Goal: Communication & Community: Connect with others

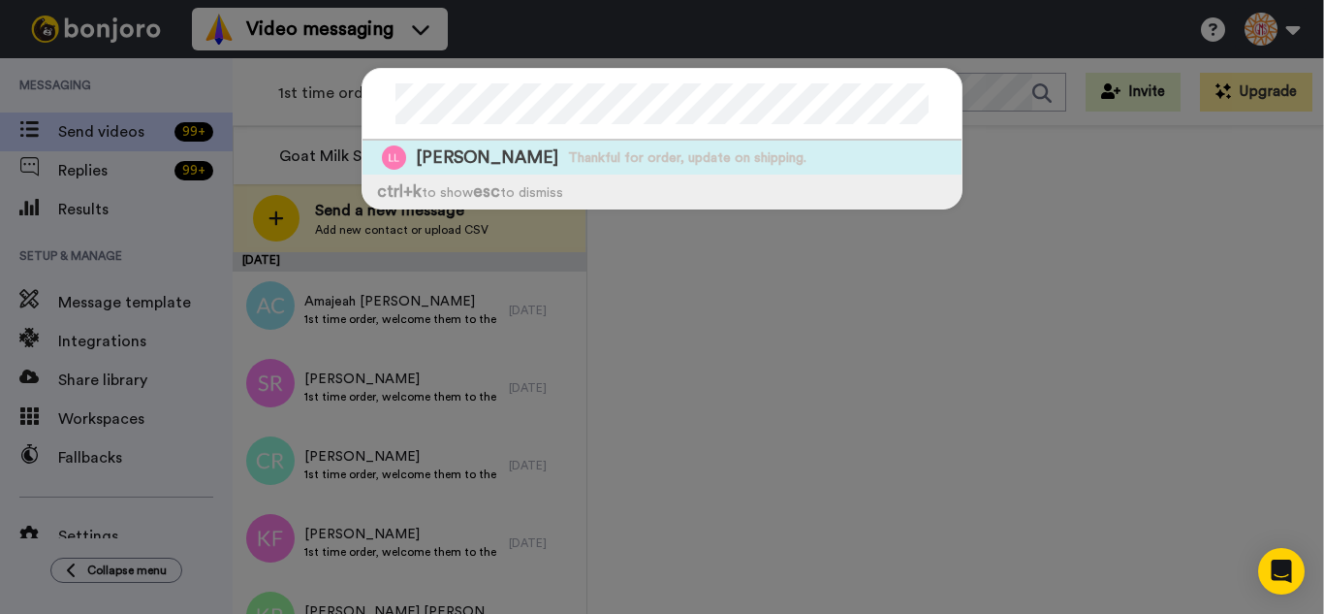
click at [597, 174] on div "Linda Lutz Thankful for order, update on shipping. ctrl +k to show esc to dismi…" at bounding box center [662, 139] width 601 height 142
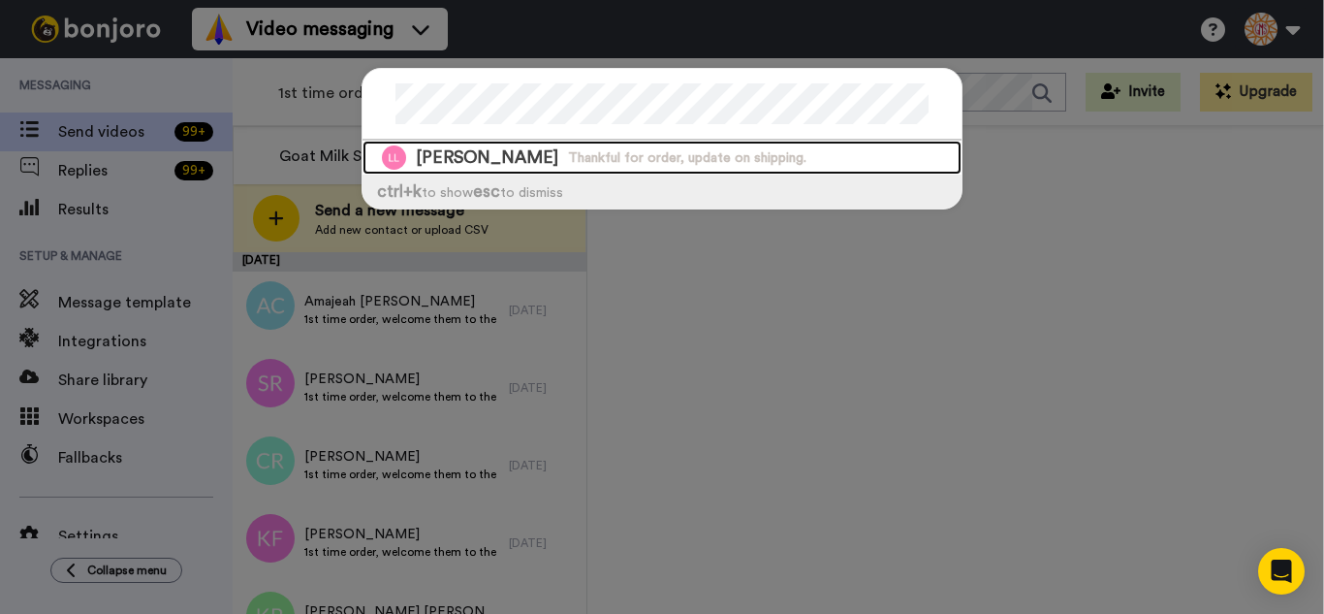
click at [602, 168] on div "Linda Lutz Thankful for order, update on shipping." at bounding box center [662, 158] width 599 height 34
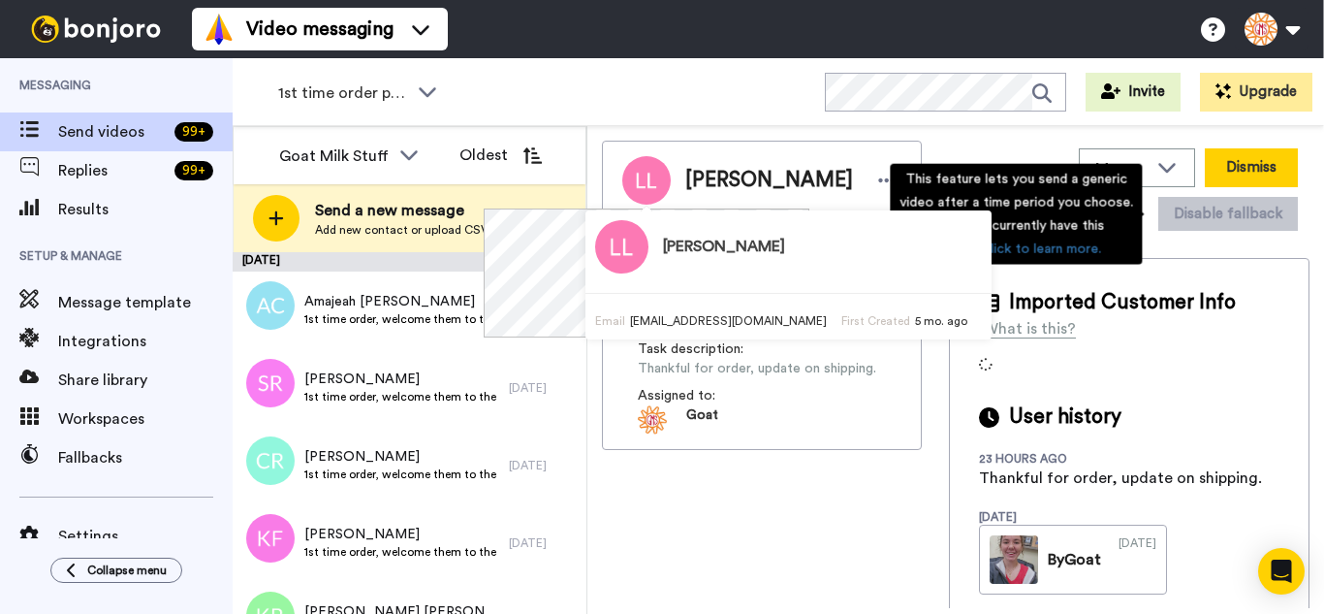
click at [1224, 161] on button "Dismiss" at bounding box center [1251, 167] width 93 height 39
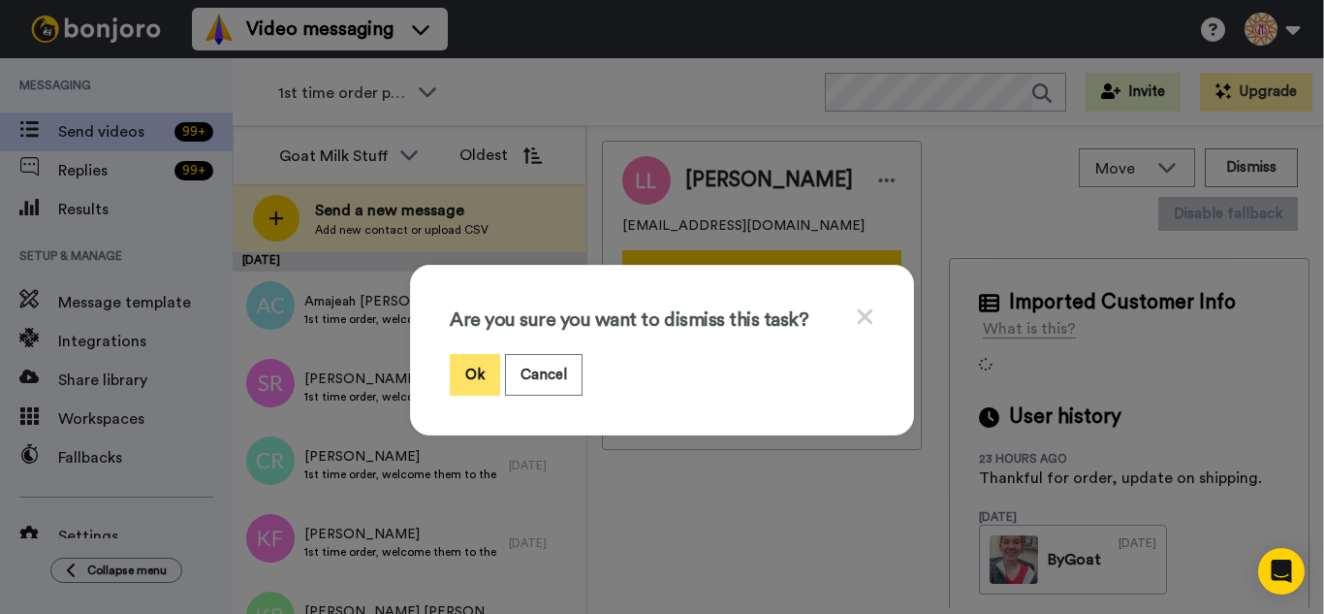
click at [455, 375] on button "Ok" at bounding box center [475, 375] width 50 height 42
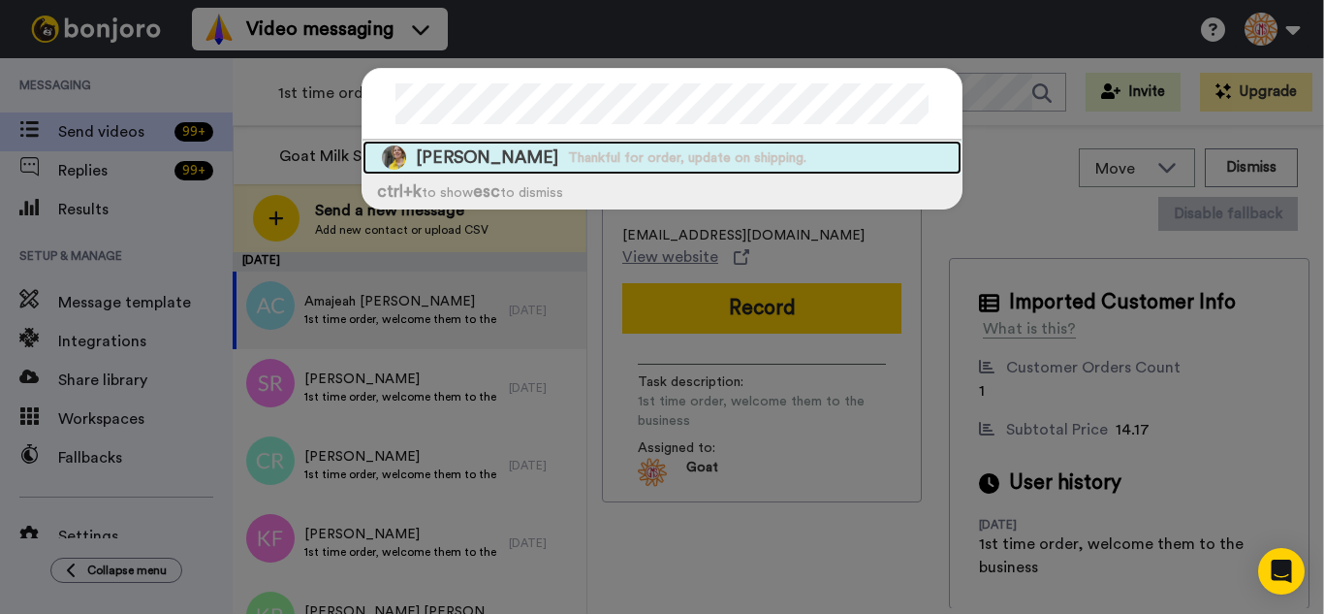
click at [601, 161] on span "Thankful for order, update on shipping." at bounding box center [687, 157] width 238 height 19
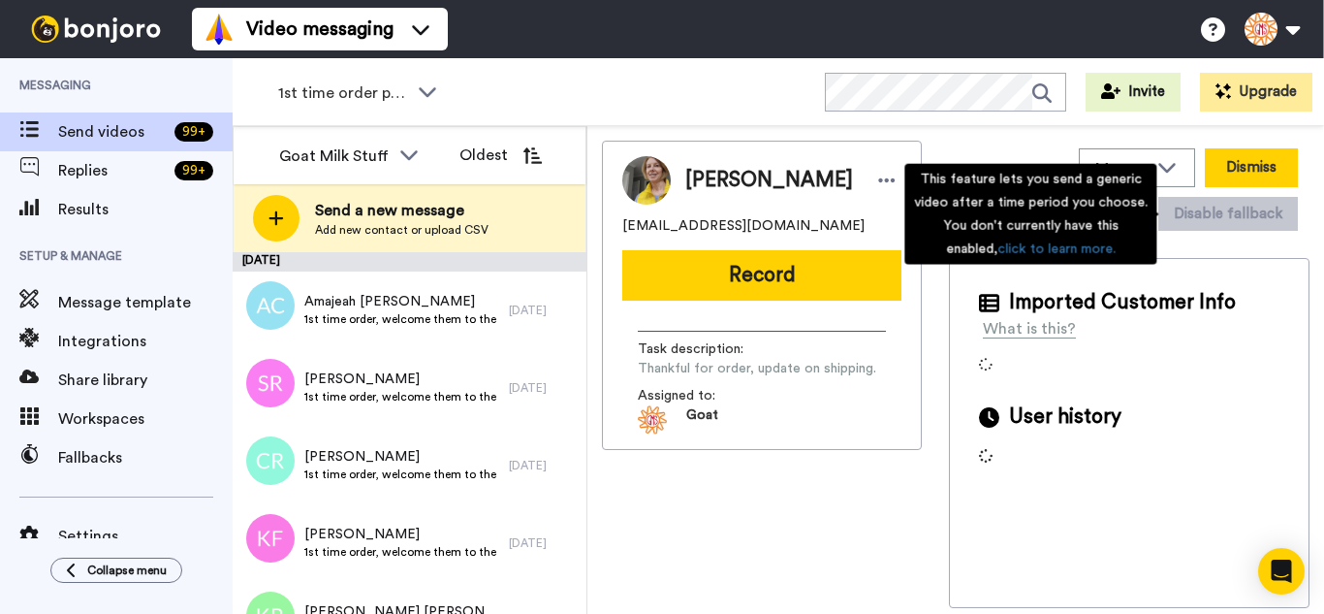
click at [1235, 170] on button "Dismiss" at bounding box center [1251, 167] width 93 height 39
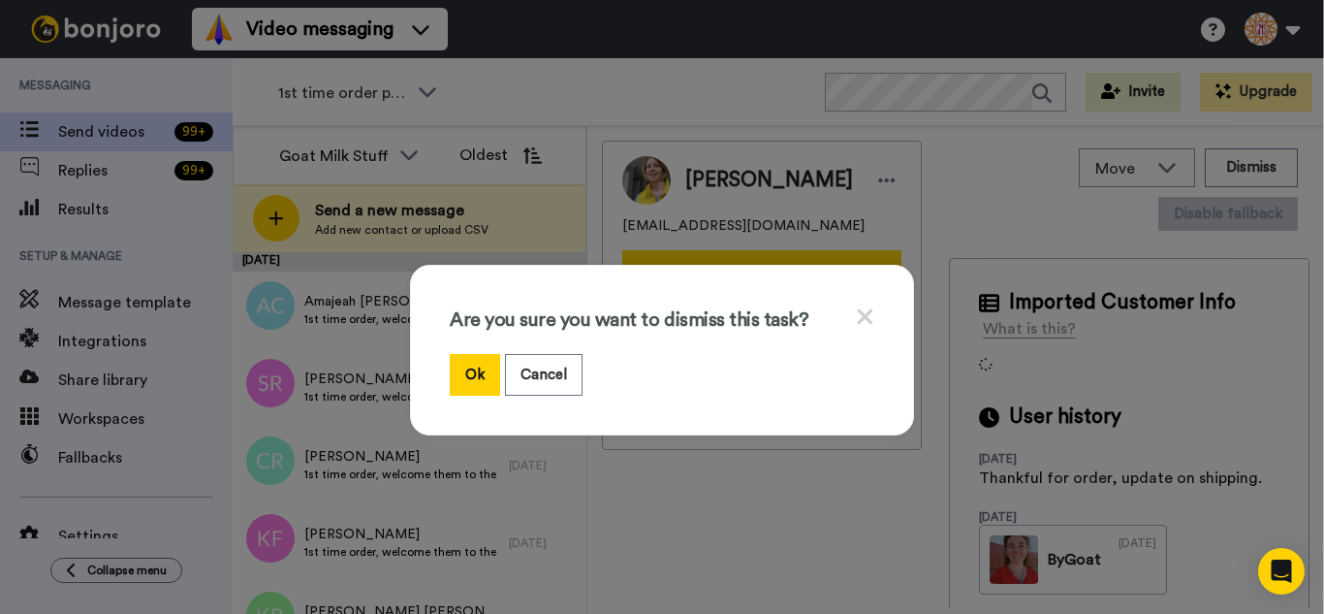
drag, startPoint x: 467, startPoint y: 370, endPoint x: 320, endPoint y: 102, distance: 306.3
click at [466, 370] on button "Ok" at bounding box center [475, 375] width 50 height 42
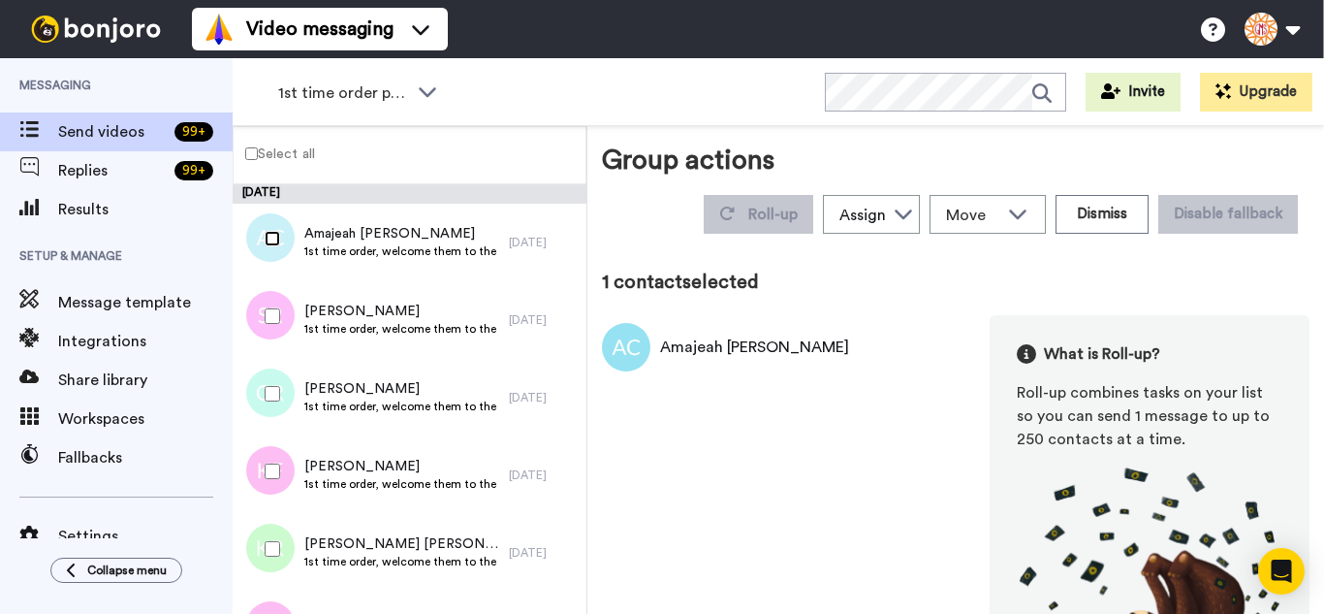
scroll to position [97, 0]
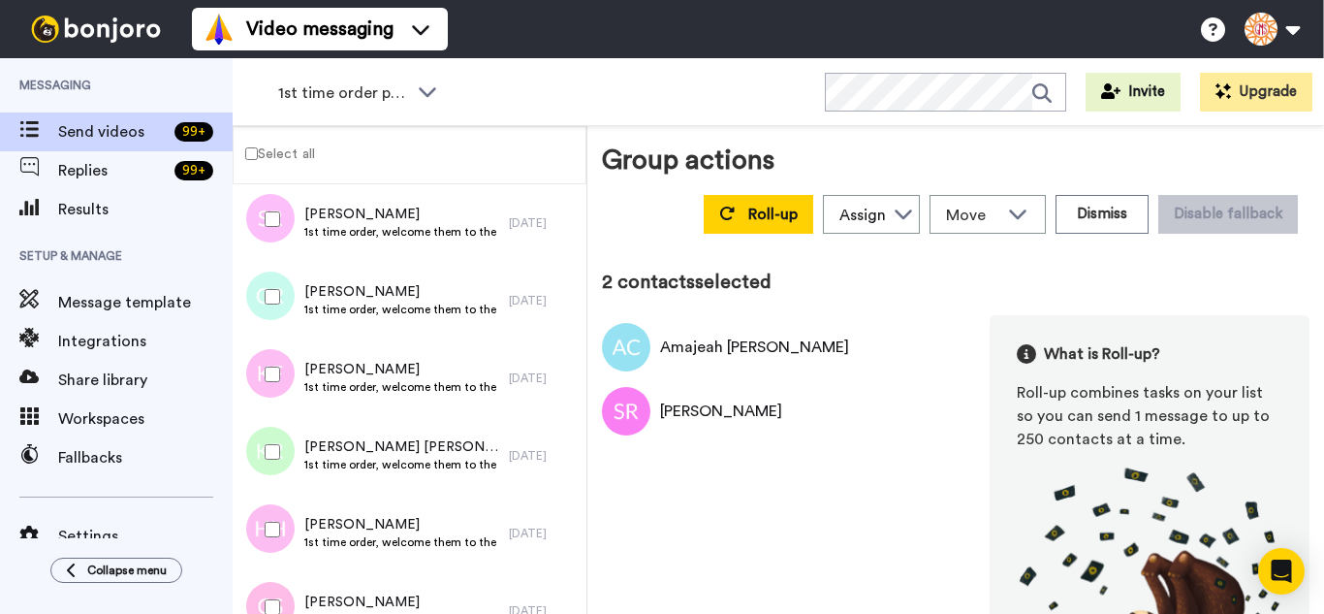
click at [269, 304] on div at bounding box center [269, 297] width 70 height 68
click at [266, 471] on div at bounding box center [269, 452] width 70 height 68
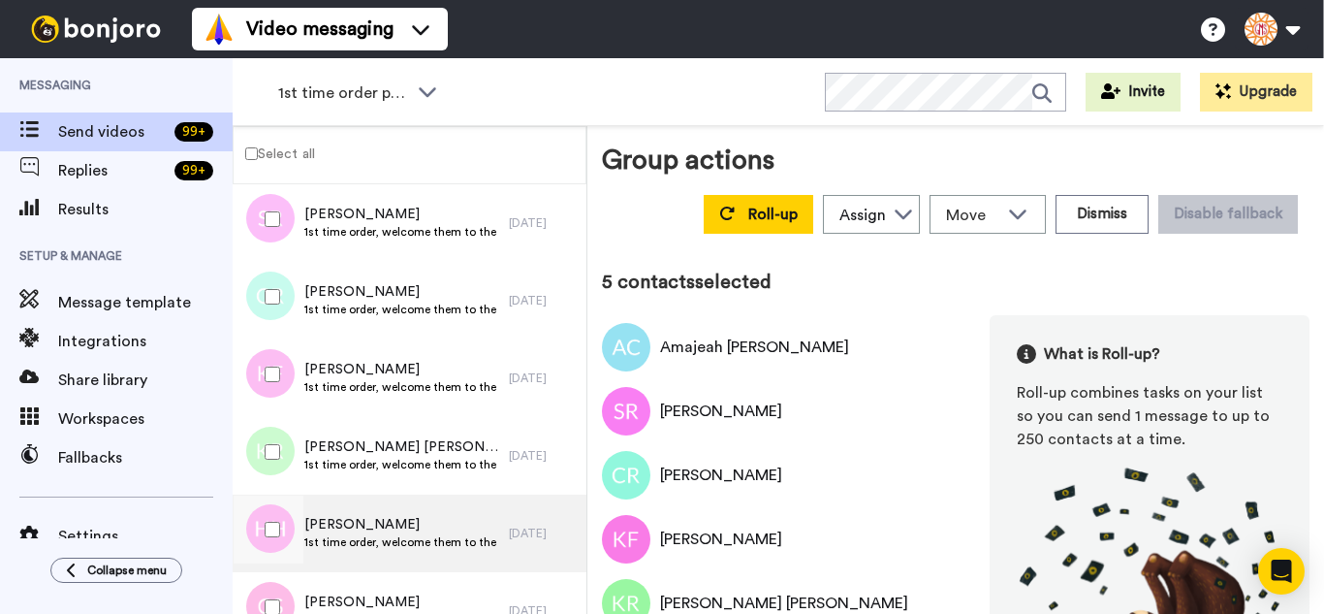
drag, startPoint x: 262, startPoint y: 526, endPoint x: 270, endPoint y: 567, distance: 41.6
click at [263, 531] on div at bounding box center [269, 529] width 70 height 68
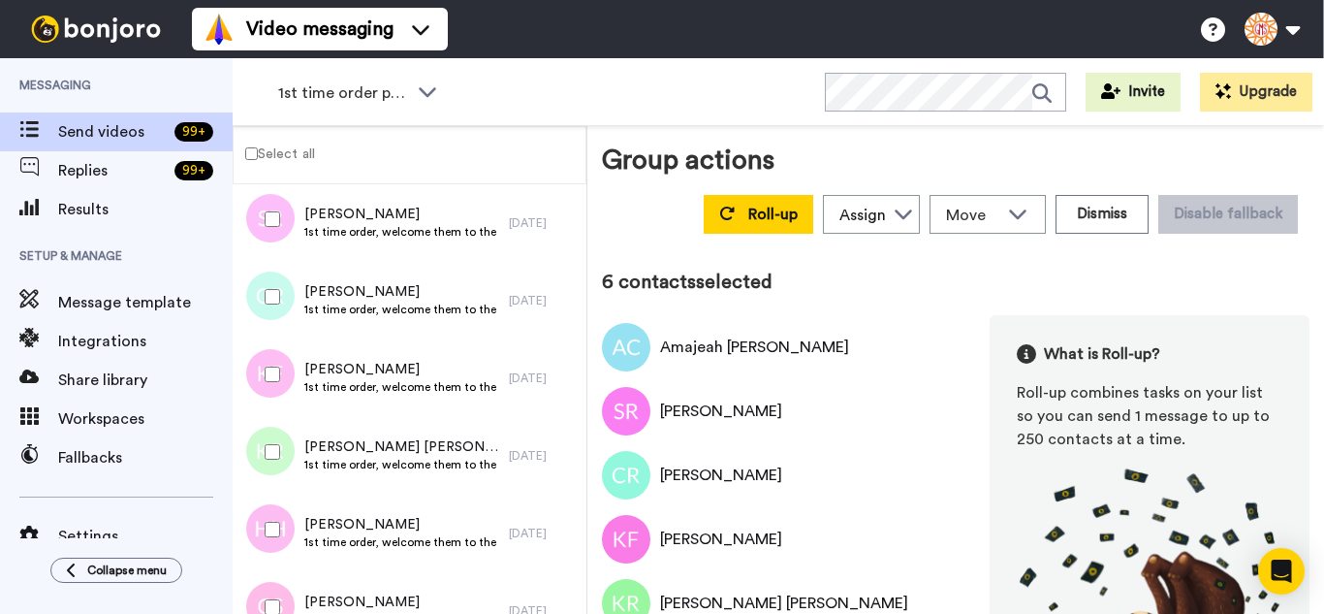
drag, startPoint x: 272, startPoint y: 582, endPoint x: 291, endPoint y: 553, distance: 34.4
click at [272, 581] on div at bounding box center [269, 607] width 70 height 68
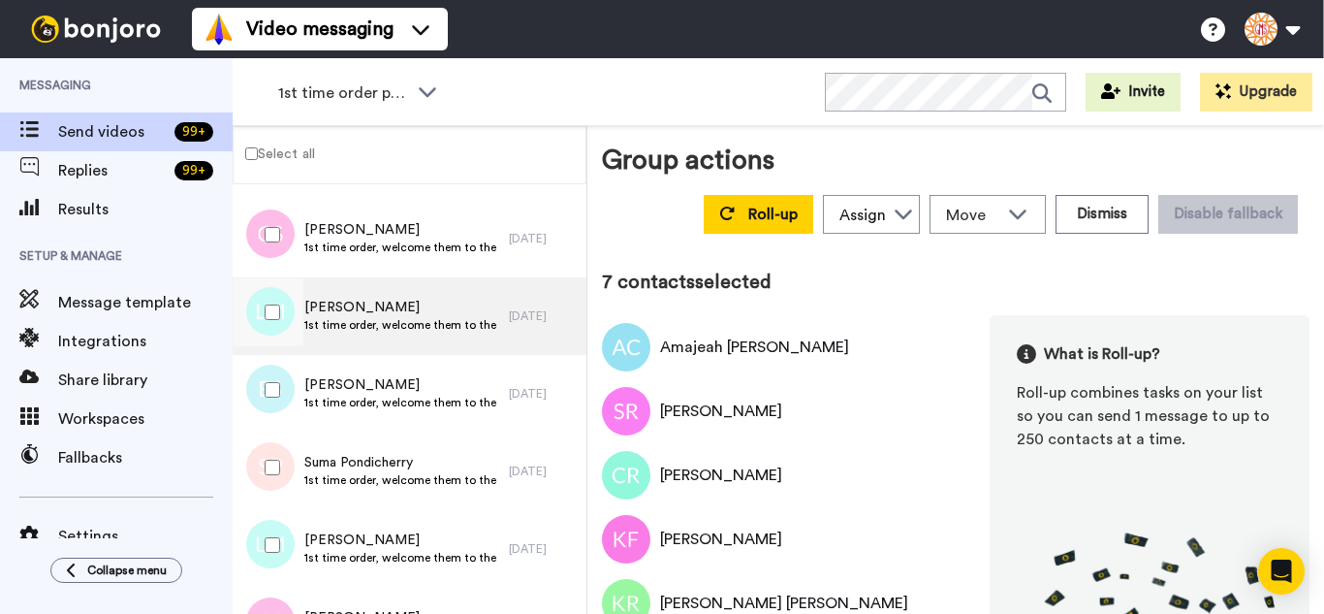
scroll to position [485, 0]
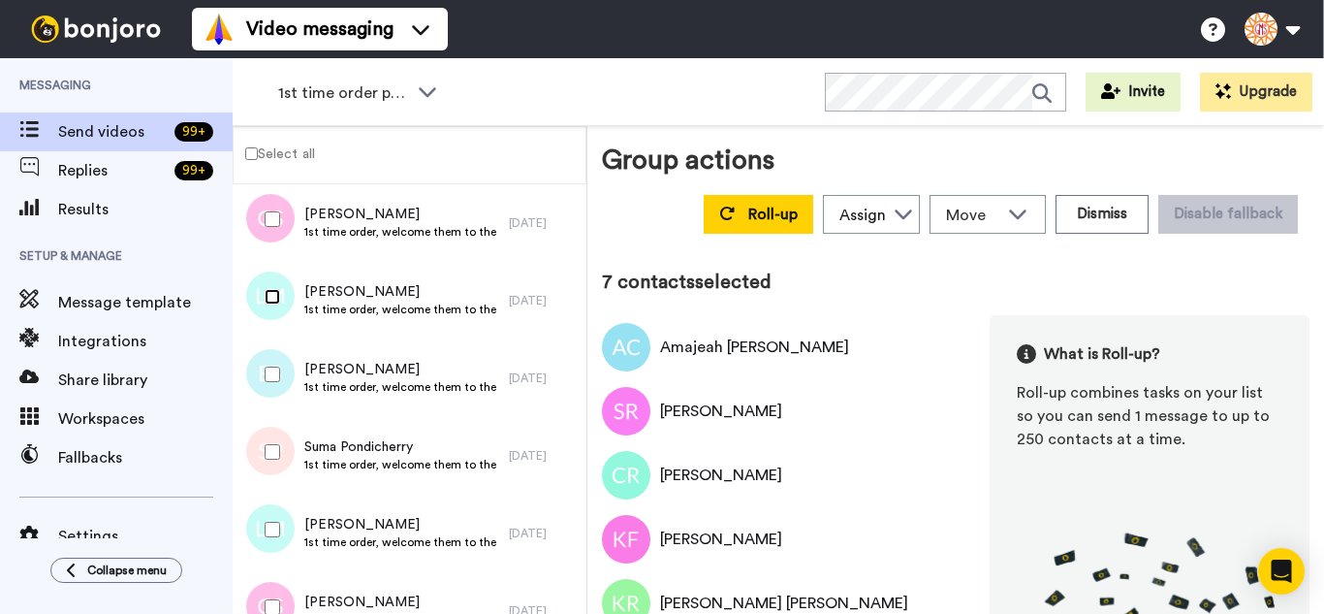
click at [272, 313] on div at bounding box center [269, 297] width 70 height 68
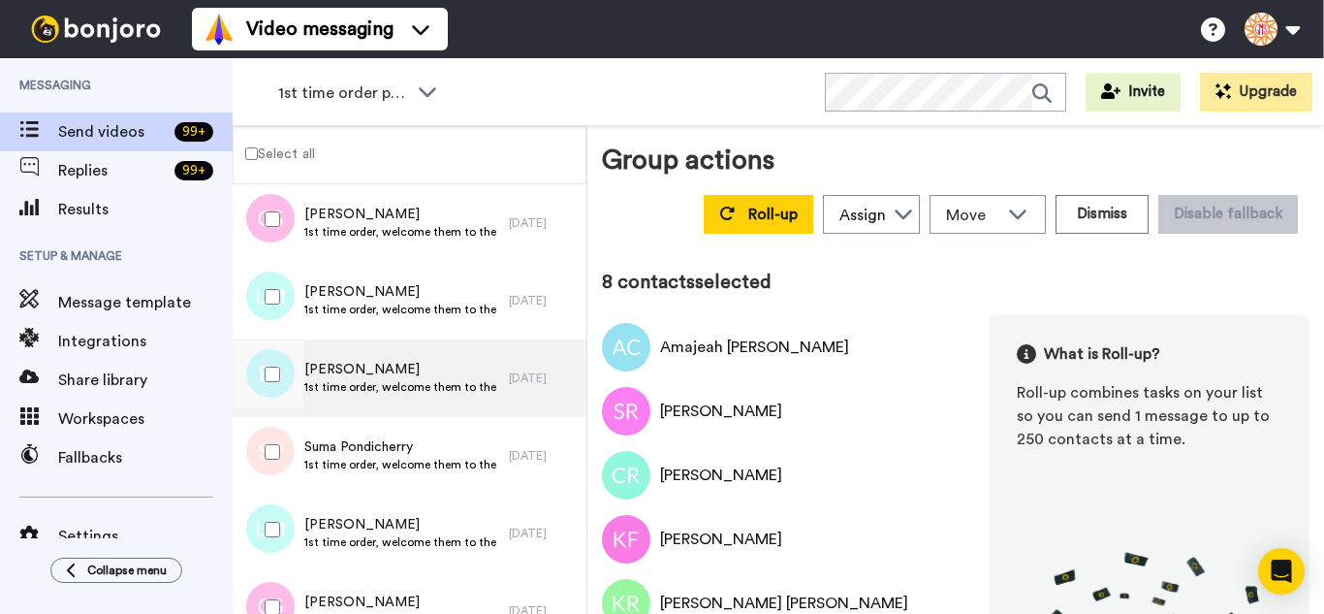
click at [278, 416] on div at bounding box center [266, 378] width 58 height 78
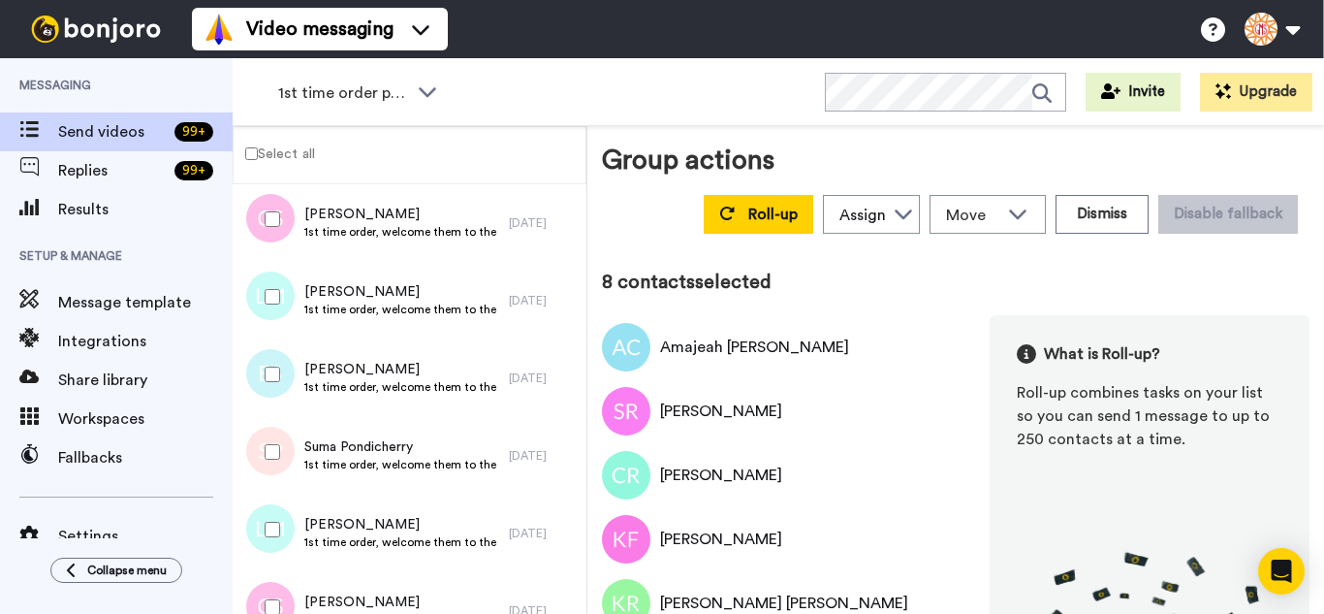
drag, startPoint x: 289, startPoint y: 488, endPoint x: 283, endPoint y: 506, distance: 19.3
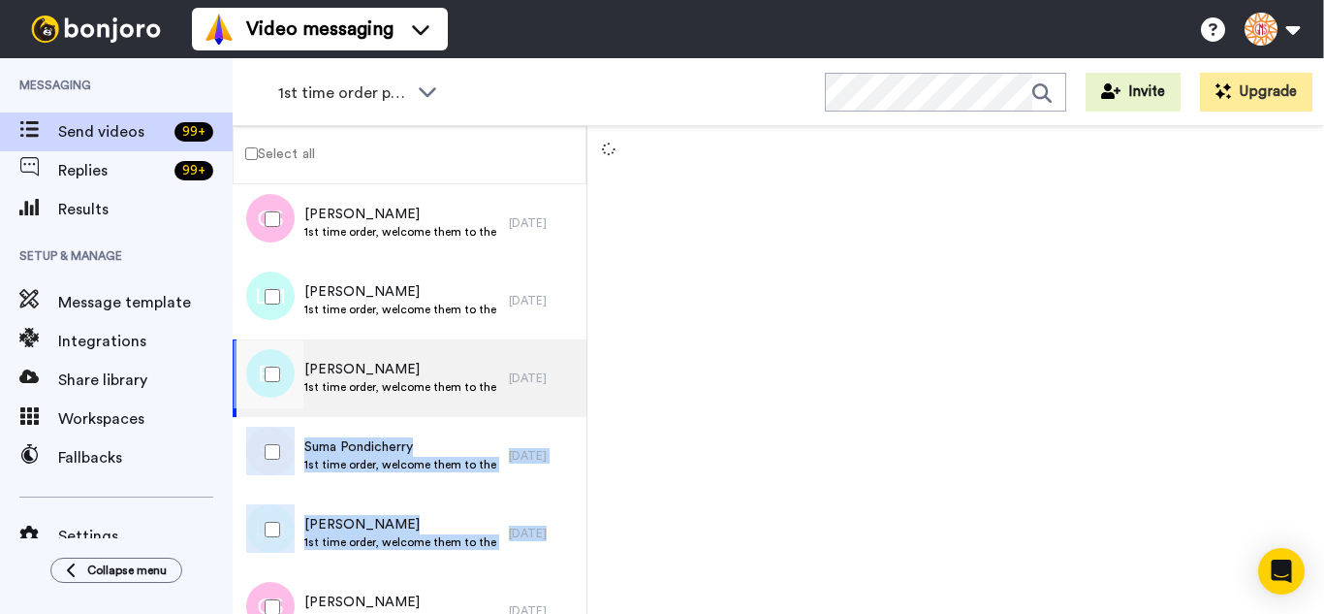
drag, startPoint x: 283, startPoint y: 528, endPoint x: 280, endPoint y: 398, distance: 129.9
click at [280, 528] on div at bounding box center [269, 529] width 70 height 68
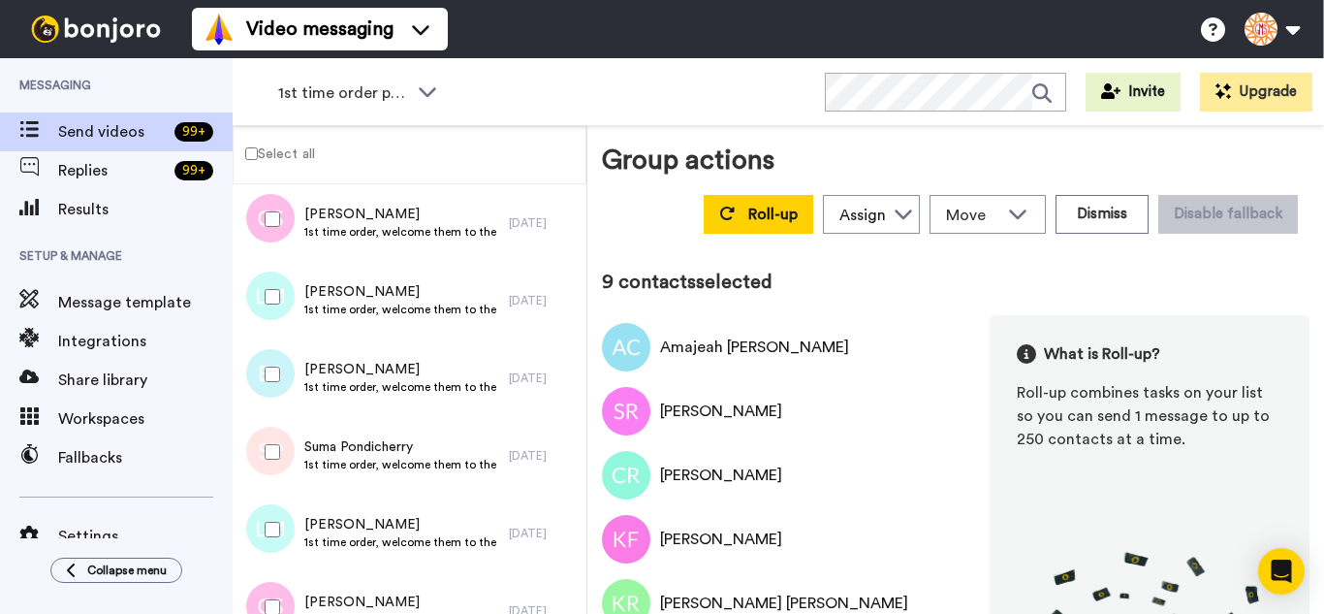
click at [273, 387] on div at bounding box center [269, 374] width 70 height 68
click at [283, 474] on div at bounding box center [269, 452] width 70 height 68
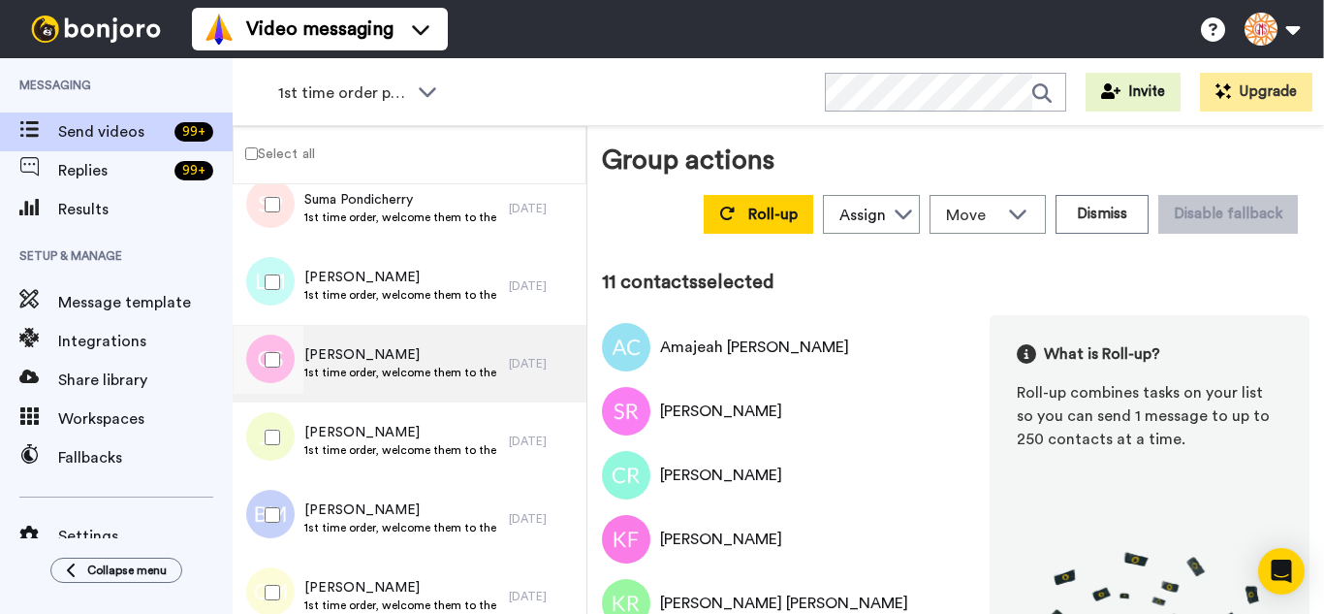
scroll to position [776, 0]
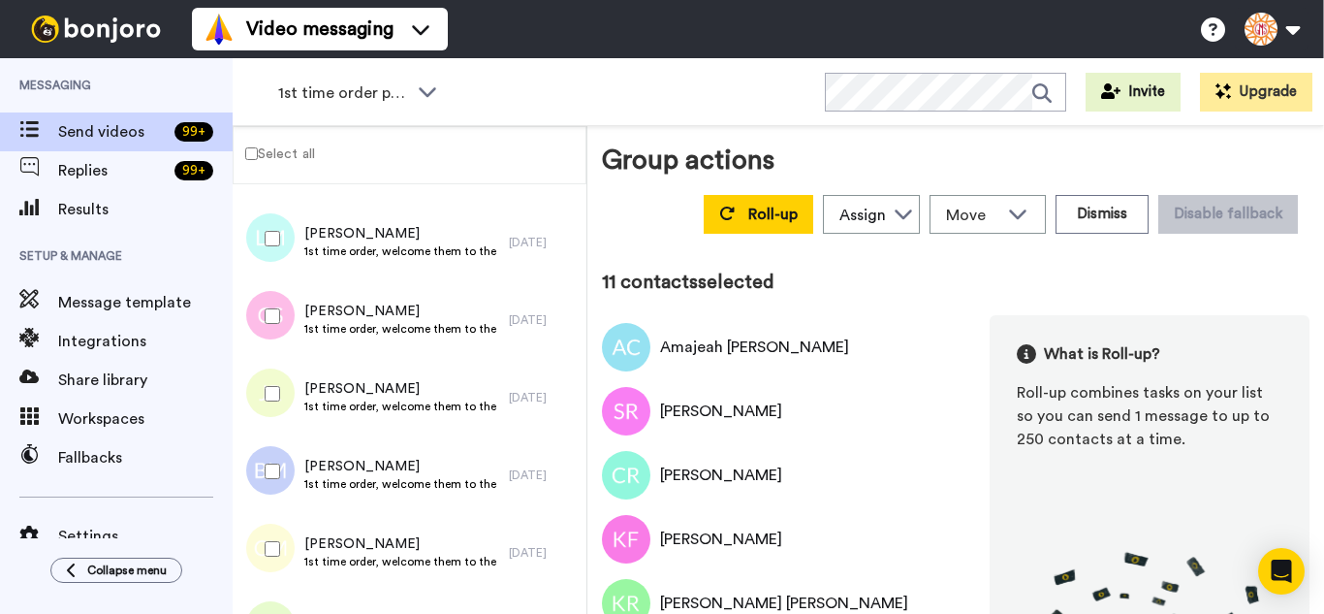
drag, startPoint x: 259, startPoint y: 315, endPoint x: 270, endPoint y: 407, distance: 92.8
click at [260, 329] on div at bounding box center [269, 316] width 70 height 68
click at [270, 407] on div at bounding box center [269, 394] width 70 height 68
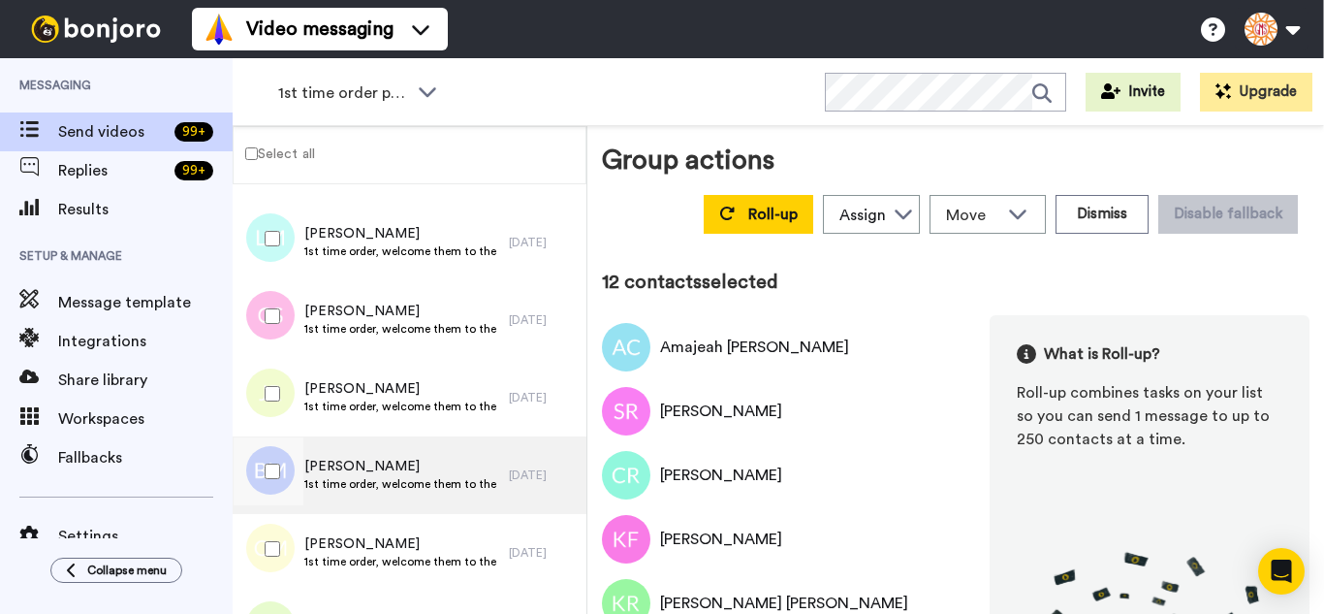
drag, startPoint x: 280, startPoint y: 484, endPoint x: 277, endPoint y: 513, distance: 29.2
click at [278, 498] on div at bounding box center [269, 471] width 70 height 68
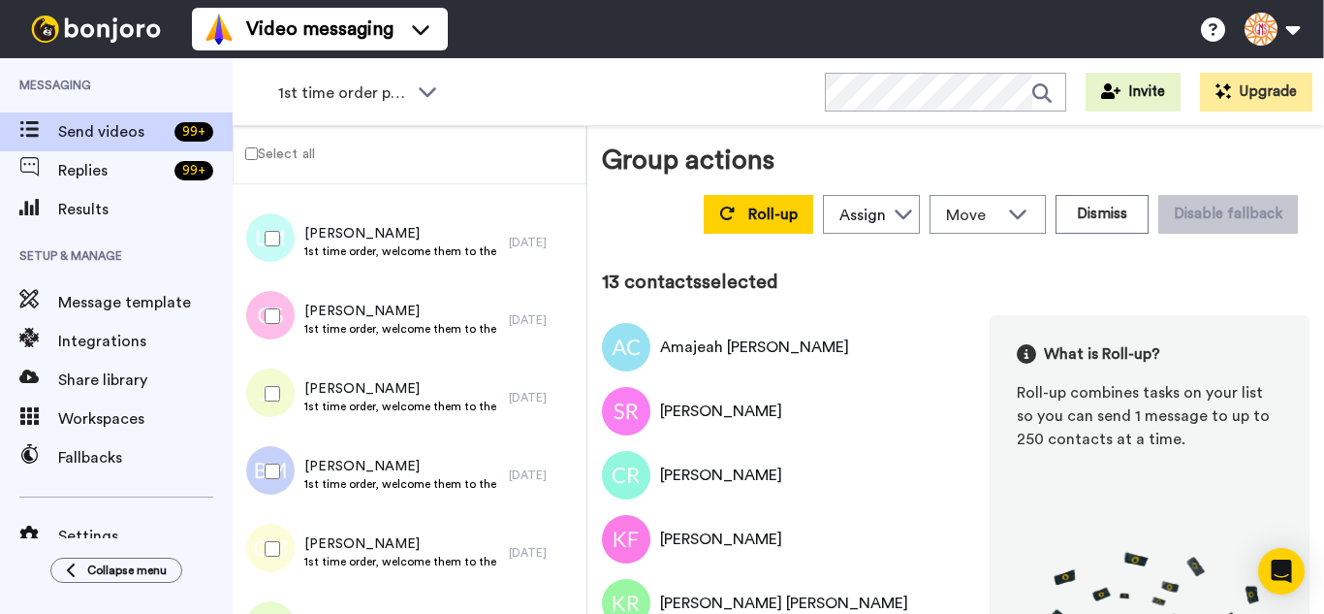
click at [275, 543] on div at bounding box center [269, 549] width 70 height 68
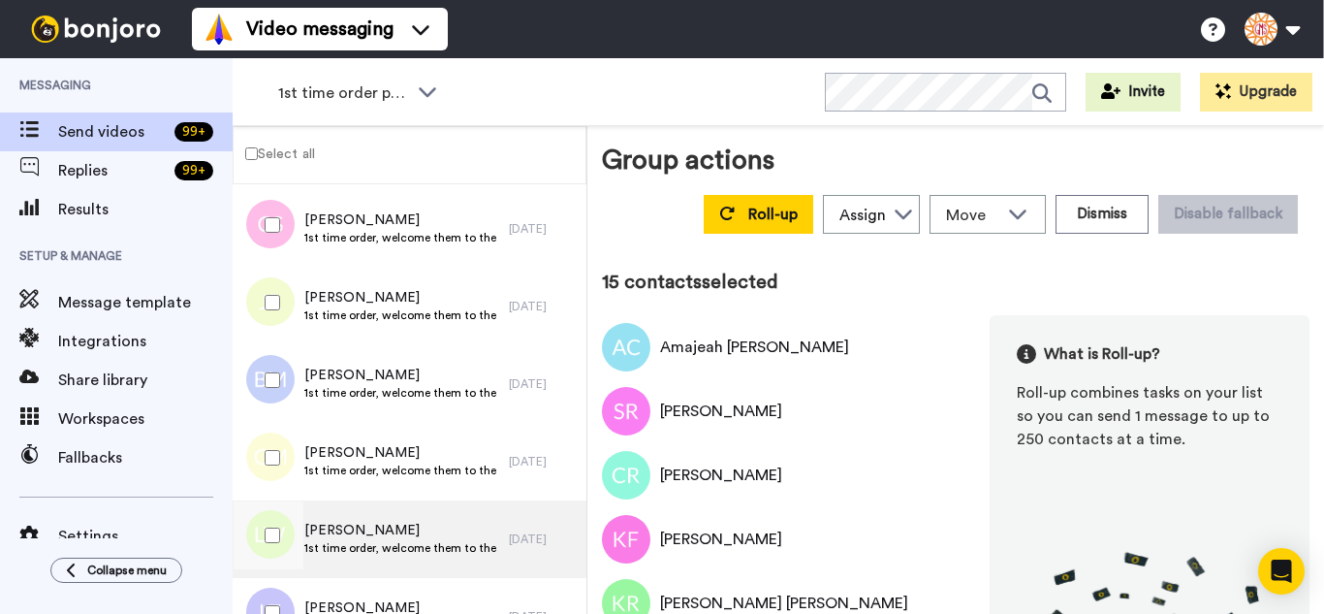
scroll to position [1066, 0]
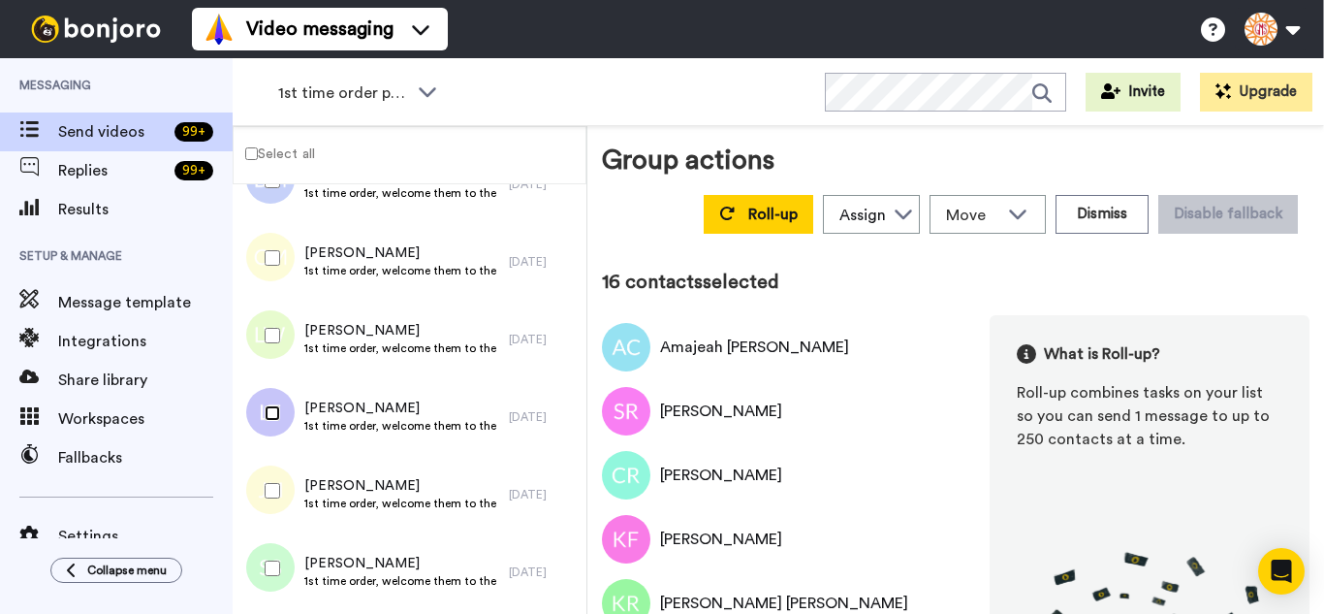
drag, startPoint x: 277, startPoint y: 531, endPoint x: 264, endPoint y: 408, distance: 123.9
click at [264, 408] on div at bounding box center [269, 413] width 70 height 68
drag, startPoint x: 260, startPoint y: 488, endPoint x: 263, endPoint y: 563, distance: 75.7
click at [260, 514] on div at bounding box center [269, 491] width 70 height 68
click at [262, 563] on div at bounding box center [269, 568] width 70 height 68
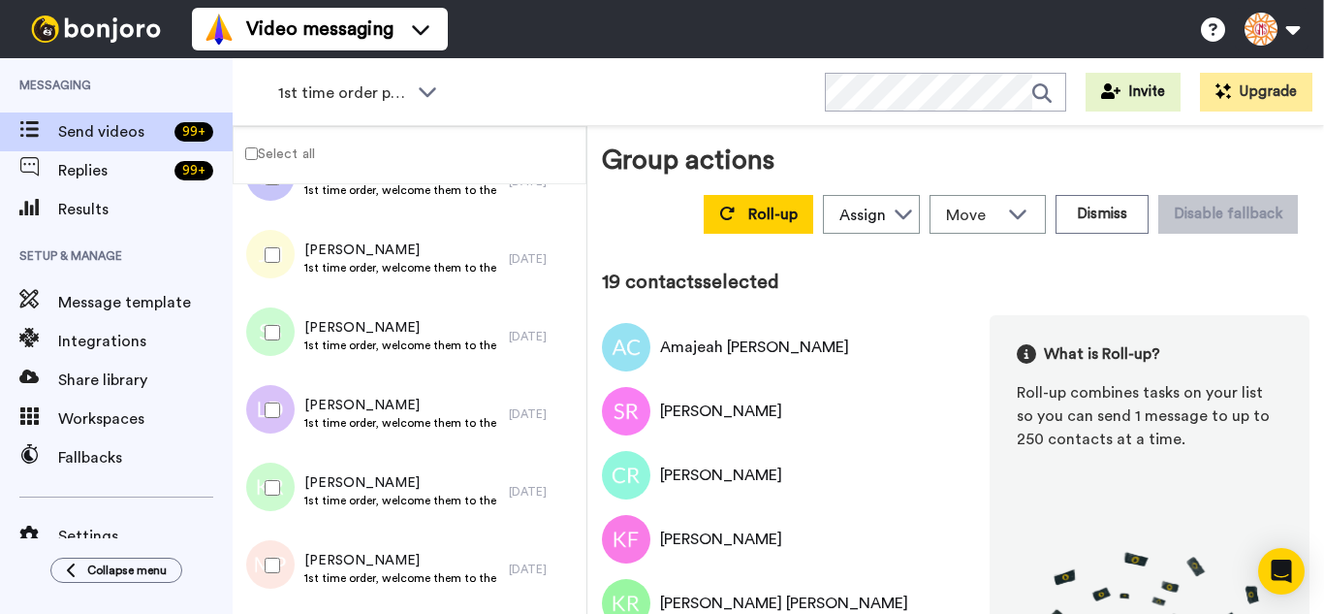
scroll to position [1357, 0]
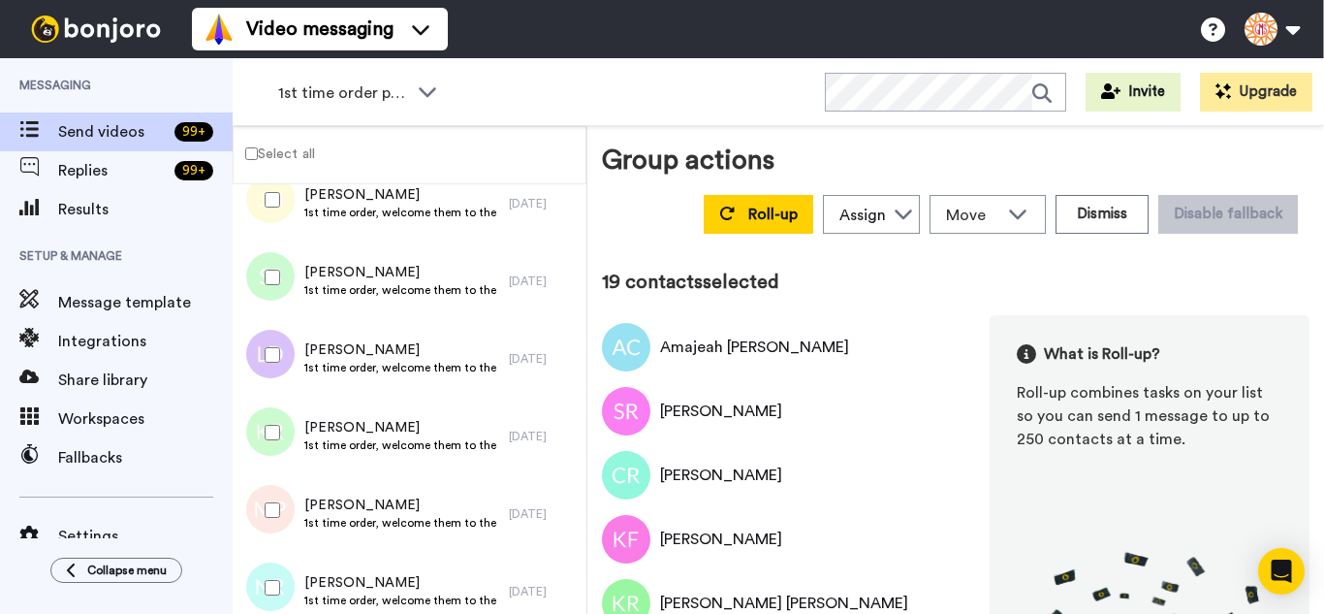
drag, startPoint x: 280, startPoint y: 356, endPoint x: 280, endPoint y: 424, distance: 67.9
click at [280, 361] on div at bounding box center [269, 355] width 70 height 68
click at [277, 429] on div at bounding box center [269, 432] width 70 height 68
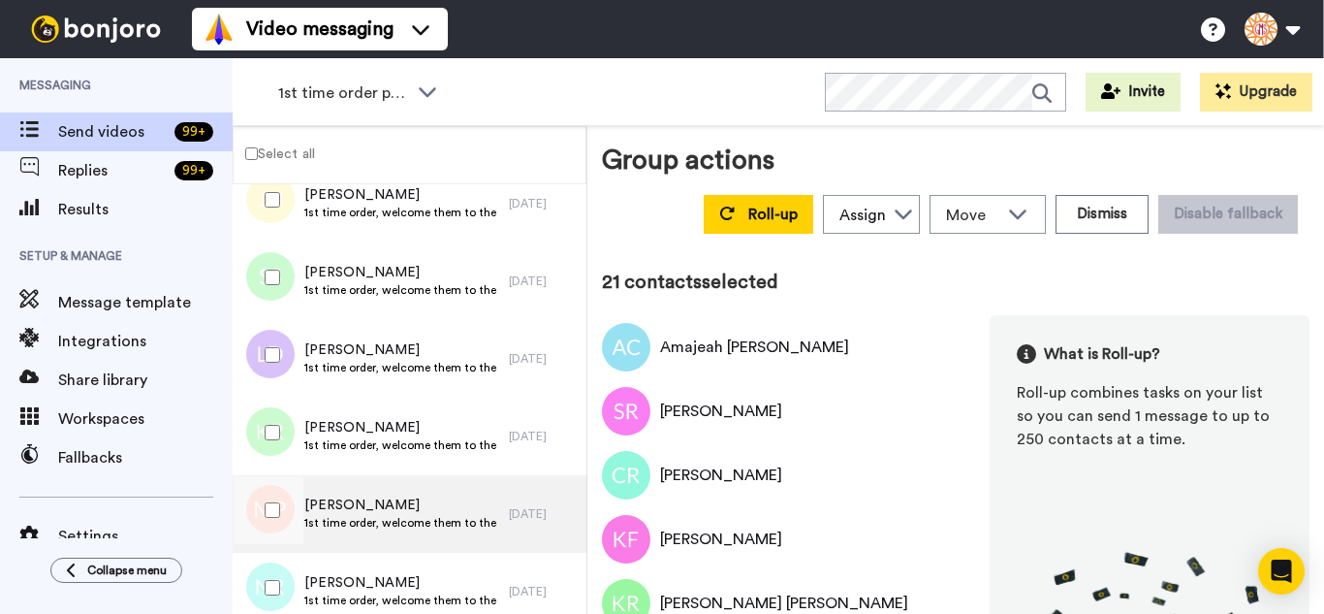
drag, startPoint x: 274, startPoint y: 474, endPoint x: 271, endPoint y: 551, distance: 76.6
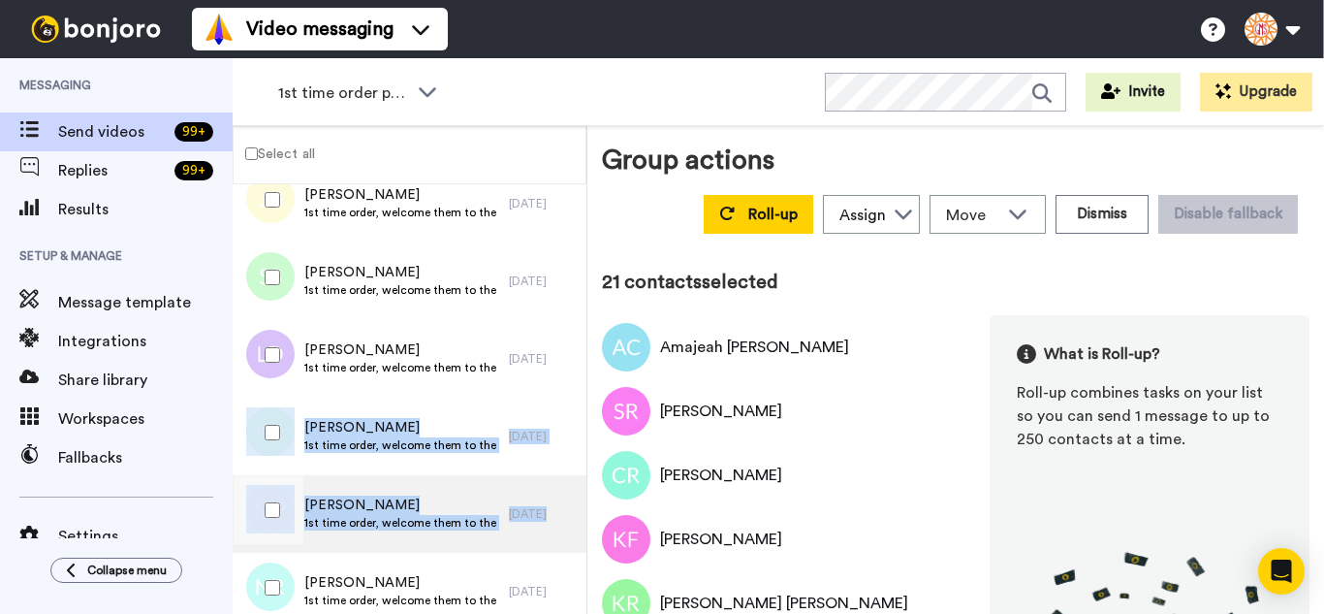
click at [271, 552] on div at bounding box center [266, 514] width 58 height 78
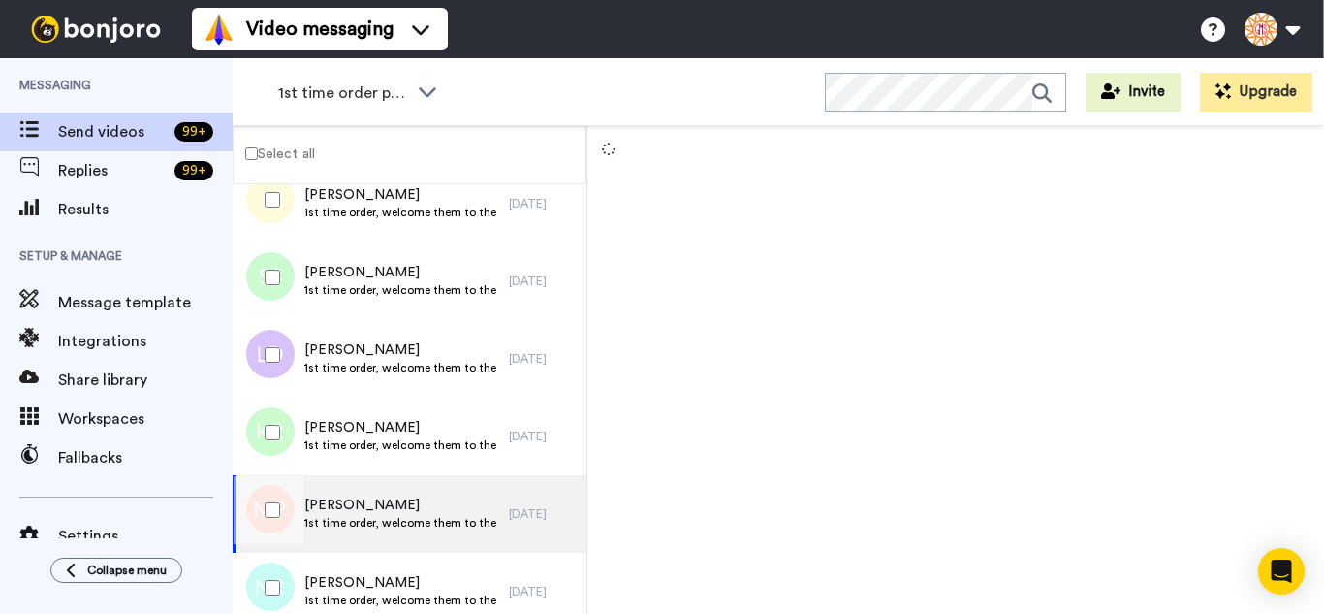
click at [280, 501] on div at bounding box center [269, 510] width 70 height 68
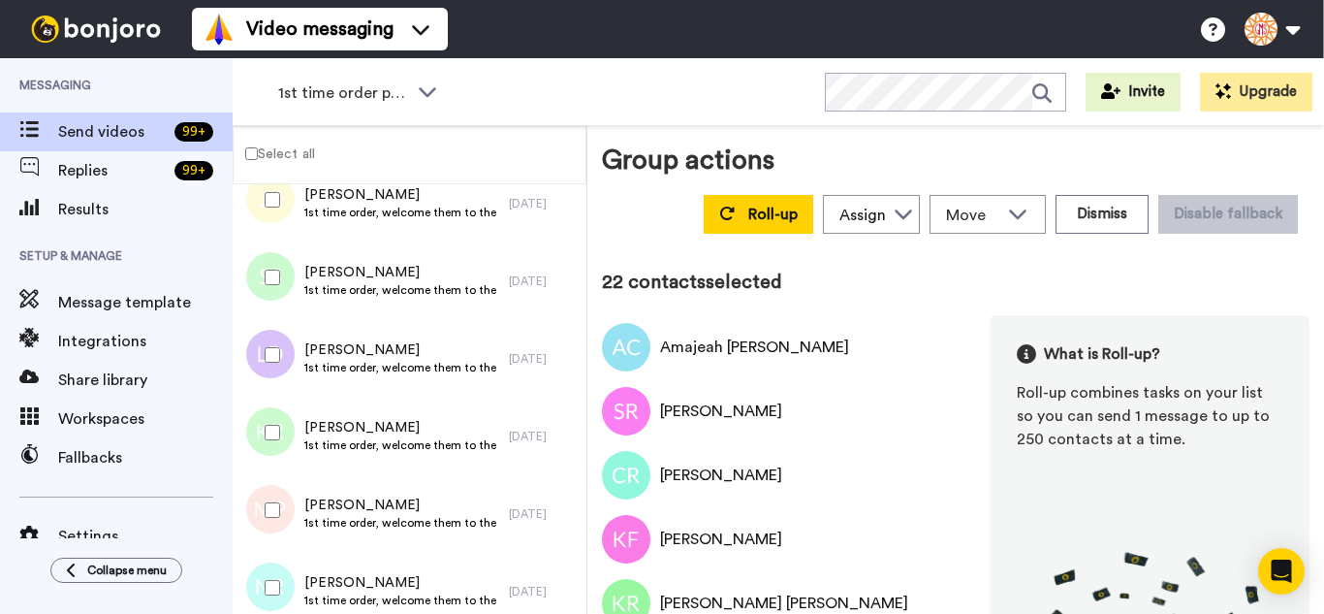
click at [272, 578] on div at bounding box center [269, 588] width 70 height 68
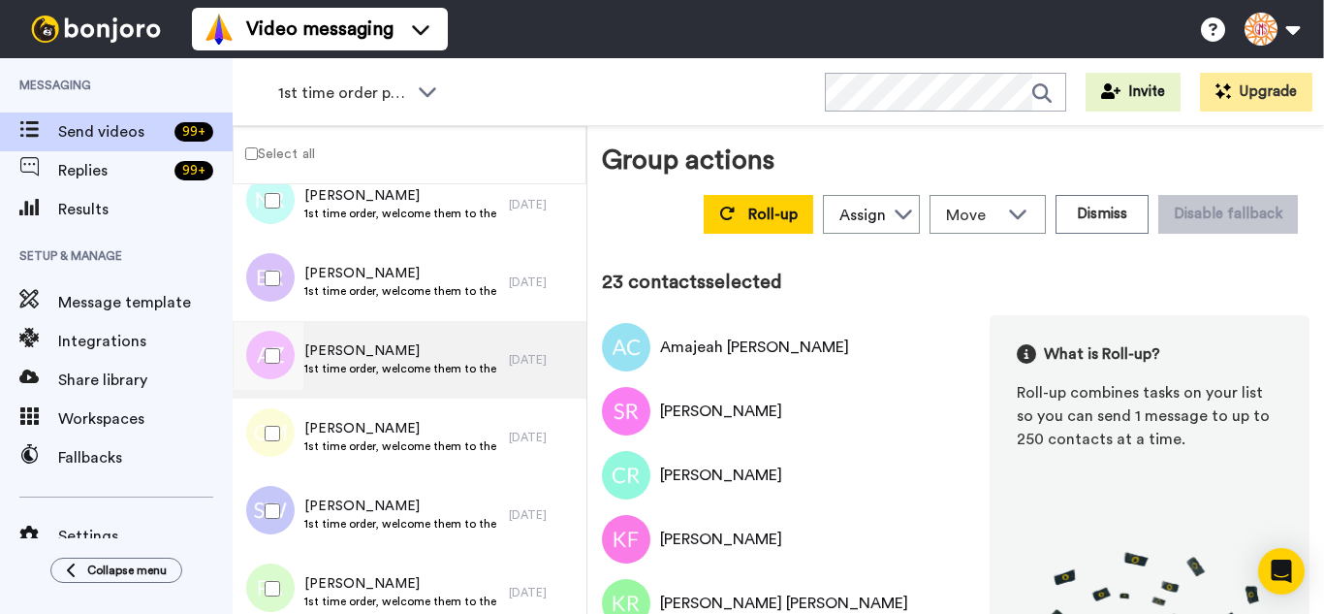
scroll to position [1745, 0]
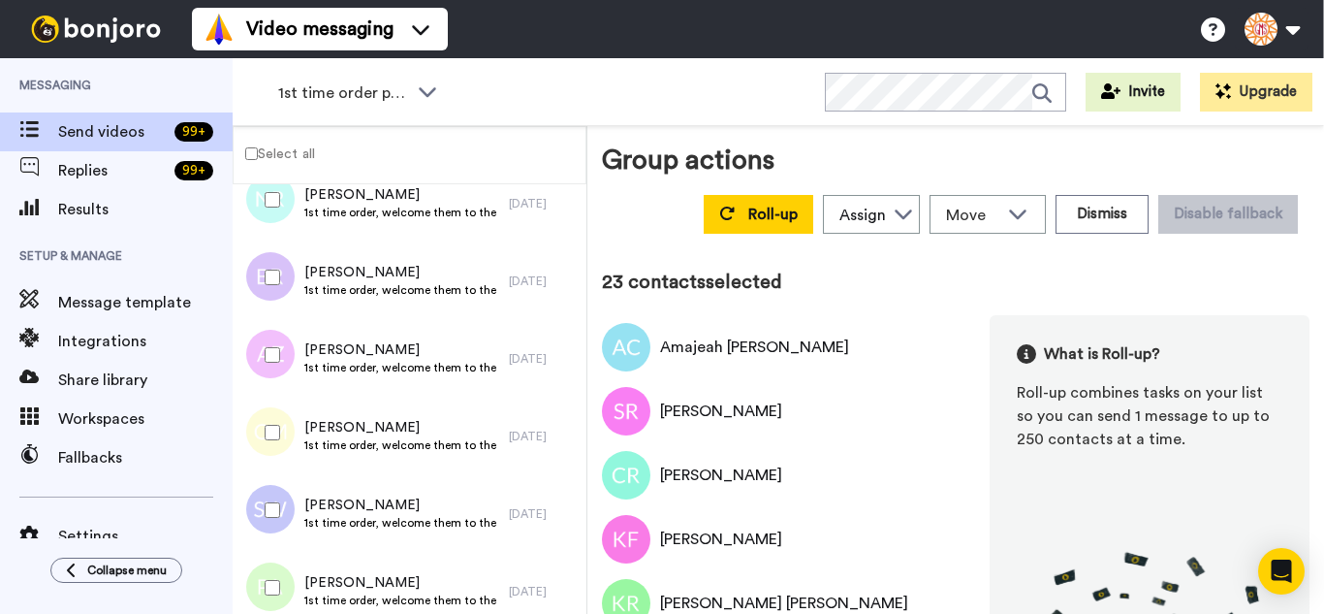
drag, startPoint x: 264, startPoint y: 277, endPoint x: 258, endPoint y: 337, distance: 60.4
click at [264, 281] on div at bounding box center [269, 277] width 70 height 68
click at [257, 363] on div at bounding box center [269, 355] width 70 height 68
drag, startPoint x: 269, startPoint y: 489, endPoint x: 273, endPoint y: 576, distance: 87.4
click at [269, 501] on div at bounding box center [269, 510] width 70 height 68
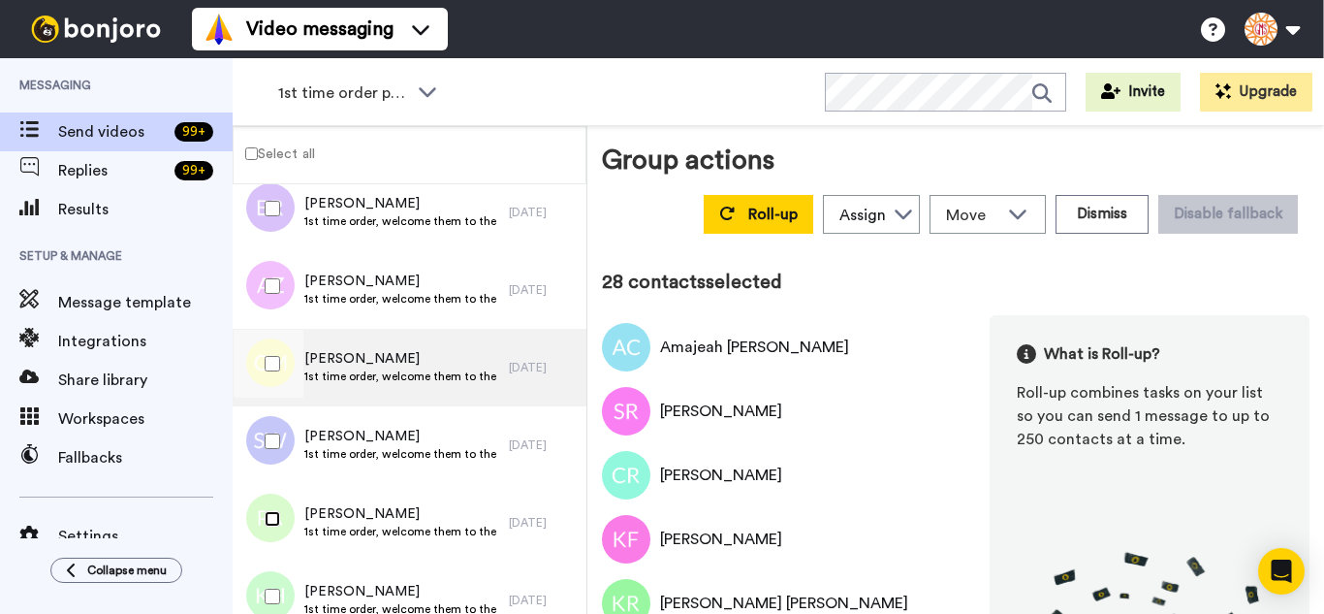
scroll to position [2133, 0]
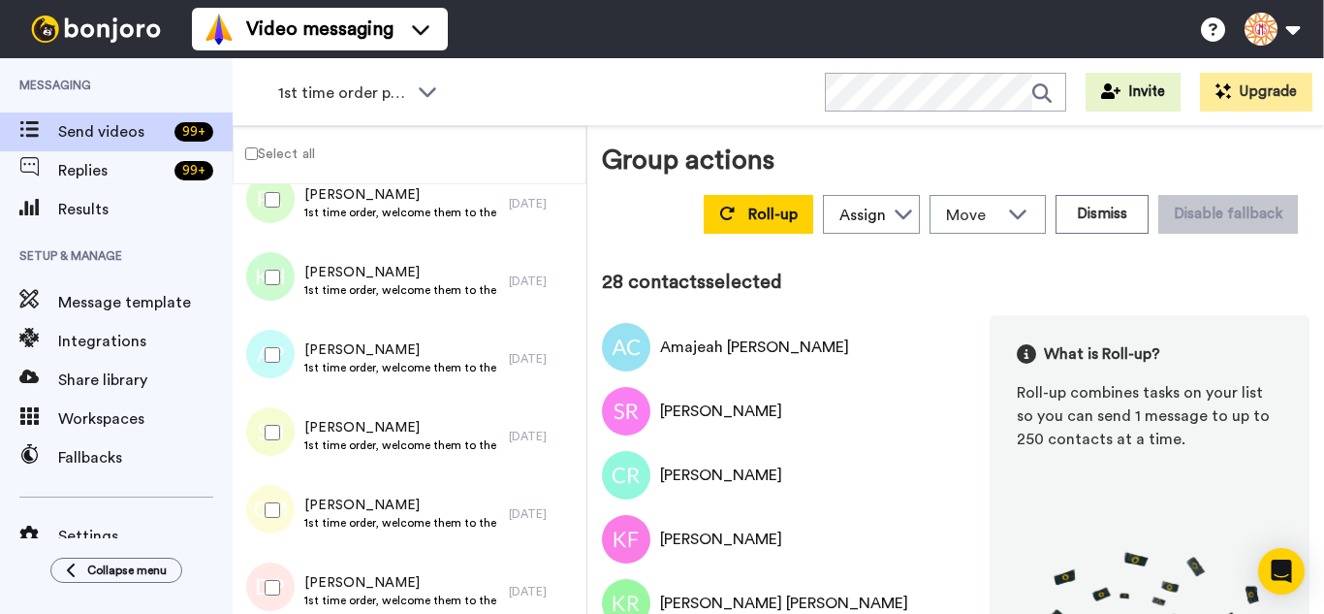
drag, startPoint x: 264, startPoint y: 267, endPoint x: 265, endPoint y: 364, distance: 97.0
click at [264, 274] on div at bounding box center [269, 277] width 70 height 68
drag, startPoint x: 265, startPoint y: 364, endPoint x: 269, endPoint y: 409, distance: 45.7
click at [265, 365] on div at bounding box center [269, 355] width 70 height 68
click at [269, 411] on div at bounding box center [269, 432] width 70 height 68
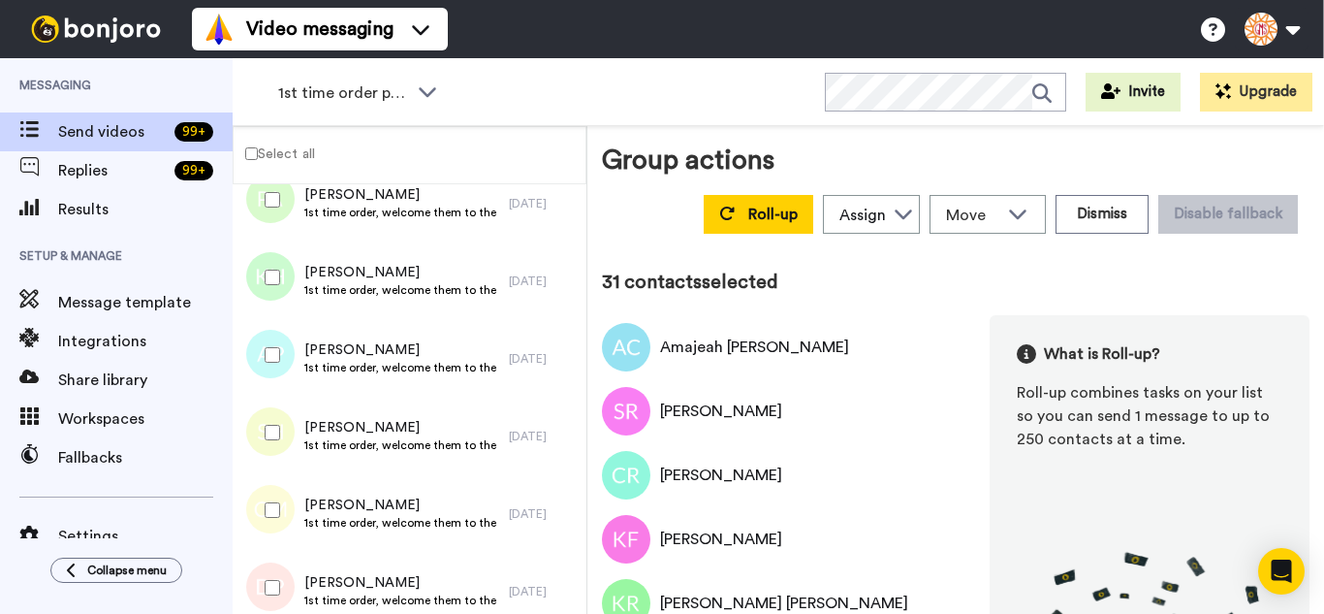
click at [273, 497] on div at bounding box center [269, 510] width 70 height 68
click at [262, 567] on div at bounding box center [269, 588] width 70 height 68
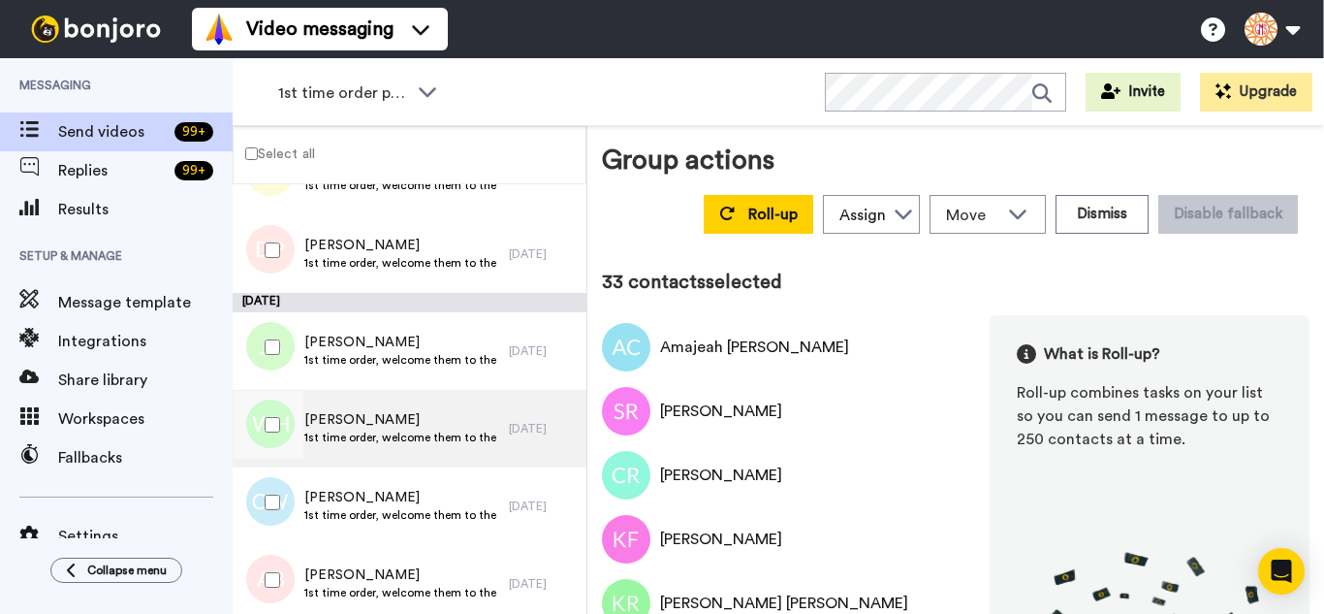
scroll to position [2521, 0]
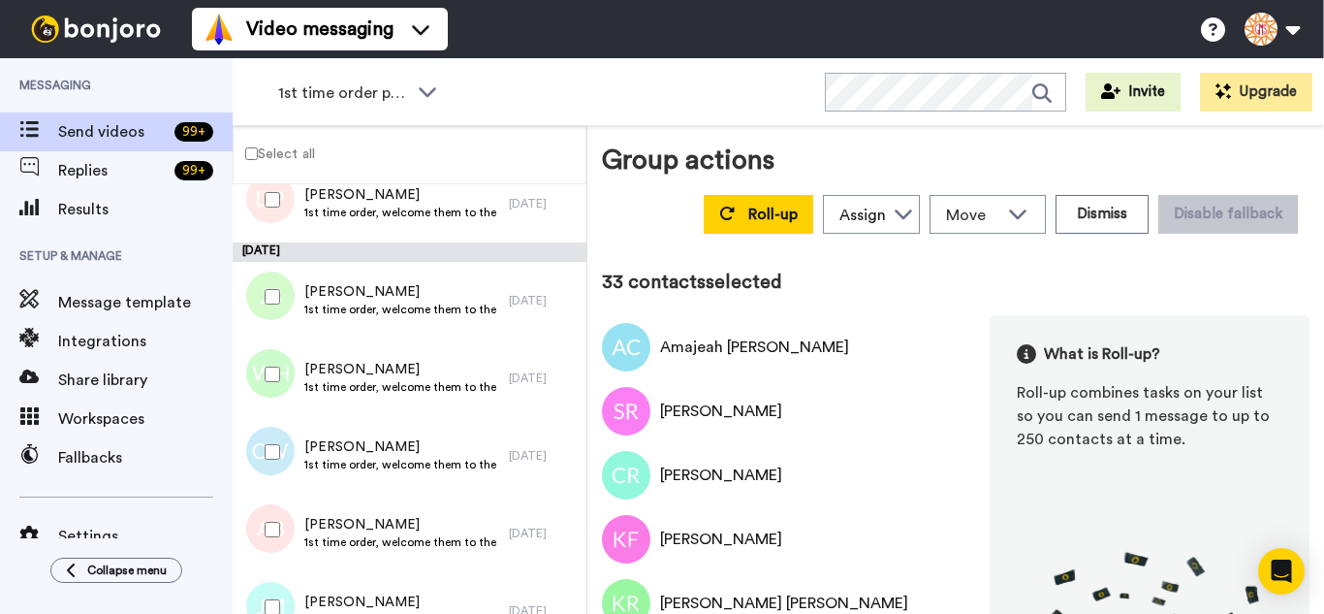
click at [282, 303] on div at bounding box center [269, 297] width 70 height 68
drag, startPoint x: 292, startPoint y: 467, endPoint x: 280, endPoint y: 540, distance: 73.6
click at [291, 478] on div at bounding box center [269, 452] width 70 height 68
click at [276, 556] on div at bounding box center [269, 529] width 70 height 68
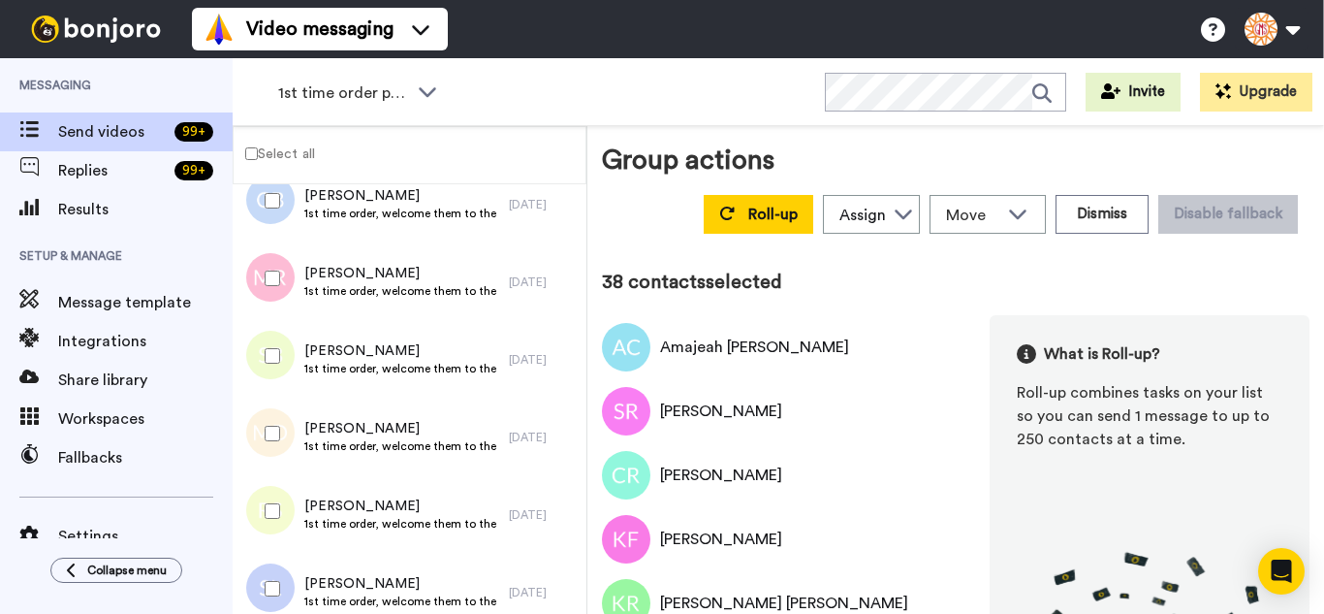
scroll to position [3005, 0]
click at [274, 218] on div at bounding box center [269, 200] width 70 height 68
click at [271, 351] on div at bounding box center [269, 355] width 70 height 68
click at [266, 422] on div at bounding box center [269, 432] width 70 height 68
click at [270, 505] on div at bounding box center [269, 510] width 70 height 68
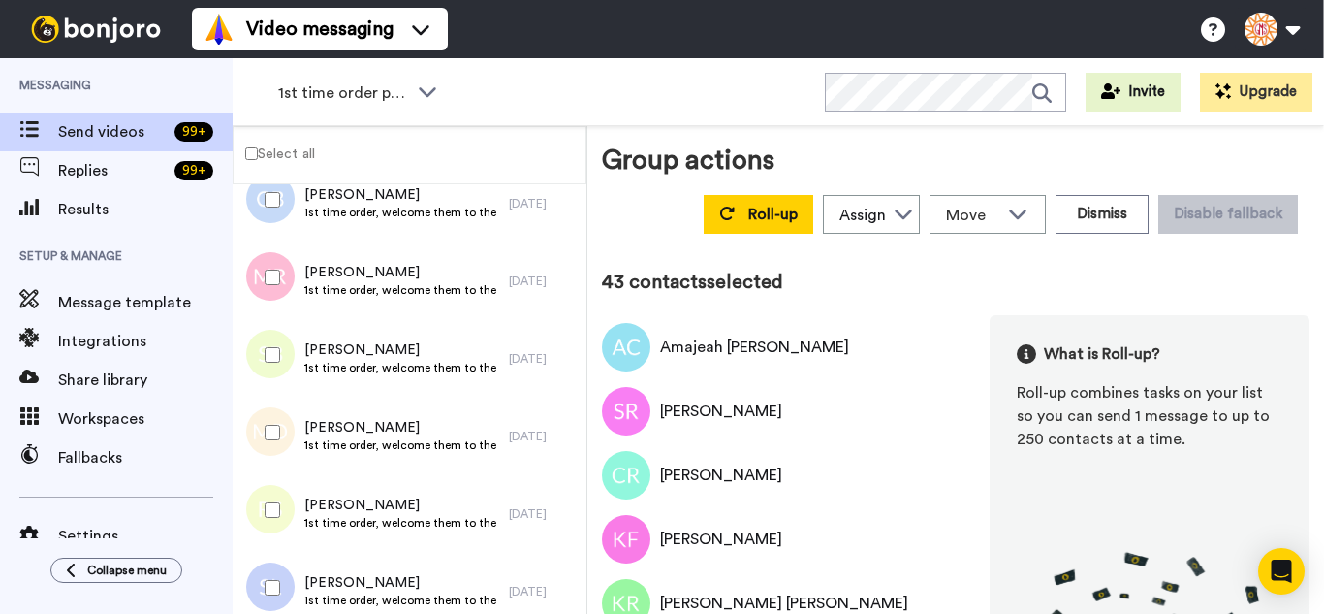
click at [271, 573] on div at bounding box center [269, 588] width 70 height 68
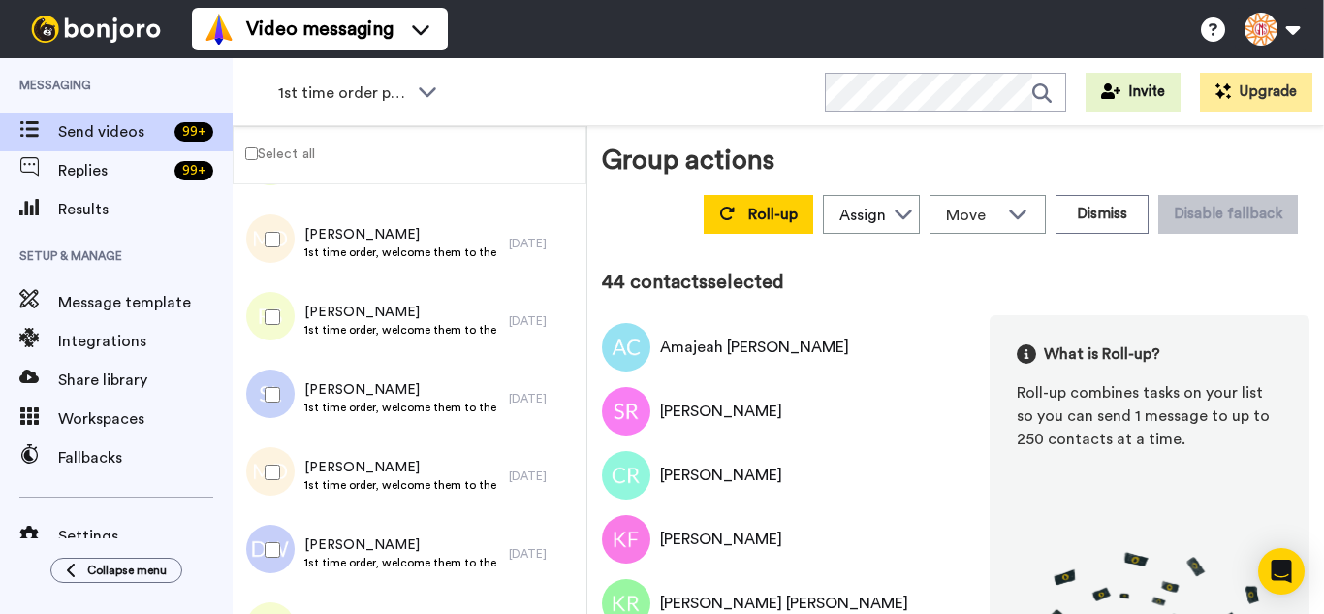
scroll to position [3199, 0]
click at [278, 523] on div at bounding box center [269, 549] width 70 height 68
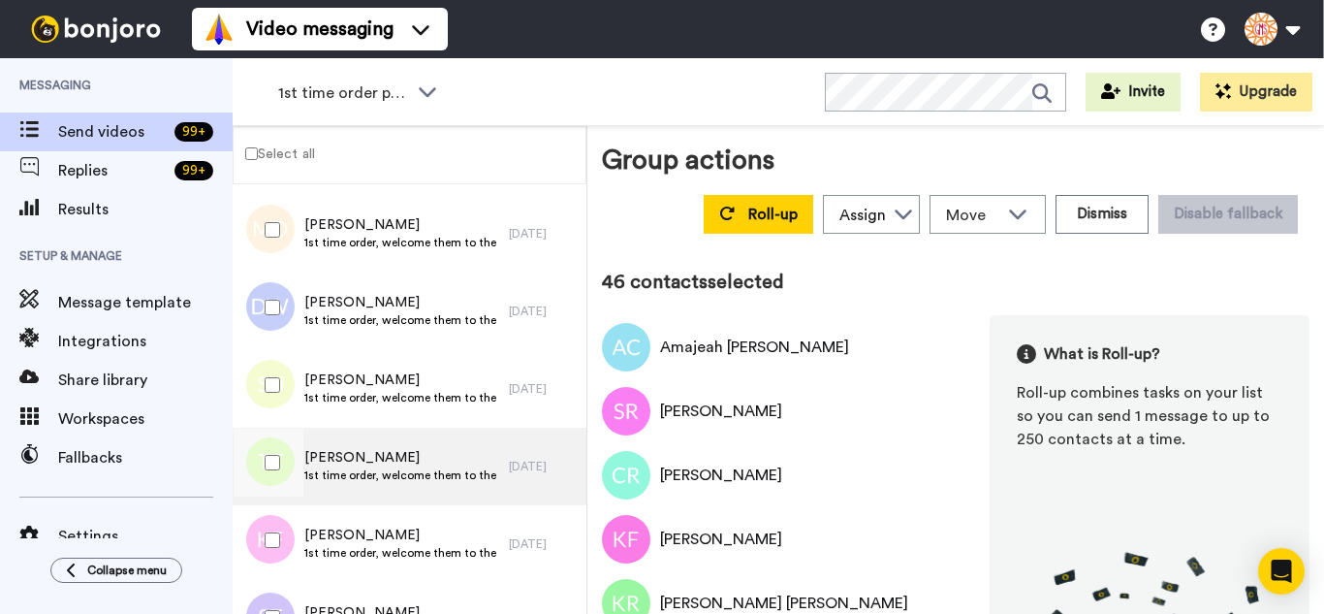
scroll to position [3487, 0]
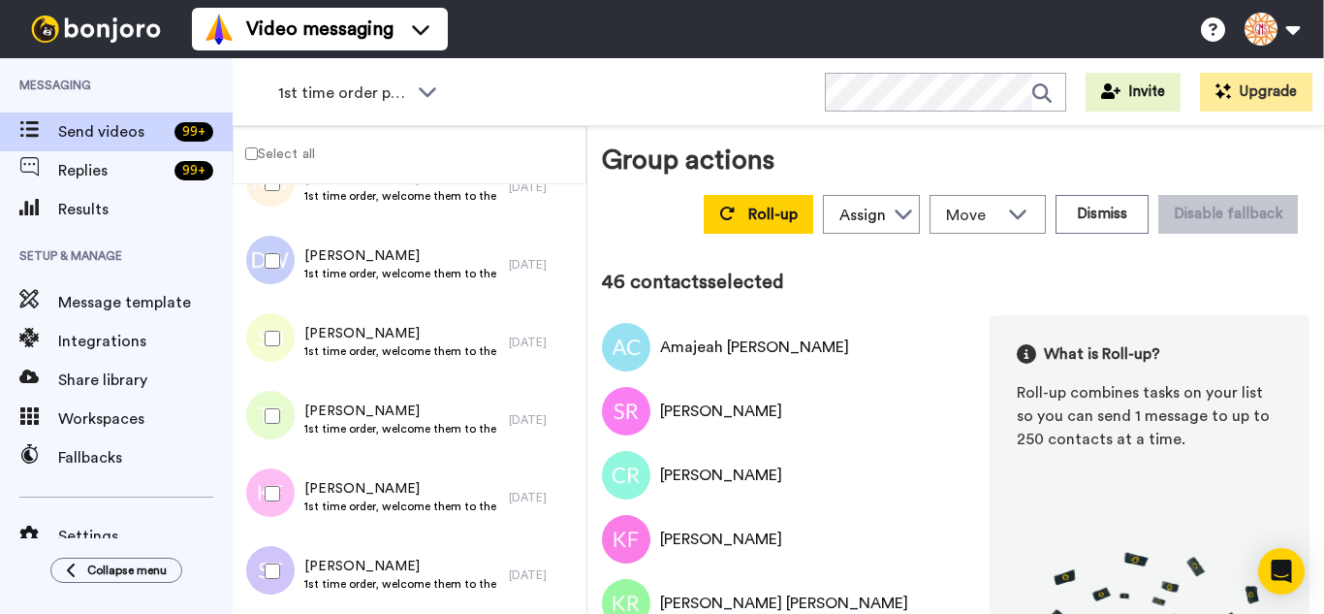
drag, startPoint x: 280, startPoint y: 326, endPoint x: 289, endPoint y: 433, distance: 108.0
click at [281, 340] on div at bounding box center [269, 338] width 70 height 68
drag, startPoint x: 289, startPoint y: 433, endPoint x: 276, endPoint y: 484, distance: 52.0
click at [289, 434] on div at bounding box center [269, 416] width 70 height 68
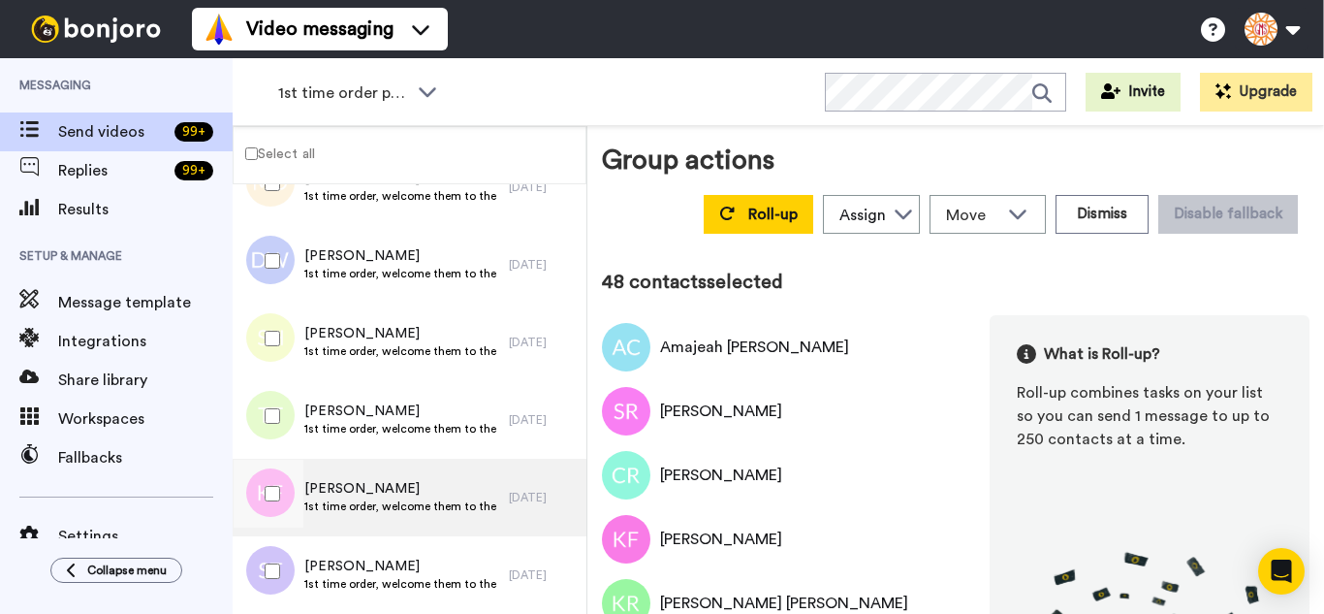
drag, startPoint x: 269, startPoint y: 506, endPoint x: 270, endPoint y: 535, distance: 29.1
click at [269, 508] on div at bounding box center [269, 494] width 70 height 68
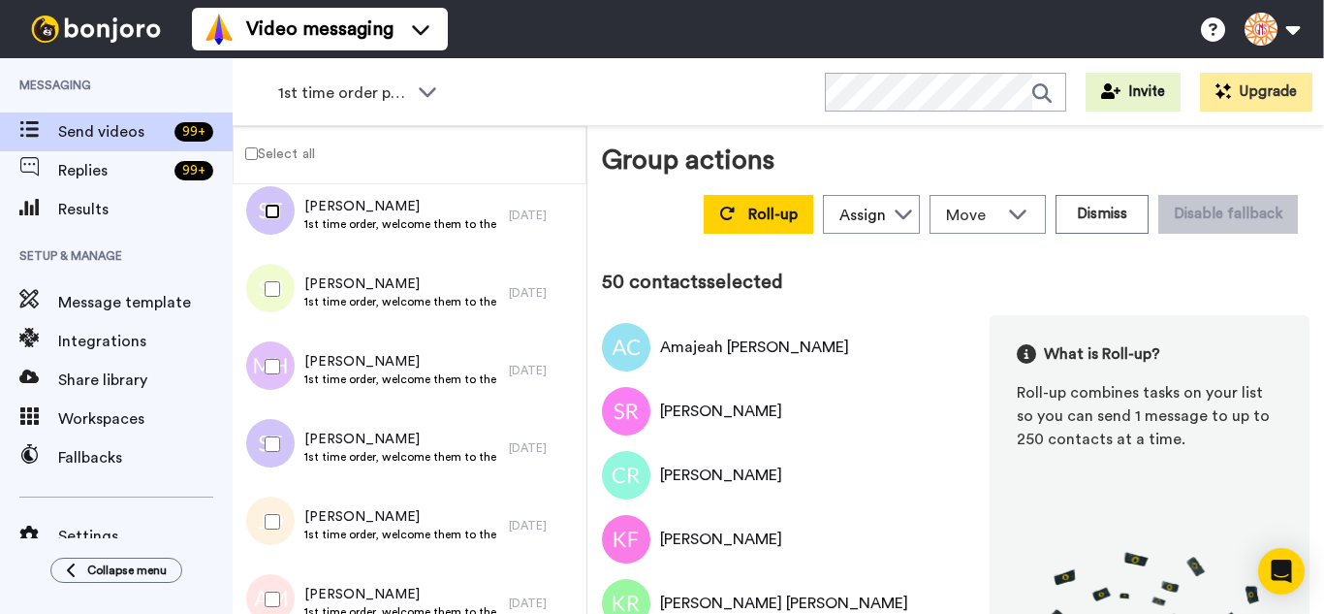
scroll to position [3875, 0]
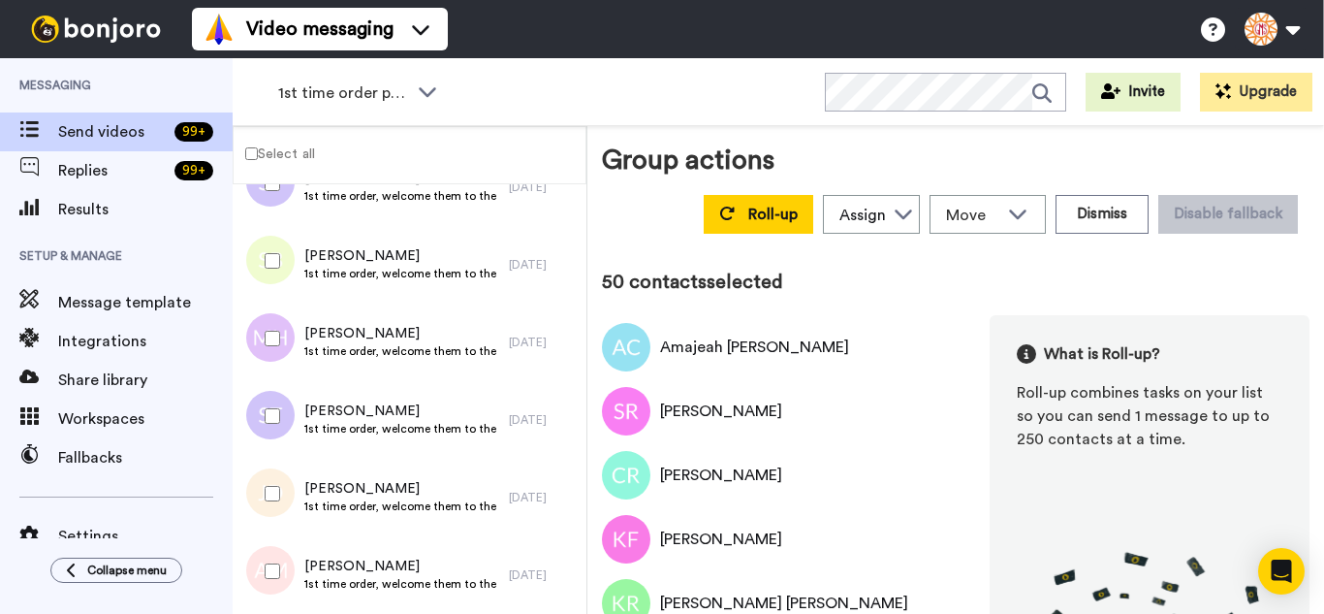
drag, startPoint x: 266, startPoint y: 274, endPoint x: 276, endPoint y: 346, distance: 72.5
click at [268, 289] on div at bounding box center [269, 261] width 70 height 68
click at [276, 346] on div at bounding box center [269, 338] width 70 height 68
drag, startPoint x: 285, startPoint y: 411, endPoint x: 272, endPoint y: 484, distance: 73.8
click at [284, 415] on div at bounding box center [269, 416] width 70 height 68
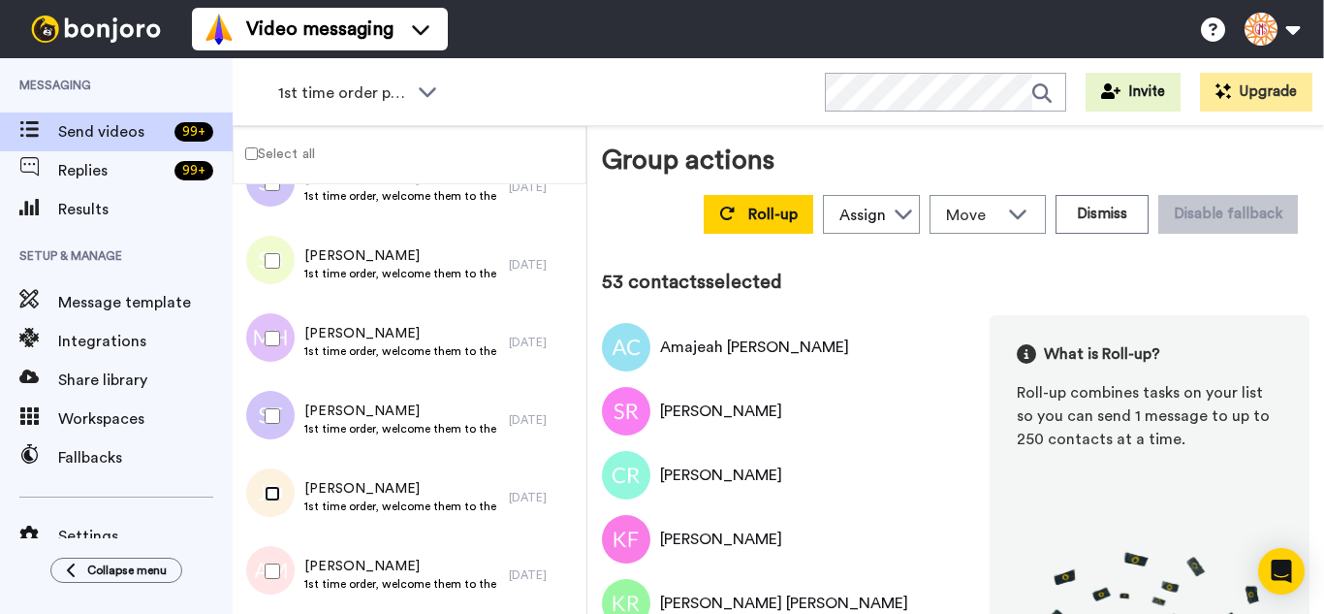
click at [269, 506] on div at bounding box center [269, 494] width 70 height 68
click at [270, 561] on div at bounding box center [269, 571] width 70 height 68
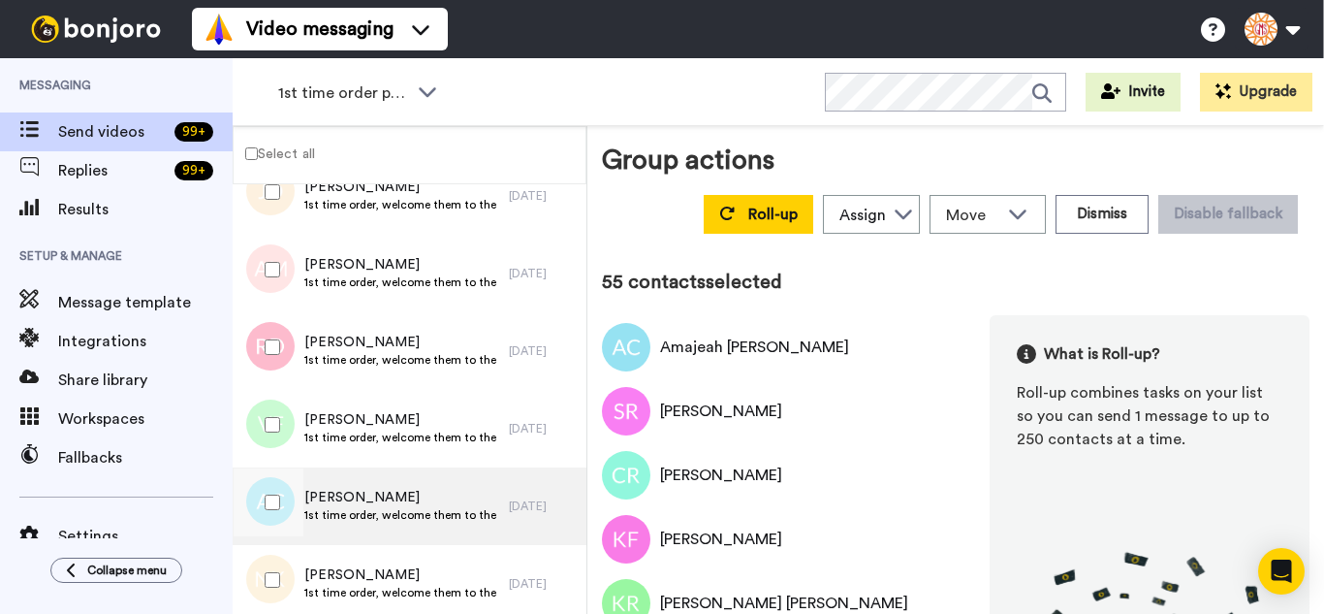
scroll to position [4263, 0]
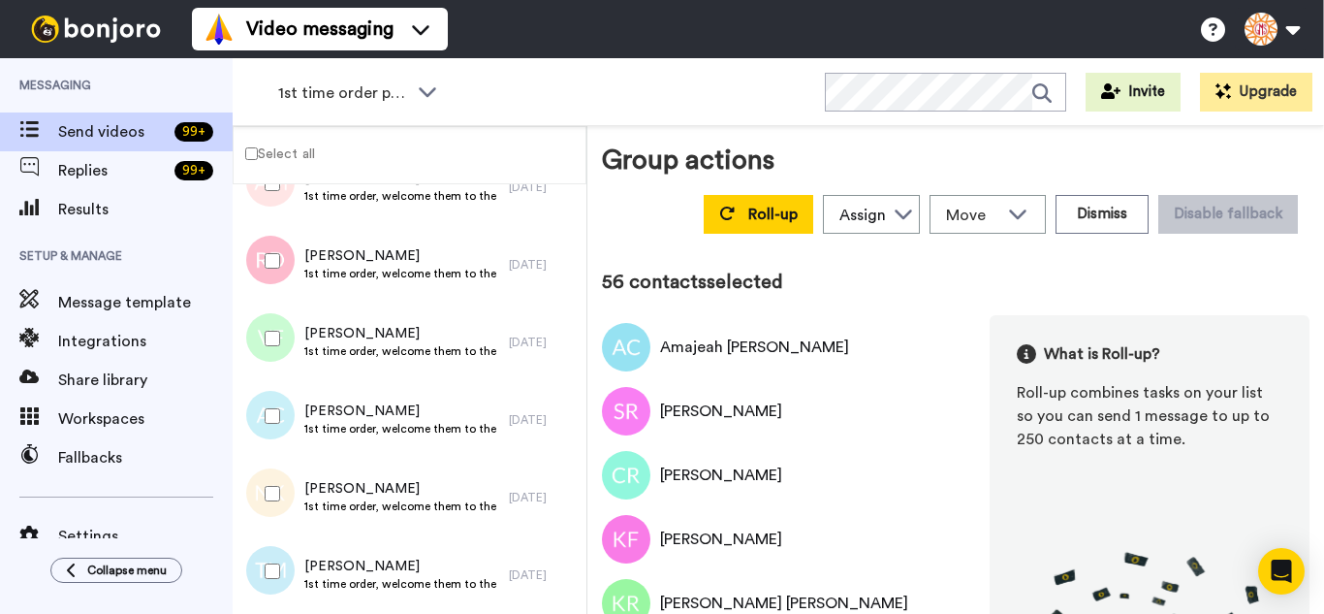
click at [281, 333] on div at bounding box center [269, 338] width 70 height 68
drag, startPoint x: 273, startPoint y: 397, endPoint x: 273, endPoint y: 470, distance: 72.7
click at [273, 401] on div at bounding box center [269, 416] width 70 height 68
click at [273, 484] on div at bounding box center [269, 494] width 70 height 68
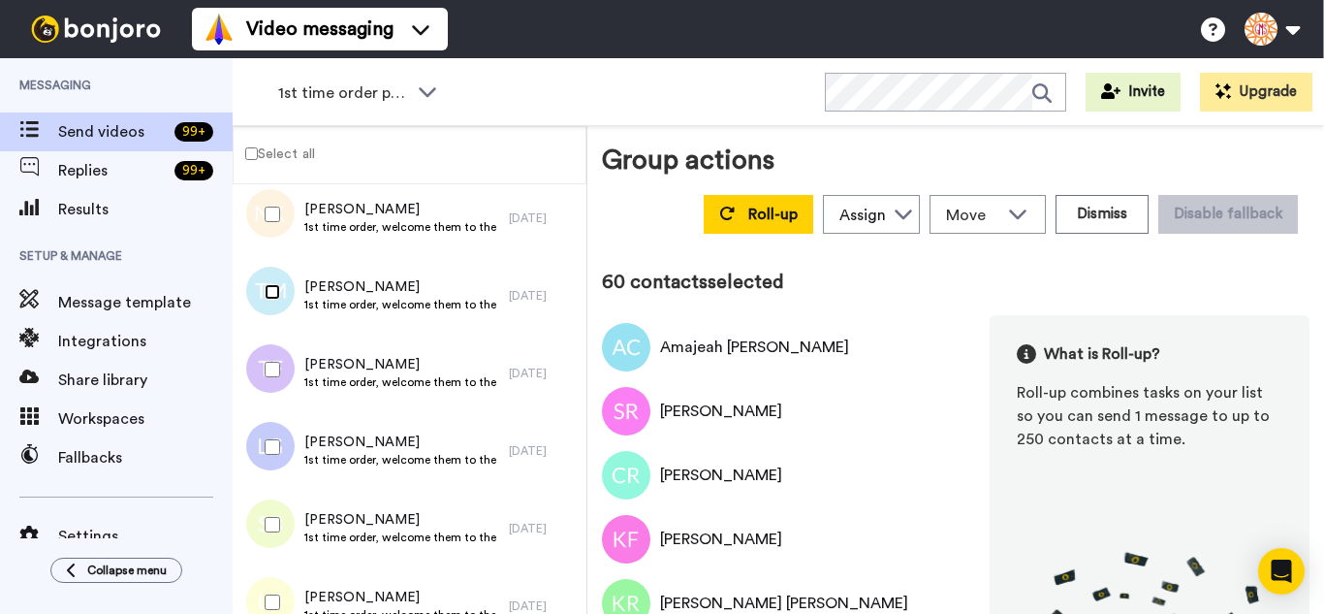
scroll to position [4554, 0]
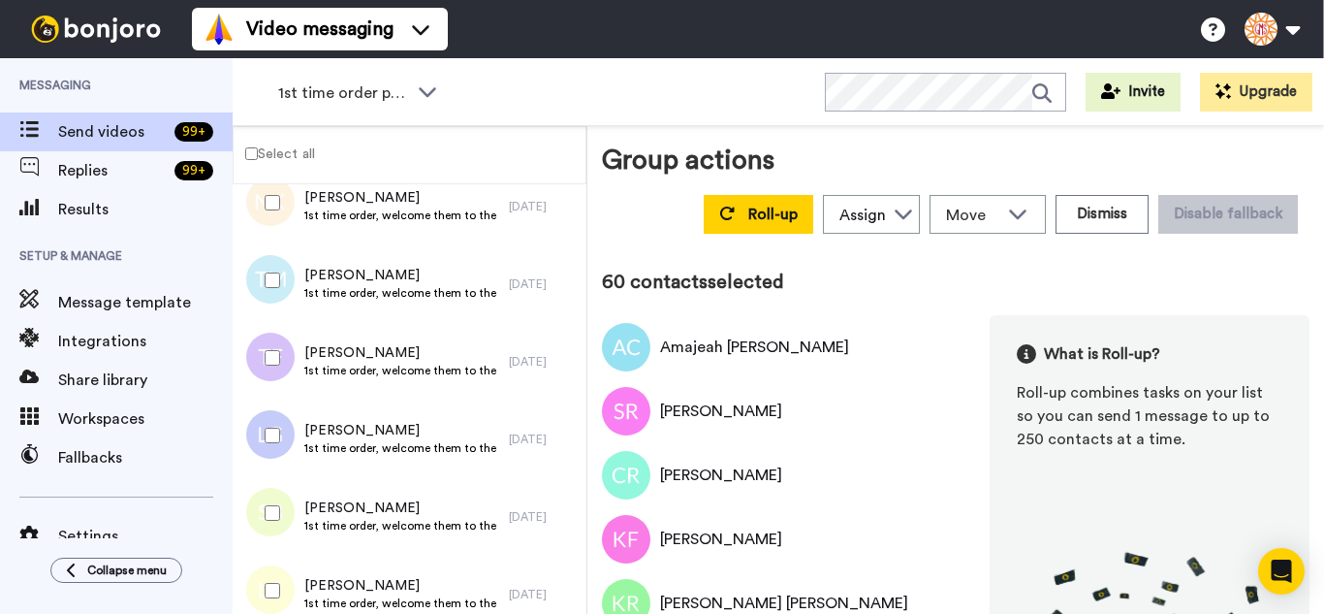
click at [265, 366] on div at bounding box center [269, 358] width 70 height 68
drag, startPoint x: 275, startPoint y: 459, endPoint x: 279, endPoint y: 488, distance: 29.3
click at [275, 460] on div at bounding box center [269, 435] width 70 height 68
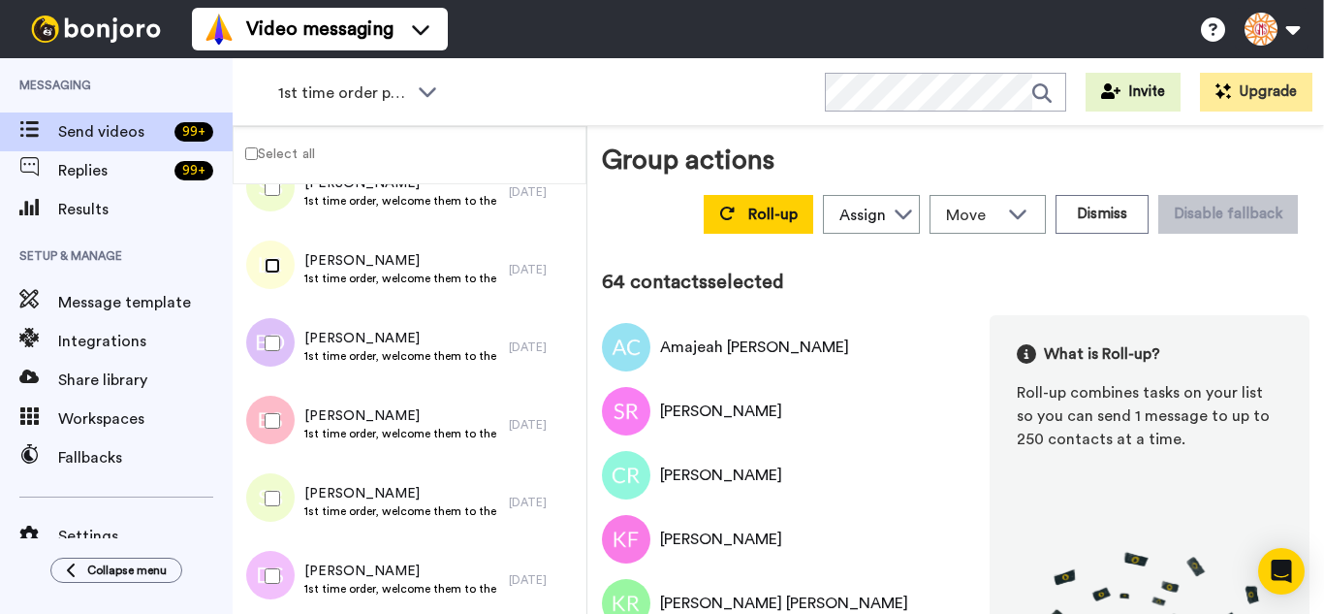
scroll to position [4941, 0]
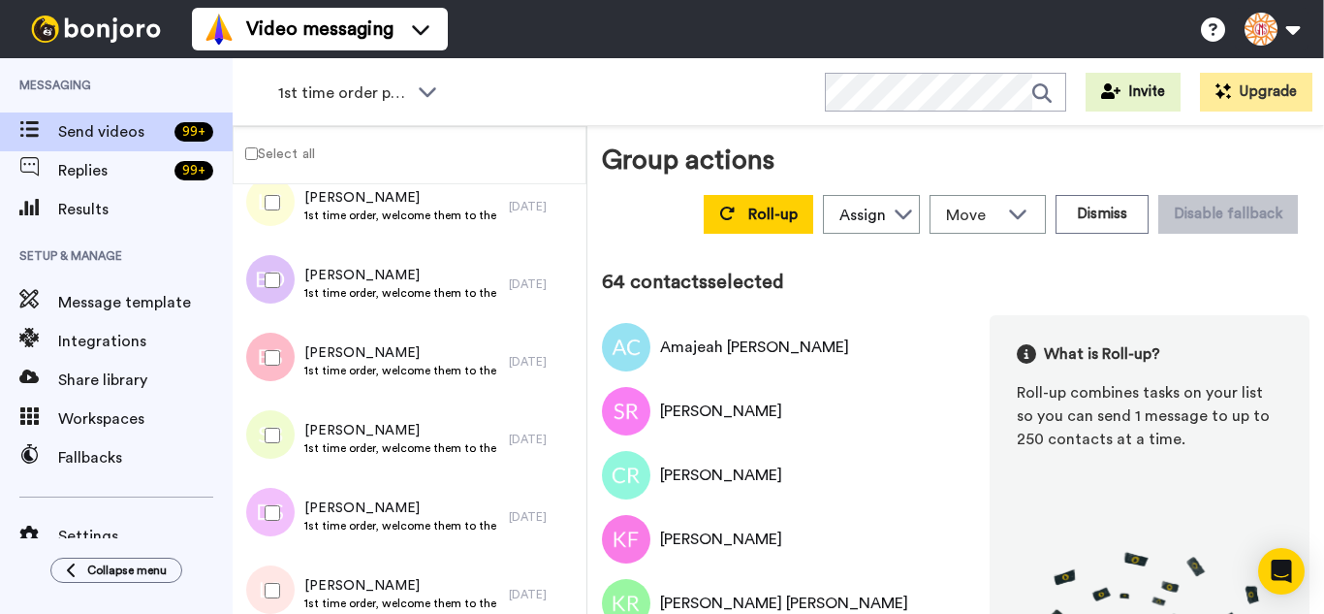
click at [281, 332] on div at bounding box center [269, 358] width 70 height 68
drag, startPoint x: 273, startPoint y: 452, endPoint x: 278, endPoint y: 483, distance: 31.4
click at [273, 453] on div at bounding box center [269, 435] width 70 height 68
click at [273, 522] on div at bounding box center [269, 513] width 70 height 68
click at [272, 602] on div at bounding box center [269, 590] width 70 height 68
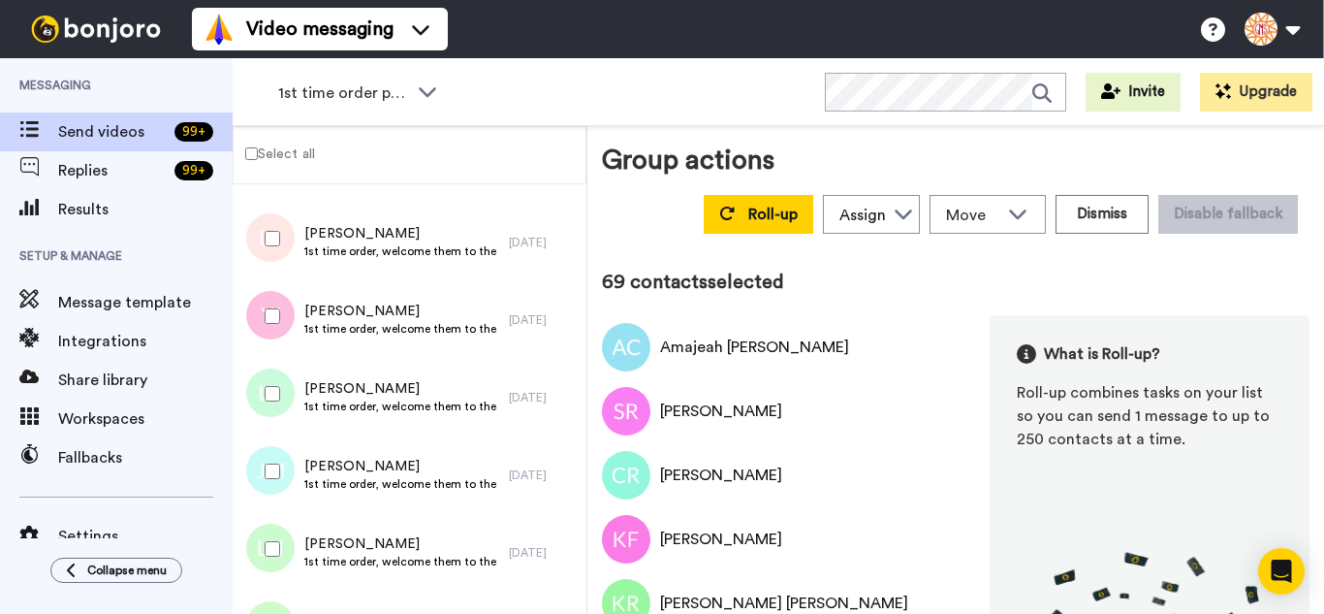
scroll to position [5329, 0]
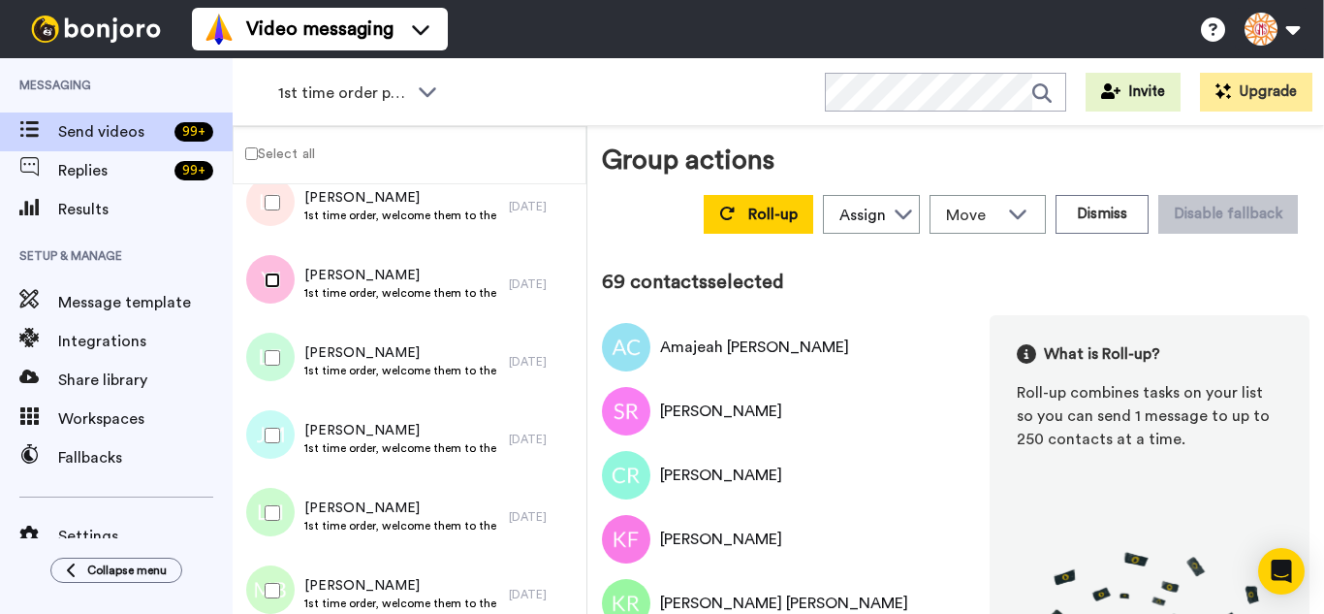
click at [279, 289] on div at bounding box center [269, 280] width 70 height 68
click at [284, 403] on div at bounding box center [269, 435] width 70 height 68
click at [278, 505] on div at bounding box center [269, 513] width 70 height 68
click at [271, 570] on div at bounding box center [269, 590] width 70 height 68
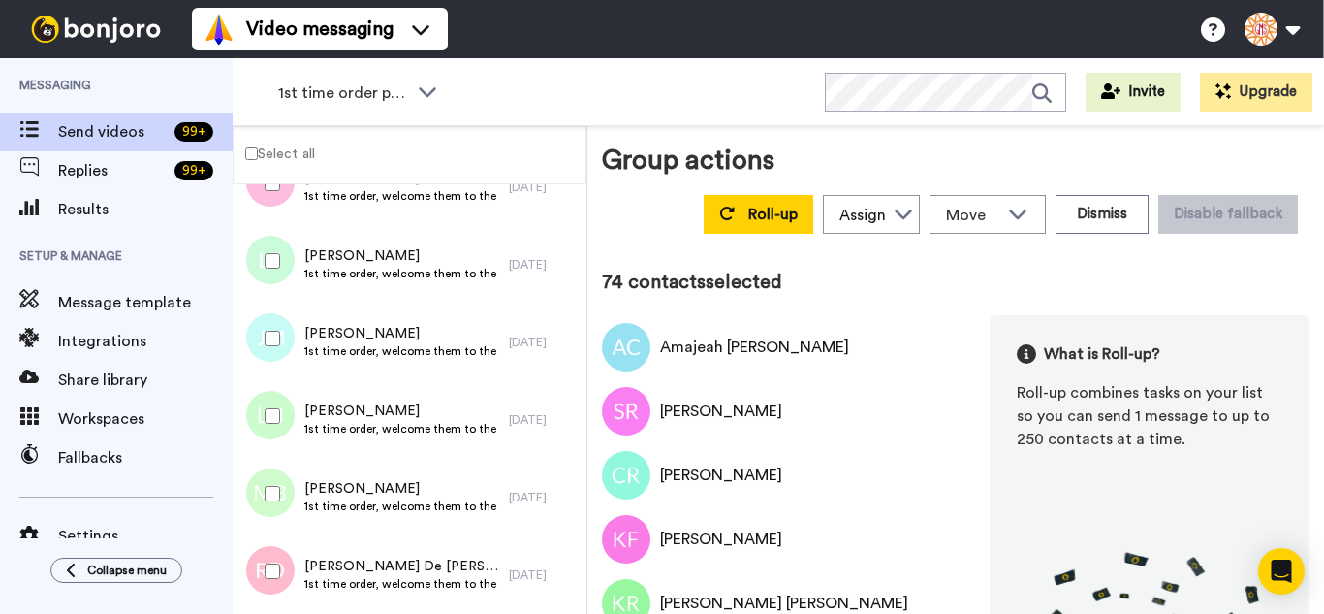
scroll to position [5717, 0]
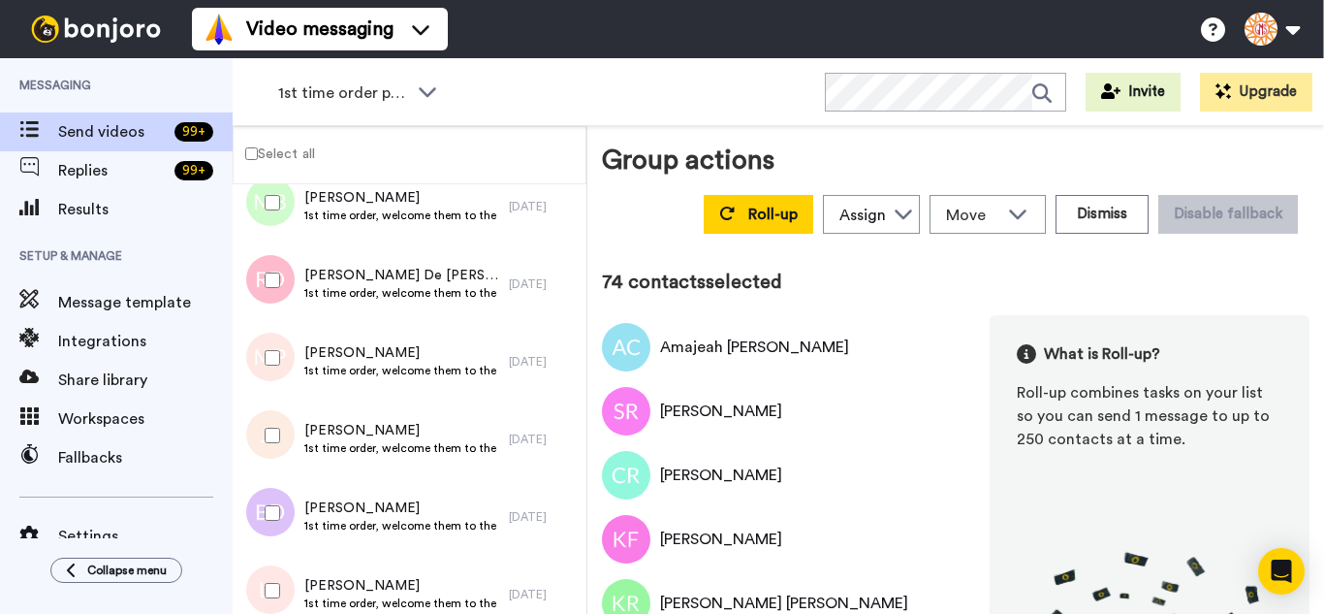
drag, startPoint x: 285, startPoint y: 292, endPoint x: 272, endPoint y: 379, distance: 88.2
click at [280, 302] on div at bounding box center [269, 280] width 70 height 68
click at [272, 382] on div at bounding box center [269, 358] width 70 height 68
drag, startPoint x: 275, startPoint y: 447, endPoint x: 271, endPoint y: 496, distance: 49.6
click at [275, 453] on div at bounding box center [269, 435] width 70 height 68
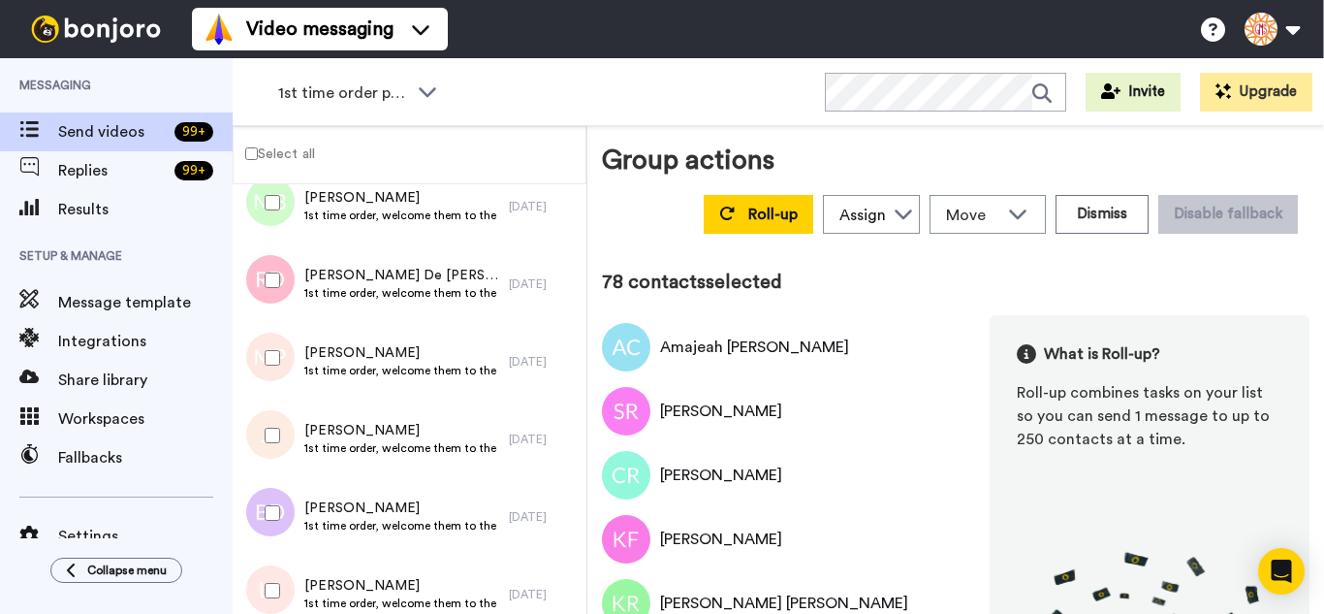
click at [263, 605] on div at bounding box center [269, 590] width 70 height 68
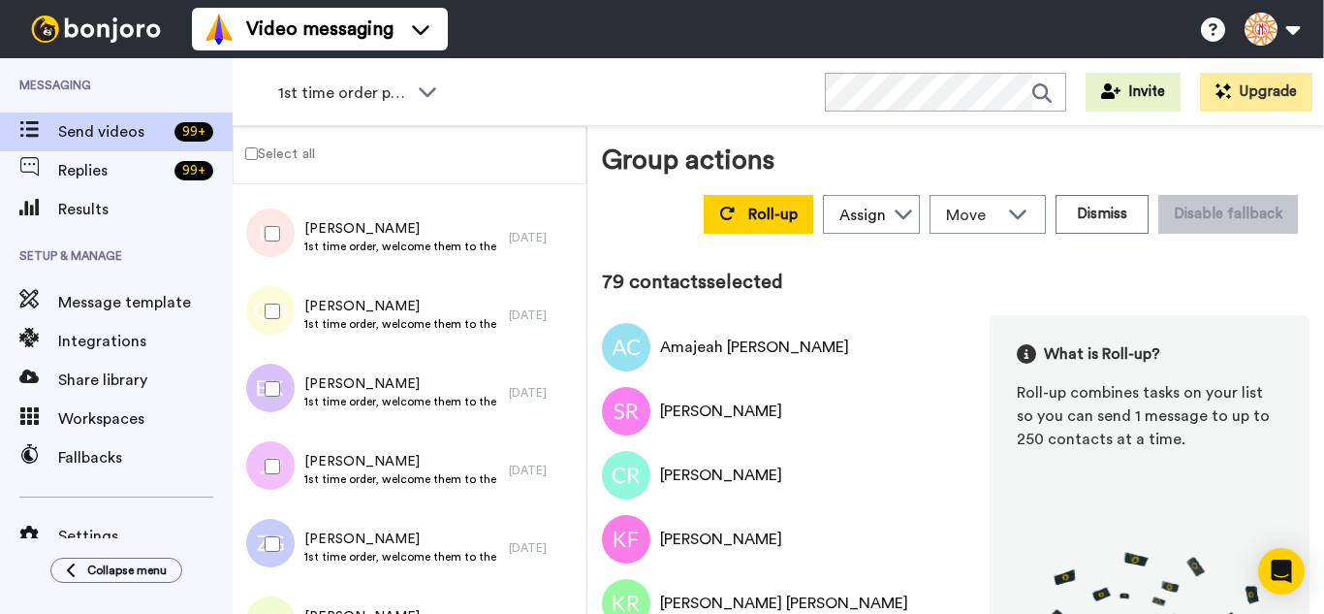
scroll to position [6105, 0]
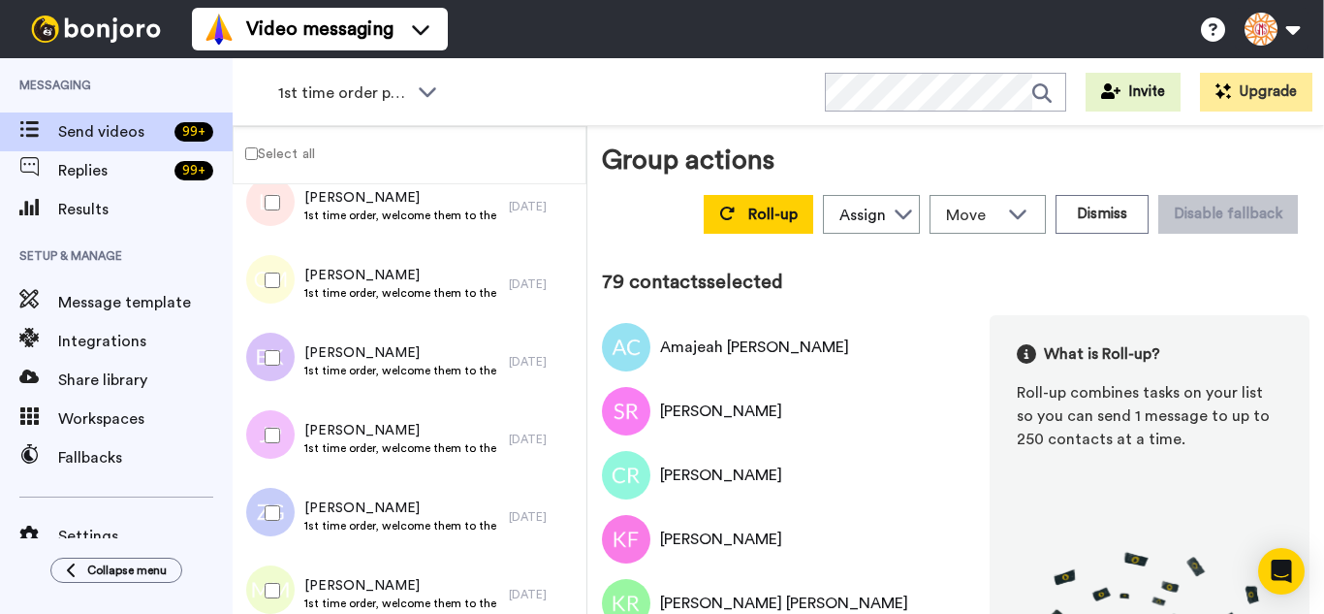
click at [264, 295] on div at bounding box center [269, 280] width 70 height 68
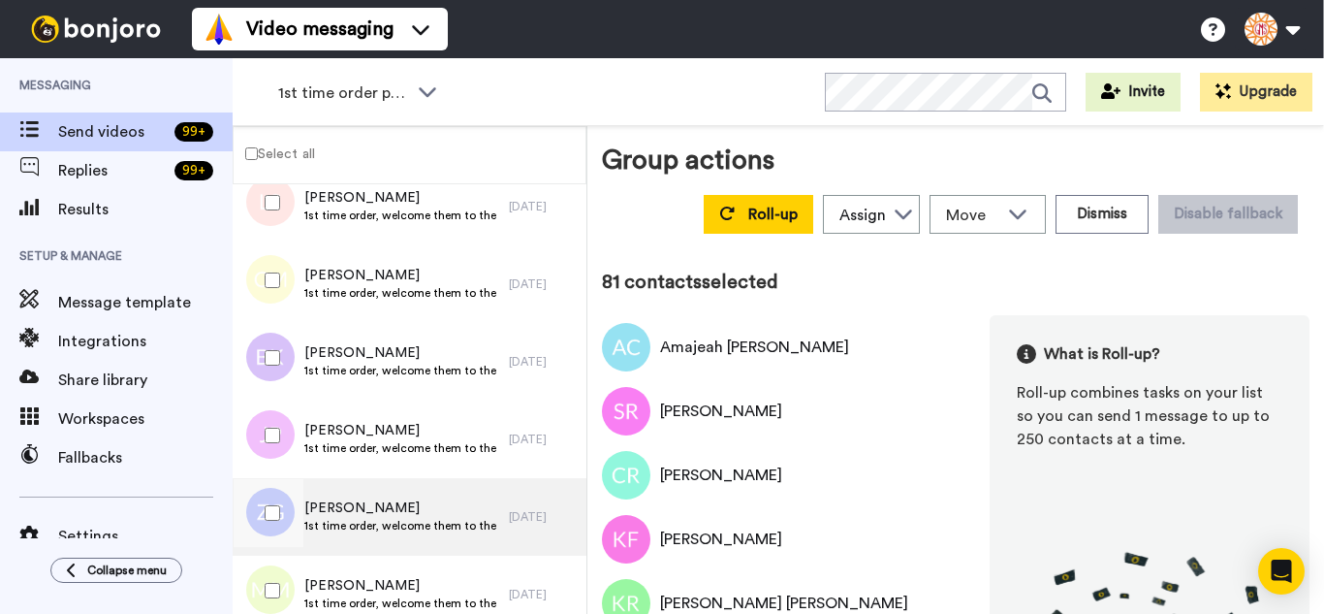
click at [271, 428] on div at bounding box center [269, 435] width 70 height 68
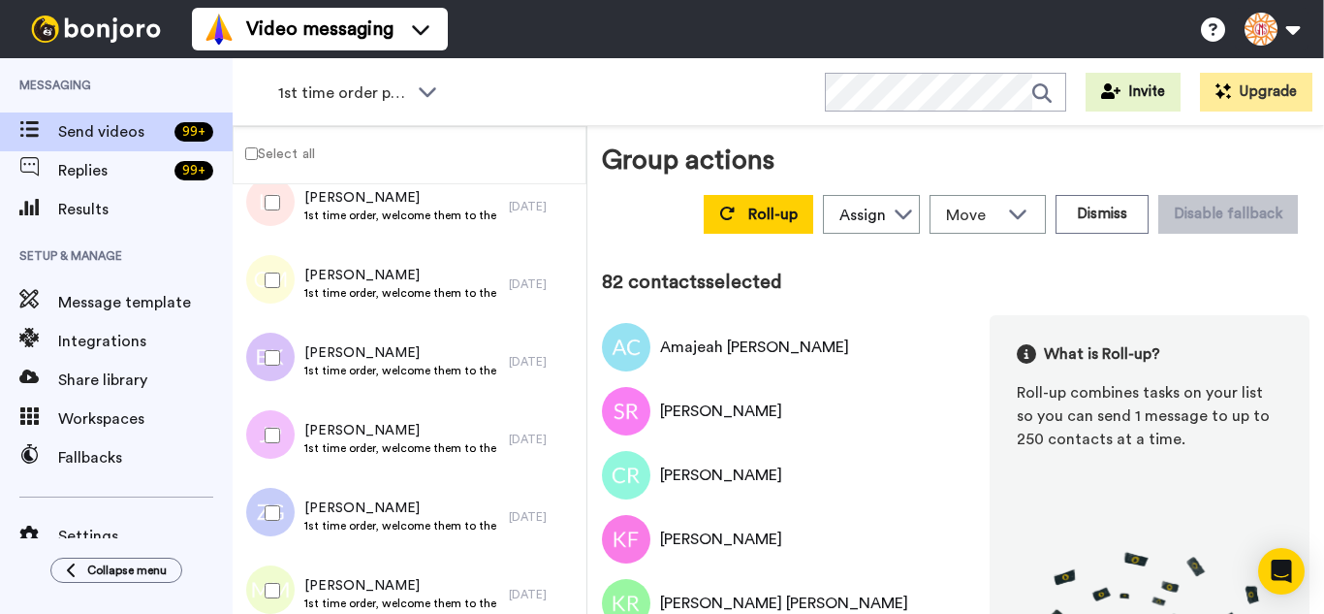
drag, startPoint x: 267, startPoint y: 538, endPoint x: 270, endPoint y: 575, distance: 37.0
click at [267, 543] on div at bounding box center [269, 513] width 70 height 68
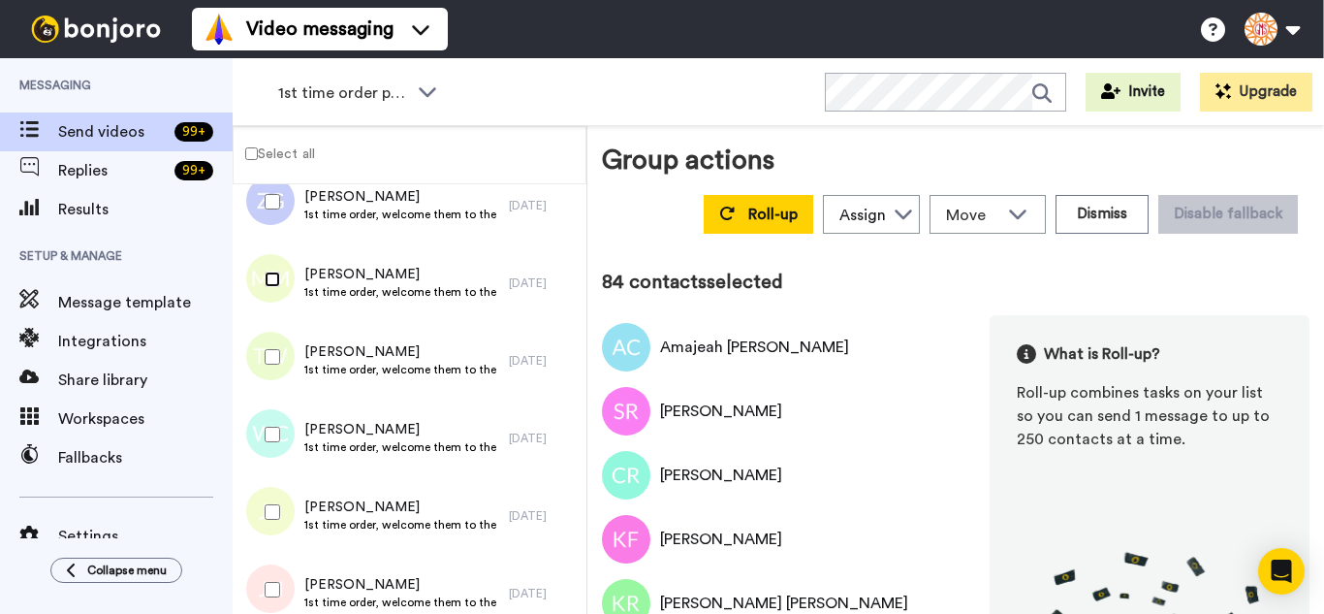
scroll to position [6493, 0]
click at [276, 309] on div at bounding box center [269, 280] width 70 height 68
click at [270, 373] on div at bounding box center [269, 358] width 70 height 68
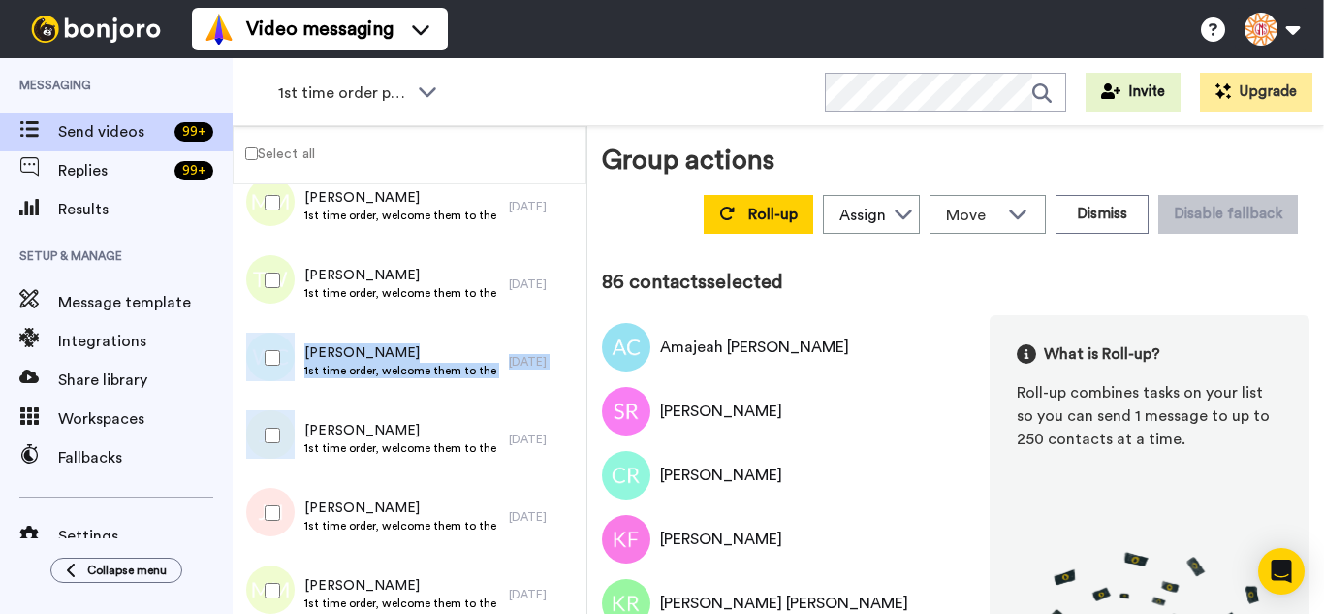
drag, startPoint x: 275, startPoint y: 399, endPoint x: 277, endPoint y: 491, distance: 91.2
click at [267, 444] on div at bounding box center [269, 435] width 70 height 68
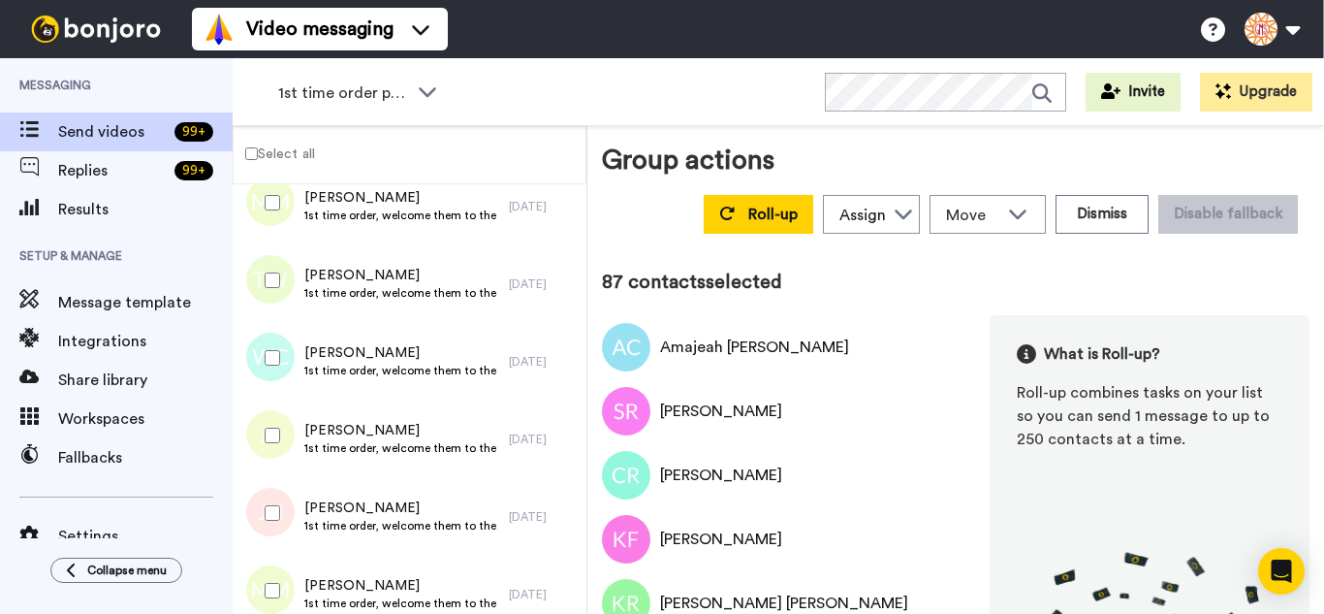
drag, startPoint x: 272, startPoint y: 524, endPoint x: 272, endPoint y: 564, distance: 39.7
click at [271, 525] on div at bounding box center [269, 513] width 70 height 68
click at [272, 567] on div at bounding box center [269, 590] width 70 height 68
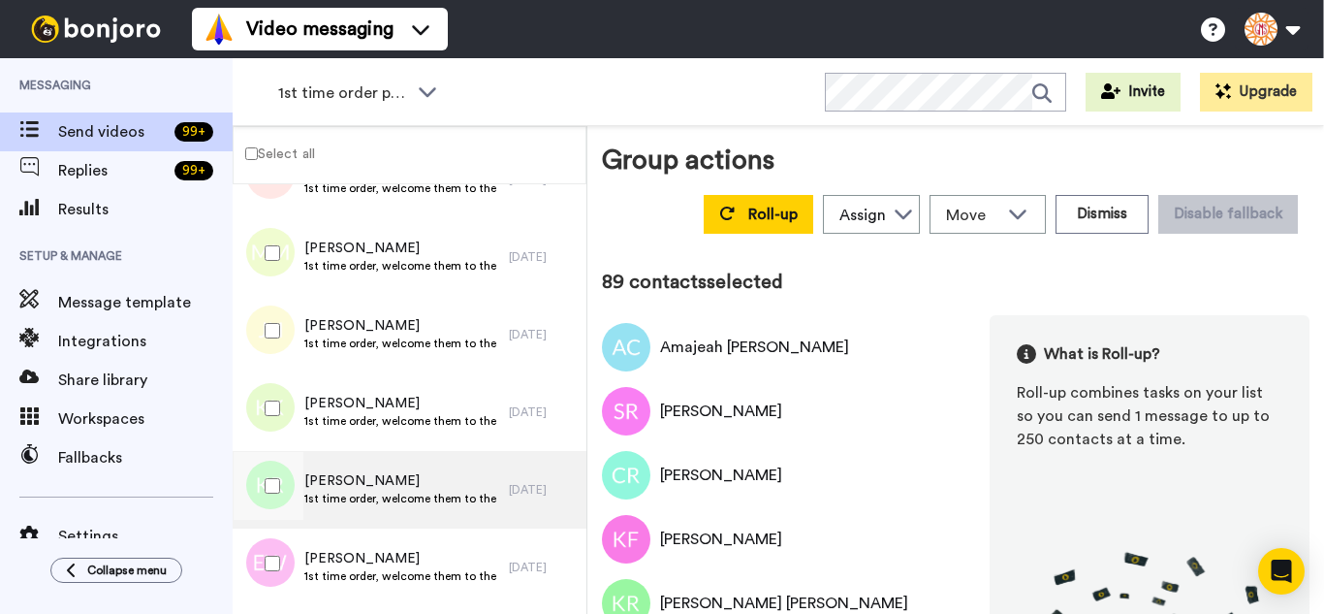
scroll to position [6880, 0]
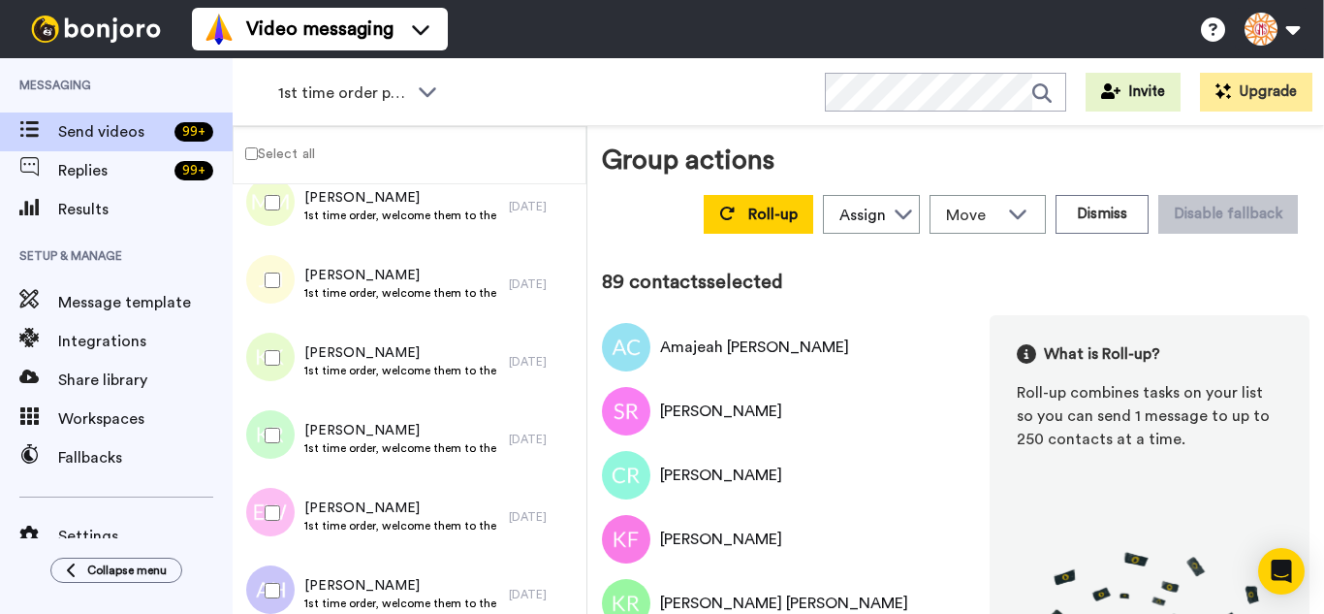
drag, startPoint x: 285, startPoint y: 285, endPoint x: 273, endPoint y: 380, distance: 95.7
click at [281, 297] on div at bounding box center [269, 280] width 70 height 68
click at [273, 382] on div at bounding box center [269, 358] width 70 height 68
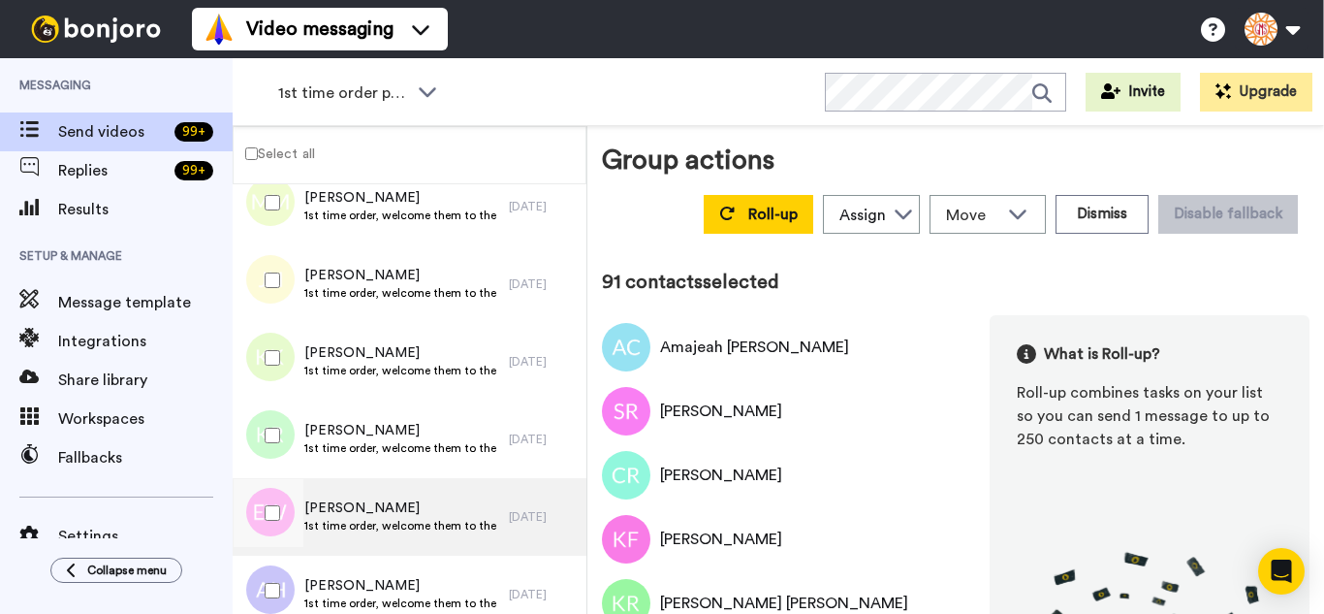
click at [270, 437] on div at bounding box center [269, 435] width 70 height 68
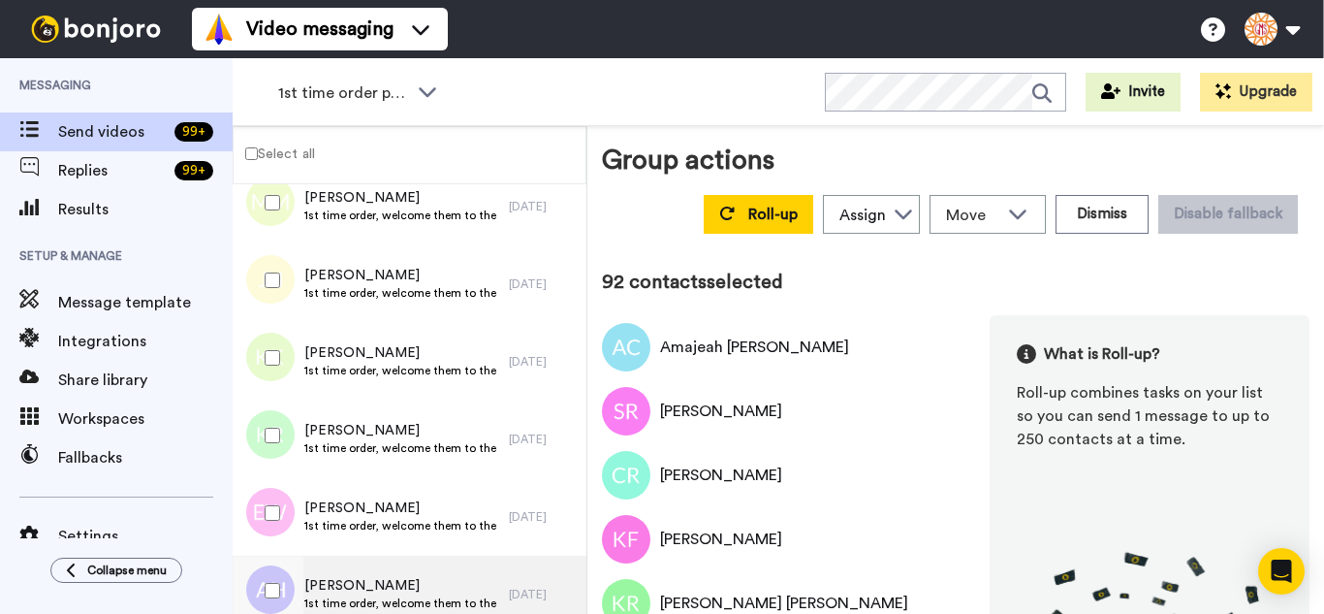
drag
click at [267, 487] on div at bounding box center [269, 513] width 70 height 68
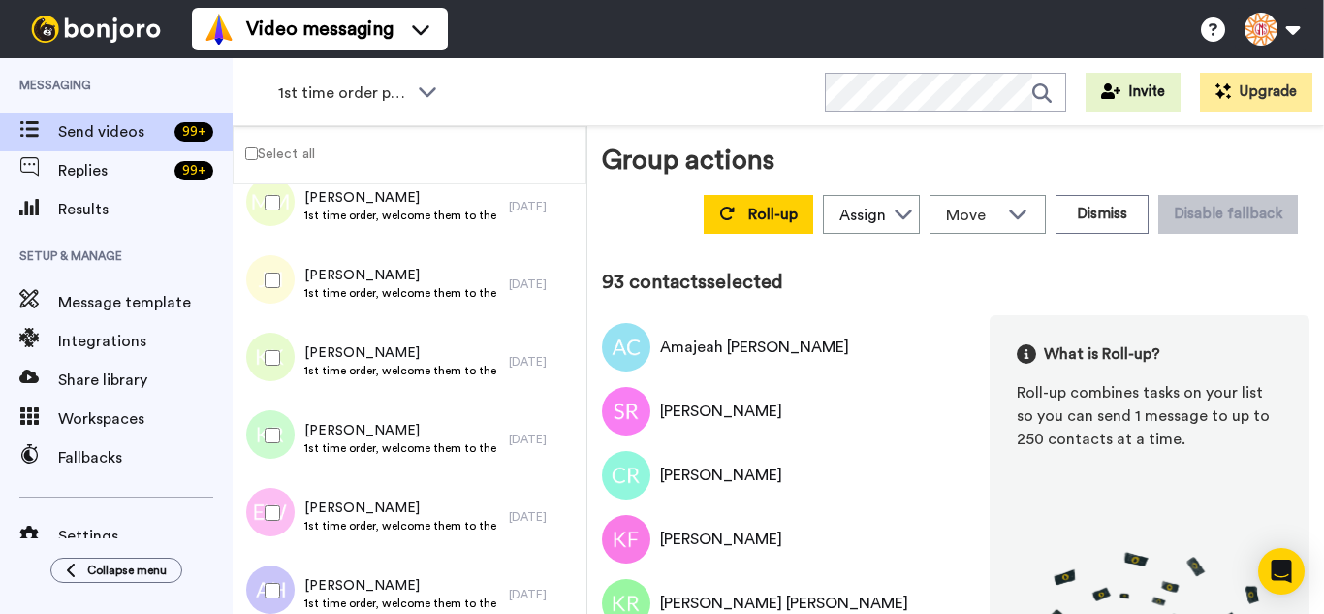
click at [275, 561] on div at bounding box center [269, 590] width 70 height 68
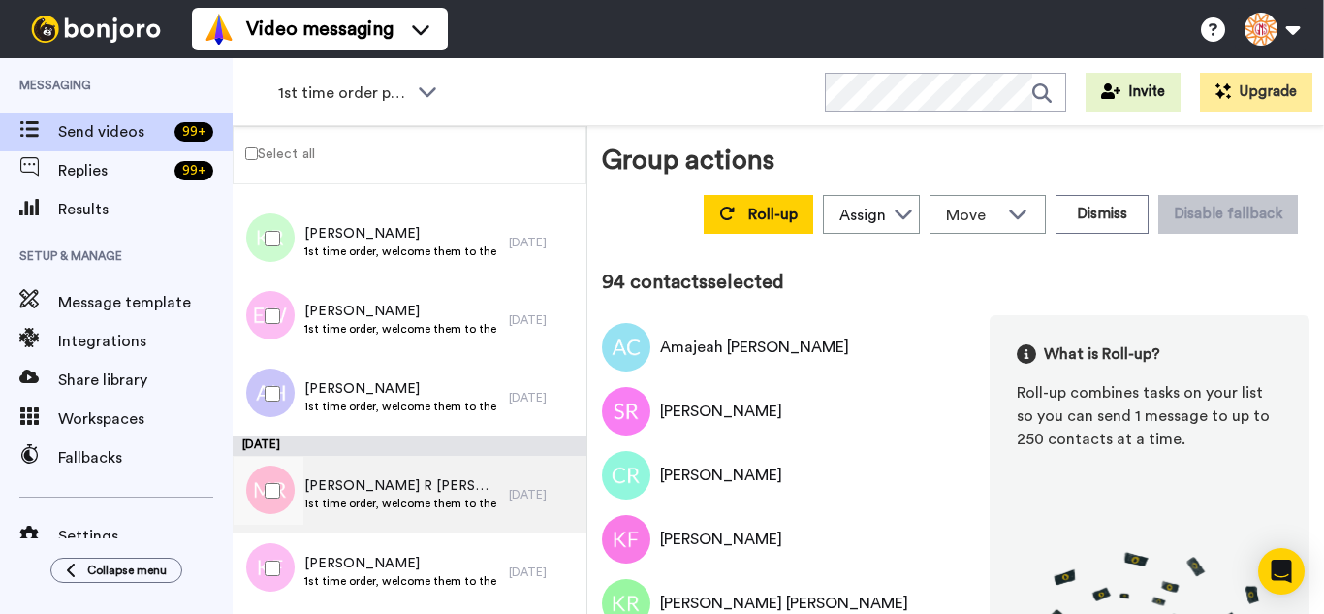
scroll to position [7171, 0]
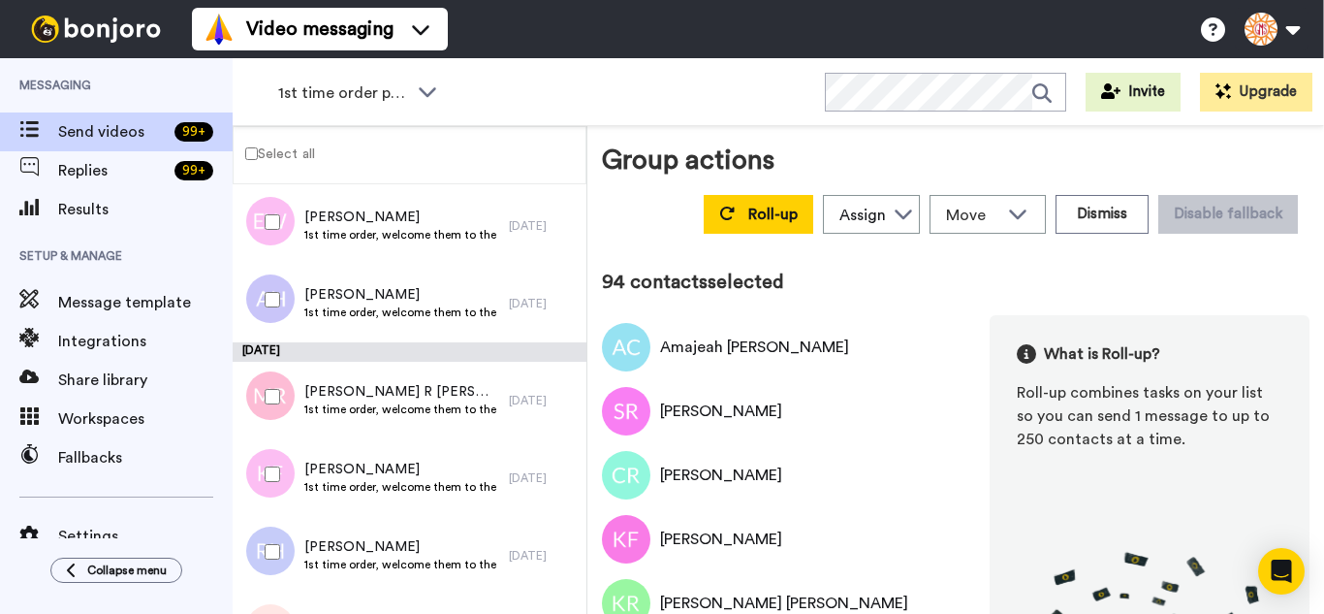
click at [275, 386] on div at bounding box center [269, 397] width 70 height 68
click at [279, 544] on div at bounding box center [269, 552] width 70 height 68
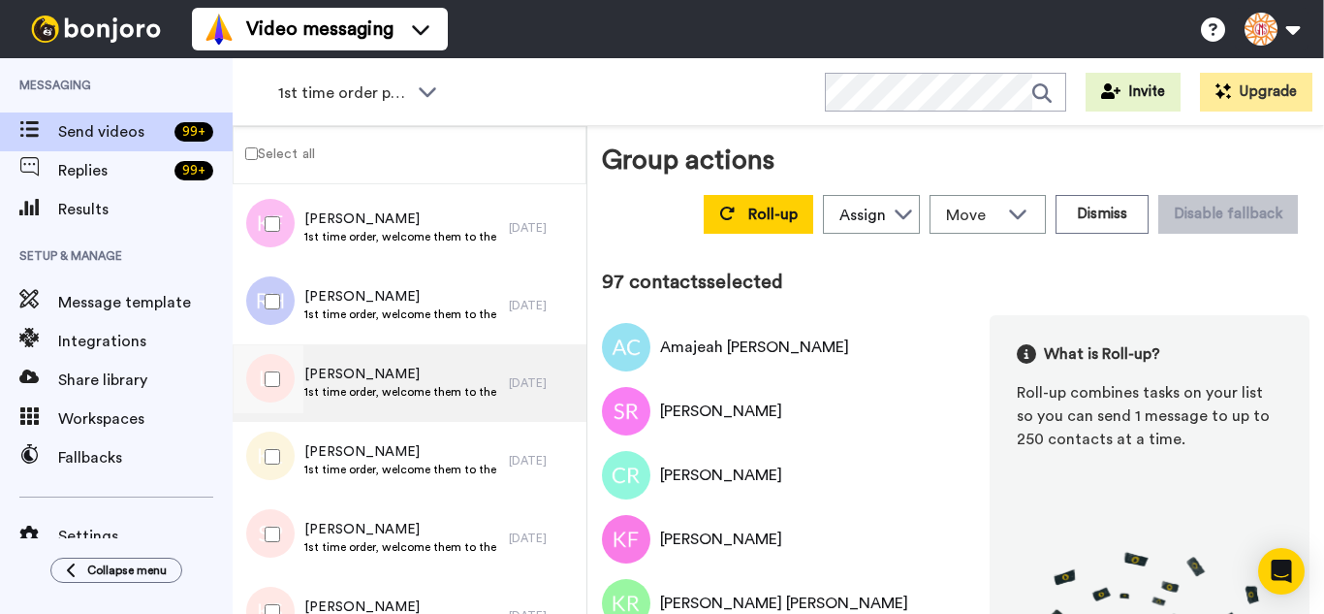
scroll to position [7462, 0]
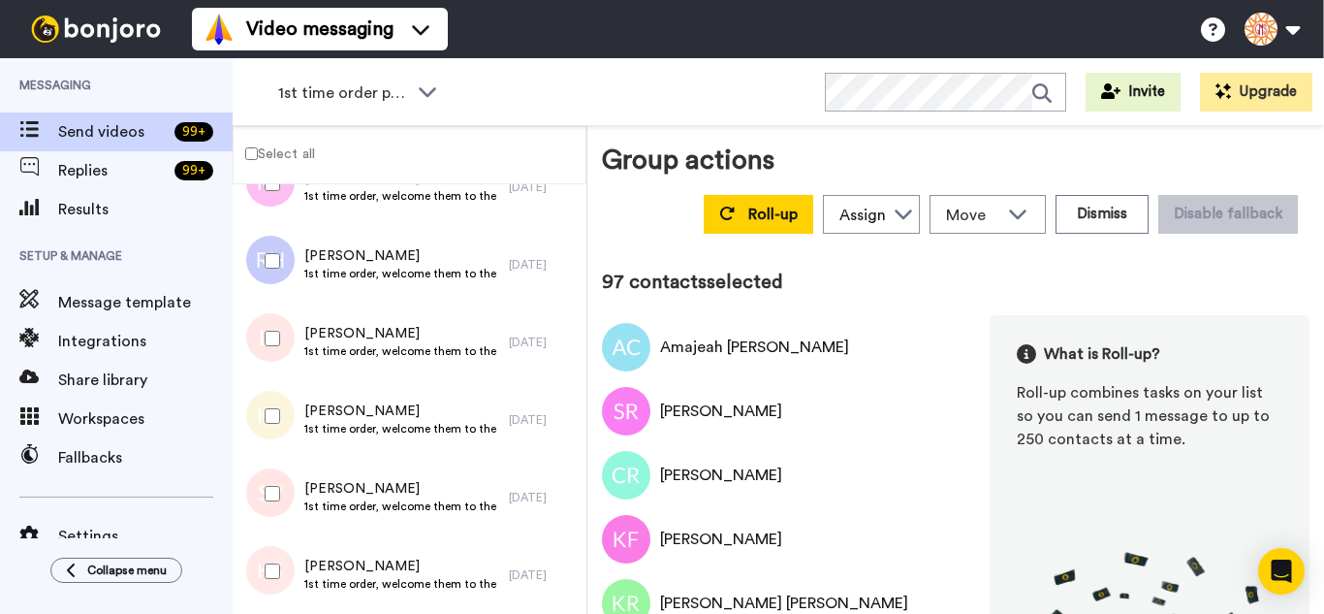
click at [260, 337] on div at bounding box center [269, 338] width 70 height 68
click at [262, 432] on div at bounding box center [269, 416] width 70 height 68
click at [268, 506] on div at bounding box center [269, 494] width 70 height 68
click at [270, 557] on div at bounding box center [269, 571] width 70 height 68
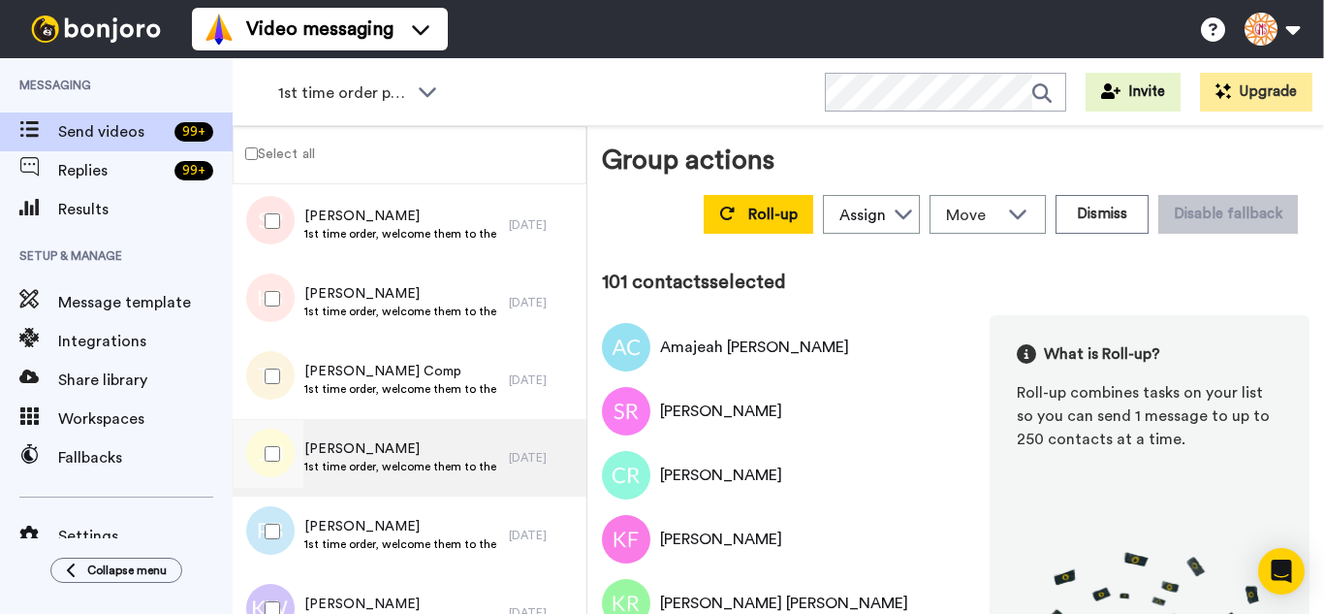
scroll to position [7753, 0]
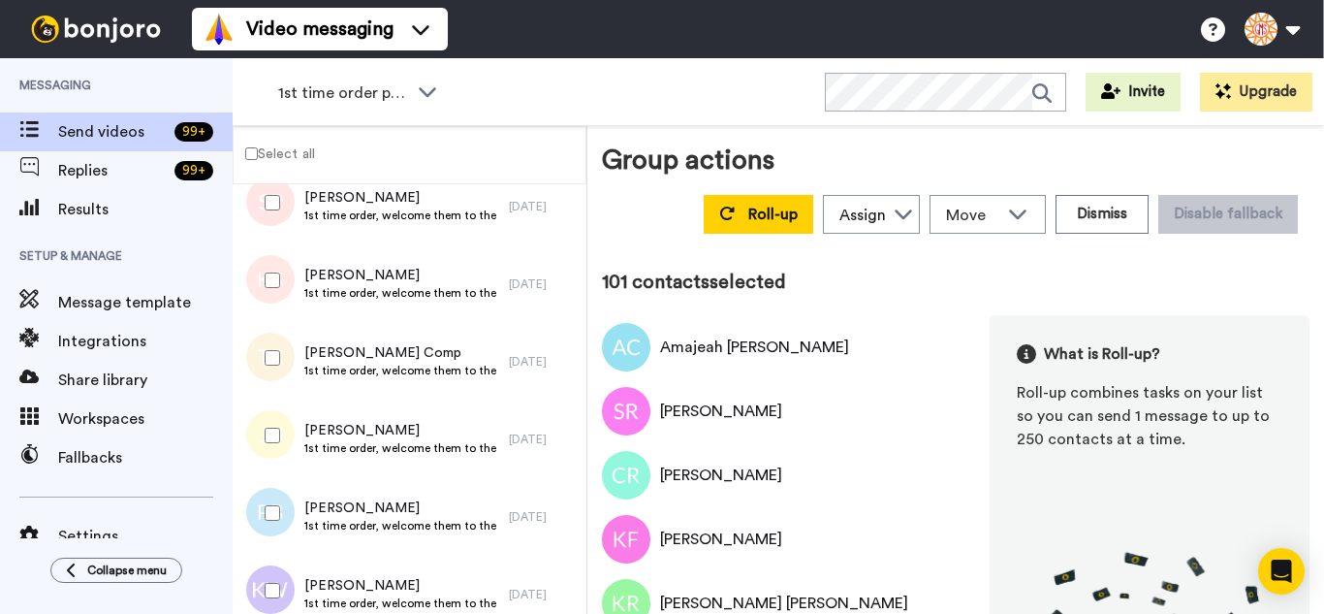
click at [281, 342] on div at bounding box center [269, 358] width 70 height 68
click at [282, 437] on div at bounding box center [269, 435] width 70 height 68
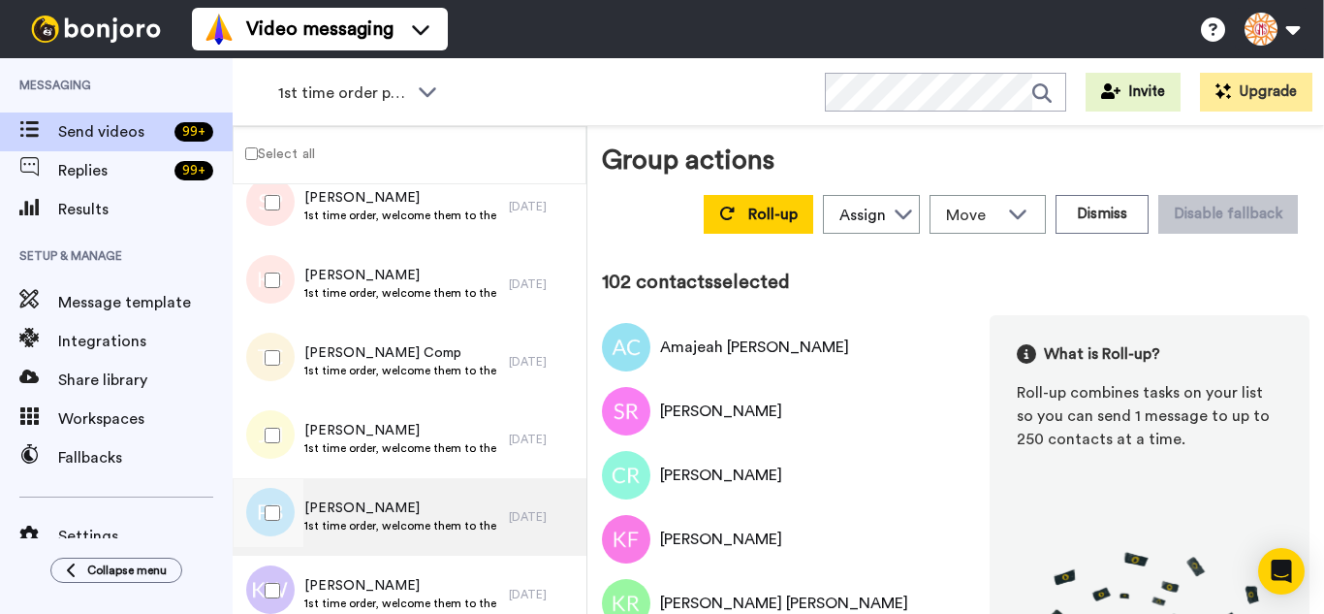
click at [278, 533] on div at bounding box center [269, 513] width 70 height 68
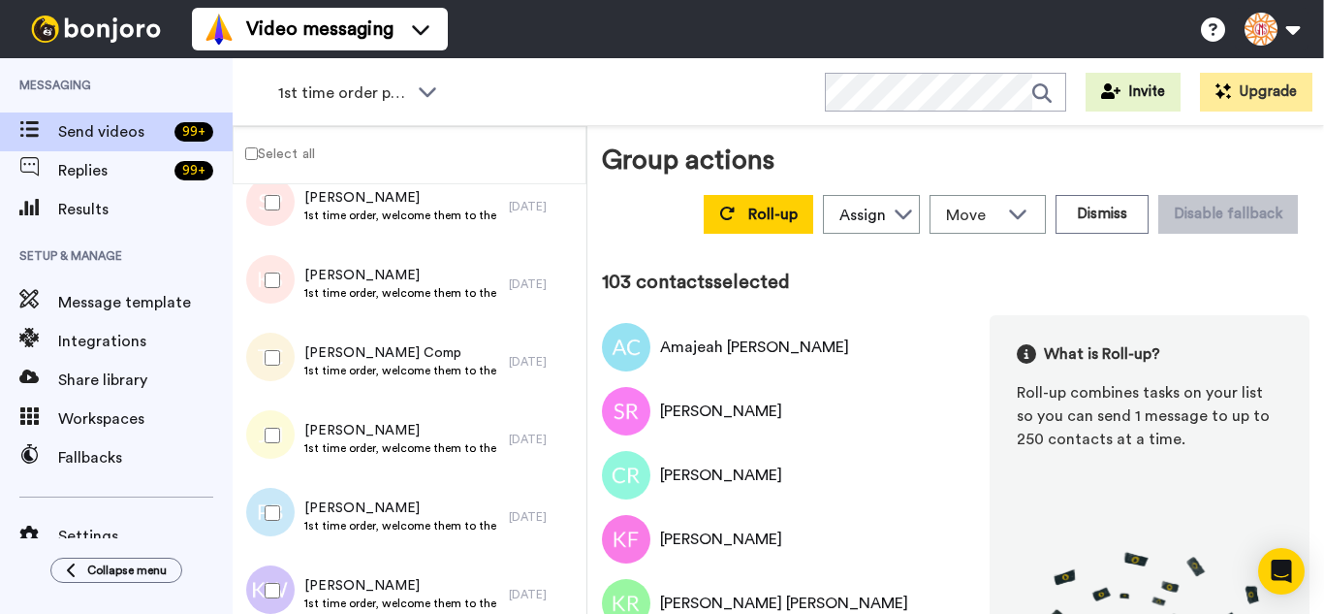
click at [277, 581] on div at bounding box center [269, 590] width 70 height 68
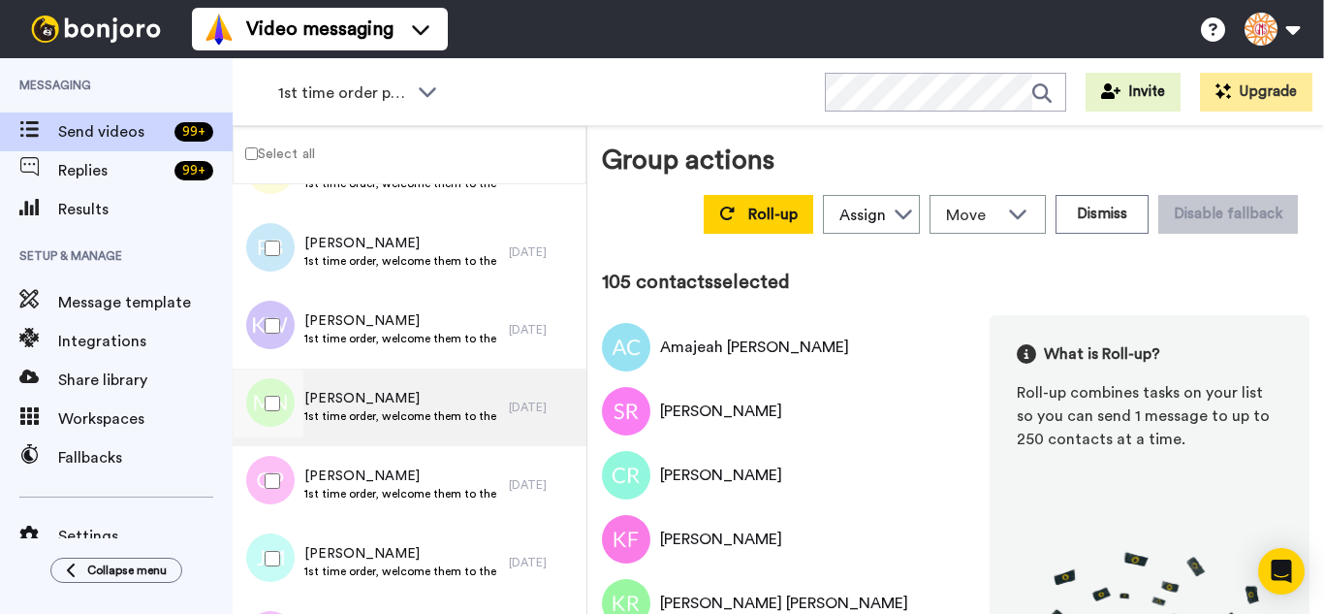
scroll to position [8044, 0]
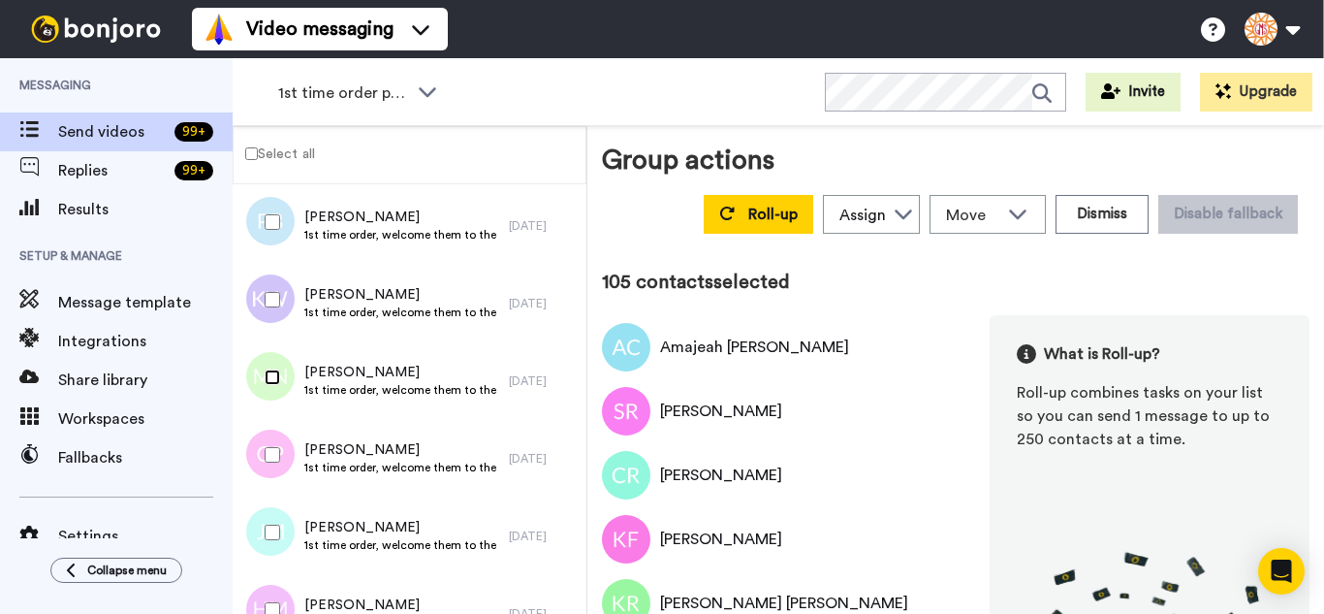
click at [277, 386] on div at bounding box center [269, 377] width 70 height 68
click at [281, 452] on div at bounding box center [269, 455] width 70 height 68
click at [270, 535] on div at bounding box center [269, 532] width 70 height 68
click at [269, 592] on div at bounding box center [269, 610] width 70 height 68
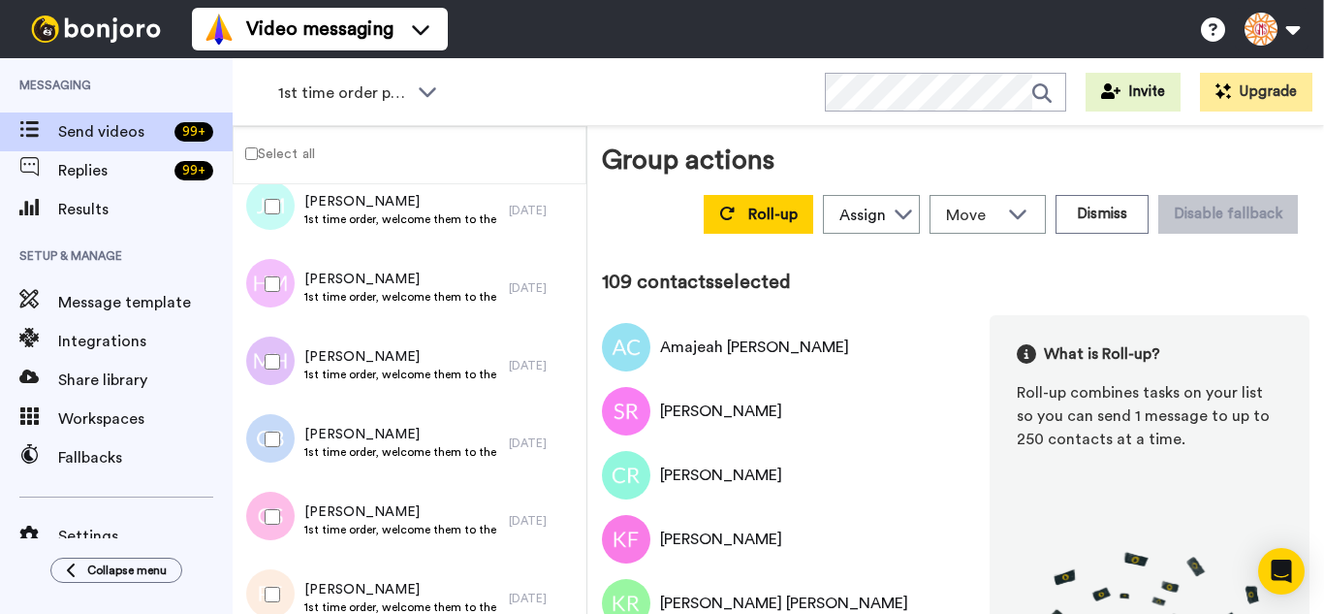
scroll to position [8432, 0]
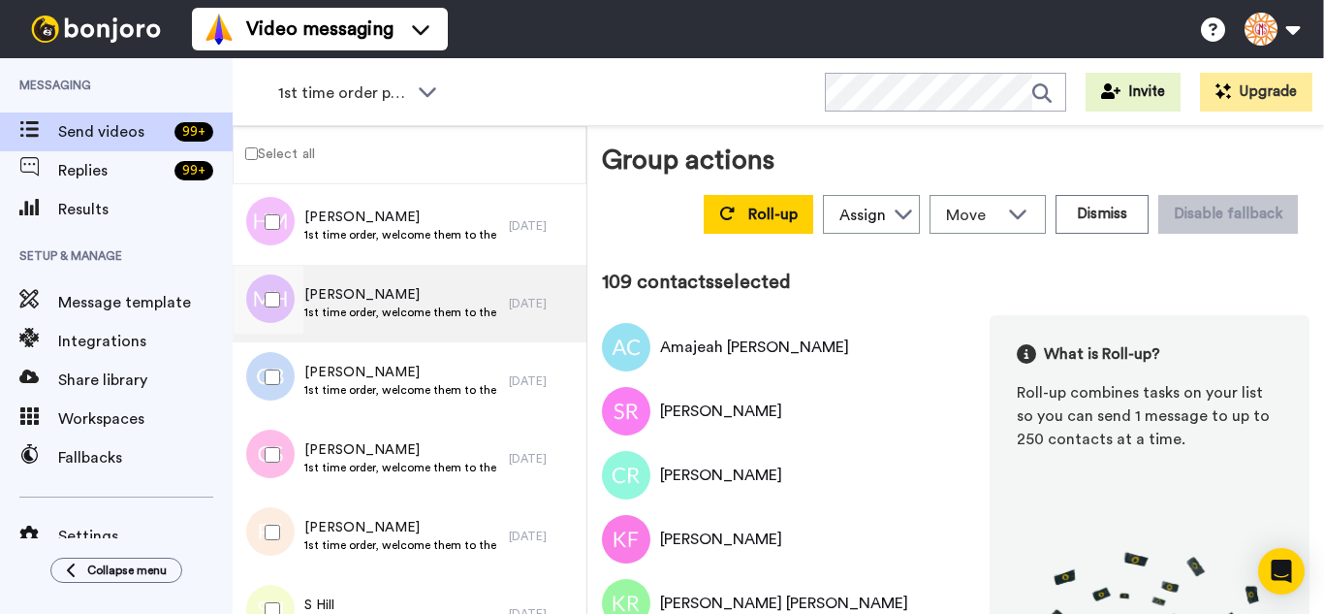
click at [277, 336] on div at bounding box center [266, 304] width 58 height 78
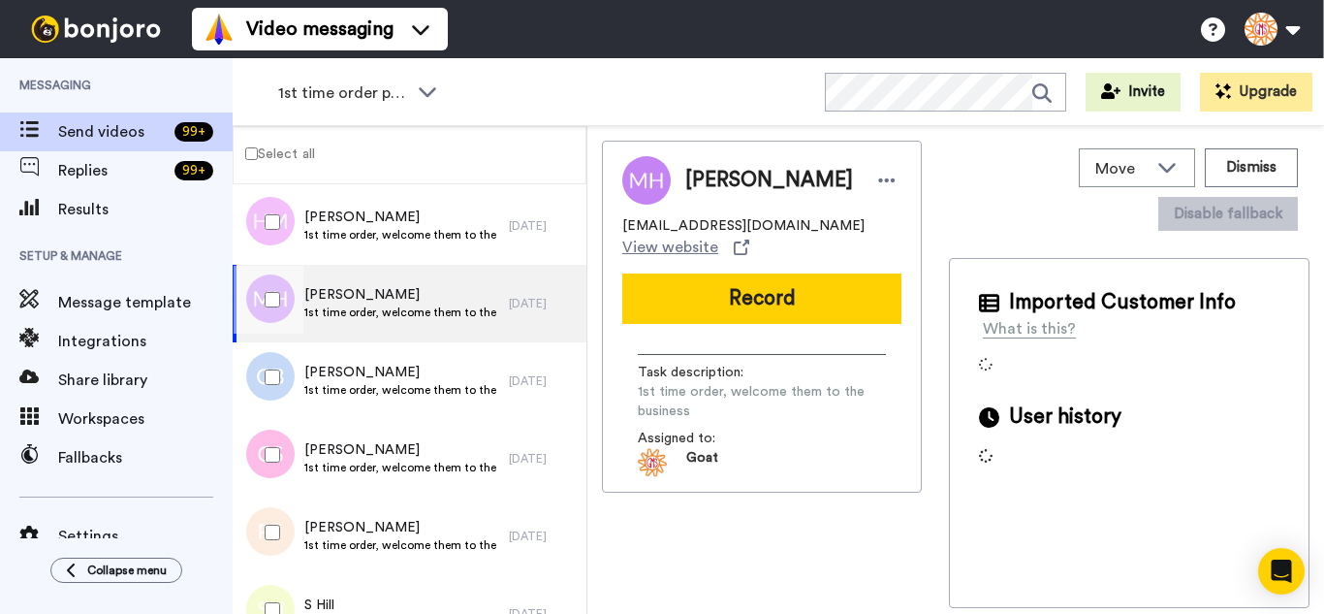
click at [278, 328] on div at bounding box center [269, 300] width 70 height 68
click at [267, 386] on div at bounding box center [269, 377] width 70 height 68
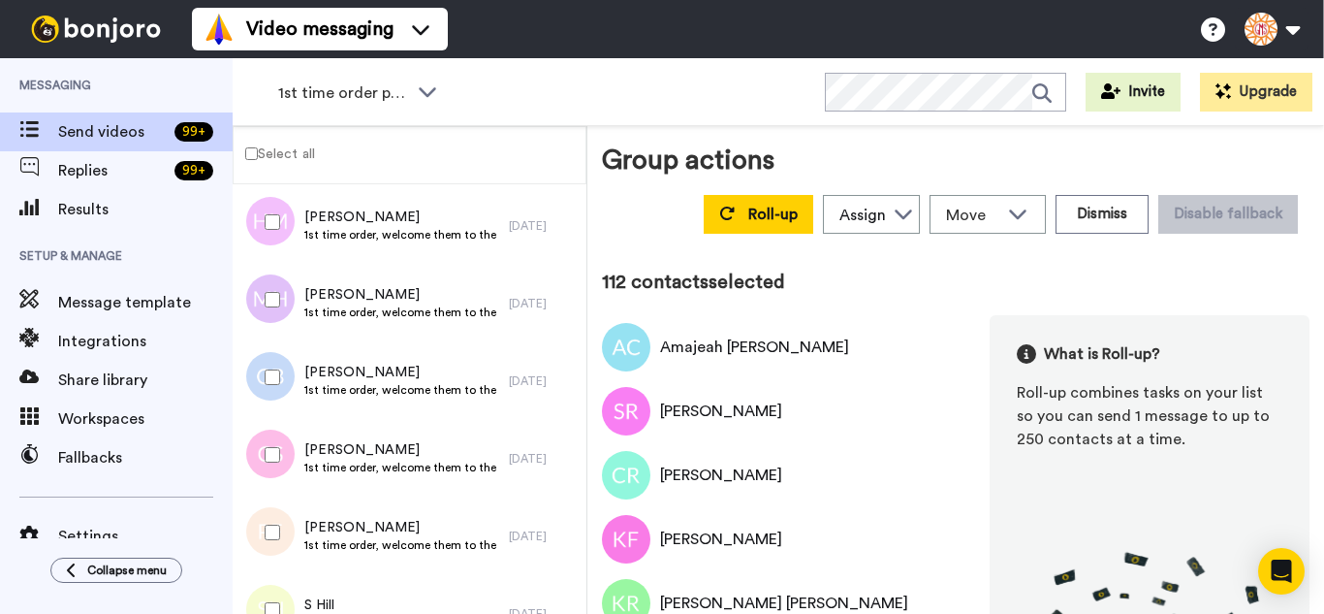
click at [270, 530] on div at bounding box center [269, 532] width 70 height 68
click at [270, 588] on div at bounding box center [269, 610] width 70 height 68
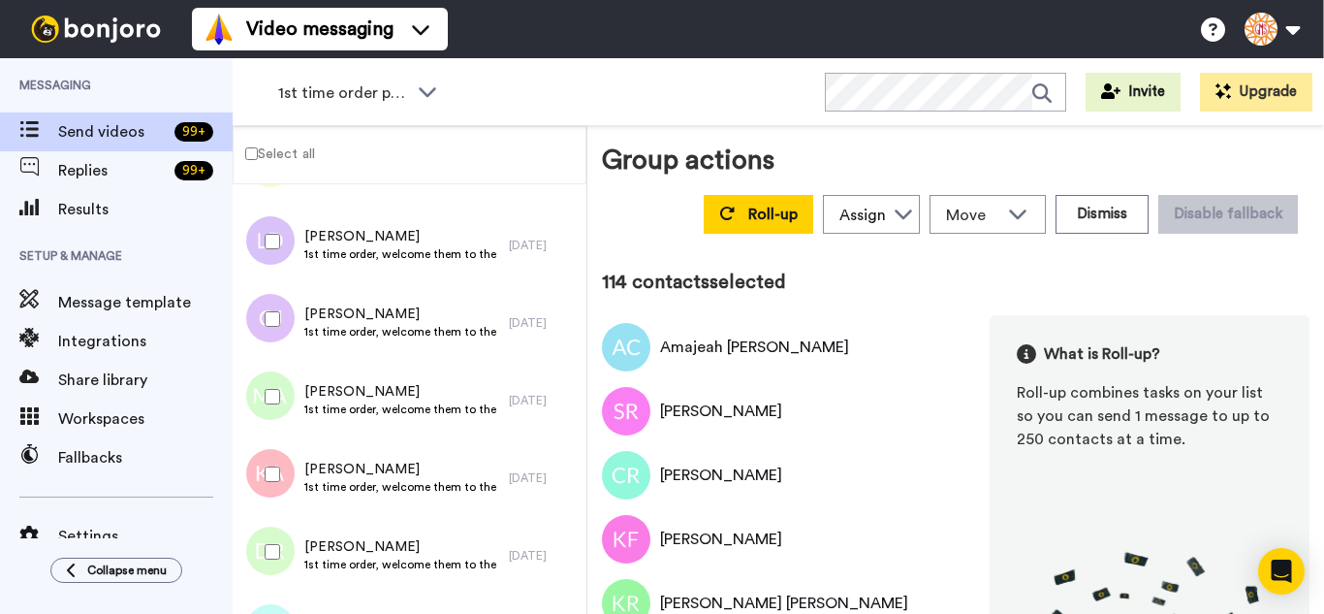
scroll to position [8916, 0]
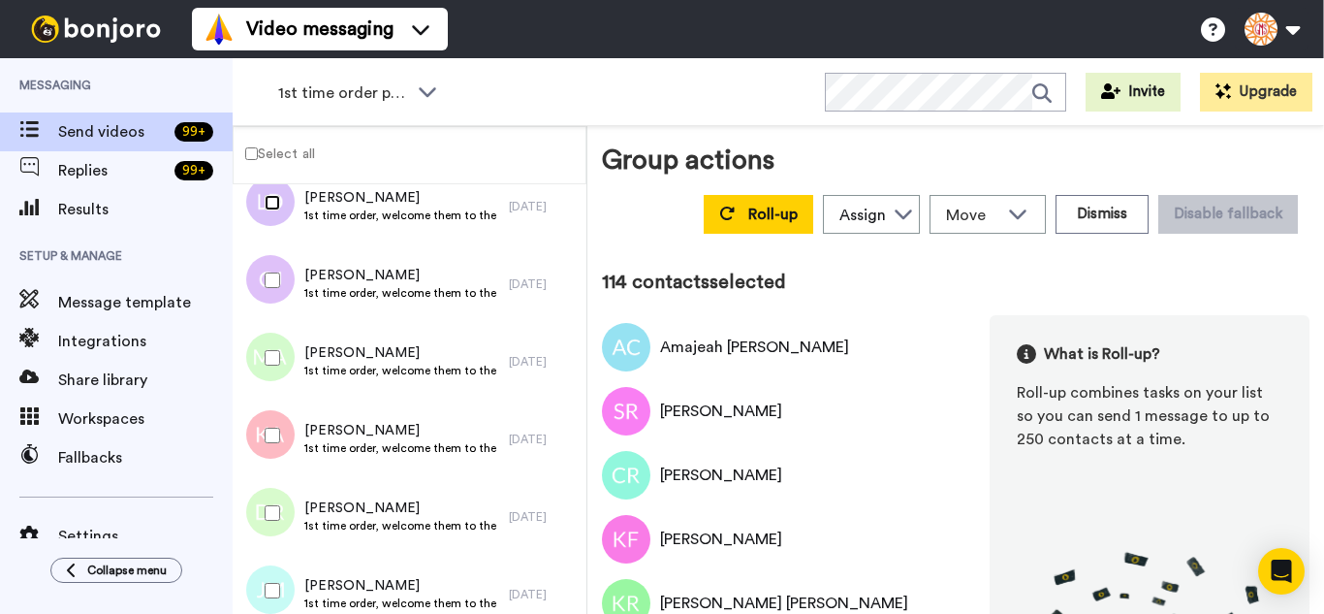
click at [274, 229] on div at bounding box center [269, 203] width 70 height 68
click at [268, 373] on div at bounding box center [269, 358] width 70 height 68
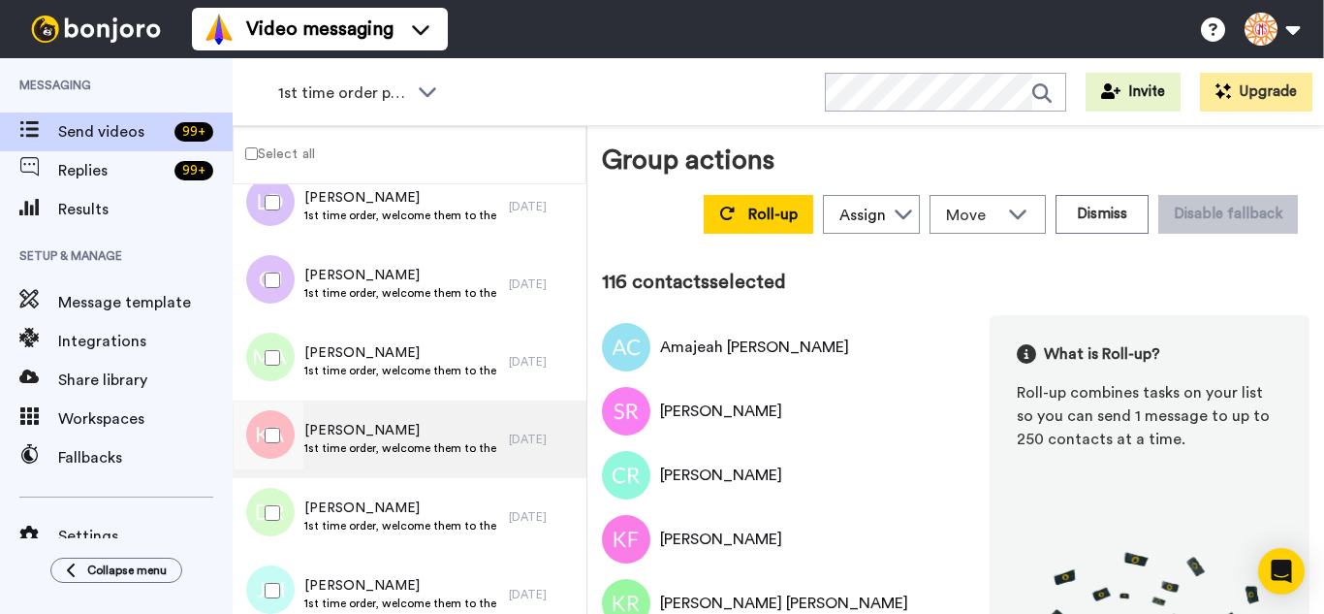
click at [270, 433] on div at bounding box center [269, 435] width 70 height 68
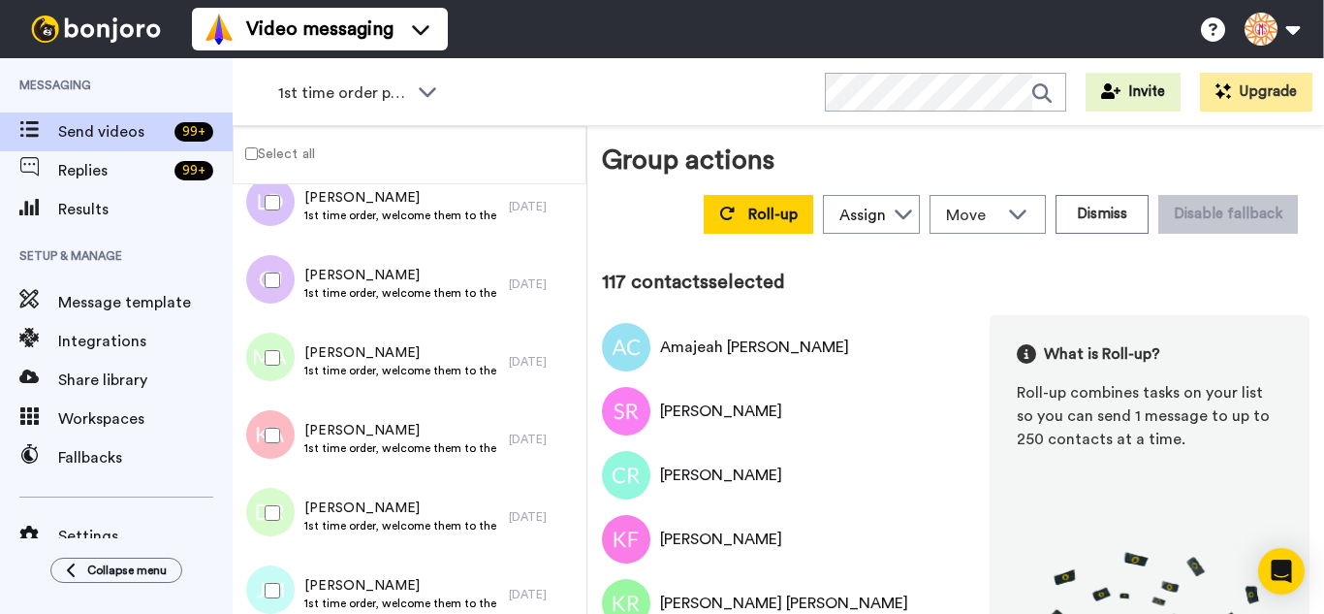
click at [270, 522] on div at bounding box center [269, 513] width 70 height 68
click at [262, 583] on div at bounding box center [269, 590] width 70 height 68
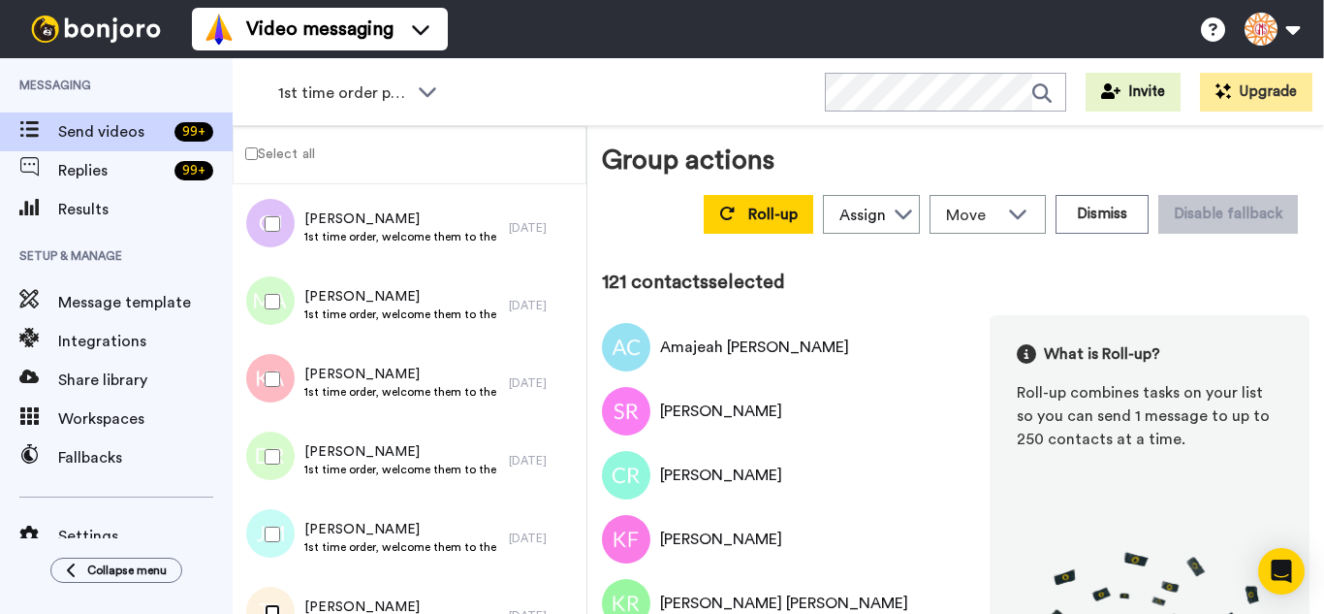
scroll to position [9304, 0]
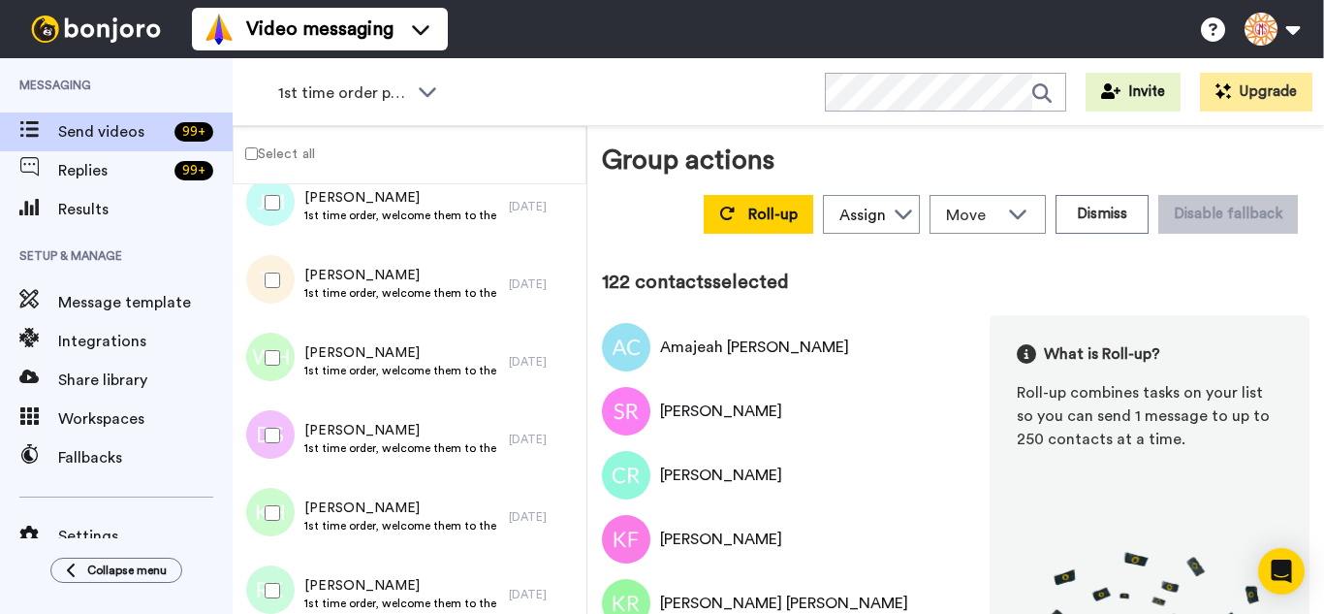
click at [280, 434] on div at bounding box center [269, 435] width 70 height 68
click at [279, 508] on div at bounding box center [269, 513] width 70 height 68
click at [270, 572] on div at bounding box center [269, 590] width 70 height 68
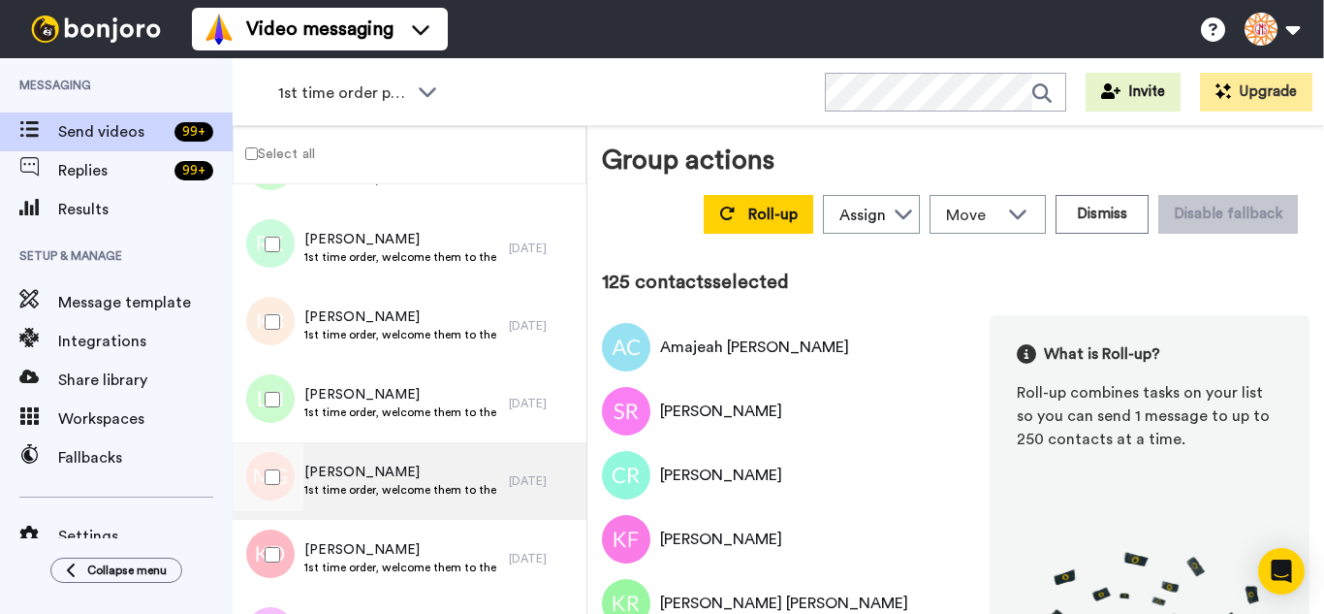
scroll to position [9692, 0]
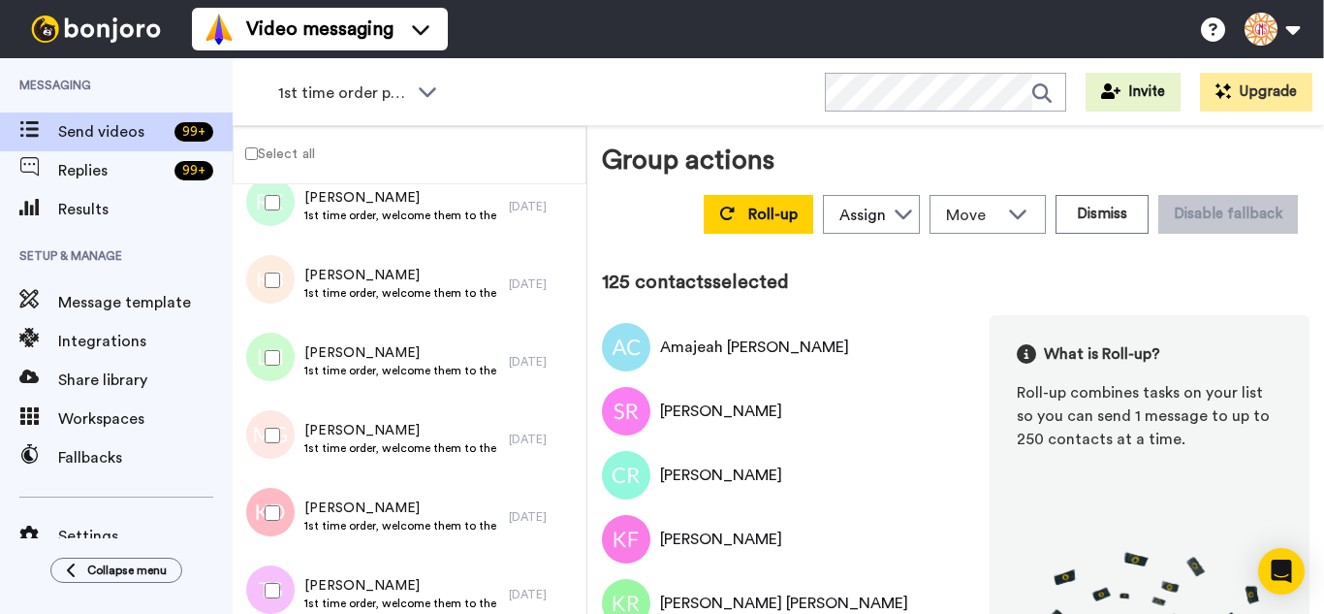
click at [267, 254] on div at bounding box center [269, 280] width 70 height 68
click at [275, 365] on div at bounding box center [269, 358] width 70 height 68
click at [277, 447] on div at bounding box center [269, 435] width 70 height 68
click at [277, 524] on div at bounding box center [269, 513] width 70 height 68
click at [269, 582] on div at bounding box center [269, 590] width 70 height 68
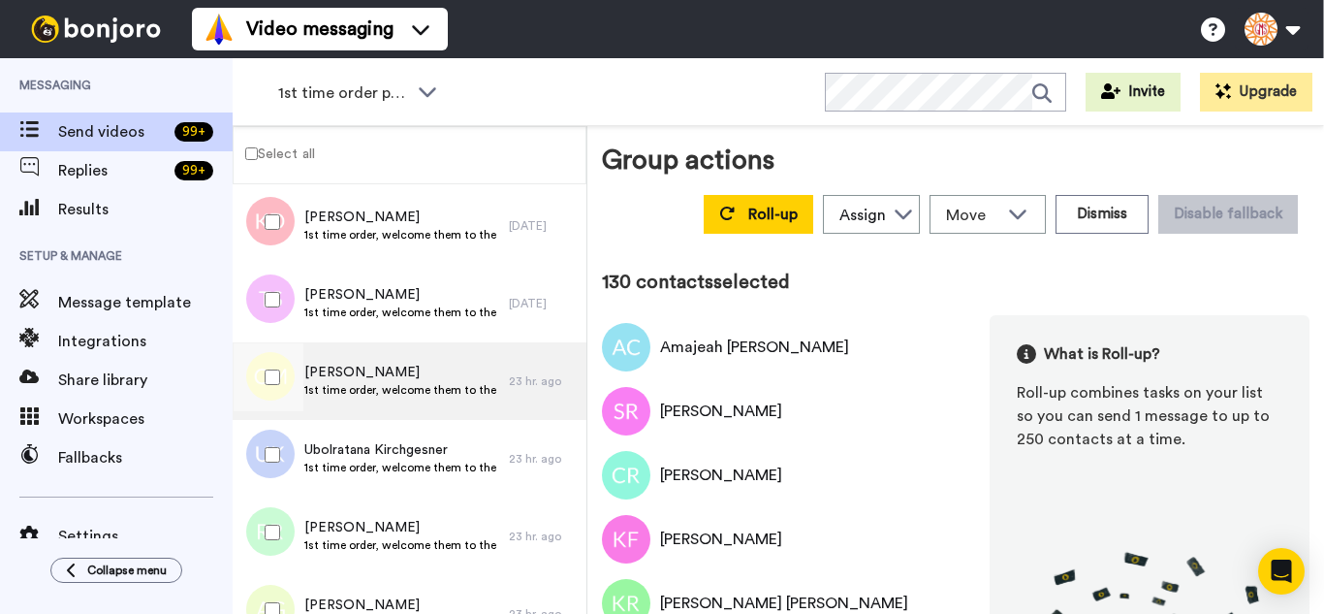
scroll to position [10080, 0]
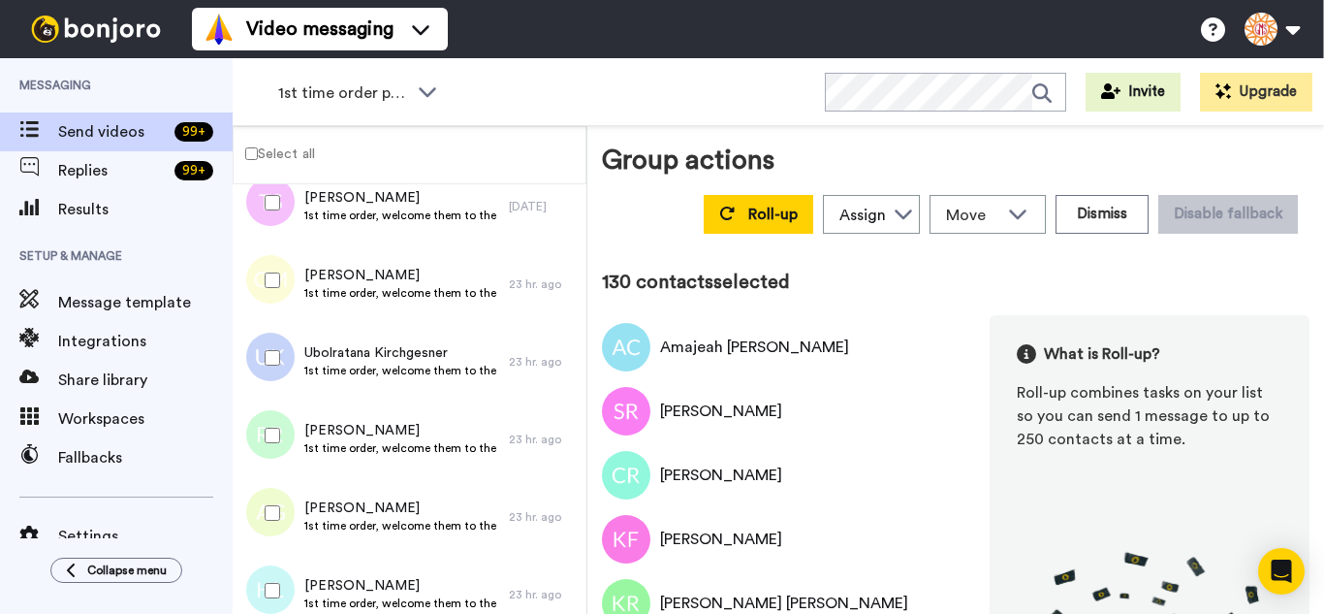
drag, startPoint x: 255, startPoint y: 292, endPoint x: 239, endPoint y: 365, distance: 75.3
click at [255, 291] on div at bounding box center [269, 280] width 70 height 68
click at [237, 374] on div at bounding box center [269, 358] width 70 height 68
click at [262, 458] on div at bounding box center [269, 435] width 70 height 68
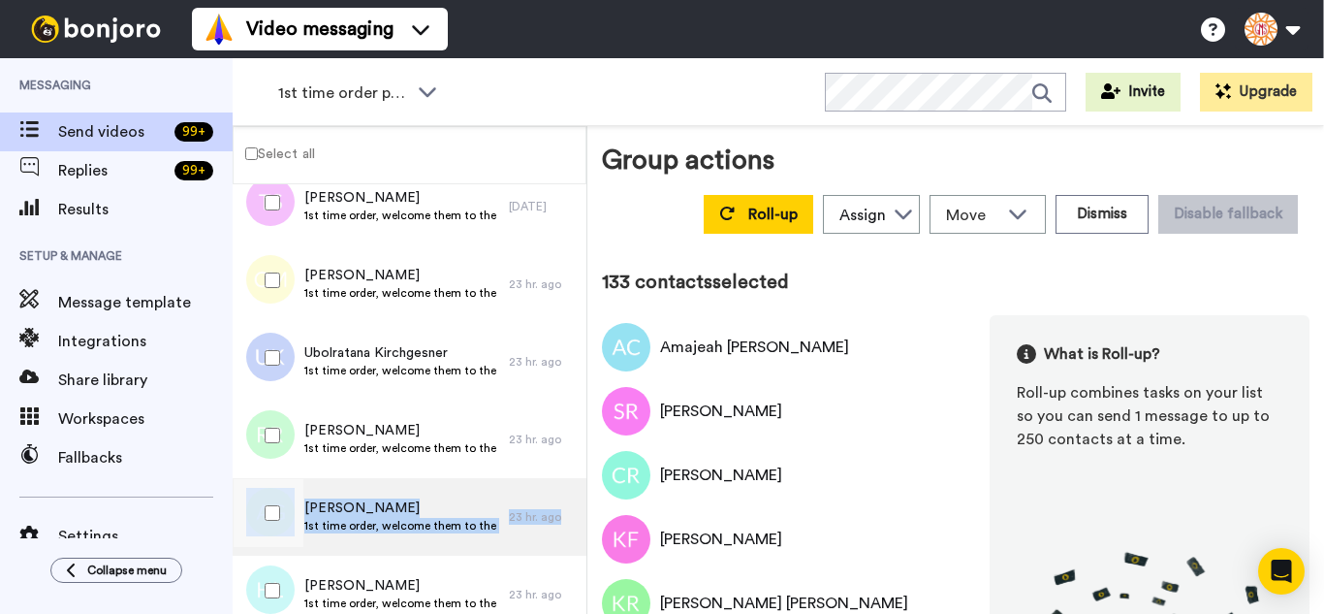
click at [269, 547] on div "Acquinetta Greaves 1st time order, welcome them to the business 23 hr. ago" at bounding box center [410, 517] width 354 height 78
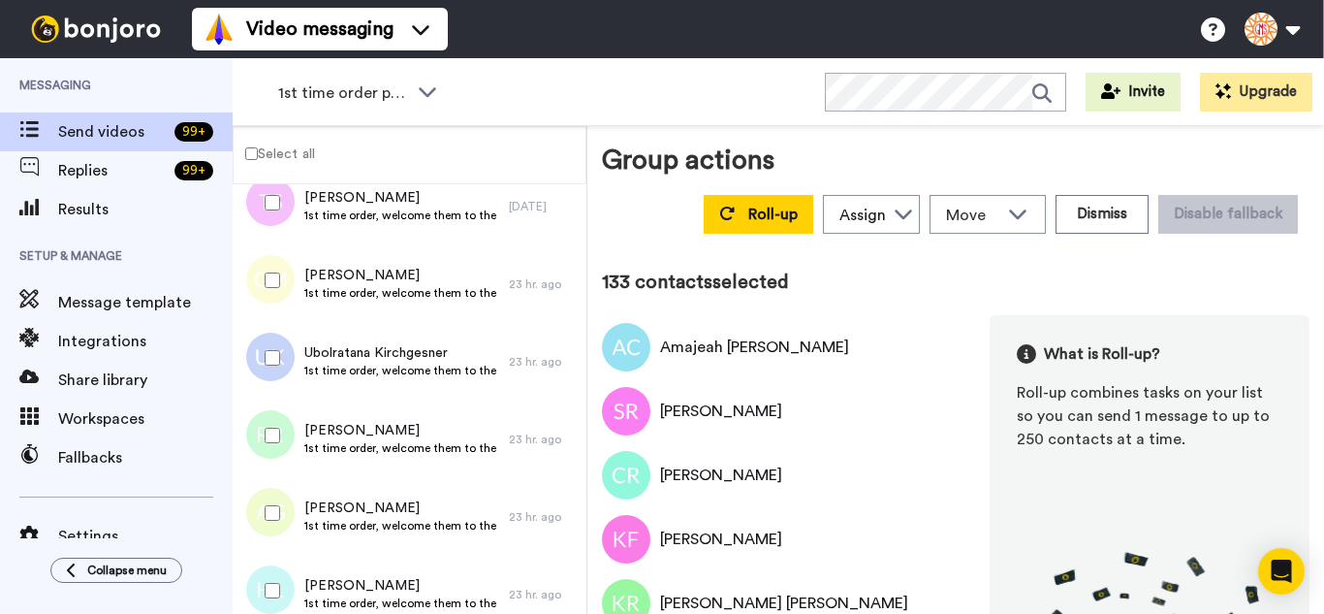
click at [268, 532] on div at bounding box center [269, 513] width 70 height 68
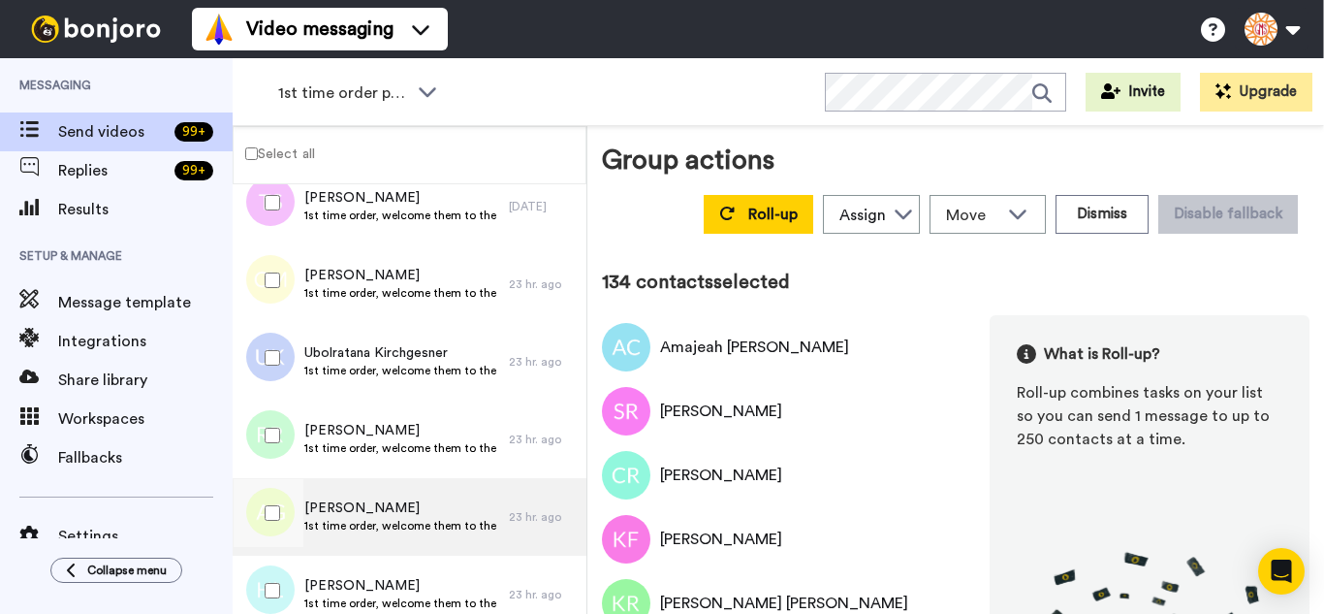
drag, startPoint x: 256, startPoint y: 585, endPoint x: 321, endPoint y: 482, distance: 121.6
click at [257, 580] on div at bounding box center [269, 590] width 70 height 68
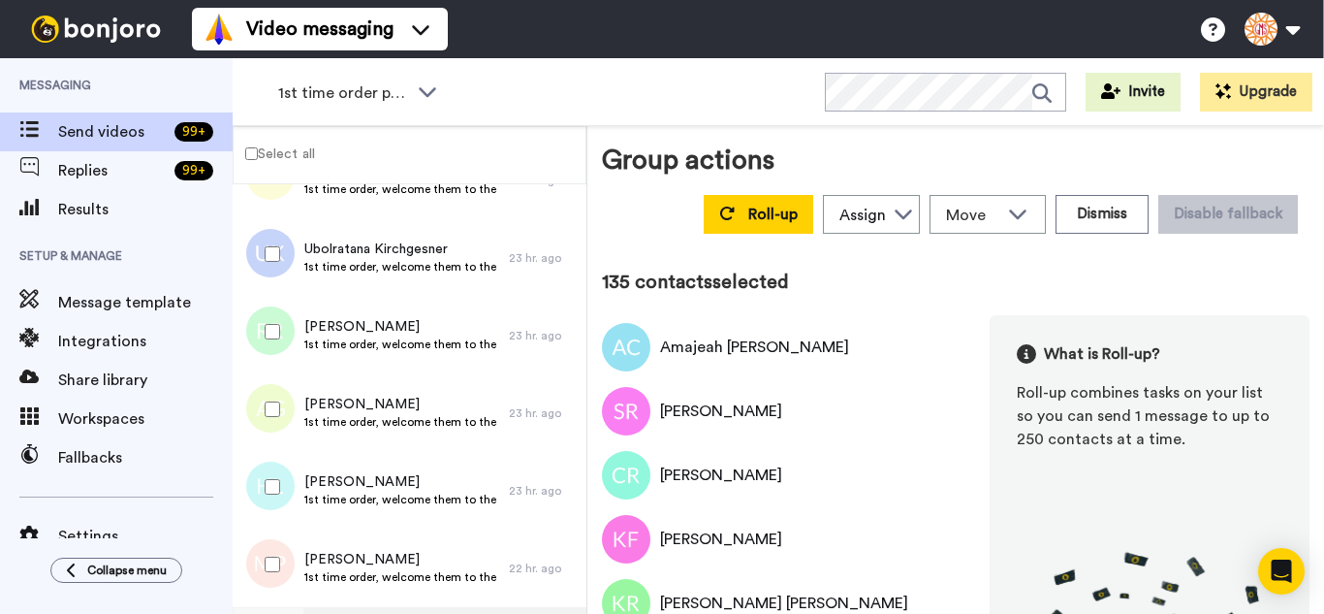
scroll to position [10468, 0]
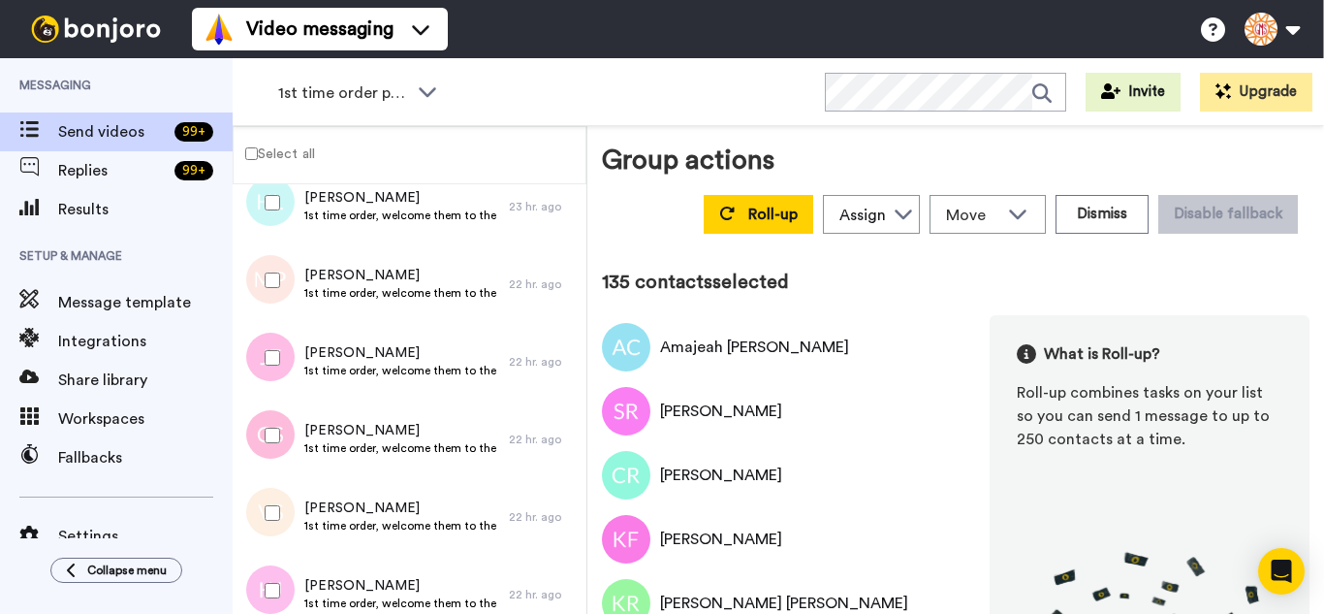
click at [274, 298] on div at bounding box center [269, 280] width 70 height 68
click at [265, 418] on div at bounding box center [269, 435] width 70 height 68
drag, startPoint x: 264, startPoint y: 504, endPoint x: 264, endPoint y: 583, distance: 78.5
click at [264, 506] on div at bounding box center [269, 513] width 70 height 68
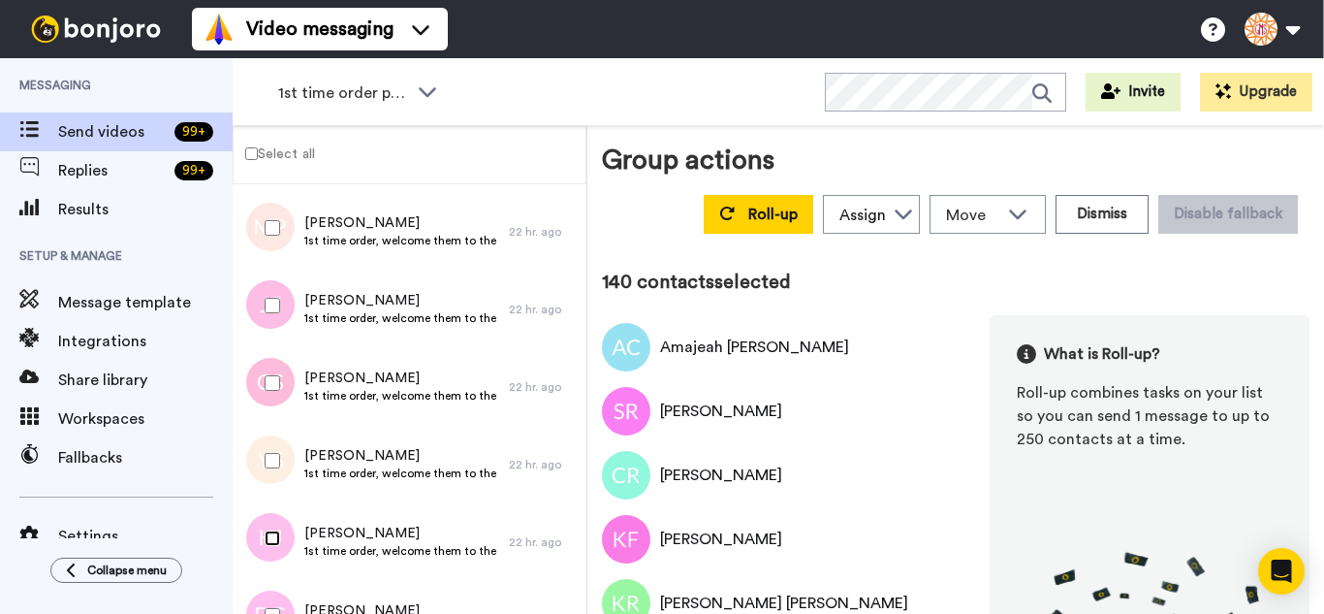
scroll to position [10855, 0]
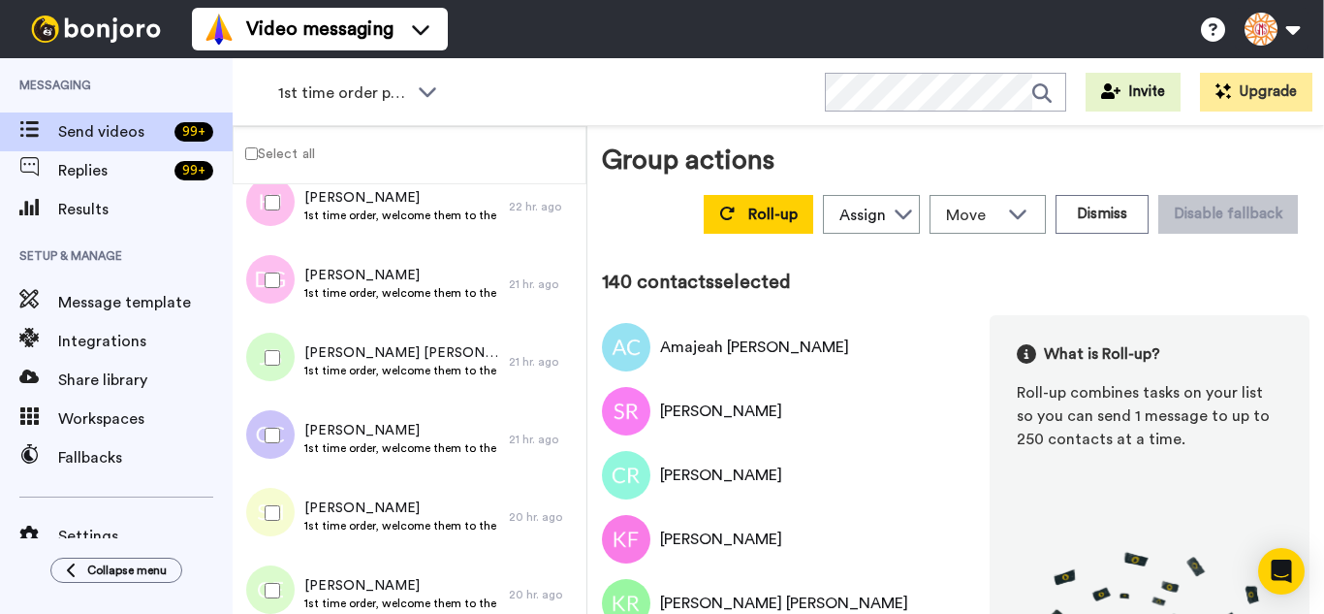
drag, startPoint x: 283, startPoint y: 298, endPoint x: 270, endPoint y: 377, distance: 80.5
click at [283, 299] on div at bounding box center [269, 280] width 70 height 68
click at [270, 377] on div at bounding box center [269, 358] width 70 height 68
click at [271, 412] on div at bounding box center [269, 435] width 70 height 68
click at [278, 493] on div at bounding box center [269, 513] width 70 height 68
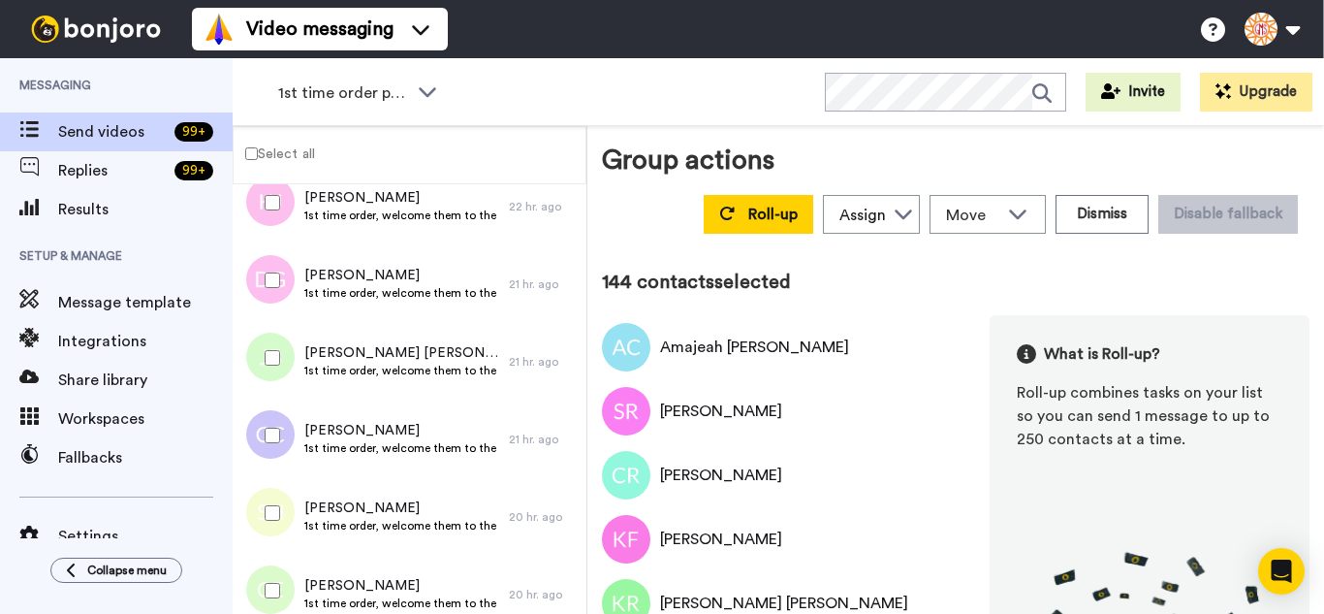
click at [279, 568] on div at bounding box center [269, 590] width 70 height 68
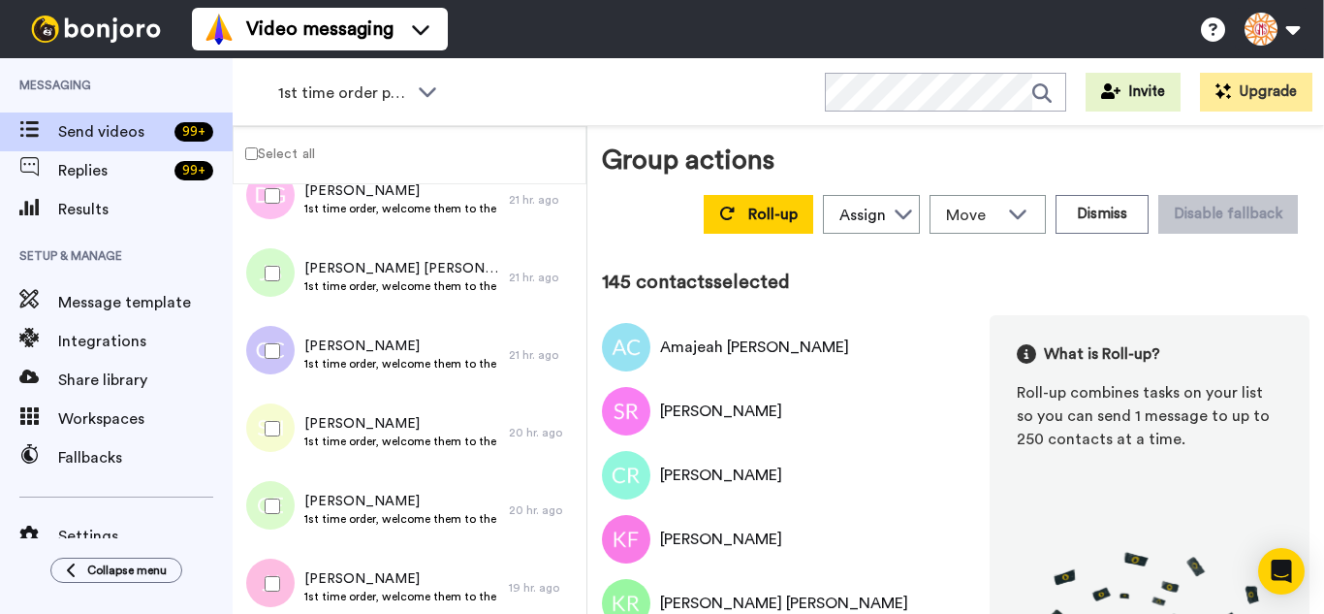
scroll to position [11146, 0]
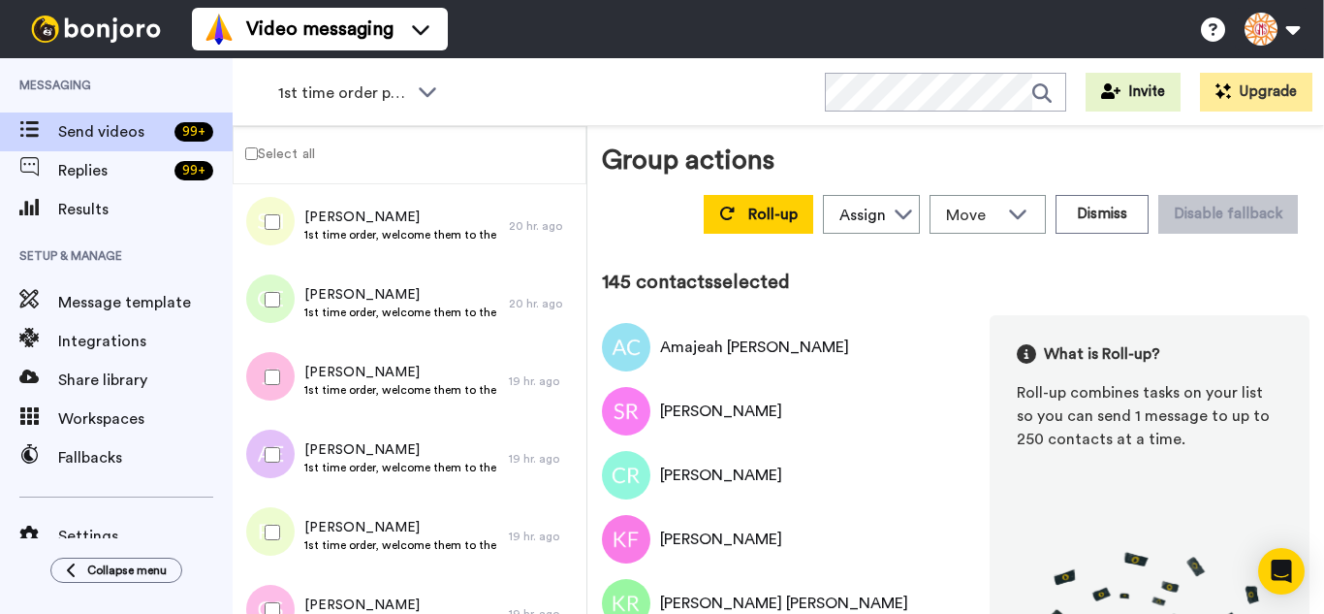
drag, startPoint x: 287, startPoint y: 367, endPoint x: 273, endPoint y: 445, distance: 78.7
click at [283, 375] on div at bounding box center [269, 377] width 70 height 68
click at [267, 554] on div at bounding box center [269, 532] width 70 height 68
click at [276, 599] on div at bounding box center [269, 610] width 70 height 68
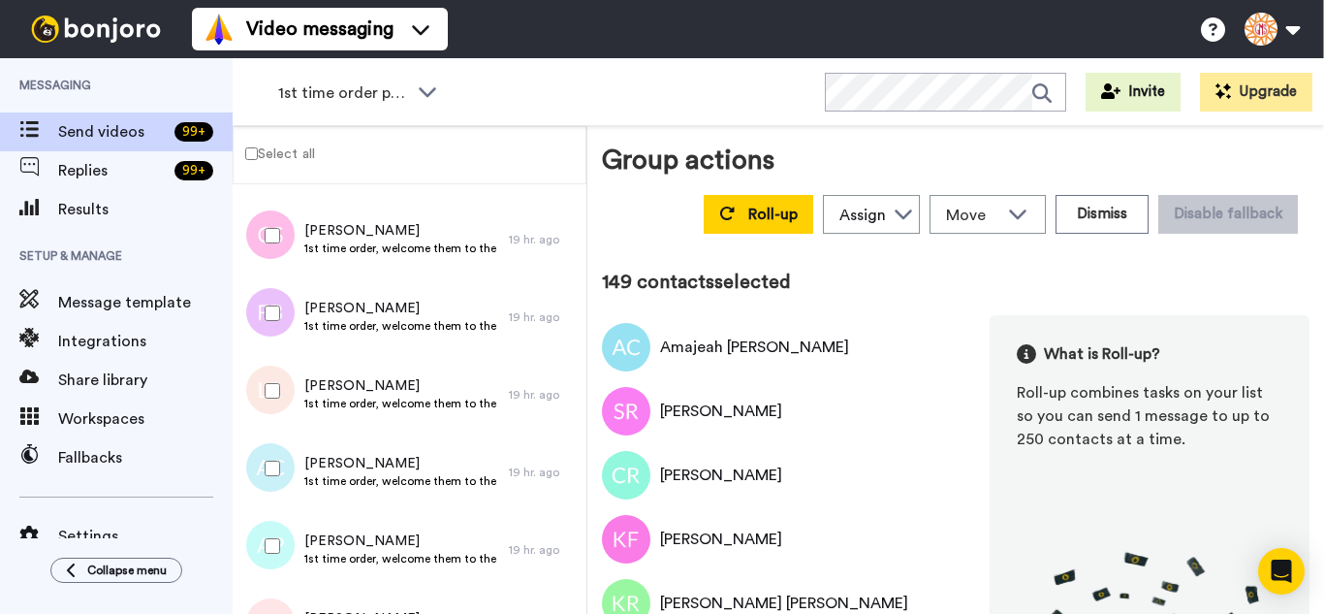
scroll to position [11534, 0]
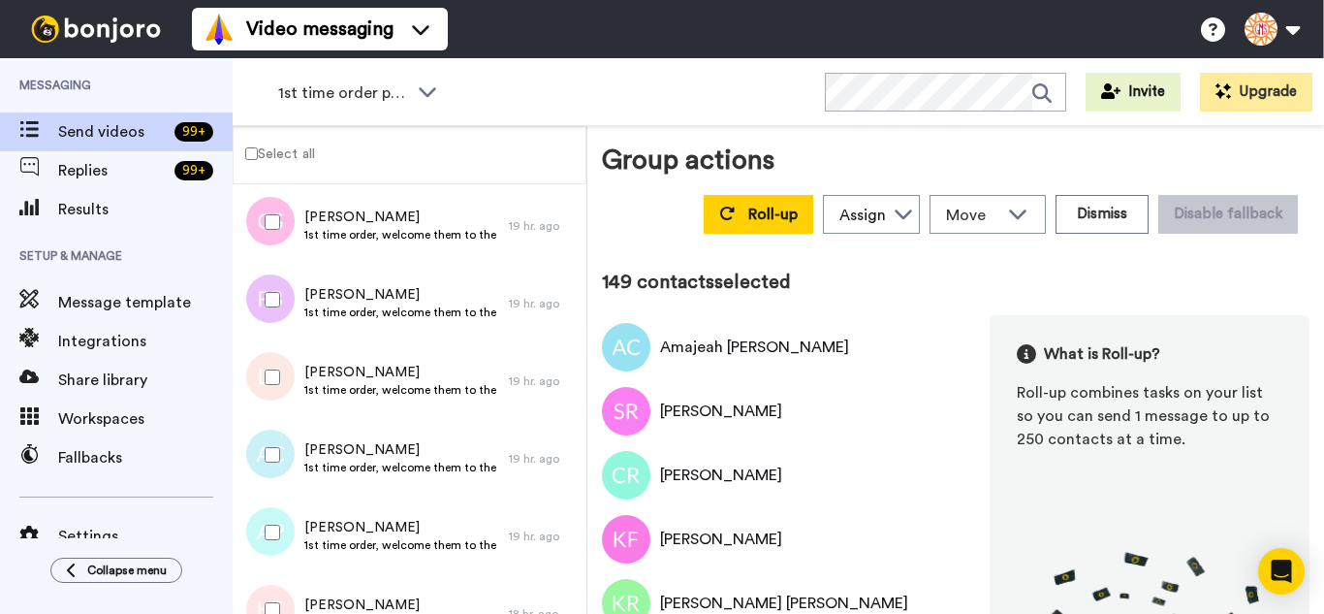
click at [275, 308] on div at bounding box center [269, 300] width 70 height 68
click at [276, 596] on div at bounding box center [269, 610] width 70 height 68
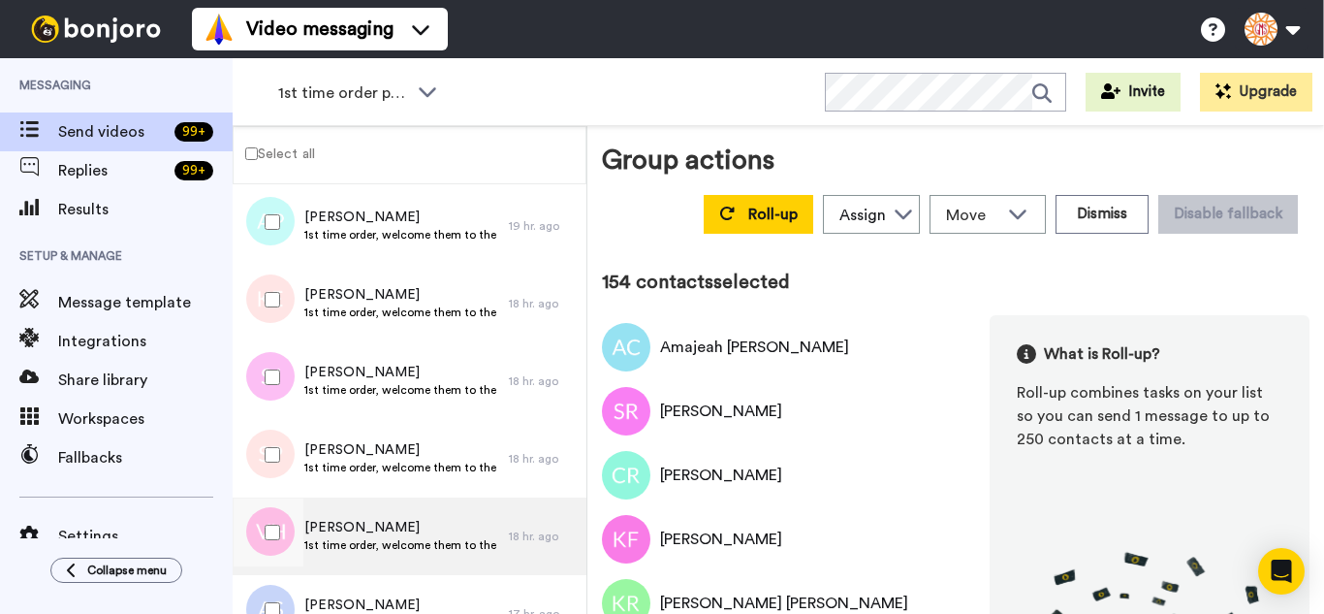
scroll to position [11922, 0]
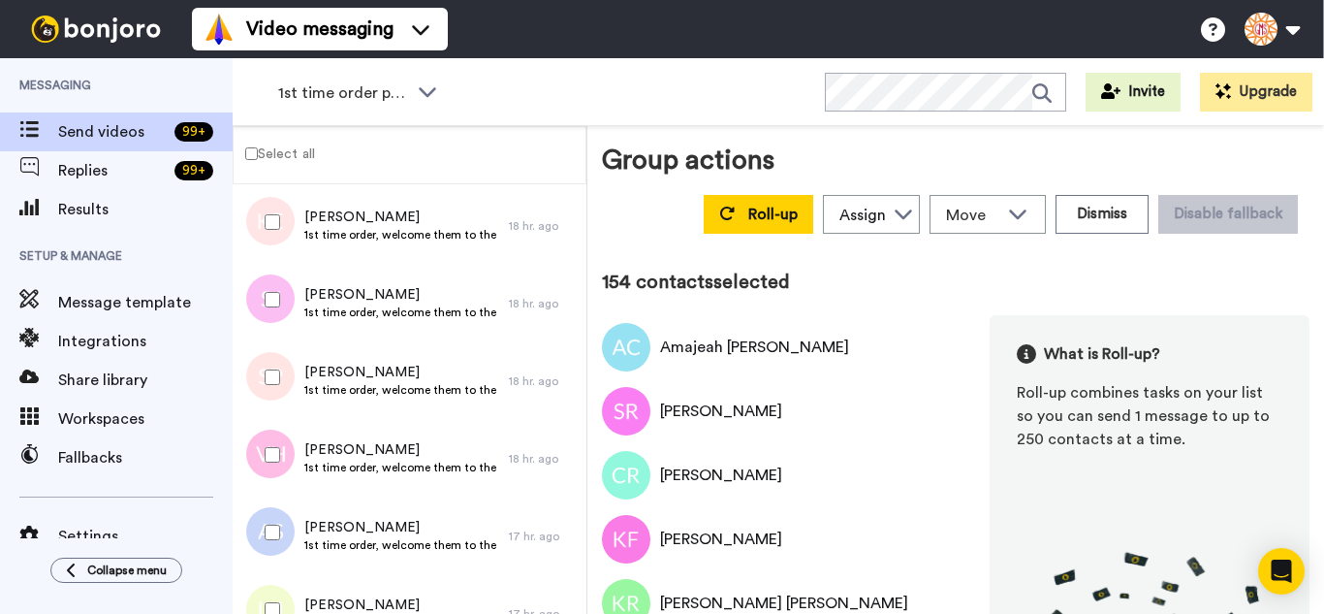
drag, startPoint x: 280, startPoint y: 284, endPoint x: 273, endPoint y: 336, distance: 52.8
click at [279, 286] on div at bounding box center [269, 300] width 70 height 68
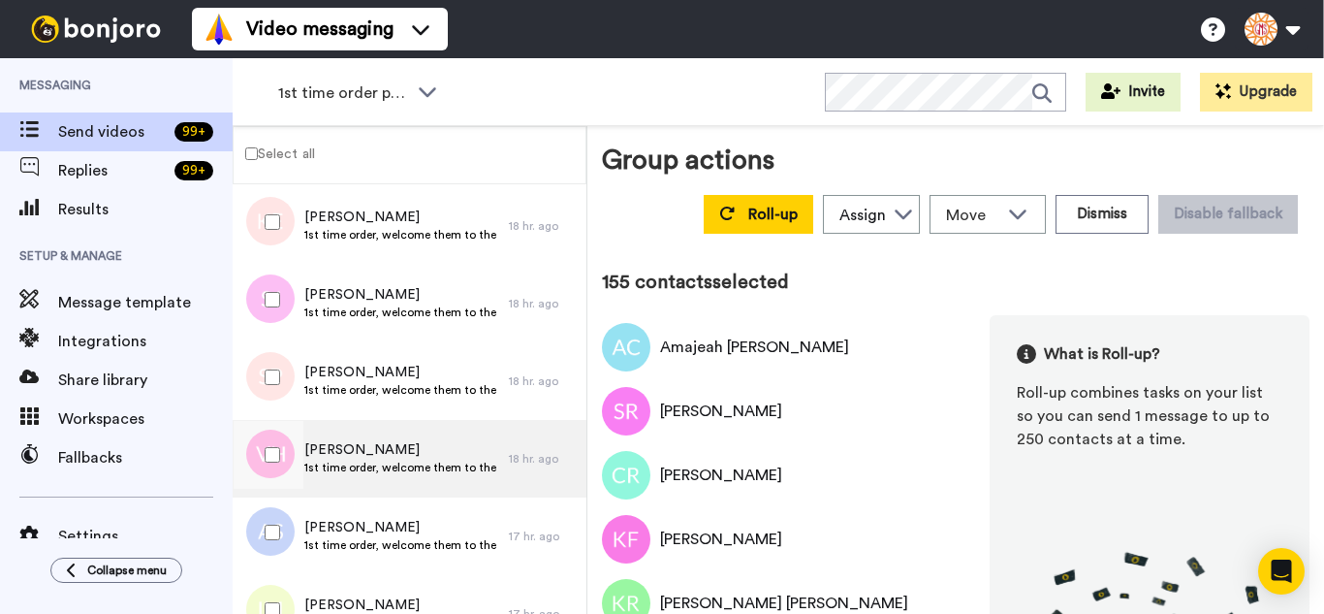
drag, startPoint x: 271, startPoint y: 438, endPoint x: 274, endPoint y: 492, distance: 54.4
click at [271, 443] on div at bounding box center [269, 455] width 70 height 68
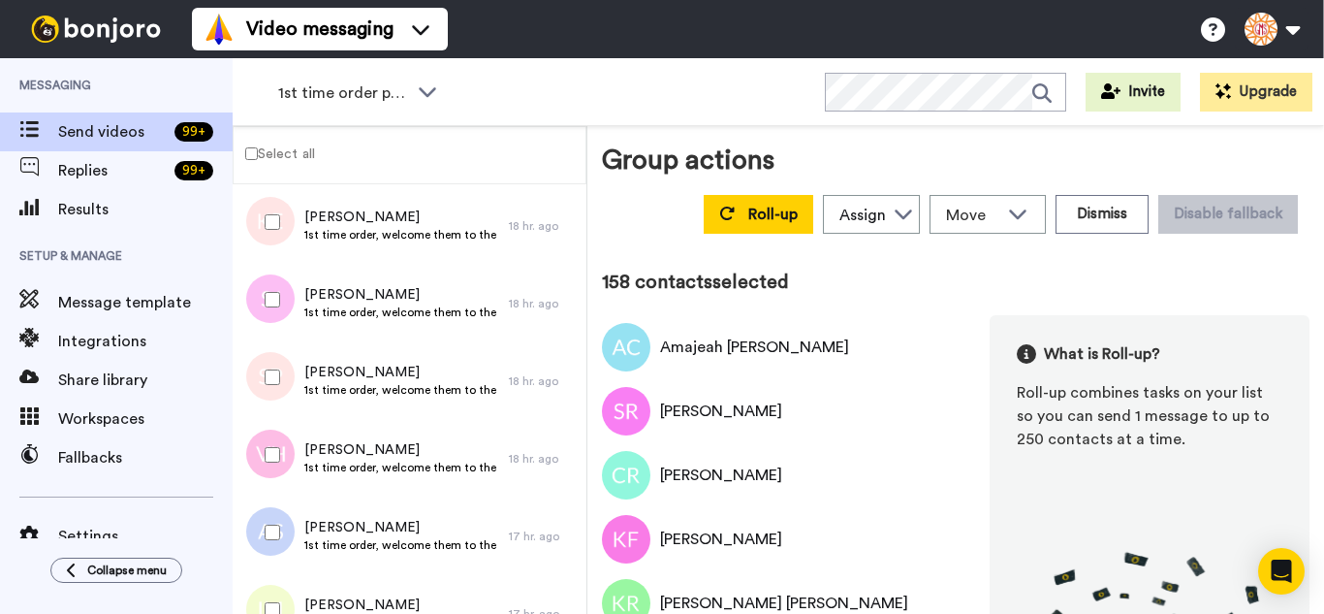
click at [285, 606] on div at bounding box center [269, 610] width 70 height 68
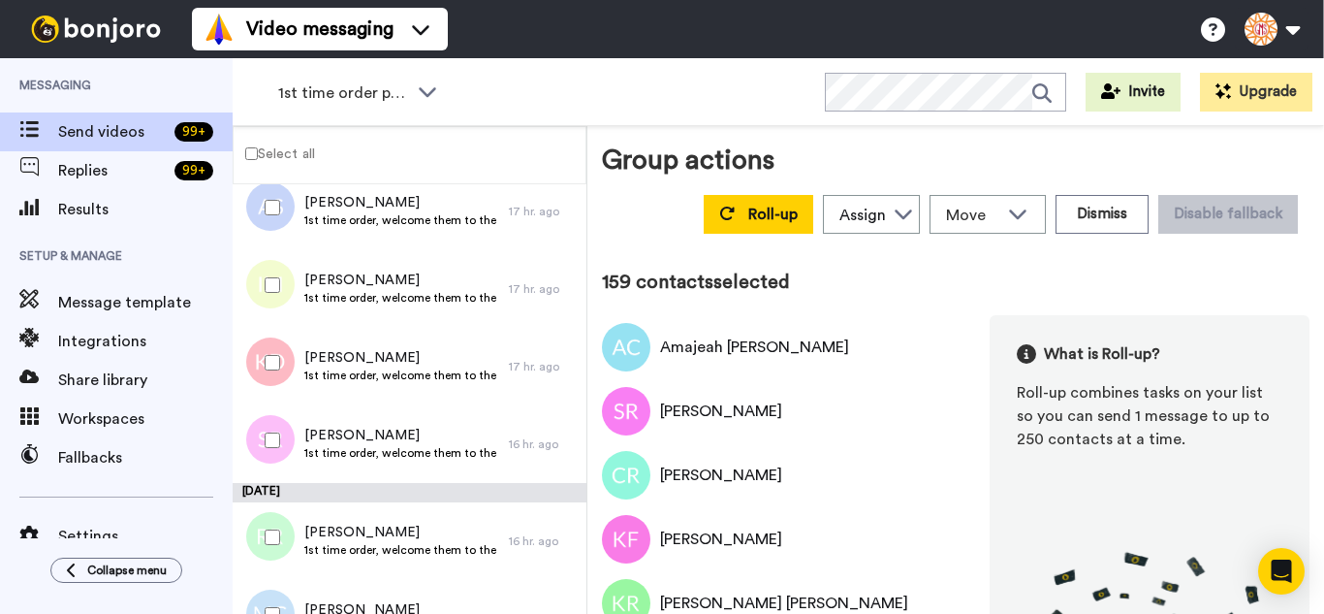
scroll to position [12310, 0]
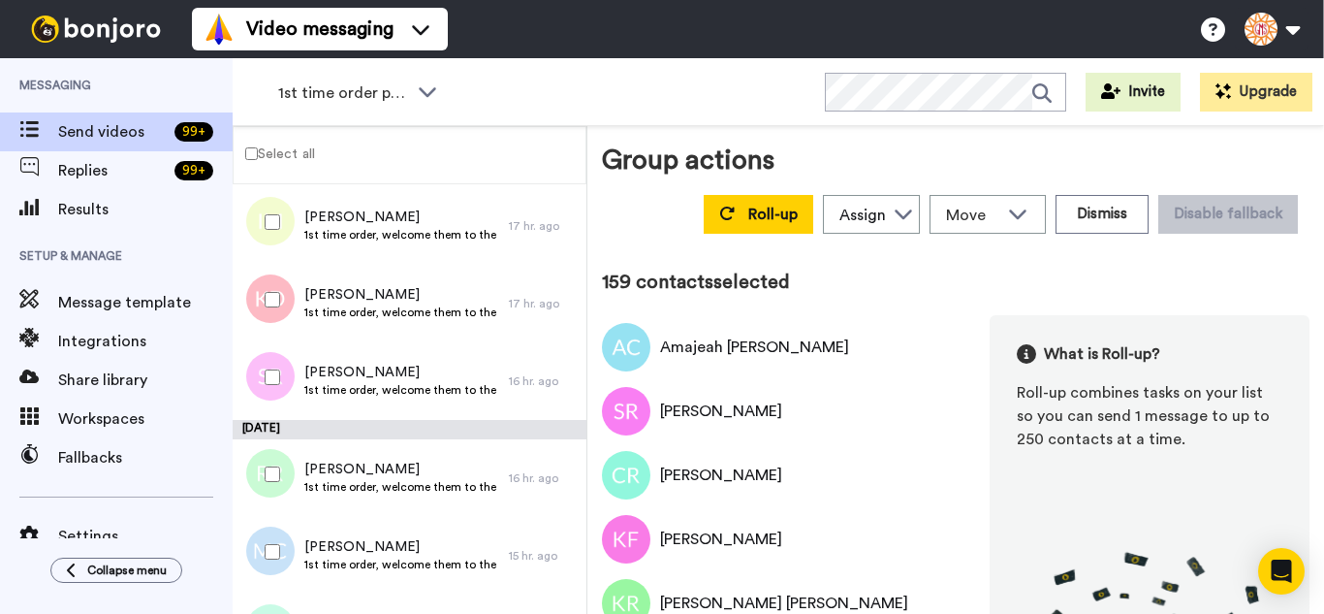
drag, startPoint x: 269, startPoint y: 308, endPoint x: 267, endPoint y: 365, distance: 57.2
click at [270, 307] on div at bounding box center [269, 300] width 70 height 68
click at [267, 365] on div at bounding box center [269, 377] width 70 height 68
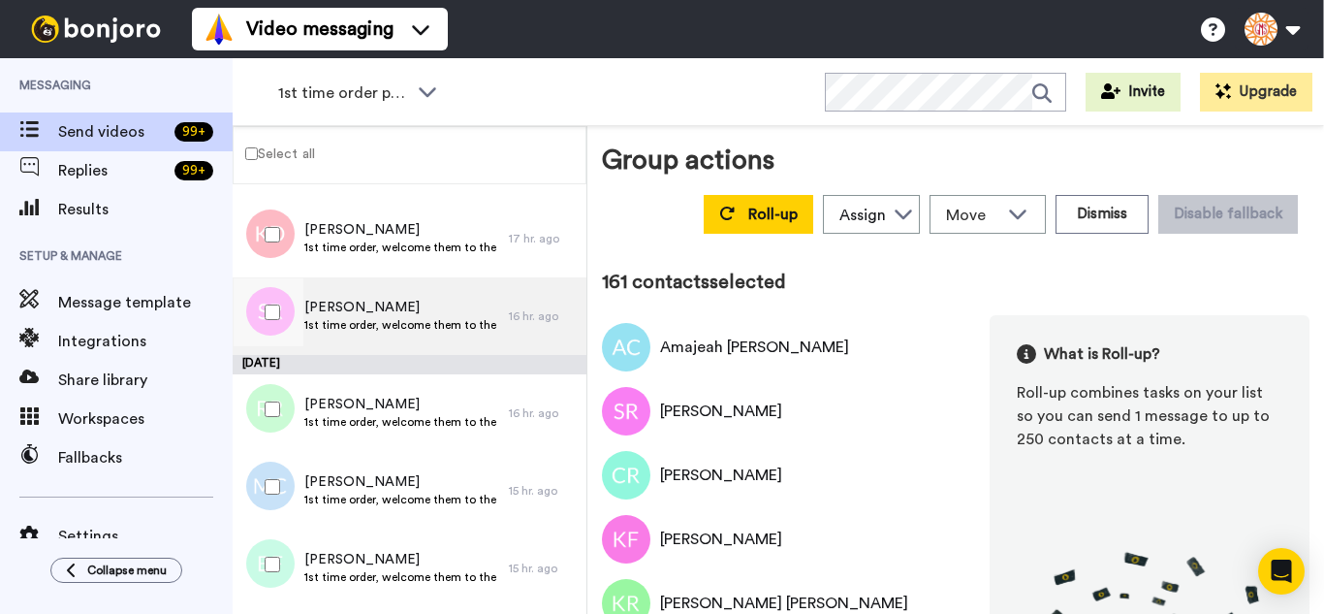
scroll to position [12406, 0]
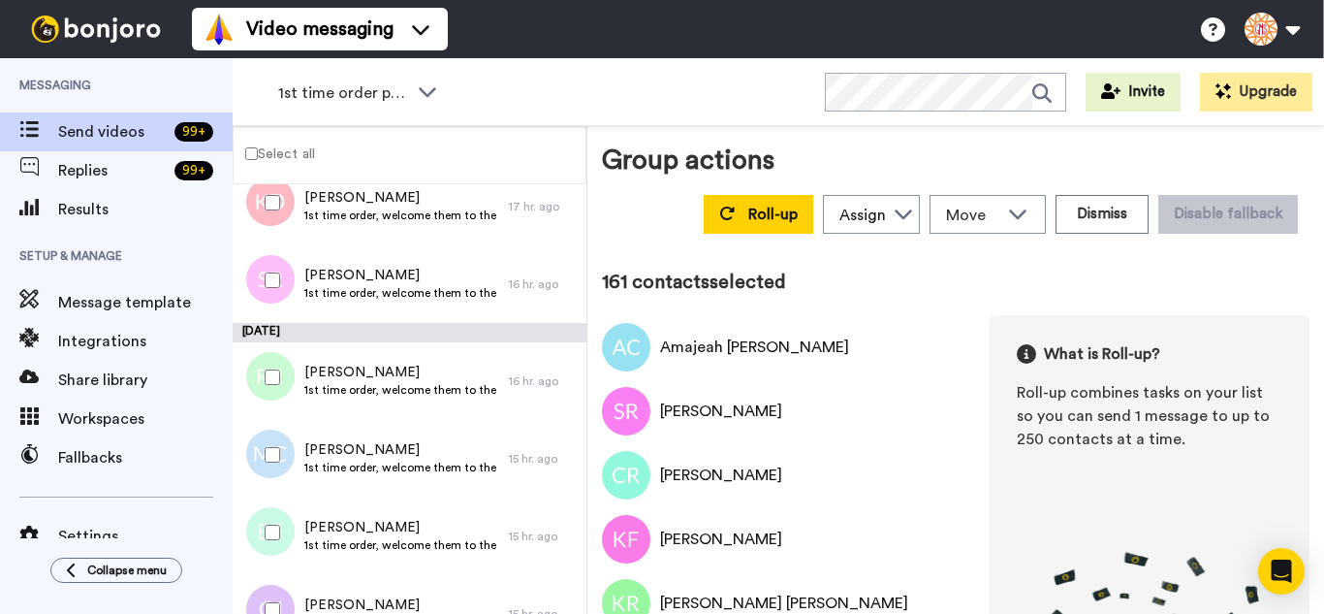
drag, startPoint x: 284, startPoint y: 369, endPoint x: 264, endPoint y: 468, distance: 101.0
click at [282, 376] on div at bounding box center [269, 377] width 70 height 68
click at [263, 471] on div at bounding box center [269, 455] width 70 height 68
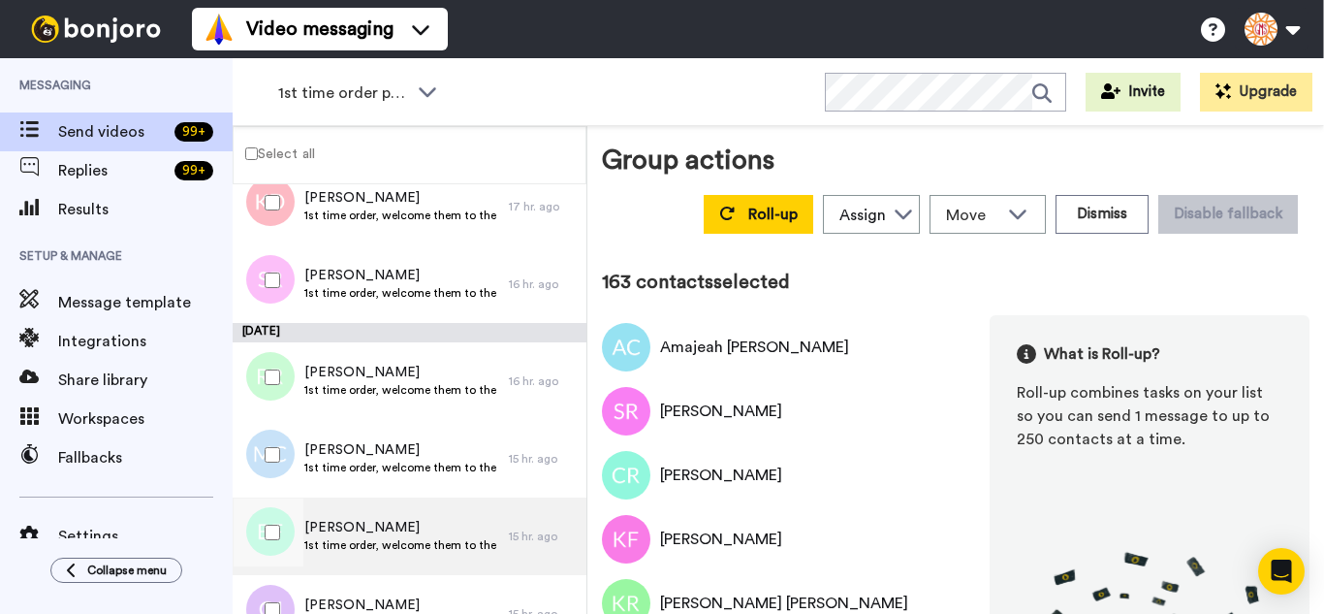
drag, startPoint x: 273, startPoint y: 543, endPoint x: 274, endPoint y: 571, distance: 28.1
click at [273, 548] on div at bounding box center [269, 532] width 70 height 68
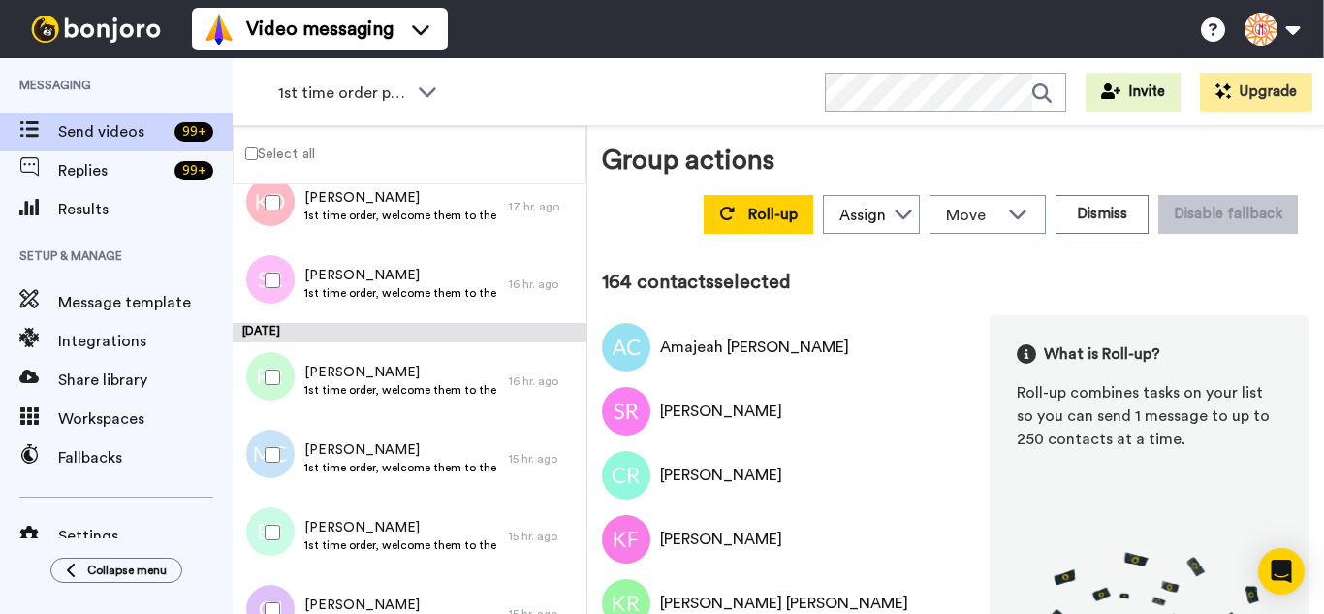
click at [275, 579] on div at bounding box center [269, 610] width 70 height 68
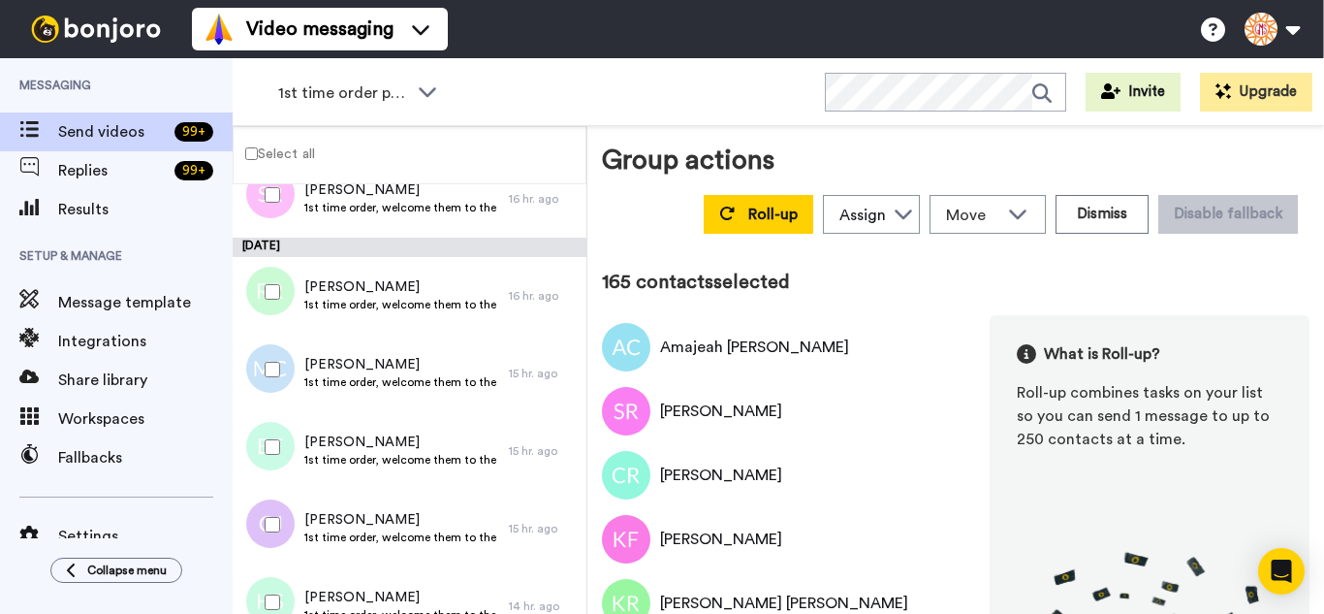
scroll to position [12697, 0]
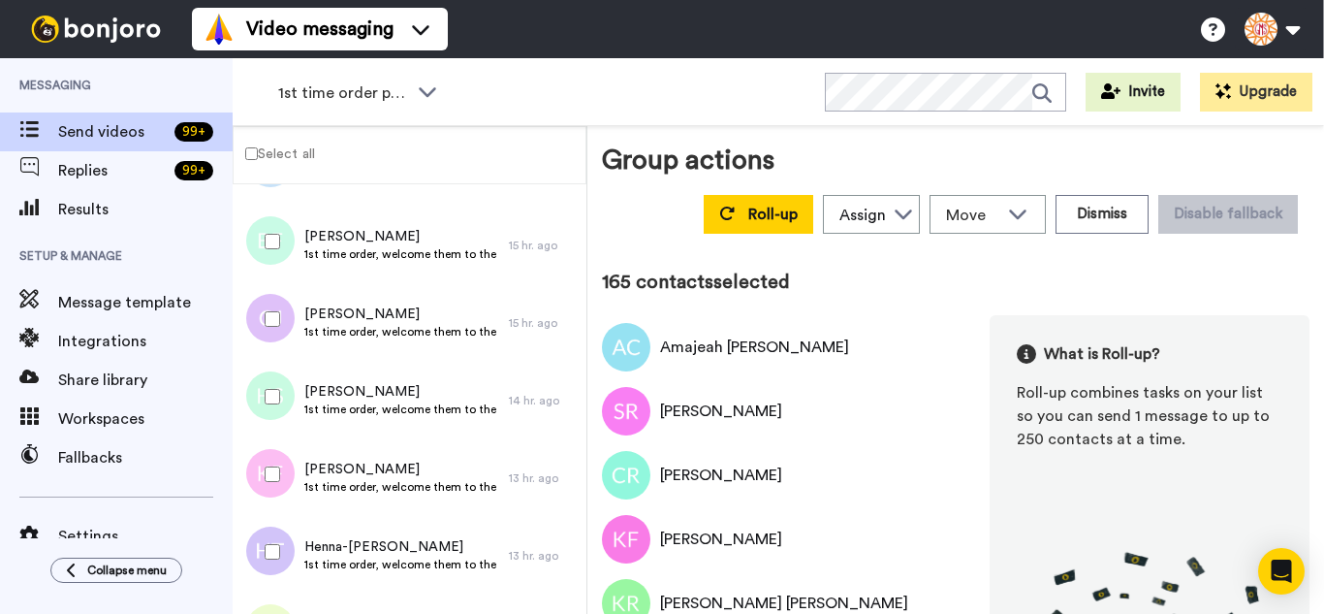
click at [282, 410] on div at bounding box center [269, 397] width 70 height 68
click at [267, 500] on div at bounding box center [269, 474] width 70 height 68
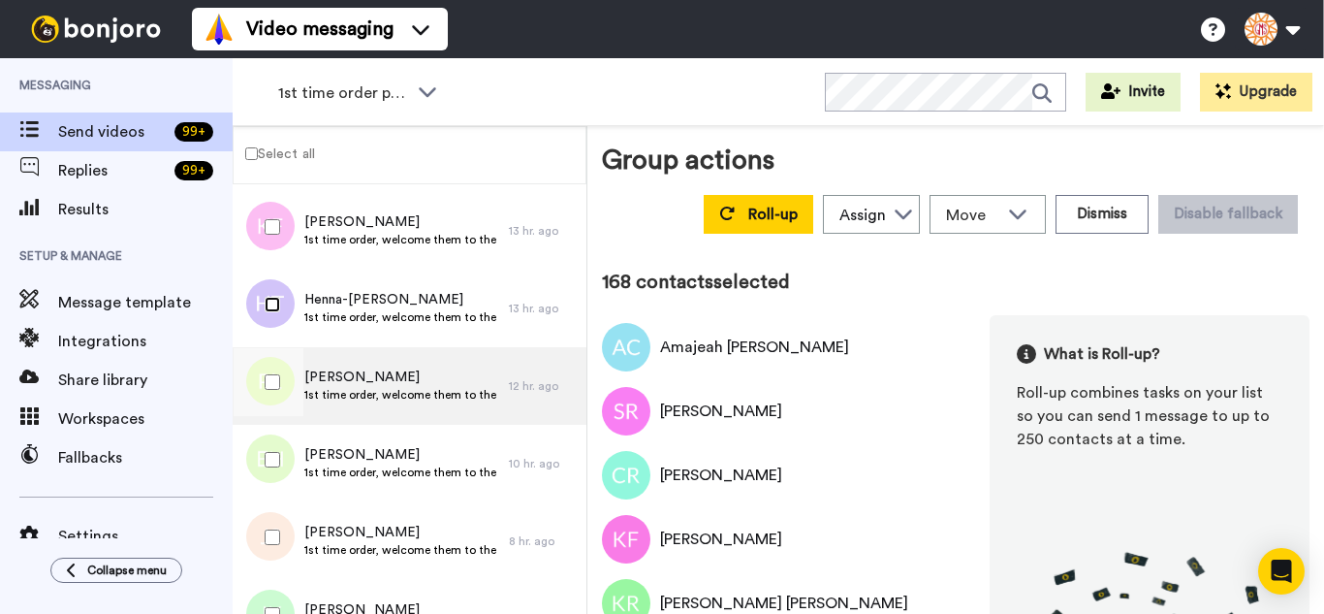
scroll to position [12988, 0]
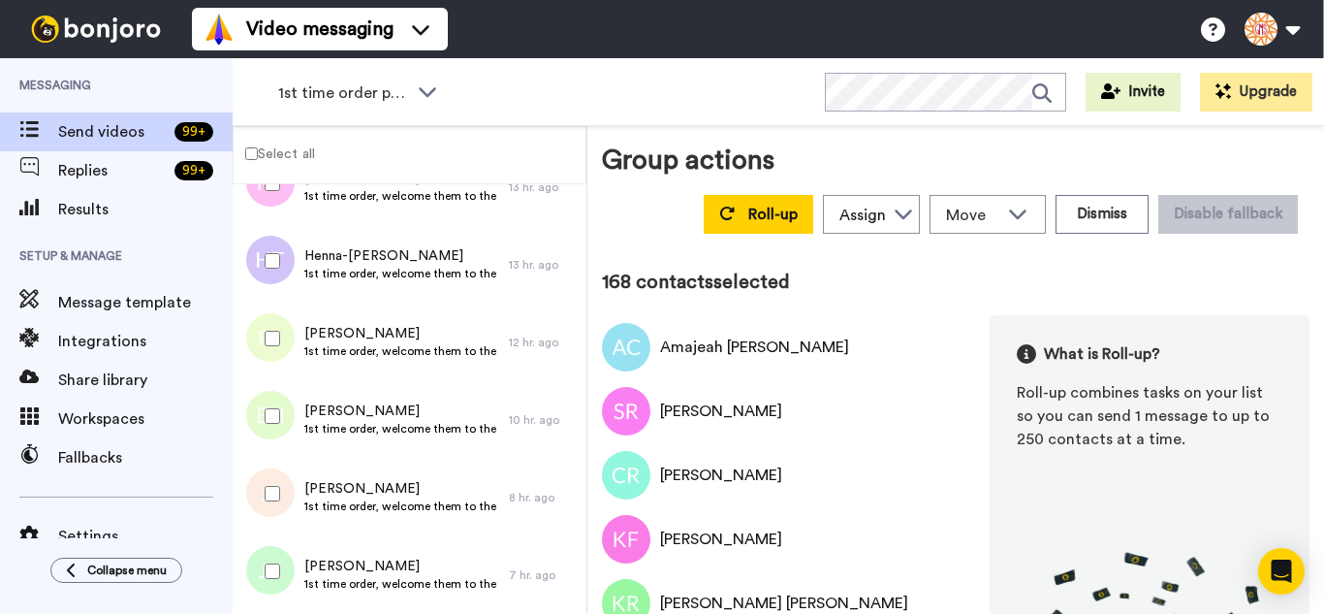
drag, startPoint x: 264, startPoint y: 351, endPoint x: 266, endPoint y: 368, distance: 17.6
click at [266, 368] on div at bounding box center [269, 338] width 70 height 68
click at [280, 428] on div at bounding box center [269, 416] width 70 height 68
click at [270, 508] on div at bounding box center [269, 494] width 70 height 68
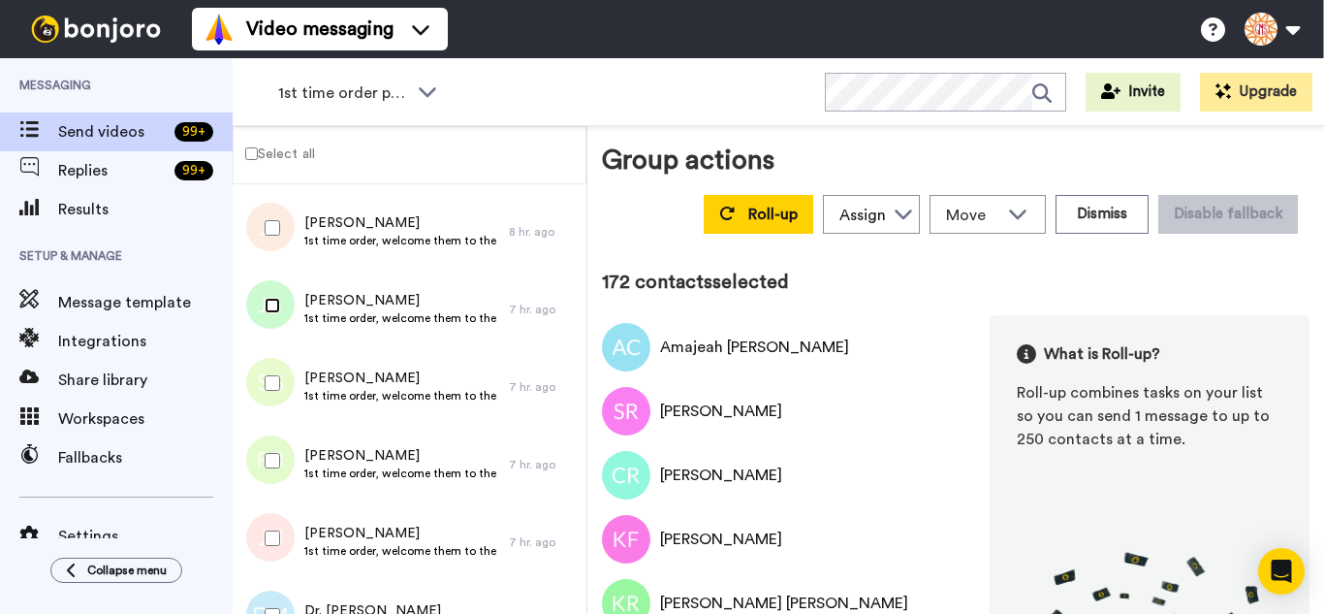
scroll to position [13376, 0]
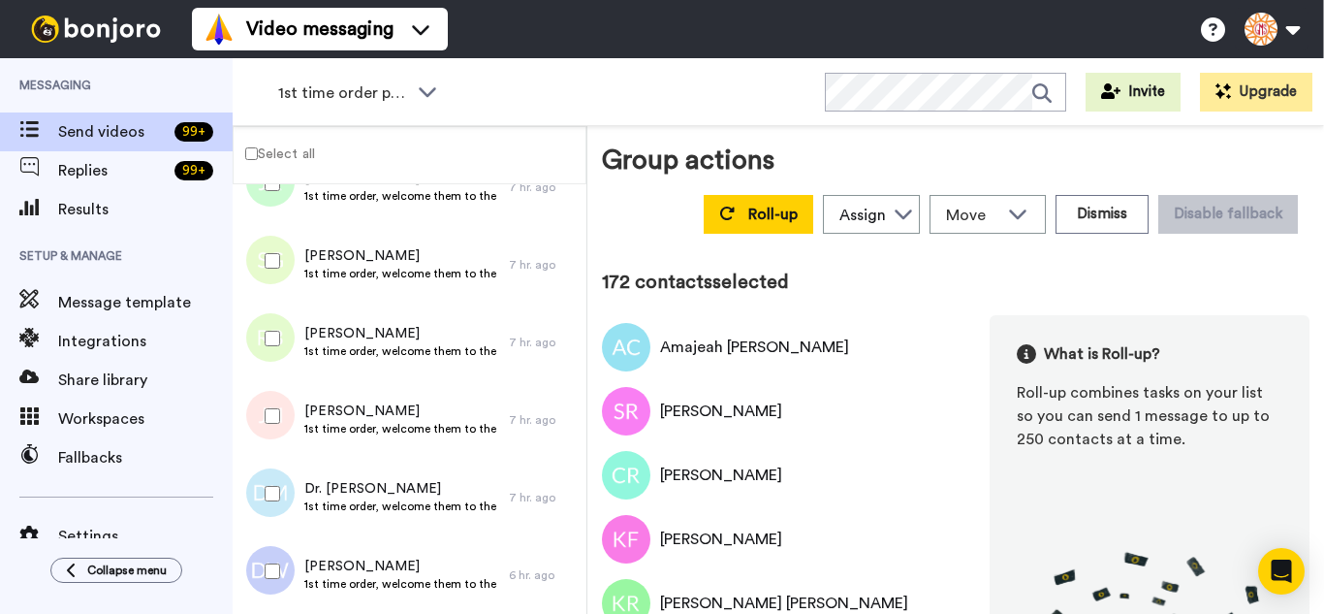
click at [274, 278] on div at bounding box center [269, 261] width 70 height 68
click at [273, 335] on div at bounding box center [269, 338] width 70 height 68
drag, startPoint x: 280, startPoint y: 402, endPoint x: 286, endPoint y: 492, distance: 89.4
click at [280, 404] on div at bounding box center [269, 416] width 70 height 68
click at [287, 502] on div at bounding box center [269, 494] width 70 height 68
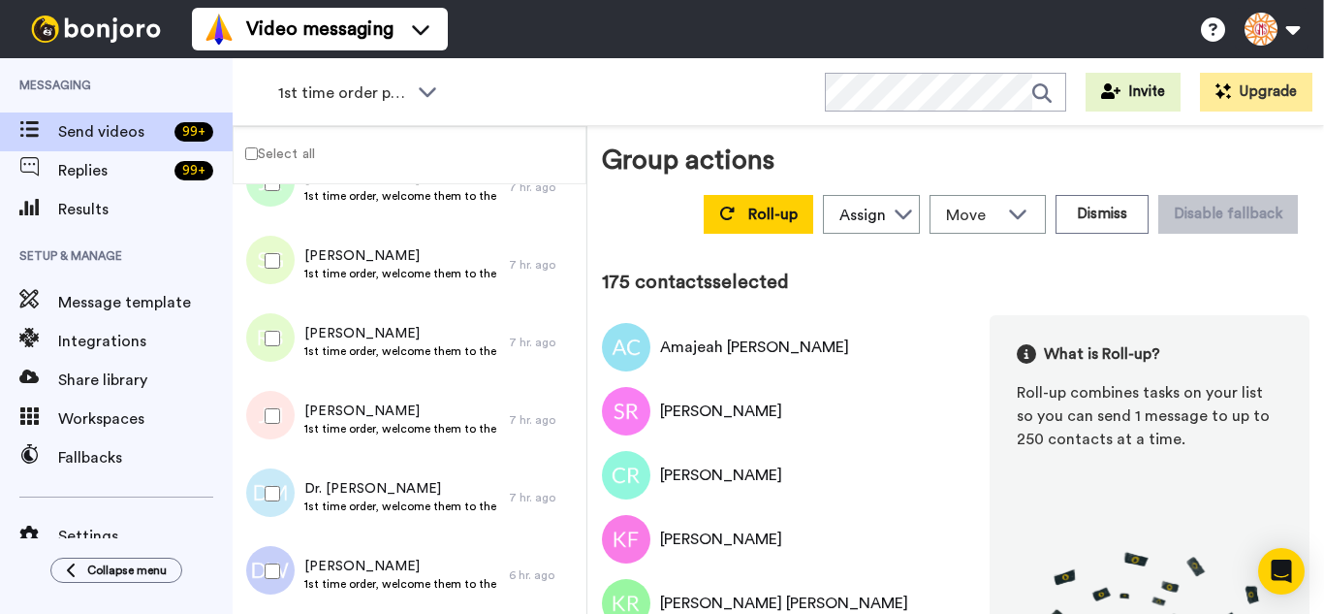
click at [283, 578] on div at bounding box center [269, 571] width 70 height 68
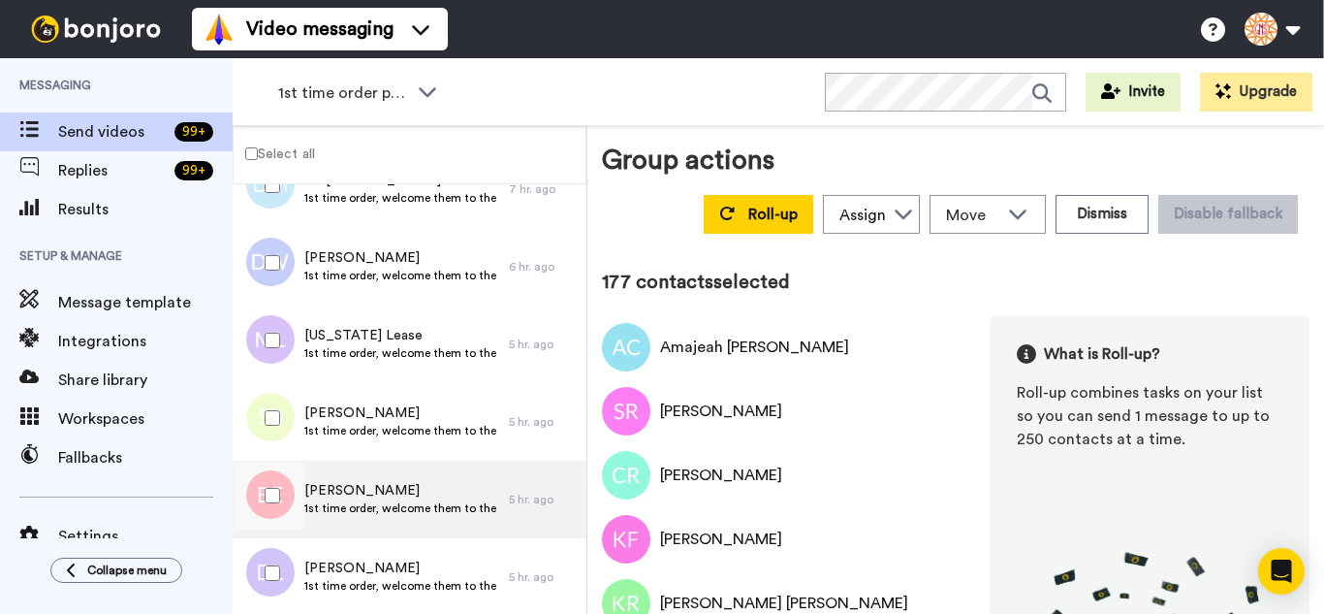
scroll to position [13764, 0]
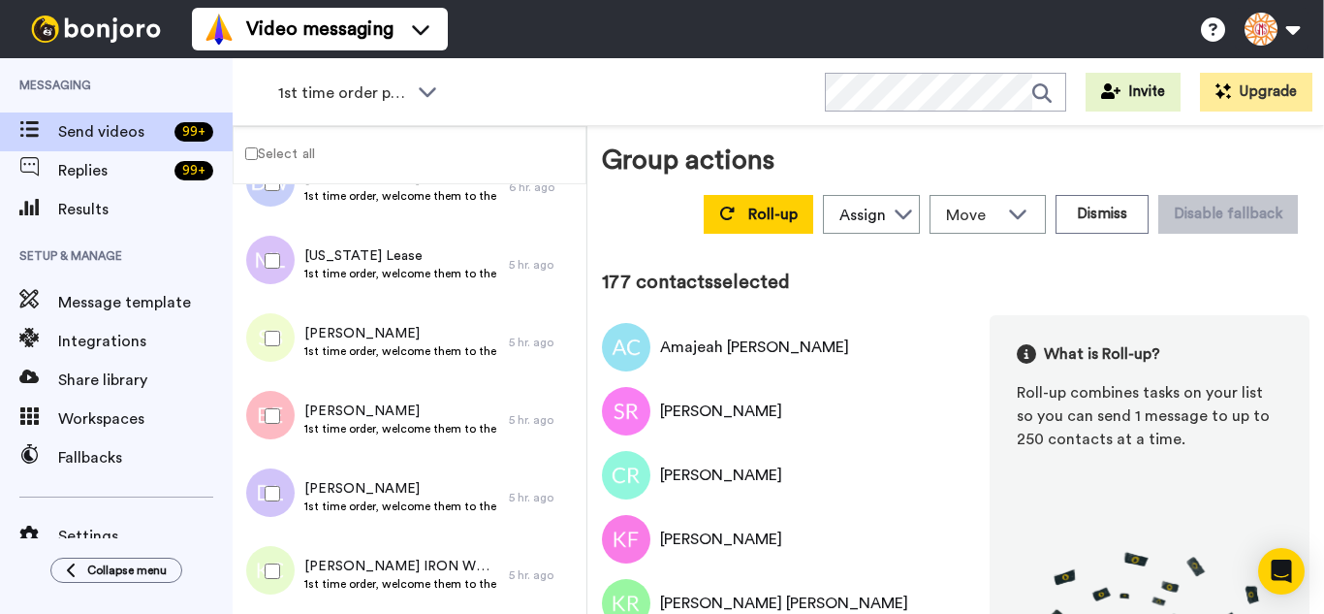
click at [281, 323] on div at bounding box center [269, 338] width 70 height 68
drag, startPoint x: 282, startPoint y: 275, endPoint x: 291, endPoint y: 402, distance: 127.3
click at [282, 279] on div at bounding box center [269, 261] width 70 height 68
click at [290, 409] on div at bounding box center [269, 416] width 70 height 68
click at [286, 506] on div at bounding box center [269, 494] width 70 height 68
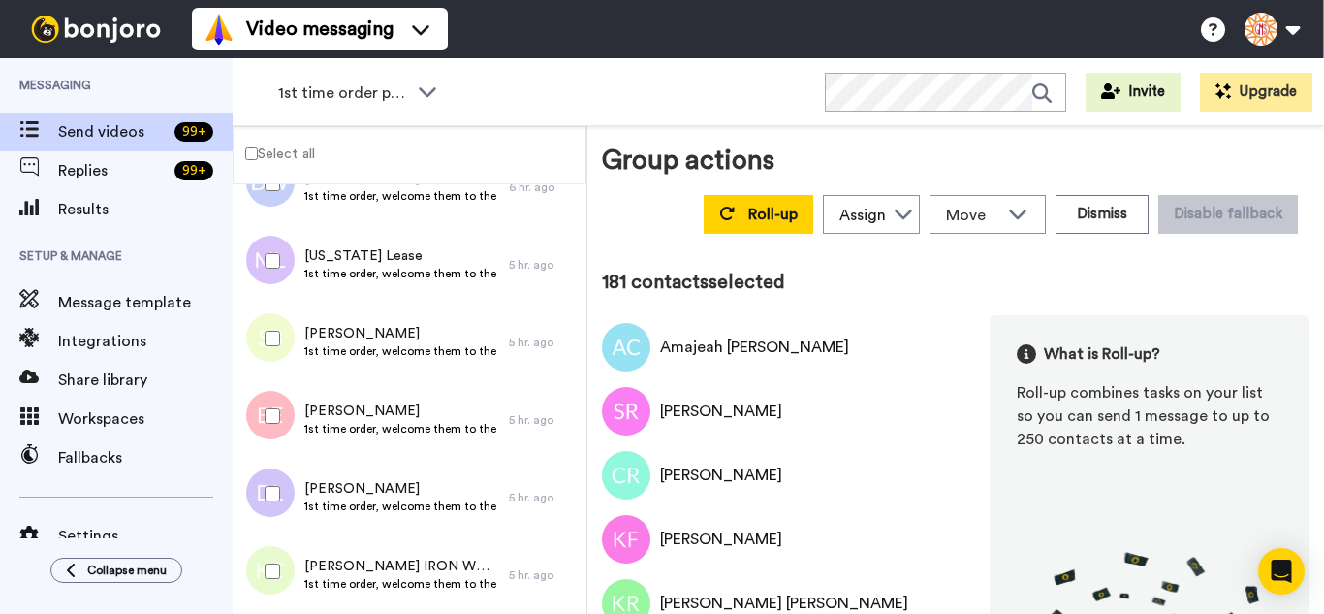
click at [280, 583] on div at bounding box center [269, 571] width 70 height 68
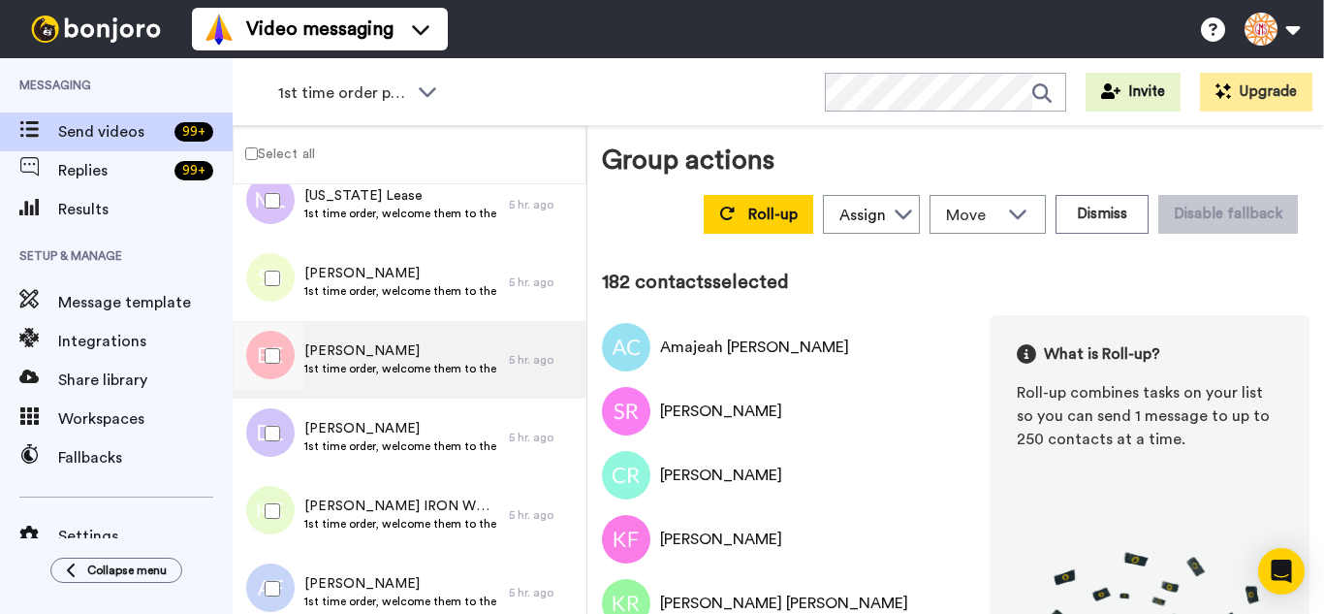
scroll to position [14055, 0]
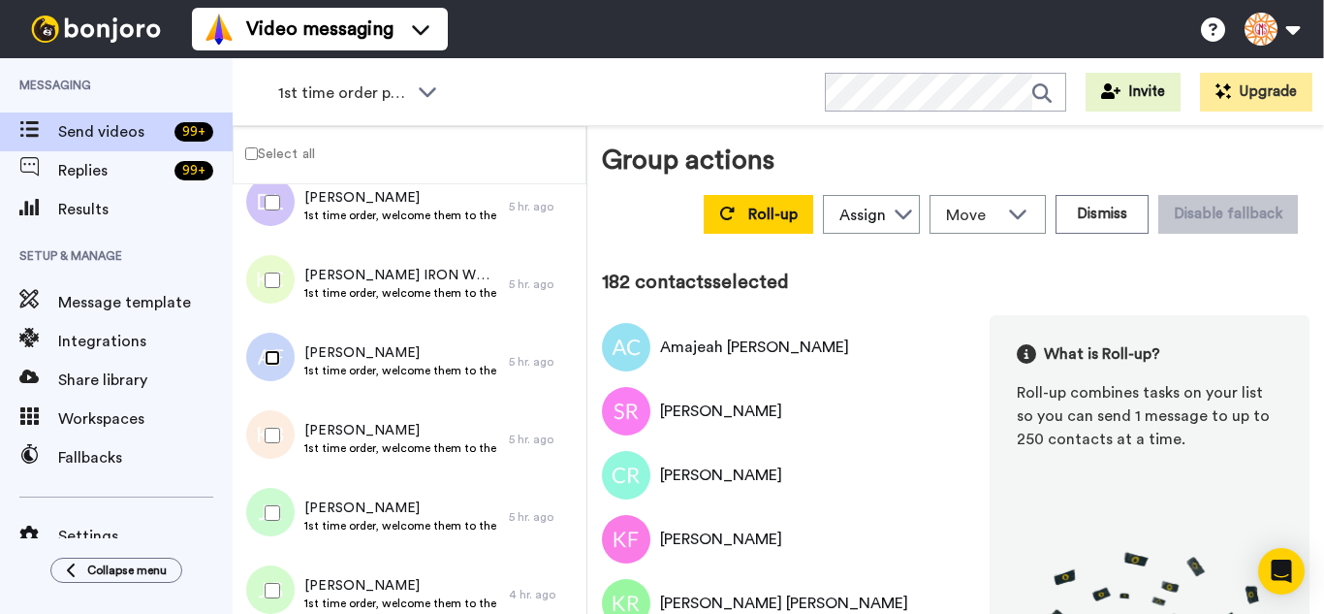
click at [266, 370] on div at bounding box center [269, 358] width 70 height 68
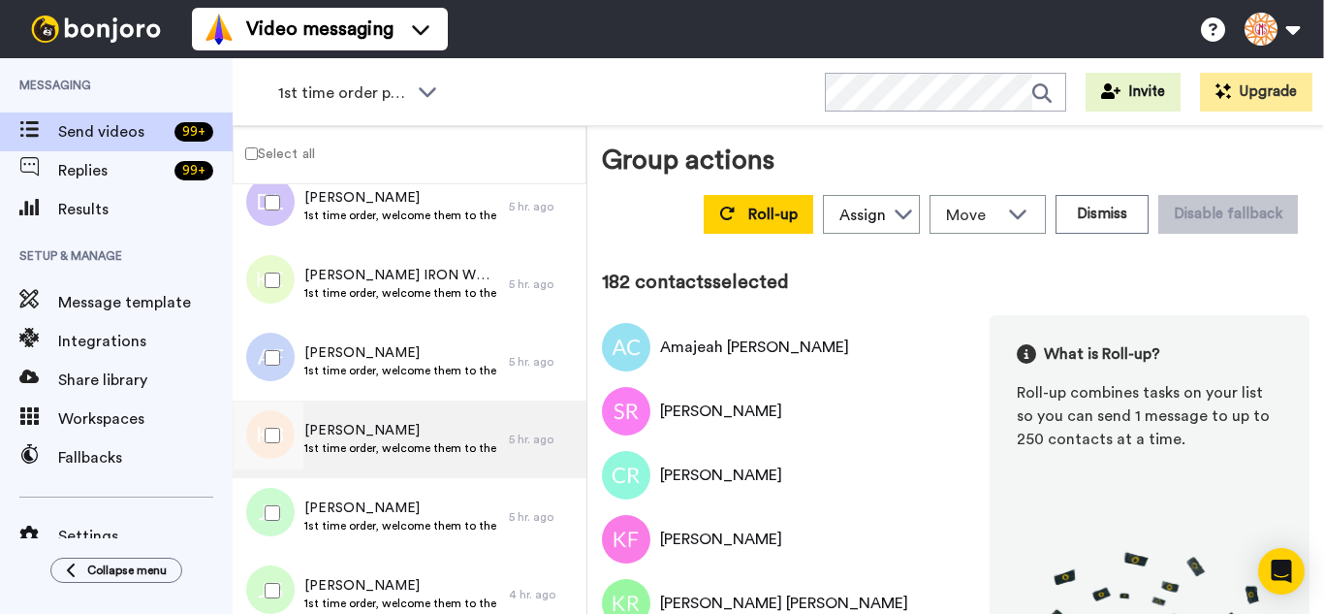
click at [268, 451] on div at bounding box center [269, 435] width 70 height 68
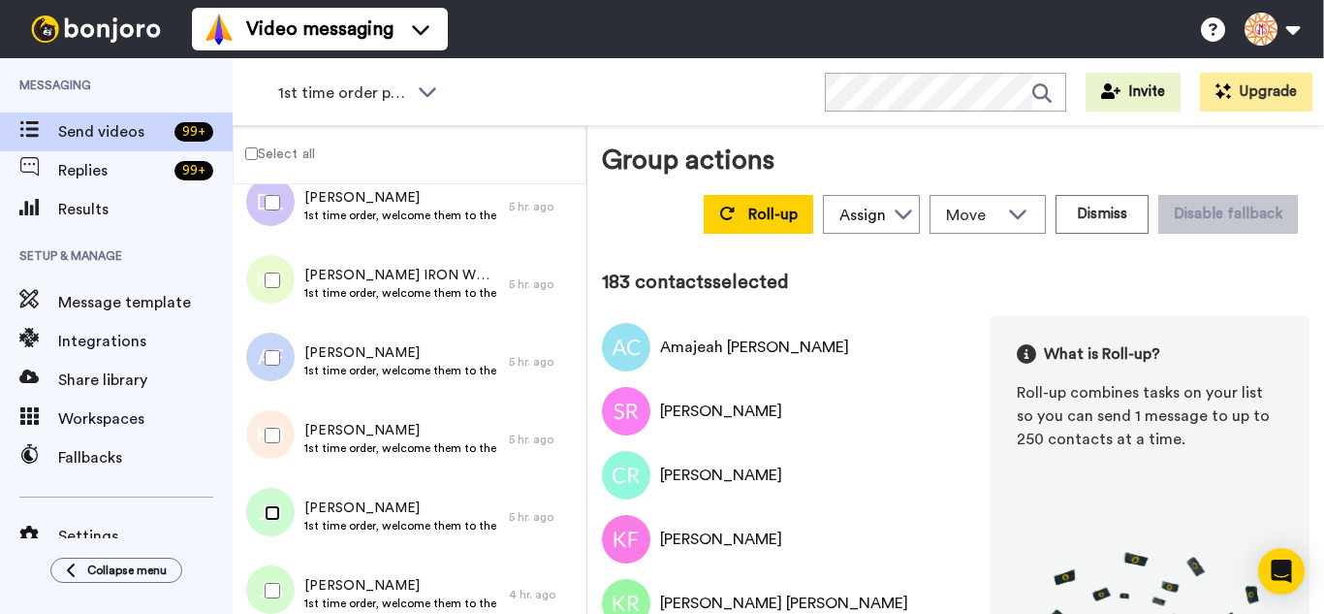
click at [268, 528] on div at bounding box center [269, 513] width 70 height 68
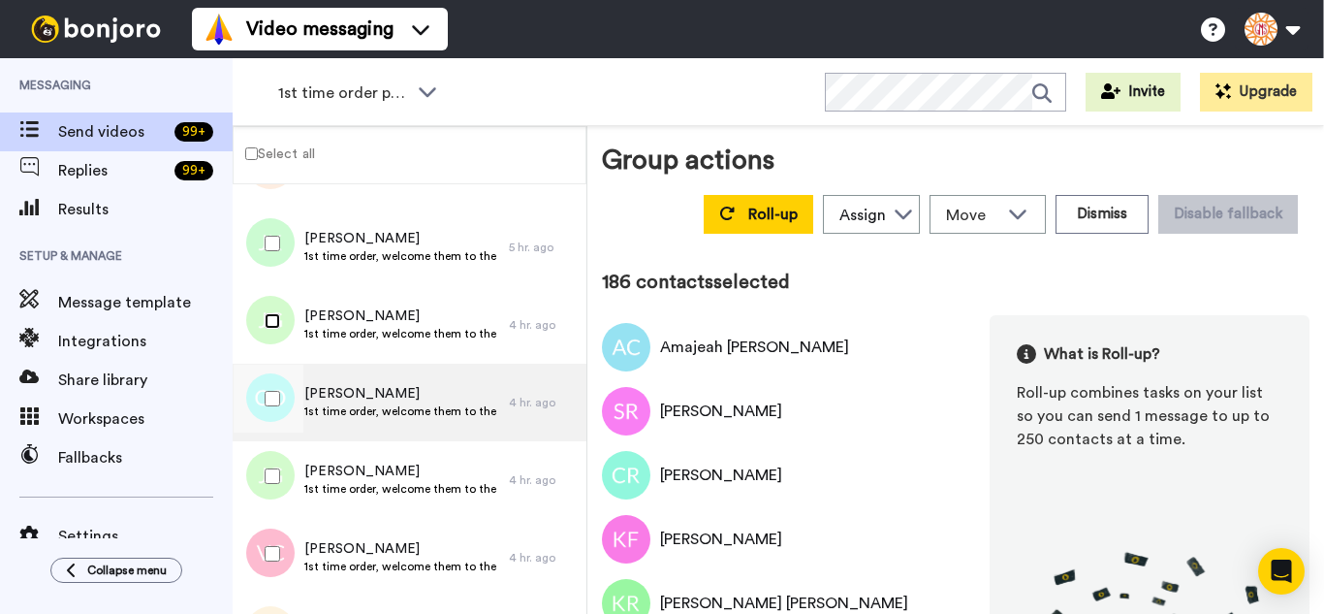
scroll to position [14345, 0]
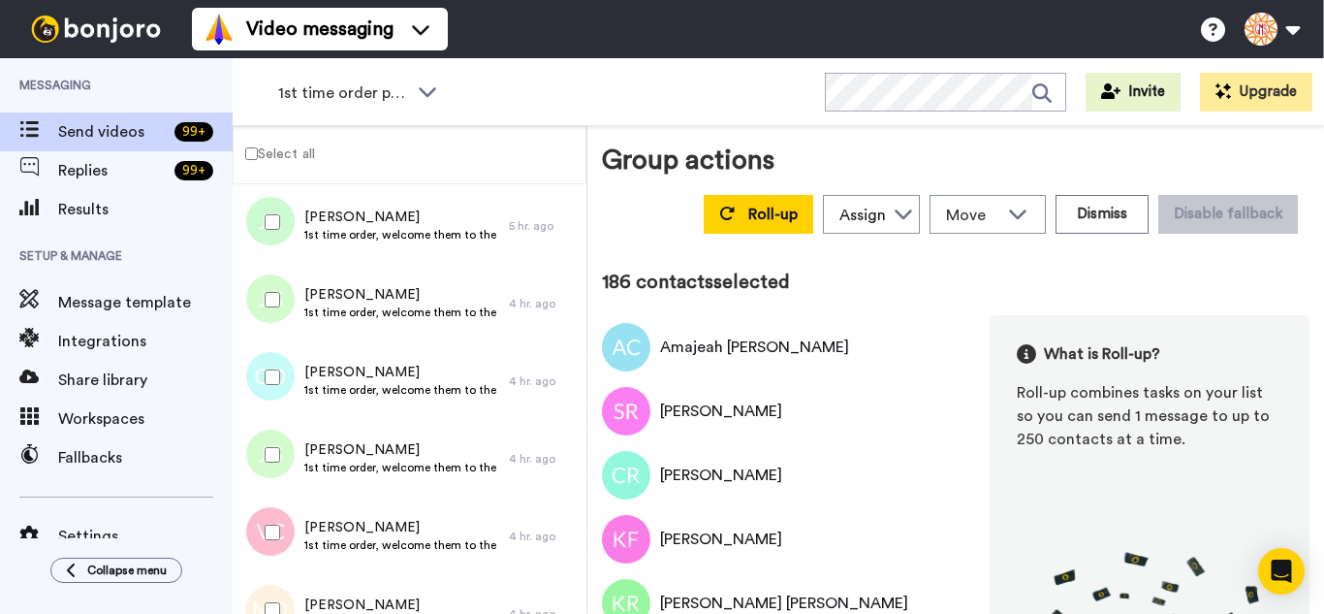
drag, startPoint x: 268, startPoint y: 350, endPoint x: 277, endPoint y: 443, distance: 93.6
click at [268, 353] on div at bounding box center [269, 377] width 70 height 68
click at [278, 464] on div at bounding box center [269, 455] width 70 height 68
click at [271, 528] on div at bounding box center [269, 532] width 70 height 68
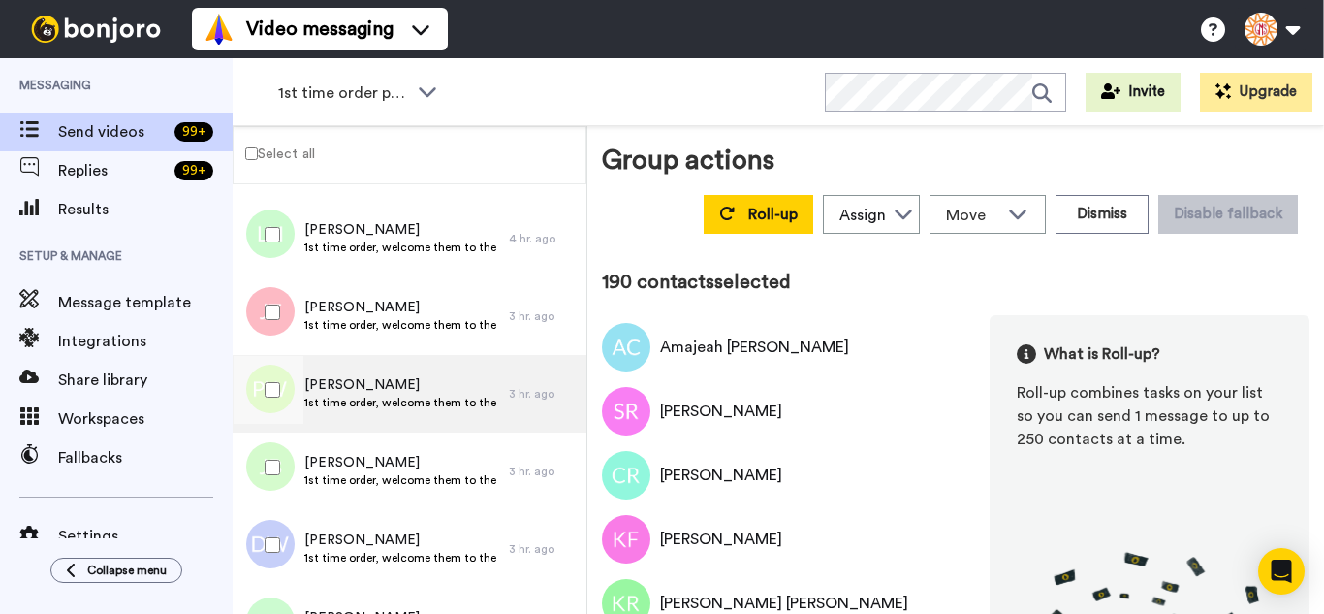
scroll to position [14830, 0]
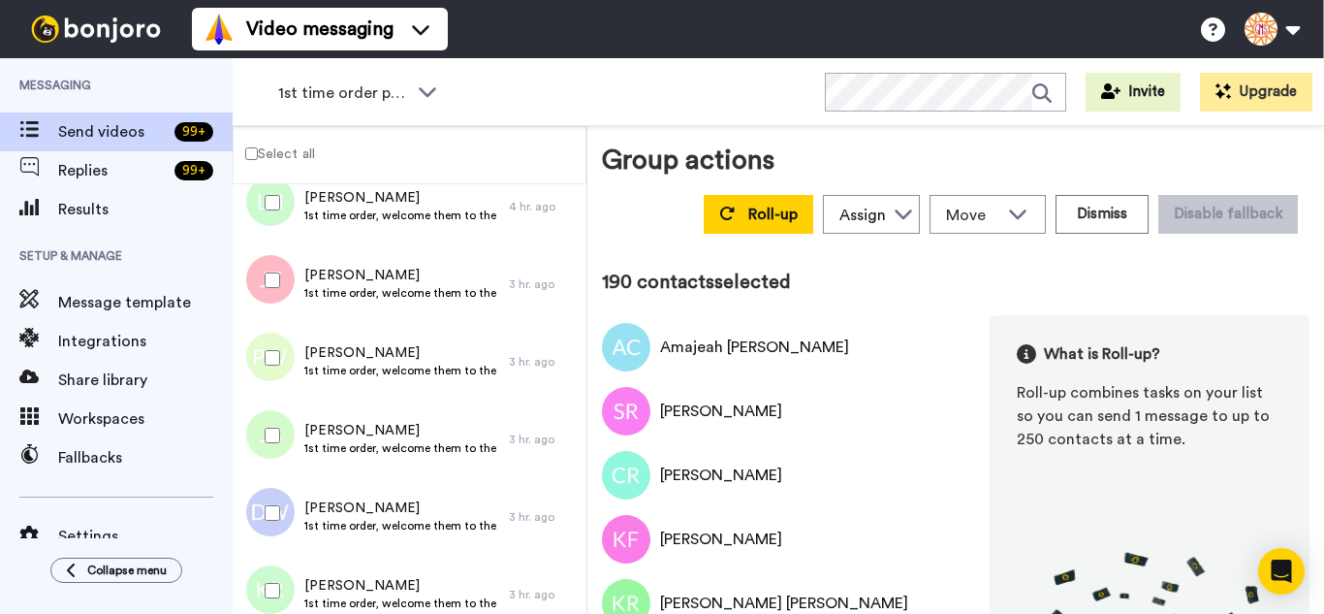
drag, startPoint x: 282, startPoint y: 216, endPoint x: 275, endPoint y: 327, distance: 110.7
click at [276, 232] on div at bounding box center [269, 203] width 70 height 68
click at [275, 327] on div at bounding box center [269, 358] width 70 height 68
click at [276, 383] on div at bounding box center [269, 358] width 70 height 68
click at [268, 298] on div at bounding box center [269, 280] width 70 height 68
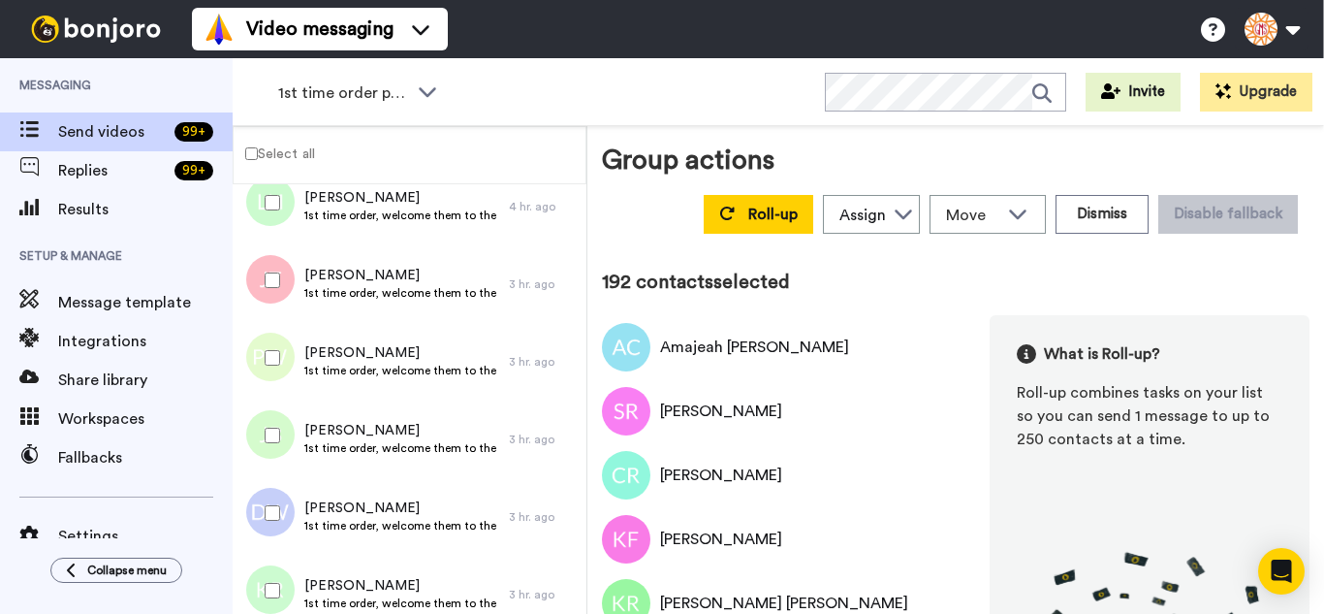
click at [274, 384] on div at bounding box center [269, 358] width 70 height 68
drag, startPoint x: 276, startPoint y: 457, endPoint x: 276, endPoint y: 536, distance: 79.5
click at [276, 459] on div at bounding box center [269, 435] width 70 height 68
click at [276, 537] on div at bounding box center [269, 513] width 70 height 68
click at [276, 608] on div at bounding box center [269, 590] width 70 height 68
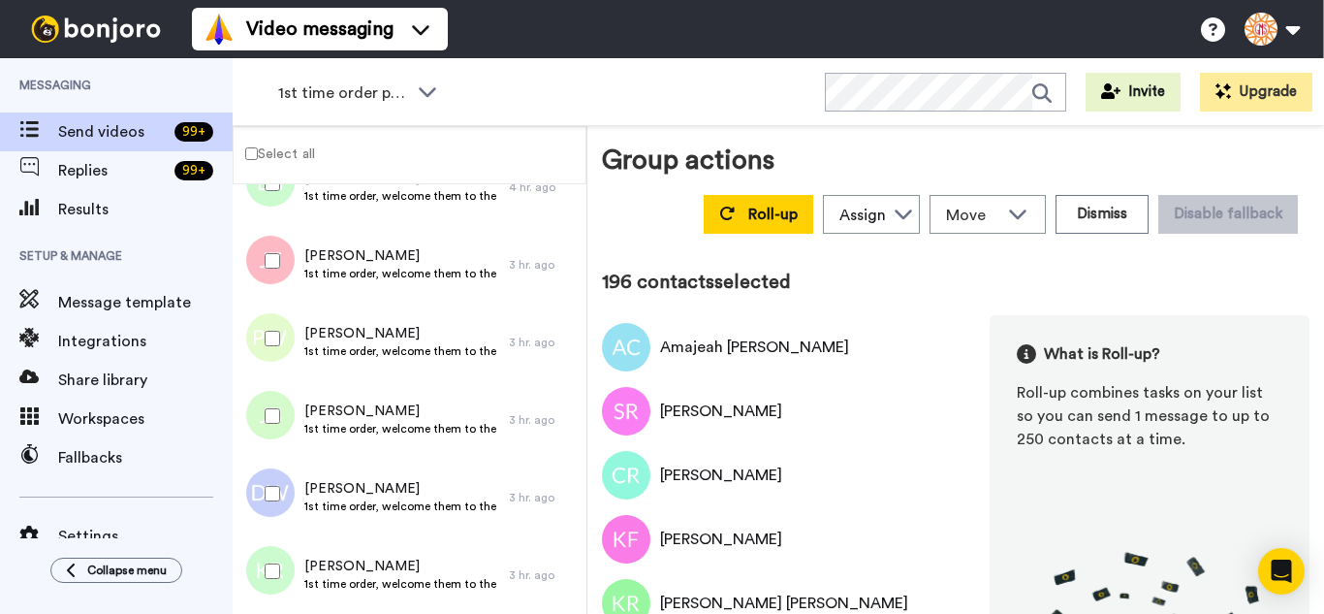
scroll to position [15121, 0]
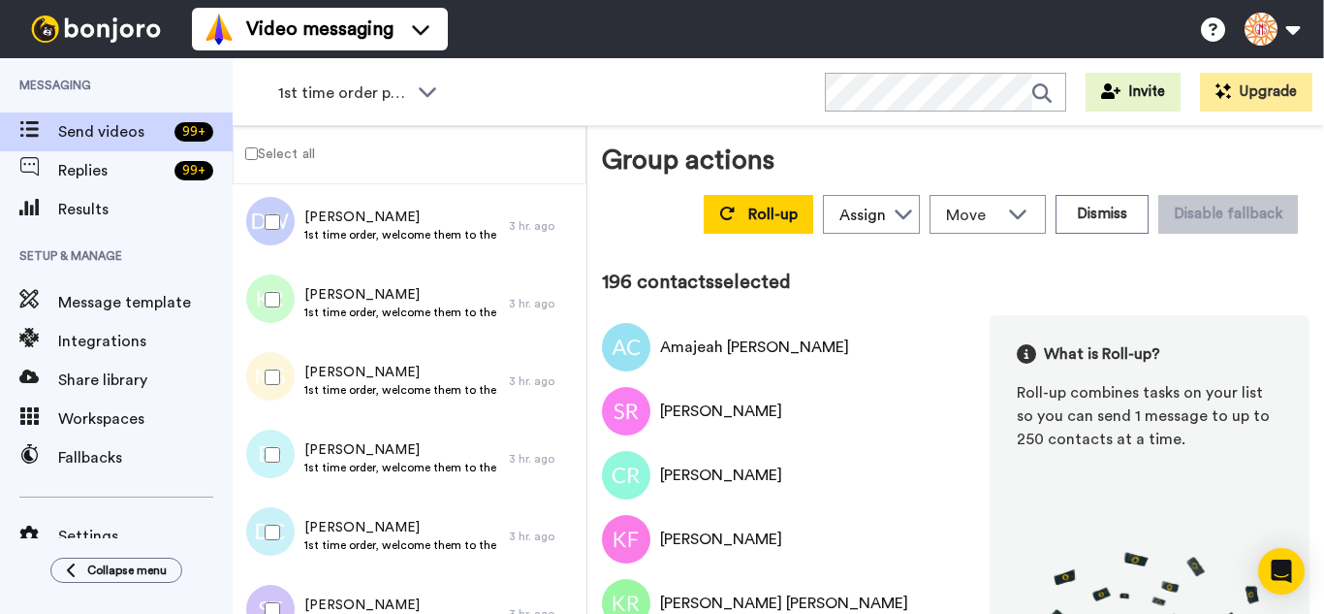
drag, startPoint x: 284, startPoint y: 384, endPoint x: 284, endPoint y: 436, distance: 52.4
click at [283, 387] on div at bounding box center [269, 377] width 70 height 68
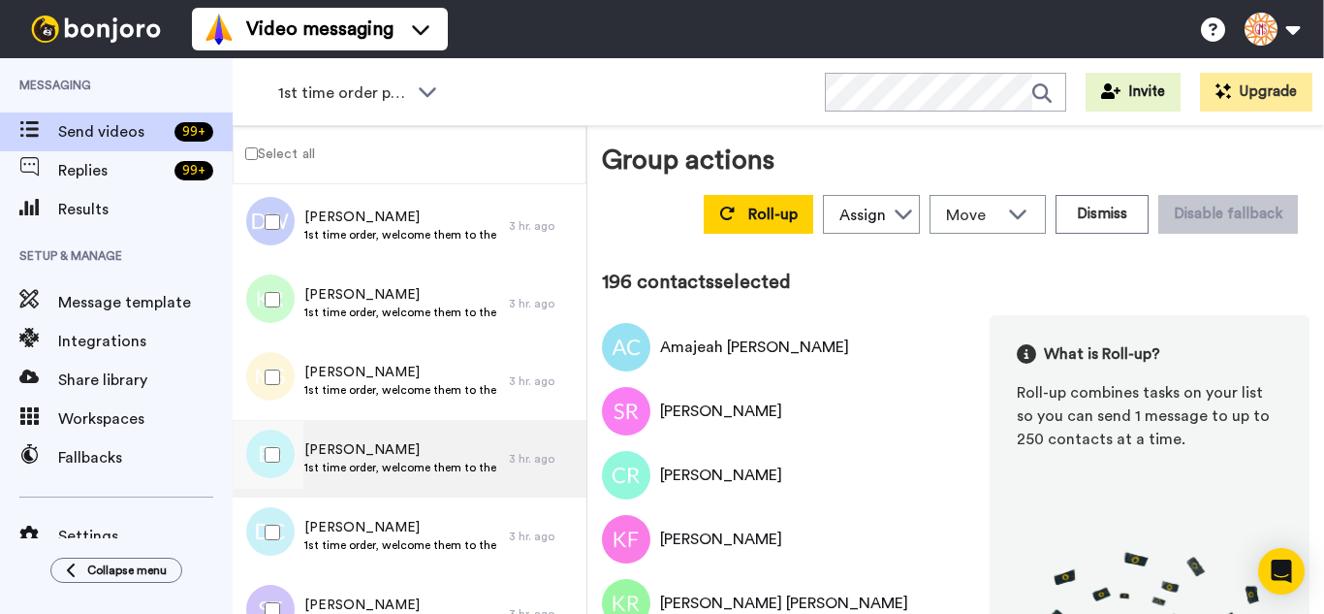
click at [286, 444] on div at bounding box center [269, 455] width 70 height 68
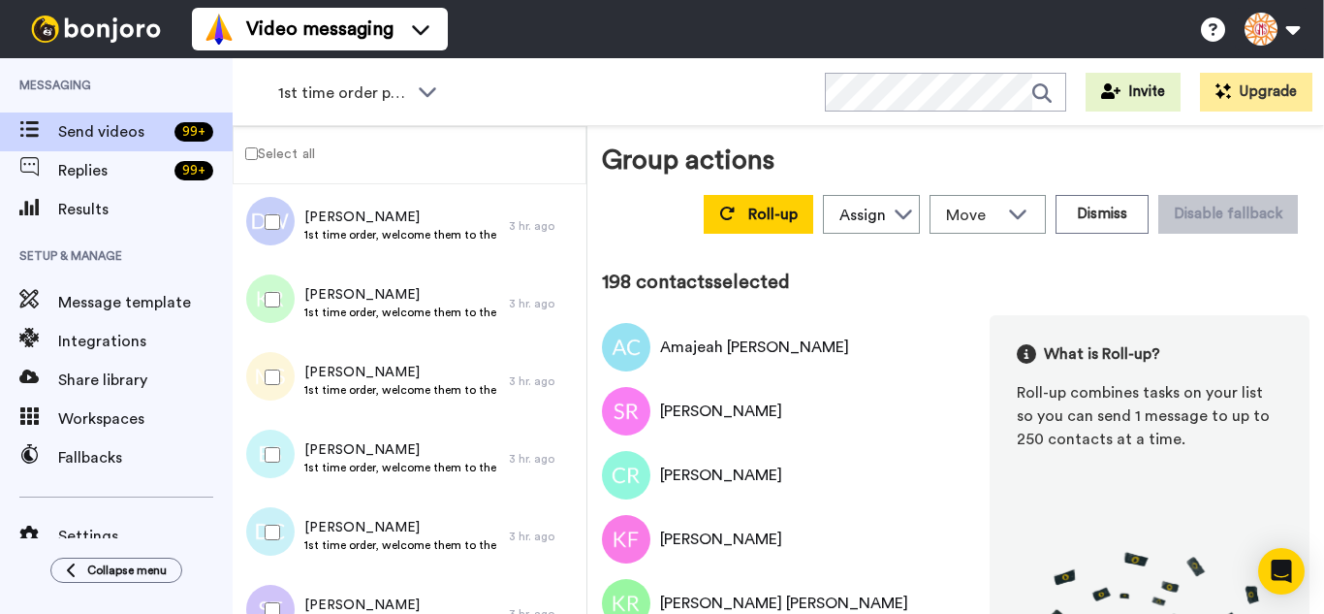
drag, startPoint x: 286, startPoint y: 387, endPoint x: 276, endPoint y: 445, distance: 59.0
click at [281, 398] on div at bounding box center [269, 377] width 70 height 68
click at [276, 445] on div at bounding box center [269, 455] width 70 height 68
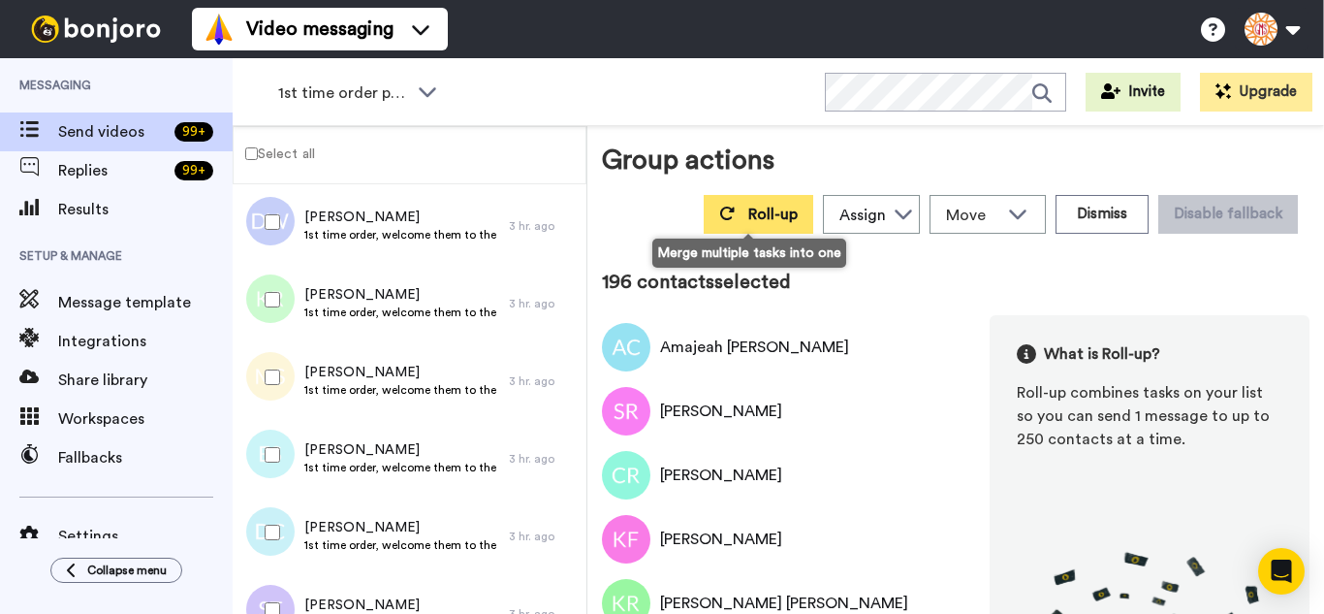
click at [720, 222] on button "Roll-up" at bounding box center [759, 214] width 110 height 39
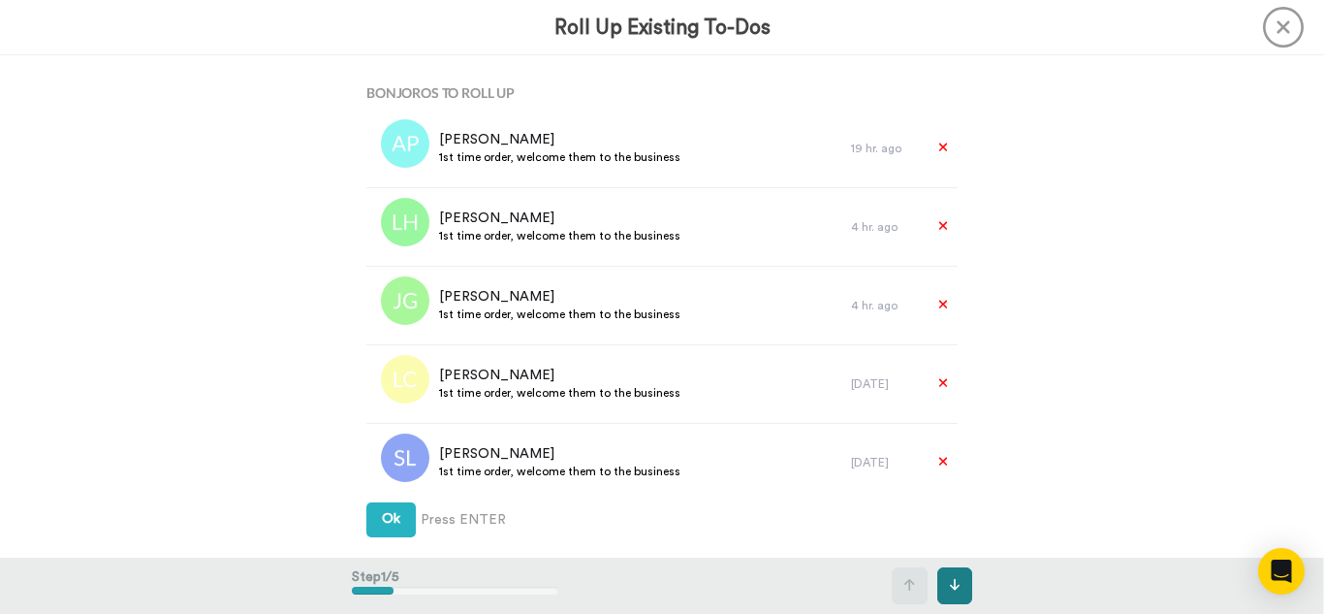
click at [961, 576] on button at bounding box center [955, 585] width 36 height 37
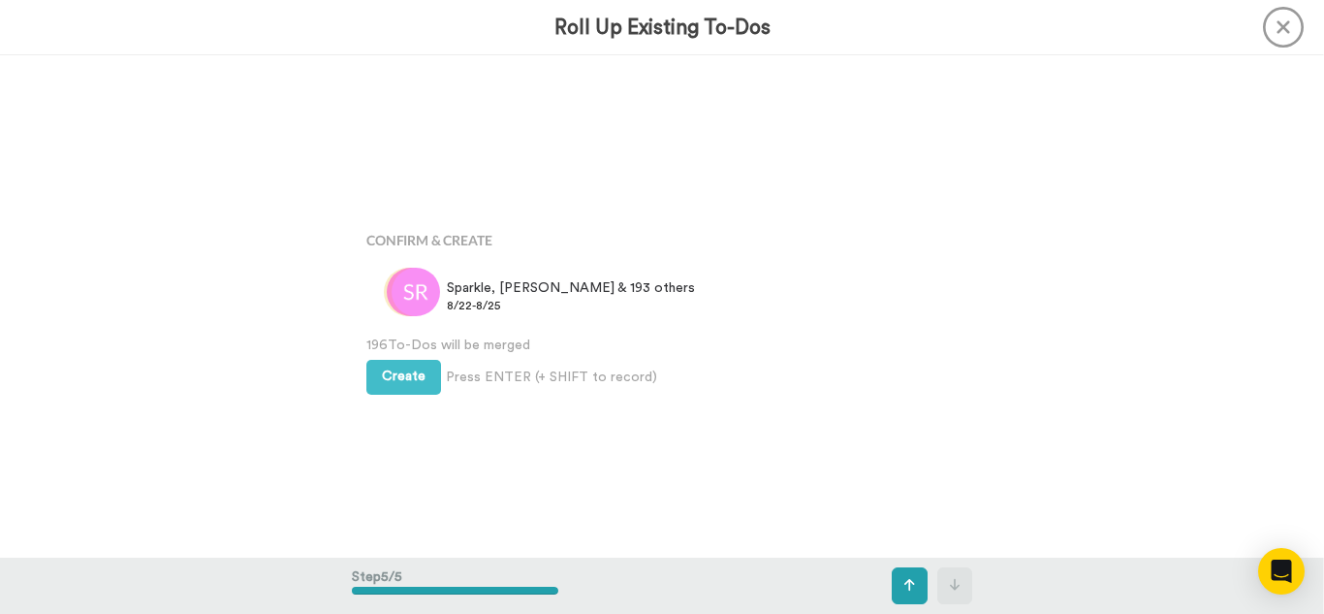
scroll to position [2007, 0]
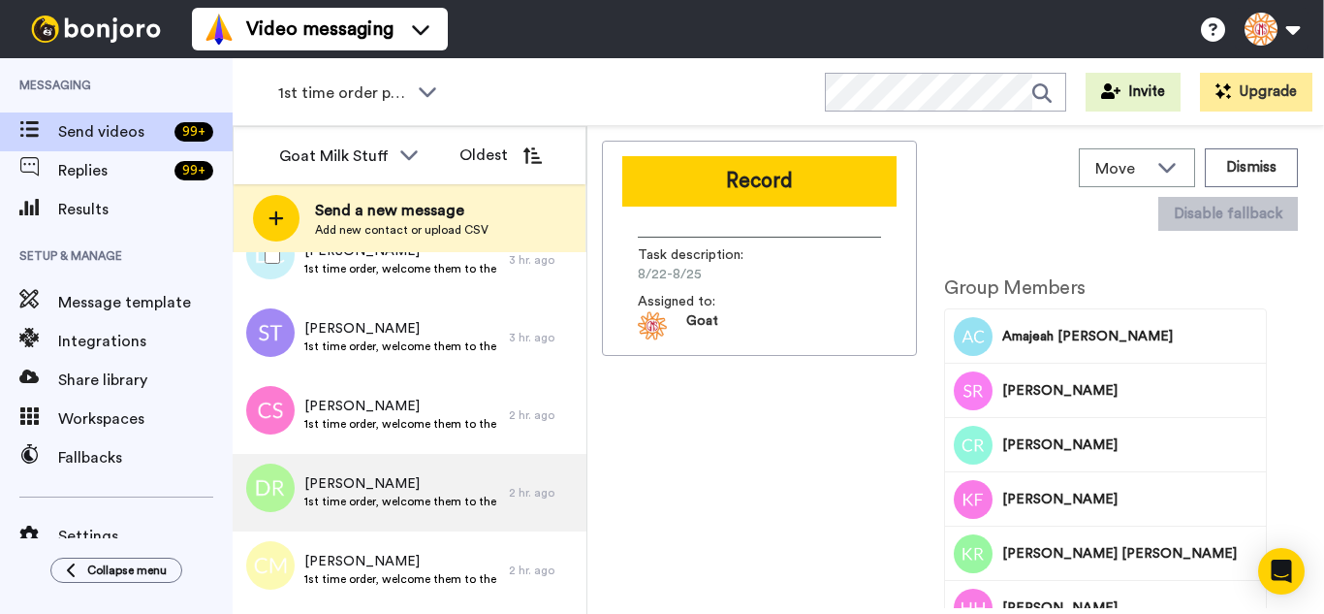
scroll to position [666, 0]
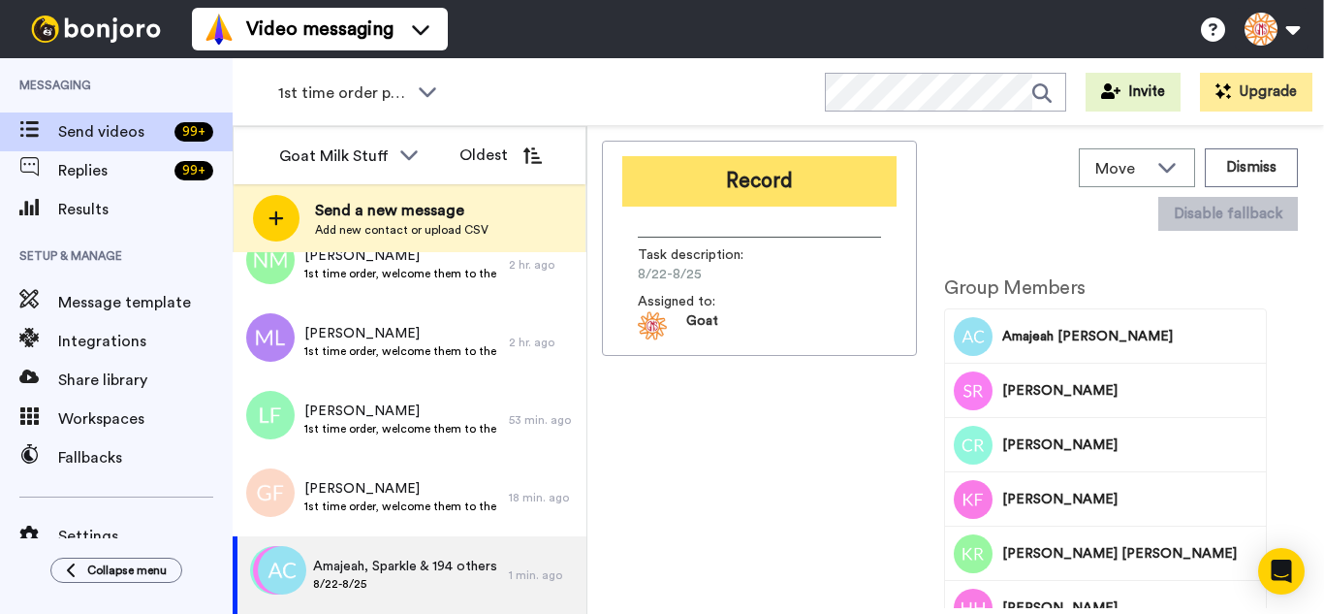
click at [725, 191] on button "Record" at bounding box center [759, 181] width 274 height 50
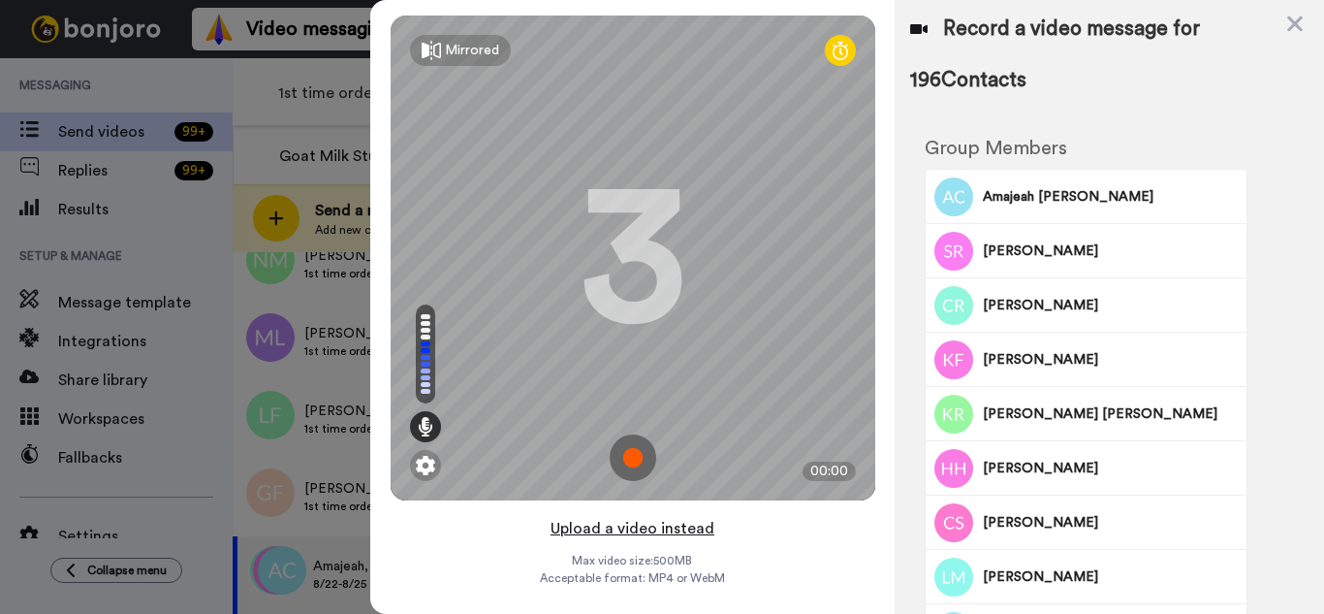
click at [697, 528] on button "Upload a video instead" at bounding box center [632, 528] width 175 height 25
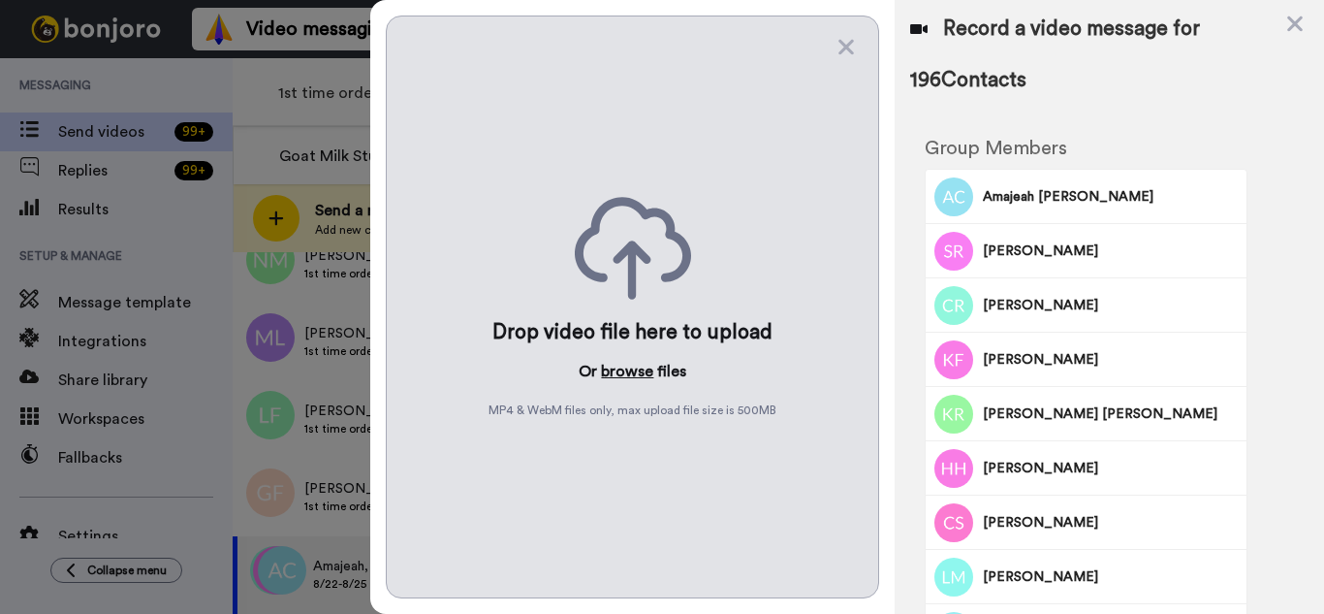
click at [638, 371] on button "browse" at bounding box center [627, 371] width 52 height 23
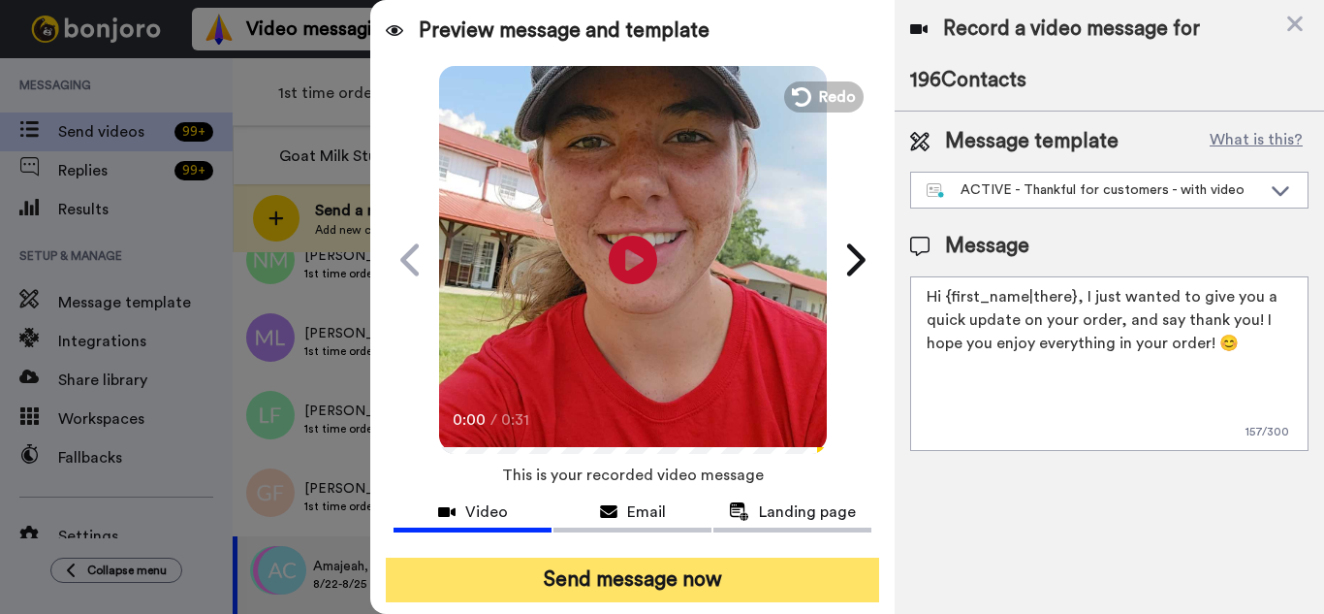
click at [812, 581] on button "Send message now" at bounding box center [632, 579] width 493 height 45
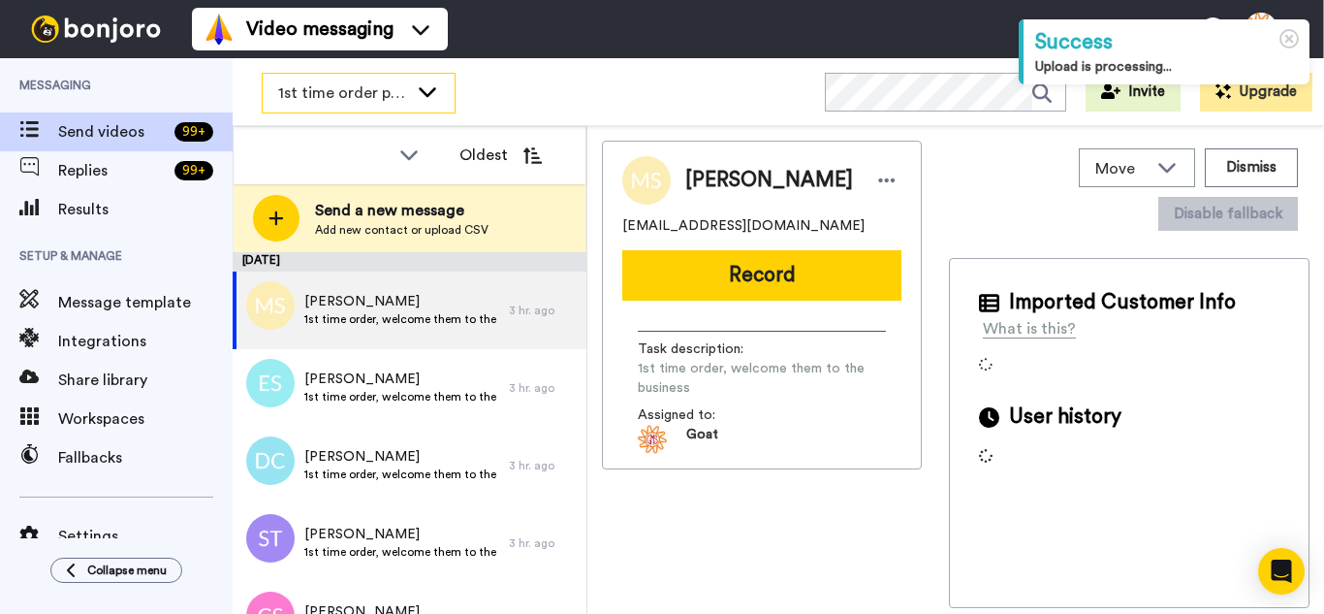
click at [345, 83] on span "1st time order people" at bounding box center [343, 92] width 130 height 23
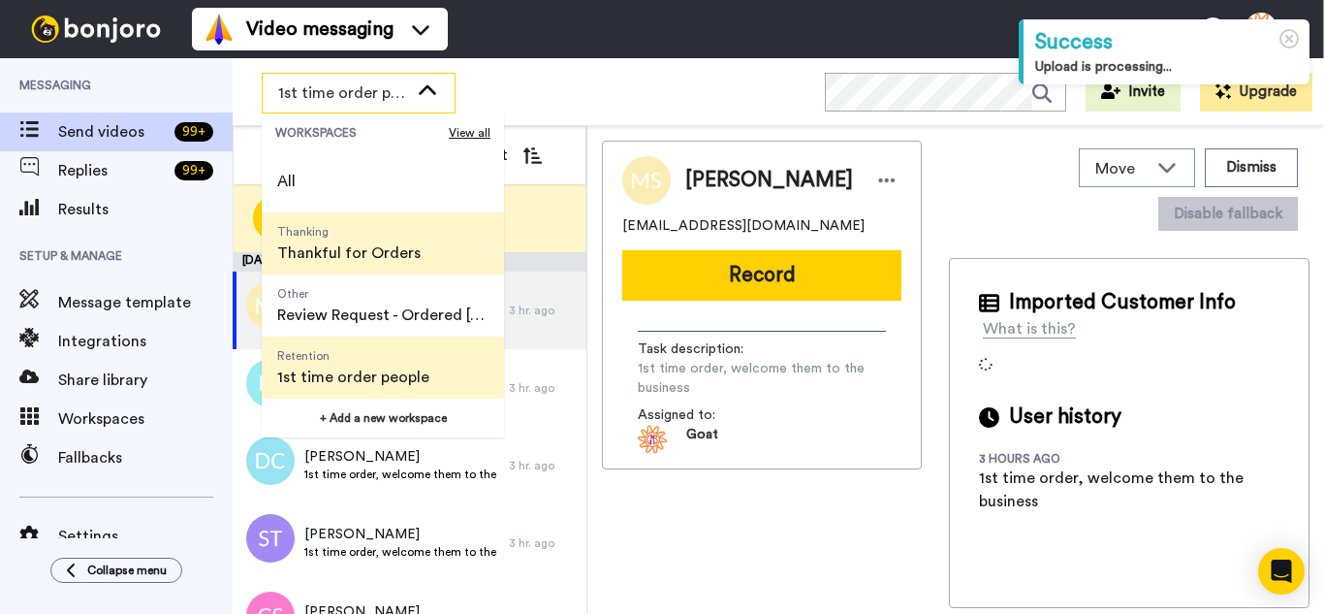
click at [384, 257] on span "Thankful for Orders" at bounding box center [348, 252] width 143 height 23
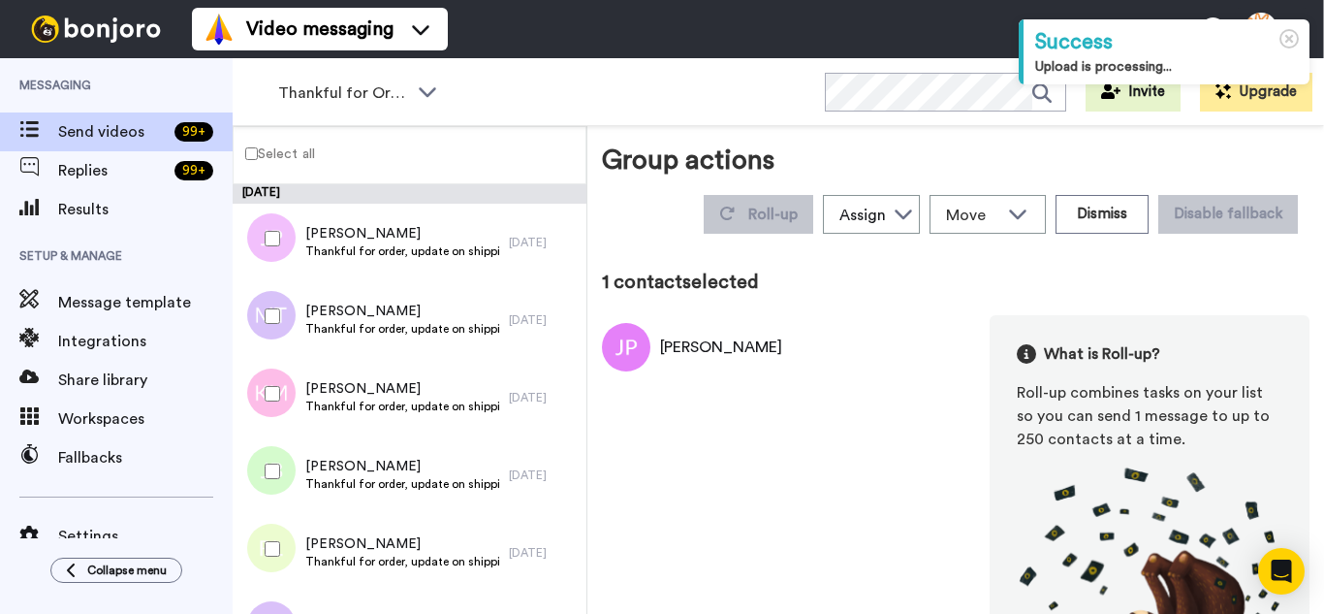
drag, startPoint x: 284, startPoint y: 331, endPoint x: 275, endPoint y: 369, distance: 39.7
click at [284, 330] on div at bounding box center [269, 316] width 70 height 68
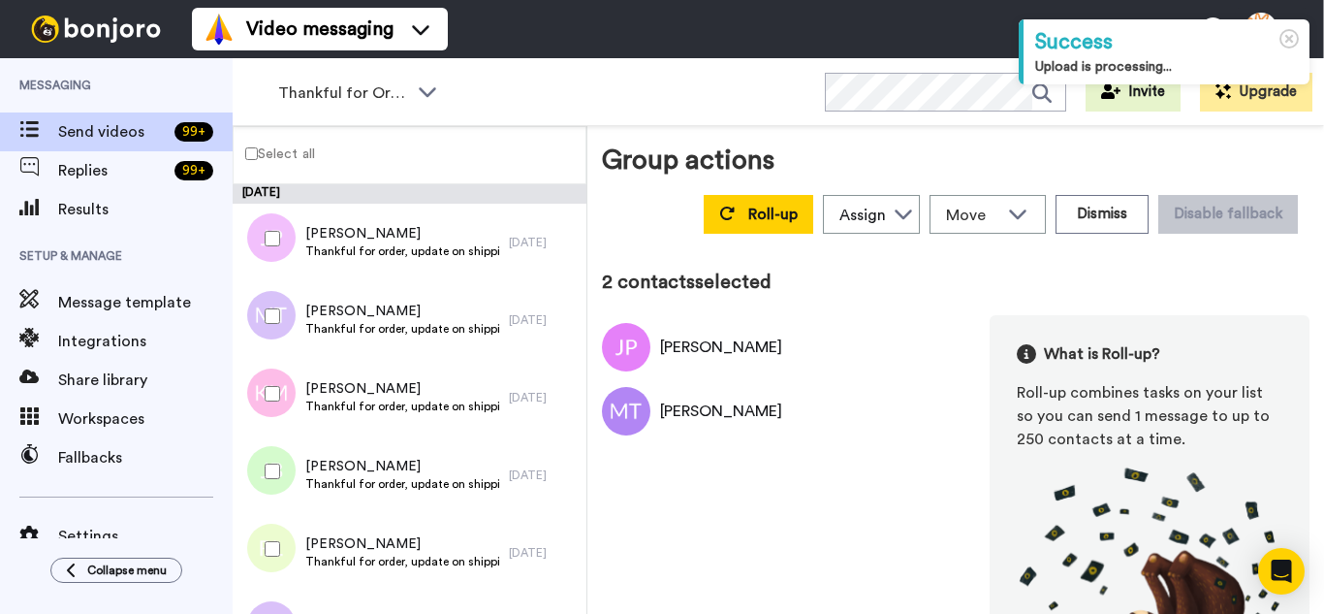
click at [275, 371] on div at bounding box center [269, 394] width 70 height 68
click at [275, 441] on div at bounding box center [269, 471] width 70 height 68
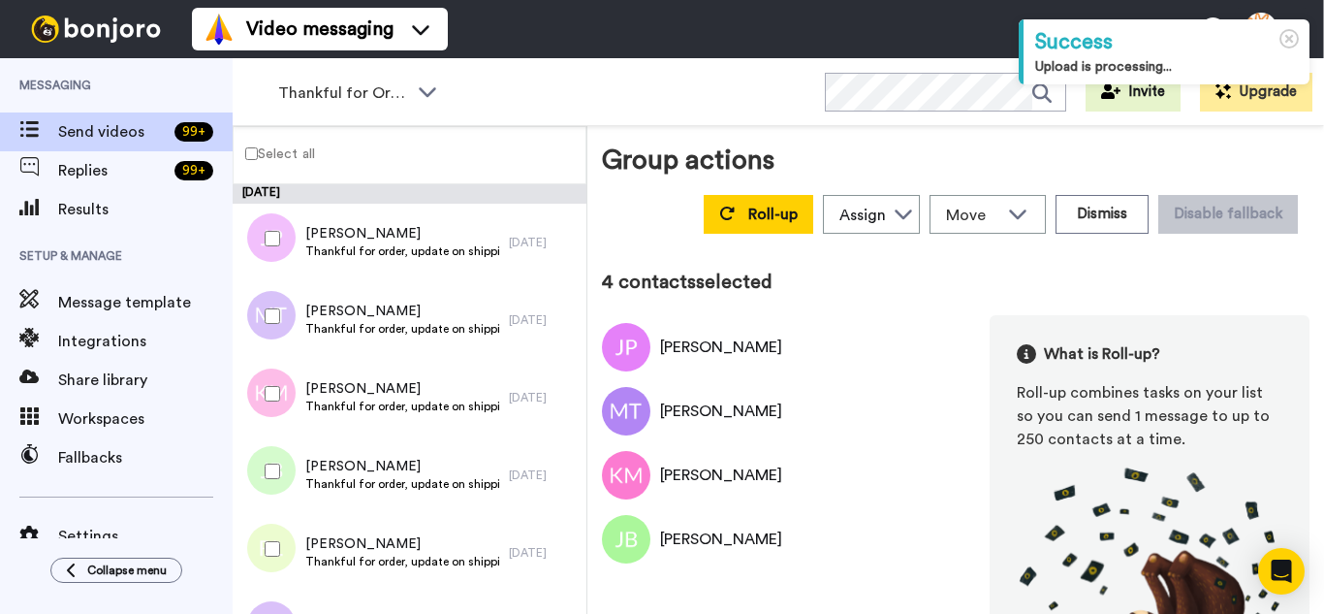
drag, startPoint x: 278, startPoint y: 516, endPoint x: 276, endPoint y: 562, distance: 46.6
click at [276, 521] on div at bounding box center [269, 549] width 70 height 68
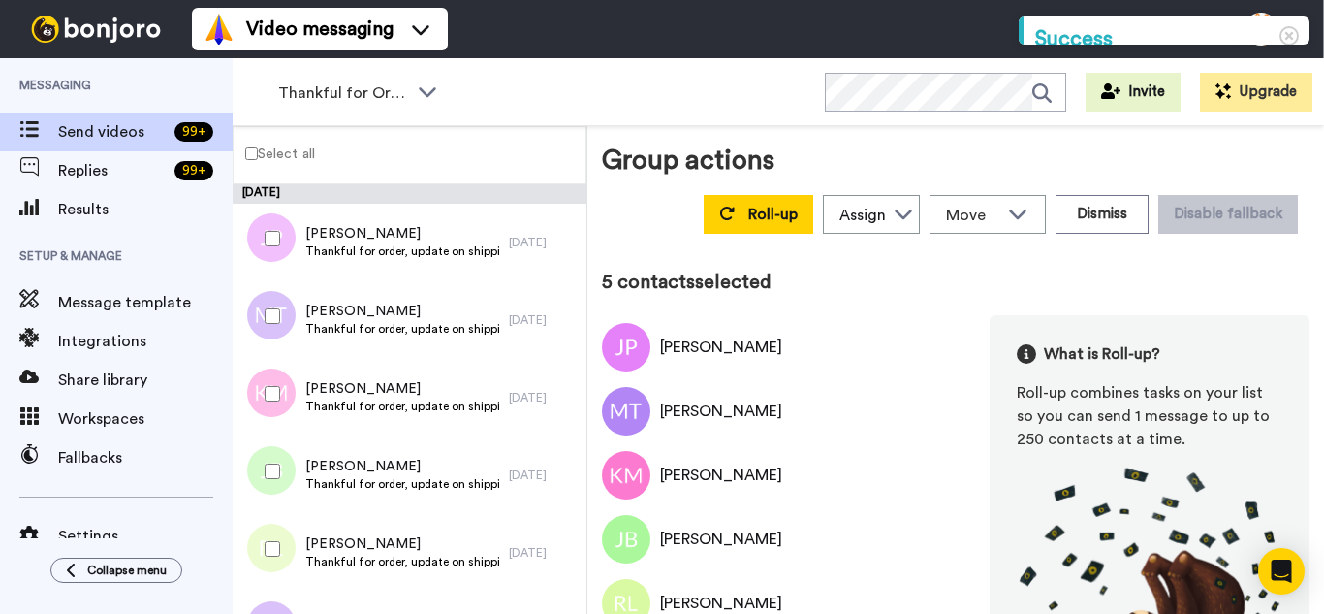
click at [276, 562] on div at bounding box center [269, 549] width 70 height 68
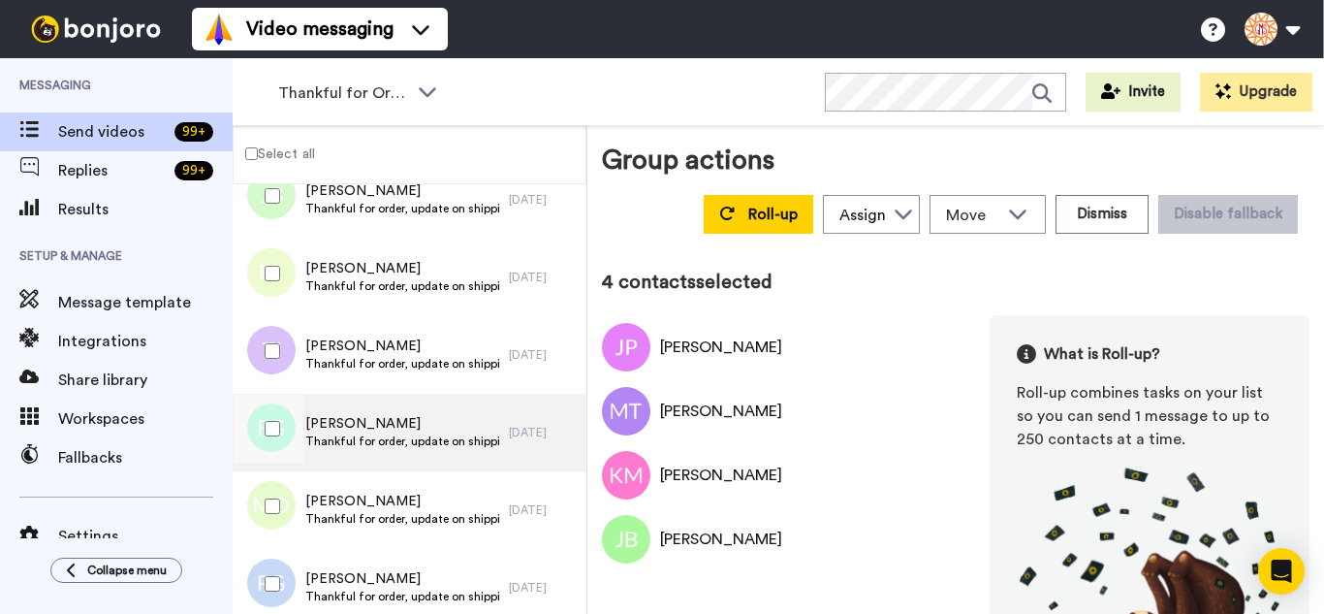
scroll to position [291, 0]
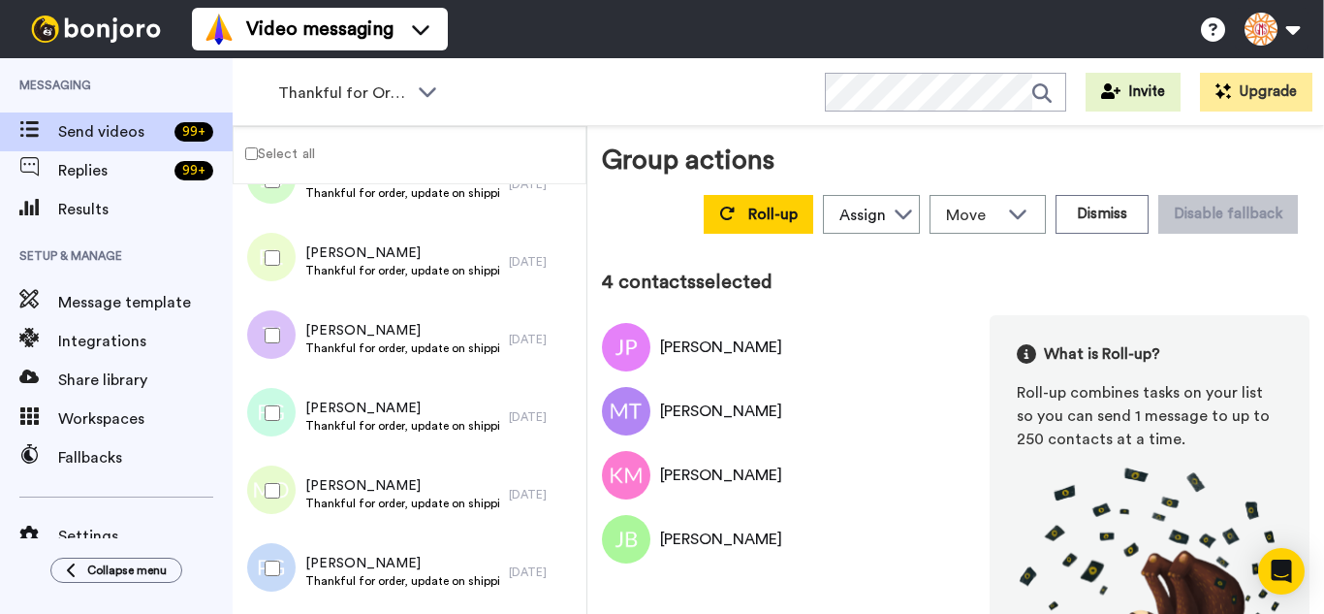
drag, startPoint x: 274, startPoint y: 270, endPoint x: 271, endPoint y: 282, distance: 12.9
click at [271, 282] on div at bounding box center [269, 258] width 70 height 68
click at [270, 345] on div at bounding box center [269, 336] width 70 height 68
click at [279, 410] on div at bounding box center [269, 413] width 70 height 68
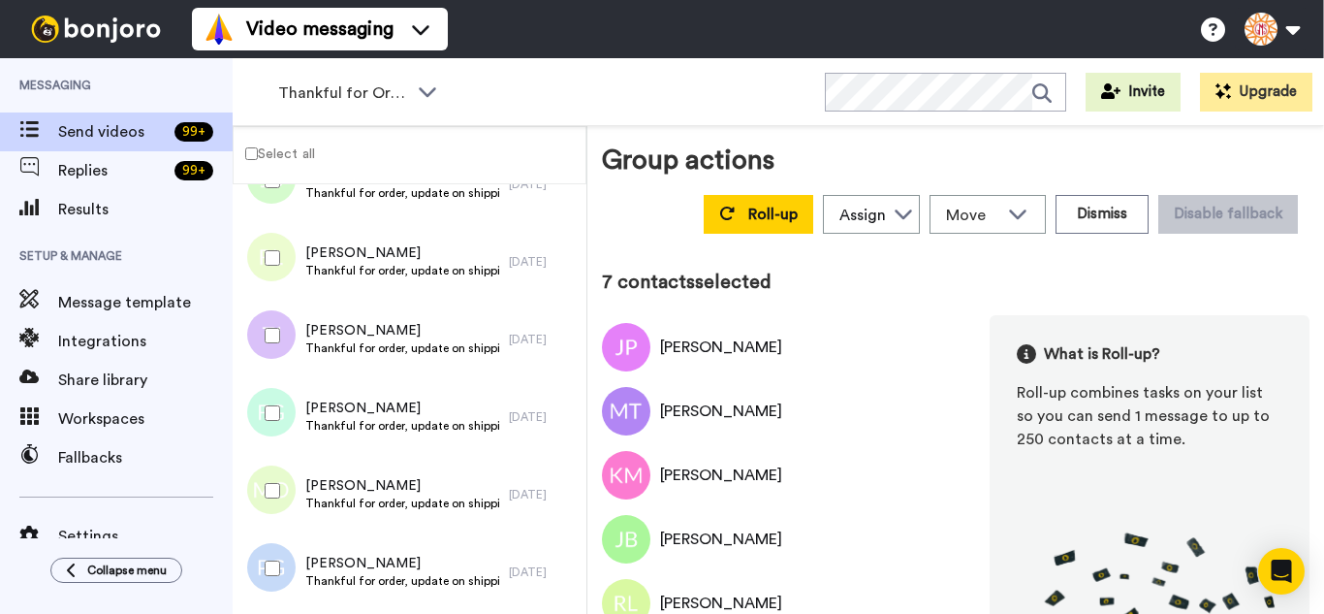
click at [267, 556] on div at bounding box center [269, 568] width 70 height 68
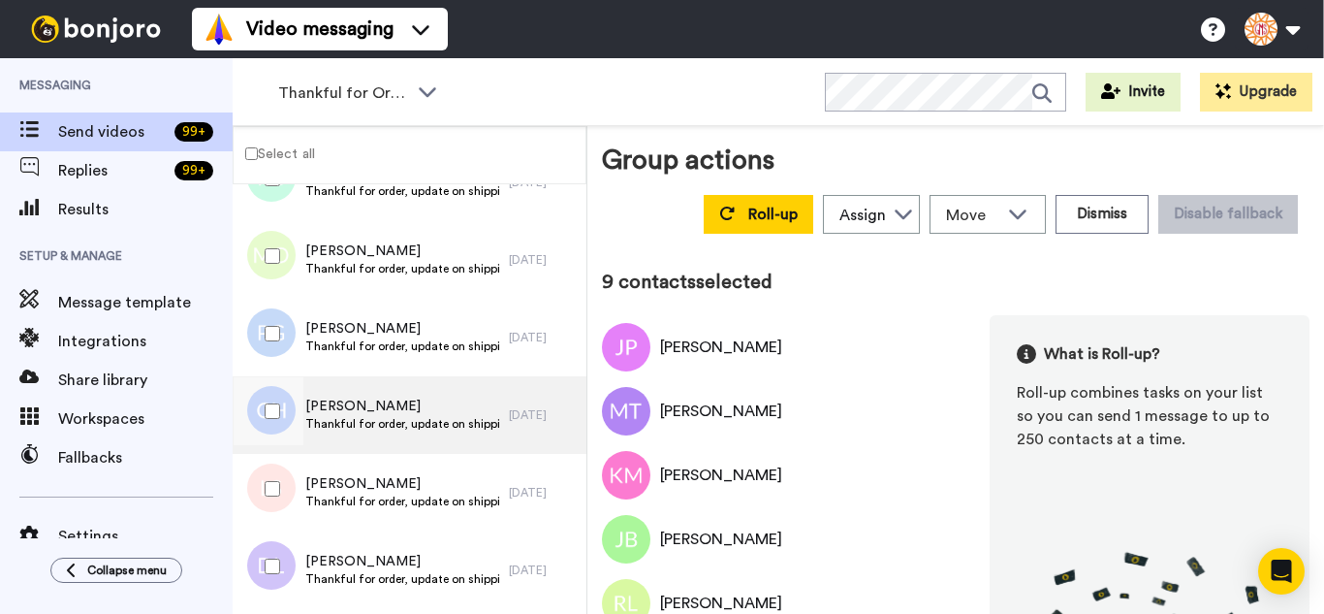
scroll to position [582, 0]
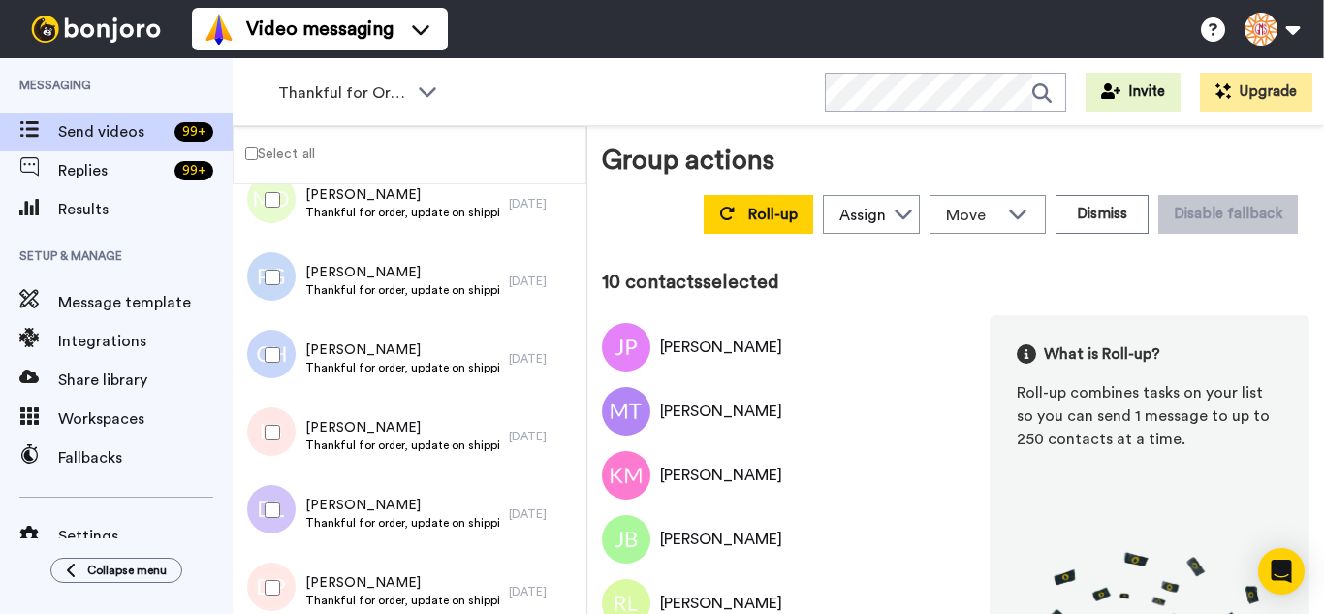
drag, startPoint x: 264, startPoint y: 422, endPoint x: 270, endPoint y: 479, distance: 57.6
click at [264, 423] on div at bounding box center [269, 432] width 70 height 68
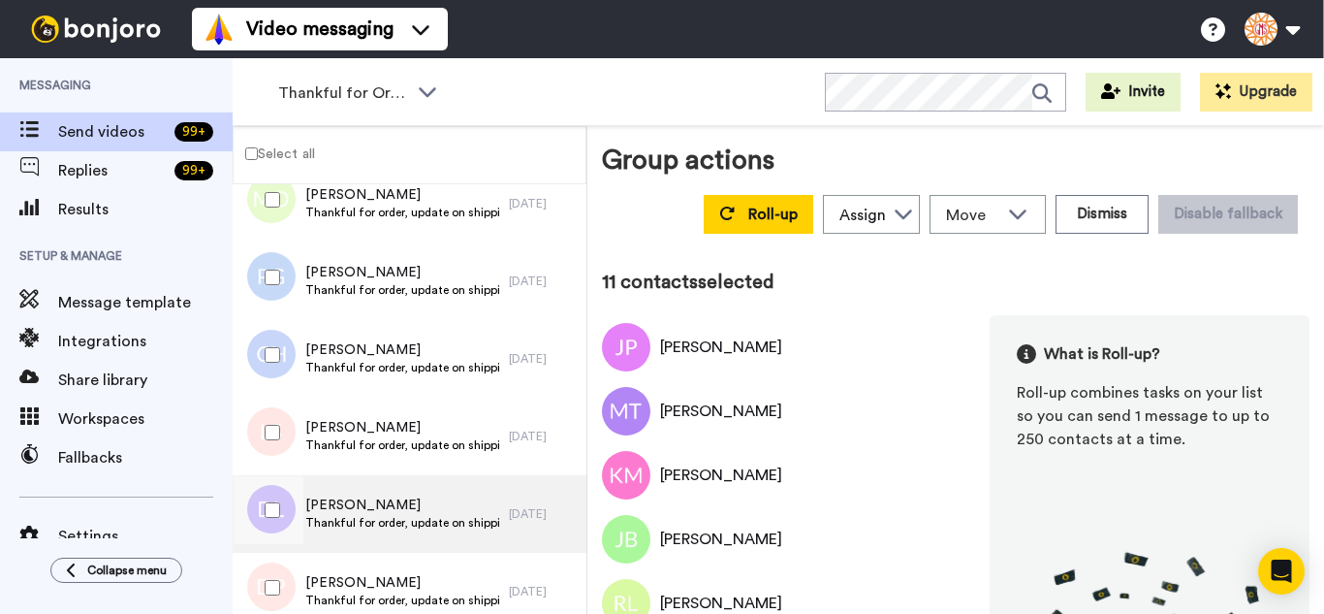
click at [269, 506] on div at bounding box center [269, 510] width 70 height 68
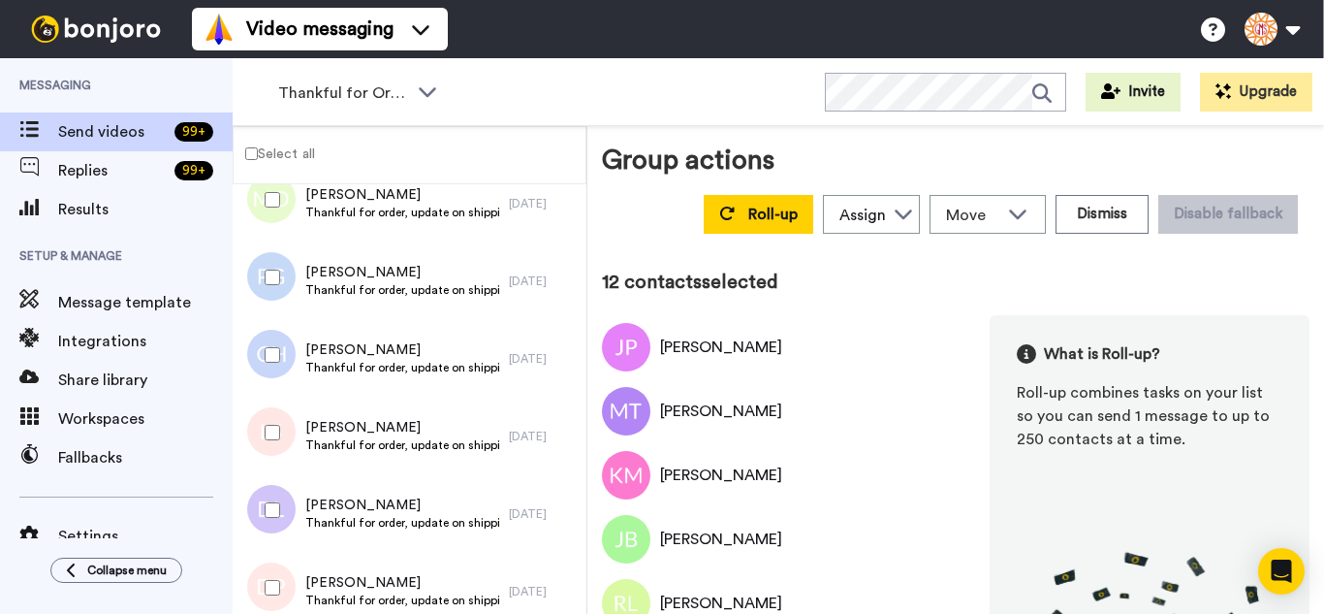
click at [271, 569] on div at bounding box center [269, 588] width 70 height 68
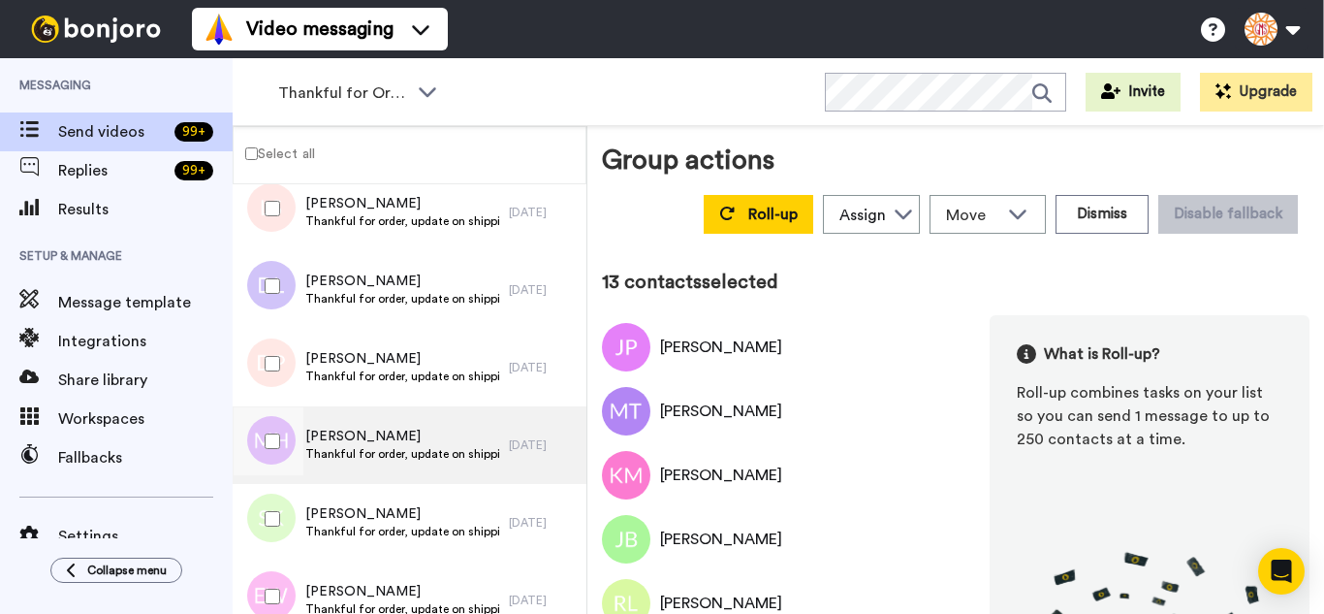
scroll to position [873, 0]
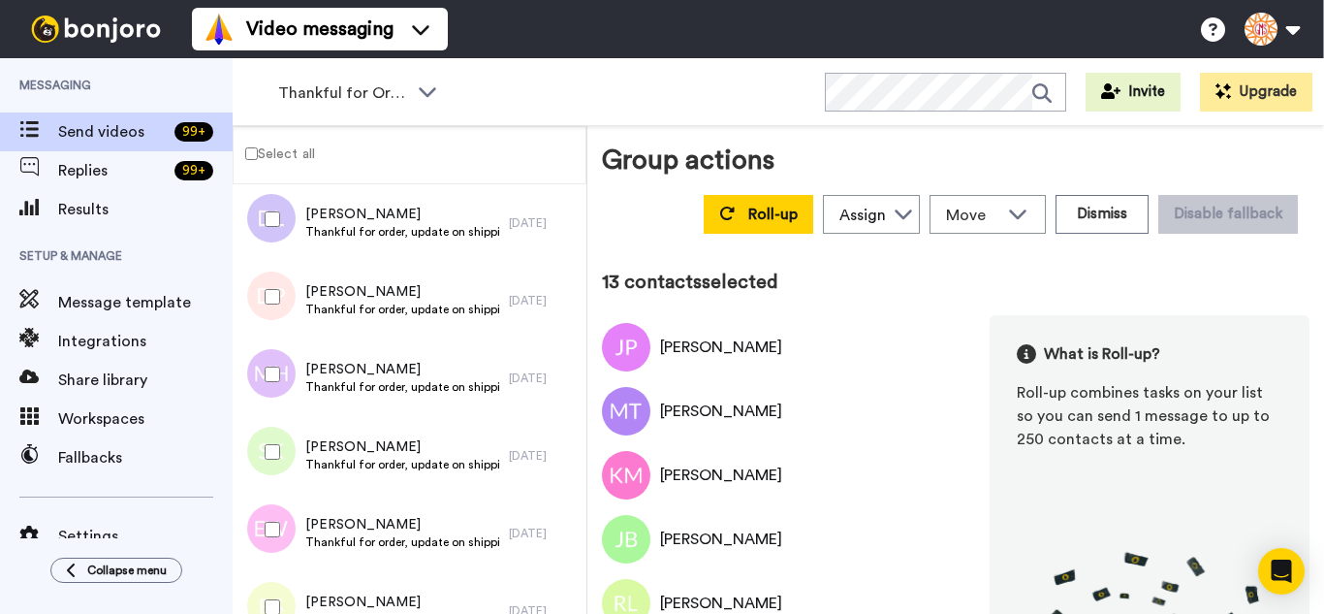
drag, startPoint x: 260, startPoint y: 384, endPoint x: 264, endPoint y: 419, distance: 35.1
click at [260, 385] on div at bounding box center [269, 374] width 70 height 68
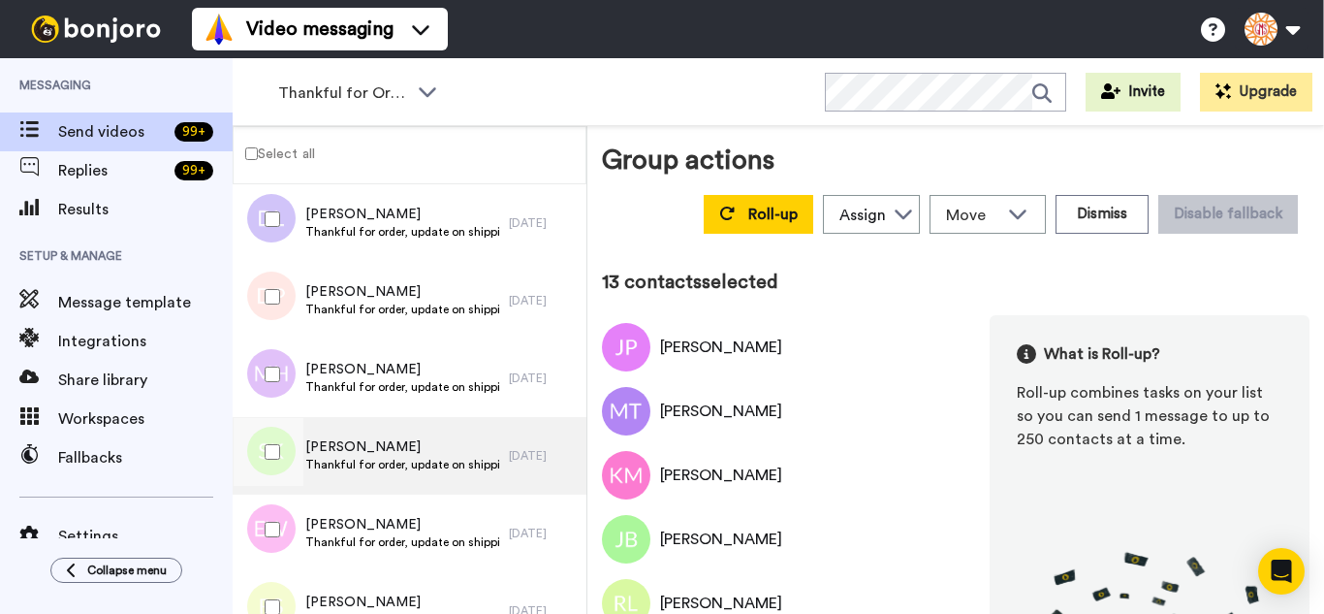
drag, startPoint x: 270, startPoint y: 462, endPoint x: 267, endPoint y: 492, distance: 30.3
click at [270, 465] on div at bounding box center [269, 452] width 70 height 68
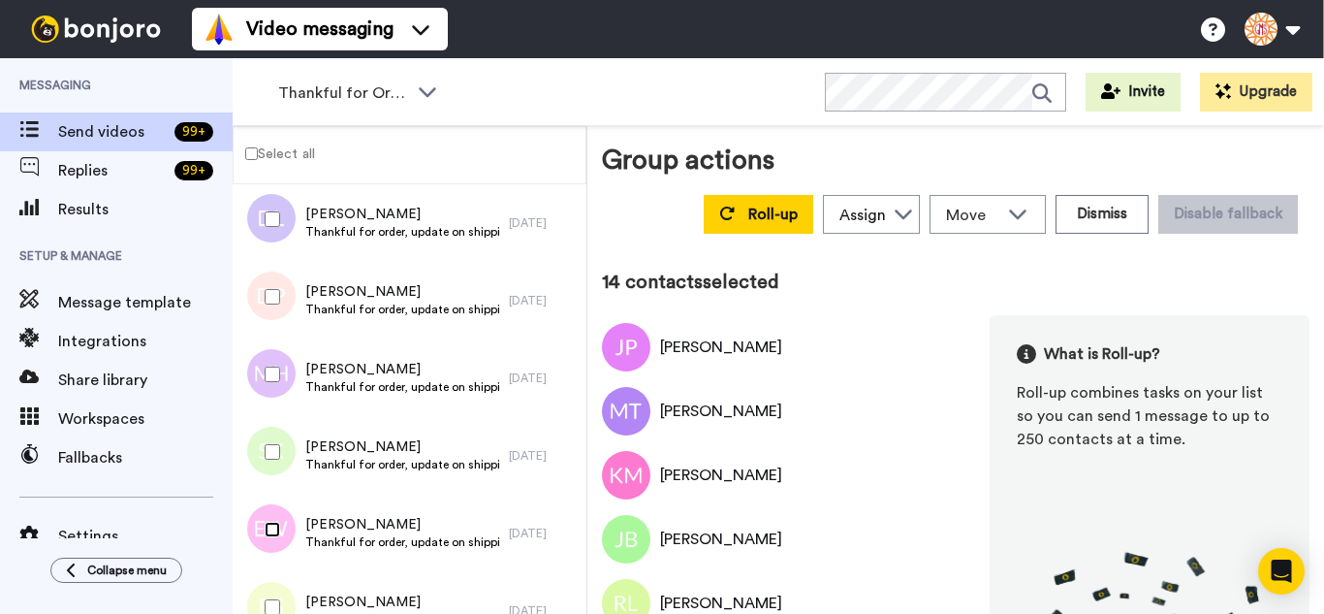
click at [269, 546] on div at bounding box center [269, 529] width 70 height 68
click at [273, 592] on div at bounding box center [269, 607] width 70 height 68
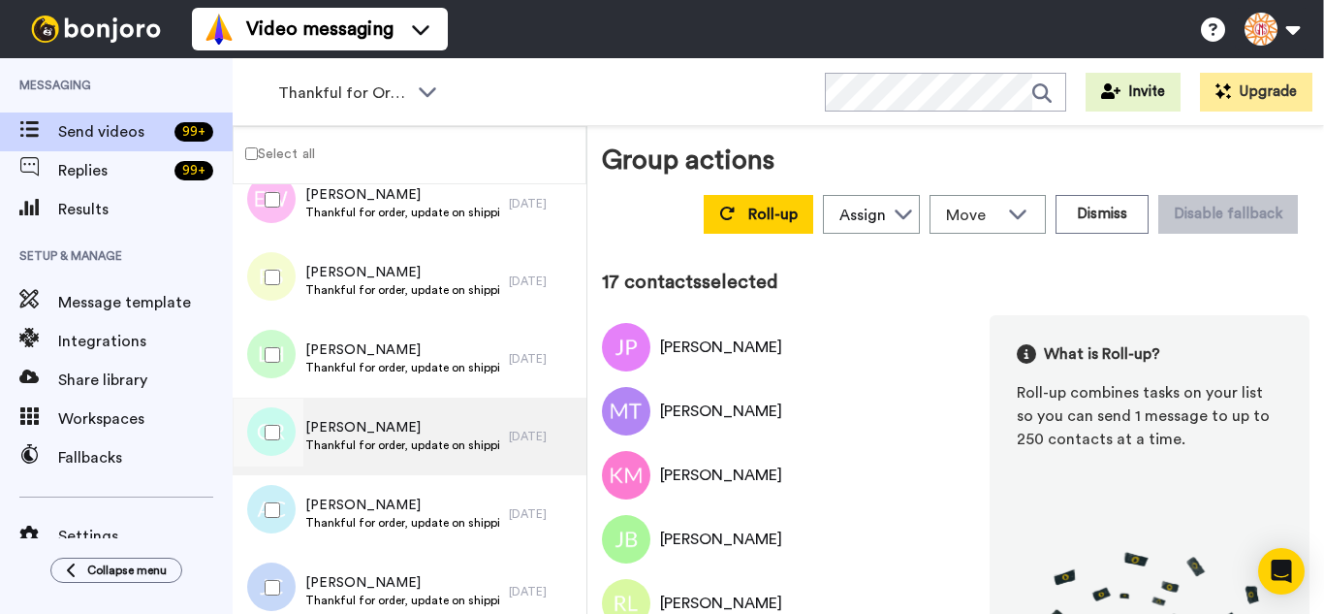
scroll to position [1260, 0]
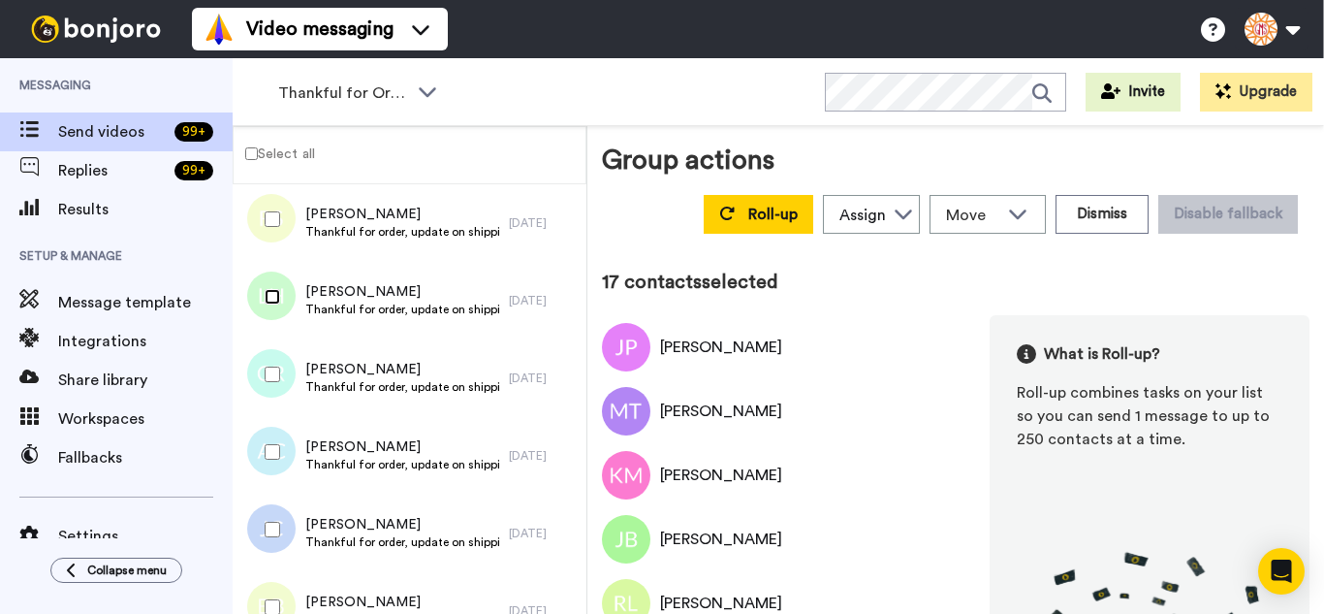
click at [267, 304] on div at bounding box center [269, 297] width 70 height 68
drag, startPoint x: 281, startPoint y: 390, endPoint x: 291, endPoint y: 458, distance: 68.6
click at [281, 391] on div at bounding box center [269, 374] width 70 height 68
drag, startPoint x: 291, startPoint y: 458, endPoint x: 288, endPoint y: 498, distance: 40.8
click at [290, 459] on div at bounding box center [269, 452] width 70 height 68
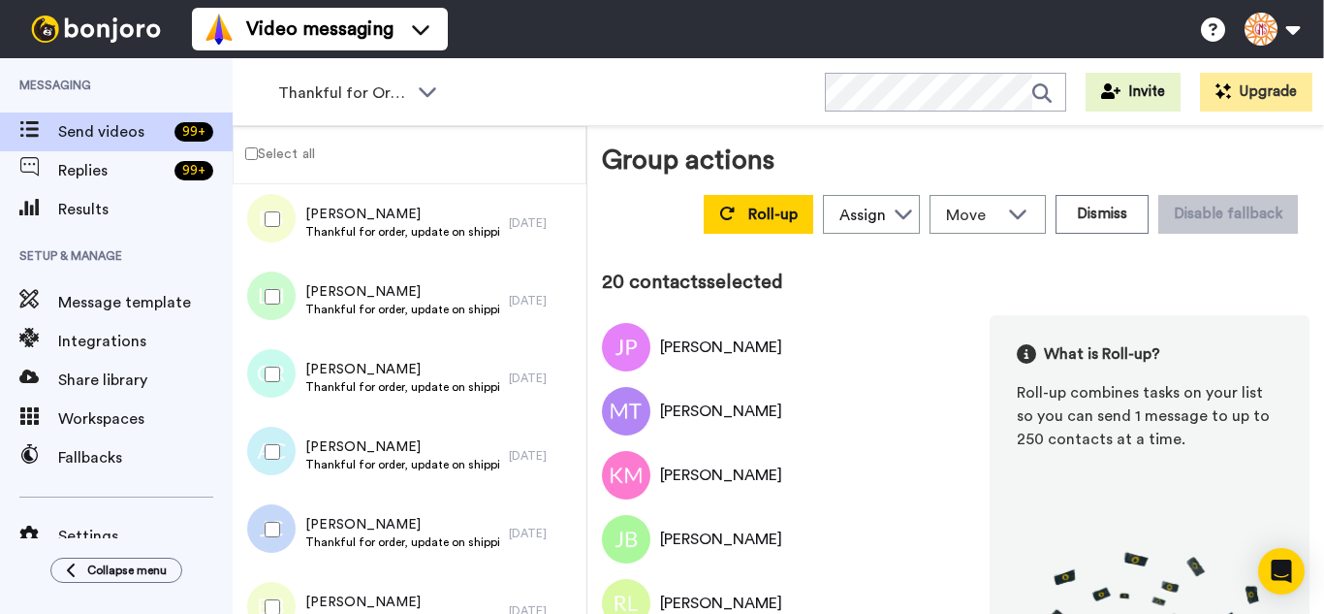
drag, startPoint x: 288, startPoint y: 527, endPoint x: 285, endPoint y: 582, distance: 54.4
click at [288, 532] on div at bounding box center [269, 529] width 70 height 68
click at [284, 597] on div at bounding box center [269, 607] width 70 height 68
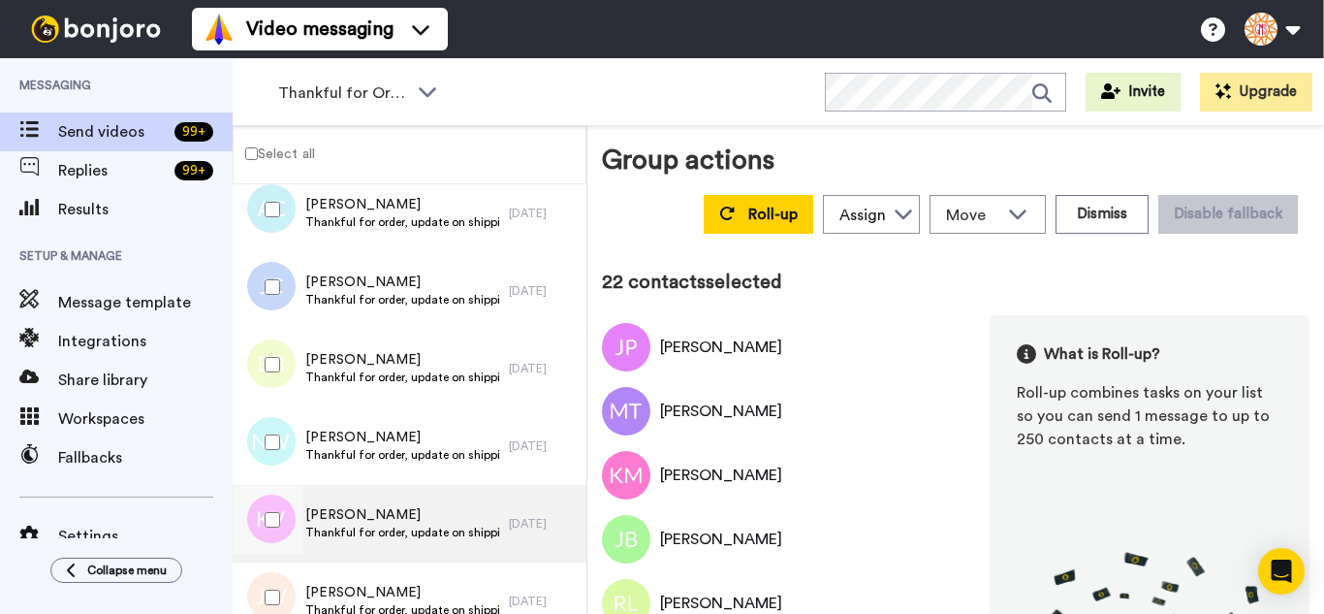
scroll to position [1529, 0]
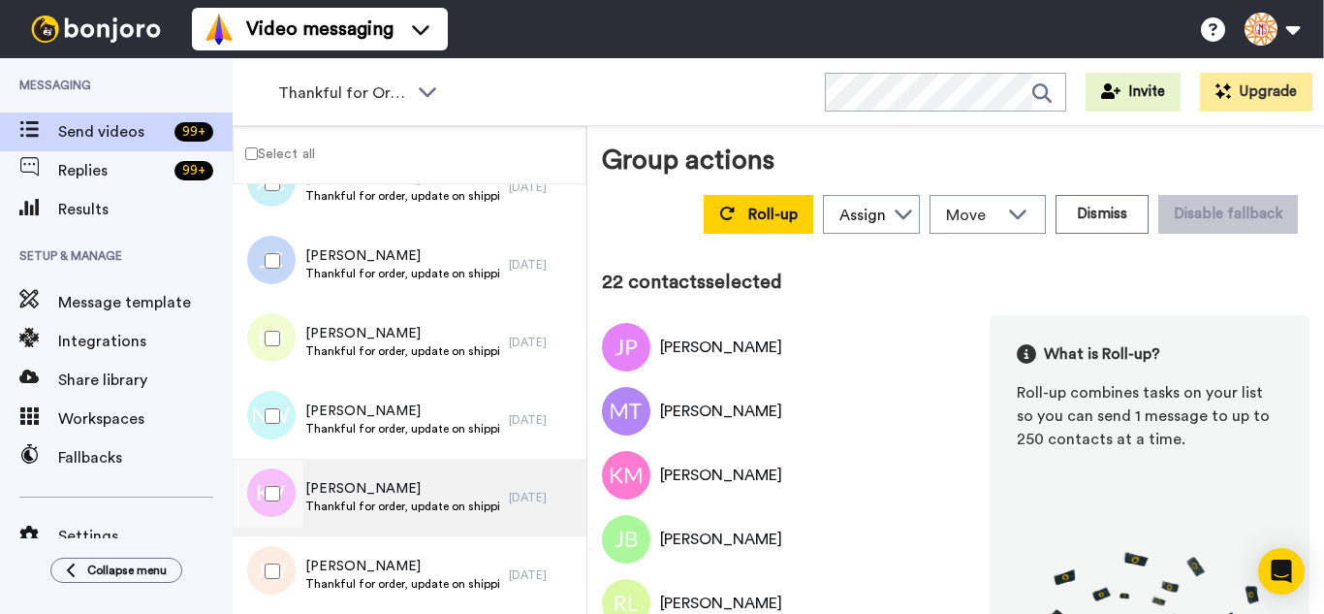
click at [258, 535] on div at bounding box center [267, 498] width 58 height 78
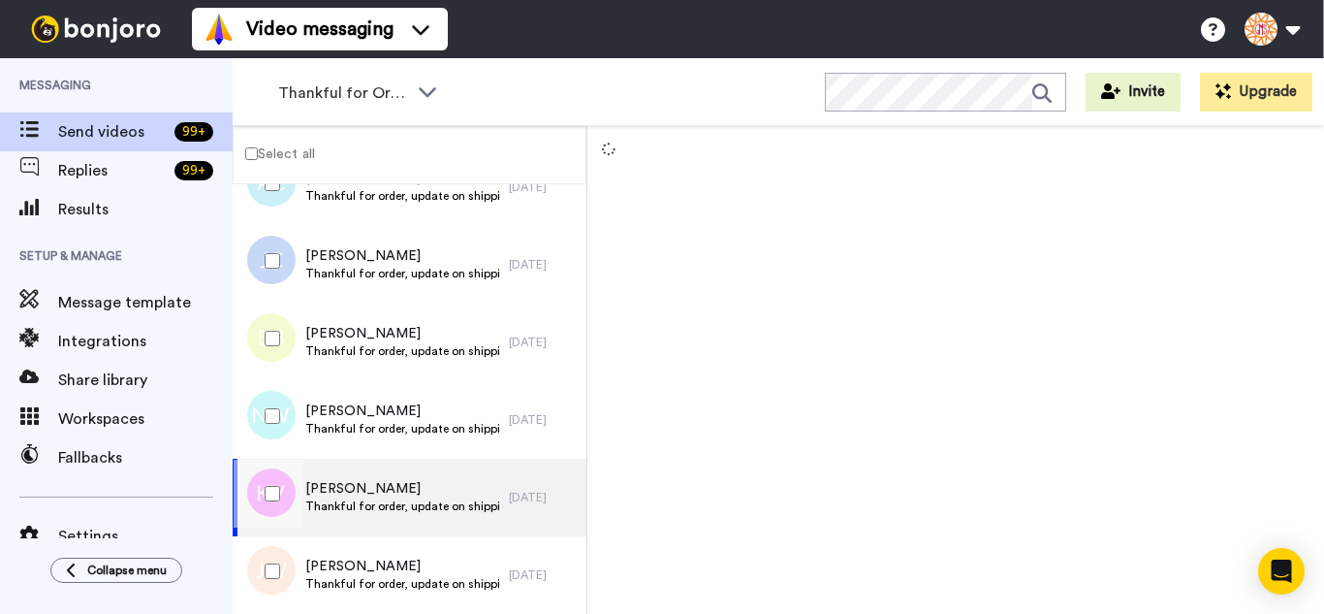
click at [271, 593] on div at bounding box center [269, 571] width 70 height 68
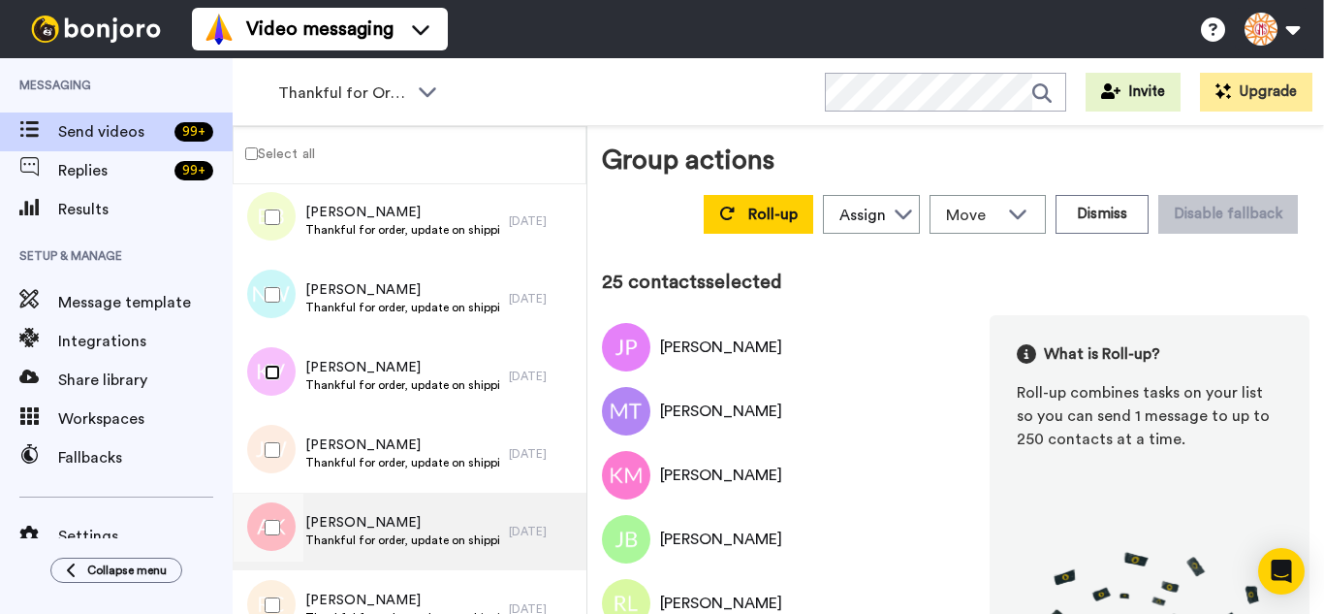
scroll to position [1820, 0]
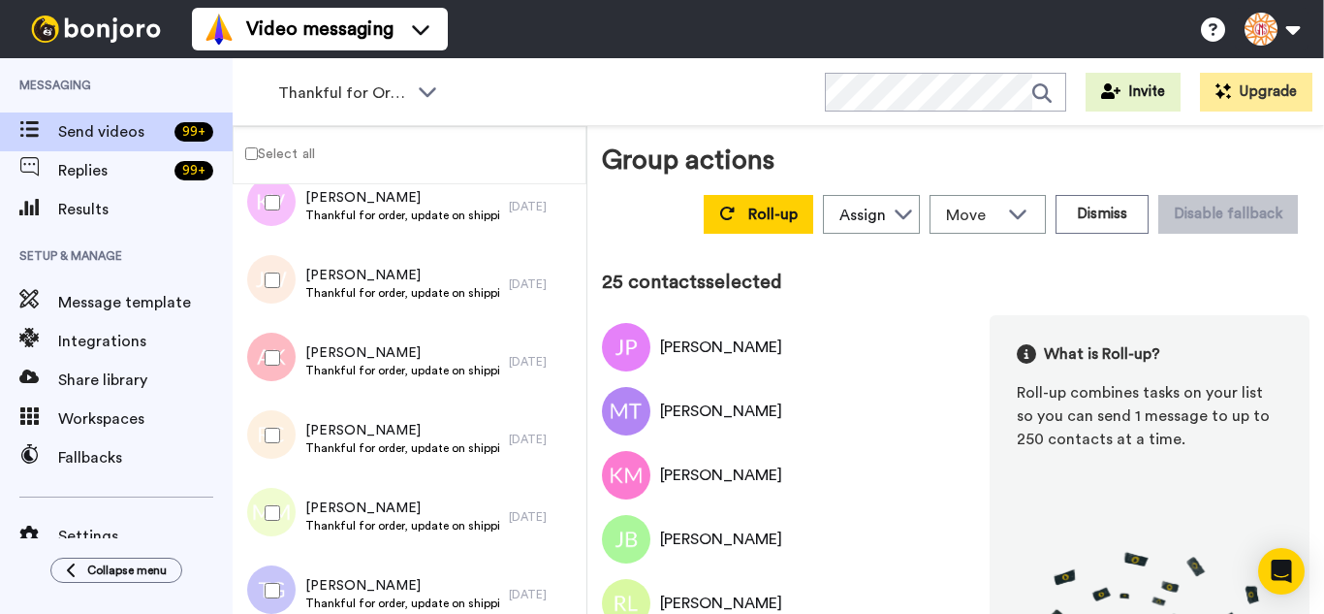
drag, startPoint x: 270, startPoint y: 365, endPoint x: 270, endPoint y: 418, distance: 52.4
click at [270, 375] on div at bounding box center [269, 358] width 70 height 68
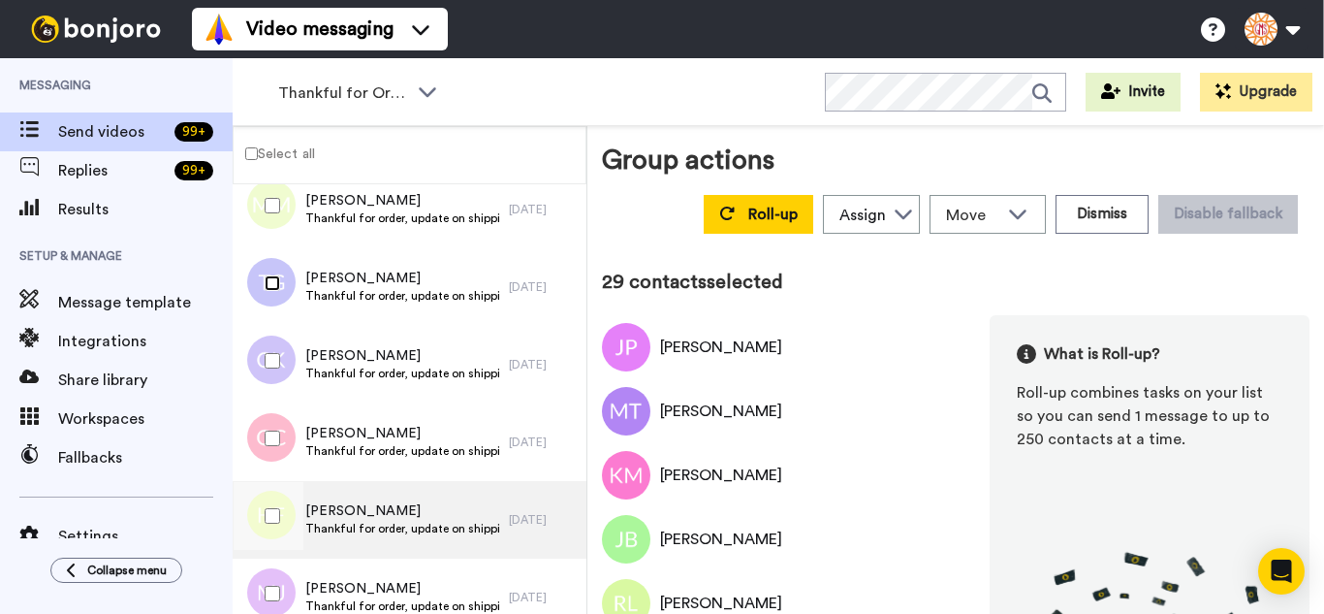
scroll to position [2208, 0]
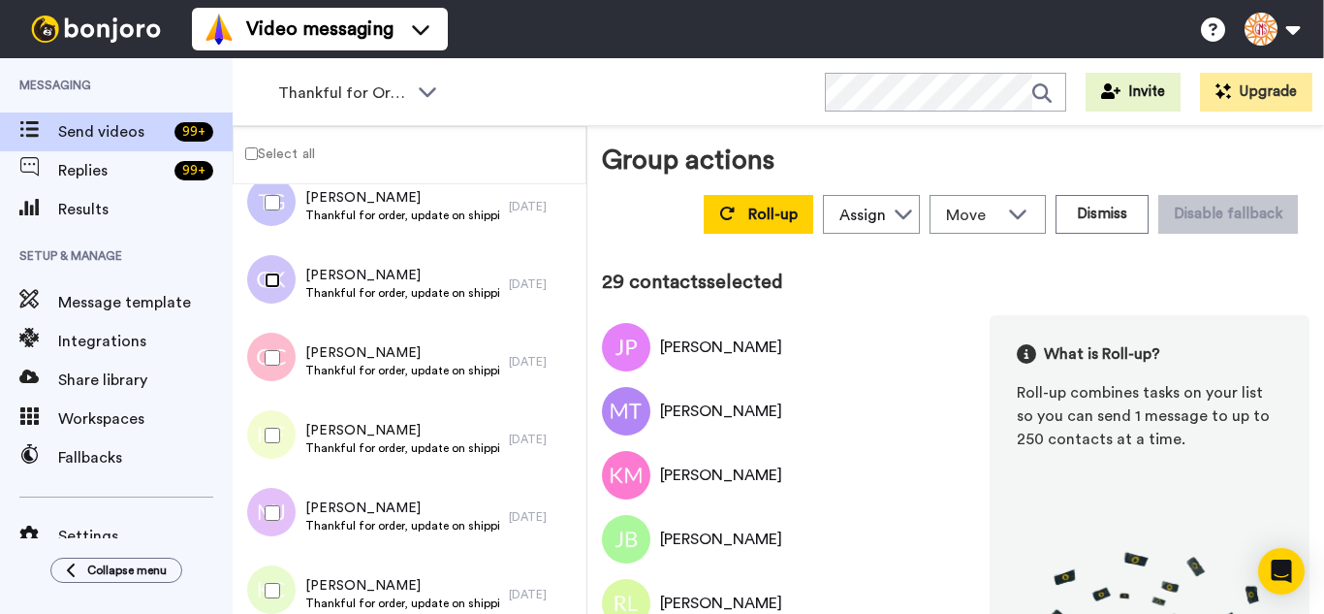
click at [271, 309] on div at bounding box center [269, 280] width 70 height 68
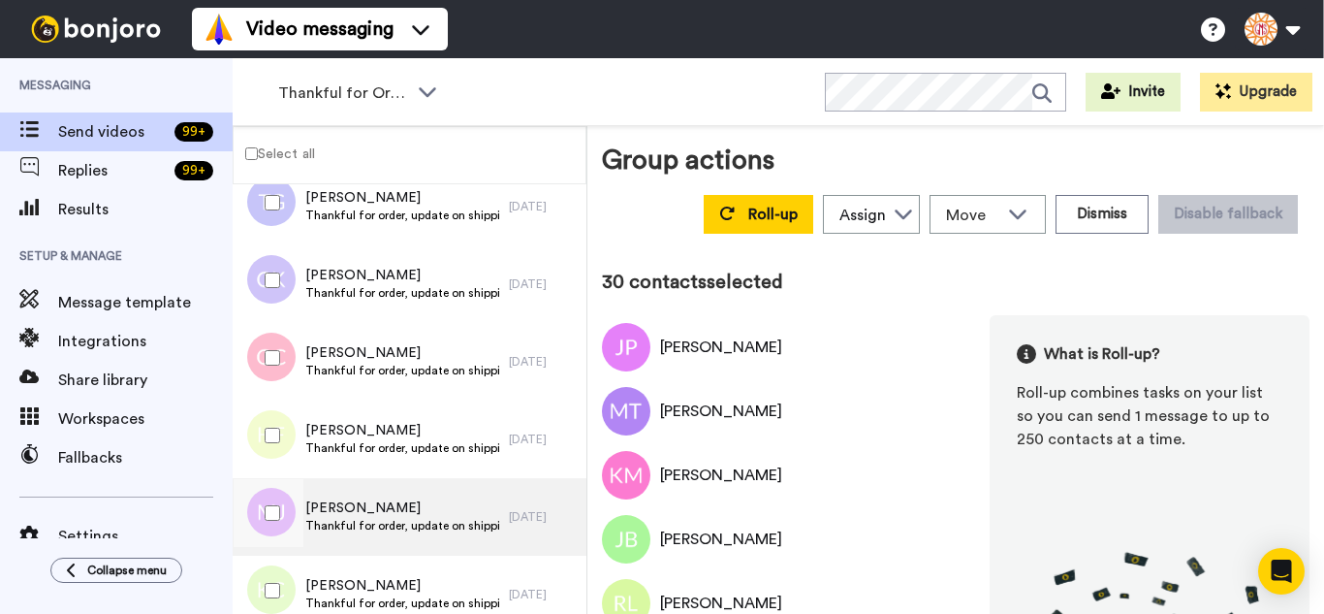
drag, startPoint x: 280, startPoint y: 425, endPoint x: 283, endPoint y: 478, distance: 53.4
click at [280, 438] on div at bounding box center [269, 435] width 70 height 68
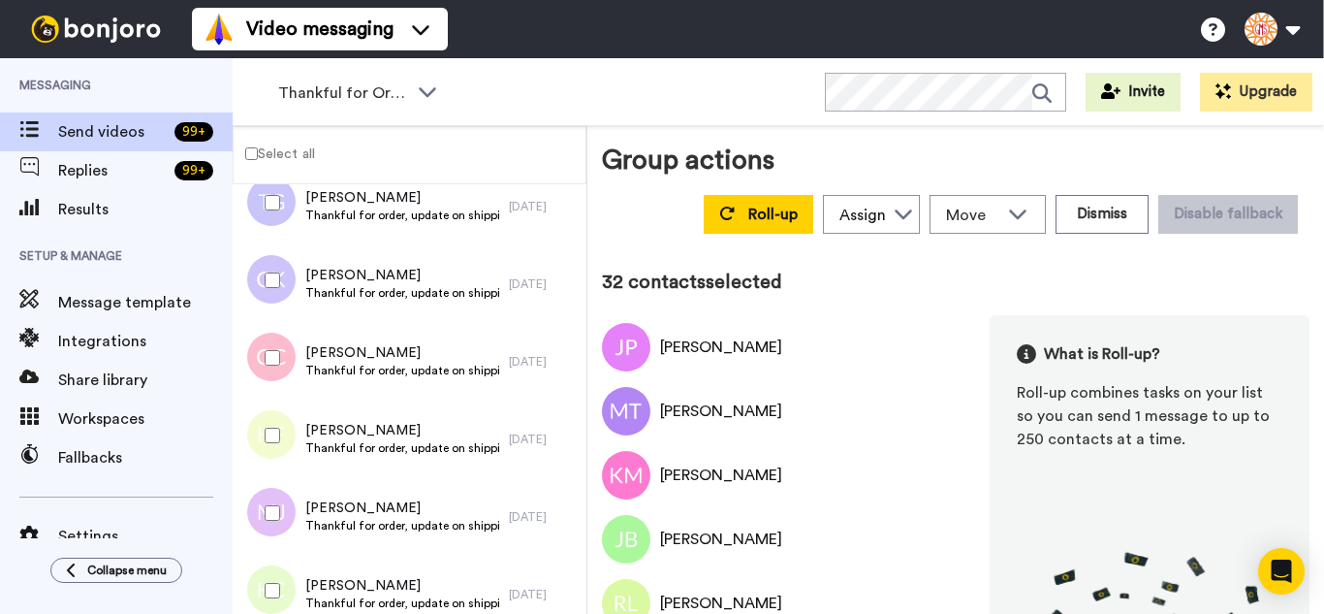
drag, startPoint x: 283, startPoint y: 487, endPoint x: 277, endPoint y: 574, distance: 87.4
click at [281, 499] on div at bounding box center [269, 513] width 70 height 68
click at [277, 583] on div at bounding box center [269, 590] width 70 height 68
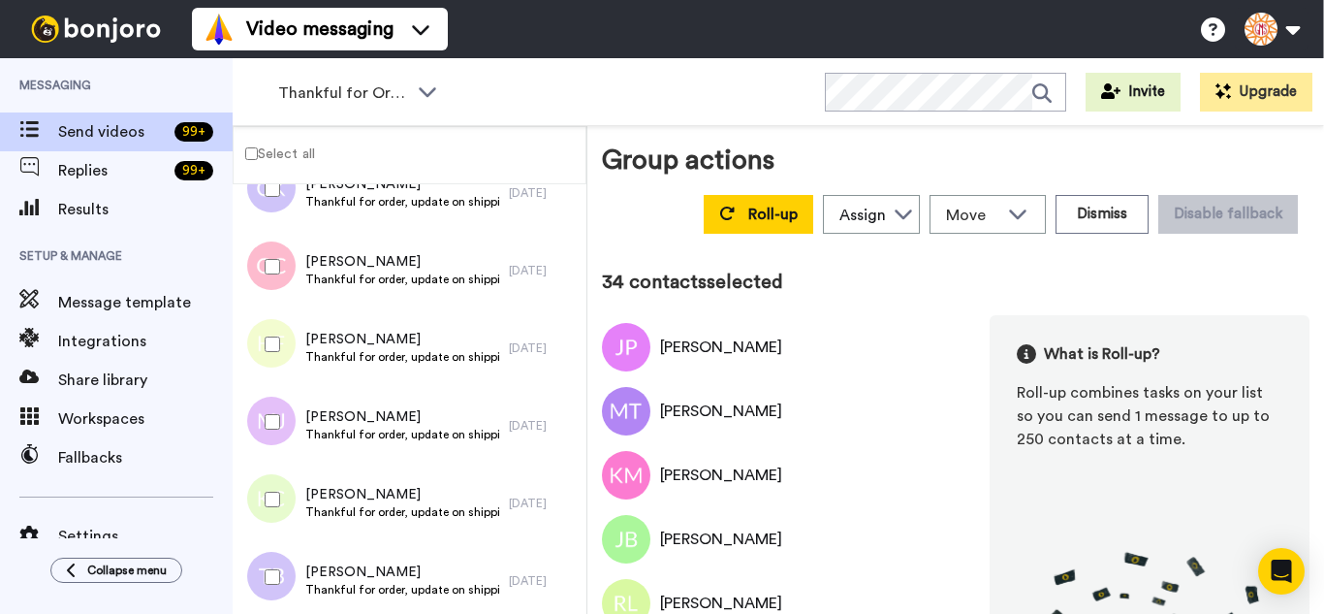
scroll to position [2498, 0]
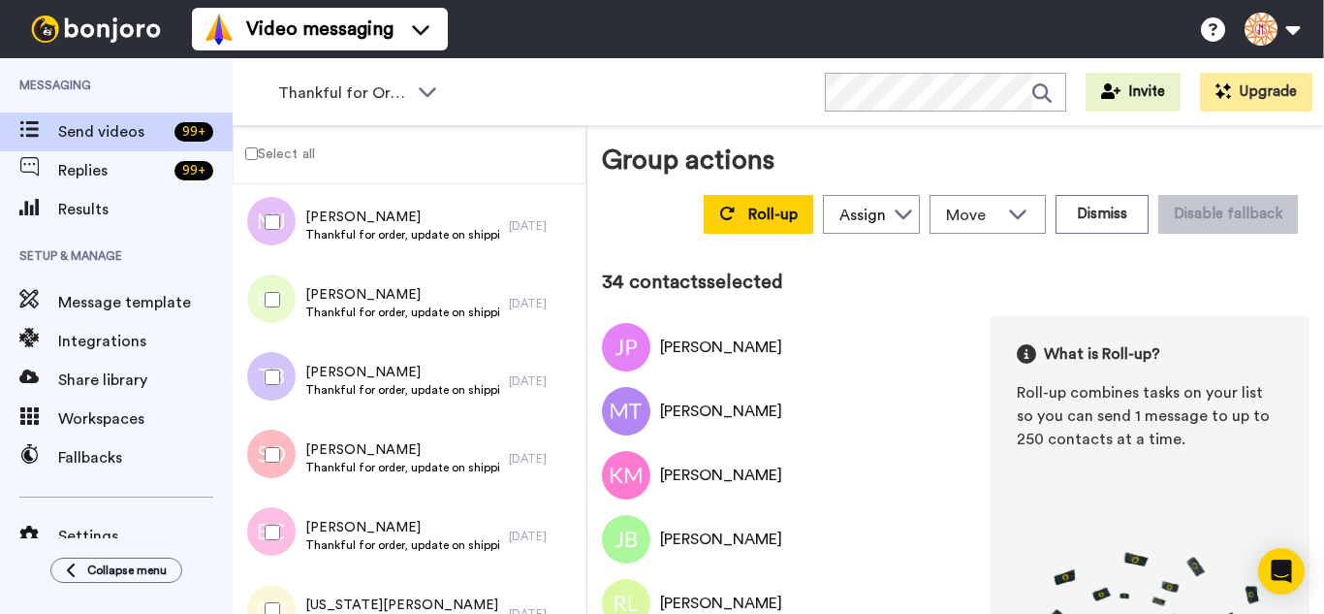
drag, startPoint x: 288, startPoint y: 368, endPoint x: 280, endPoint y: 438, distance: 70.2
click at [288, 370] on div at bounding box center [269, 377] width 70 height 68
drag, startPoint x: 288, startPoint y: 518, endPoint x: 283, endPoint y: 588, distance: 70.0
click at [285, 530] on div at bounding box center [269, 532] width 70 height 68
click at [283, 590] on div at bounding box center [269, 610] width 70 height 68
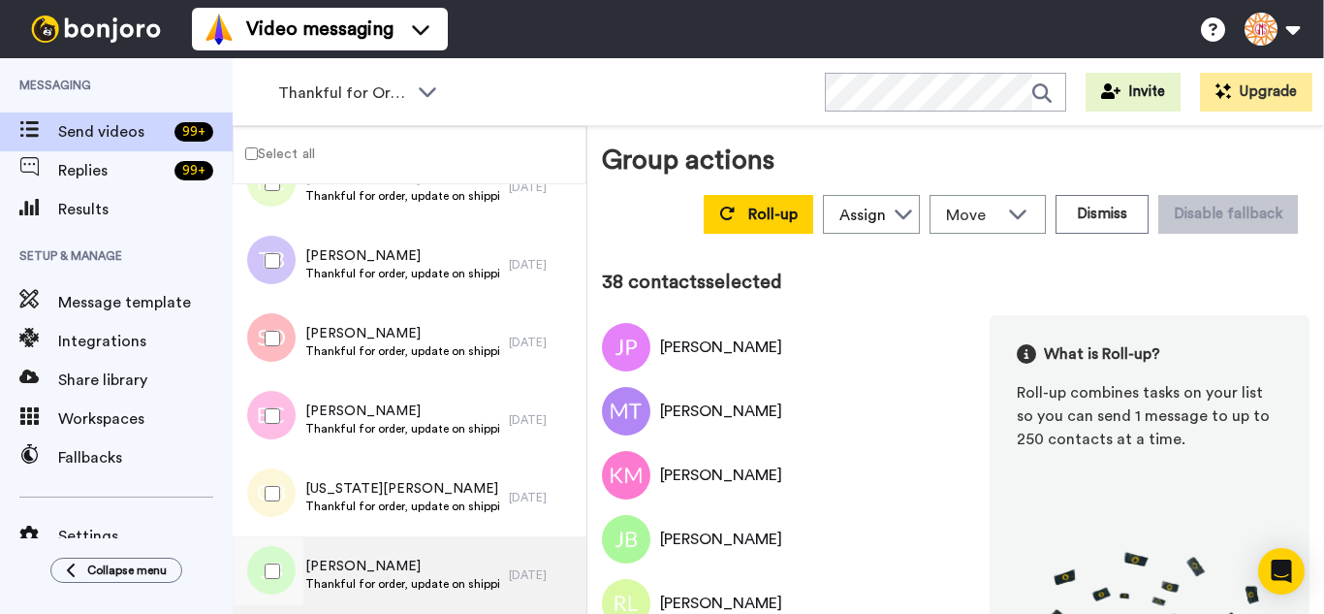
scroll to position [2789, 0]
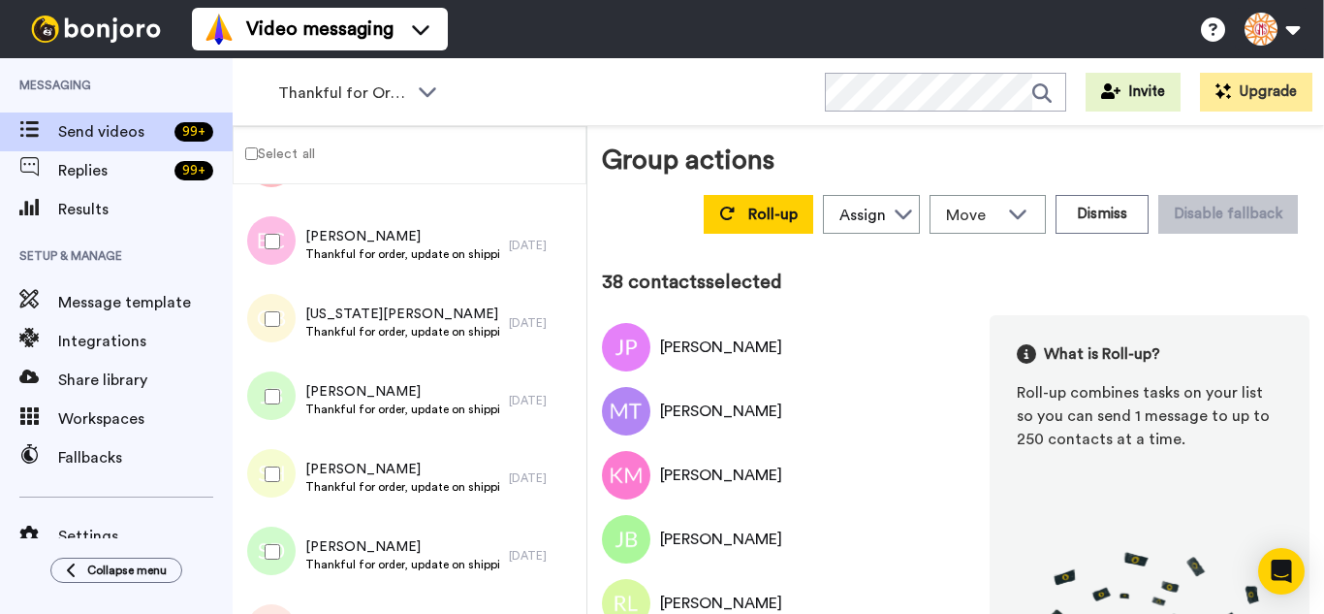
drag, startPoint x: 267, startPoint y: 408, endPoint x: 272, endPoint y: 458, distance: 49.8
click at [267, 418] on div at bounding box center [269, 397] width 70 height 68
click at [277, 557] on div at bounding box center [269, 552] width 70 height 68
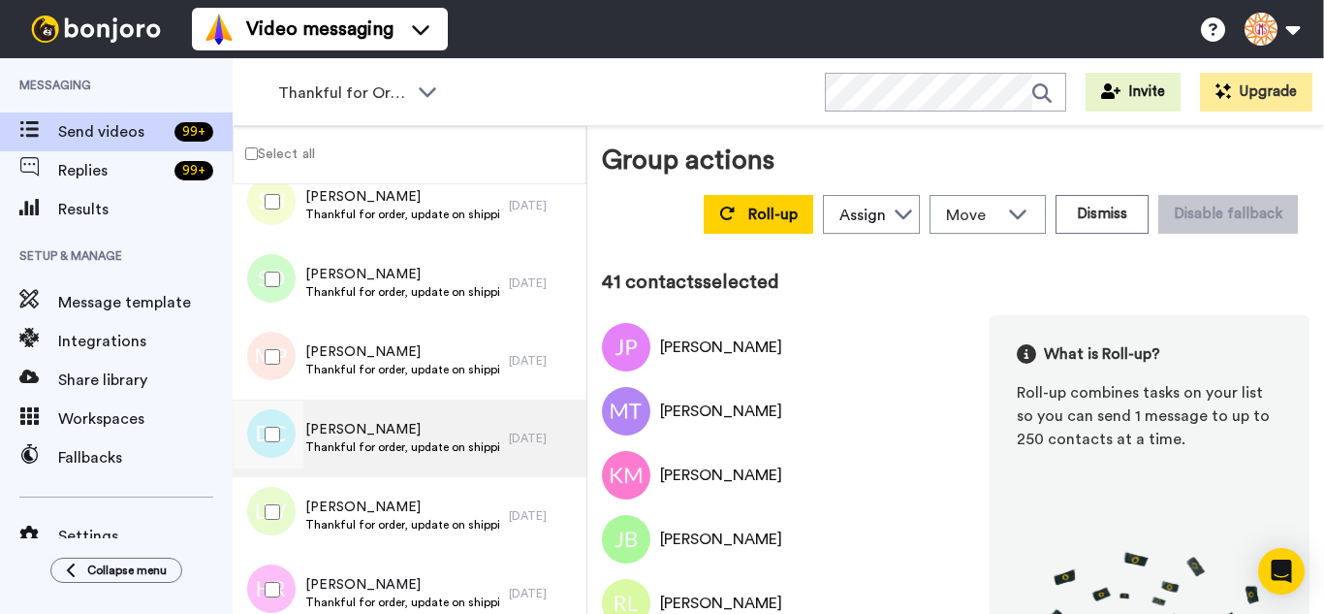
scroll to position [3080, 0]
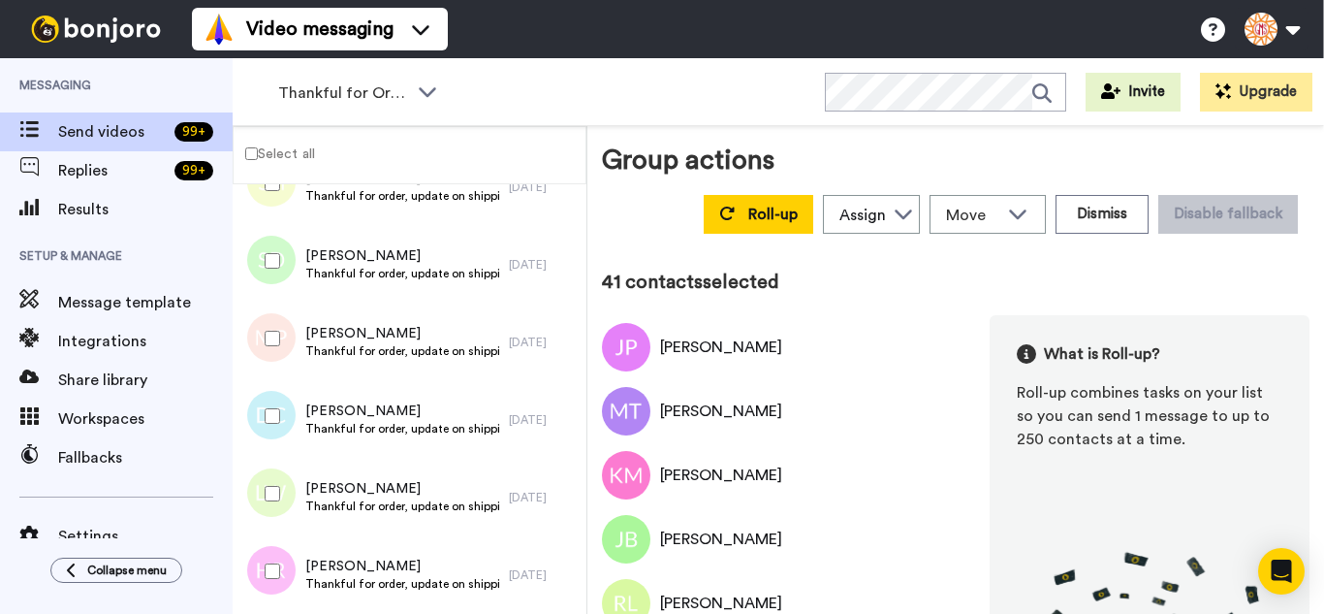
drag, startPoint x: 282, startPoint y: 325, endPoint x: 274, endPoint y: 427, distance: 102.1
click at [278, 350] on div at bounding box center [269, 338] width 70 height 68
drag, startPoint x: 274, startPoint y: 427, endPoint x: 273, endPoint y: 445, distance: 18.4
click at [274, 428] on div at bounding box center [269, 416] width 70 height 68
drag, startPoint x: 282, startPoint y: 490, endPoint x: 282, endPoint y: 520, distance: 30.1
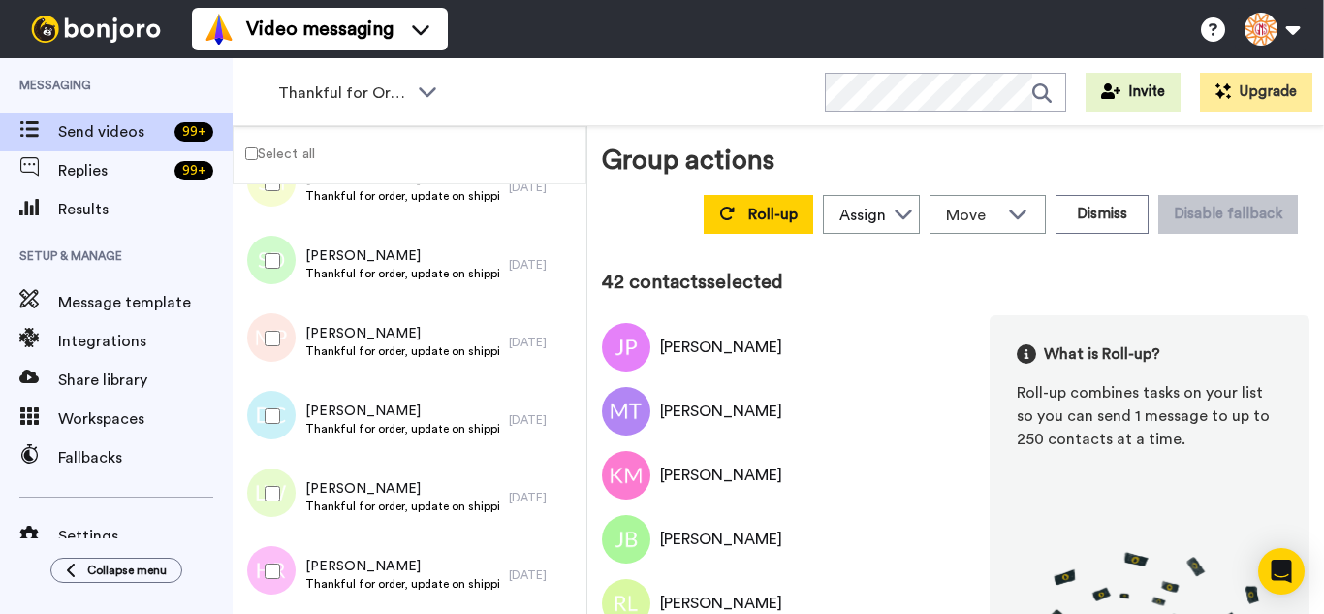
click at [282, 512] on div at bounding box center [269, 494] width 70 height 68
click at [280, 553] on div at bounding box center [269, 571] width 70 height 68
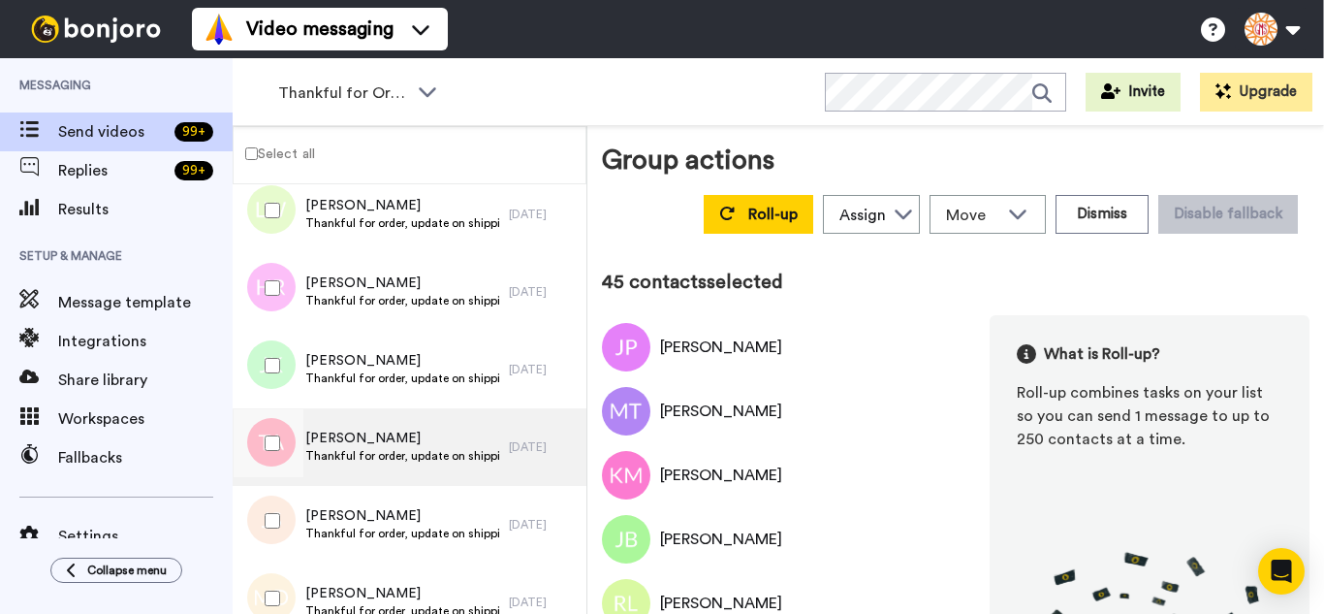
scroll to position [3371, 0]
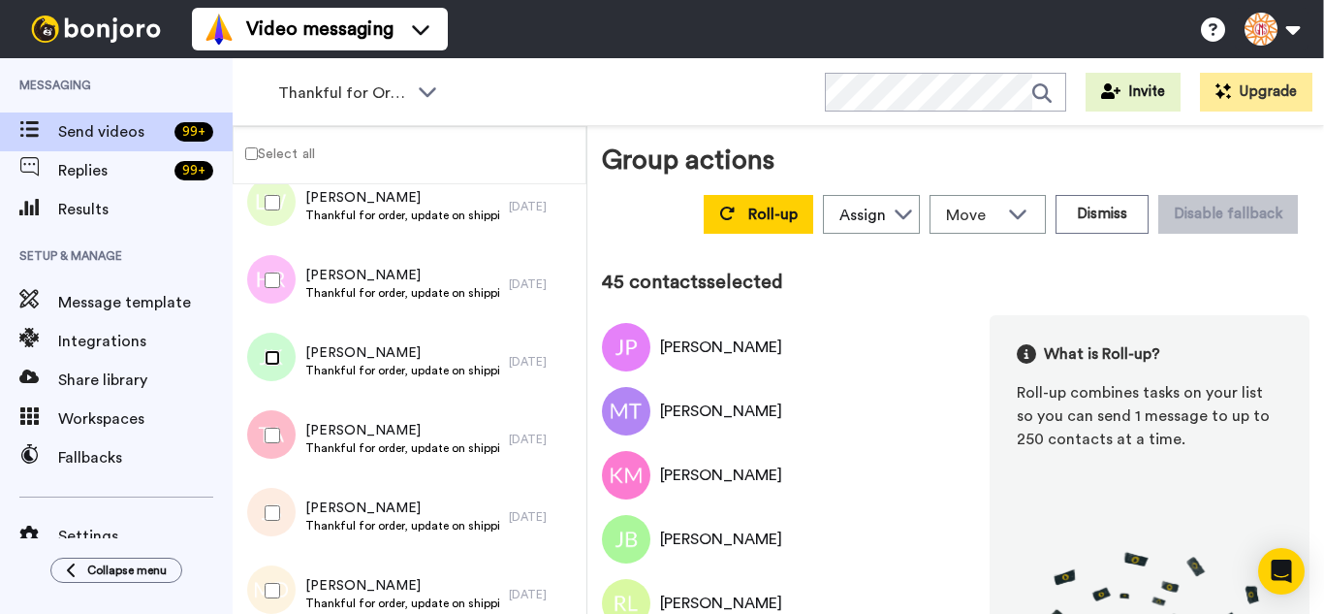
click at [270, 392] on div "Judy Kennedy Thankful for order, update on shipping. 2 days ago" at bounding box center [410, 362] width 354 height 78
click at [288, 542] on div at bounding box center [269, 513] width 70 height 68
drag, startPoint x: 288, startPoint y: 586, endPoint x: 300, endPoint y: 513, distance: 73.6
click at [288, 587] on div at bounding box center [269, 590] width 70 height 68
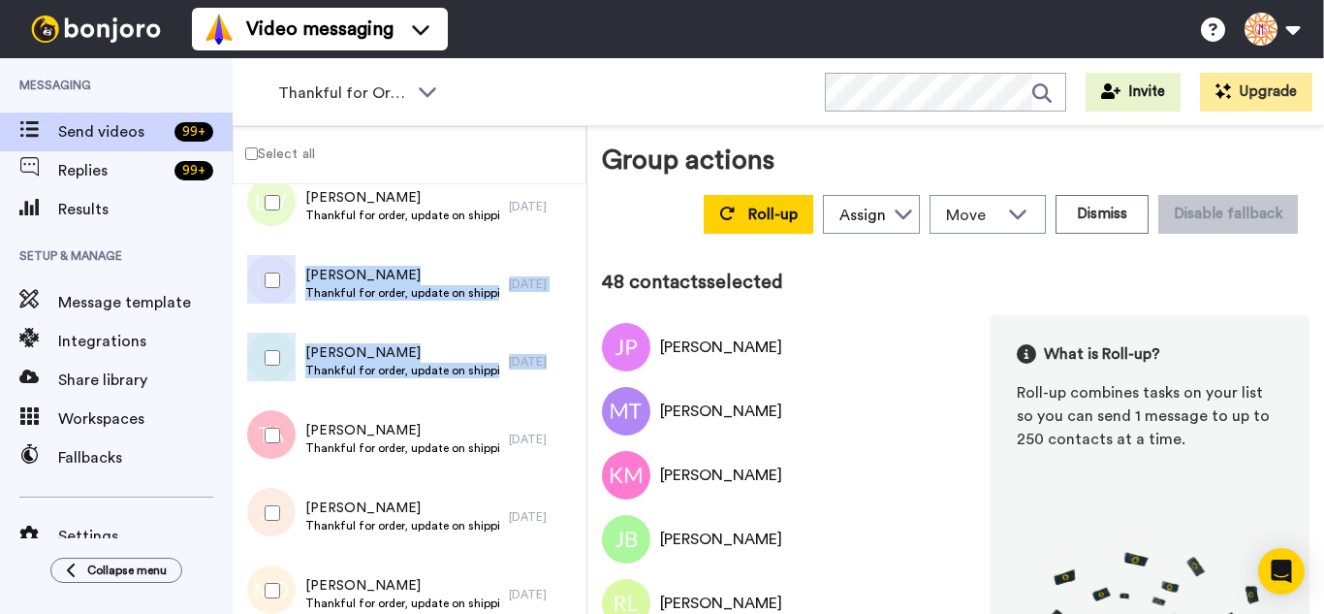
drag, startPoint x: 277, startPoint y: 322, endPoint x: 281, endPoint y: 342, distance: 20.7
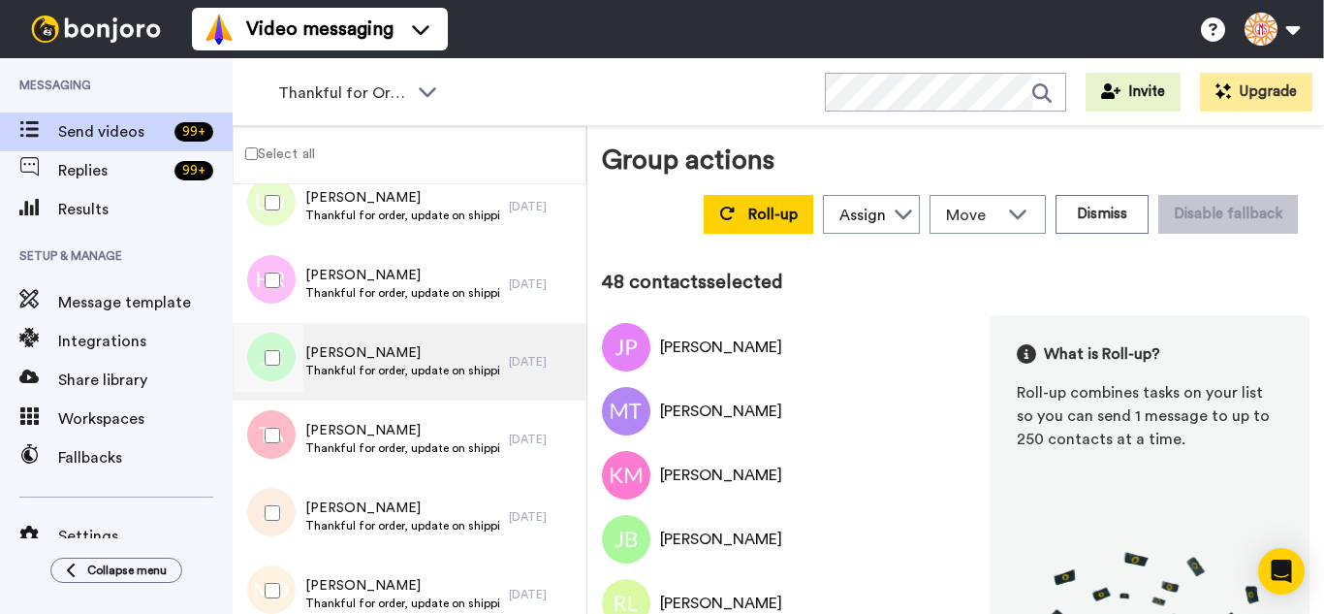
drag, startPoint x: 278, startPoint y: 374, endPoint x: 362, endPoint y: 366, distance: 83.7
click at [278, 374] on div at bounding box center [269, 358] width 70 height 68
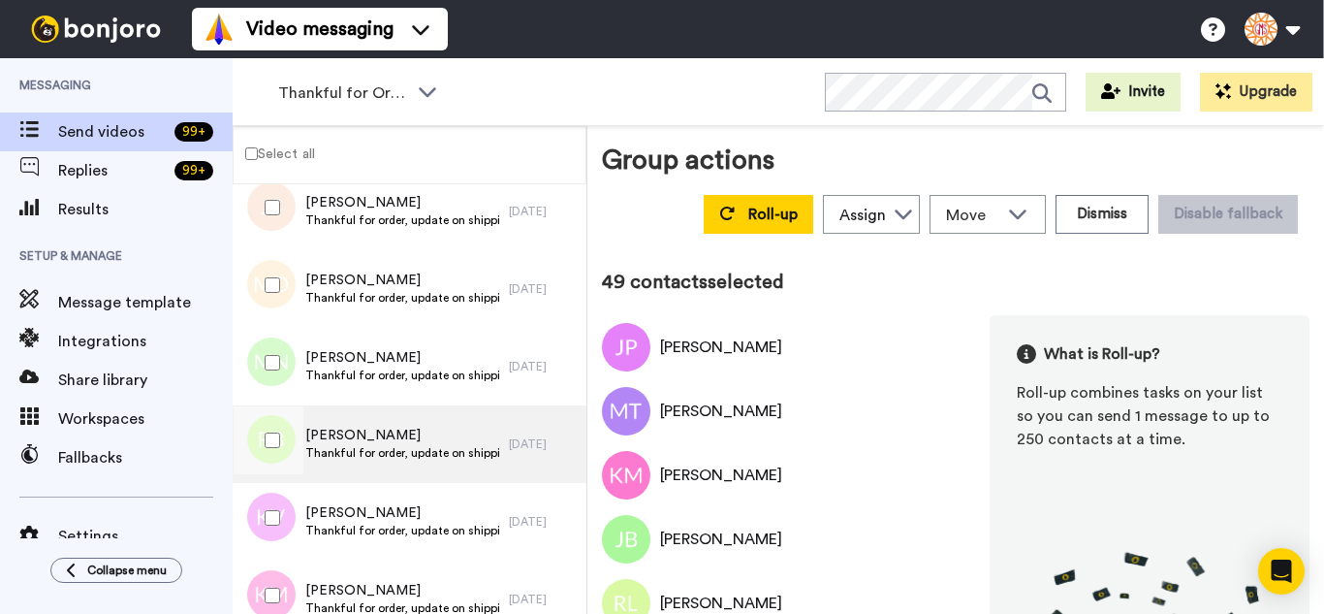
scroll to position [3759, 0]
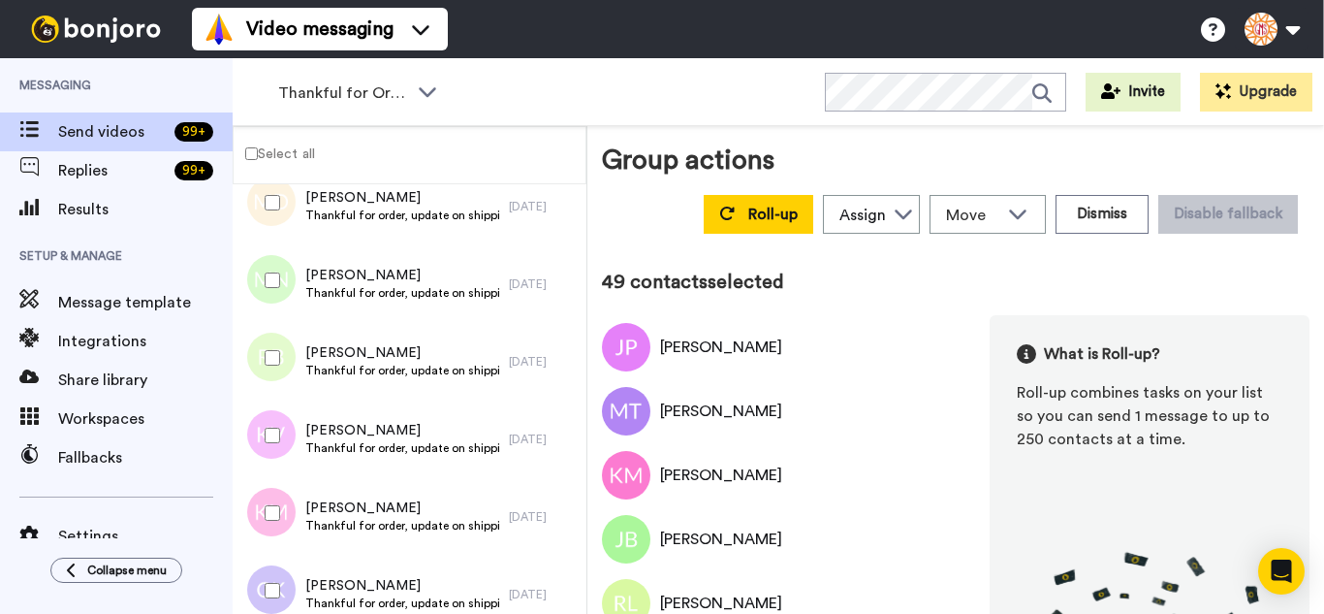
drag, startPoint x: 284, startPoint y: 294, endPoint x: 278, endPoint y: 344, distance: 50.7
click at [282, 306] on div at bounding box center [269, 280] width 70 height 68
drag, startPoint x: 283, startPoint y: 432, endPoint x: 281, endPoint y: 513, distance: 80.5
click at [282, 450] on div at bounding box center [269, 435] width 70 height 68
drag, startPoint x: 279, startPoint y: 521, endPoint x: 264, endPoint y: 599, distance: 80.0
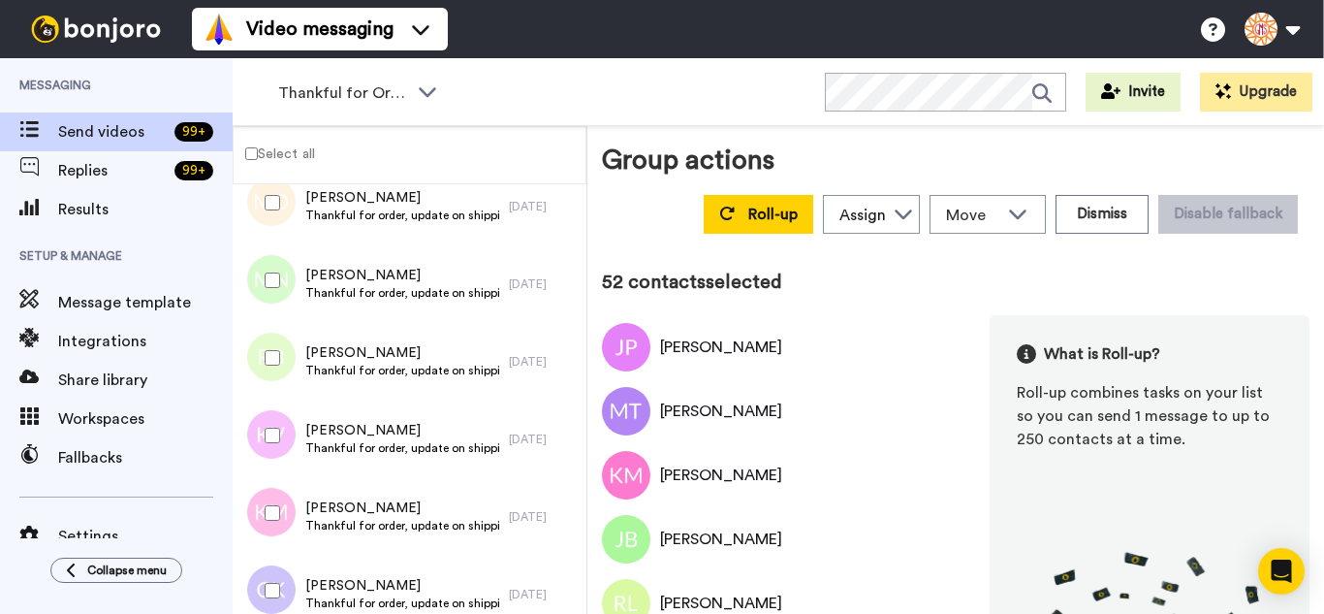
click at [272, 547] on div "Kerry McGrew Thankful for order, update on shipping. 2 days ago" at bounding box center [410, 517] width 354 height 78
drag, startPoint x: 264, startPoint y: 599, endPoint x: 285, endPoint y: 557, distance: 46.8
click at [265, 599] on div at bounding box center [269, 590] width 70 height 68
drag, startPoint x: 284, startPoint y: 500, endPoint x: 292, endPoint y: 486, distance: 16.5
click at [282, 500] on div at bounding box center [269, 513] width 70 height 68
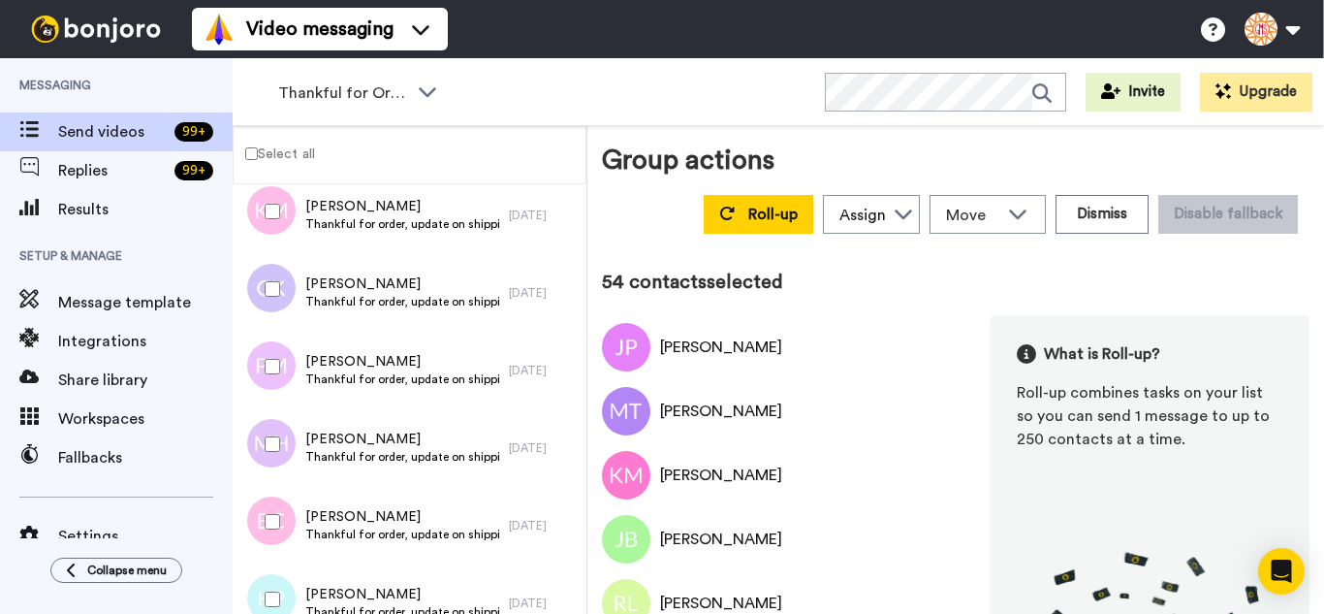
scroll to position [4146, 0]
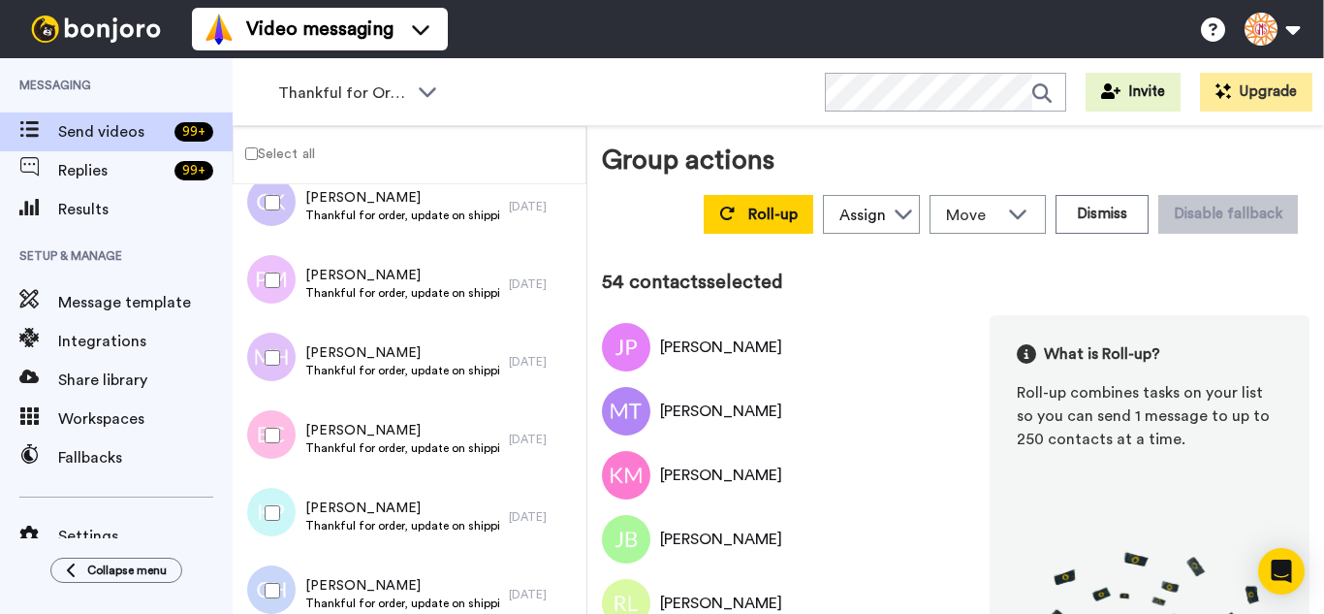
click at [277, 299] on div at bounding box center [269, 280] width 70 height 68
click at [279, 441] on div at bounding box center [269, 435] width 70 height 68
click at [278, 508] on div at bounding box center [269, 513] width 70 height 68
click at [274, 564] on div at bounding box center [269, 590] width 70 height 68
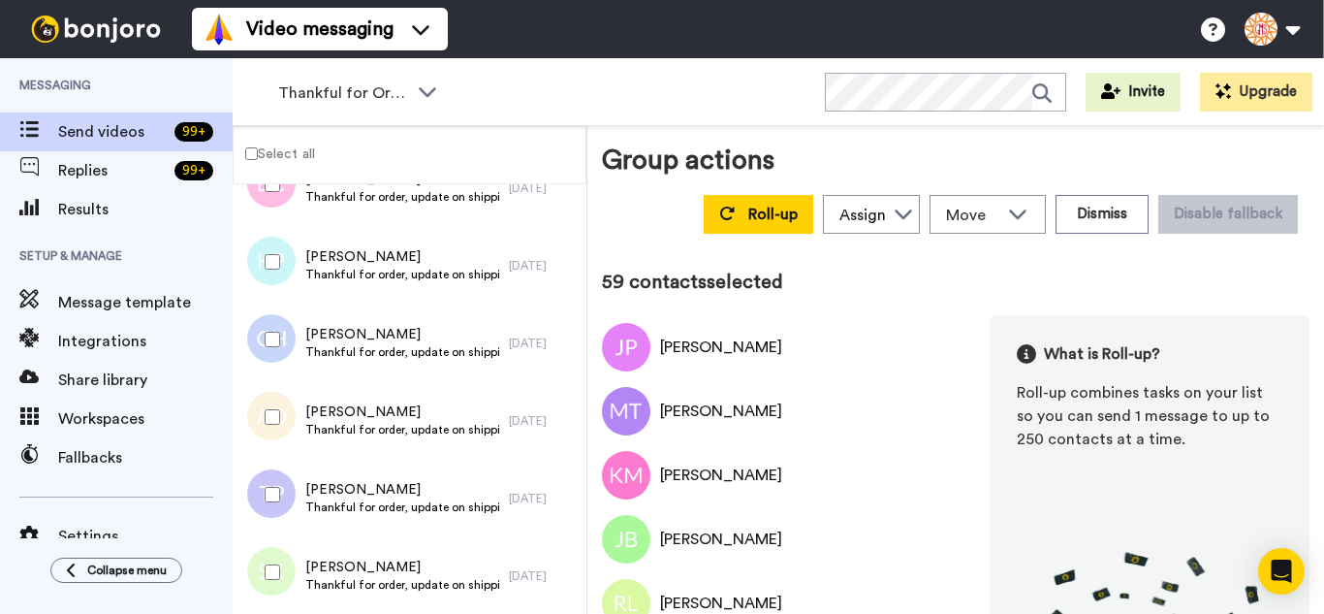
scroll to position [4437, 0]
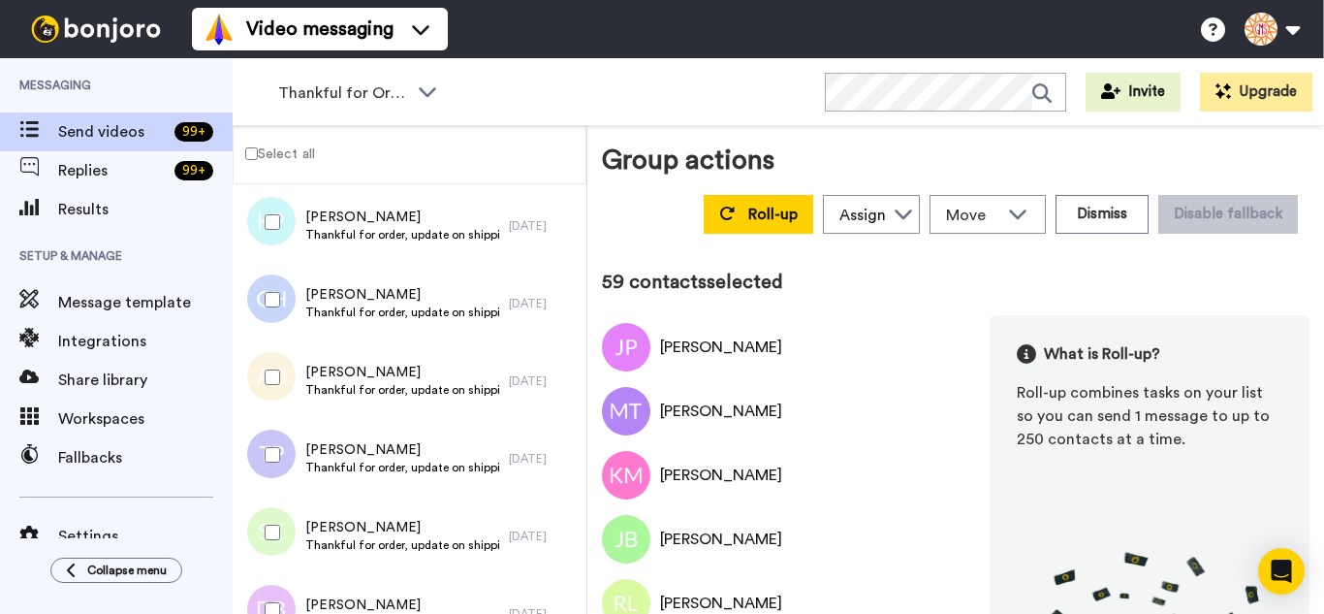
drag, startPoint x: 283, startPoint y: 376, endPoint x: 273, endPoint y: 430, distance: 55.1
click at [280, 388] on div at bounding box center [269, 377] width 70 height 68
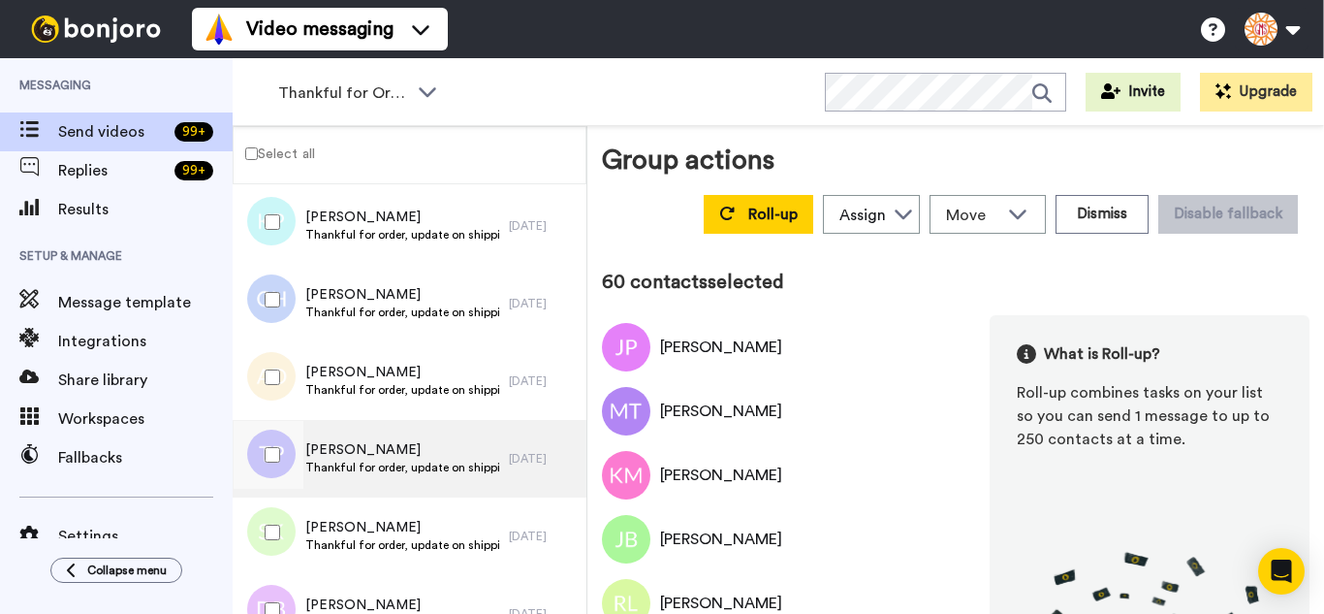
drag, startPoint x: 273, startPoint y: 430, endPoint x: 267, endPoint y: 496, distance: 66.3
click at [273, 431] on div at bounding box center [269, 455] width 70 height 68
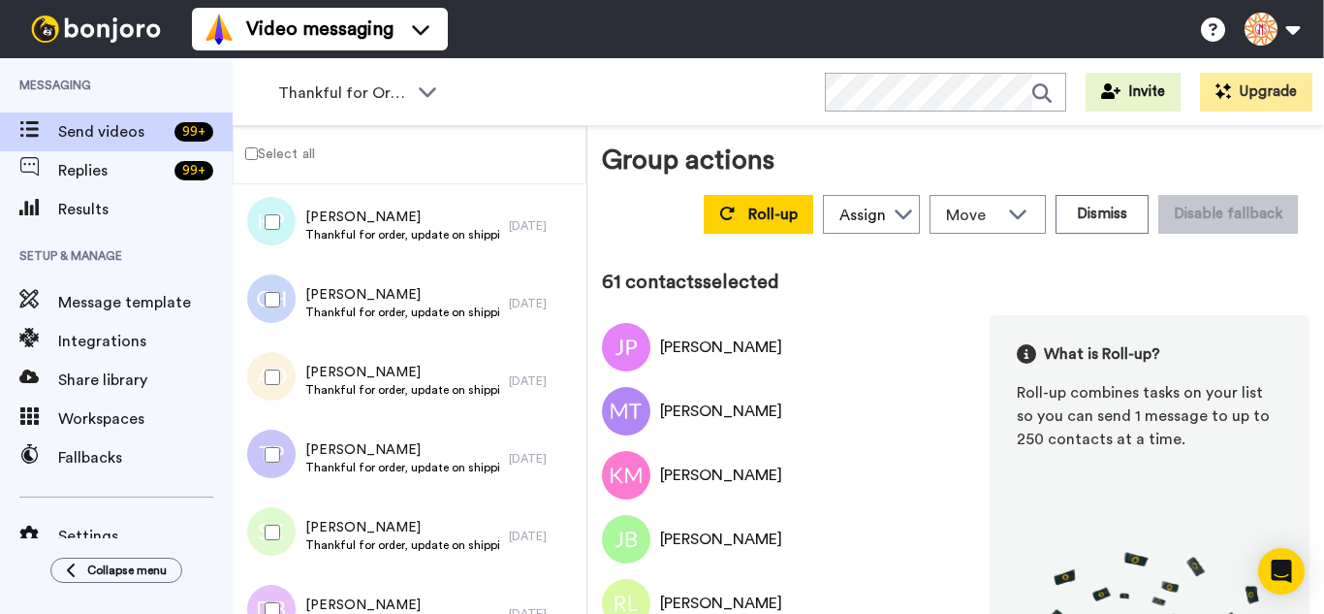
drag, startPoint x: 267, startPoint y: 502, endPoint x: 266, endPoint y: 542, distance: 39.8
click at [266, 514] on div at bounding box center [269, 532] width 70 height 68
click at [266, 587] on div at bounding box center [269, 610] width 70 height 68
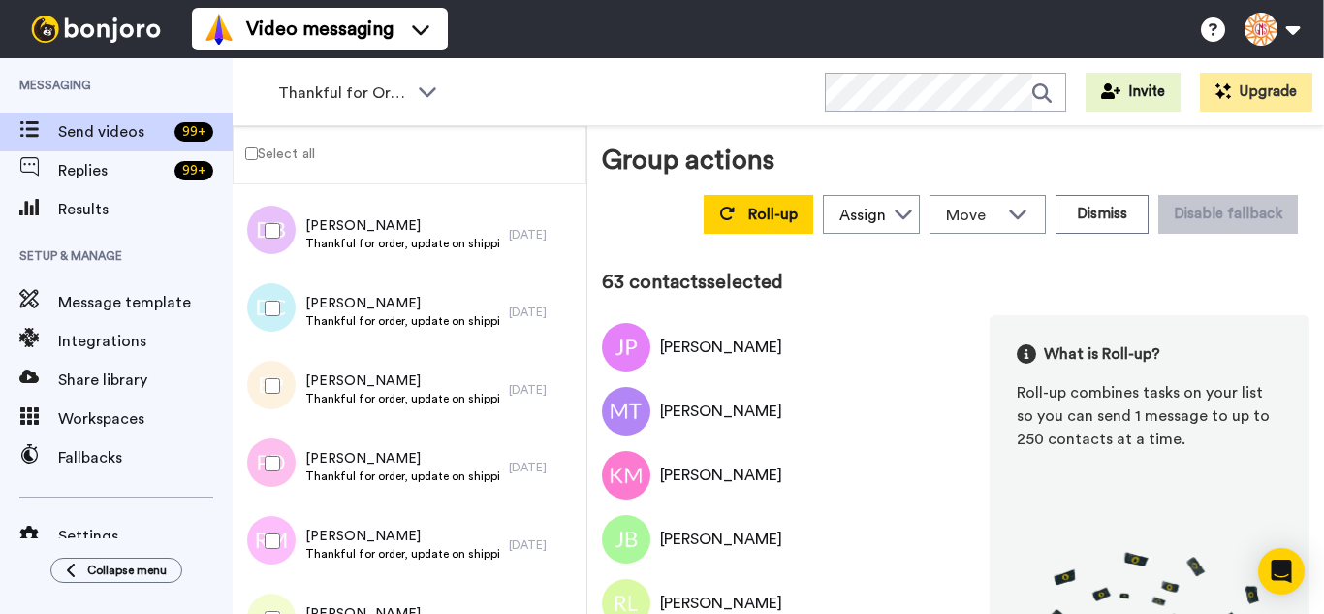
scroll to position [4825, 0]
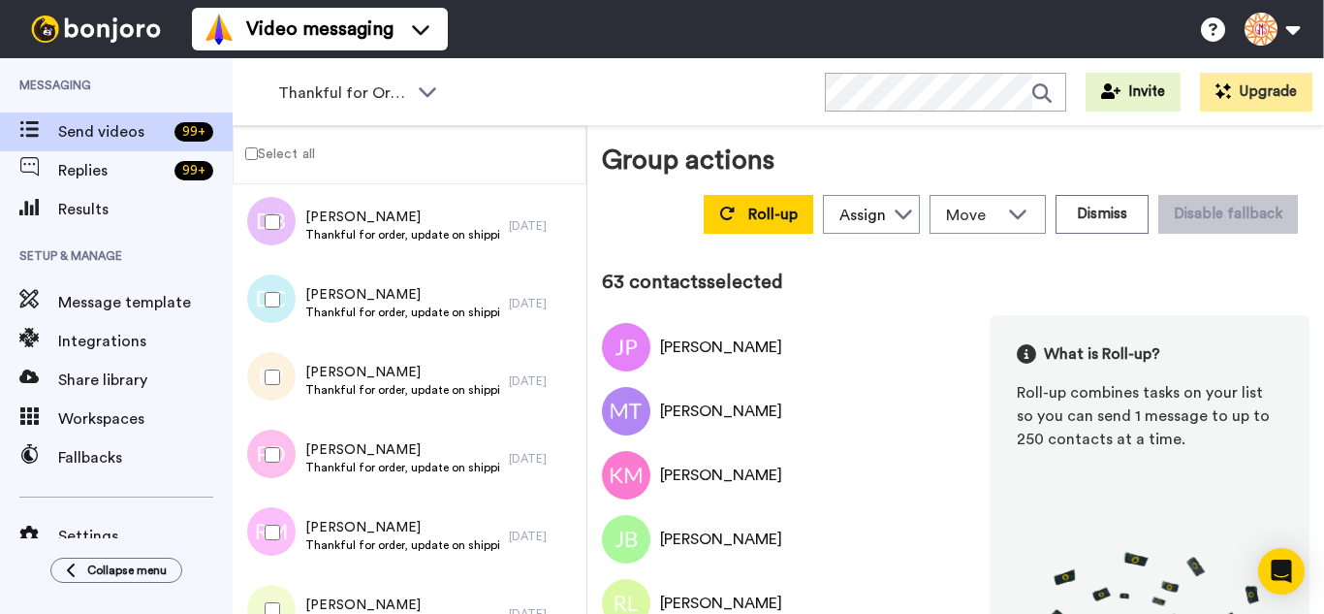
drag, startPoint x: 273, startPoint y: 312, endPoint x: 273, endPoint y: 361, distance: 48.5
click at [273, 327] on div at bounding box center [269, 300] width 70 height 68
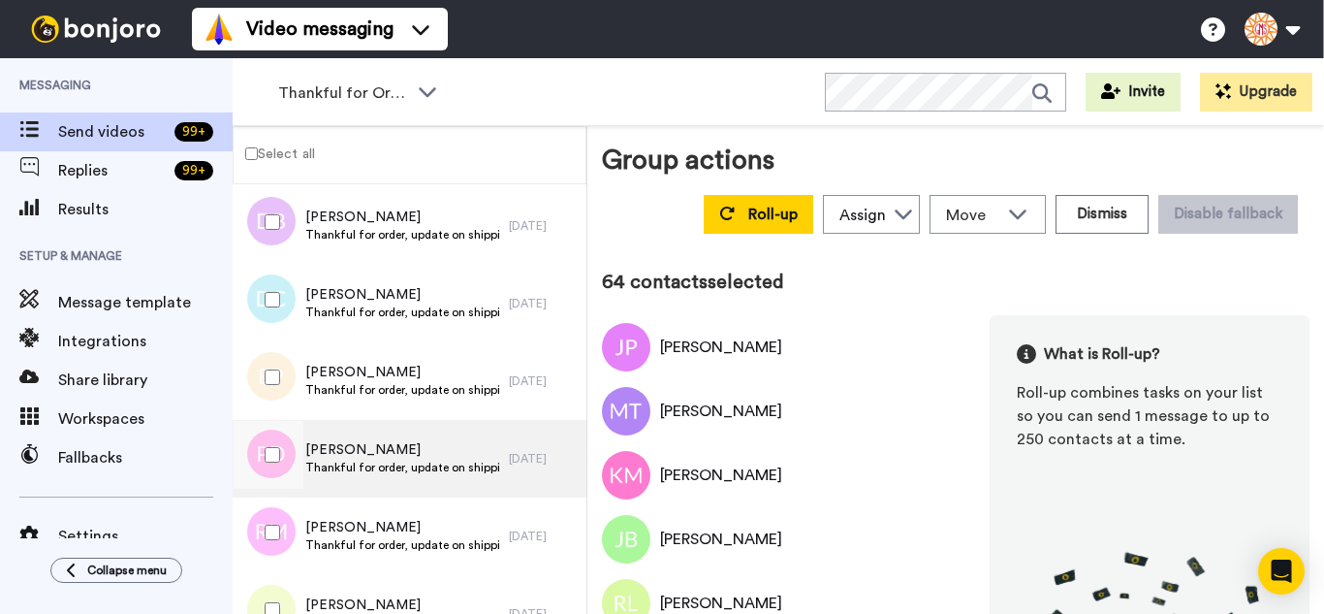
drag
click at [278, 462] on div at bounding box center [269, 455] width 70 height 68
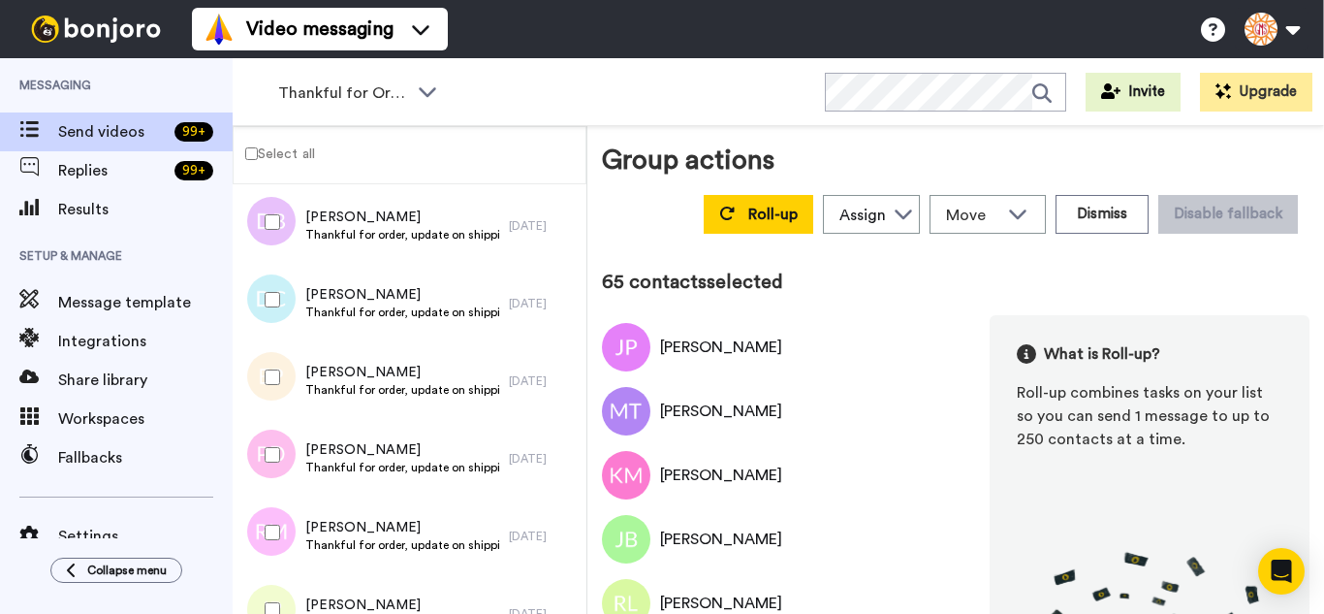
click at [279, 532] on div at bounding box center [269, 532] width 70 height 68
click at [273, 586] on div at bounding box center [269, 610] width 70 height 68
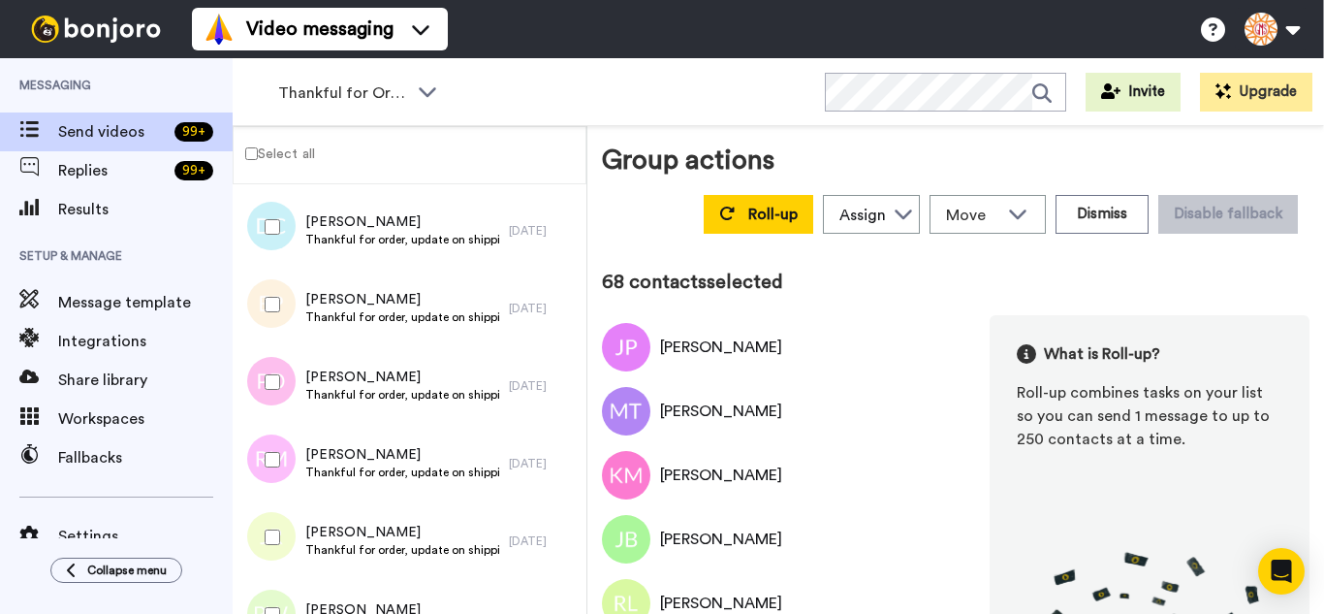
scroll to position [5213, 0]
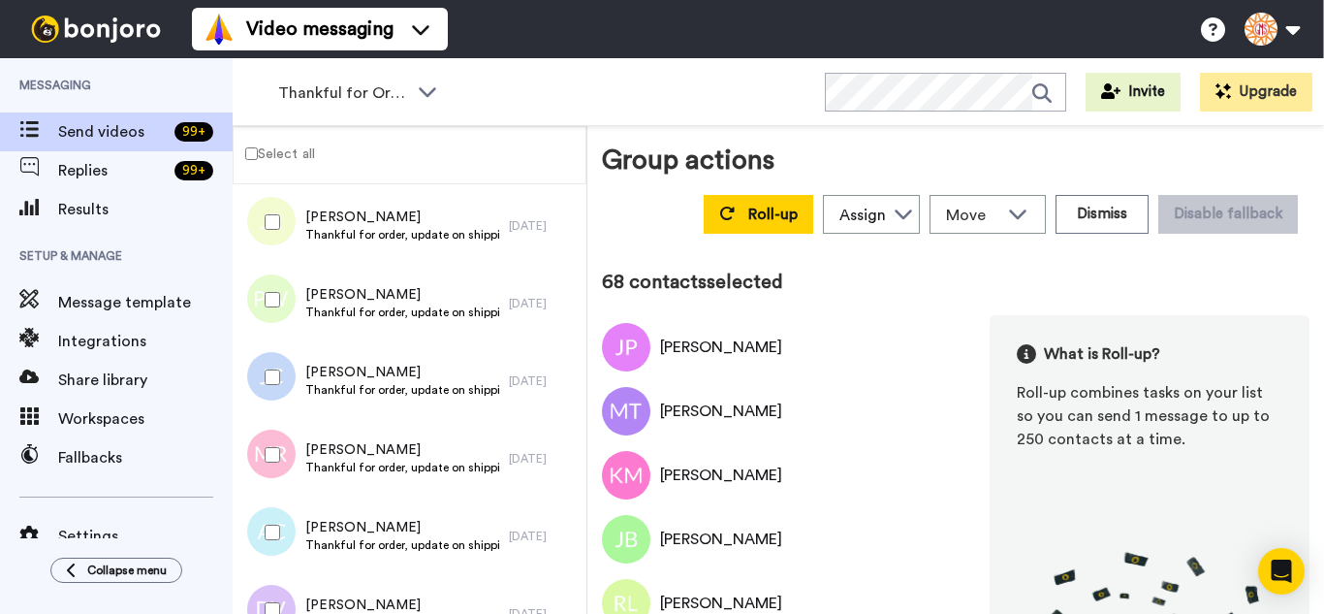
click at [285, 329] on div at bounding box center [269, 300] width 70 height 68
click at [285, 400] on div at bounding box center [269, 377] width 70 height 68
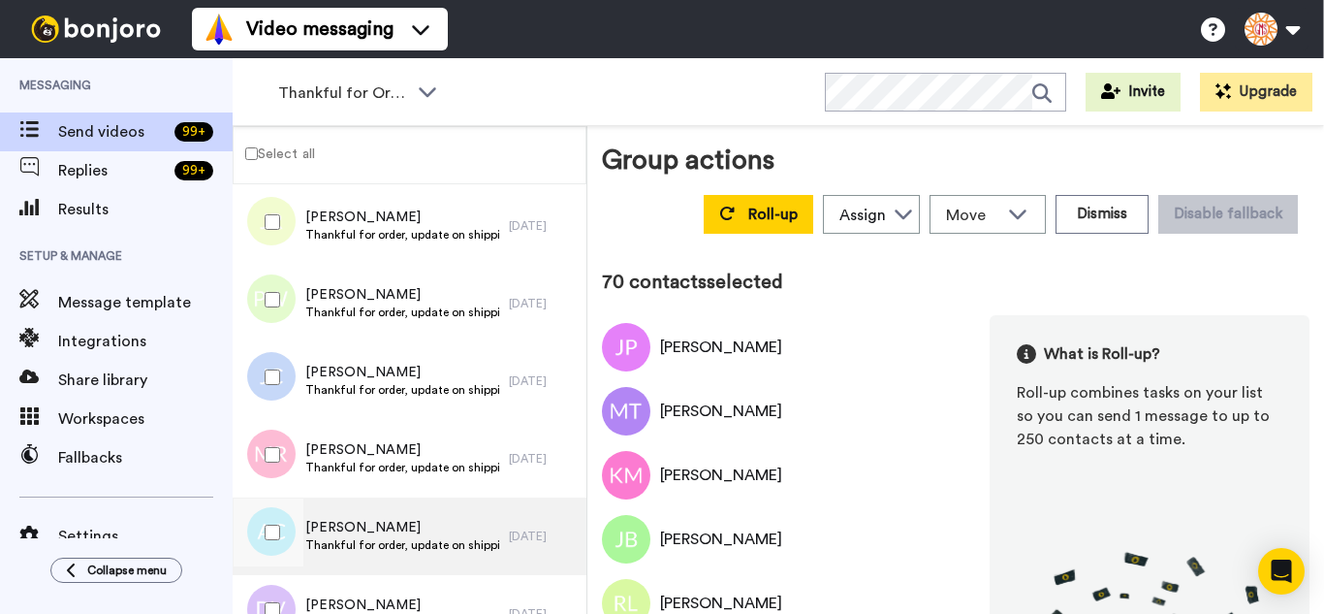
click at [284, 485] on div at bounding box center [269, 455] width 70 height 68
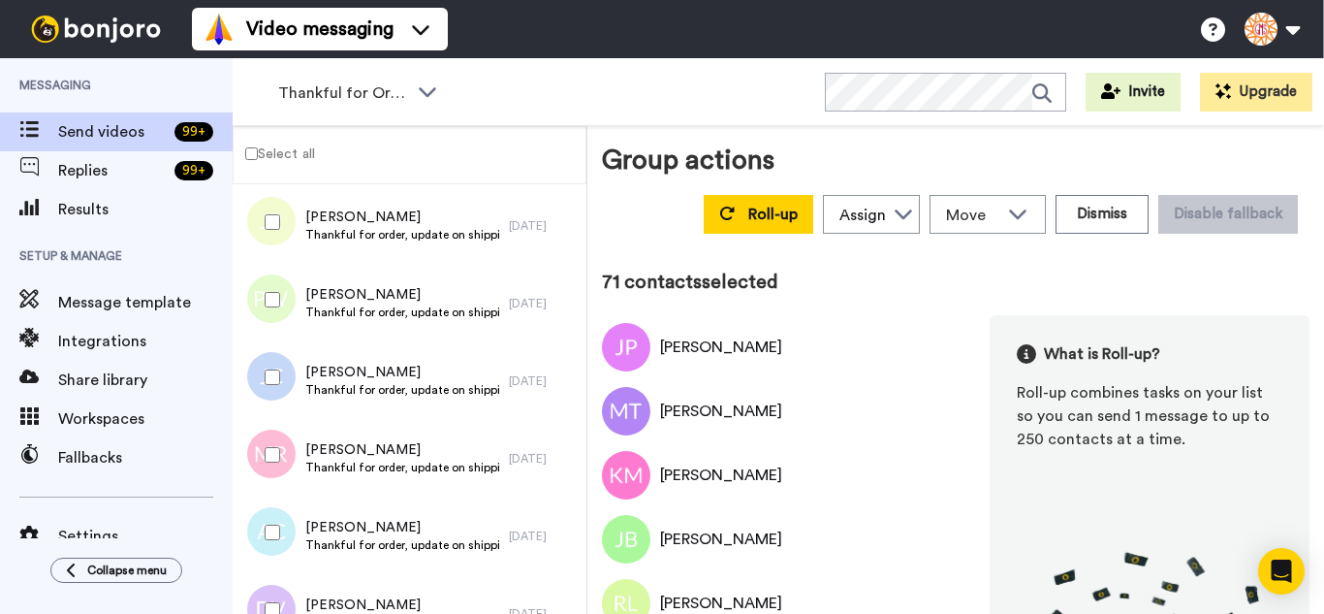
click at [273, 594] on div at bounding box center [269, 610] width 70 height 68
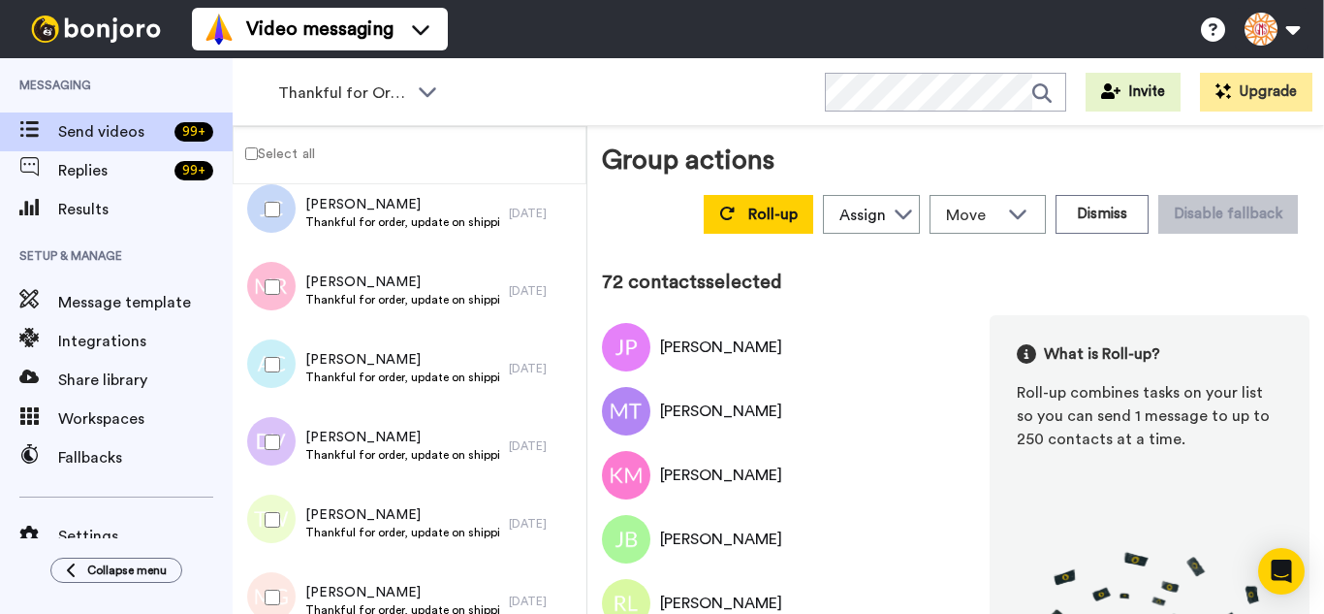
scroll to position [5407, 0]
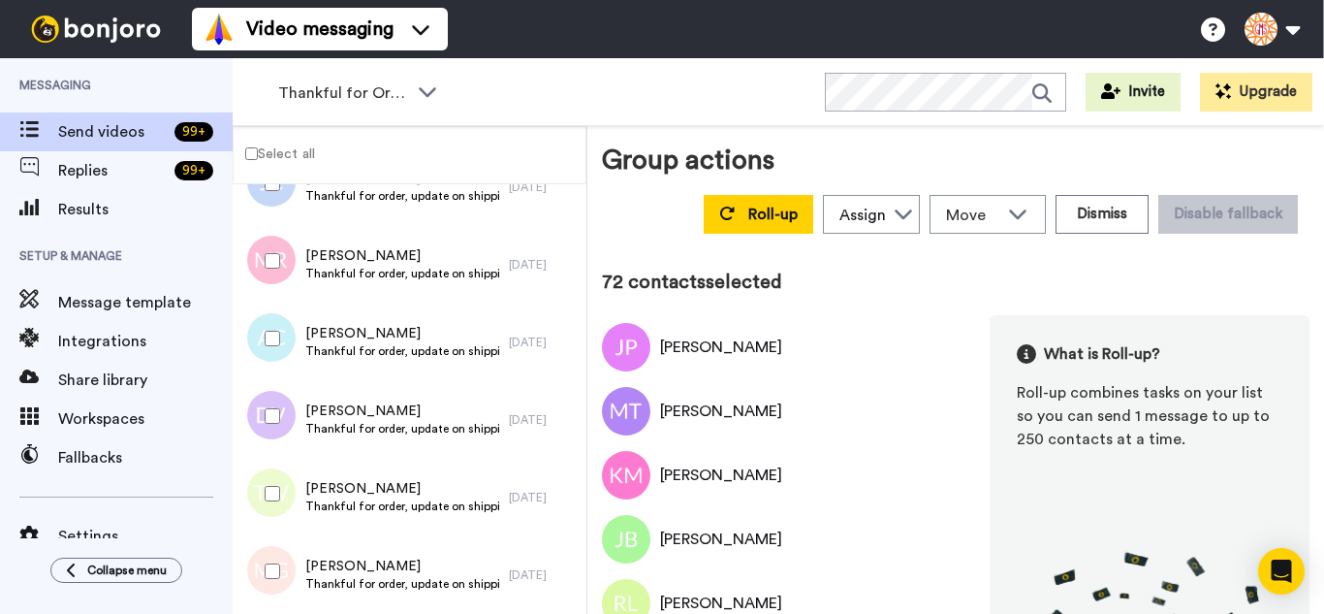
click at [275, 354] on div at bounding box center [269, 338] width 70 height 68
click at [282, 508] on div at bounding box center [269, 494] width 70 height 68
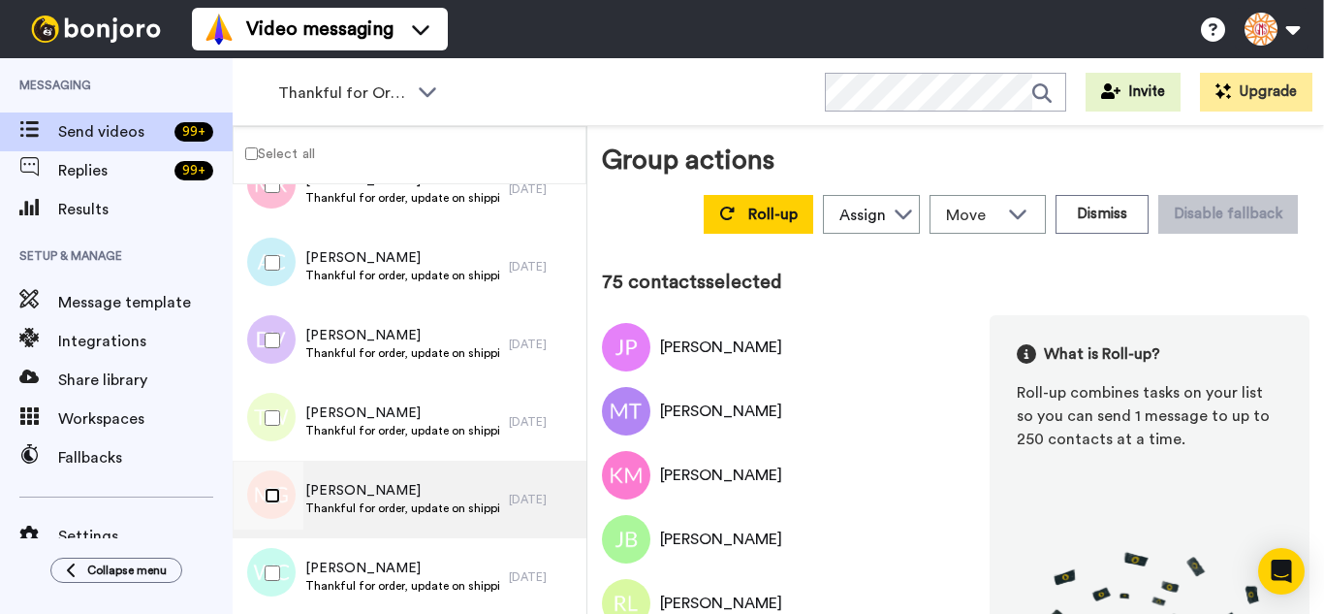
scroll to position [5601, 0]
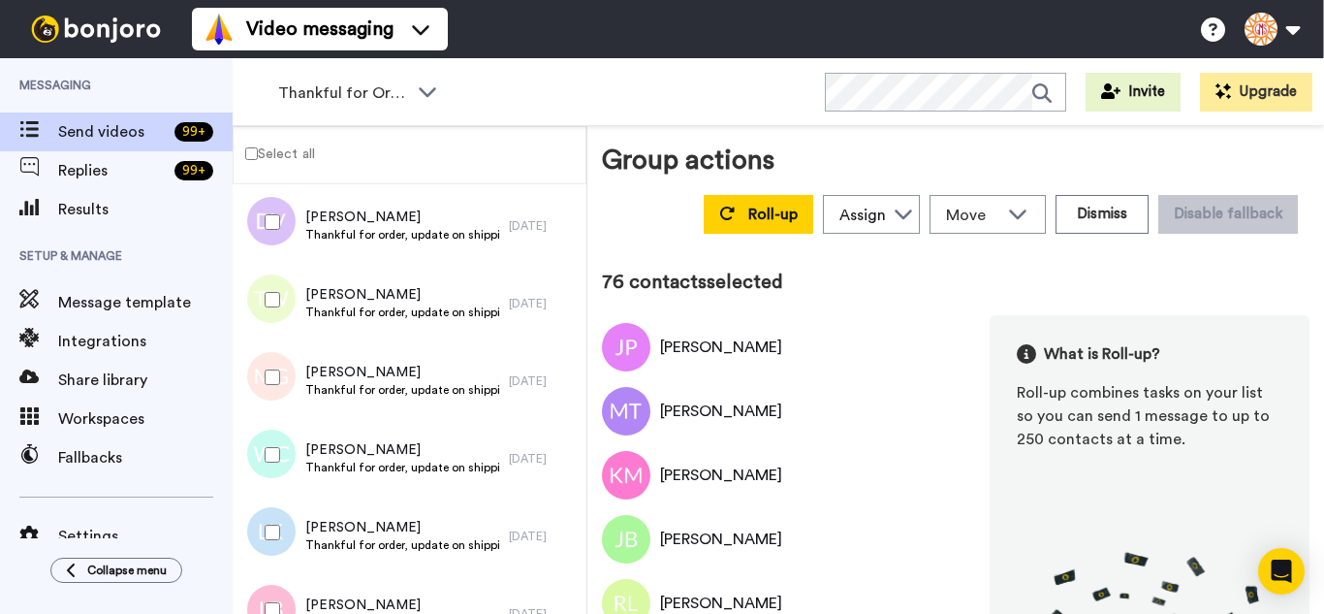
click at [276, 521] on div at bounding box center [269, 532] width 70 height 68
click at [278, 592] on div at bounding box center [269, 610] width 70 height 68
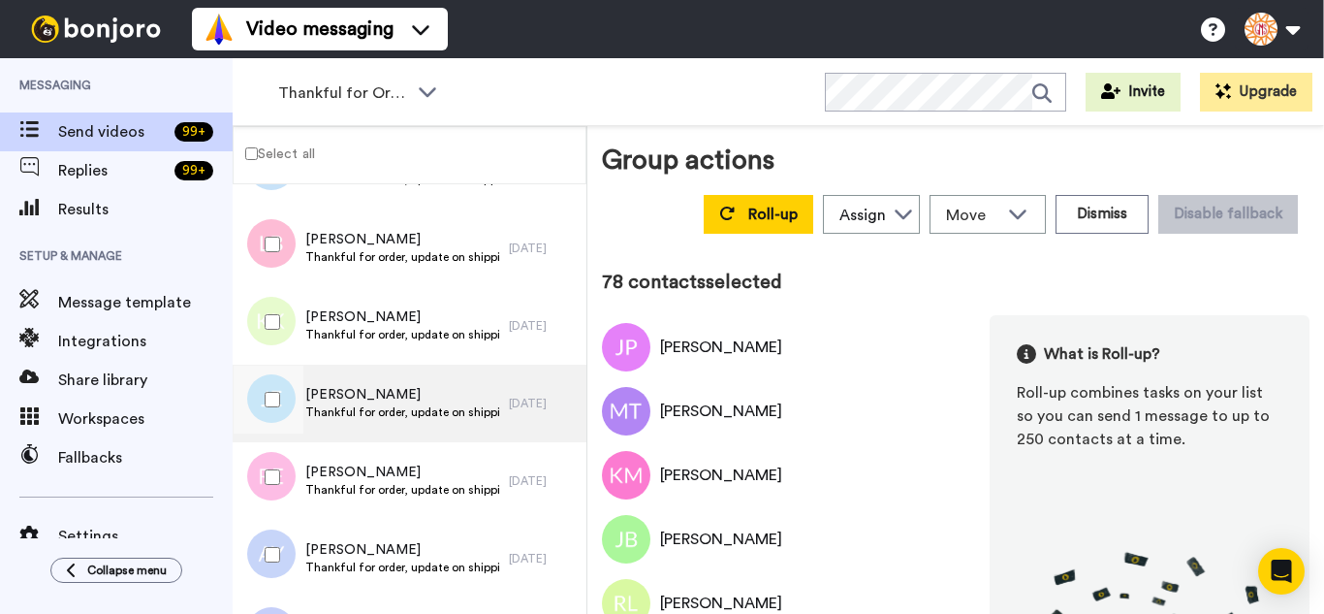
scroll to position [5989, 0]
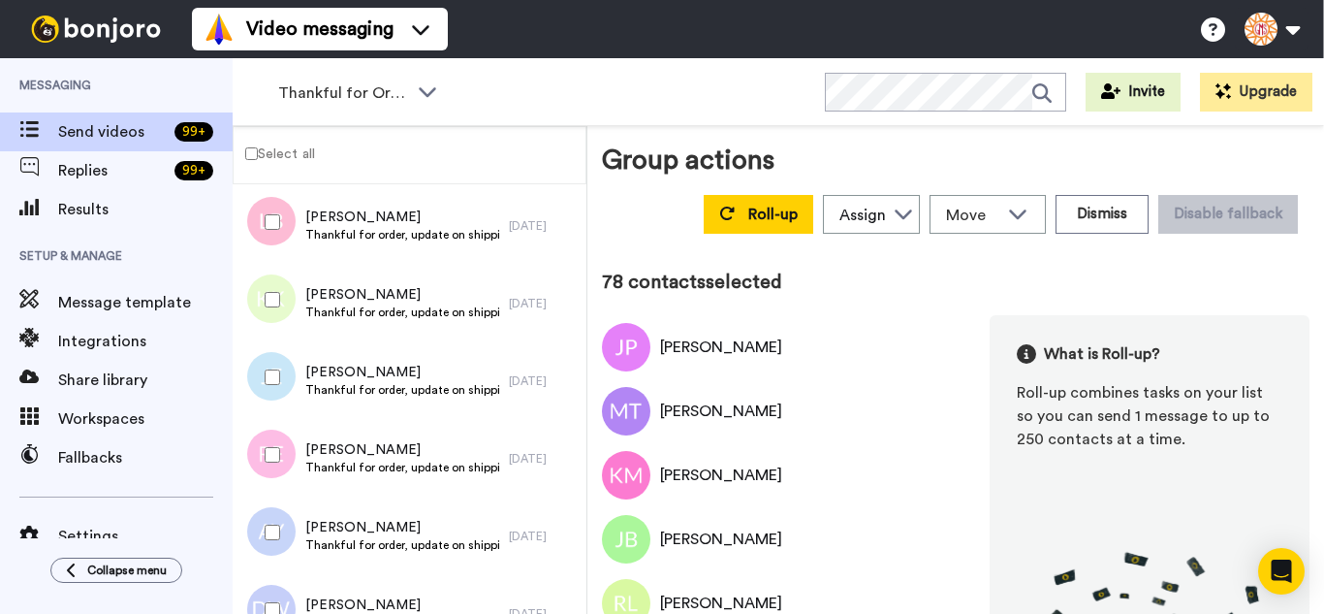
click at [264, 325] on div at bounding box center [269, 300] width 70 height 68
click at [262, 398] on div at bounding box center [269, 377] width 70 height 68
click at [268, 486] on div at bounding box center [269, 455] width 70 height 68
click at [274, 563] on div at bounding box center [269, 532] width 70 height 68
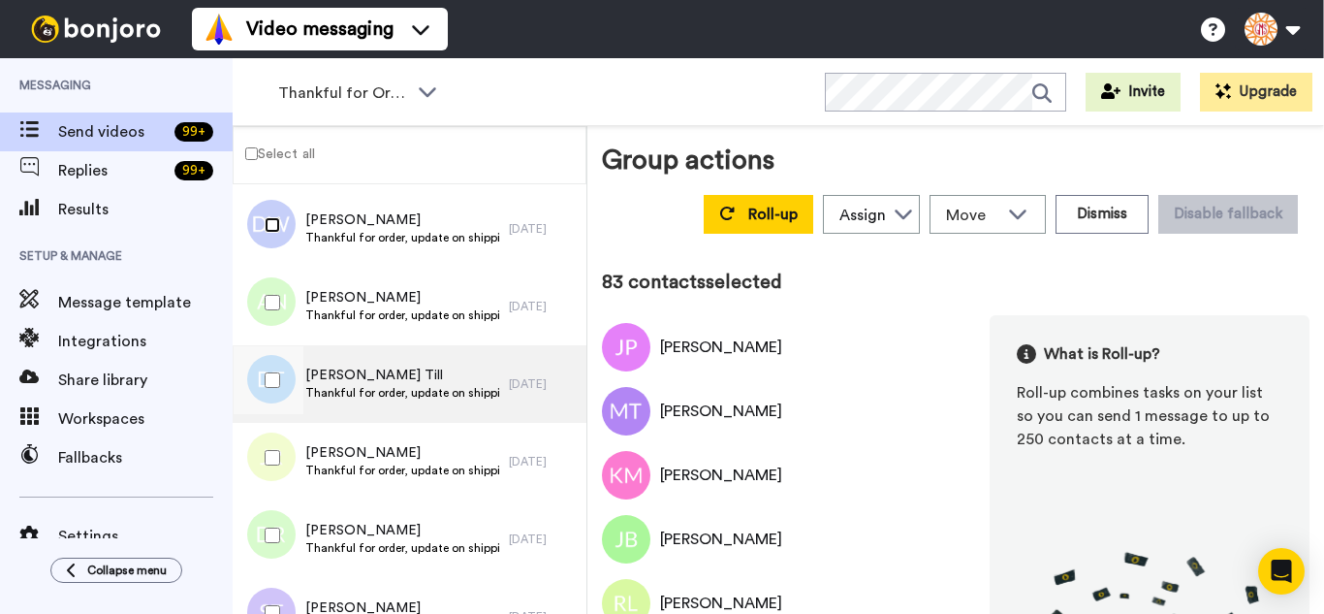
scroll to position [6376, 0]
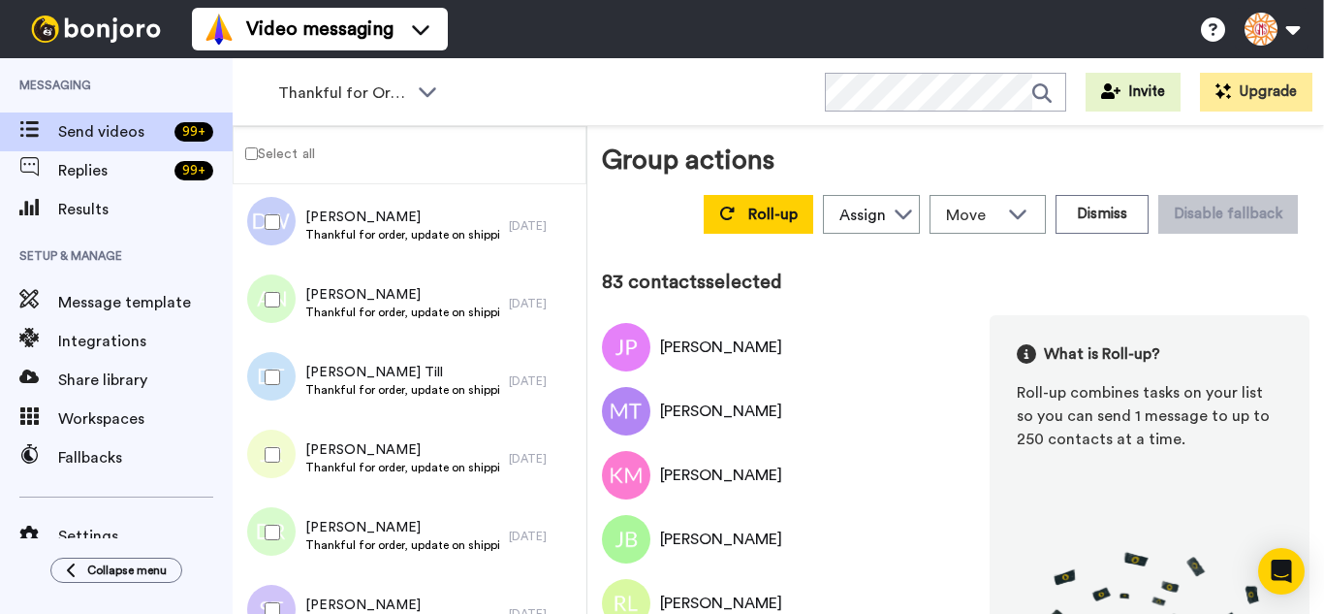
click at [277, 320] on div at bounding box center [269, 300] width 70 height 68
click at [274, 493] on div "Janet Ridge Thankful for order, update on shipping. 2 days ago" at bounding box center [410, 459] width 354 height 78
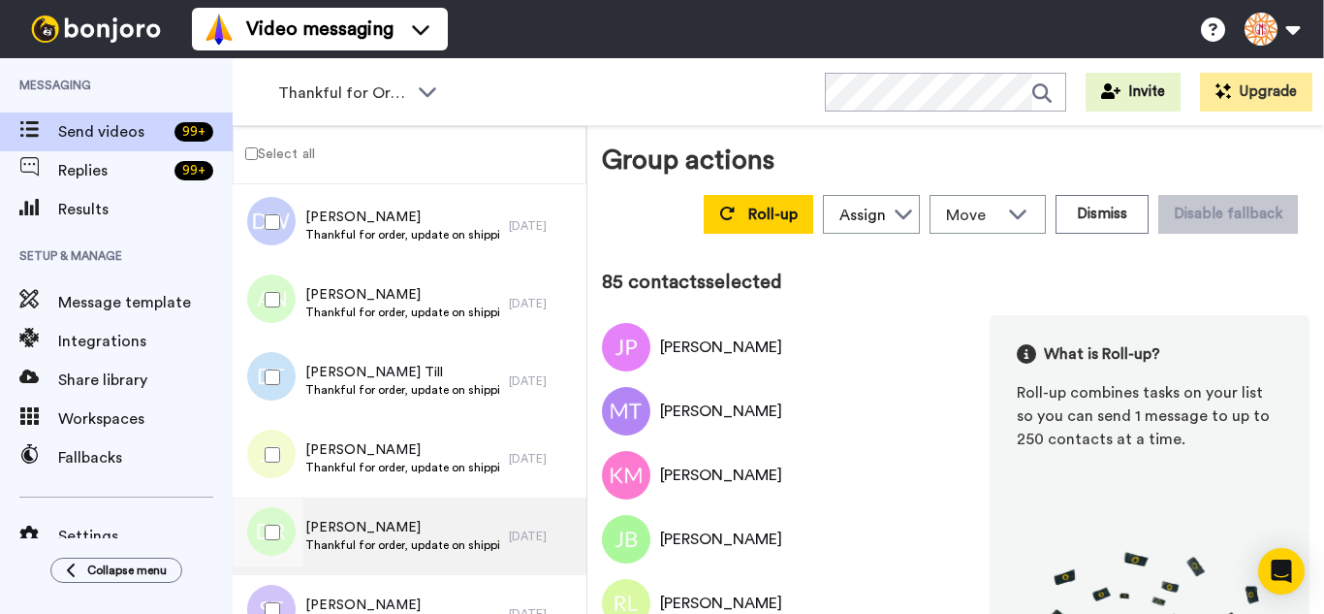
click at [281, 552] on div at bounding box center [269, 532] width 70 height 68
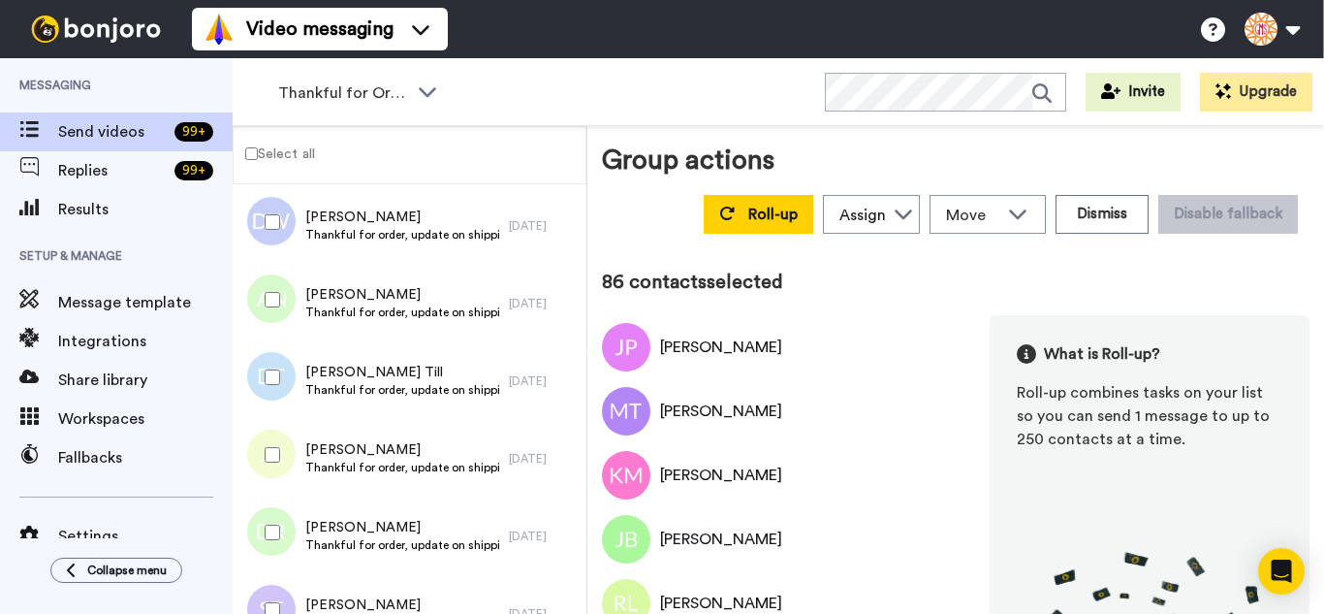
click at [270, 495] on div "Janet Ridge Thankful for order, update on shipping. 2 days ago" at bounding box center [410, 459] width 354 height 78
click at [273, 586] on div at bounding box center [269, 610] width 70 height 68
click at [280, 438] on div at bounding box center [269, 455] width 70 height 68
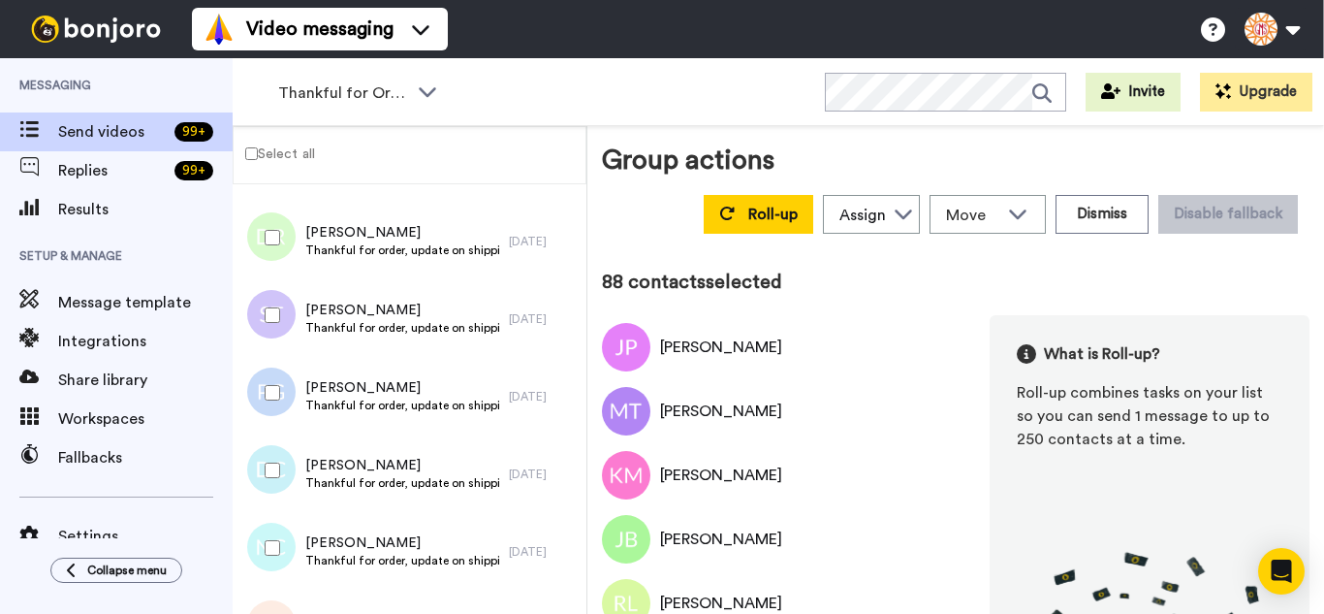
scroll to position [6764, 0]
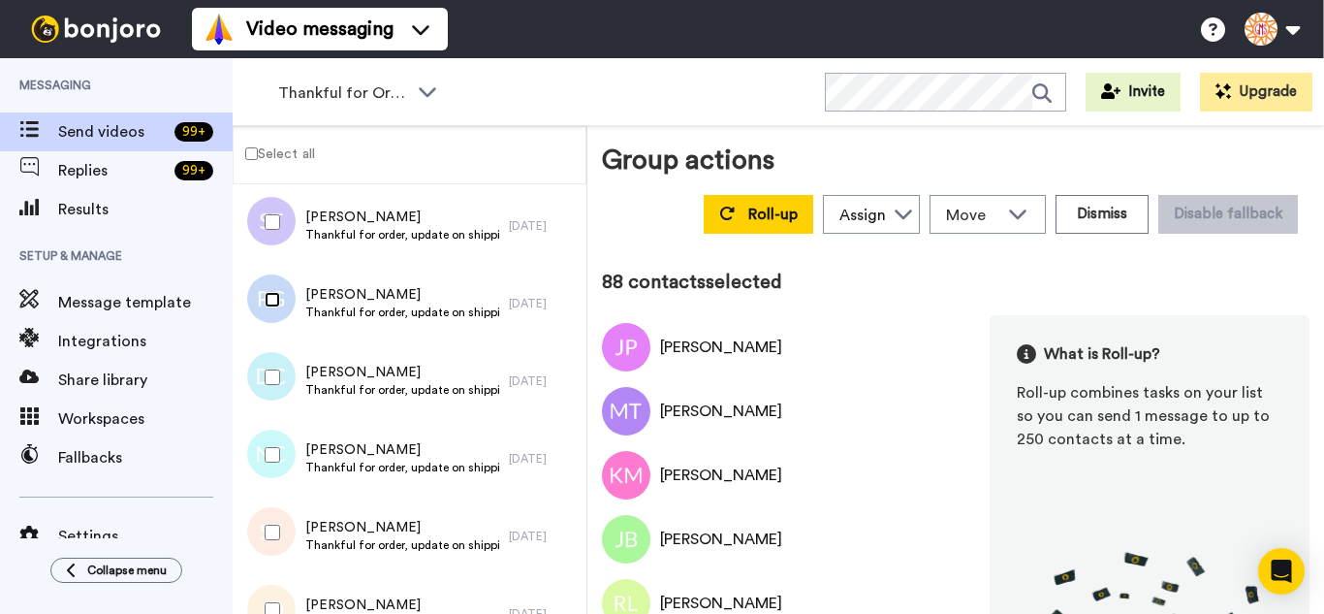
click at [273, 328] on div at bounding box center [269, 300] width 70 height 68
click at [284, 376] on div at bounding box center [269, 377] width 70 height 68
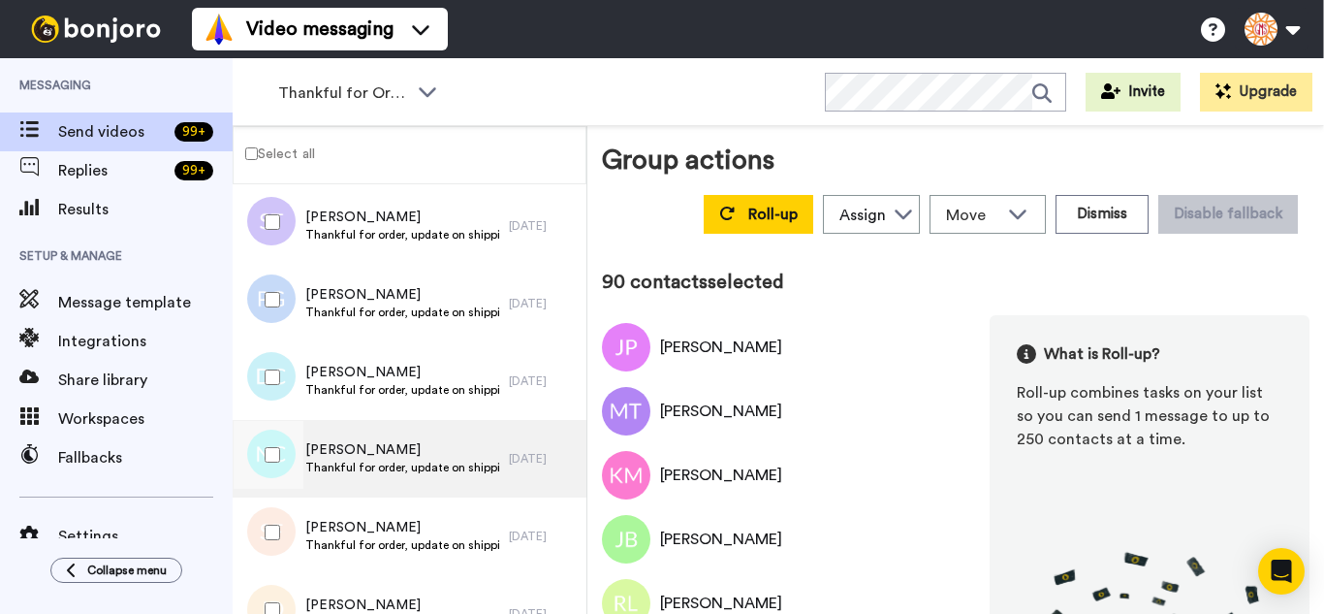
click at [280, 464] on div at bounding box center [269, 455] width 70 height 68
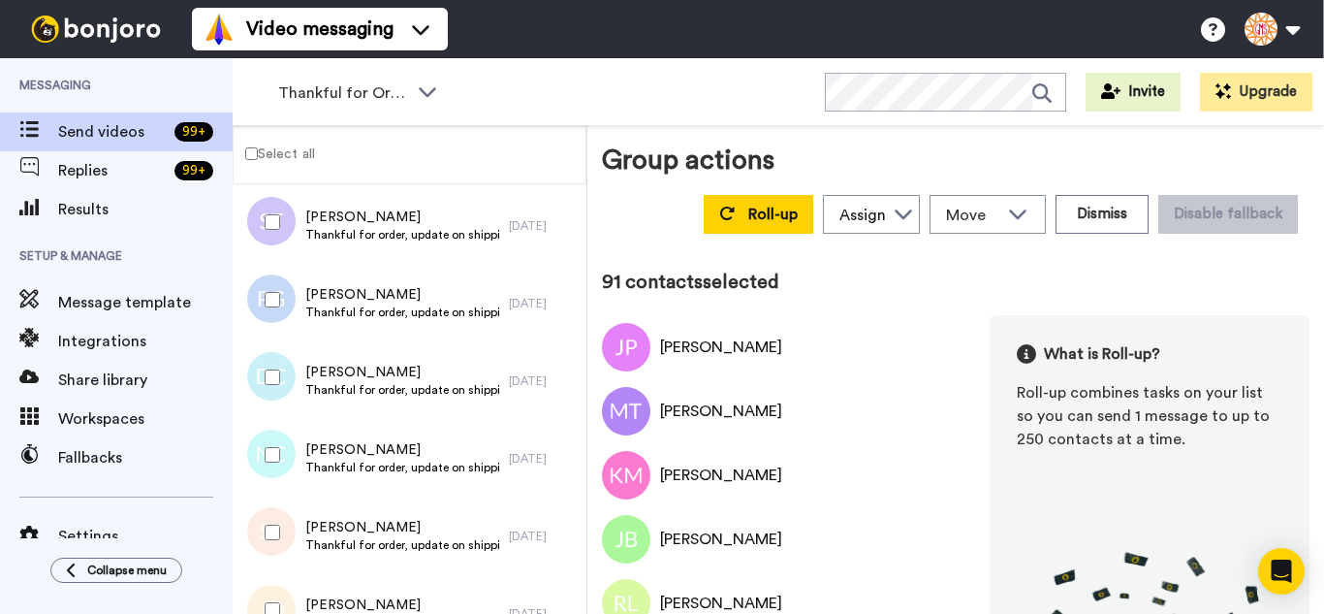
click at [285, 534] on div at bounding box center [269, 532] width 70 height 68
click at [285, 592] on div at bounding box center [269, 610] width 70 height 68
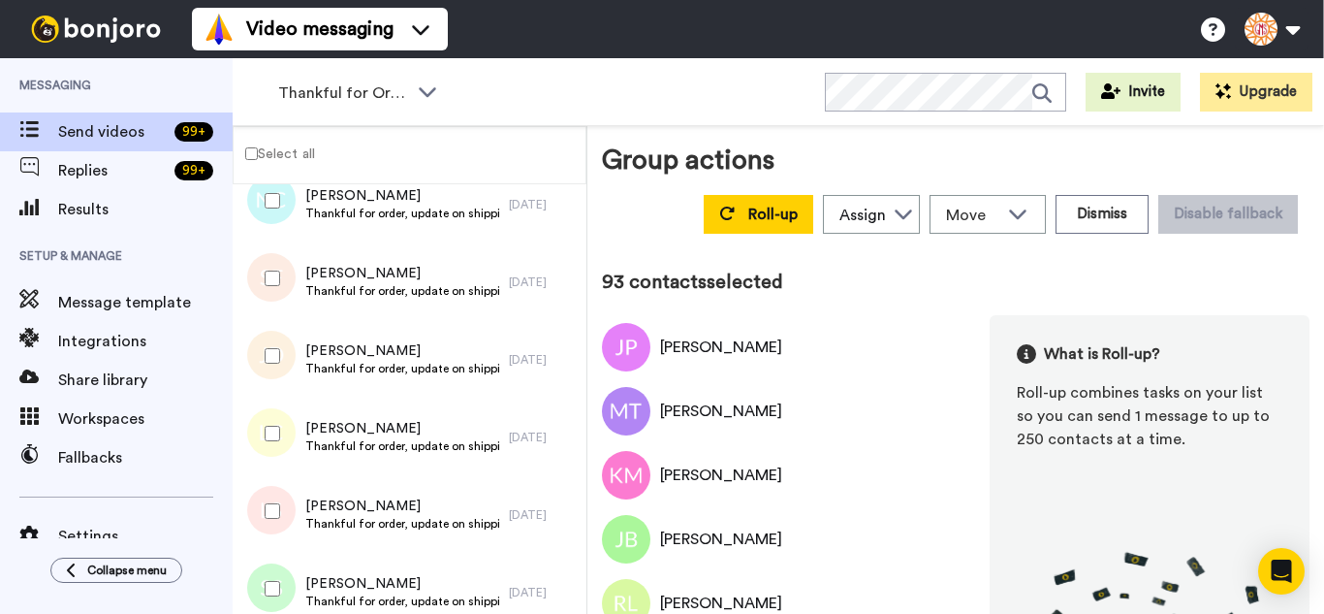
scroll to position [7152, 0]
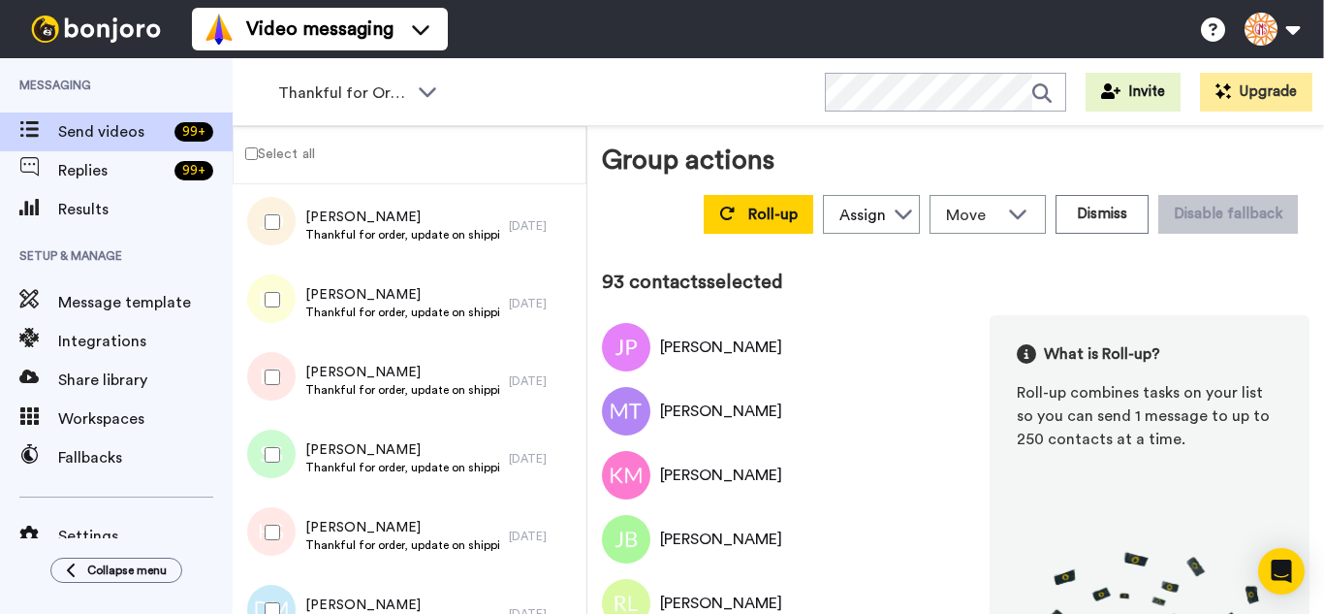
click at [279, 324] on div at bounding box center [269, 300] width 70 height 68
click at [270, 456] on div at bounding box center [269, 455] width 70 height 68
click at [278, 549] on div at bounding box center [269, 532] width 70 height 68
click at [287, 593] on div at bounding box center [269, 610] width 70 height 68
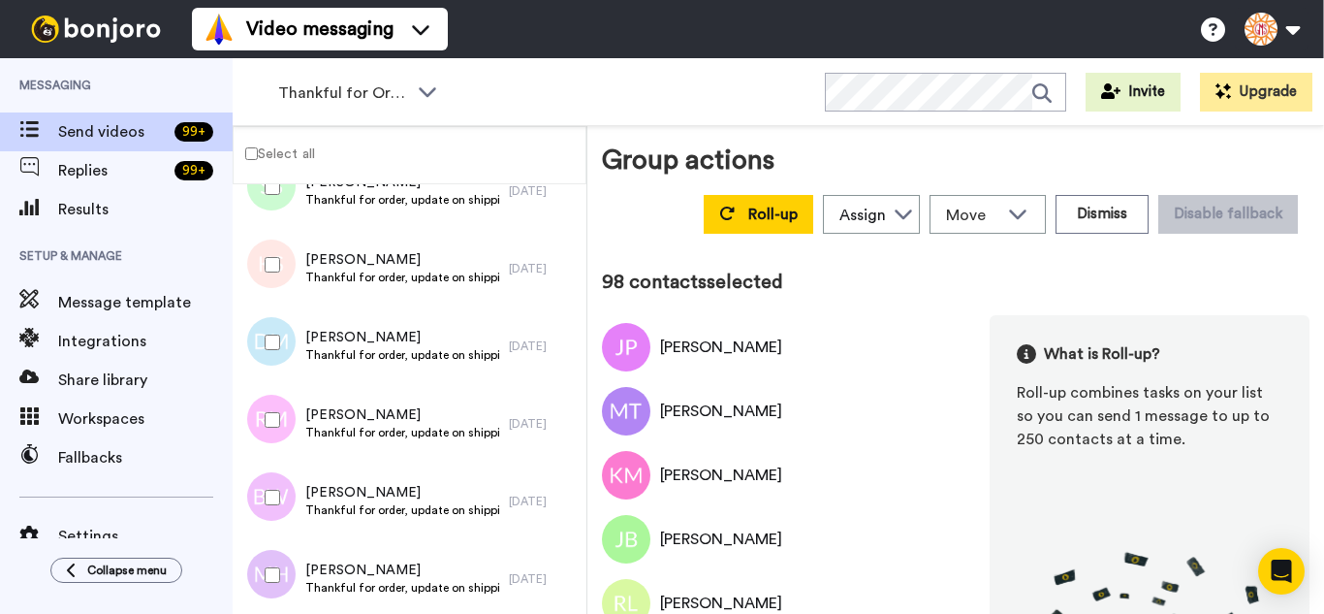
scroll to position [7443, 0]
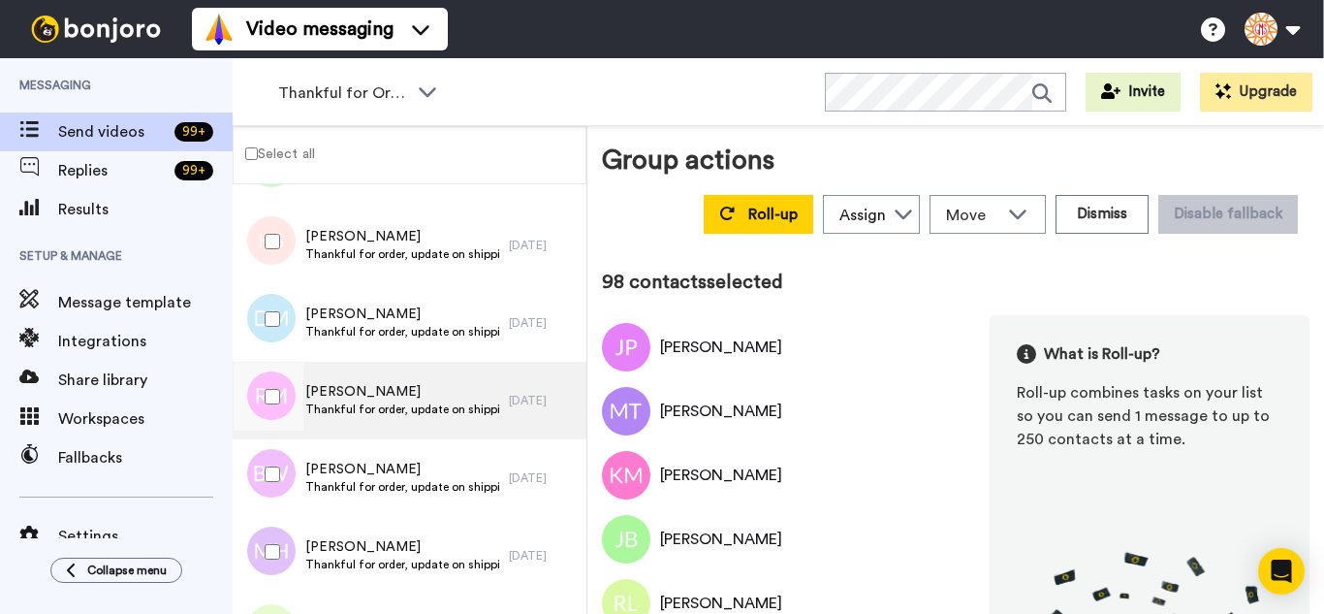
click at [287, 397] on div at bounding box center [269, 397] width 70 height 68
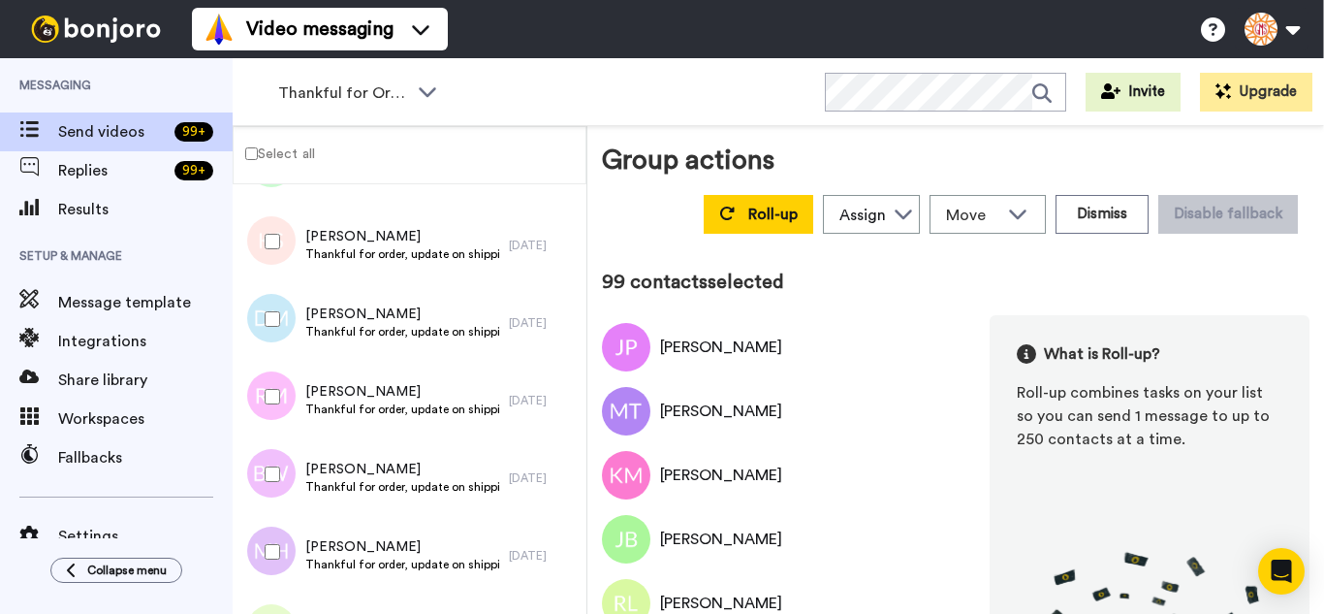
click at [278, 480] on div at bounding box center [269, 474] width 70 height 68
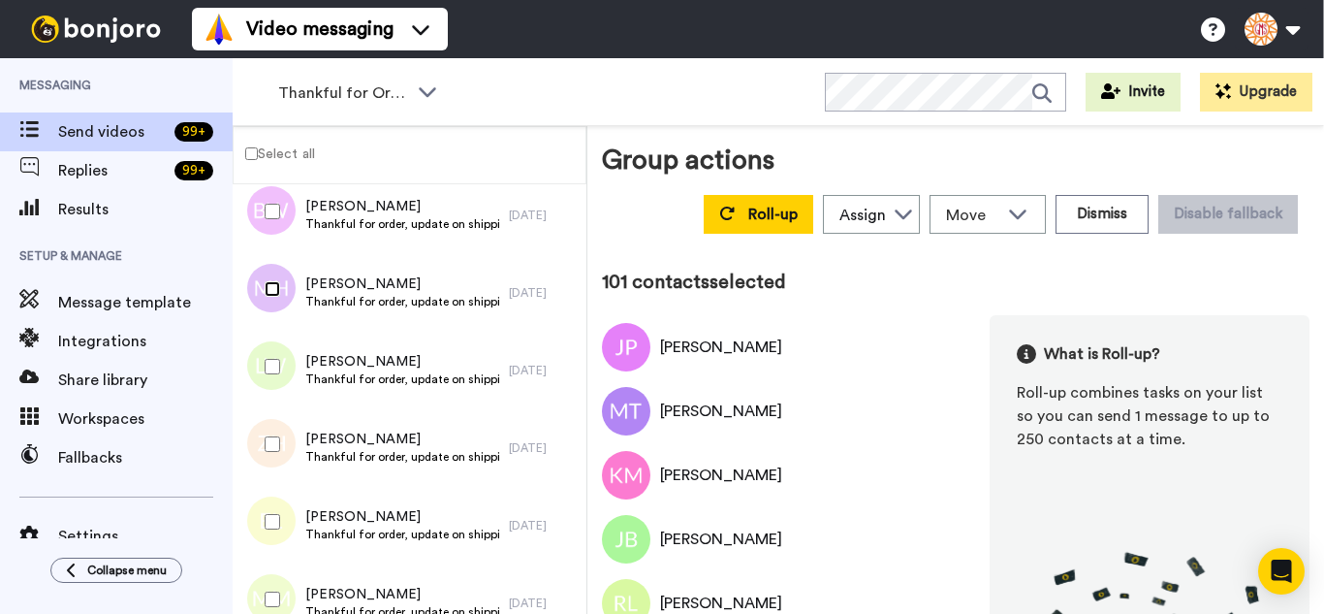
scroll to position [7734, 0]
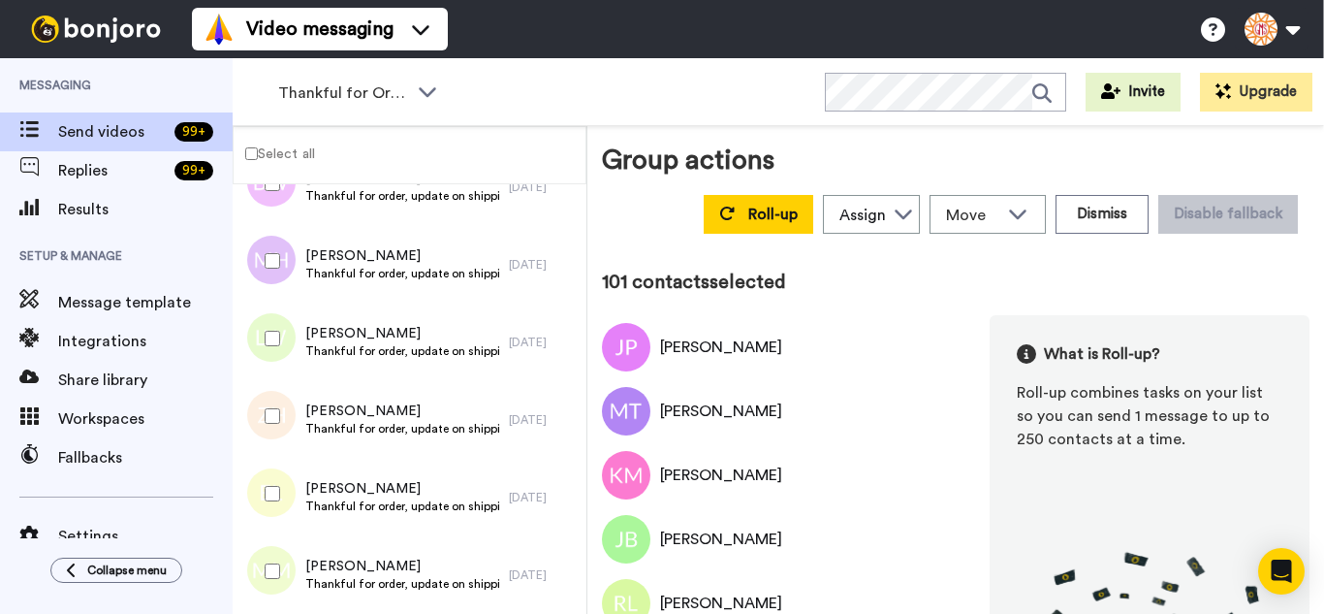
click at [270, 370] on div at bounding box center [269, 338] width 70 height 68
click at [280, 445] on div at bounding box center [269, 416] width 70 height 68
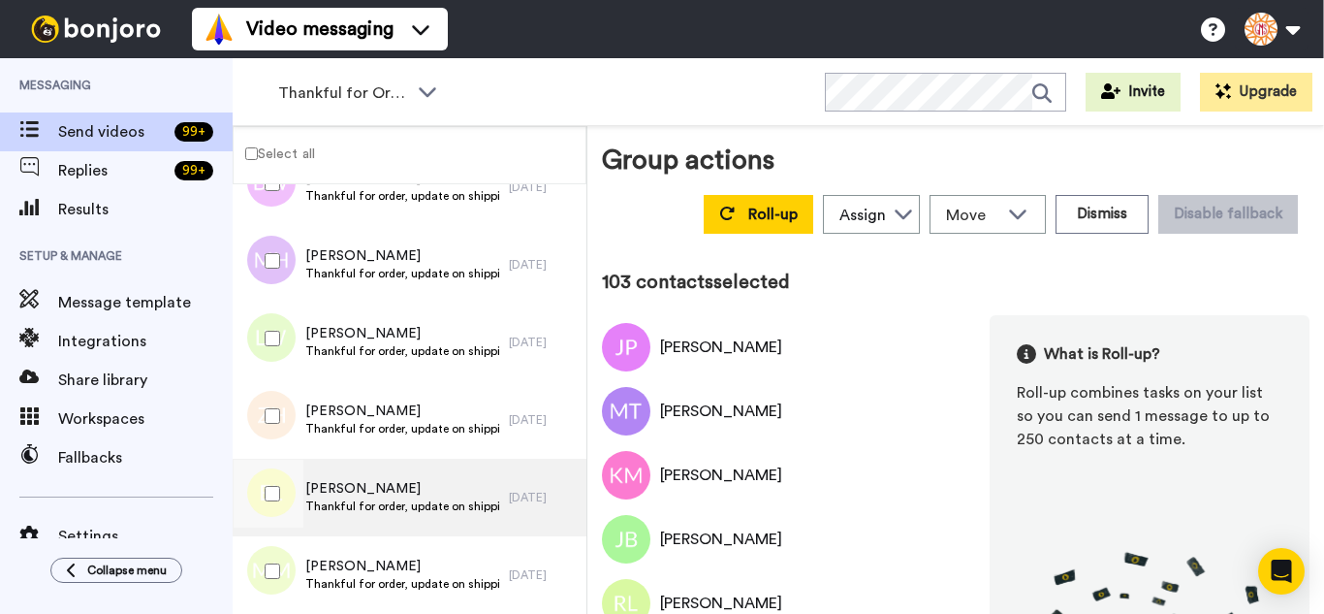
click at [282, 497] on div at bounding box center [269, 494] width 70 height 68
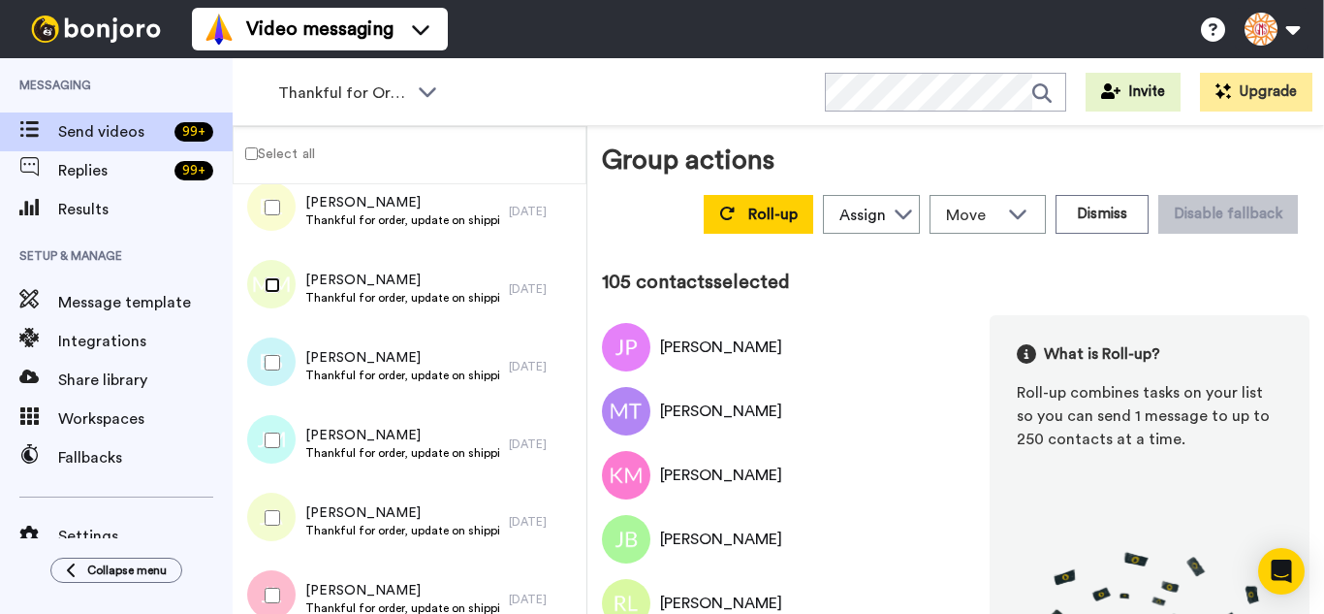
scroll to position [8024, 0]
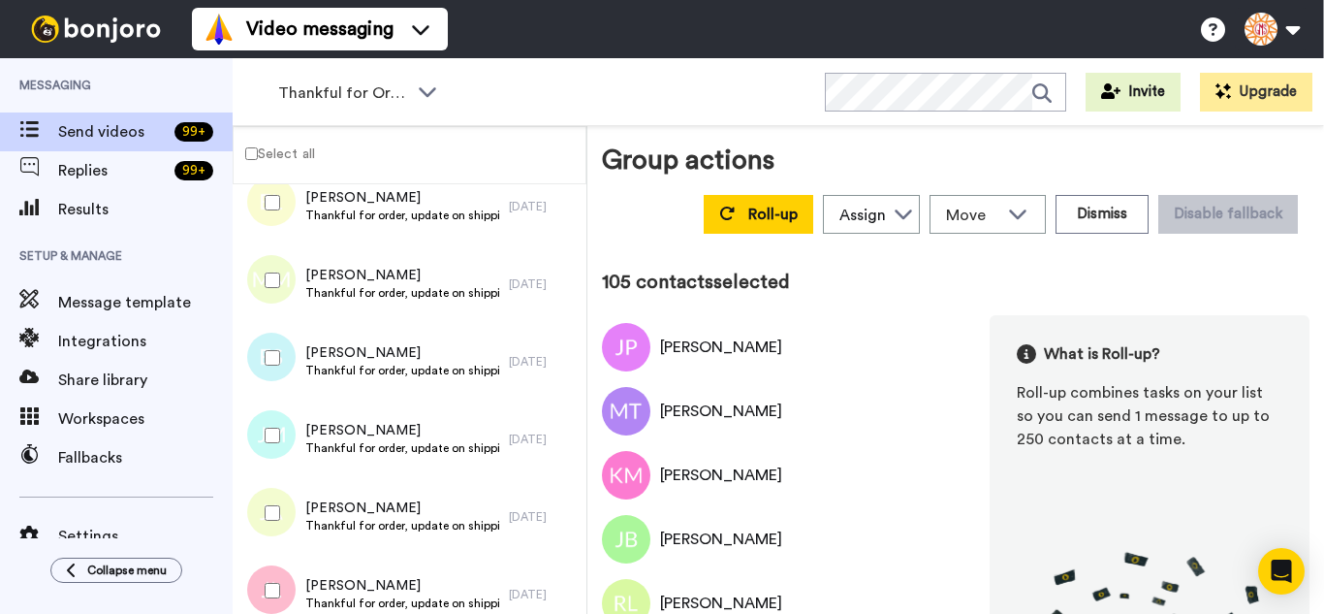
click at [283, 374] on div at bounding box center [269, 358] width 70 height 68
click at [282, 448] on div at bounding box center [269, 435] width 70 height 68
click at [279, 535] on div at bounding box center [269, 513] width 70 height 68
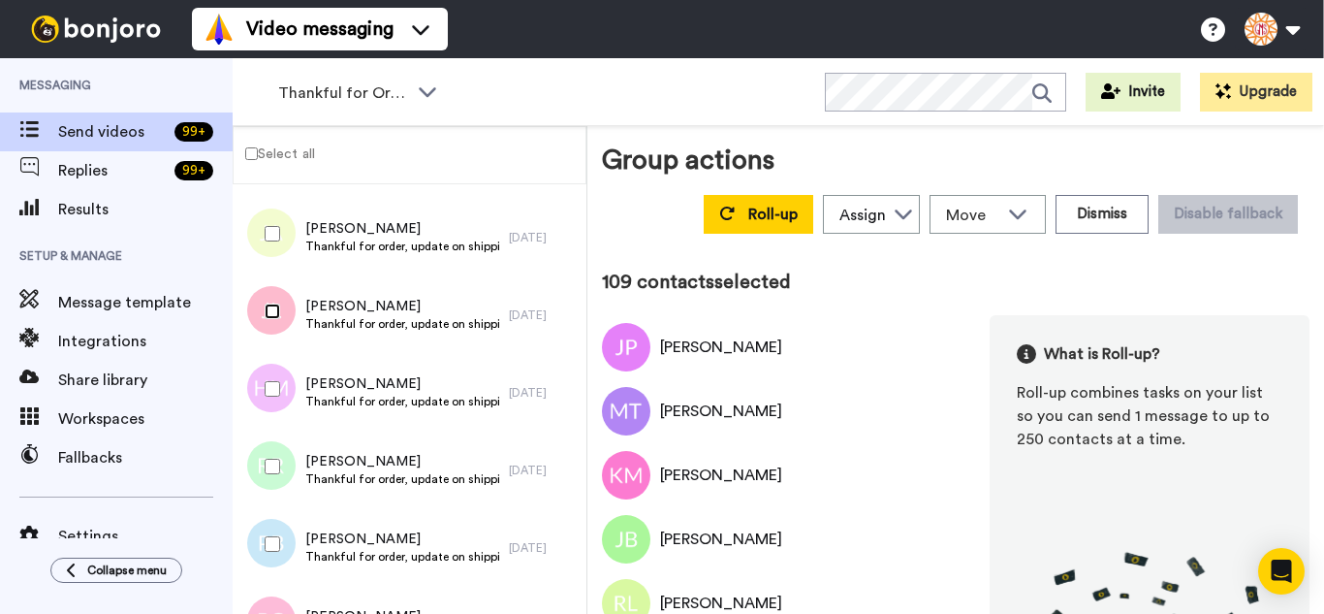
scroll to position [8315, 0]
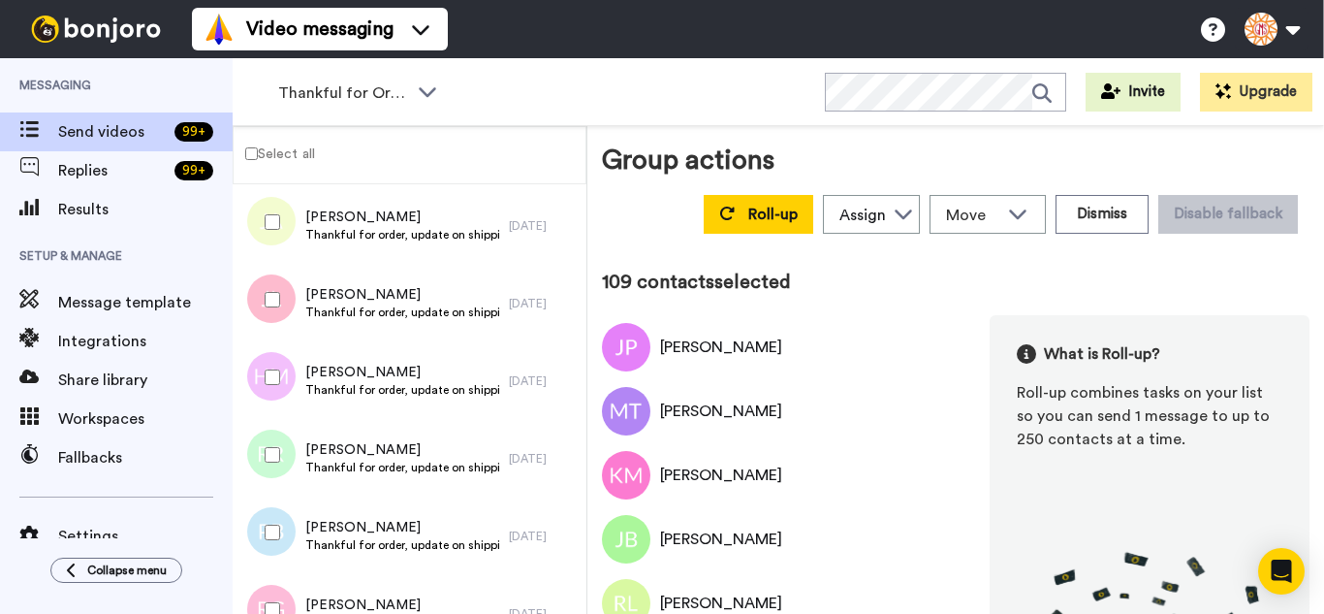
click at [272, 392] on div at bounding box center [269, 377] width 70 height 68
click at [270, 468] on div at bounding box center [269, 455] width 70 height 68
click at [270, 597] on div at bounding box center [269, 610] width 70 height 68
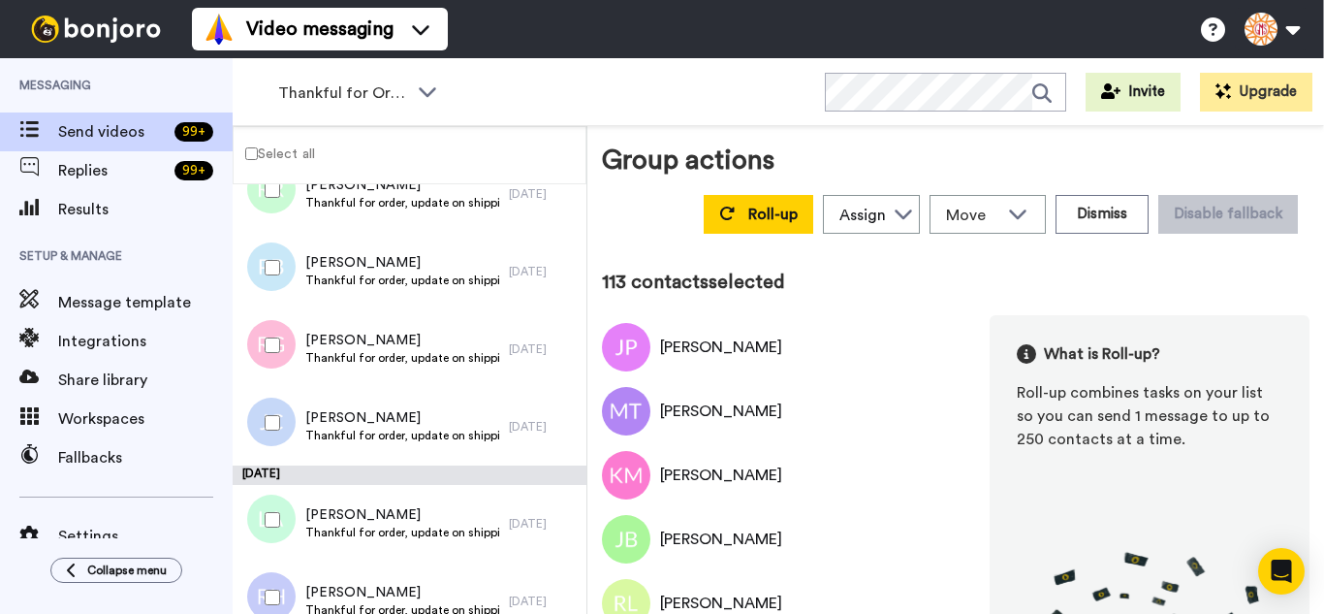
scroll to position [8606, 0]
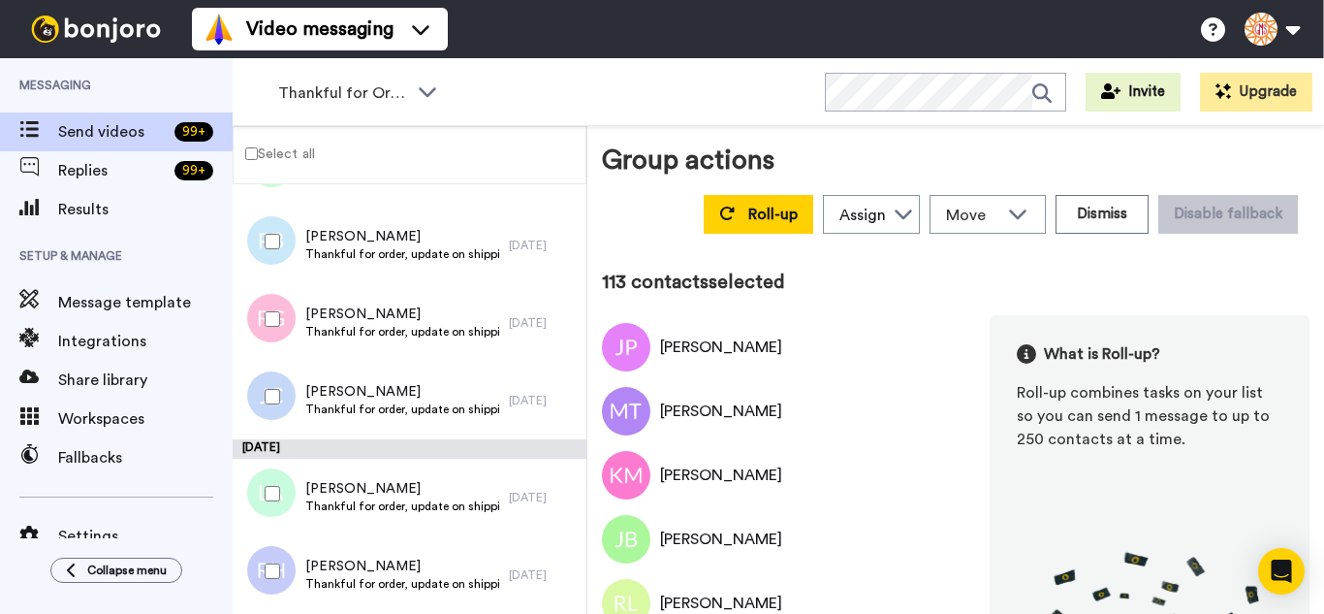
click at [290, 397] on div at bounding box center [269, 397] width 70 height 68
click at [286, 510] on div at bounding box center [269, 494] width 70 height 68
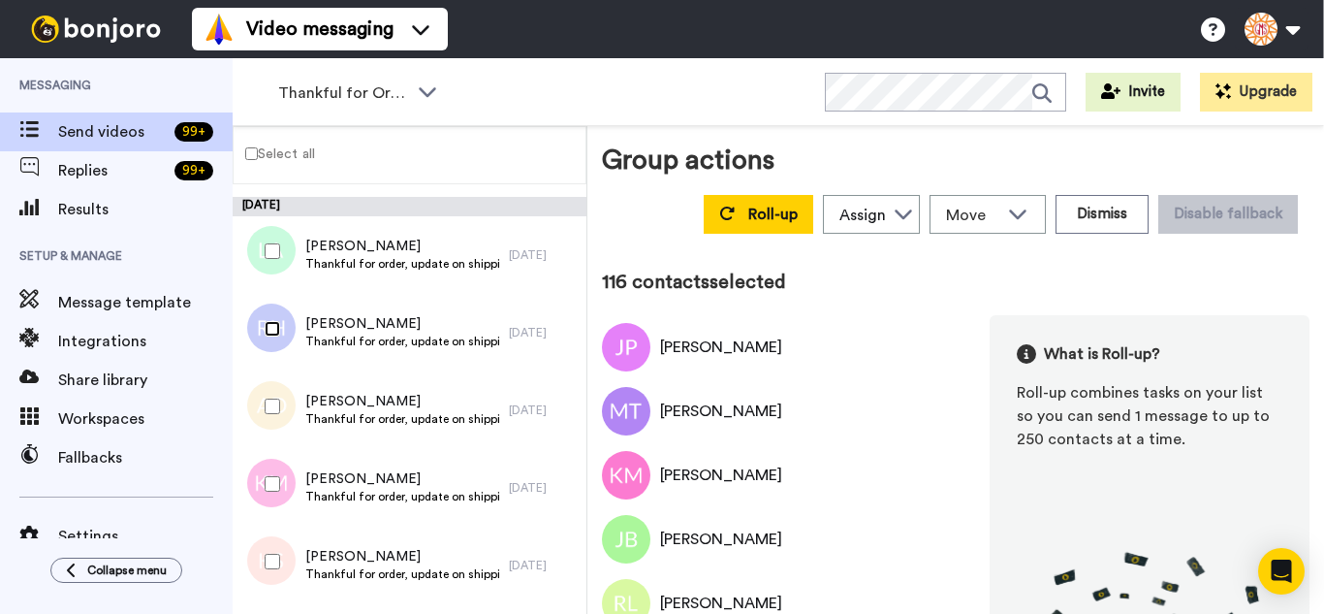
scroll to position [8897, 0]
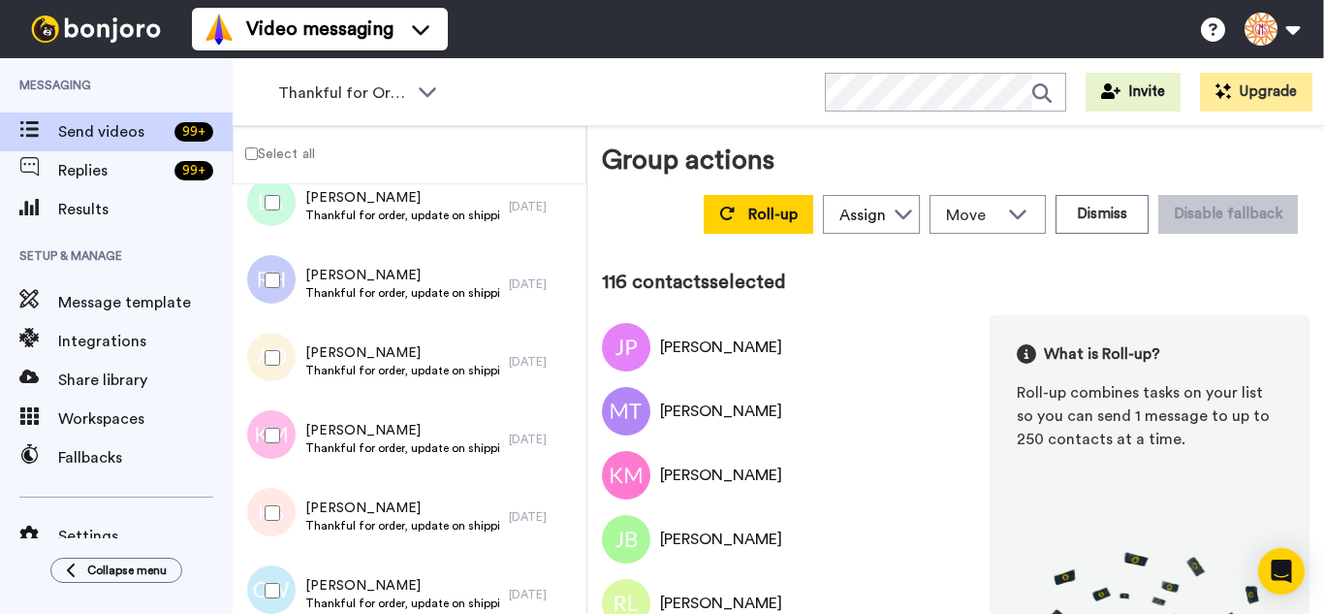
click at [280, 368] on div at bounding box center [269, 358] width 70 height 68
click at [280, 485] on div at bounding box center [269, 513] width 70 height 68
click at [279, 576] on div at bounding box center [269, 590] width 70 height 68
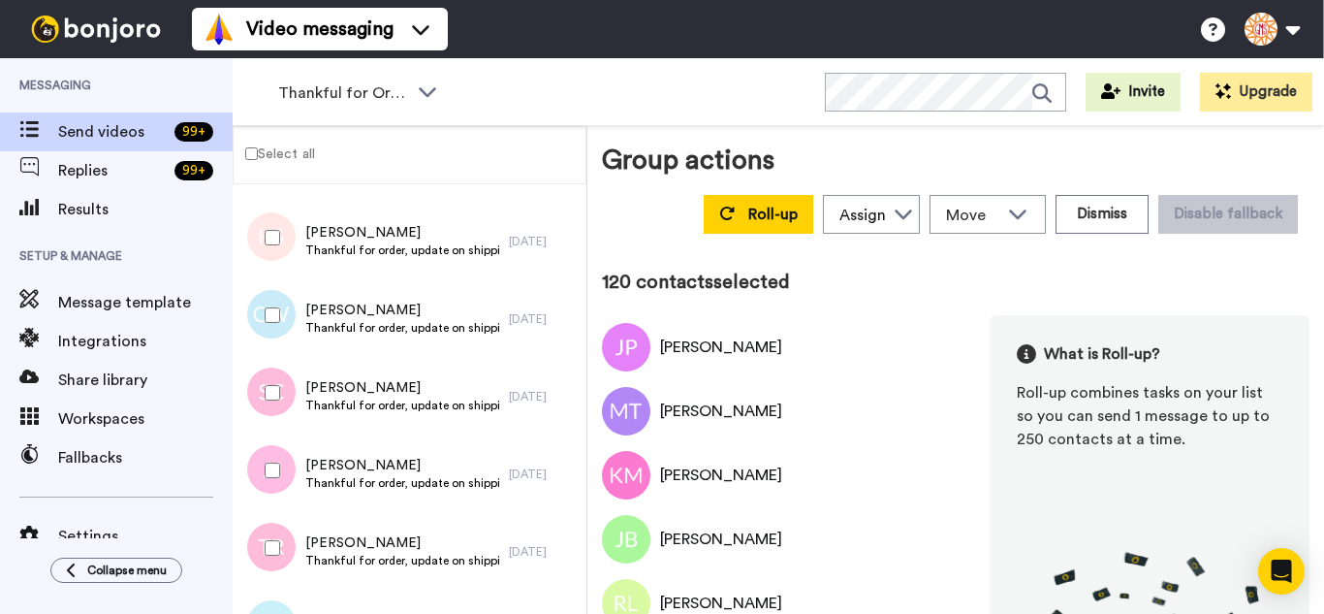
scroll to position [9188, 0]
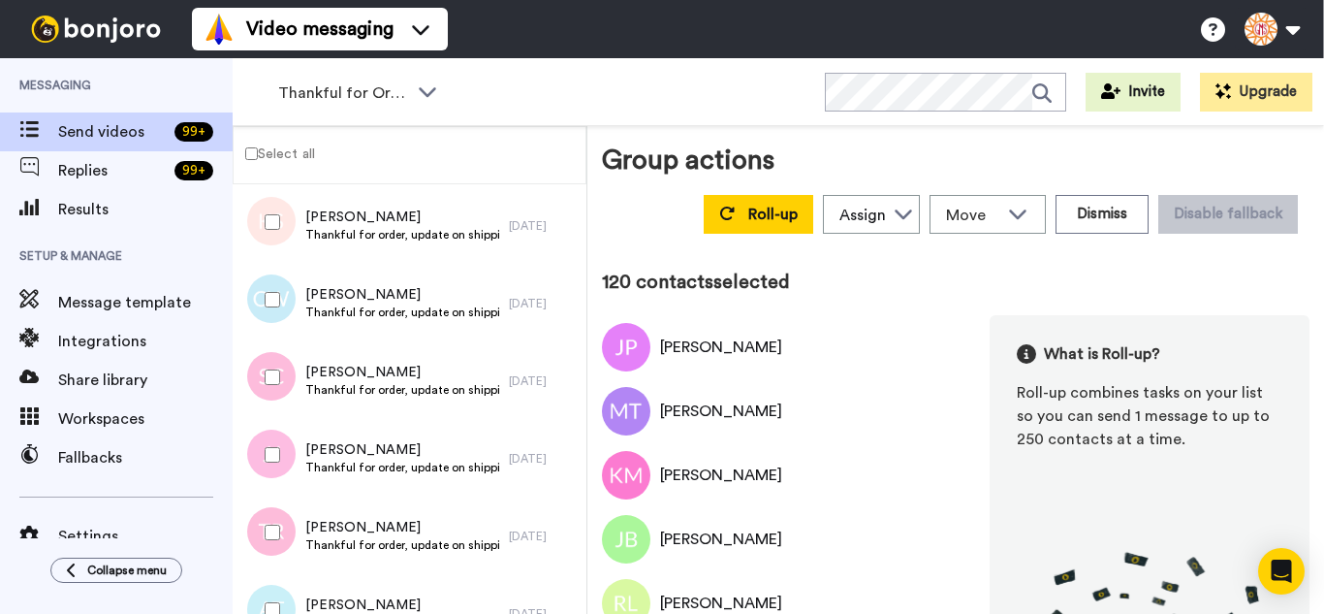
click at [284, 385] on div at bounding box center [269, 377] width 70 height 68
click at [283, 455] on div at bounding box center [269, 455] width 70 height 68
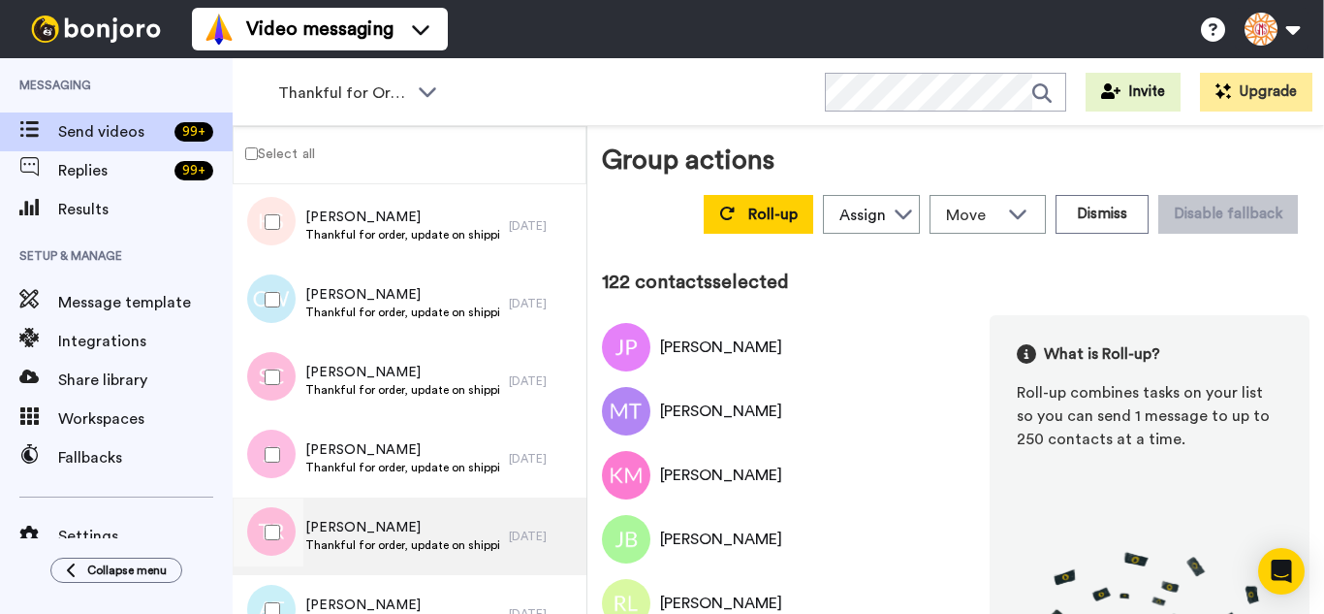
click at [287, 552] on div at bounding box center [269, 532] width 70 height 68
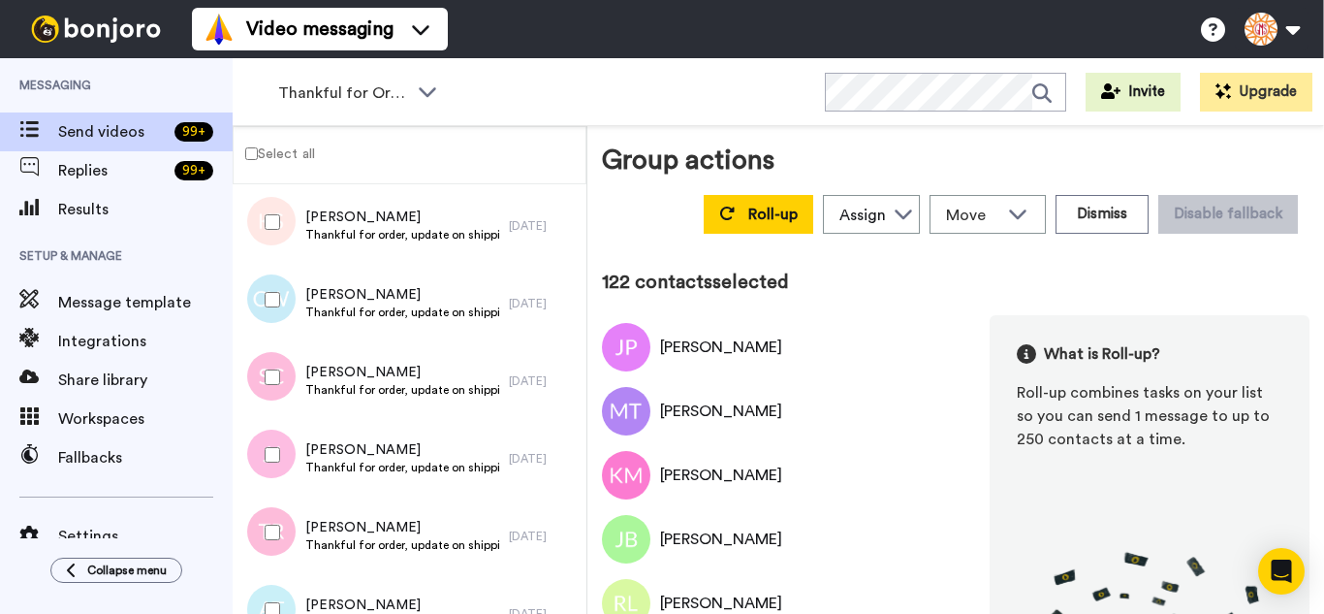
click at [280, 591] on div at bounding box center [269, 610] width 70 height 68
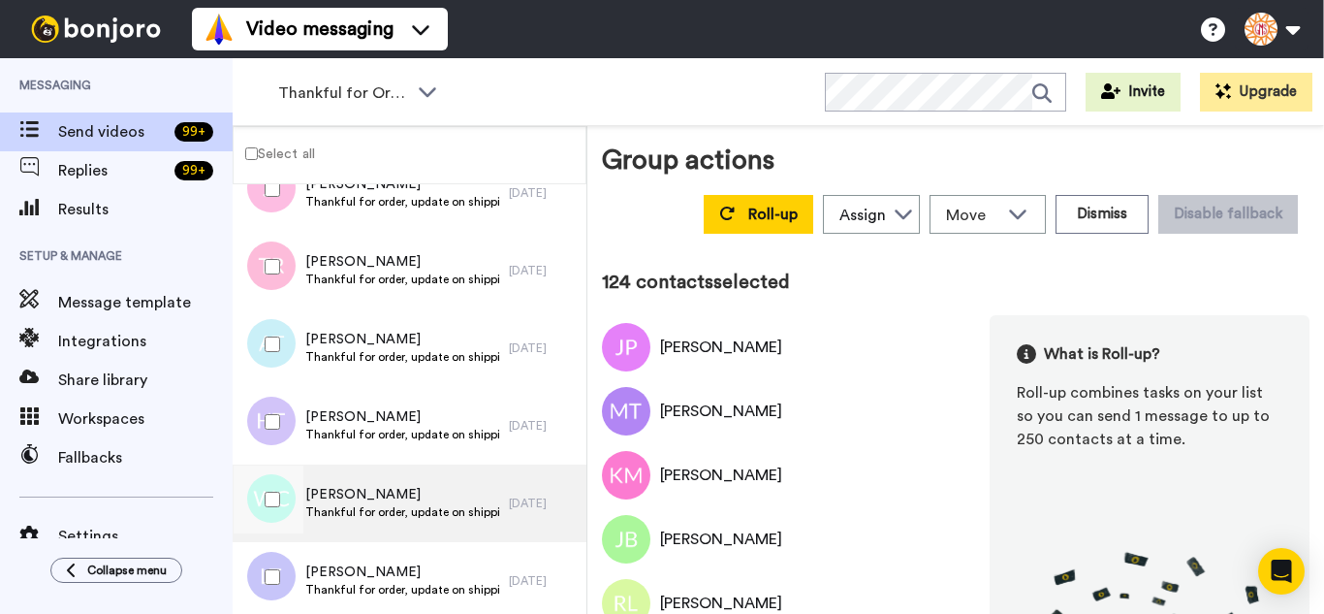
scroll to position [9479, 0]
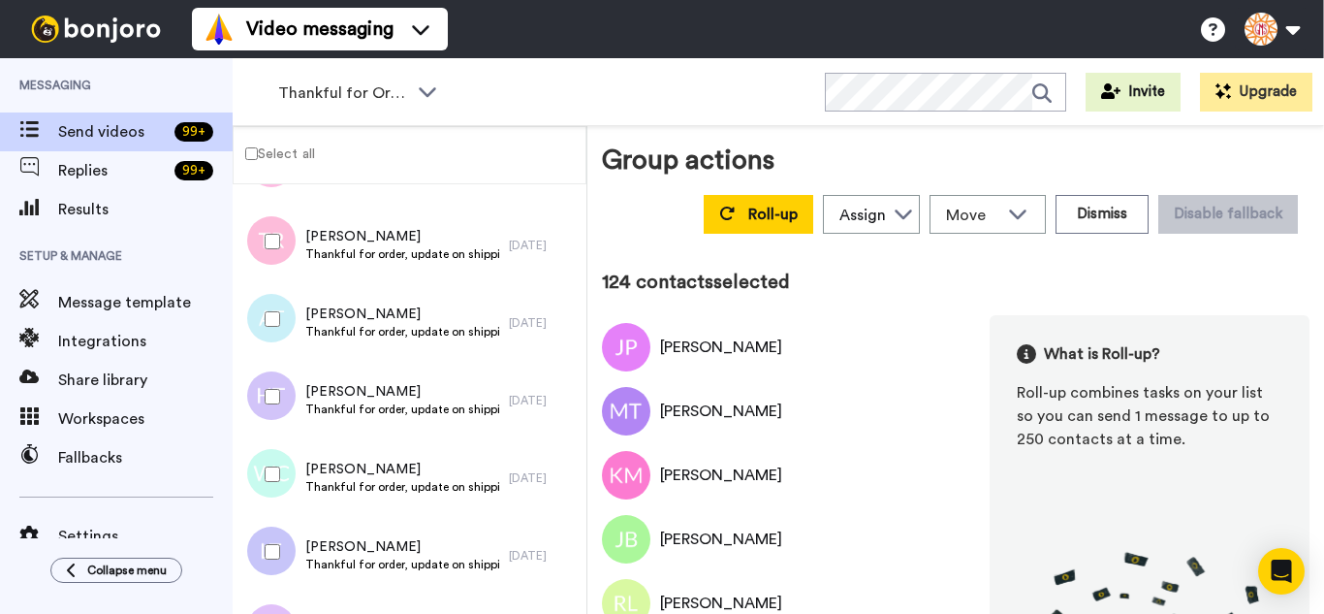
click at [276, 402] on div at bounding box center [269, 397] width 70 height 68
click at [276, 462] on div at bounding box center [269, 474] width 70 height 68
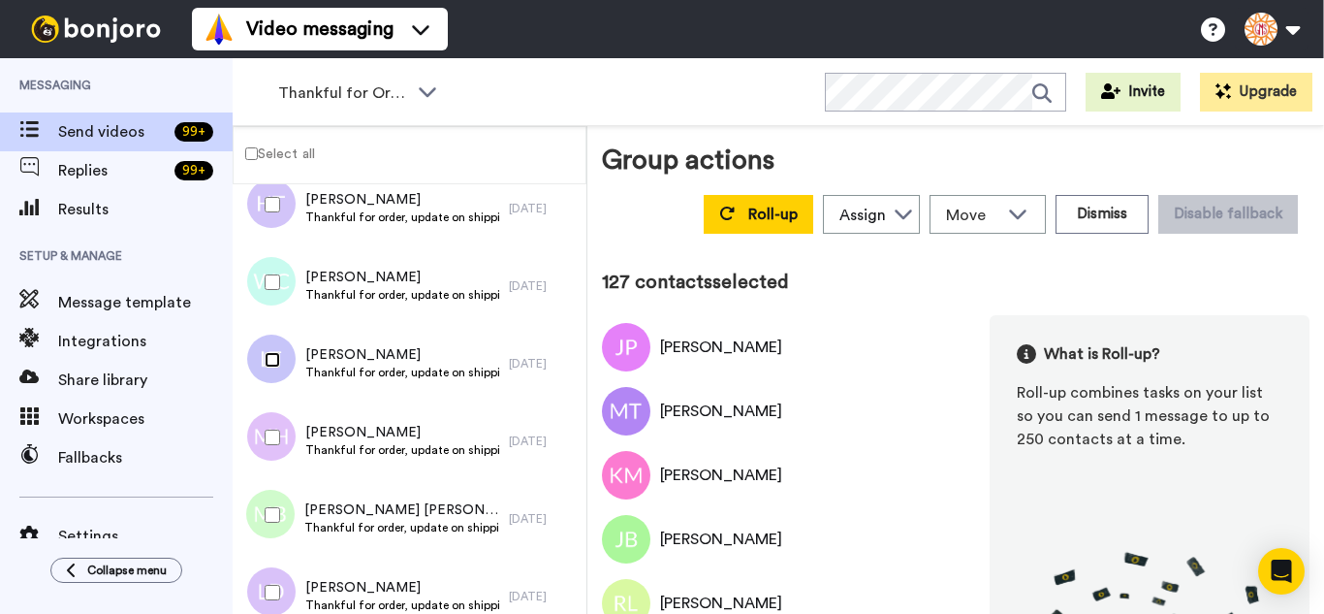
scroll to position [9673, 0]
click at [279, 444] on div at bounding box center [269, 435] width 70 height 68
click at [271, 530] on div at bounding box center [269, 513] width 70 height 68
click at [278, 564] on div at bounding box center [269, 590] width 70 height 68
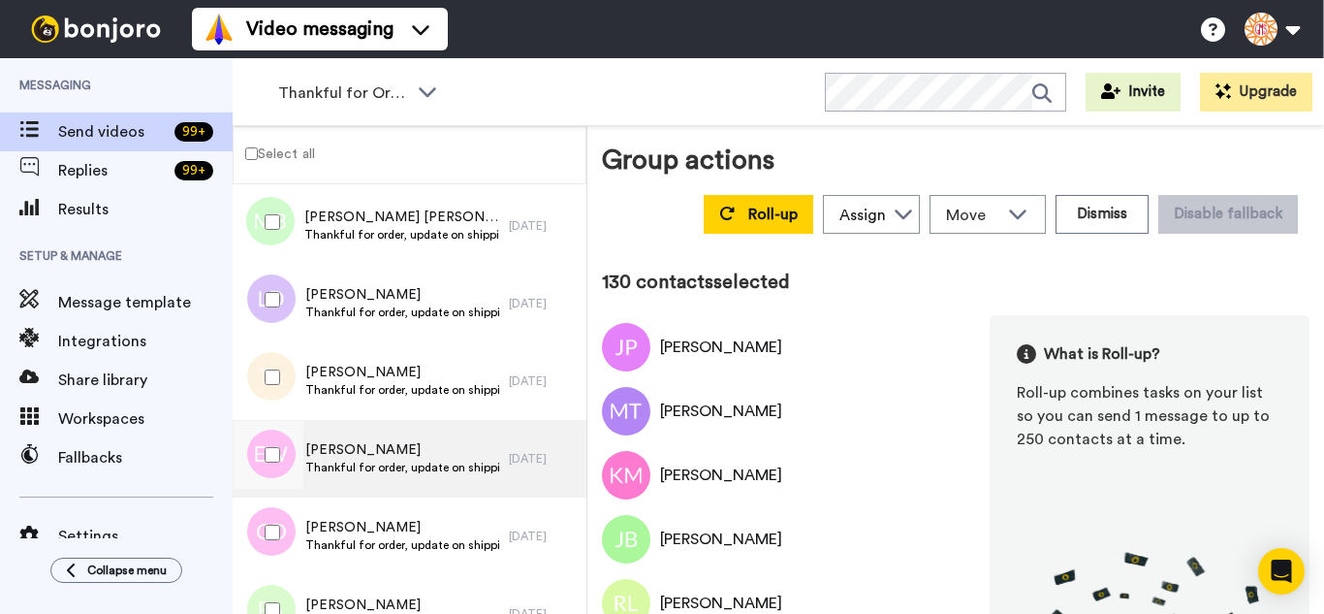
scroll to position [10060, 0]
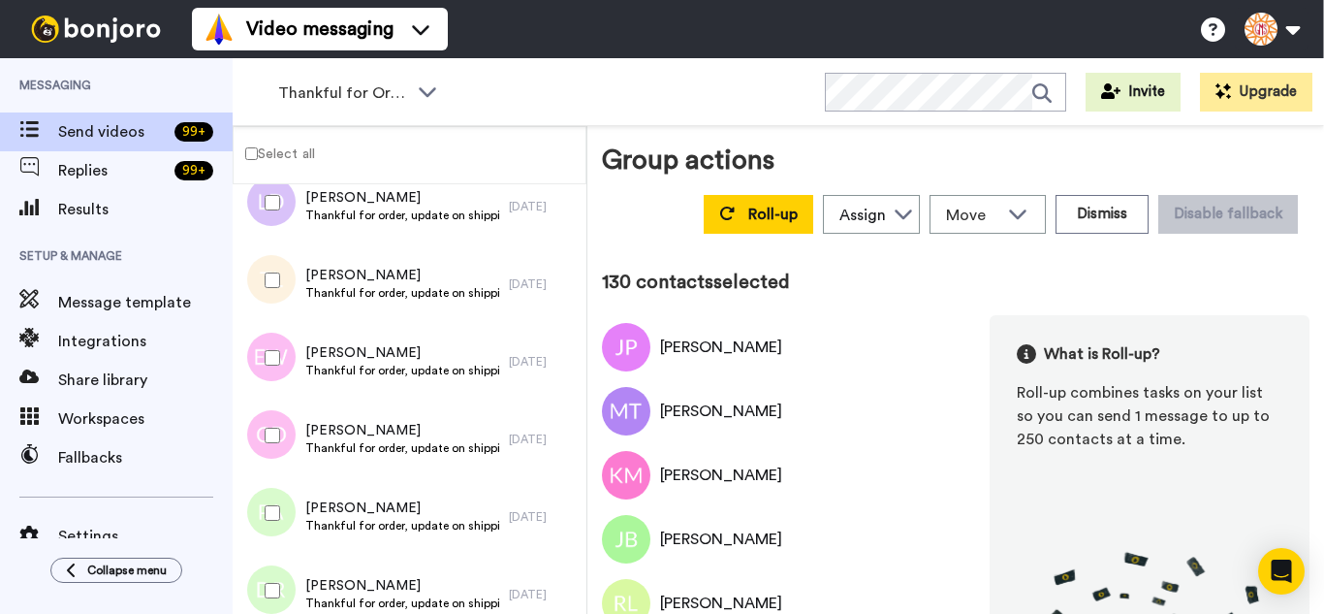
drag, startPoint x: 280, startPoint y: 281, endPoint x: 274, endPoint y: 338, distance: 57.5
click at [280, 282] on div at bounding box center [269, 280] width 70 height 68
click at [274, 342] on div at bounding box center [269, 358] width 70 height 68
click at [258, 522] on div at bounding box center [269, 513] width 70 height 68
click at [262, 567] on div at bounding box center [269, 590] width 70 height 68
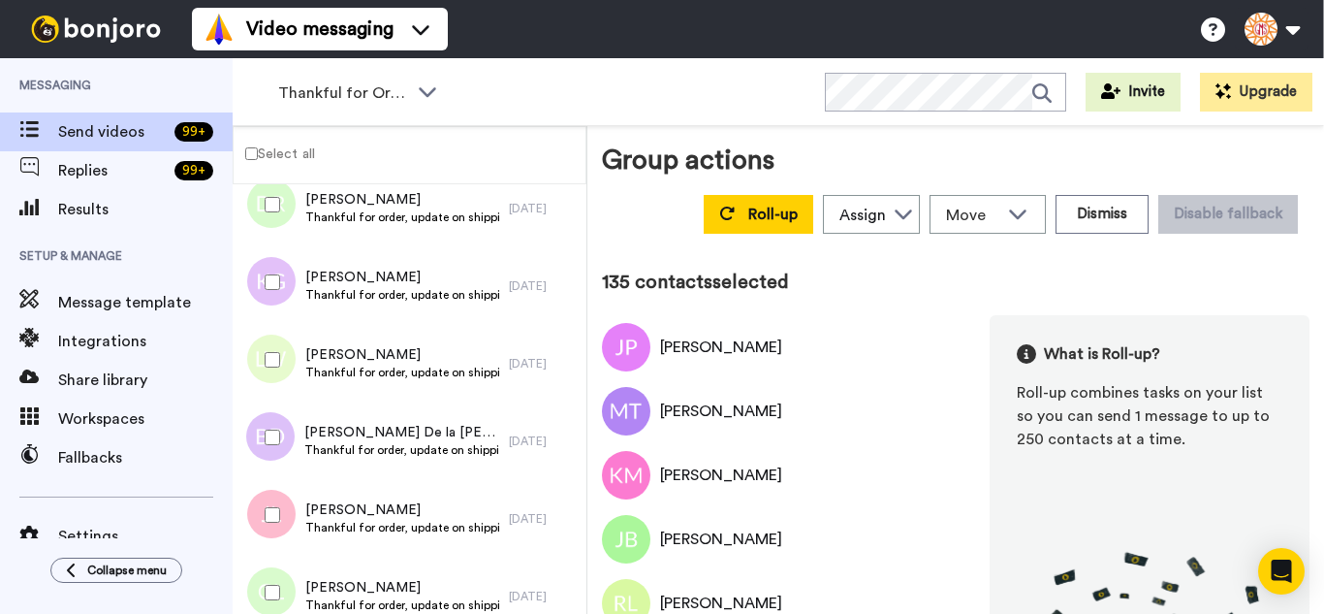
scroll to position [10448, 0]
click at [275, 272] on div at bounding box center [269, 280] width 70 height 68
click at [290, 358] on div at bounding box center [269, 358] width 70 height 68
drag, startPoint x: 278, startPoint y: 420, endPoint x: 273, endPoint y: 461, distance: 41.0
click at [278, 421] on div at bounding box center [269, 435] width 70 height 68
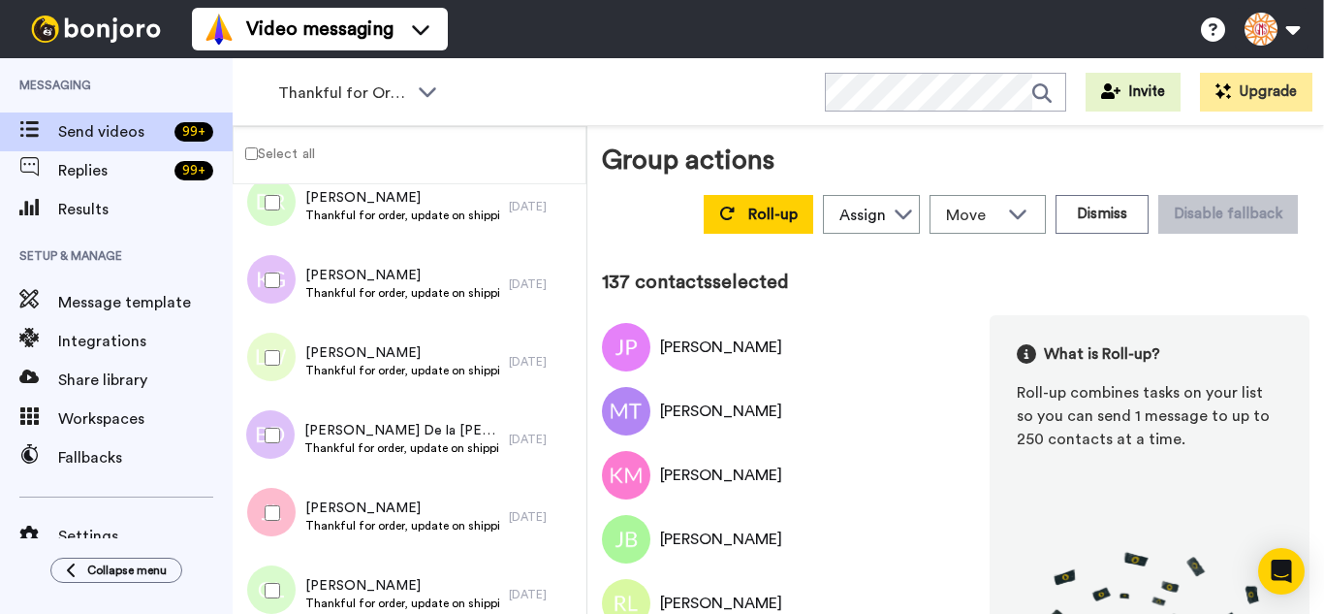
click at [268, 532] on div at bounding box center [269, 513] width 70 height 68
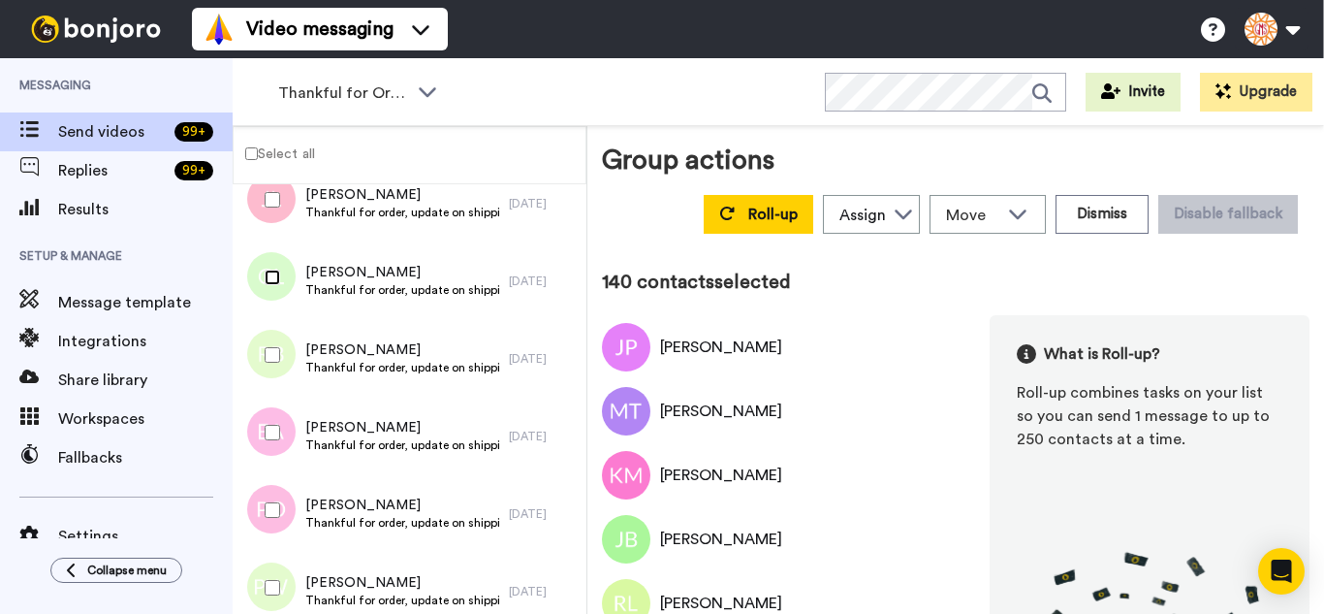
scroll to position [10836, 0]
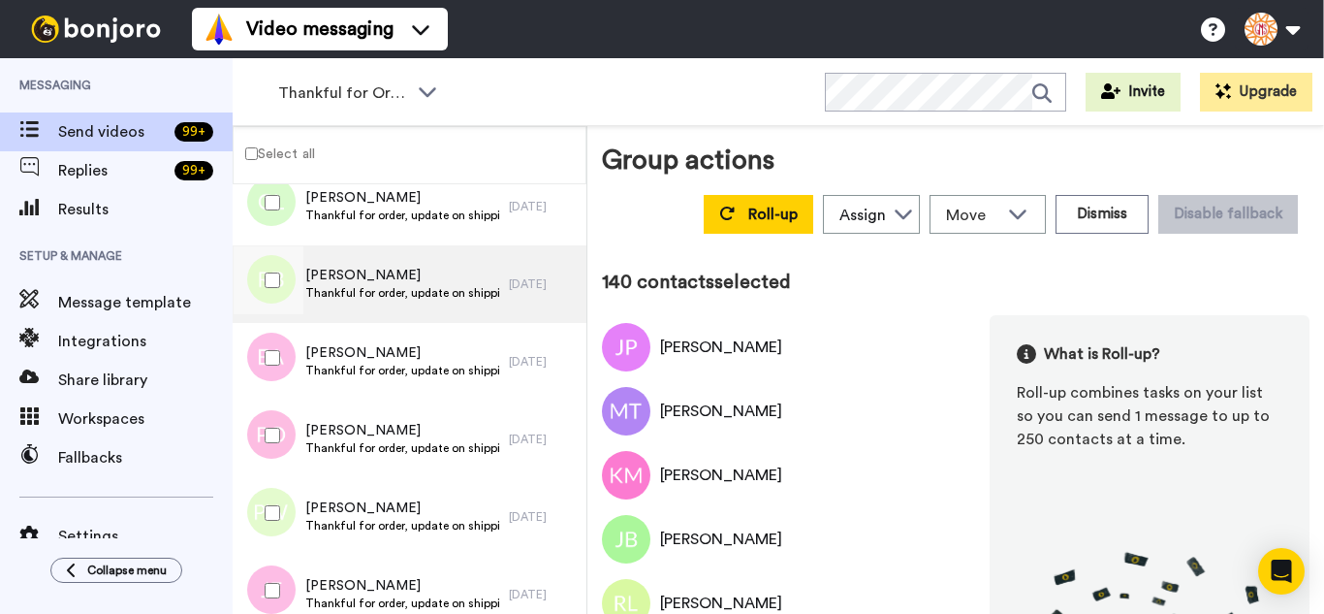
click at [272, 269] on div at bounding box center [269, 280] width 70 height 68
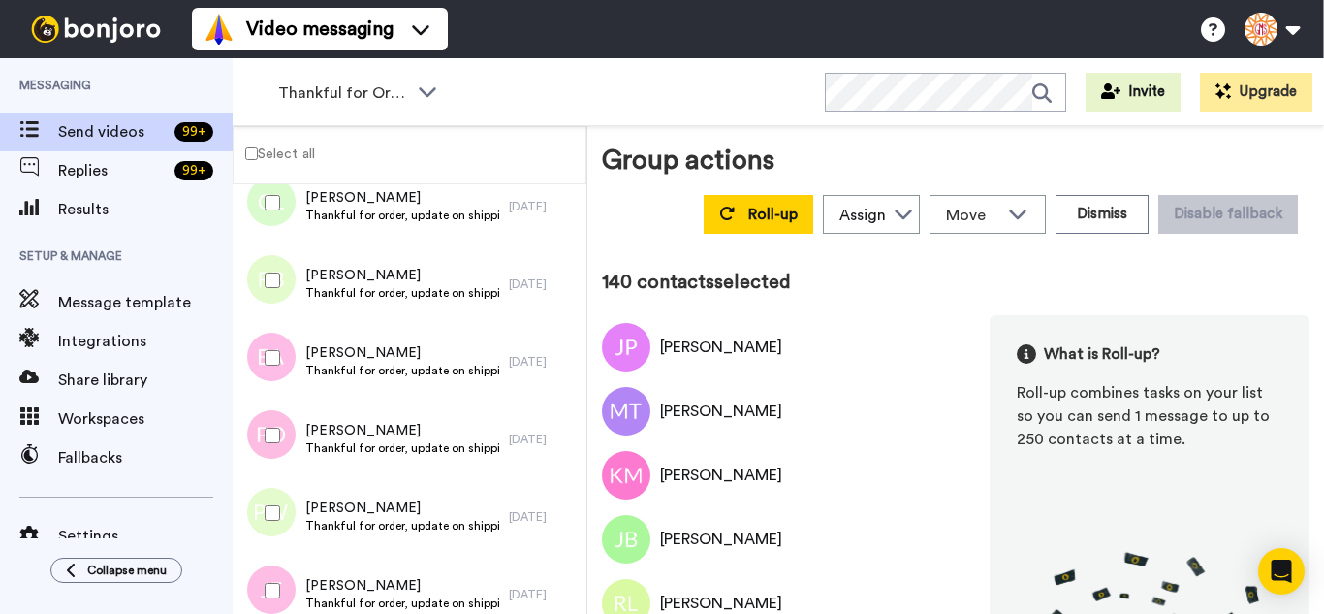
click at [270, 349] on div at bounding box center [269, 358] width 70 height 68
click at [275, 414] on div at bounding box center [269, 435] width 70 height 68
click at [281, 503] on div at bounding box center [269, 513] width 70 height 68
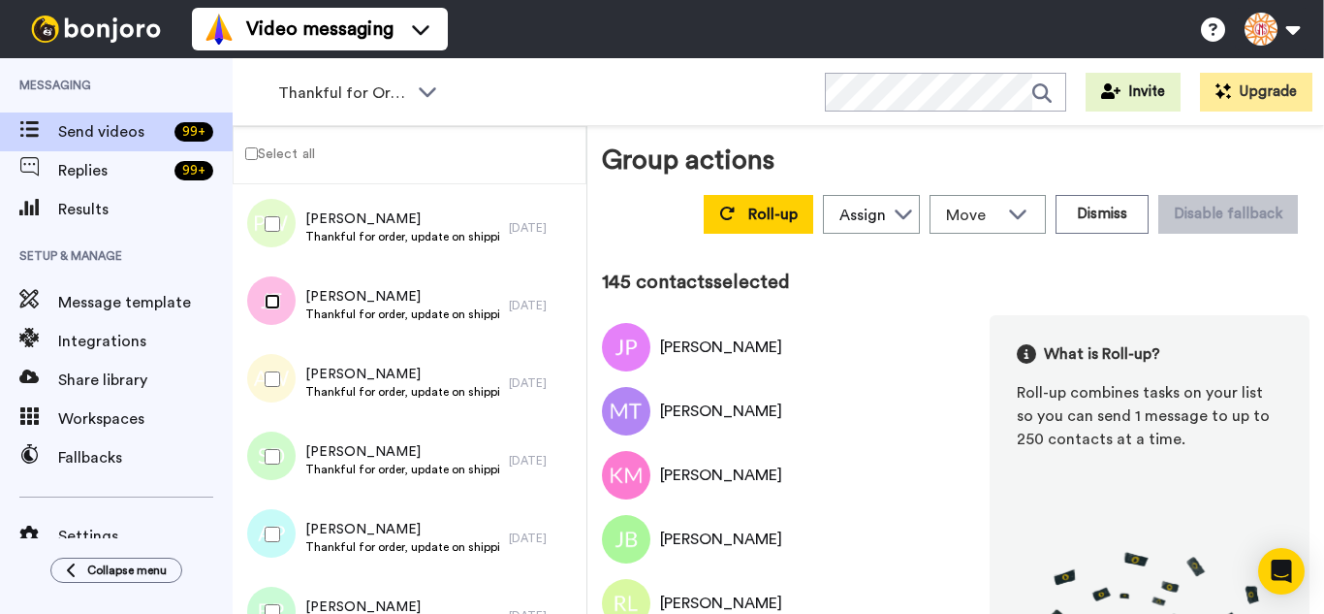
scroll to position [11127, 0]
drag, startPoint x: 267, startPoint y: 516, endPoint x: 274, endPoint y: 579, distance: 63.5
click at [267, 519] on div at bounding box center [269, 532] width 70 height 68
click at [274, 579] on div at bounding box center [269, 610] width 70 height 68
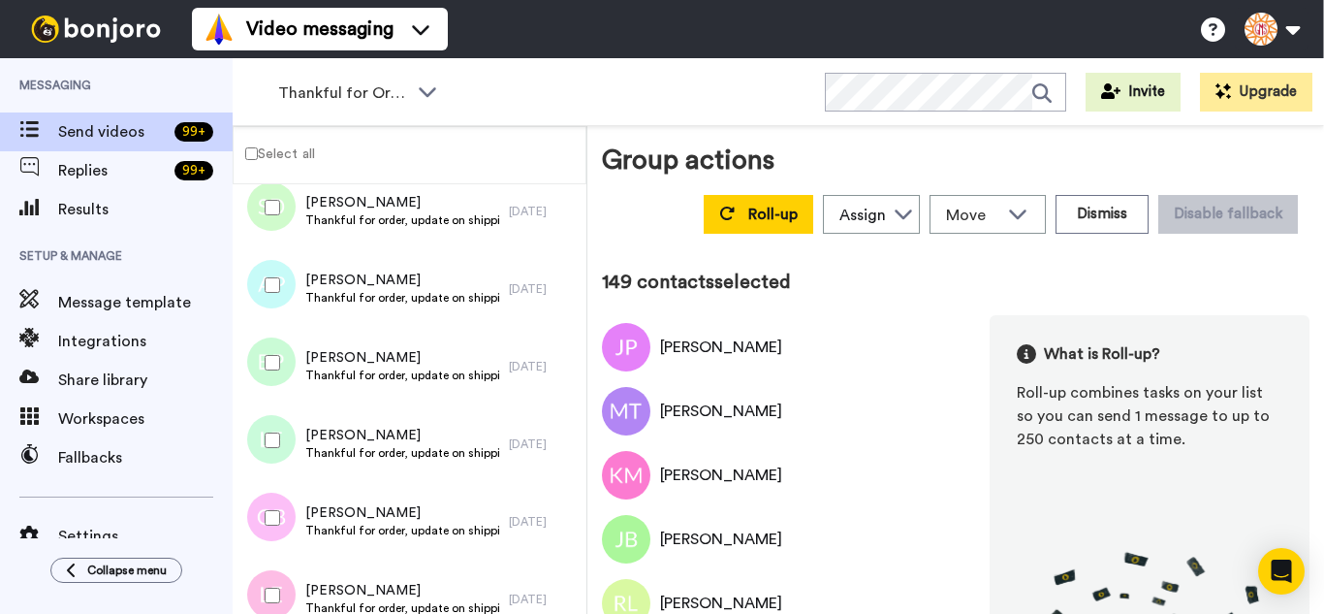
scroll to position [11418, 0]
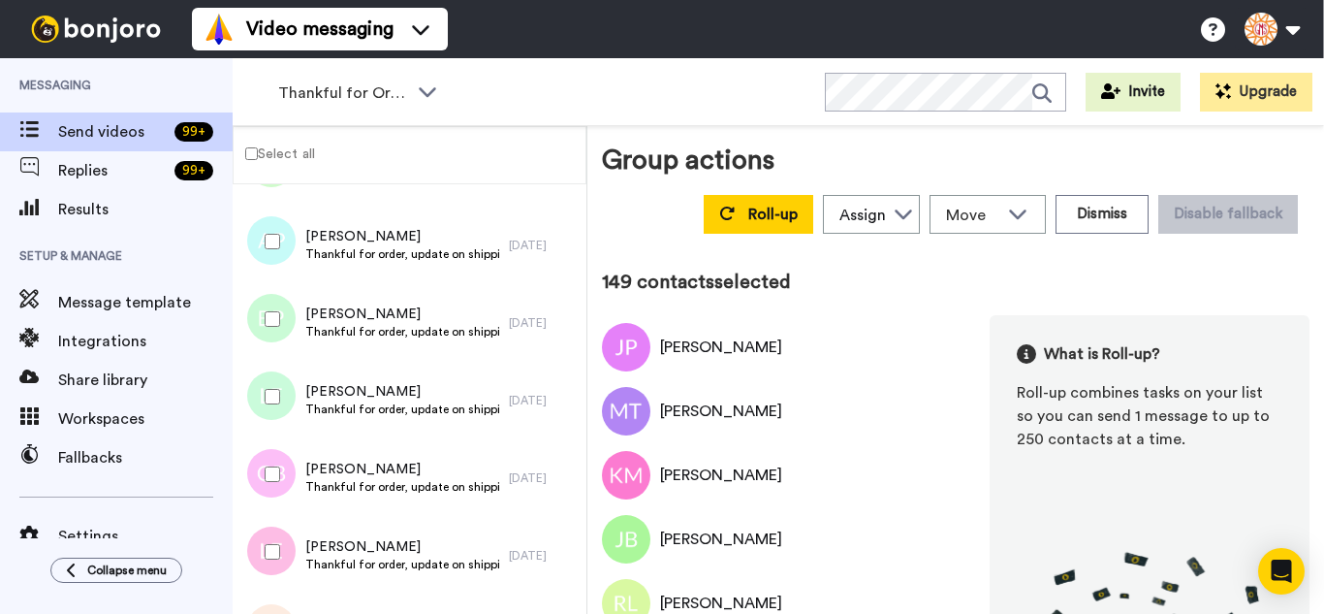
click at [283, 374] on div at bounding box center [269, 397] width 70 height 68
click at [274, 461] on div at bounding box center [269, 474] width 70 height 68
click at [282, 532] on div at bounding box center [269, 552] width 70 height 68
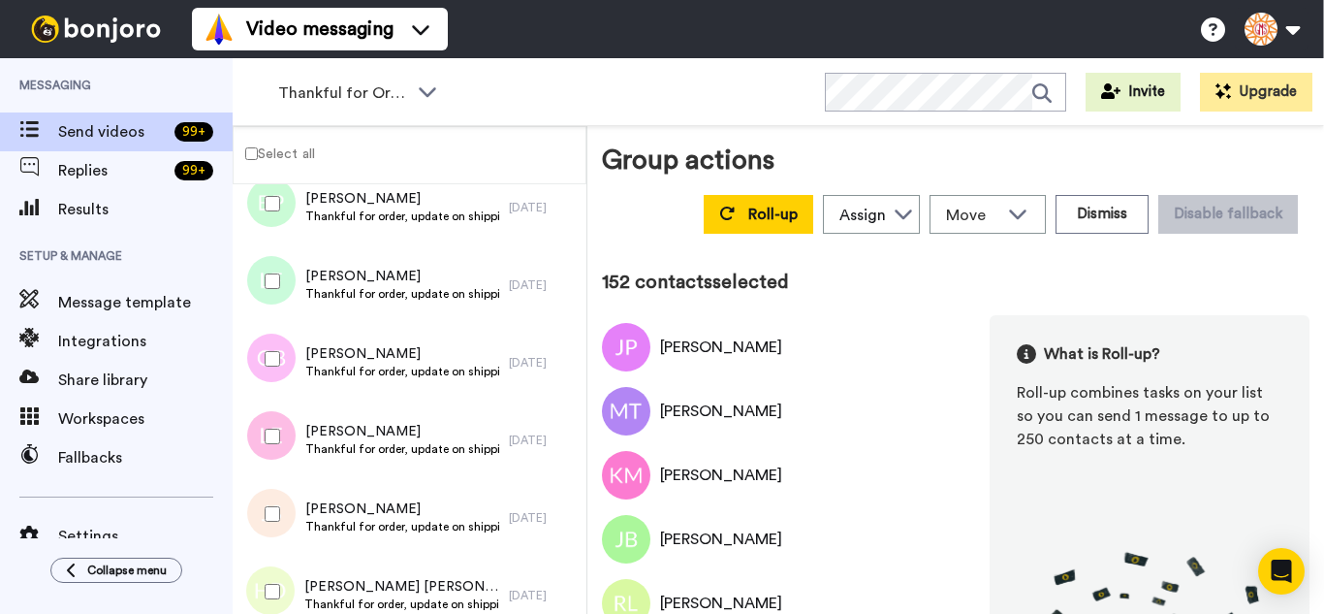
scroll to position [11708, 0]
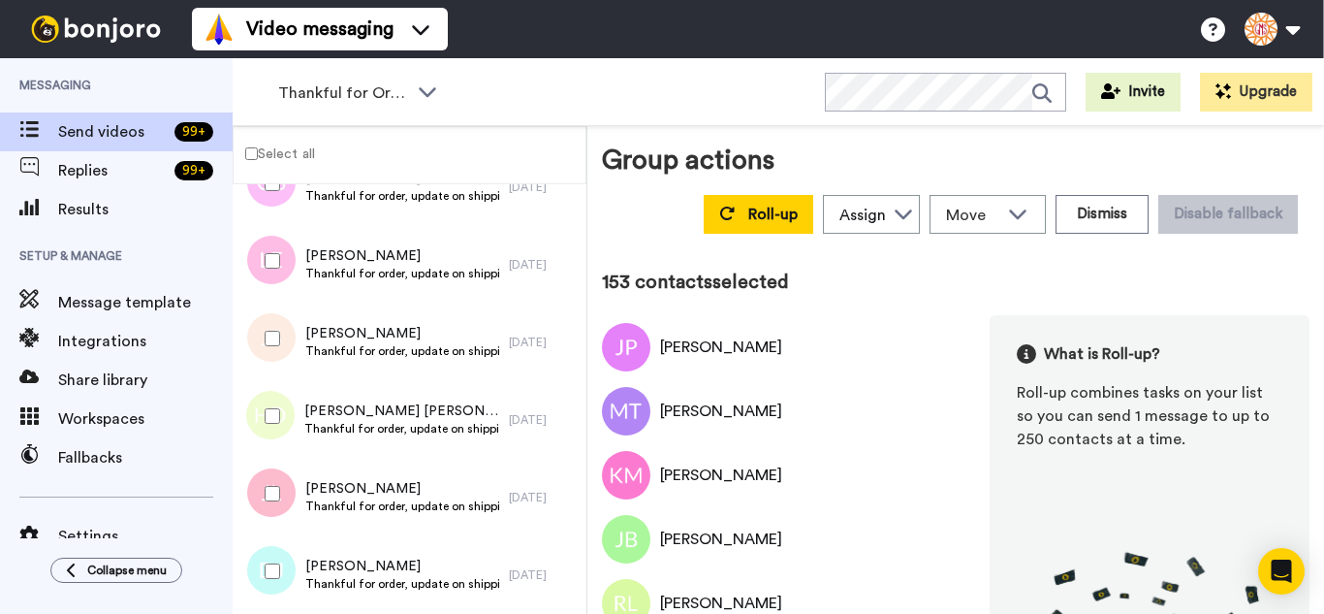
drag, startPoint x: 263, startPoint y: 435, endPoint x: 261, endPoint y: 461, distance: 26.2
click at [263, 434] on div at bounding box center [269, 416] width 70 height 68
click at [261, 504] on div at bounding box center [269, 494] width 70 height 68
click at [268, 562] on div at bounding box center [269, 571] width 70 height 68
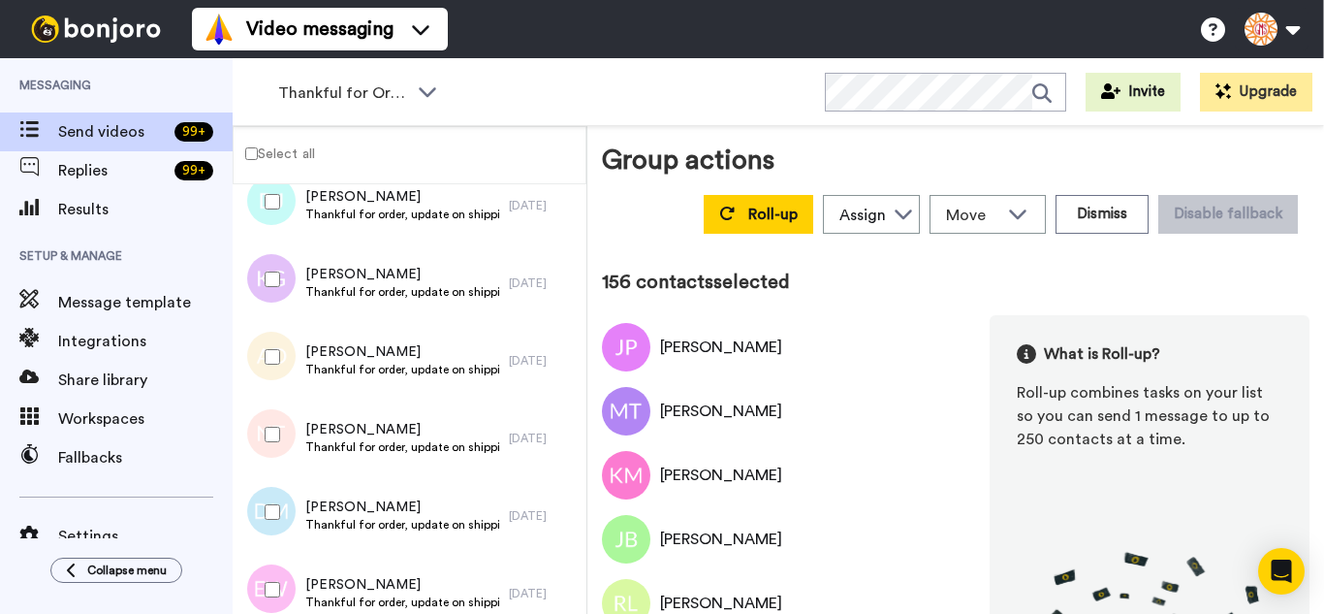
scroll to position [12096, 0]
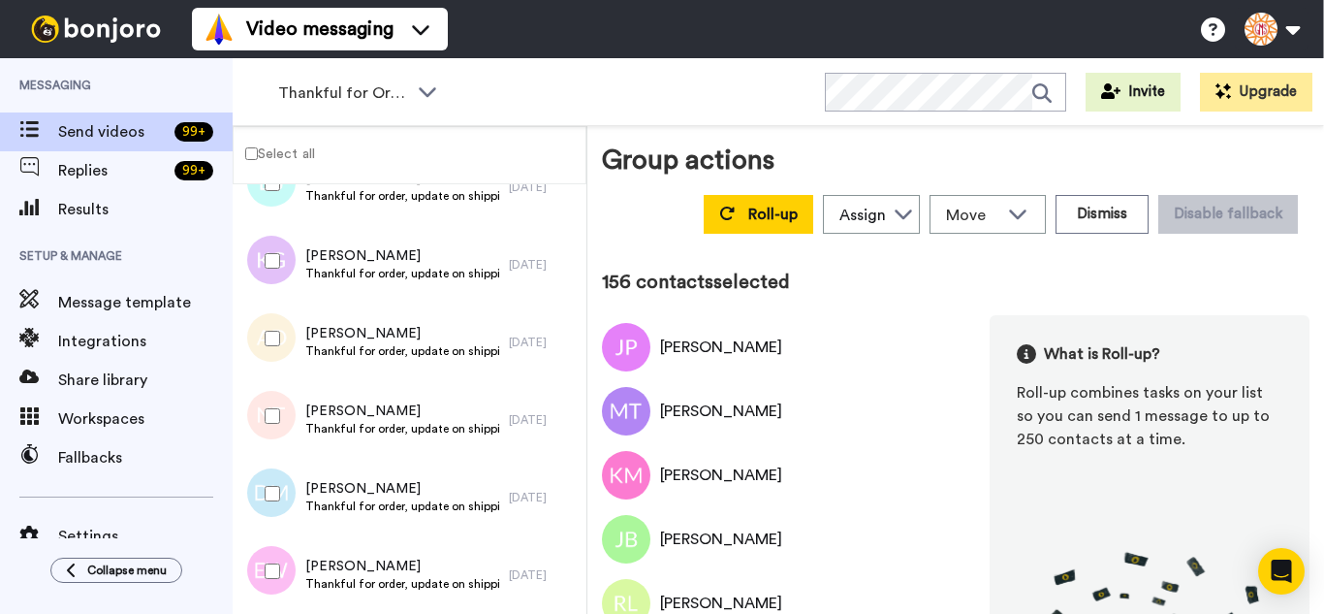
drag, startPoint x: 292, startPoint y: 255, endPoint x: 287, endPoint y: 265, distance: 10.8
click at [287, 265] on div at bounding box center [269, 261] width 70 height 68
click at [274, 361] on div at bounding box center [269, 338] width 70 height 68
click at [282, 476] on div at bounding box center [269, 494] width 70 height 68
drag, startPoint x: 285, startPoint y: 570, endPoint x: 290, endPoint y: 557, distance: 13.5
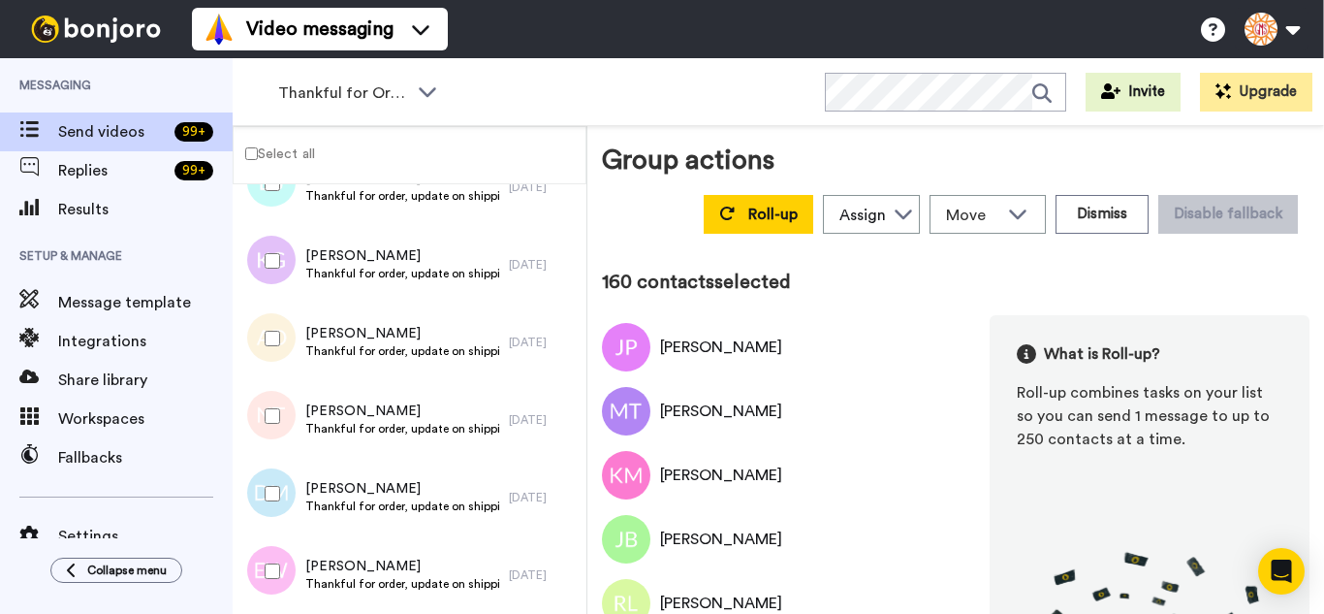
click at [285, 571] on div at bounding box center [269, 571] width 70 height 68
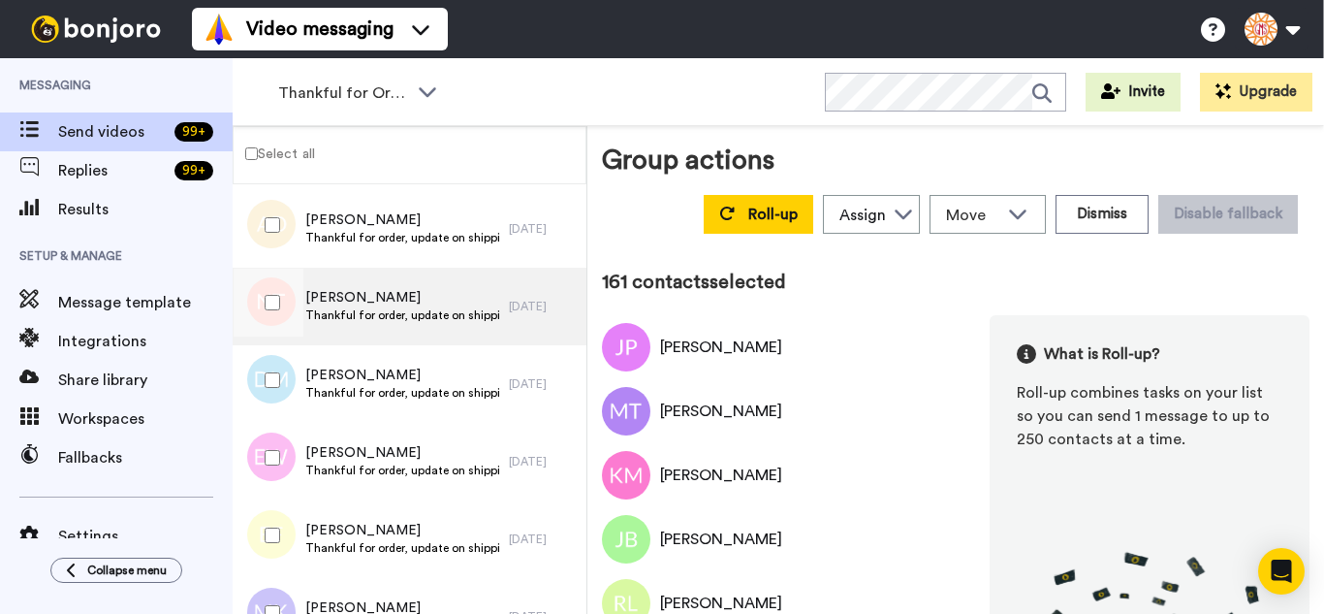
scroll to position [12387, 0]
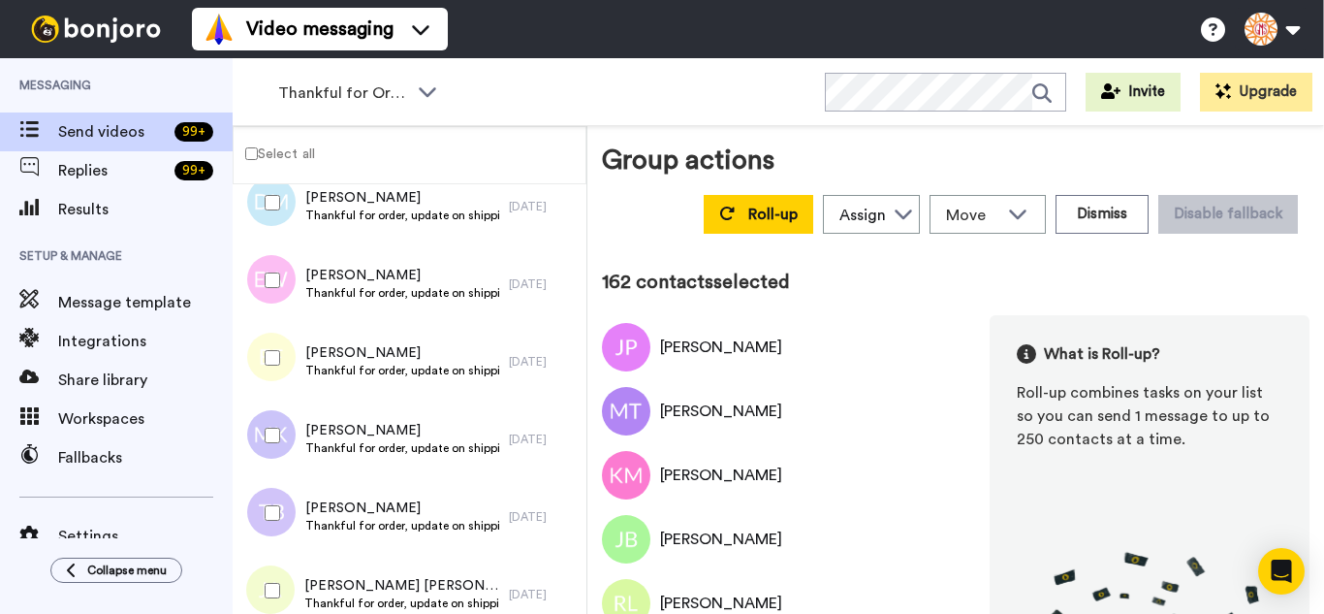
drag, startPoint x: 278, startPoint y: 447, endPoint x: 280, endPoint y: 509, distance: 62.1
click at [277, 447] on div at bounding box center [269, 435] width 70 height 68
drag, startPoint x: 281, startPoint y: 518, endPoint x: 281, endPoint y: 533, distance: 15.5
click at [281, 519] on div at bounding box center [269, 513] width 70 height 68
click at [281, 544] on div at bounding box center [269, 513] width 70 height 68
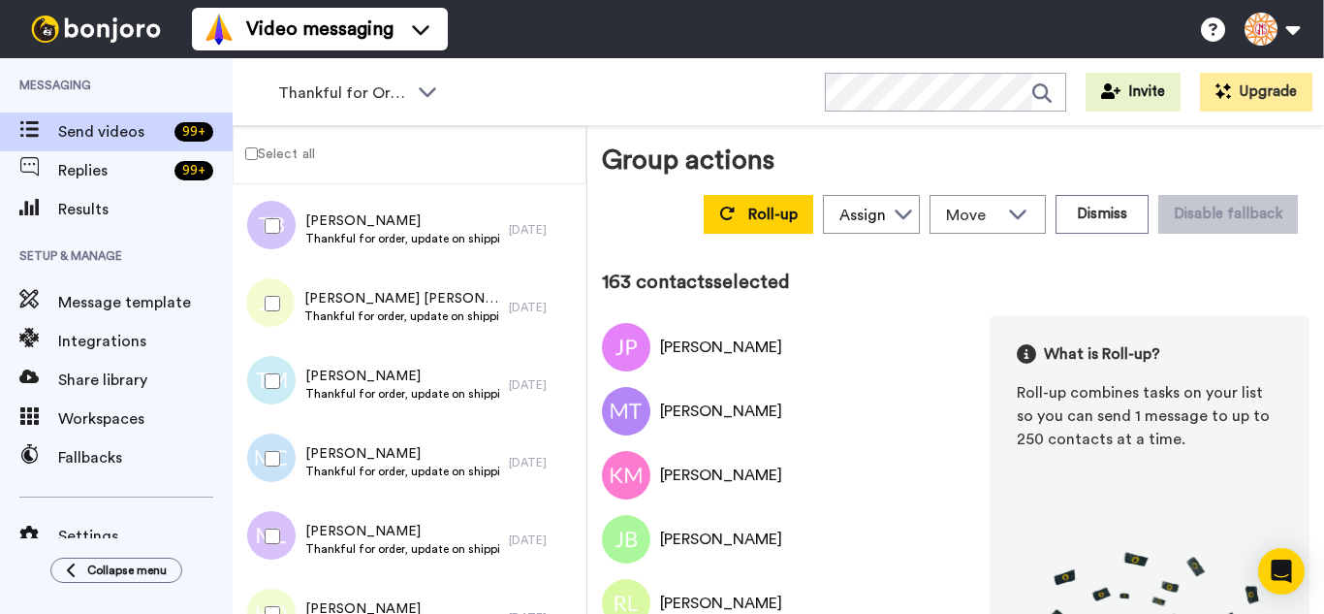
scroll to position [12678, 0]
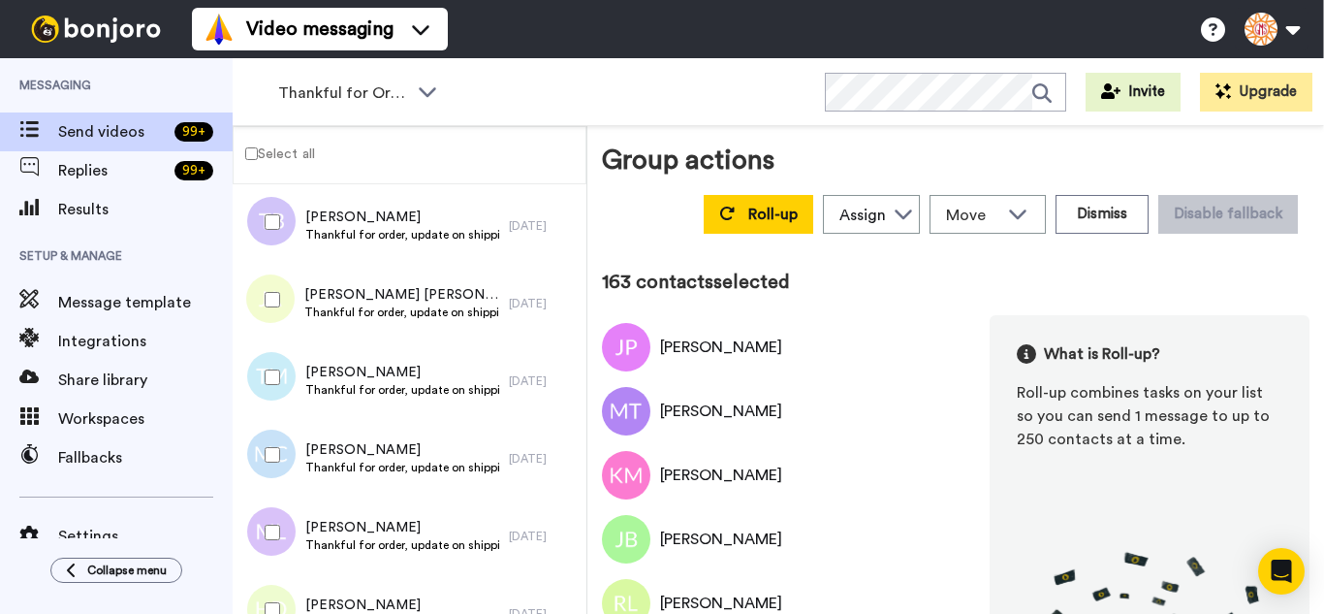
click at [268, 239] on div at bounding box center [269, 222] width 70 height 68
drag, startPoint x: 279, startPoint y: 353, endPoint x: 279, endPoint y: 438, distance: 85.3
click at [279, 359] on div at bounding box center [269, 377] width 70 height 68
click at [277, 542] on div at bounding box center [269, 532] width 70 height 68
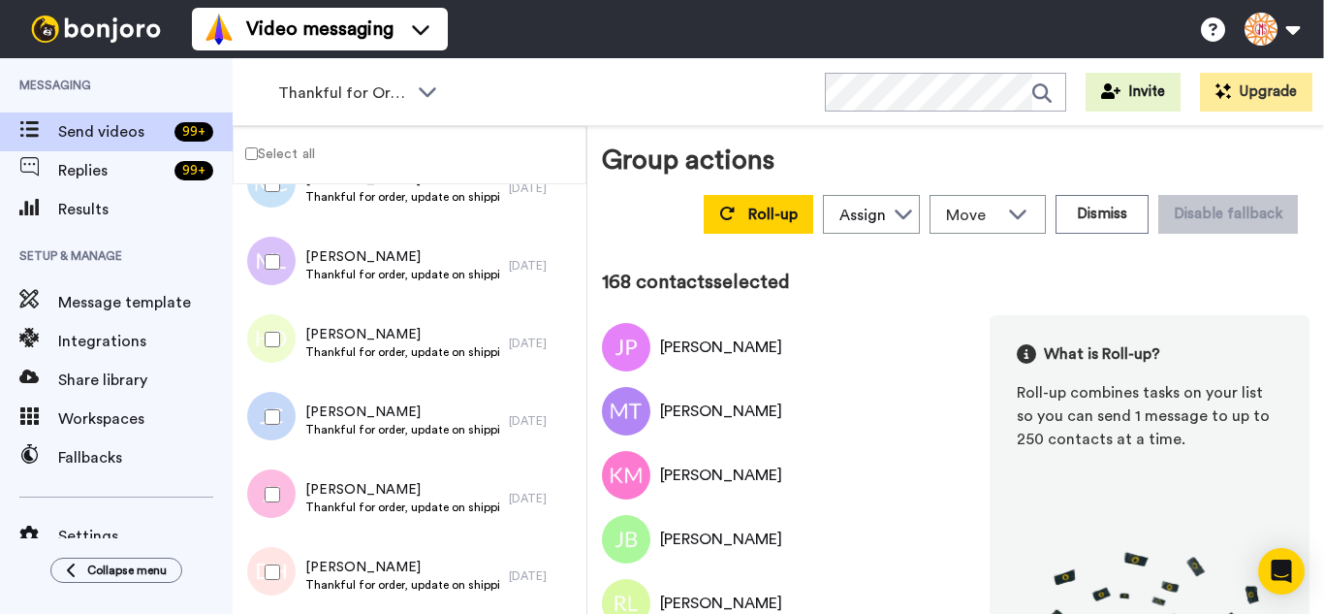
scroll to position [12969, 0]
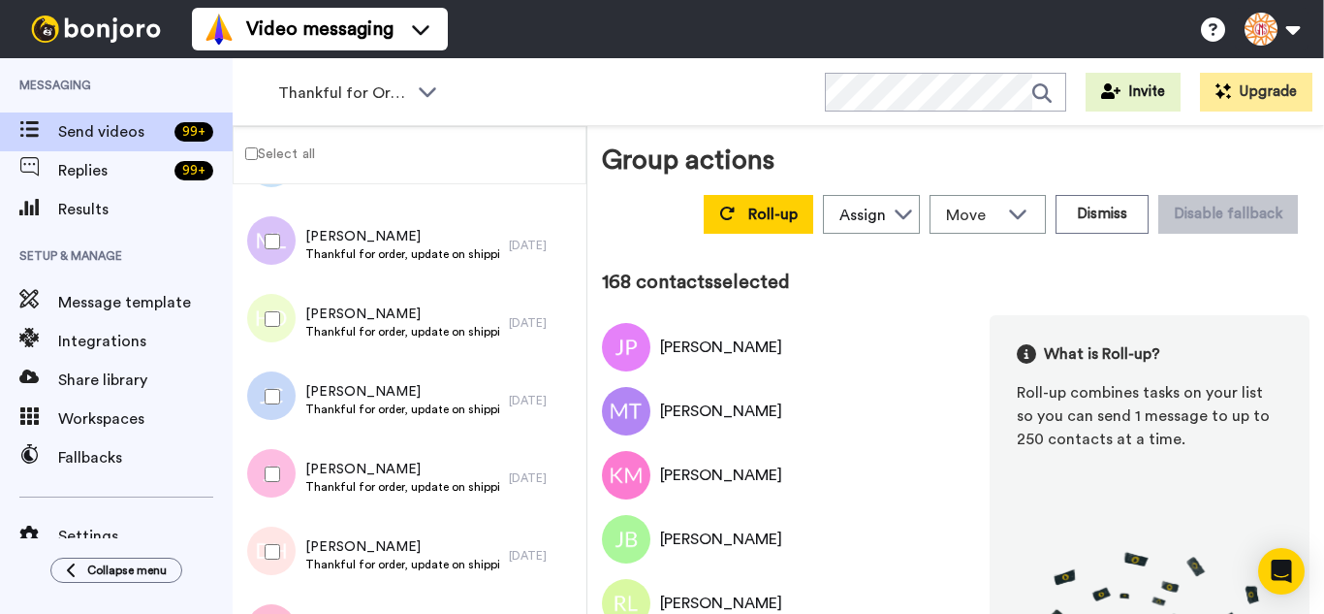
drag, startPoint x: 277, startPoint y: 331, endPoint x: 277, endPoint y: 414, distance: 83.4
click at [277, 334] on div at bounding box center [269, 319] width 70 height 68
click at [277, 414] on div at bounding box center [269, 397] width 70 height 68
drag, startPoint x: 279, startPoint y: 446, endPoint x: 279, endPoint y: 537, distance: 91.1
click at [279, 453] on div at bounding box center [269, 474] width 70 height 68
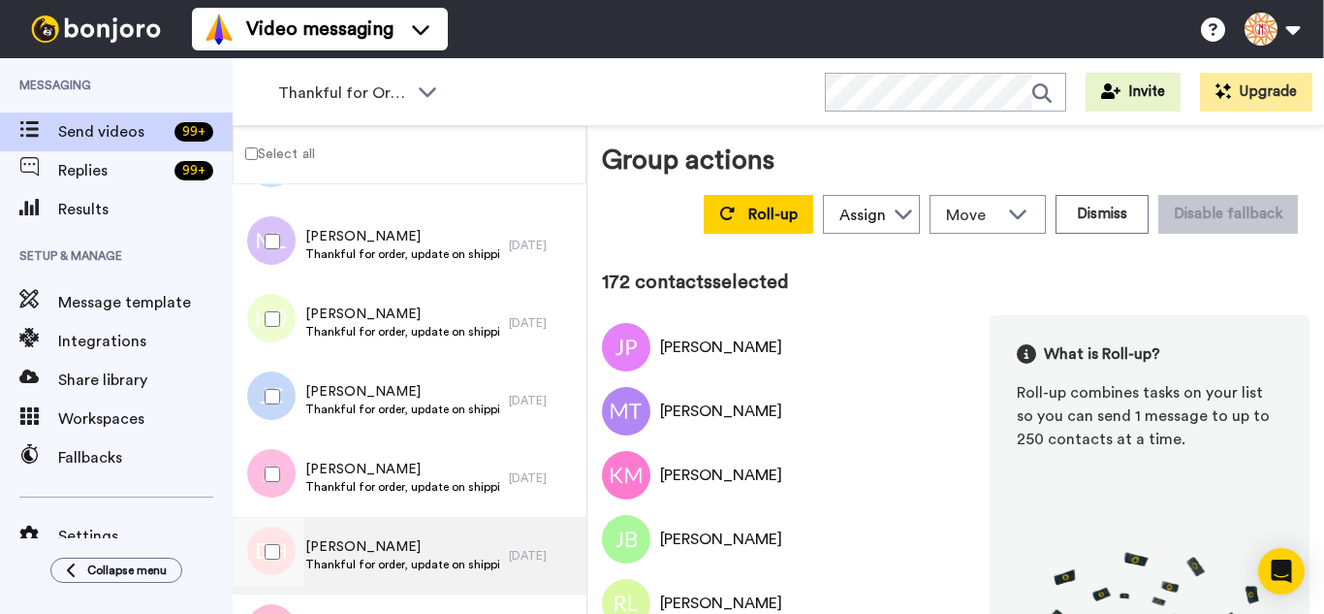
click at [280, 591] on div at bounding box center [267, 556] width 58 height 78
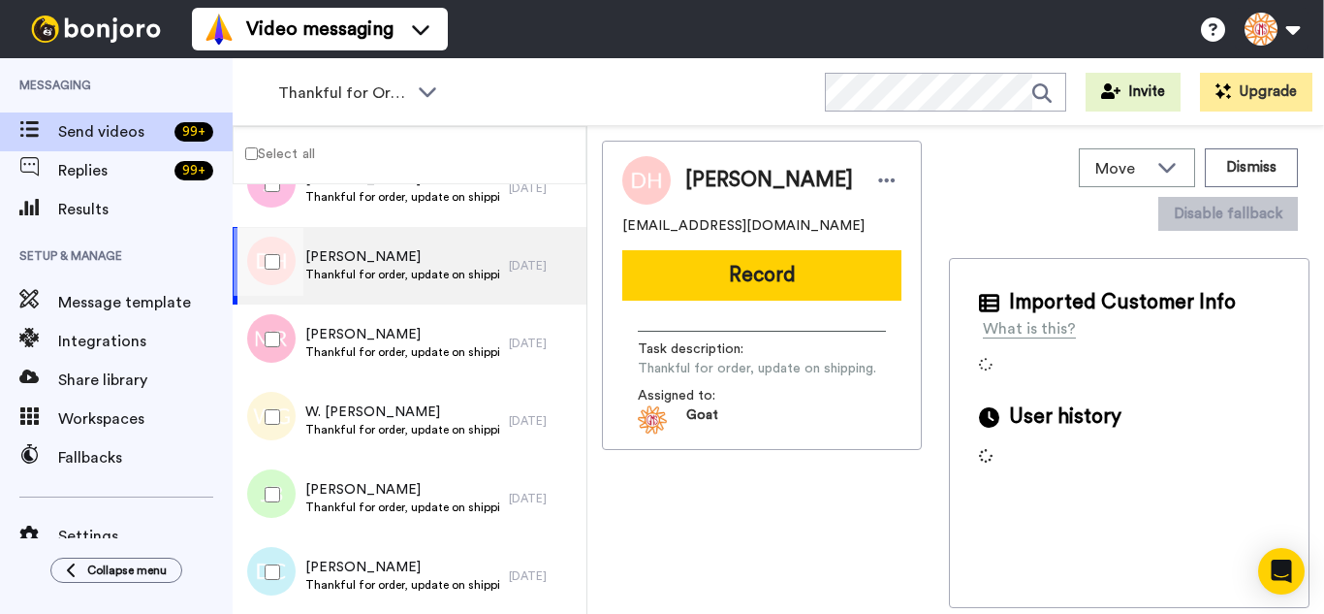
scroll to position [13260, 0]
click at [283, 325] on div at bounding box center [269, 338] width 70 height 68
click at [280, 431] on div at bounding box center [269, 416] width 70 height 68
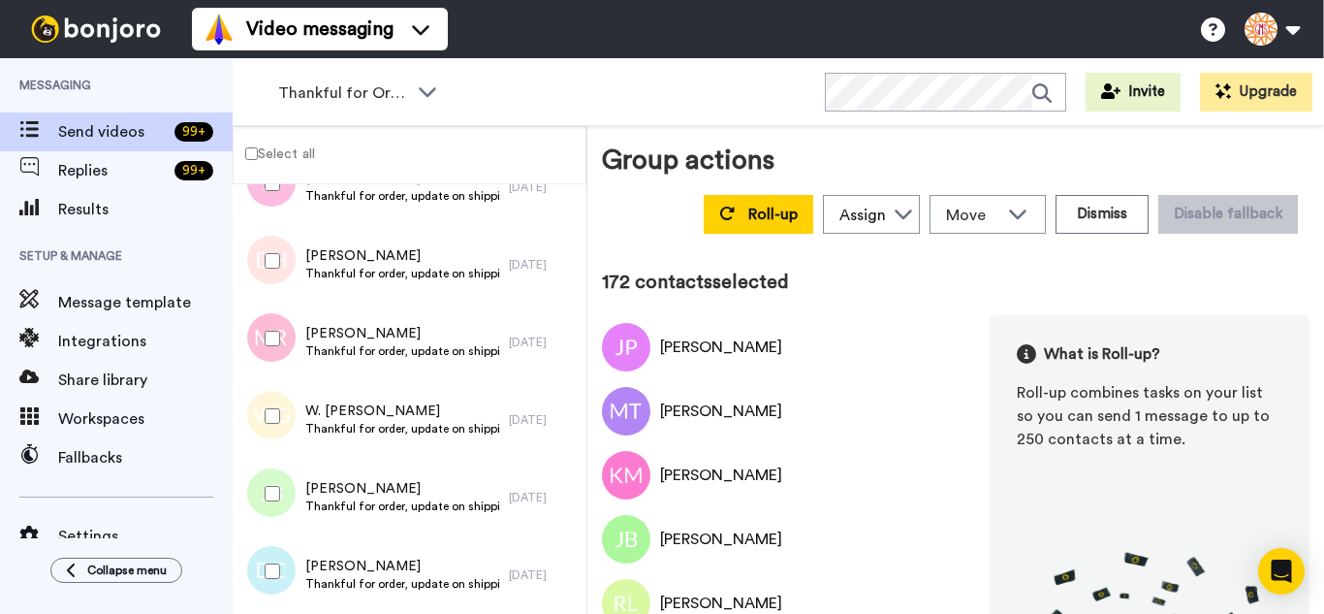
drag, startPoint x: 279, startPoint y: 448, endPoint x: 273, endPoint y: 539, distance: 91.3
click at [272, 544] on div at bounding box center [269, 571] width 70 height 68
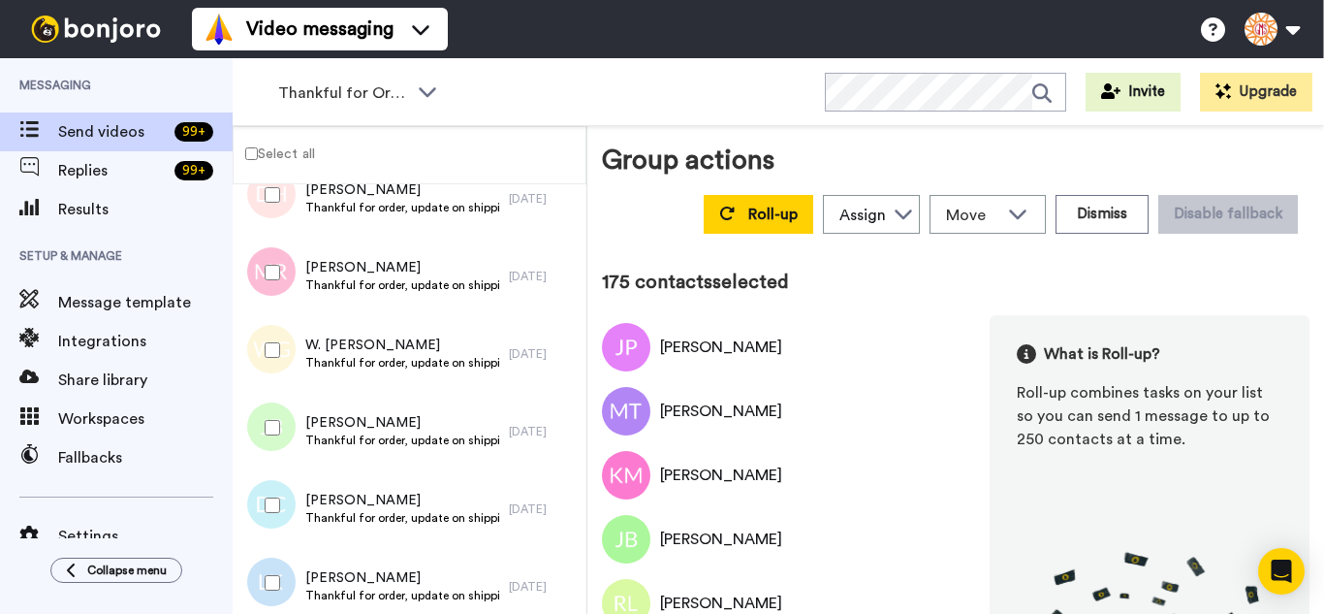
scroll to position [13357, 0]
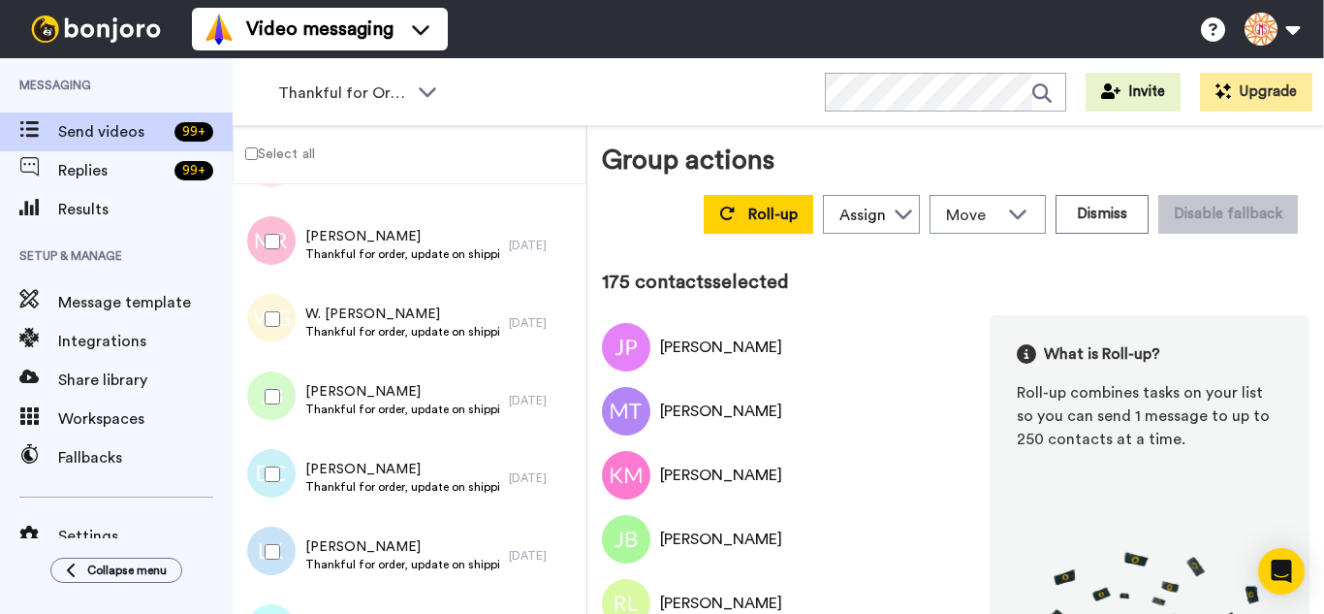
click at [281, 406] on div at bounding box center [269, 397] width 70 height 68
drag, startPoint x: 270, startPoint y: 539, endPoint x: 296, endPoint y: 447, distance: 95.5
click at [270, 538] on div at bounding box center [269, 552] width 70 height 68
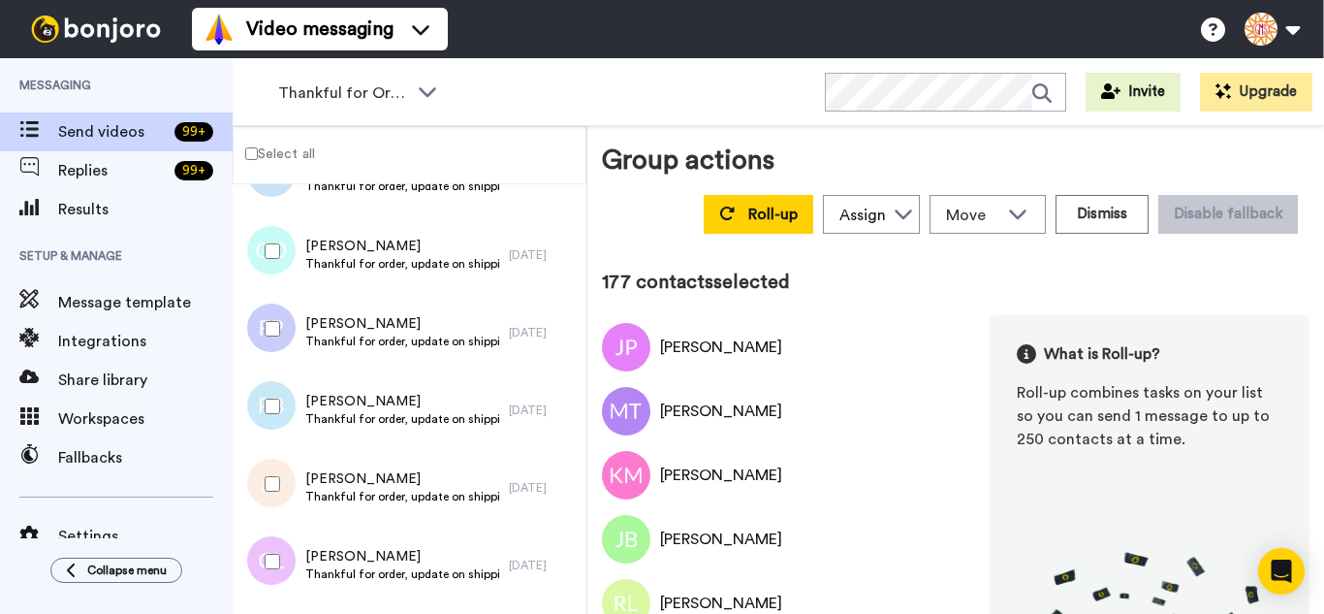
scroll to position [13744, 0]
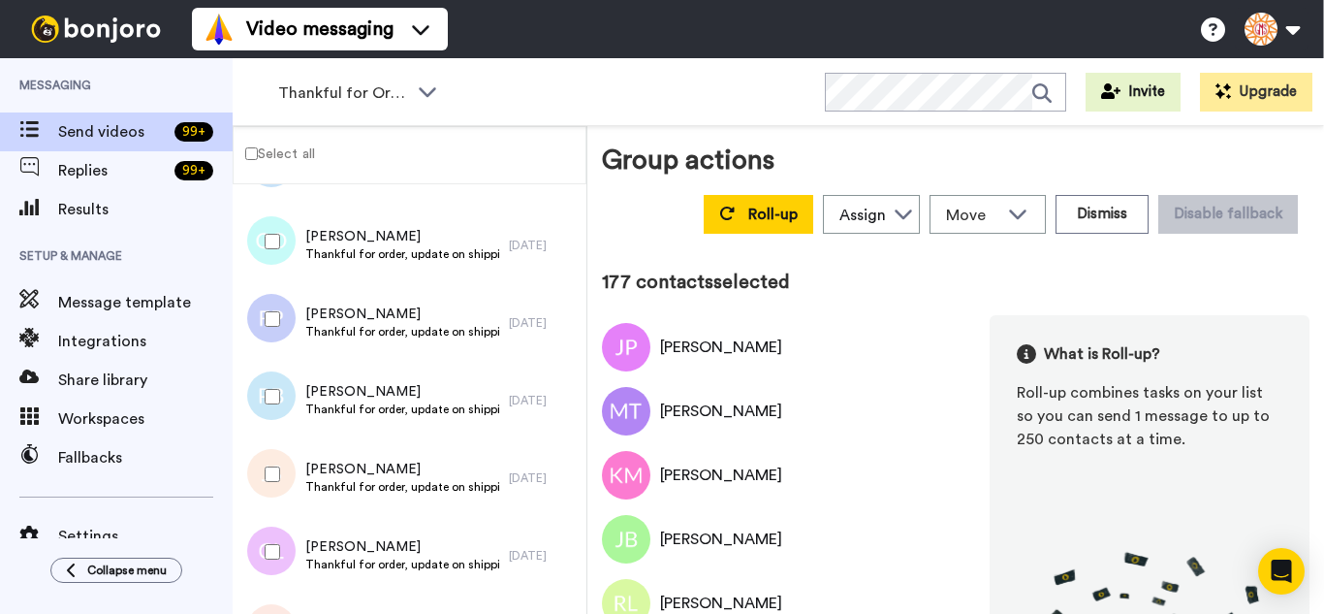
drag, startPoint x: 272, startPoint y: 266, endPoint x: 283, endPoint y: 350, distance: 85.0
click at [271, 270] on div at bounding box center [269, 241] width 70 height 68
drag, startPoint x: 283, startPoint y: 350, endPoint x: 283, endPoint y: 390, distance: 39.7
click at [283, 351] on div at bounding box center [269, 319] width 70 height 68
click at [282, 401] on div at bounding box center [269, 397] width 70 height 68
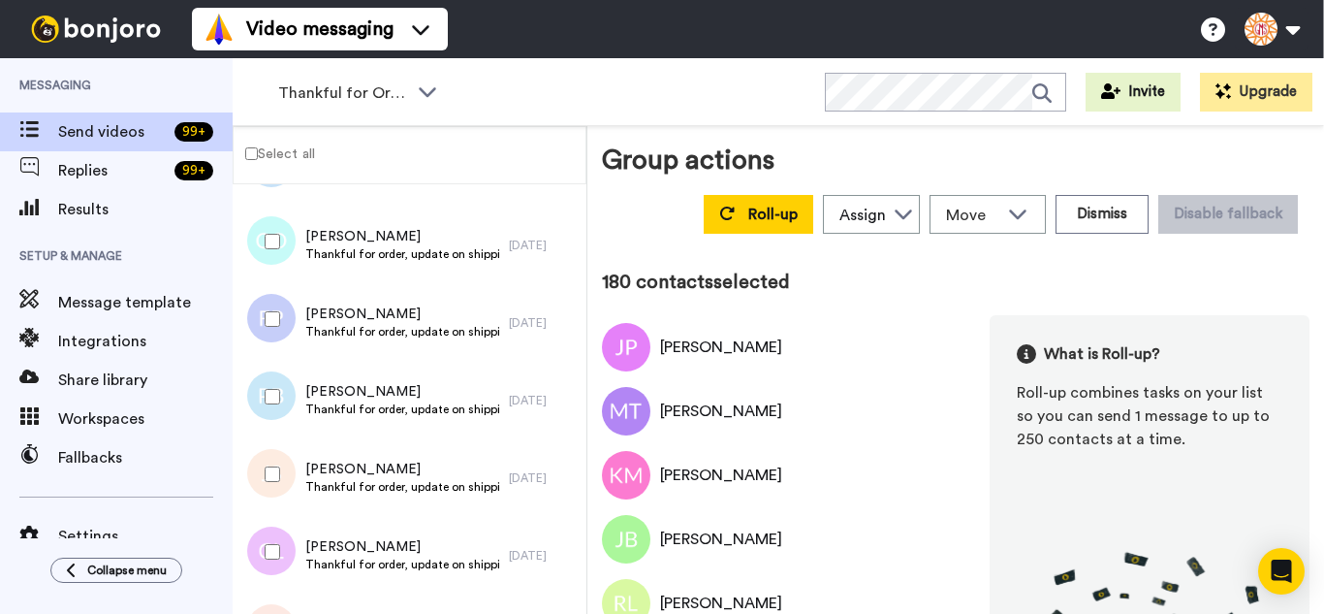
drag, startPoint x: 283, startPoint y: 457, endPoint x: 285, endPoint y: 545, distance: 88.2
click at [283, 462] on div at bounding box center [269, 474] width 70 height 68
click at [286, 546] on div at bounding box center [269, 552] width 70 height 68
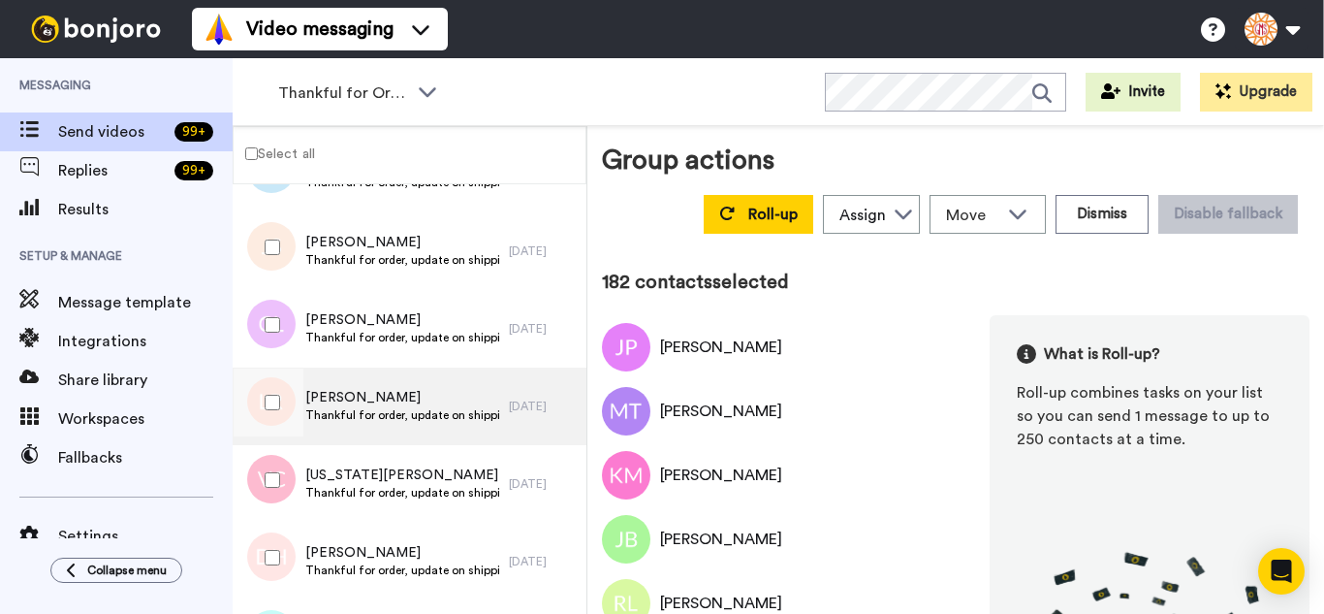
scroll to position [14035, 0]
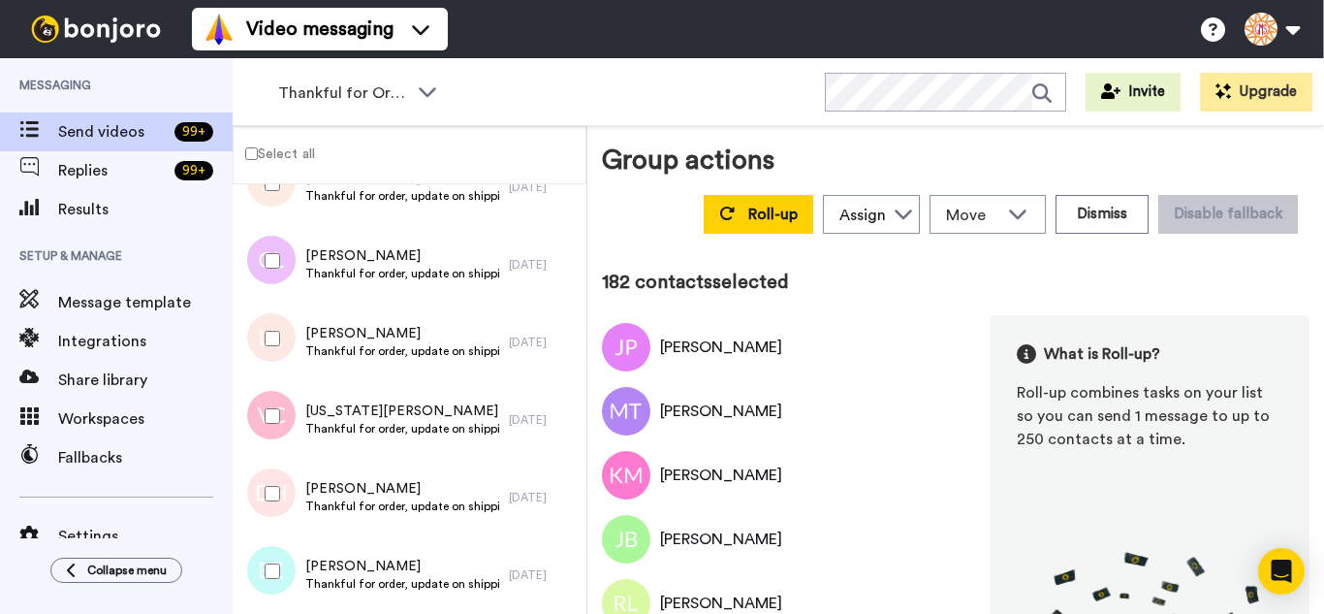
click at [265, 330] on div at bounding box center [269, 338] width 70 height 68
click at [263, 421] on div at bounding box center [269, 416] width 70 height 68
drag, startPoint x: 267, startPoint y: 467, endPoint x: 270, endPoint y: 516, distance: 48.6
click at [266, 473] on div at bounding box center [269, 494] width 70 height 68
drag, startPoint x: 274, startPoint y: 537, endPoint x: 275, endPoint y: 562, distance: 25.2
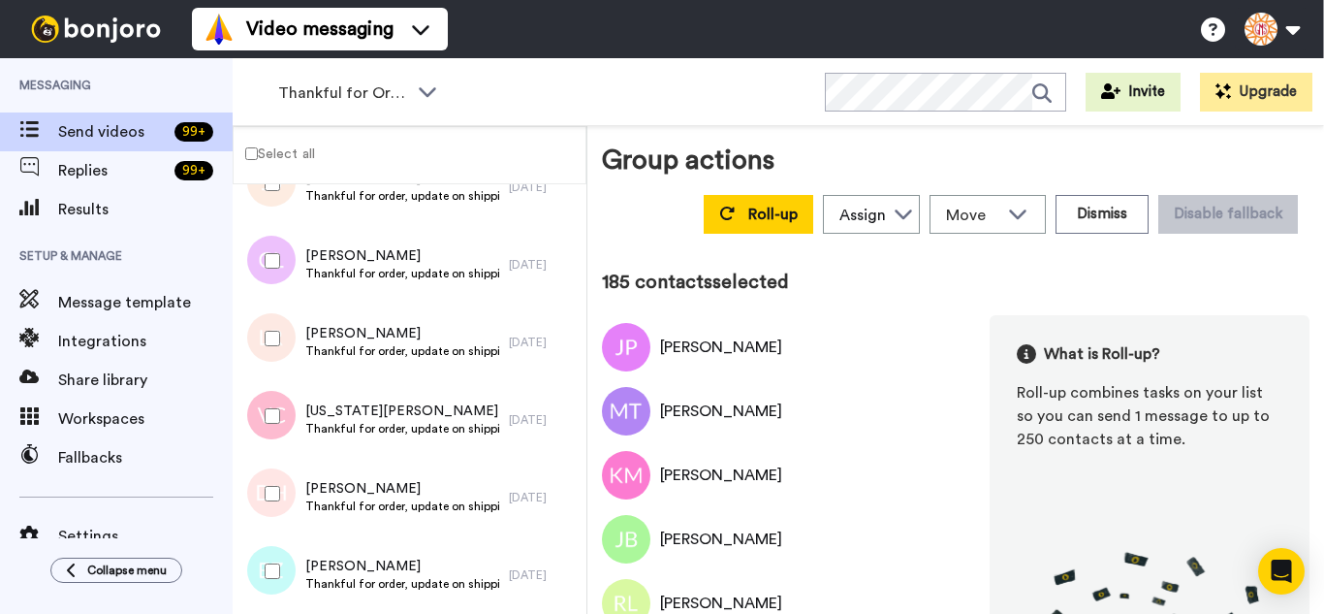
click at [274, 542] on div at bounding box center [269, 571] width 70 height 68
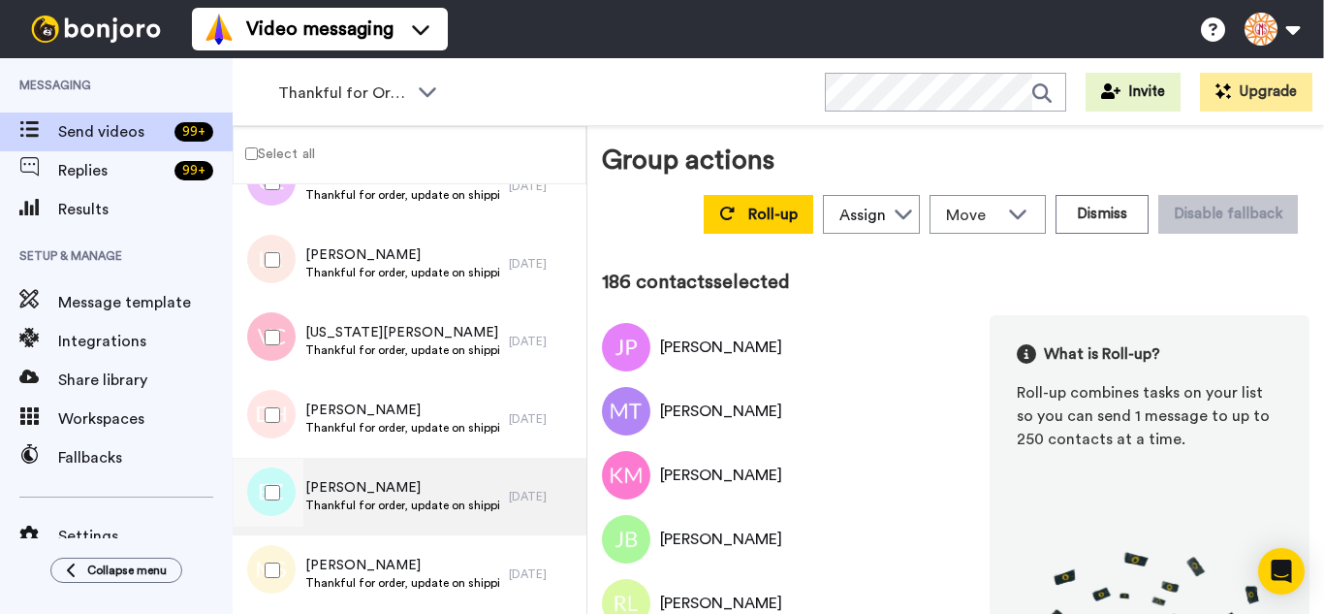
scroll to position [14229, 0]
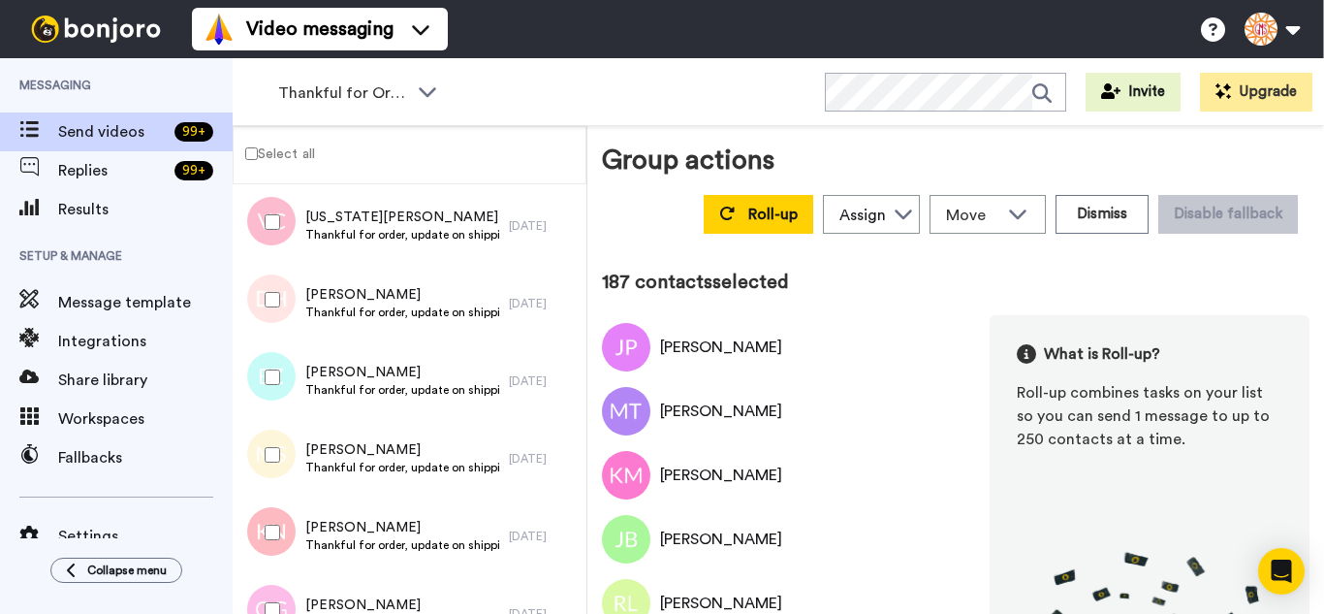
click at [285, 543] on div at bounding box center [269, 532] width 70 height 68
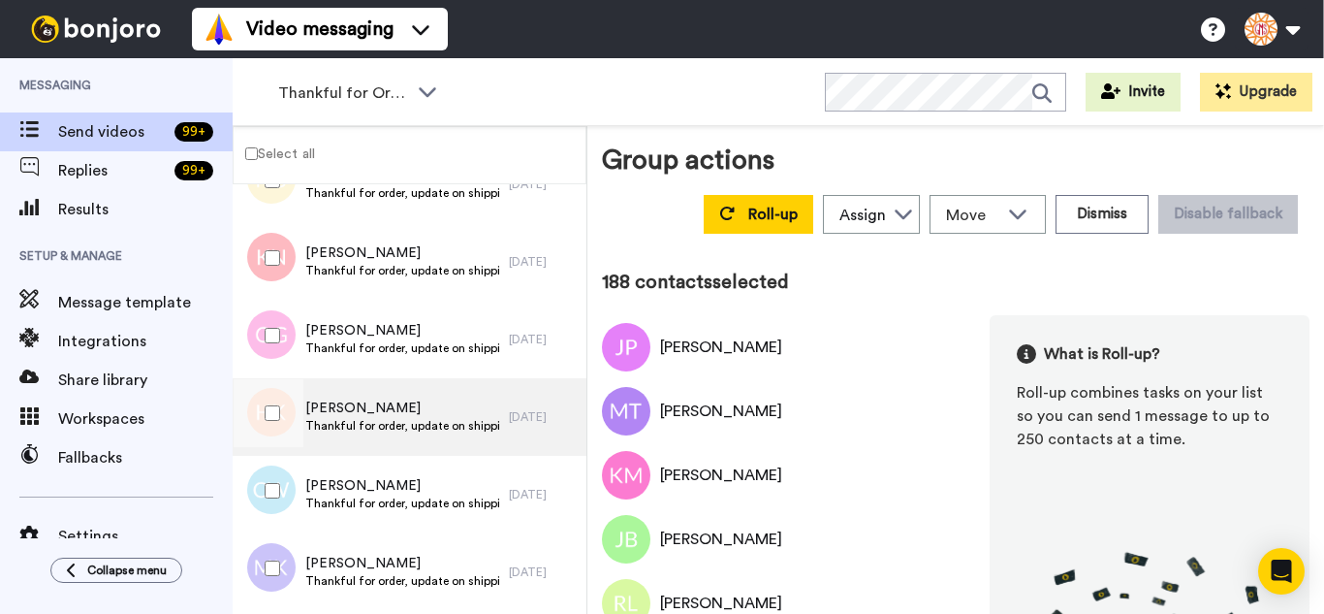
scroll to position [14520, 0]
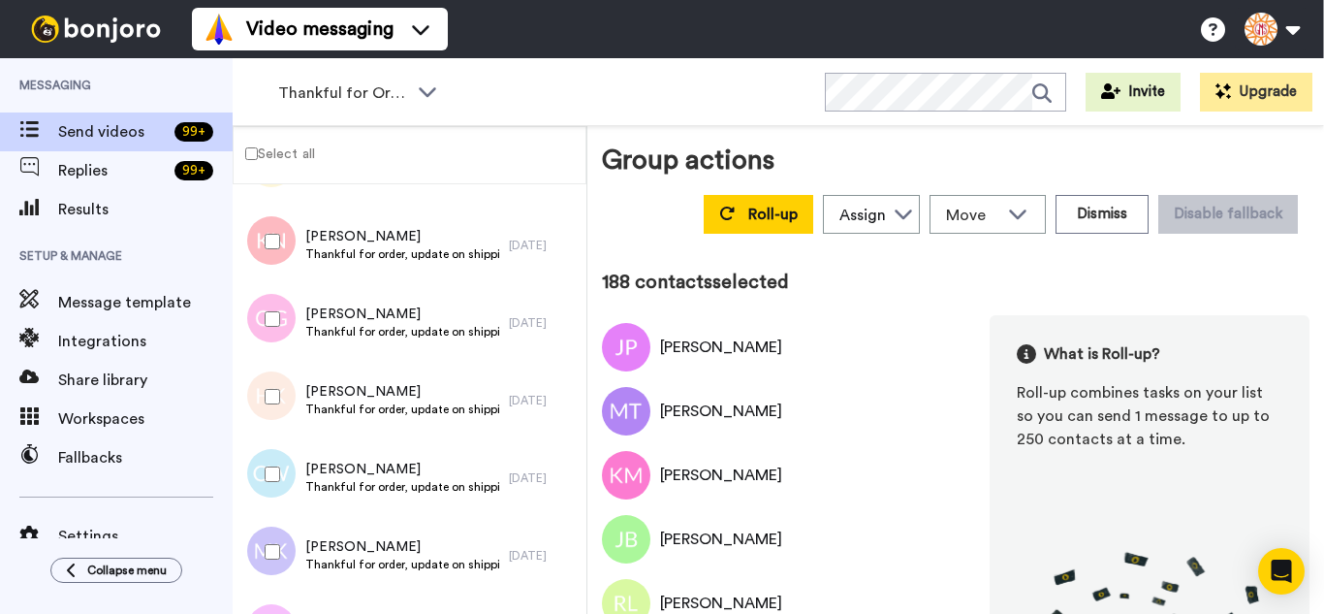
drag, startPoint x: 287, startPoint y: 329, endPoint x: 285, endPoint y: 399, distance: 70.8
click at [287, 330] on div at bounding box center [269, 319] width 70 height 68
drag, startPoint x: 283, startPoint y: 405, endPoint x: 279, endPoint y: 448, distance: 42.8
click at [283, 406] on div at bounding box center [269, 397] width 70 height 68
drag, startPoint x: 283, startPoint y: 467, endPoint x: 290, endPoint y: 514, distance: 47.0
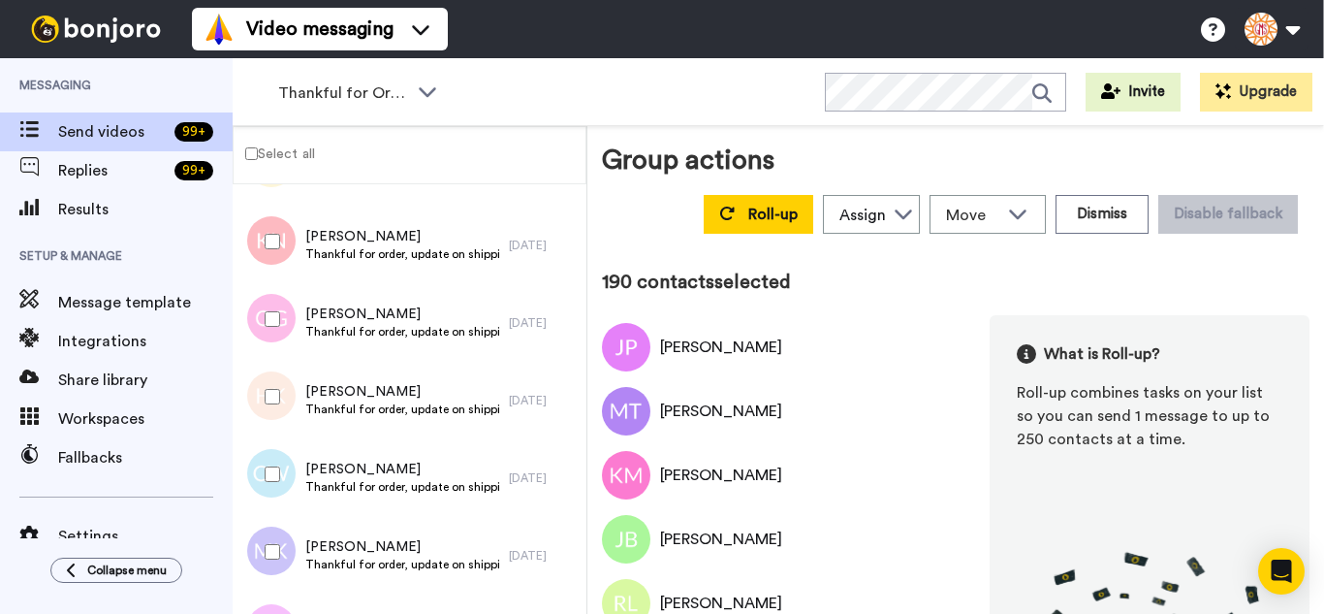
click at [283, 472] on div at bounding box center [269, 474] width 70 height 68
click at [288, 550] on div at bounding box center [269, 552] width 70 height 68
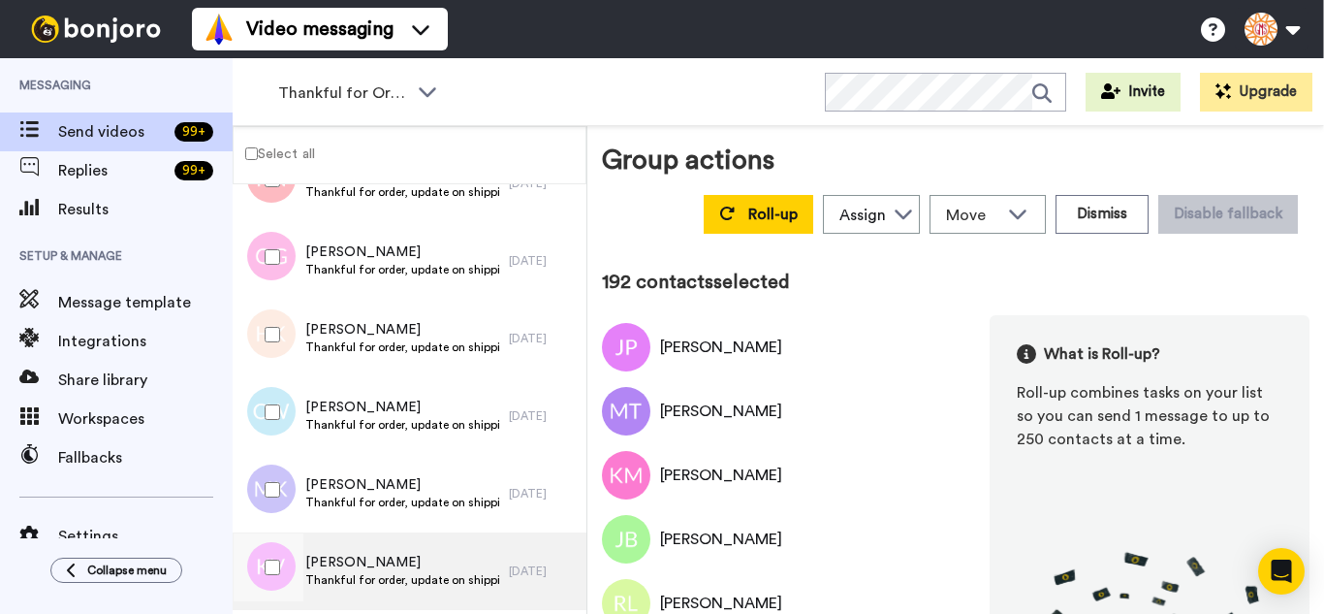
scroll to position [14811, 0]
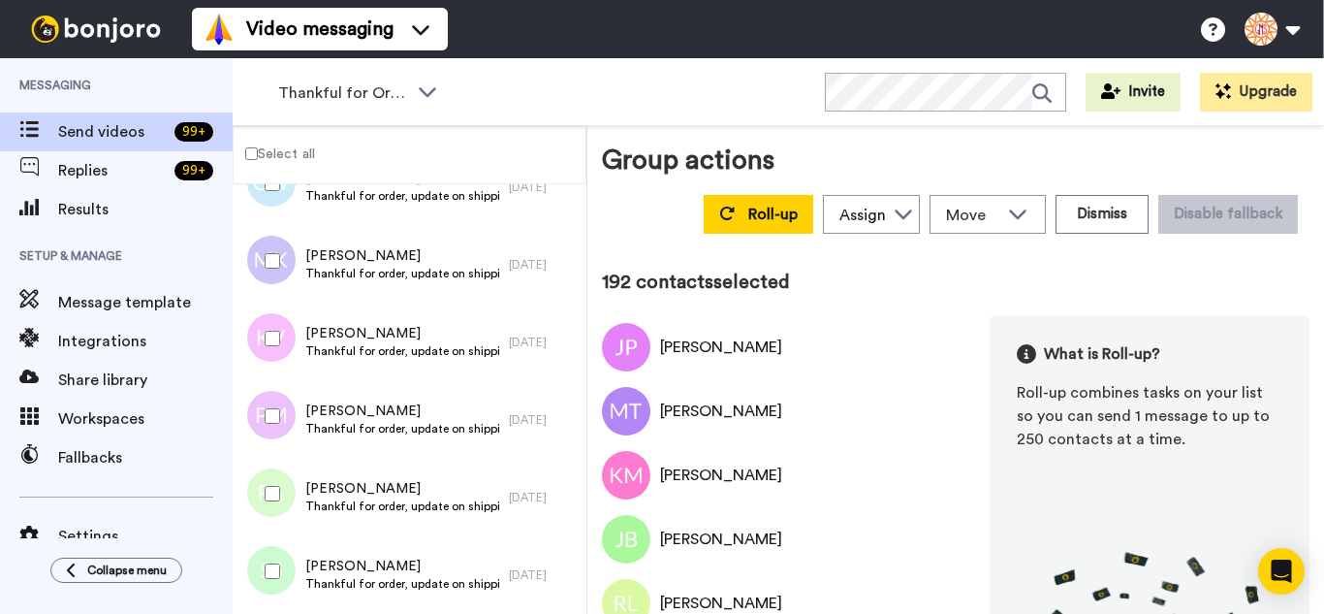
drag, startPoint x: 260, startPoint y: 339, endPoint x: 270, endPoint y: 427, distance: 87.8
click at [260, 340] on div at bounding box center [269, 338] width 70 height 68
drag, startPoint x: 270, startPoint y: 427, endPoint x: 271, endPoint y: 468, distance: 41.7
click at [270, 432] on div at bounding box center [269, 416] width 70 height 68
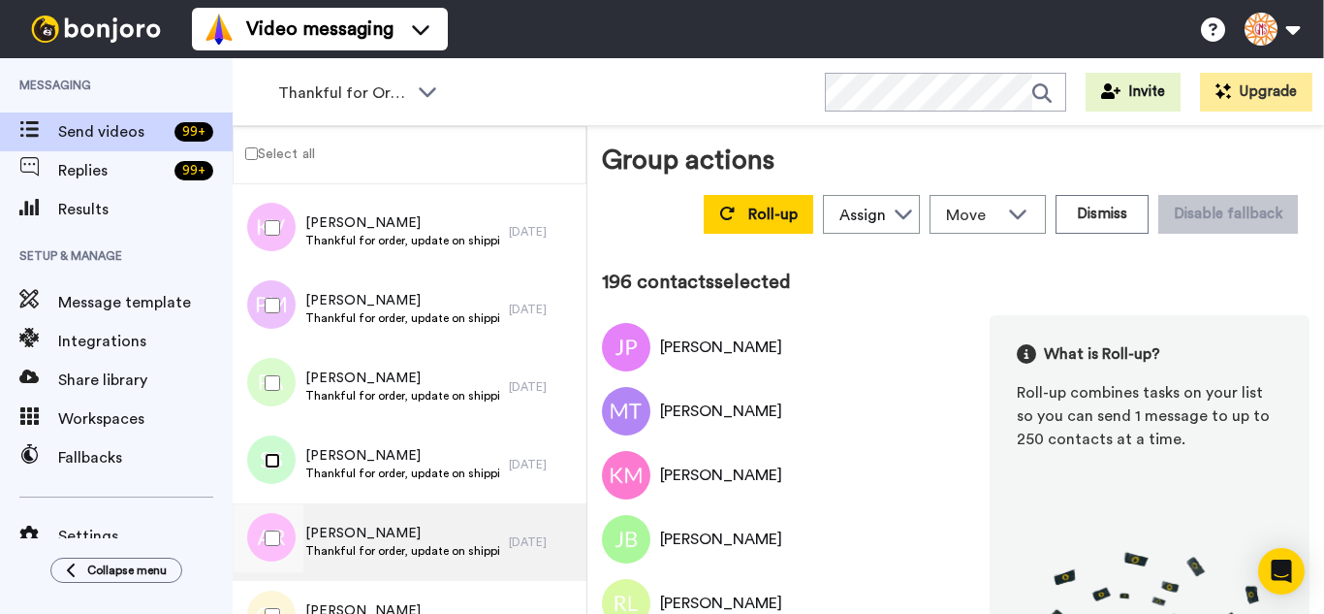
scroll to position [15102, 0]
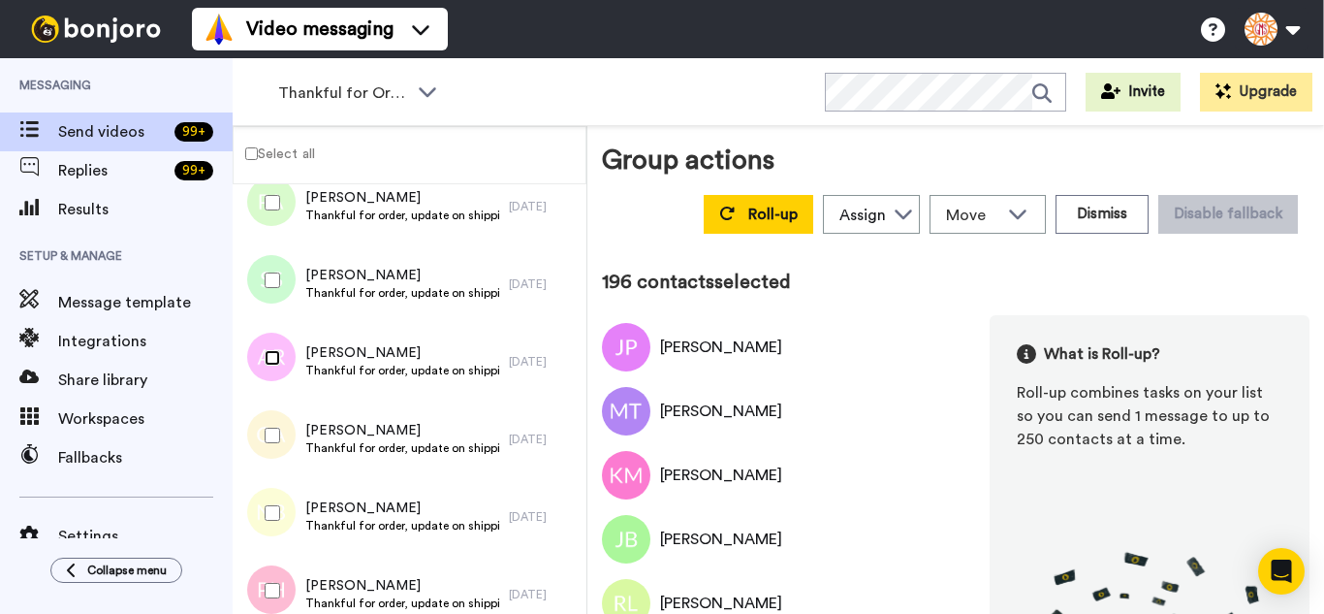
click at [272, 369] on div at bounding box center [269, 358] width 70 height 68
click at [271, 450] on div at bounding box center [269, 435] width 70 height 68
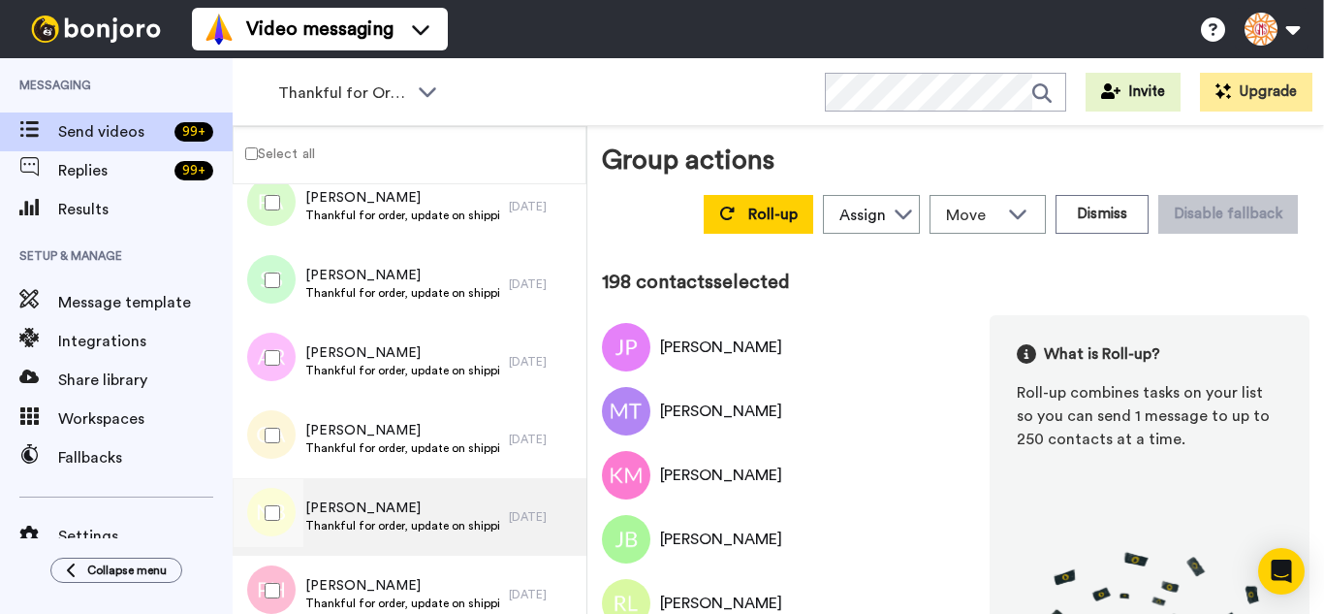
drag, startPoint x: 283, startPoint y: 493, endPoint x: 287, endPoint y: 552, distance: 58.3
click at [283, 506] on div at bounding box center [269, 513] width 70 height 68
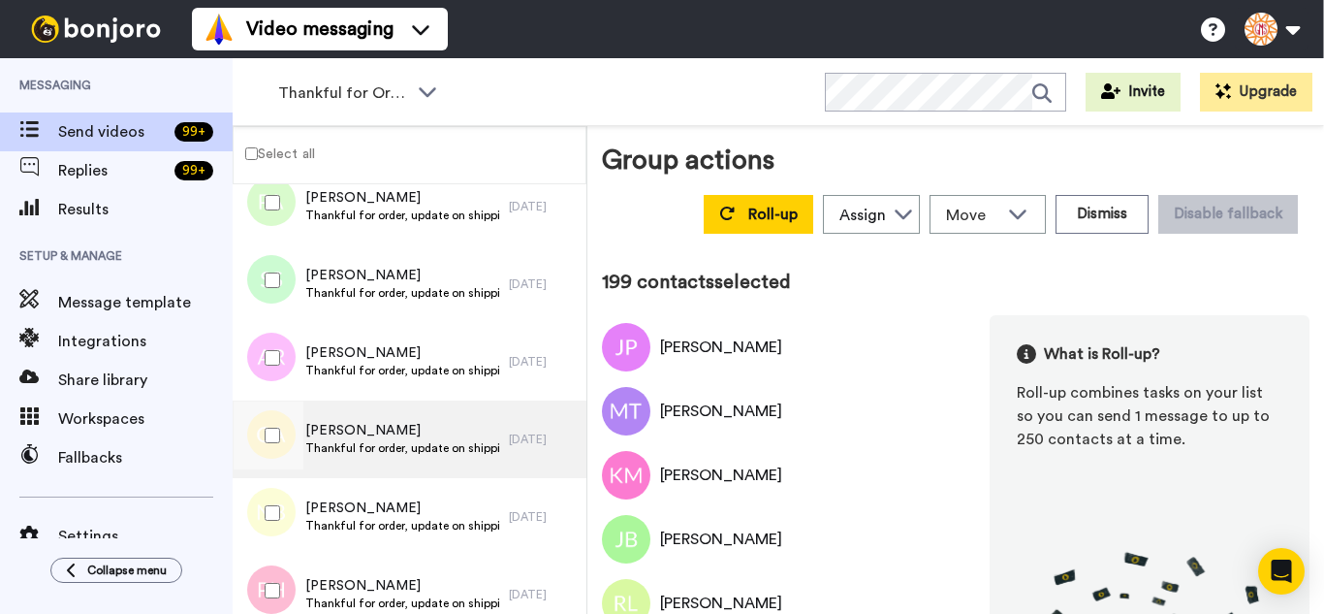
drag, startPoint x: 287, startPoint y: 552, endPoint x: 363, endPoint y: 410, distance: 160.5
click at [287, 552] on div at bounding box center [267, 517] width 58 height 78
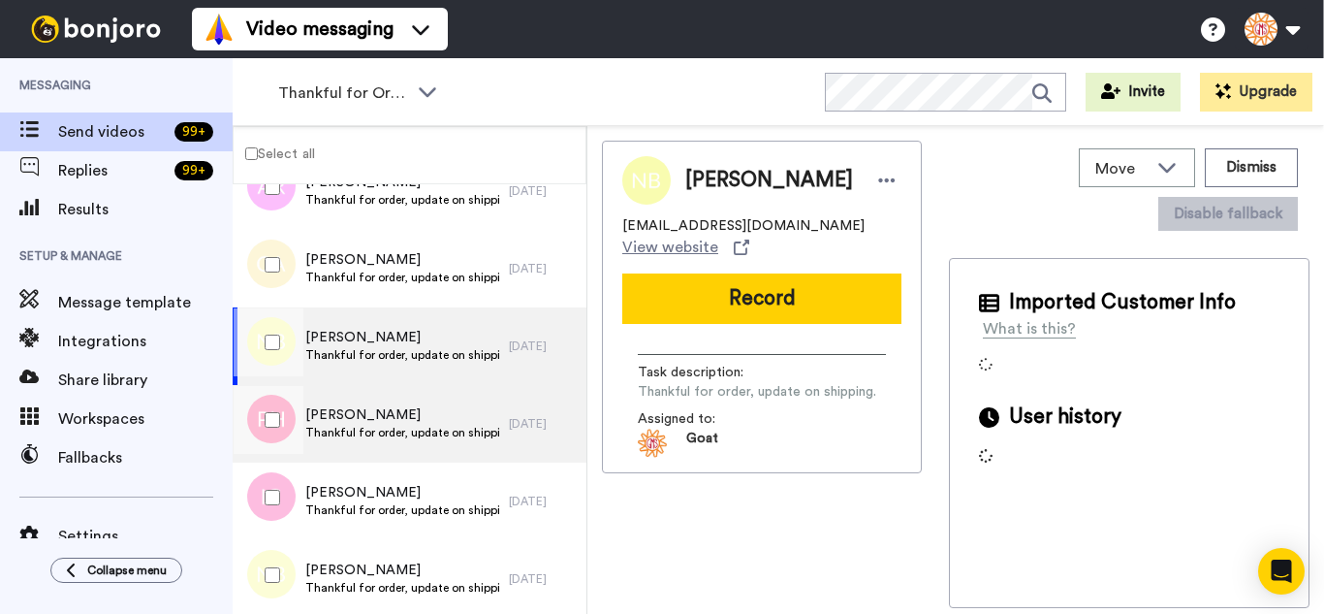
scroll to position [15392, 0]
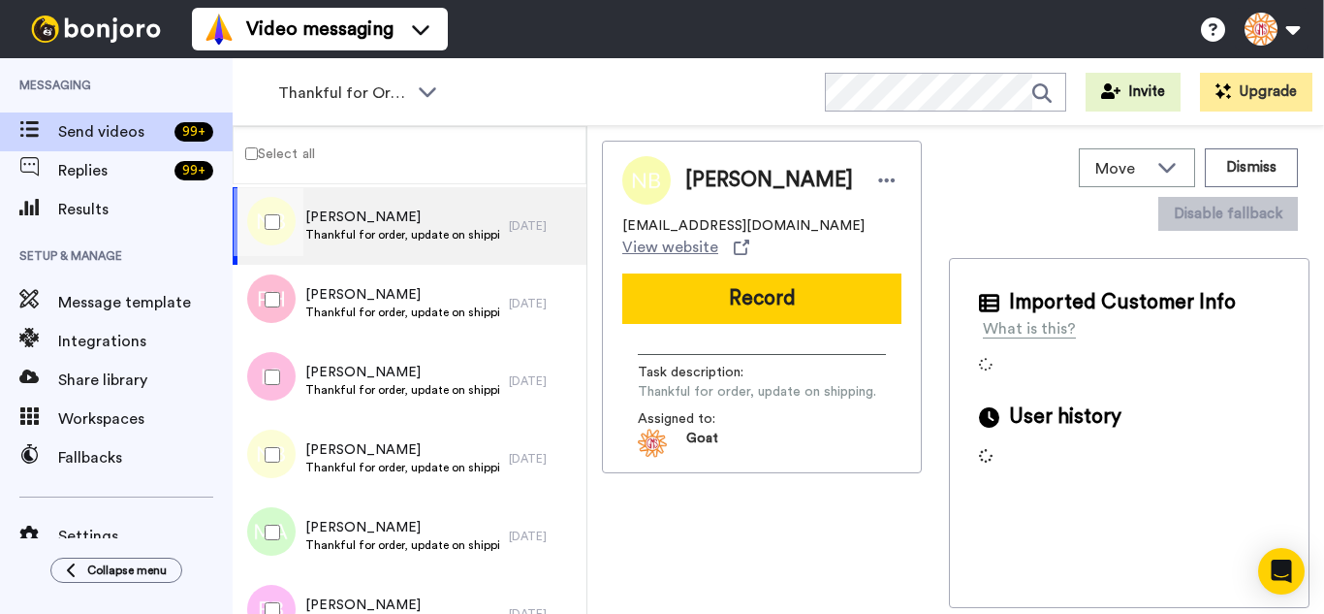
click at [271, 317] on div at bounding box center [269, 300] width 70 height 68
click at [271, 398] on div at bounding box center [269, 377] width 70 height 68
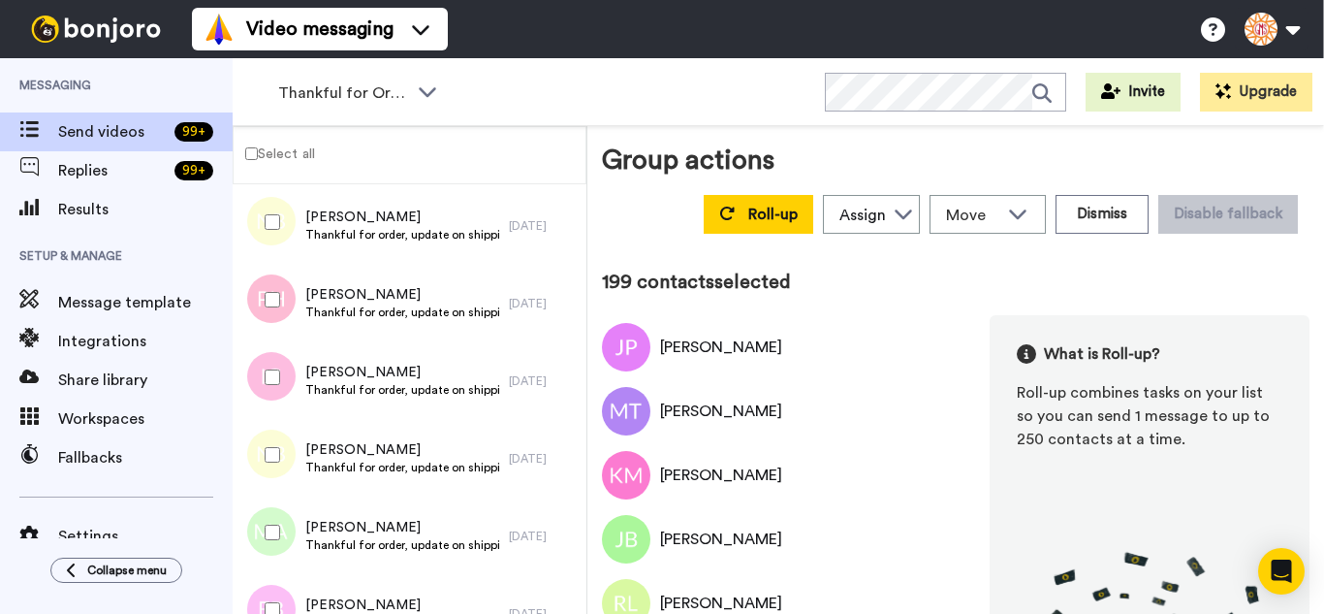
drag, startPoint x: 275, startPoint y: 470, endPoint x: 275, endPoint y: 488, distance: 17.5
click at [275, 488] on div at bounding box center [269, 455] width 70 height 68
click at [279, 548] on div at bounding box center [269, 532] width 70 height 68
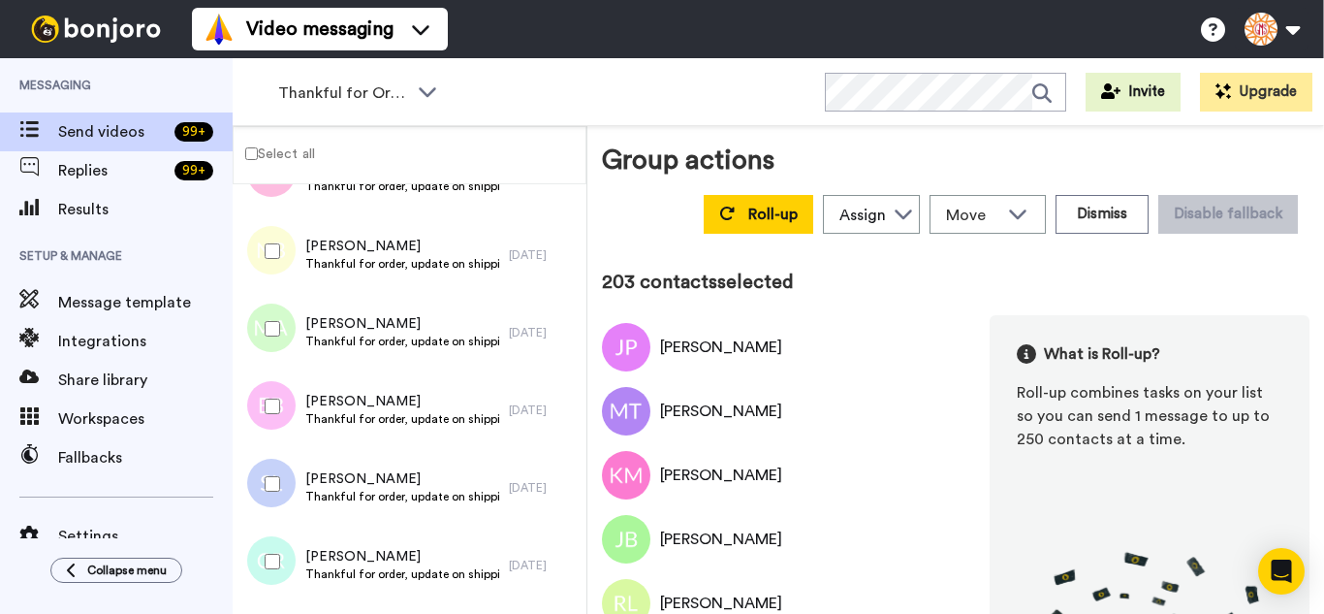
scroll to position [15683, 0]
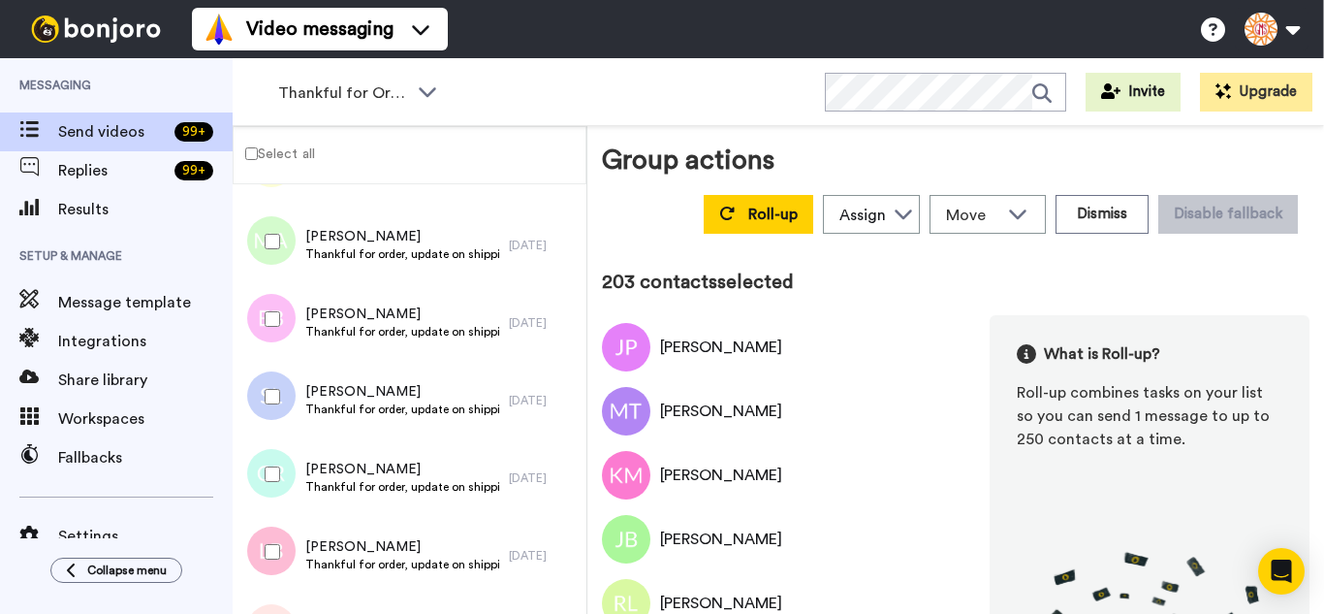
click at [270, 353] on div "Emily Bloom Thankful for order, update on shipping. 1 day ago" at bounding box center [410, 323] width 354 height 78
click at [264, 410] on div at bounding box center [269, 397] width 70 height 68
drag, startPoint x: 275, startPoint y: 451, endPoint x: 272, endPoint y: 534, distance: 83.4
click at [275, 459] on div at bounding box center [269, 474] width 70 height 68
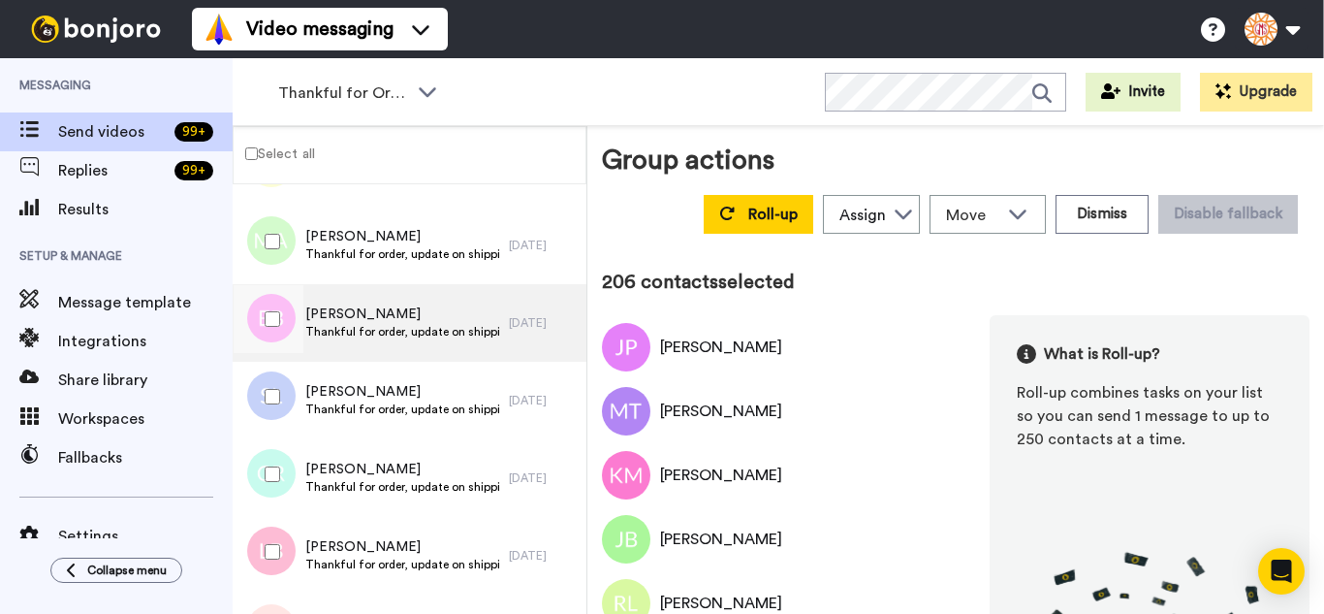
drag, startPoint x: 290, startPoint y: 314, endPoint x: 307, endPoint y: 351, distance: 40.8
click at [290, 320] on div at bounding box center [269, 319] width 70 height 68
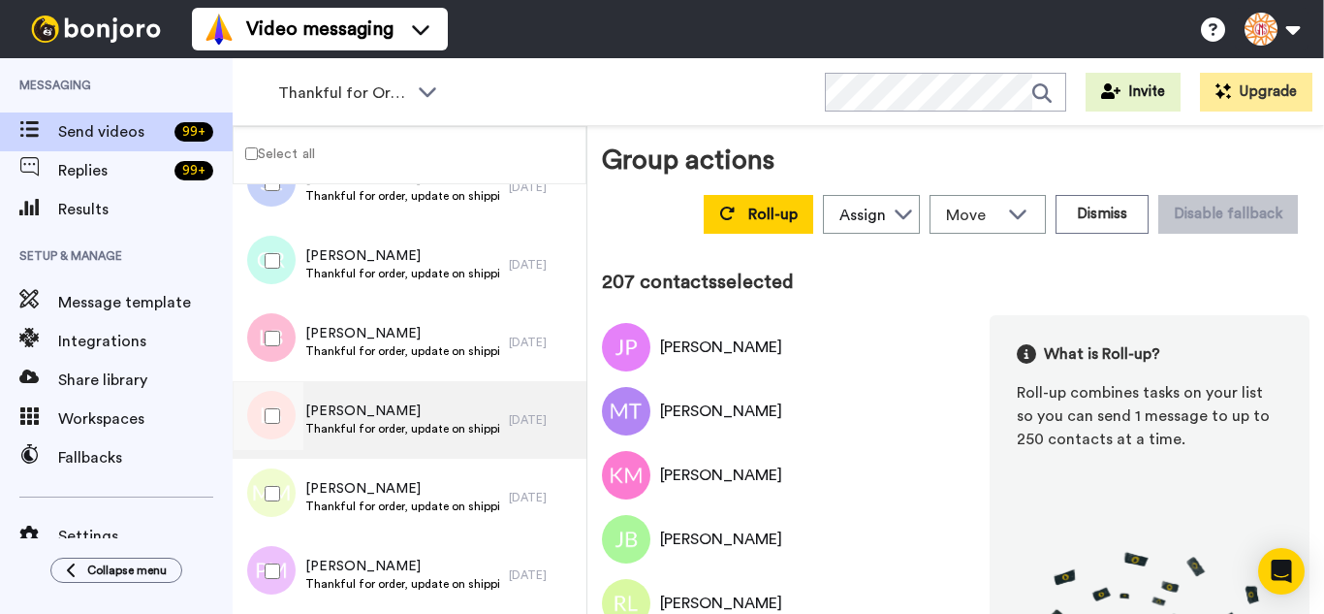
scroll to position [15974, 0]
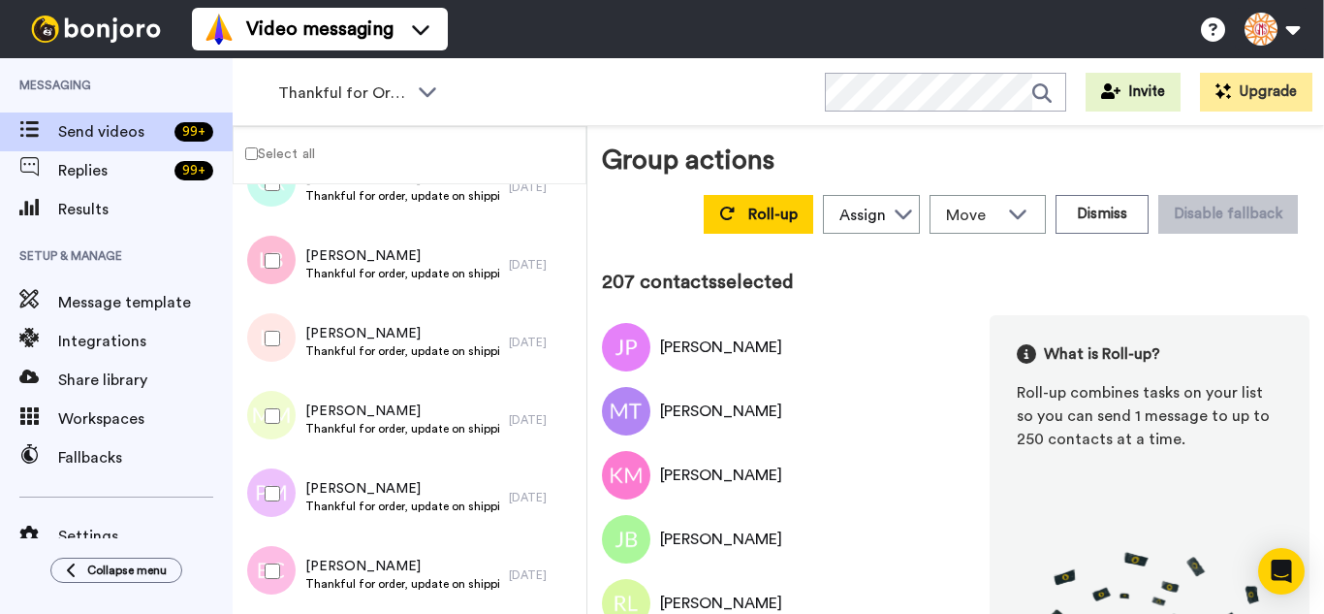
click at [277, 351] on div at bounding box center [269, 338] width 70 height 68
click at [276, 476] on div at bounding box center [269, 494] width 70 height 68
click at [289, 559] on div at bounding box center [269, 571] width 70 height 68
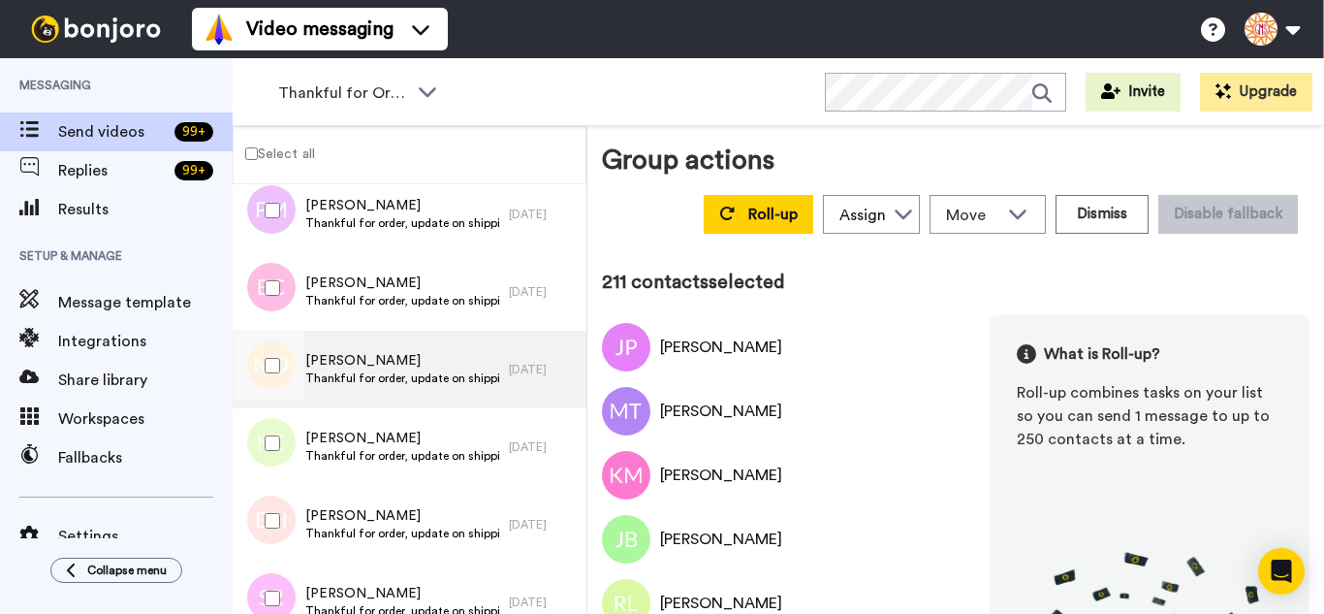
scroll to position [16265, 0]
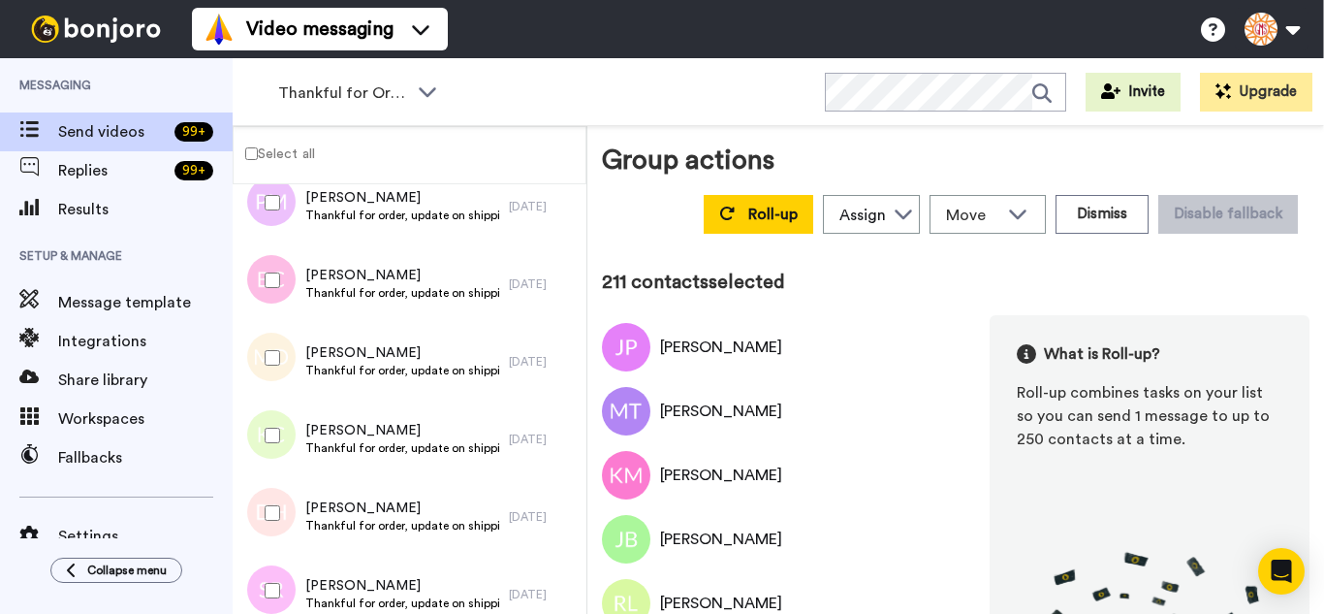
drag, startPoint x: 268, startPoint y: 366, endPoint x: 269, endPoint y: 444, distance: 77.6
click at [267, 388] on div at bounding box center [269, 358] width 70 height 68
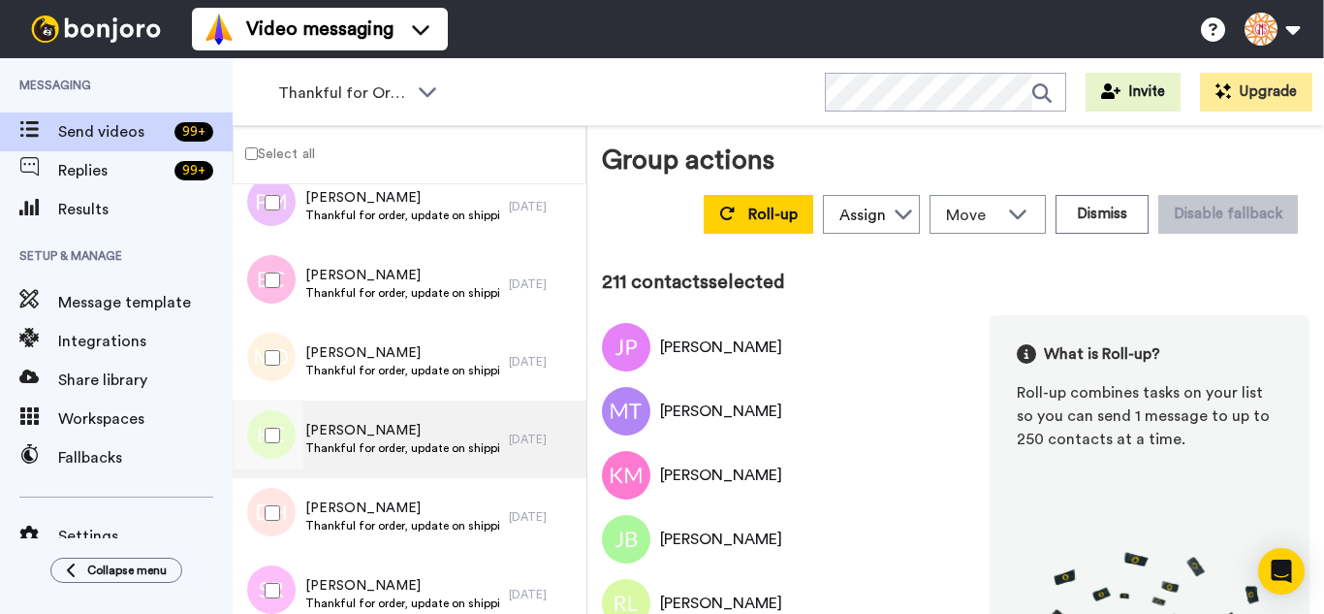
click at [270, 449] on div at bounding box center [269, 435] width 70 height 68
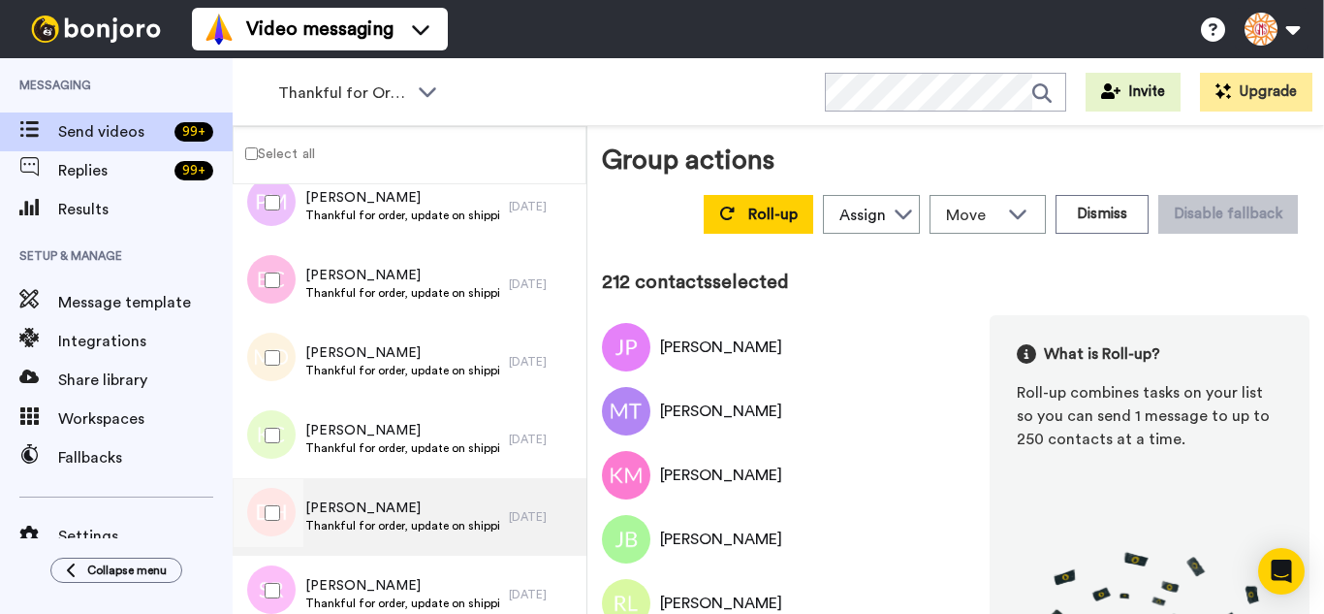
click at [270, 492] on div at bounding box center [269, 513] width 70 height 68
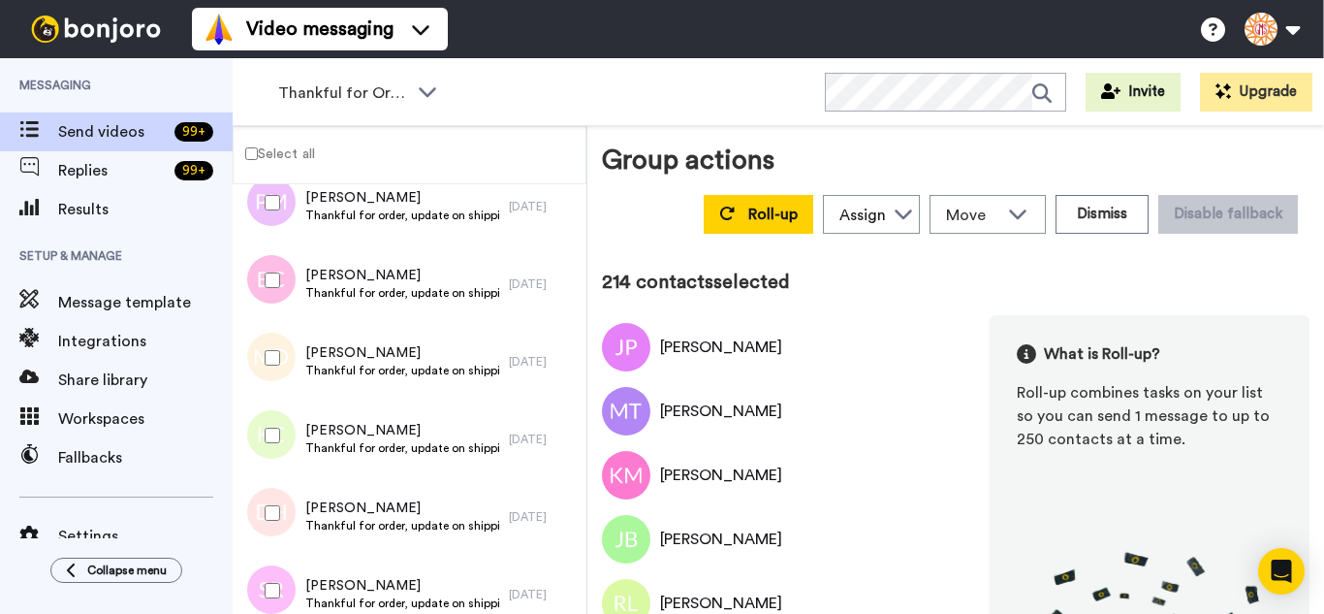
click at [277, 565] on div at bounding box center [269, 590] width 70 height 68
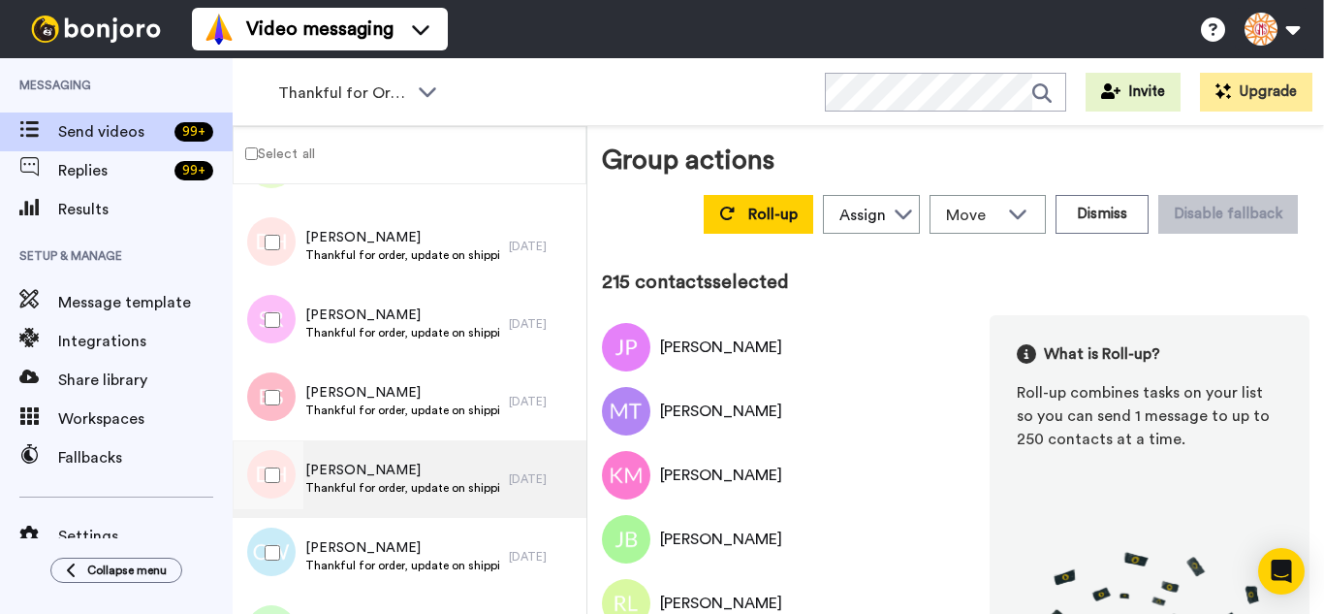
scroll to position [16653, 0]
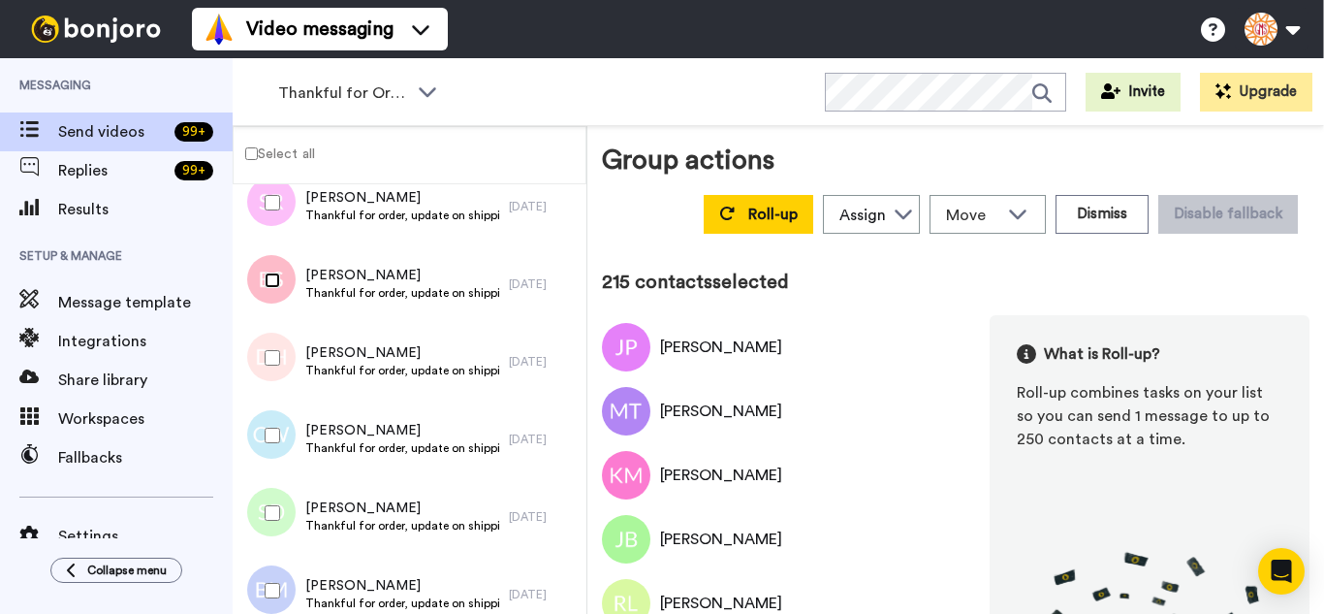
click at [271, 309] on div at bounding box center [269, 280] width 70 height 68
click at [270, 378] on div at bounding box center [269, 358] width 70 height 68
click at [275, 431] on div at bounding box center [269, 435] width 70 height 68
click at [283, 569] on div at bounding box center [269, 590] width 70 height 68
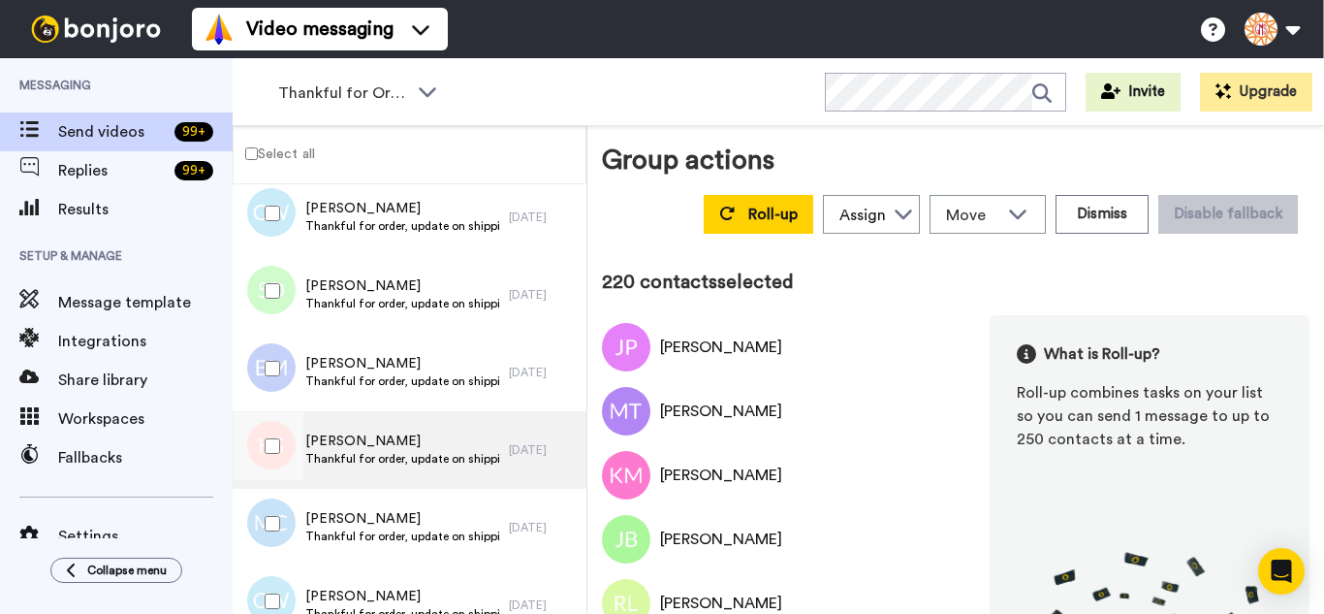
scroll to position [16944, 0]
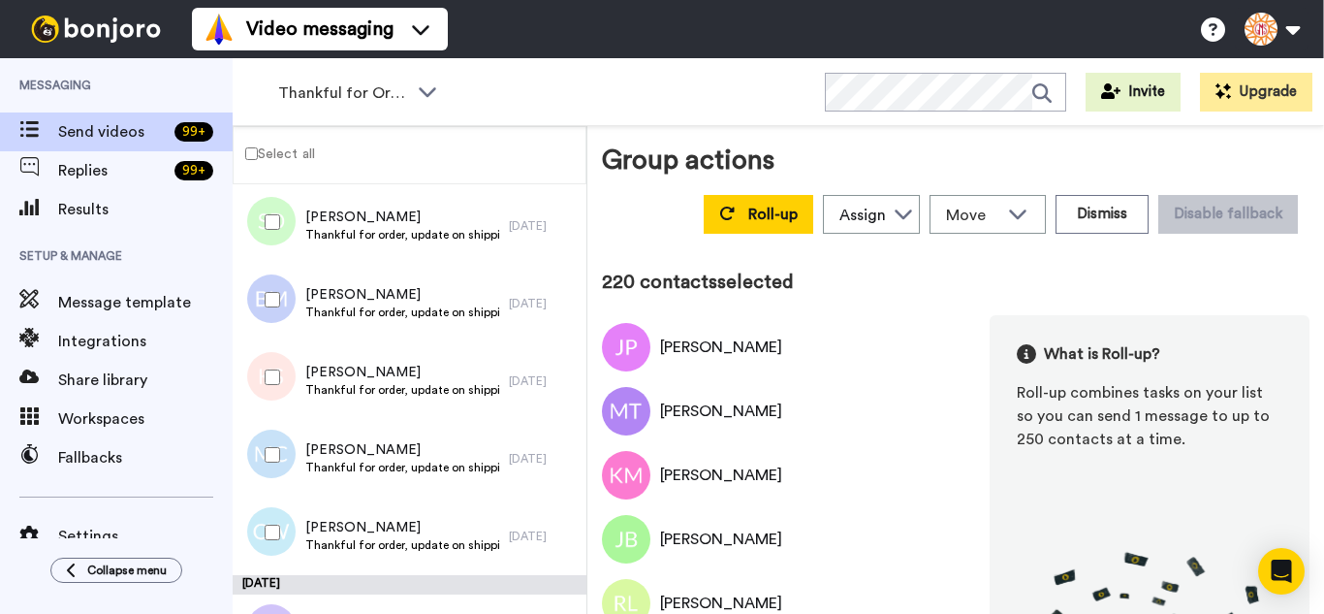
drag, startPoint x: 282, startPoint y: 376, endPoint x: 283, endPoint y: 476, distance: 99.9
click at [280, 395] on div at bounding box center [269, 377] width 70 height 68
click at [283, 478] on div at bounding box center [269, 455] width 70 height 68
click at [283, 541] on div at bounding box center [269, 532] width 70 height 68
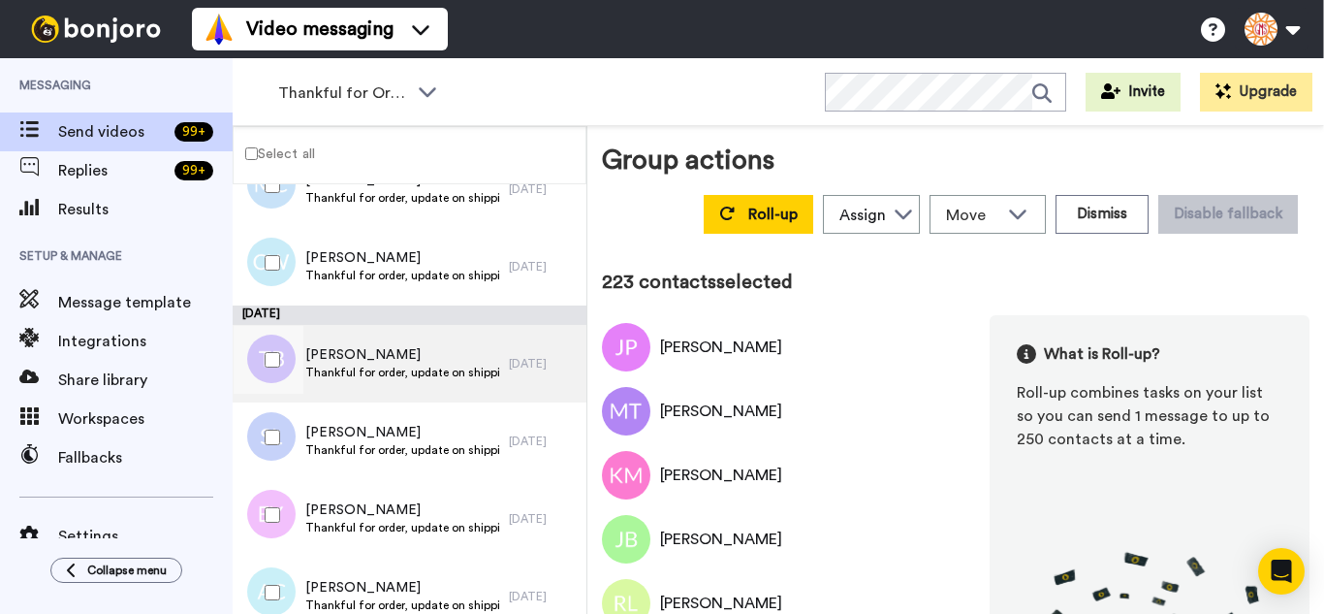
scroll to position [17235, 0]
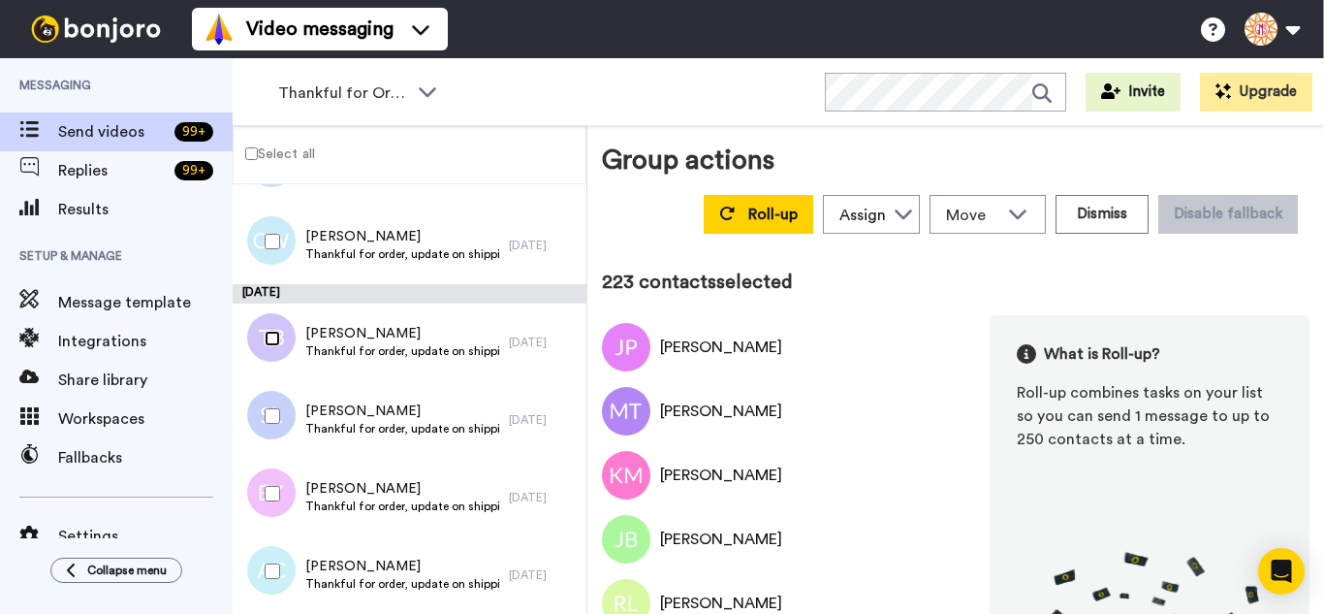
click at [277, 349] on div at bounding box center [269, 338] width 70 height 68
click at [277, 427] on div at bounding box center [269, 416] width 70 height 68
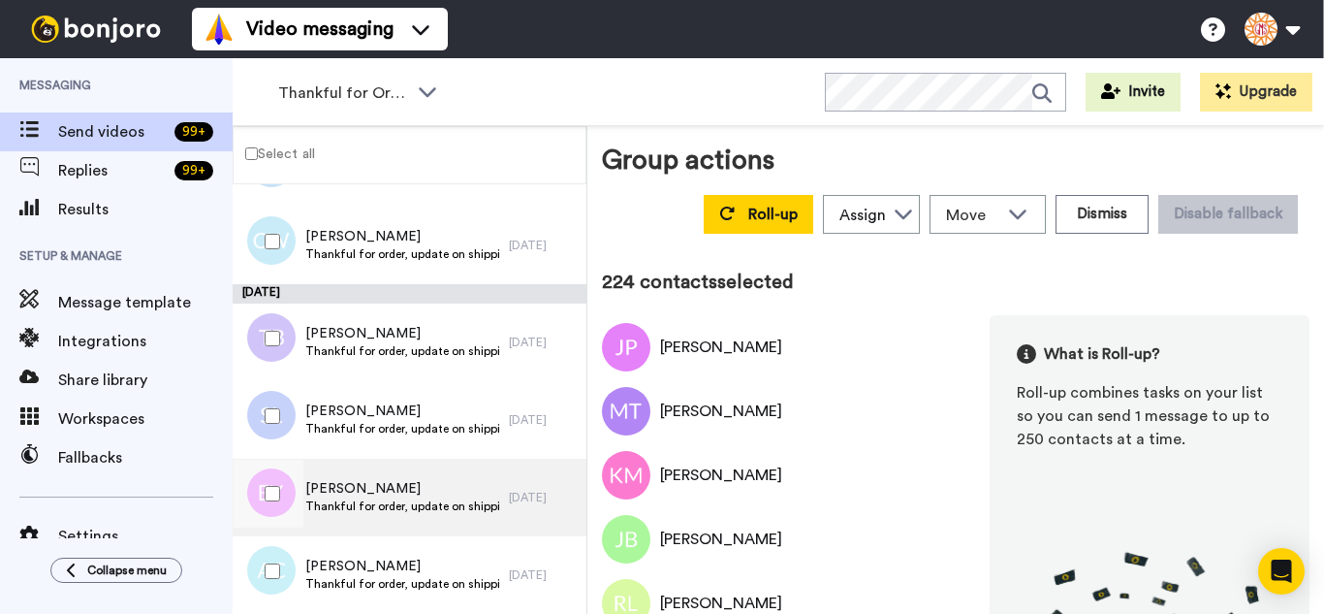
click at [285, 487] on div at bounding box center [269, 494] width 70 height 68
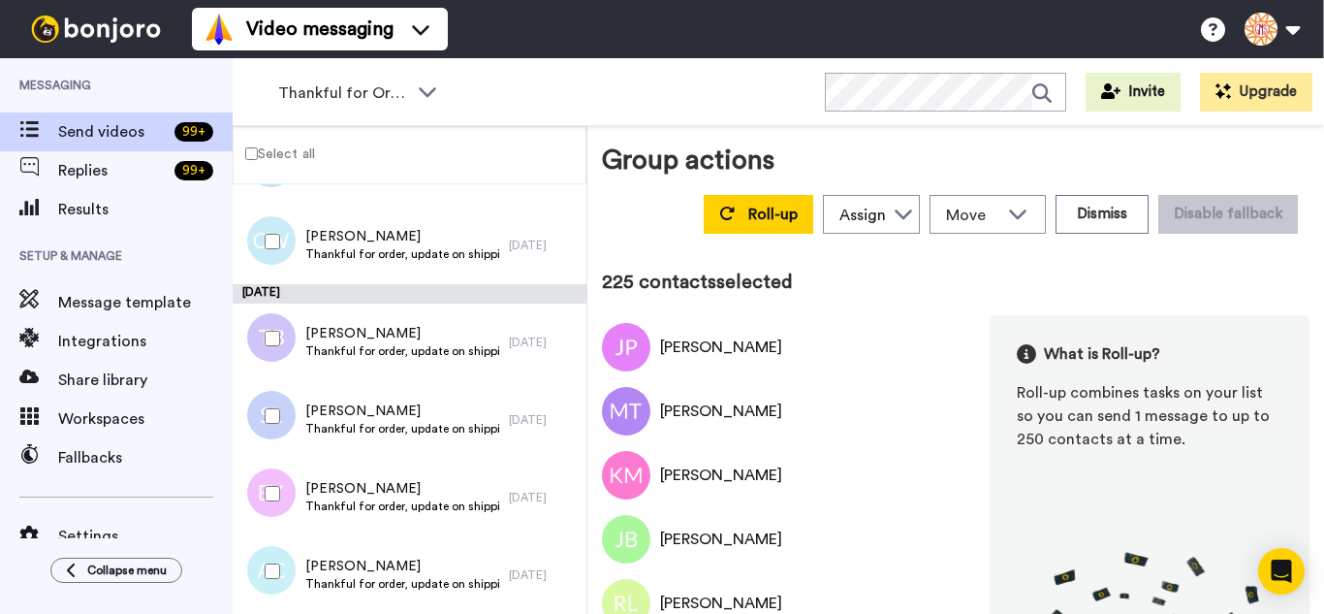
click at [285, 555] on div at bounding box center [269, 571] width 70 height 68
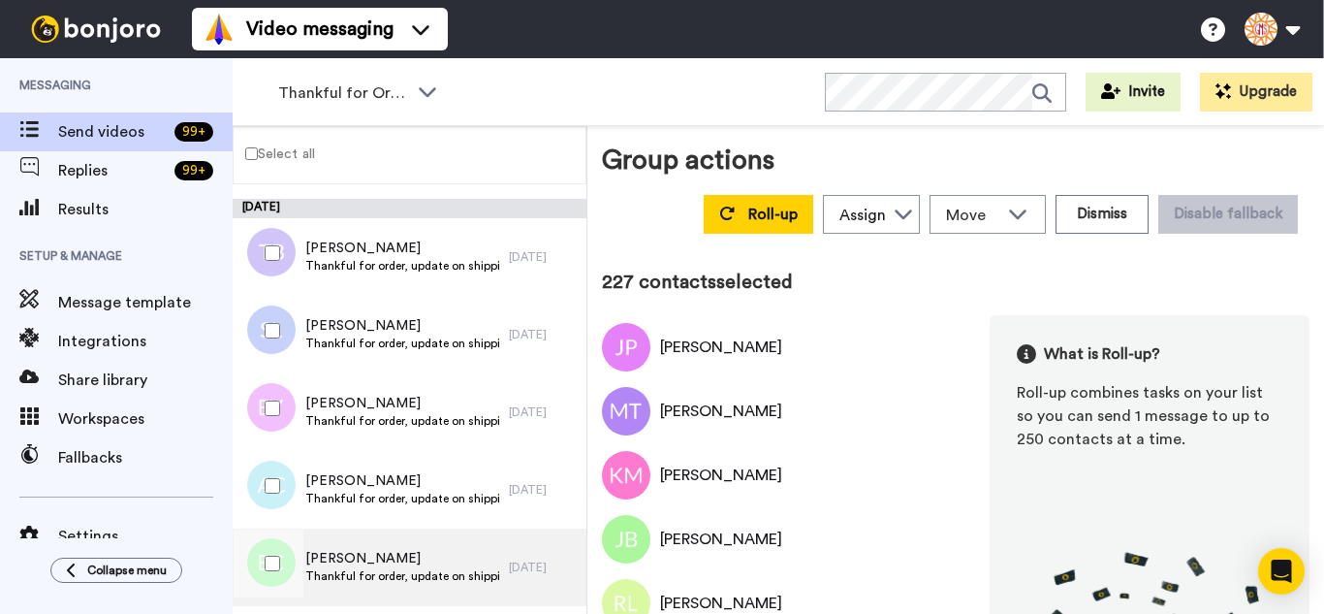
scroll to position [17525, 0]
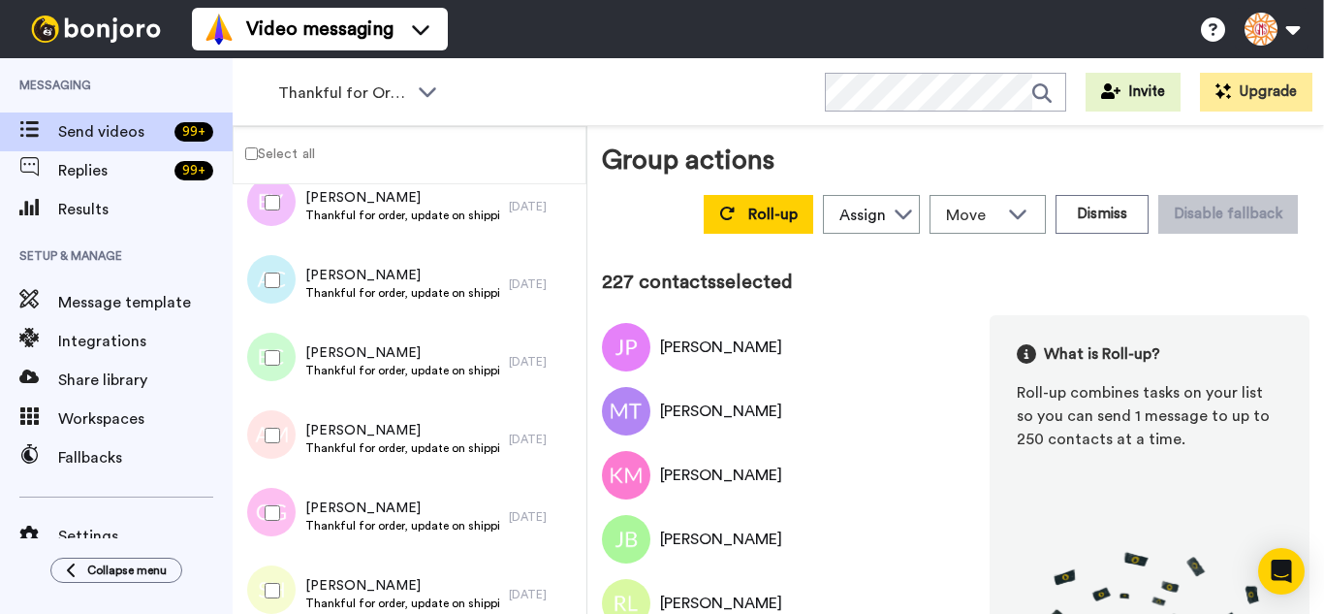
click at [280, 372] on div at bounding box center [269, 358] width 70 height 68
click at [277, 426] on div at bounding box center [269, 435] width 70 height 68
click at [278, 505] on div at bounding box center [269, 513] width 70 height 68
click at [285, 569] on div at bounding box center [269, 590] width 70 height 68
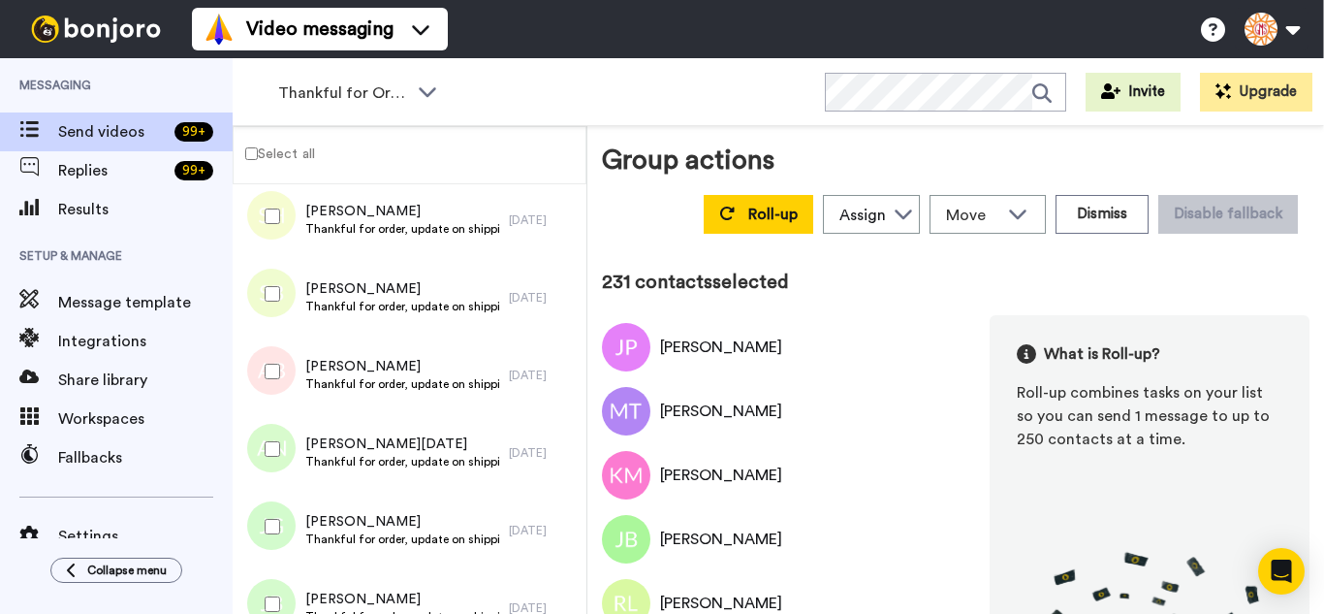
scroll to position [17913, 0]
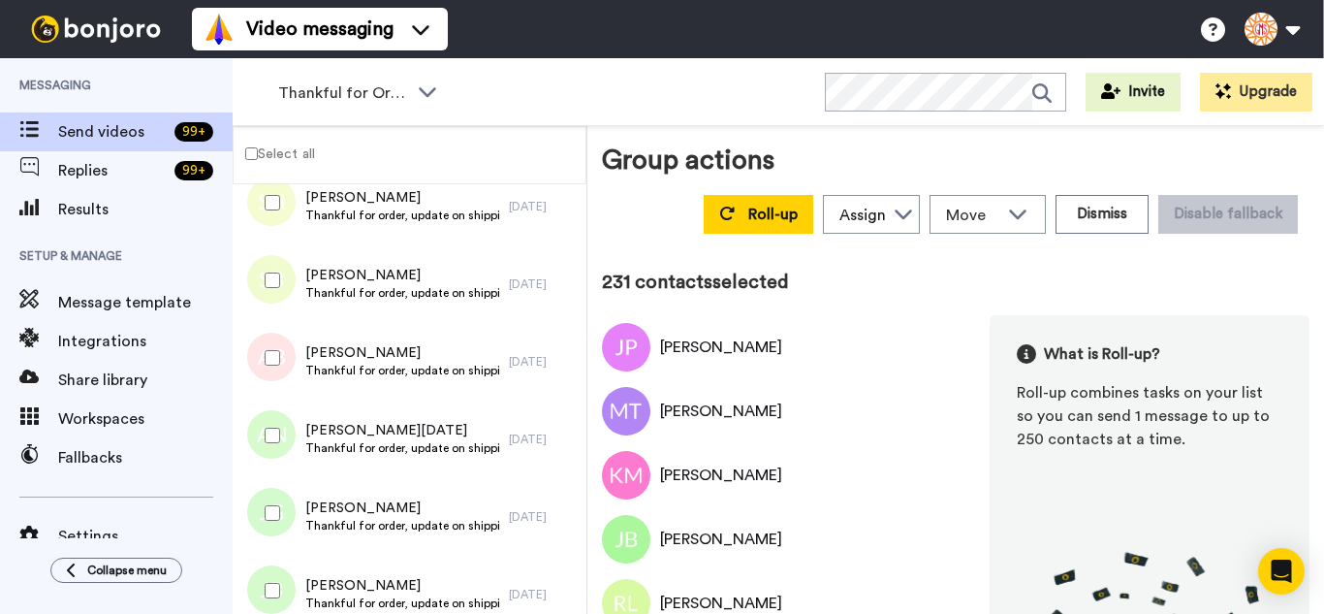
click at [287, 305] on div at bounding box center [269, 280] width 70 height 68
click at [272, 380] on div at bounding box center [269, 358] width 70 height 68
click at [286, 412] on div at bounding box center [269, 435] width 70 height 68
click at [290, 505] on div at bounding box center [269, 513] width 70 height 68
click at [293, 584] on div at bounding box center [269, 590] width 70 height 68
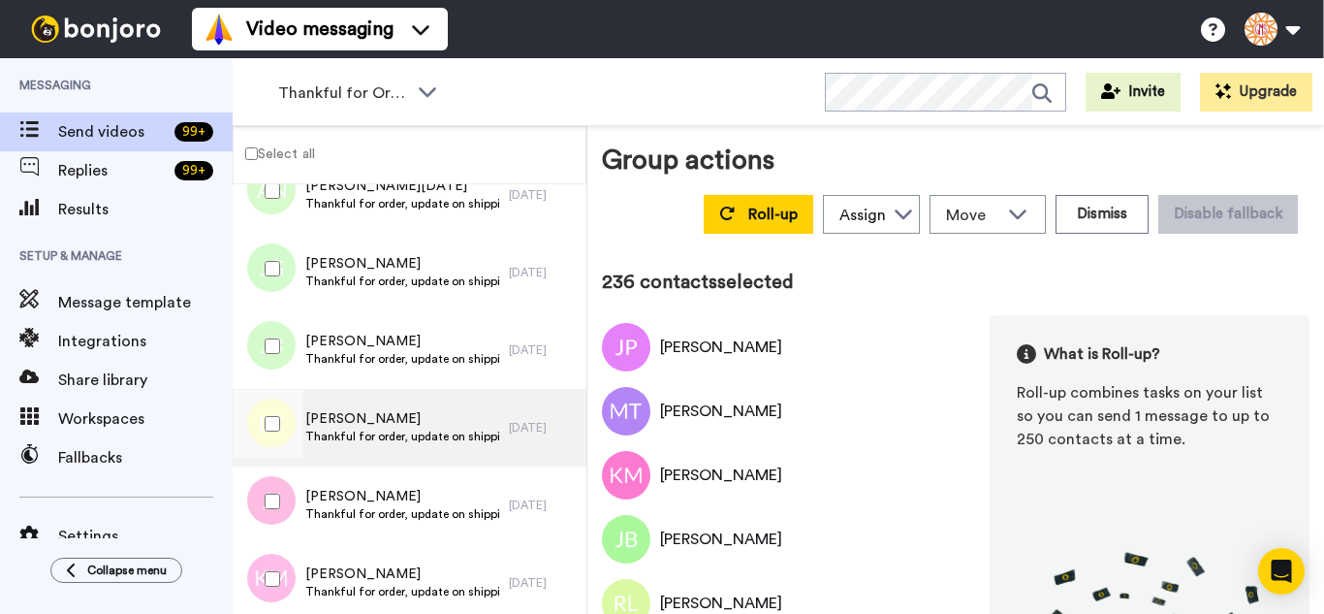
scroll to position [18204, 0]
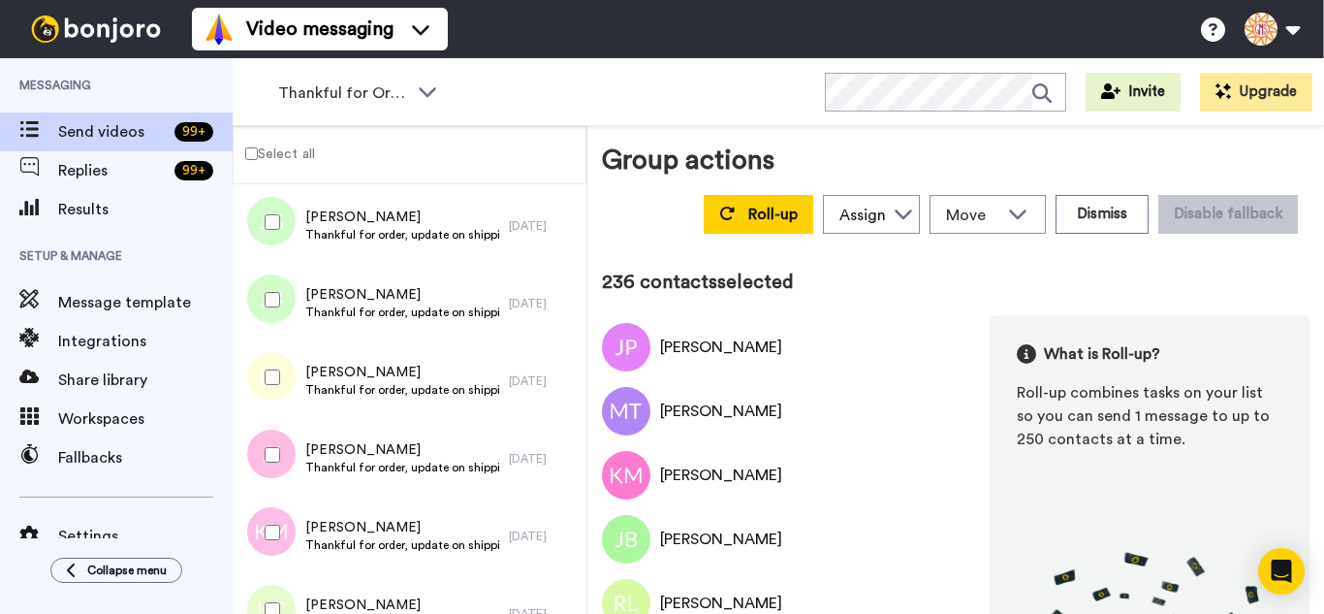
click at [281, 376] on div at bounding box center [269, 377] width 70 height 68
click at [279, 463] on div at bounding box center [269, 455] width 70 height 68
click at [282, 530] on div at bounding box center [269, 532] width 70 height 68
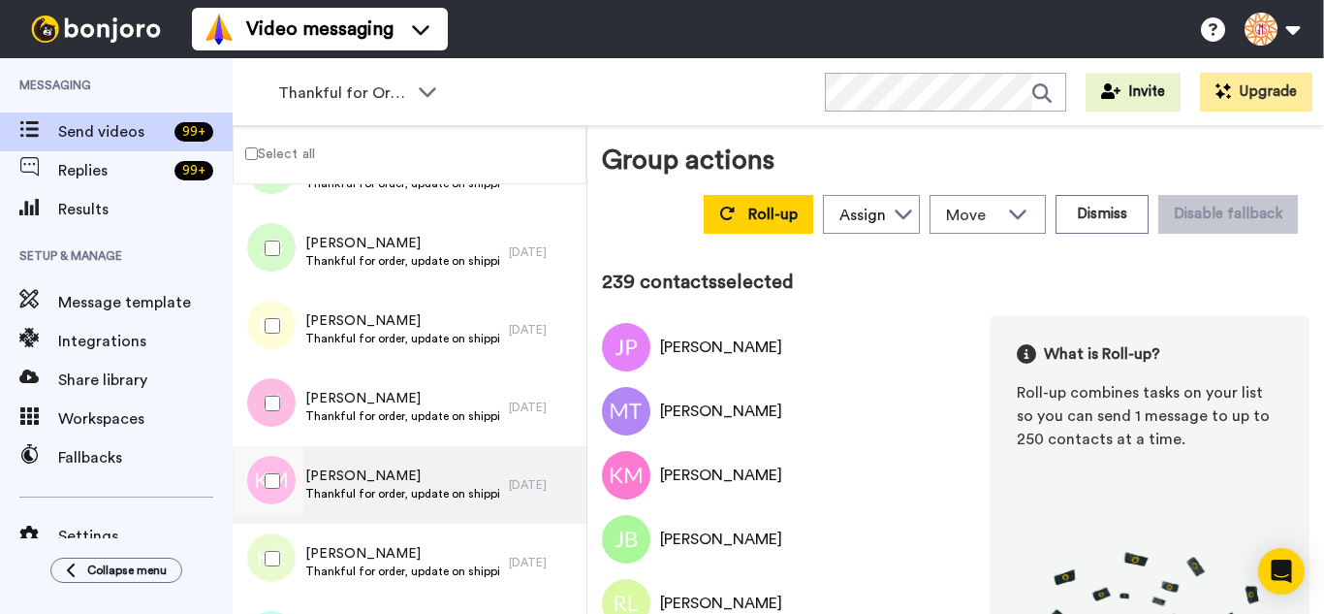
scroll to position [18398, 0]
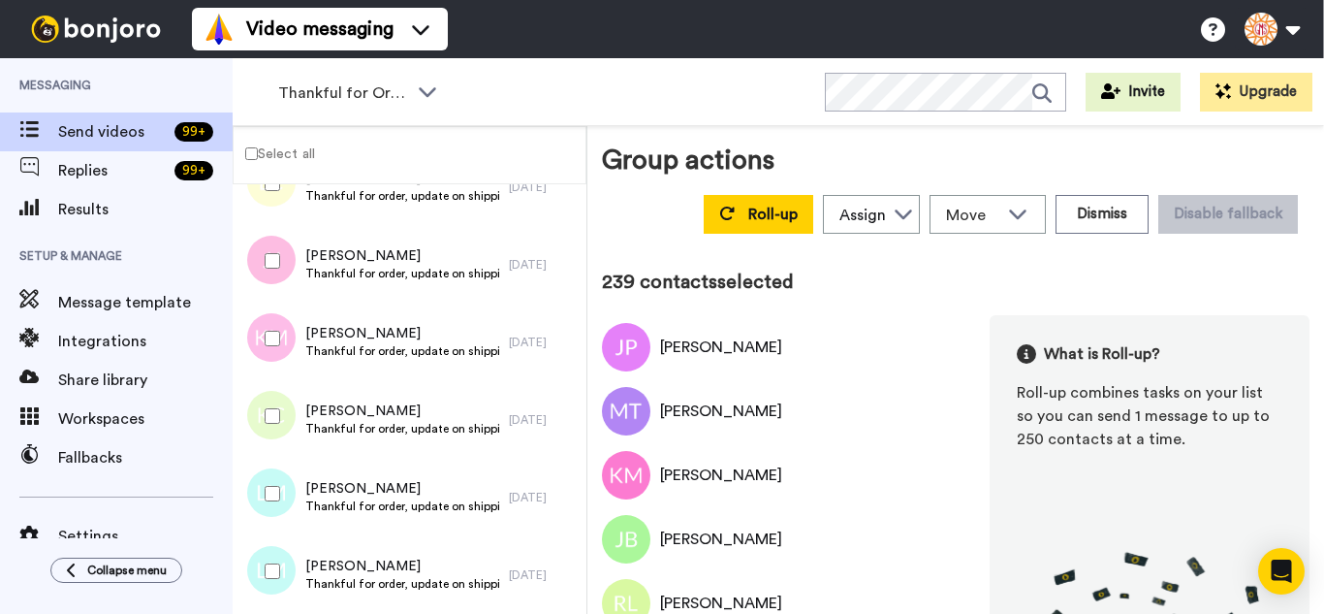
click at [265, 424] on div at bounding box center [269, 416] width 70 height 68
click at [287, 551] on div at bounding box center [269, 571] width 70 height 68
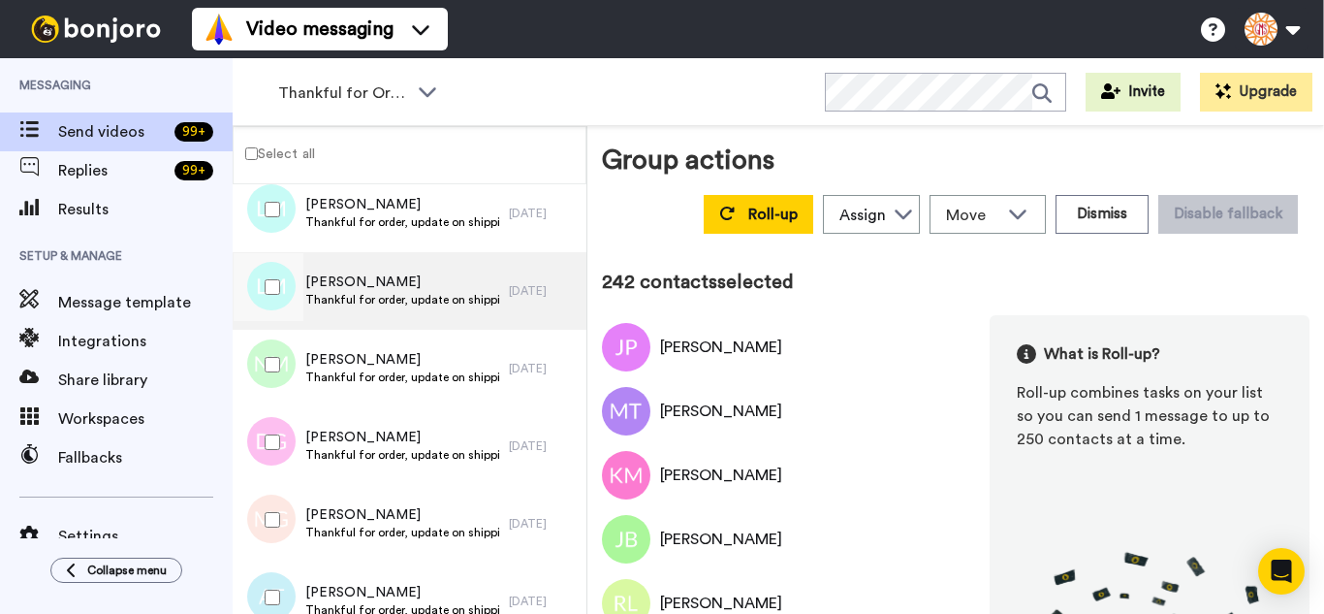
scroll to position [18689, 0]
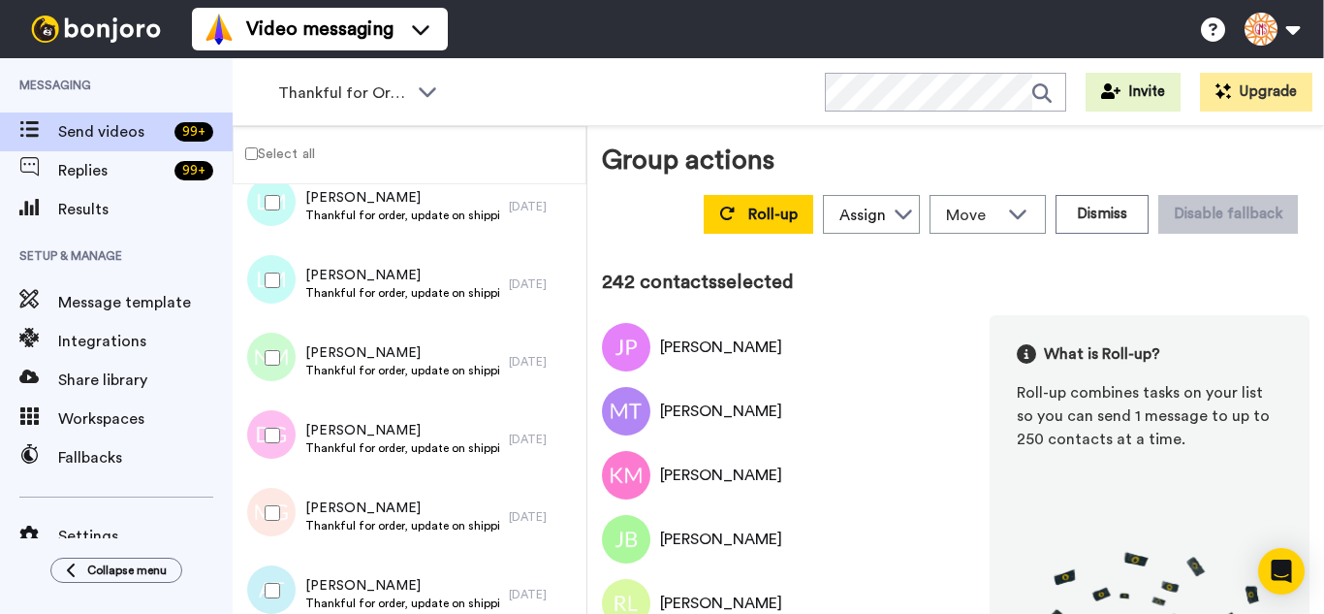
click at [296, 360] on div at bounding box center [269, 358] width 70 height 68
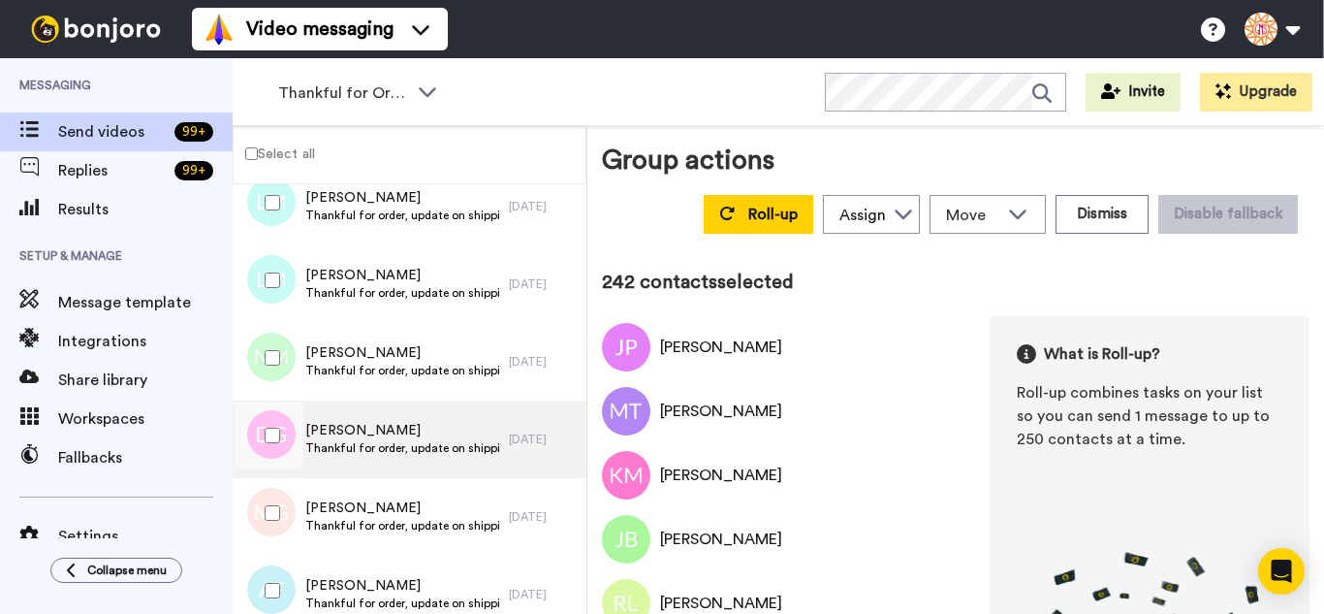
click at [289, 472] on div "Dolly Gallizzi Thankful for order, update on shipping. 1 day ago" at bounding box center [410, 439] width 354 height 78
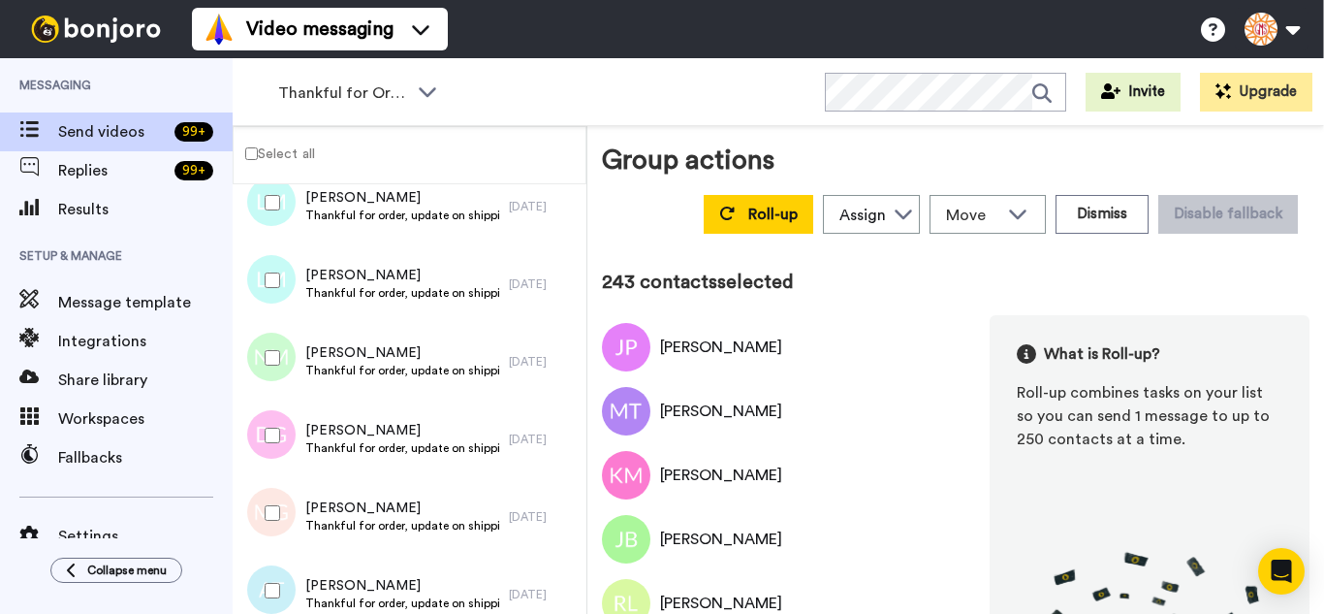
click at [278, 455] on div at bounding box center [269, 435] width 70 height 68
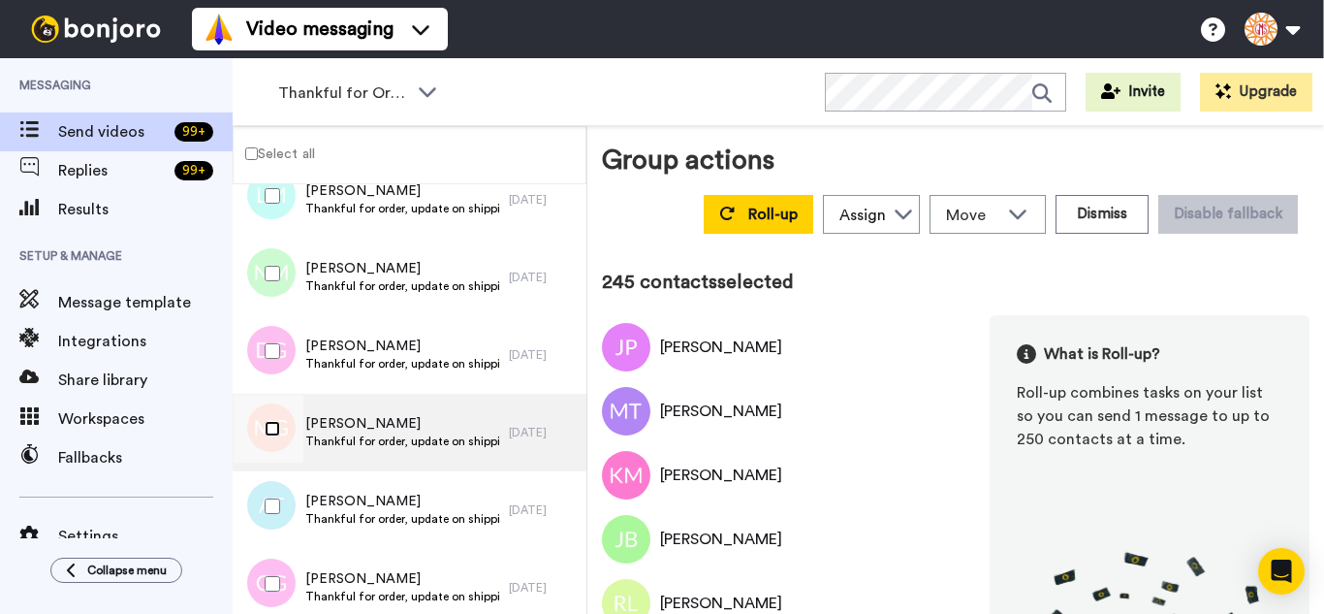
scroll to position [0, 0]
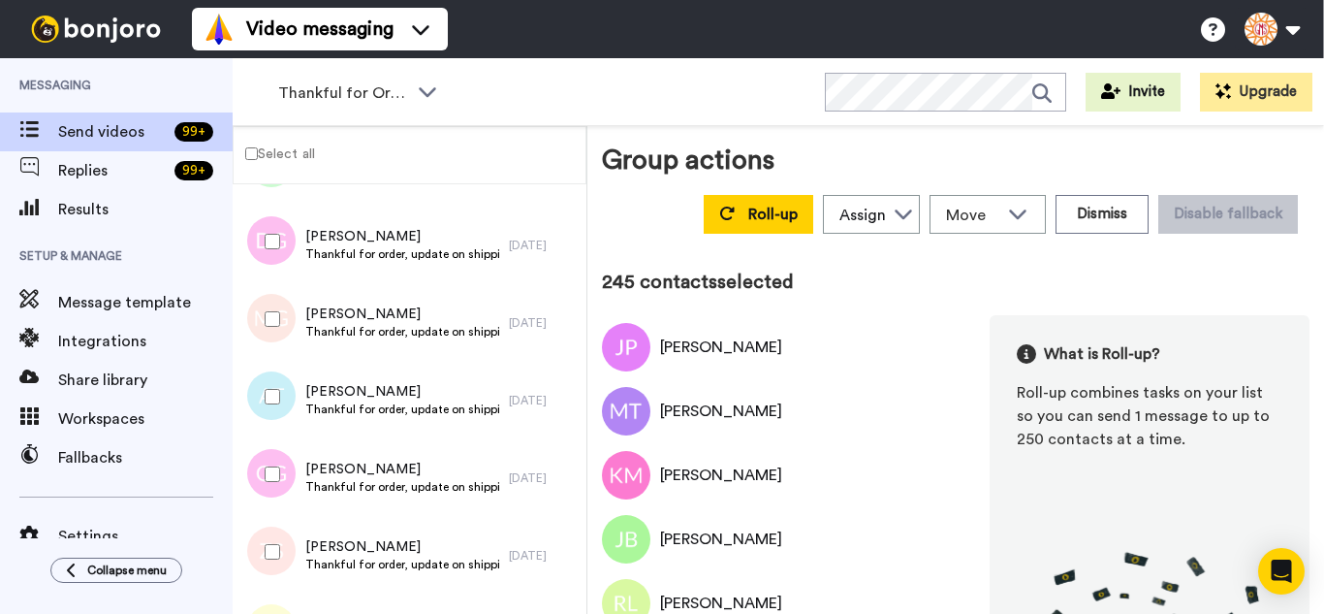
click at [270, 393] on div at bounding box center [269, 397] width 70 height 68
click at [274, 470] on div at bounding box center [269, 474] width 70 height 68
click at [274, 527] on div at bounding box center [269, 552] width 70 height 68
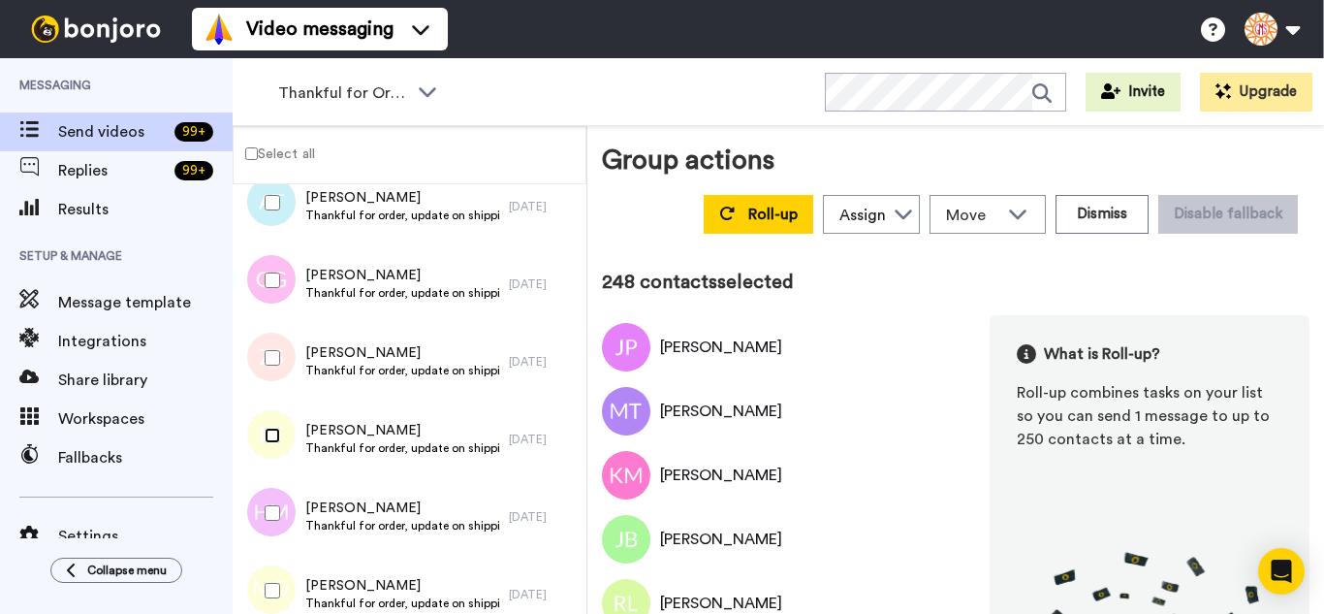
click at [272, 447] on div at bounding box center [269, 435] width 70 height 68
click at [271, 503] on div at bounding box center [269, 513] width 70 height 68
click at [744, 226] on button "Roll-up" at bounding box center [759, 214] width 110 height 39
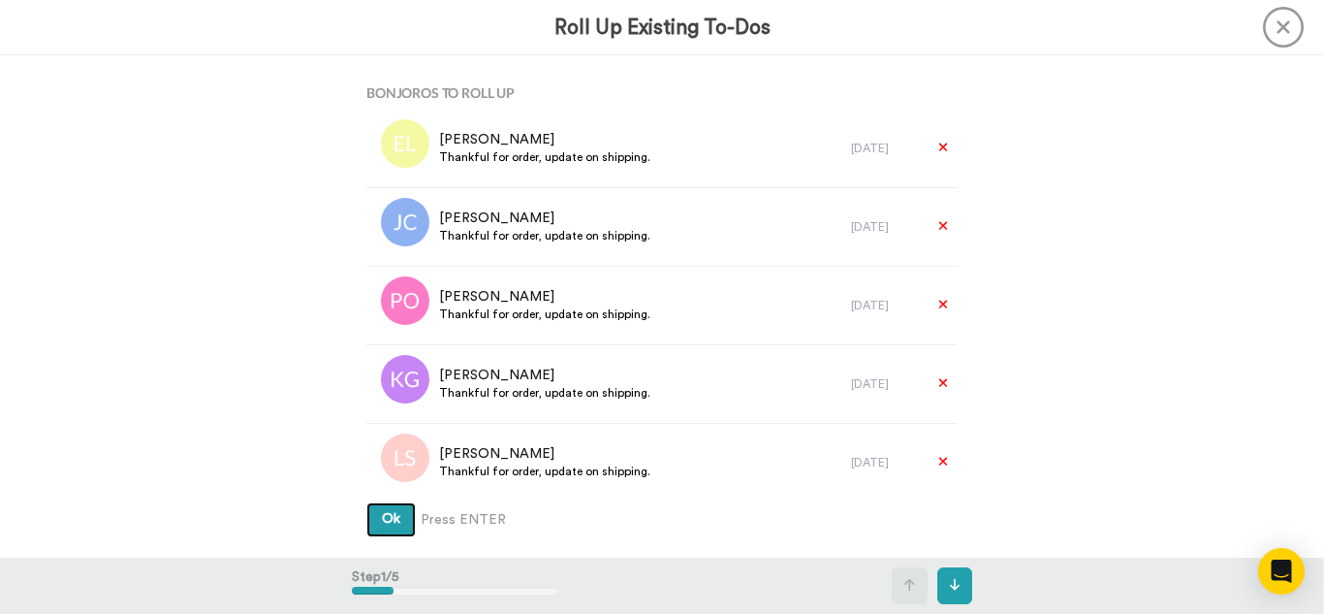
click at [366, 502] on button "Ok" at bounding box center [390, 519] width 49 height 35
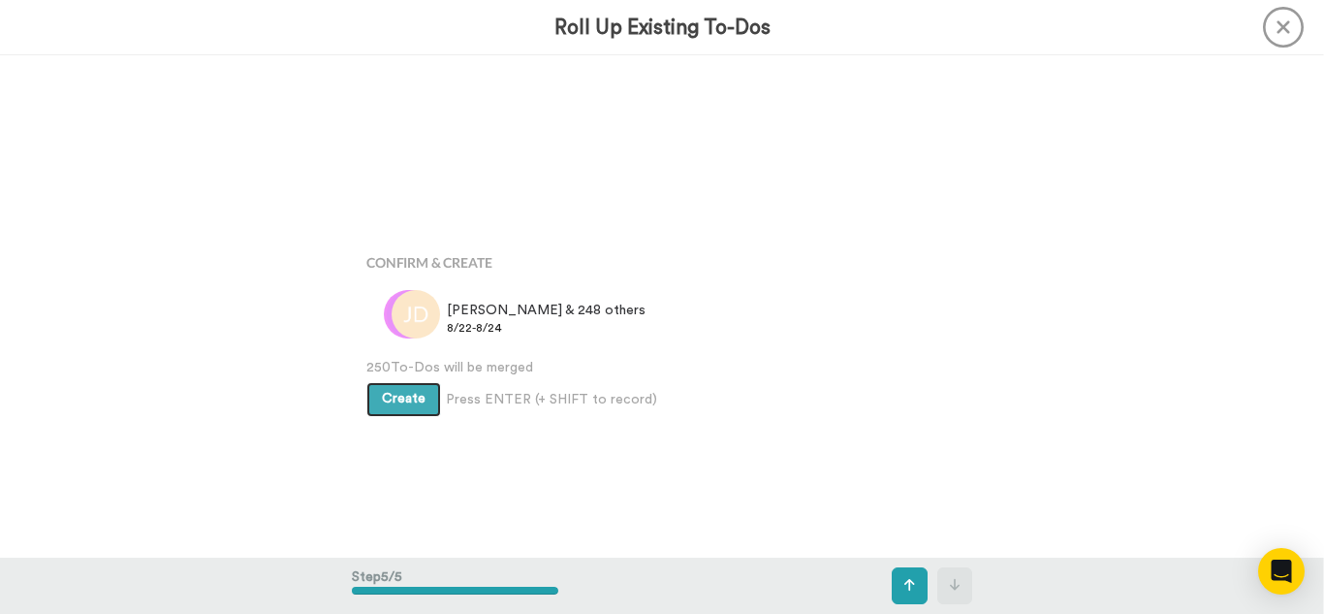
scroll to position [2007, 0]
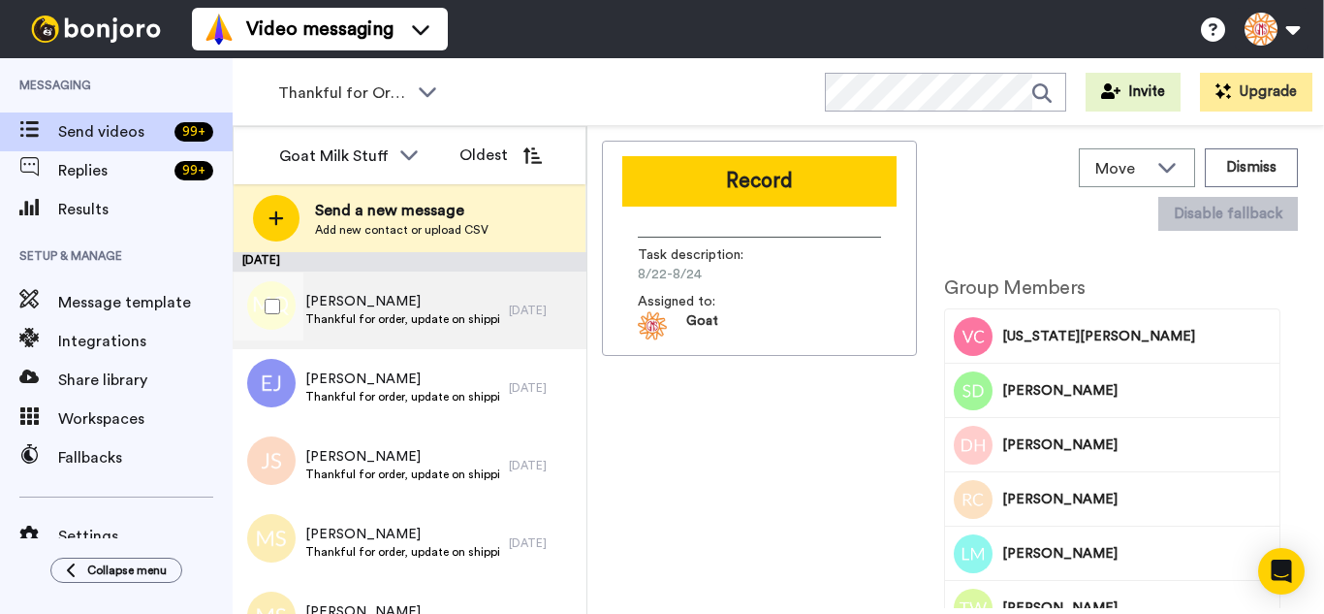
click at [259, 305] on div at bounding box center [269, 306] width 70 height 68
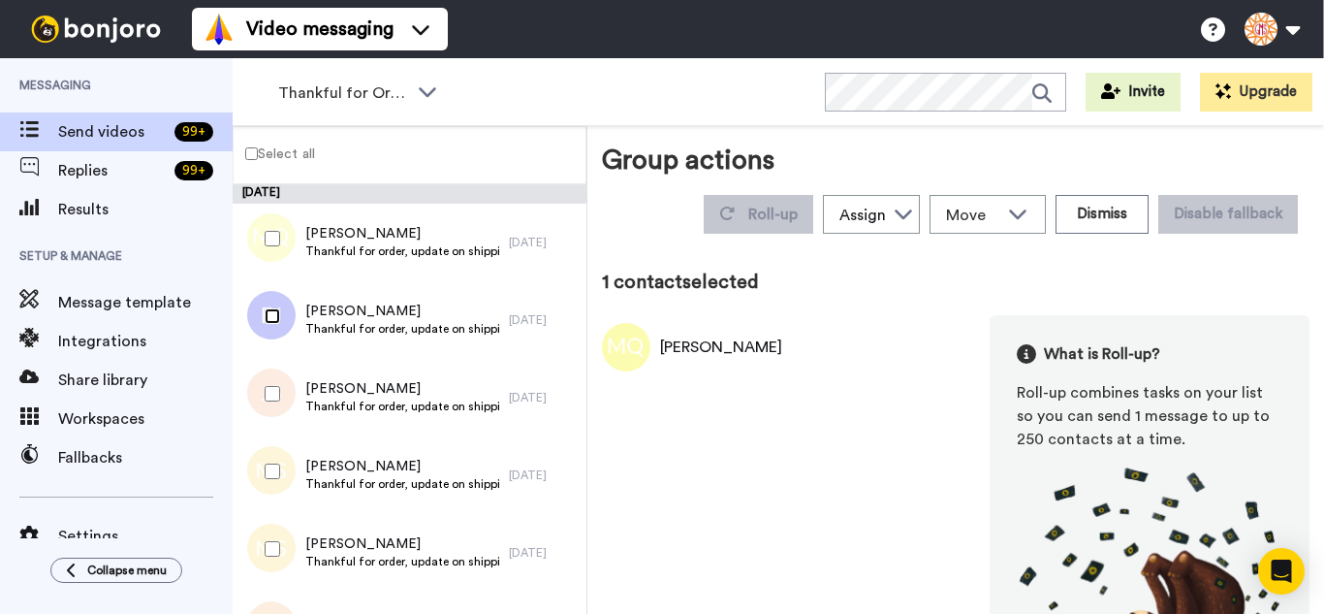
click at [264, 319] on div at bounding box center [269, 316] width 70 height 68
click at [264, 399] on div at bounding box center [269, 394] width 70 height 68
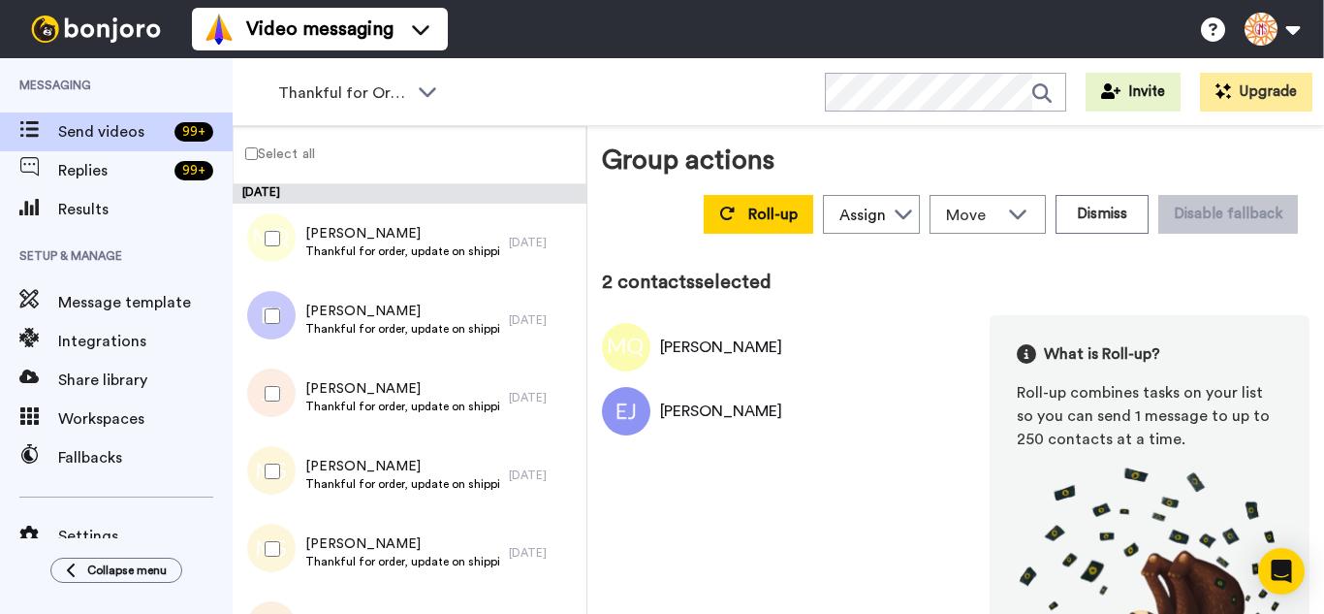
drag, startPoint x: 261, startPoint y: 456, endPoint x: 261, endPoint y: 489, distance: 33.0
click at [261, 467] on div at bounding box center [269, 471] width 70 height 68
click at [269, 535] on div at bounding box center [269, 549] width 70 height 68
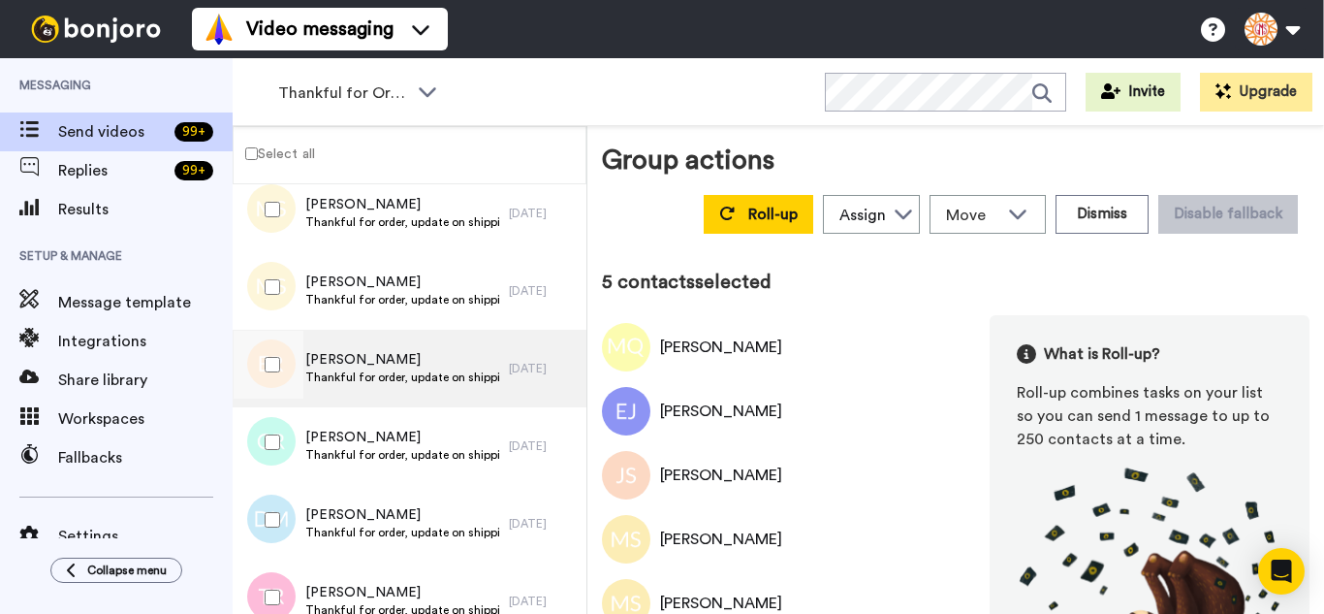
scroll to position [291, 0]
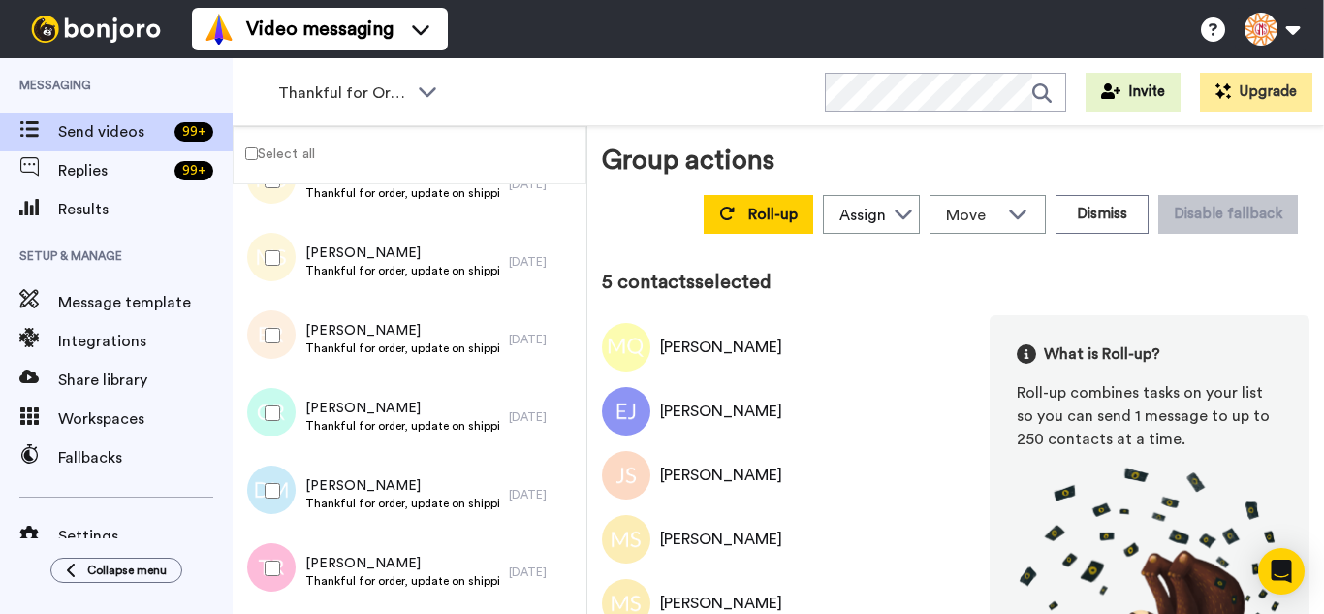
click at [295, 347] on div at bounding box center [269, 336] width 70 height 68
click at [273, 427] on div at bounding box center [269, 413] width 70 height 68
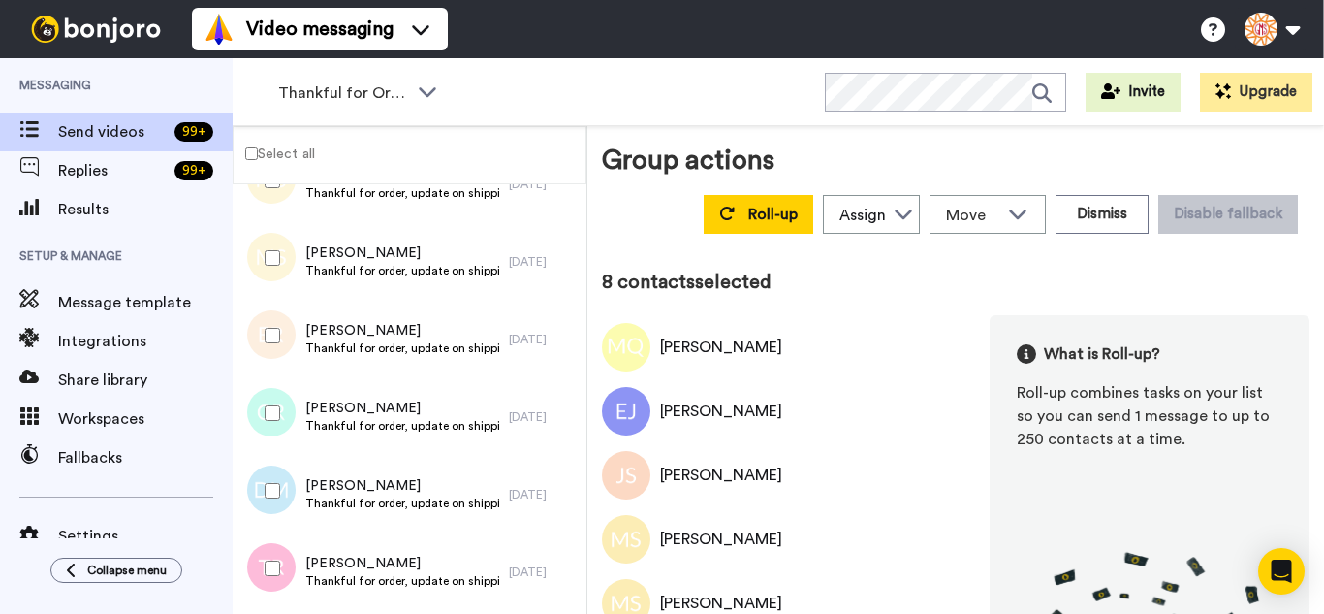
click at [273, 554] on div at bounding box center [269, 568] width 70 height 68
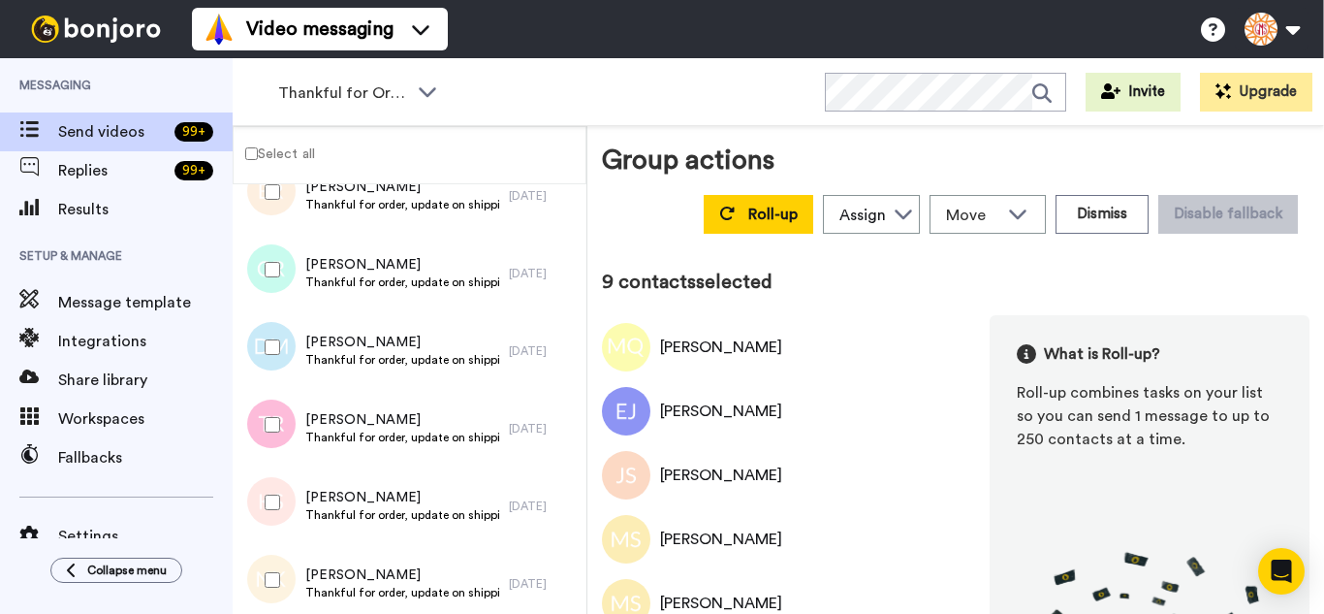
scroll to position [582, 0]
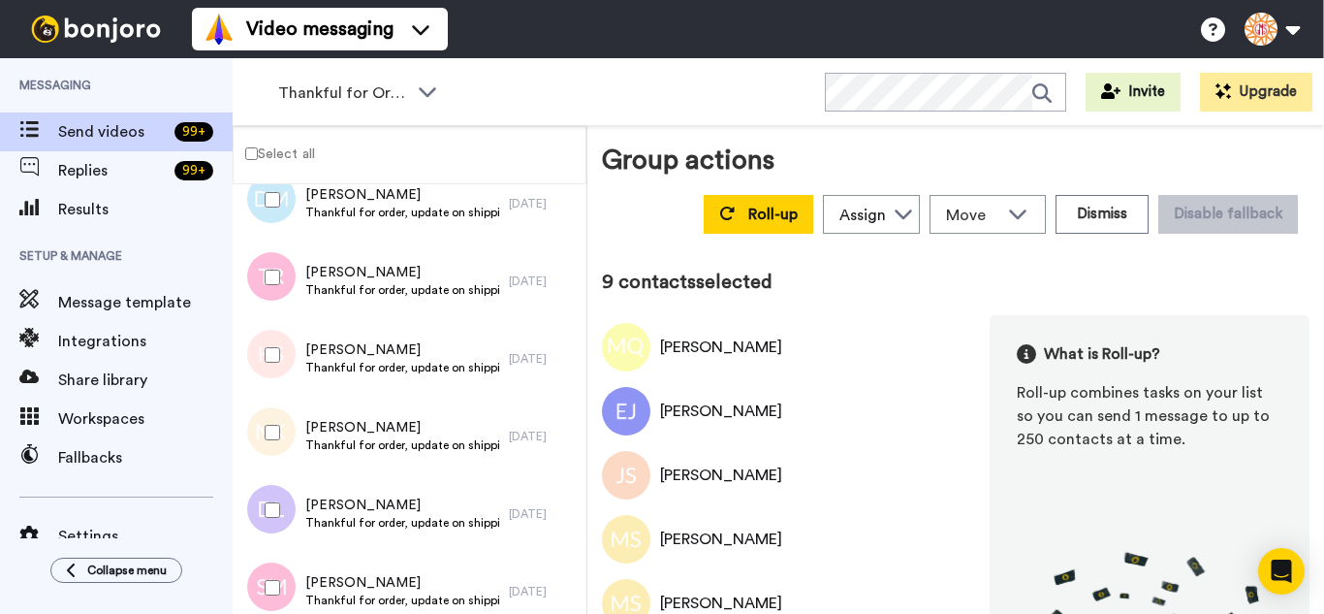
drag, startPoint x: 268, startPoint y: 371, endPoint x: 262, endPoint y: 428, distance: 56.5
click at [266, 383] on div at bounding box center [269, 355] width 70 height 68
click at [261, 446] on div at bounding box center [269, 432] width 70 height 68
drag, startPoint x: 264, startPoint y: 490, endPoint x: 266, endPoint y: 572, distance: 82.4
click at [264, 501] on div at bounding box center [269, 510] width 70 height 68
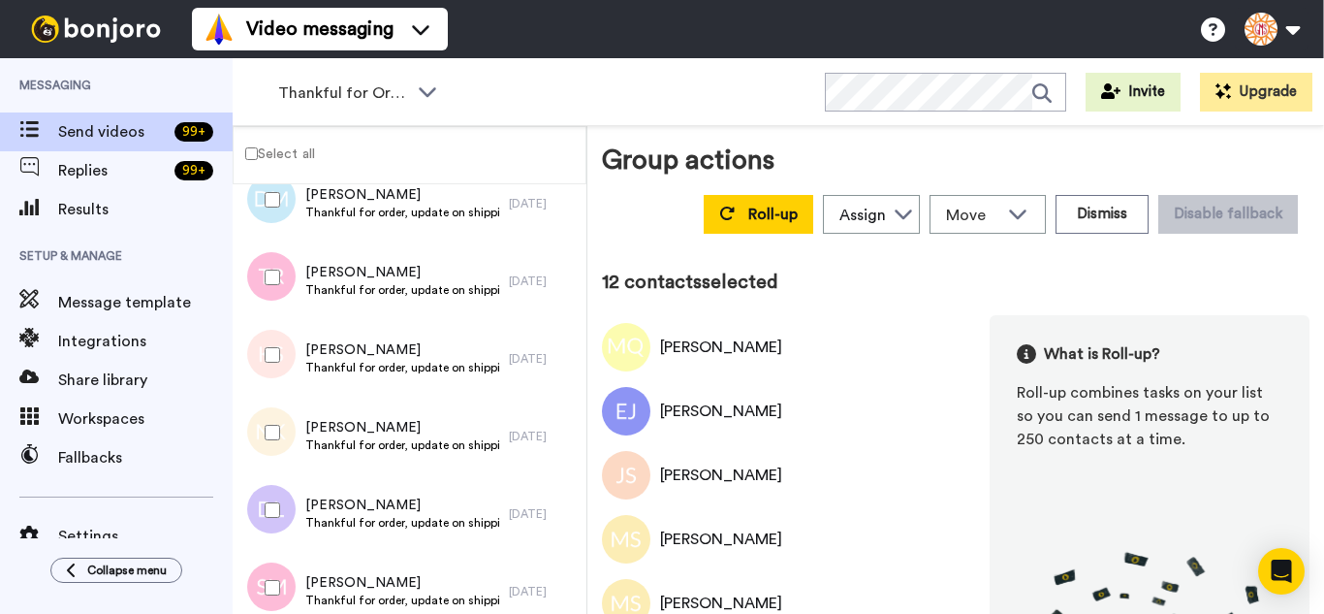
click at [266, 576] on div at bounding box center [269, 588] width 70 height 68
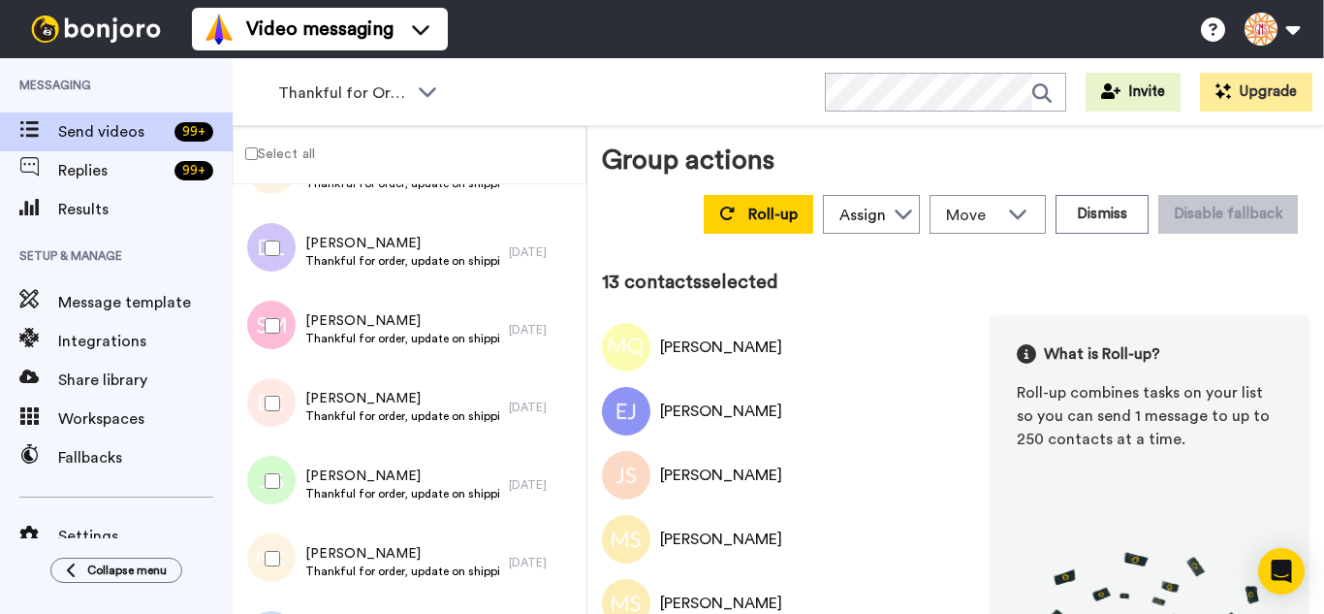
scroll to position [873, 0]
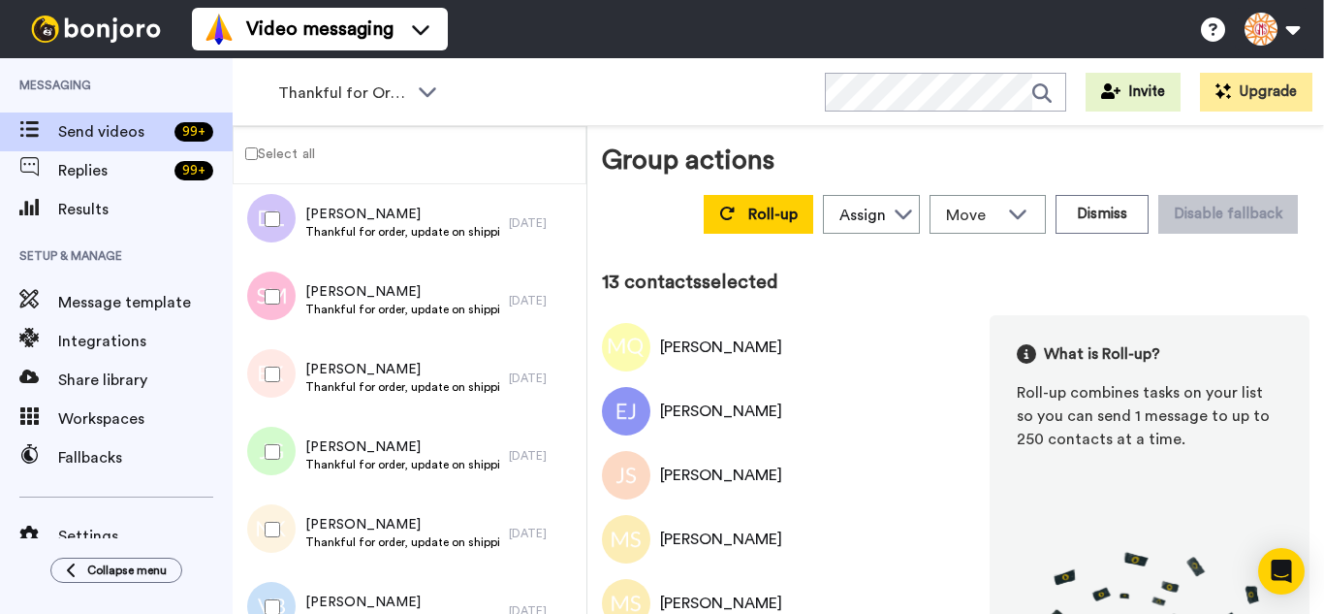
click at [284, 377] on div at bounding box center [269, 374] width 70 height 68
drag, startPoint x: 280, startPoint y: 466, endPoint x: 278, endPoint y: 477, distance: 10.8
click at [279, 466] on div at bounding box center [269, 452] width 70 height 68
drag, startPoint x: 277, startPoint y: 509, endPoint x: 273, endPoint y: 561, distance: 52.5
click at [277, 519] on div at bounding box center [269, 529] width 70 height 68
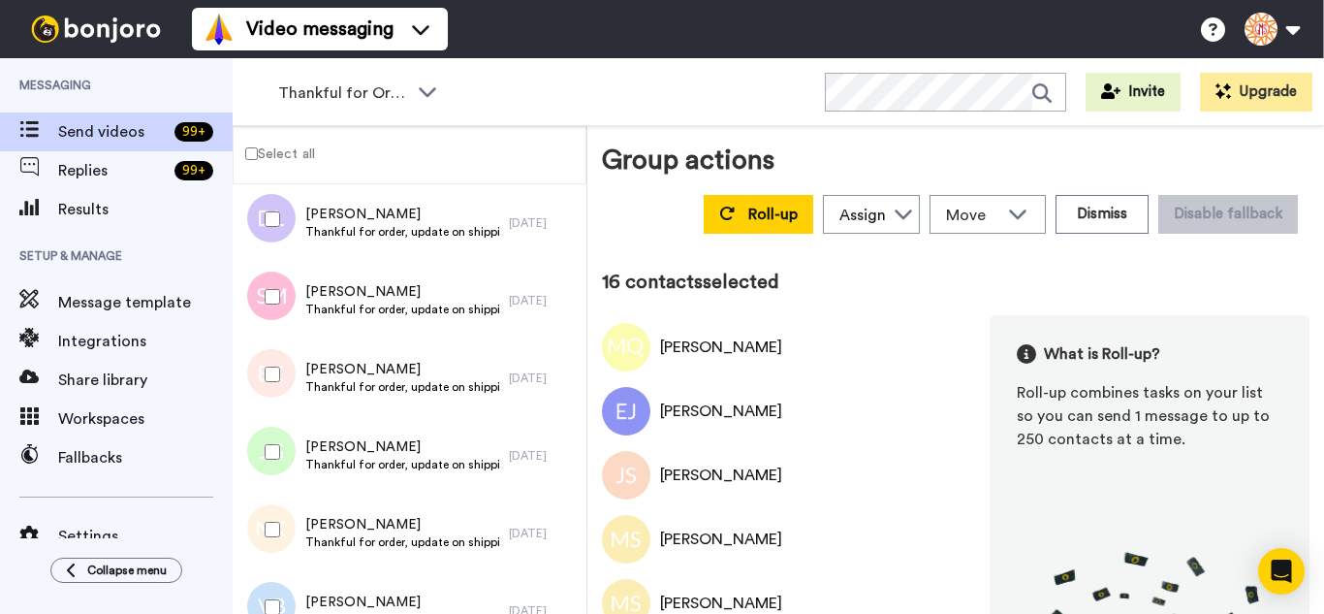
click at [272, 576] on div at bounding box center [269, 607] width 70 height 68
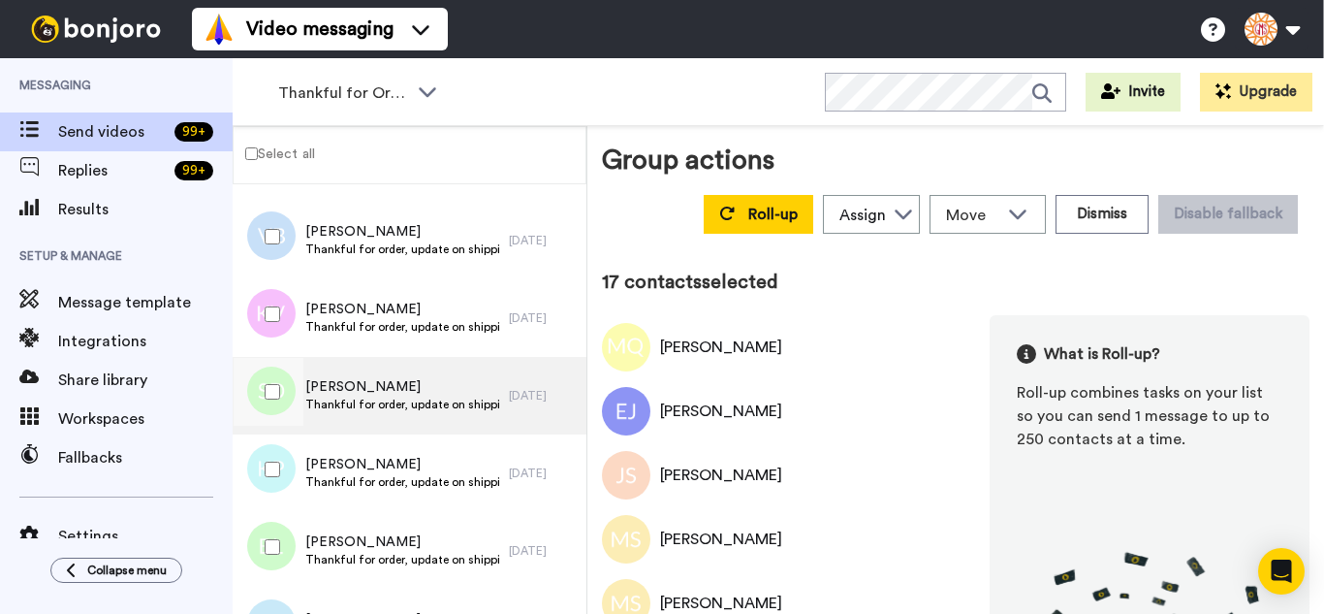
scroll to position [1260, 0]
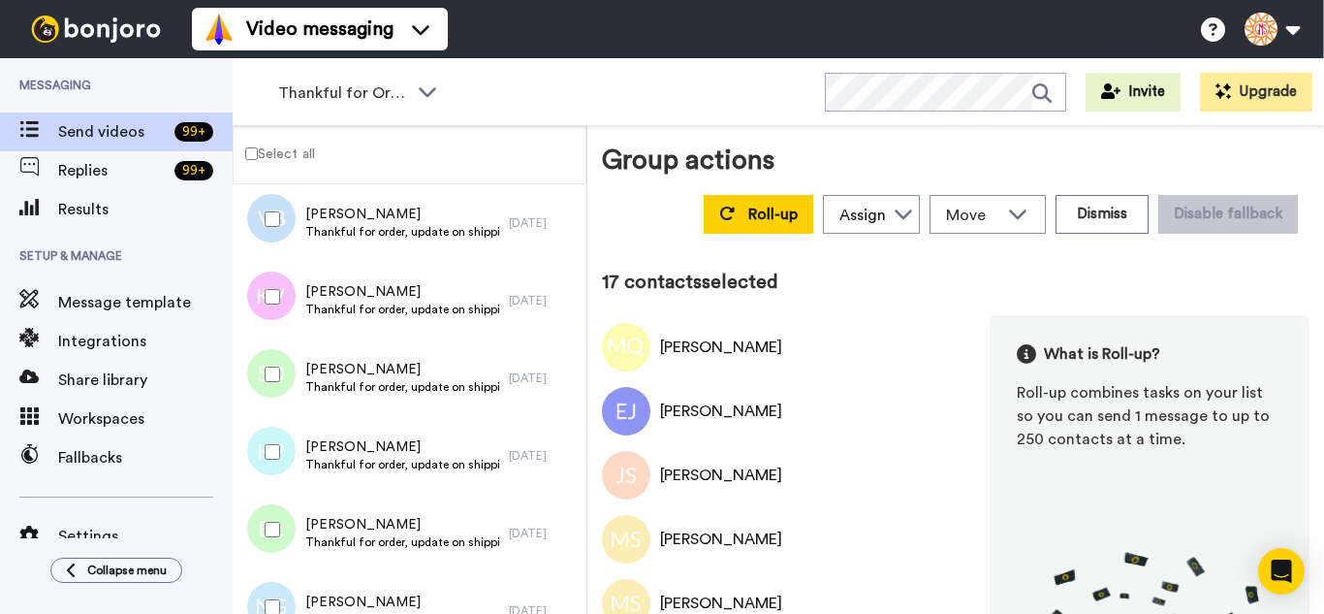
drag, startPoint x: 283, startPoint y: 303, endPoint x: 280, endPoint y: 356, distance: 52.4
click at [279, 319] on div at bounding box center [269, 297] width 70 height 68
click at [284, 394] on div at bounding box center [269, 374] width 70 height 68
click at [271, 470] on div at bounding box center [269, 452] width 70 height 68
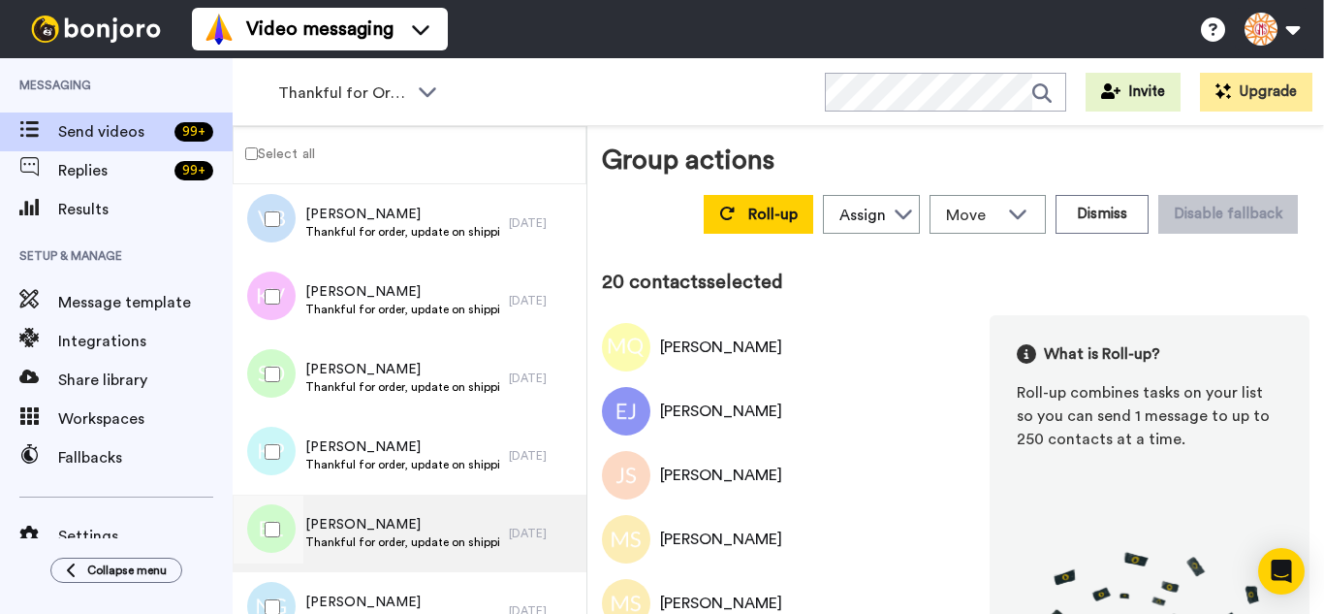
drag, startPoint x: 271, startPoint y: 520, endPoint x: 266, endPoint y: 563, distance: 44.0
click at [271, 521] on div at bounding box center [269, 529] width 70 height 68
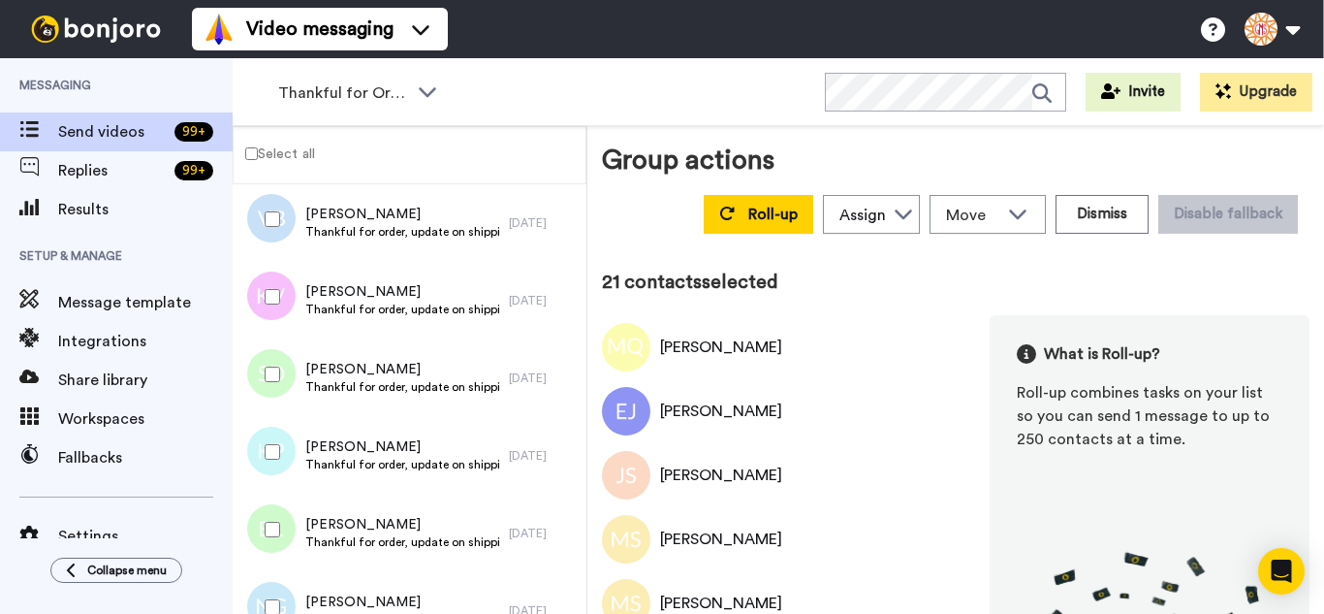
click at [266, 580] on div at bounding box center [269, 607] width 70 height 68
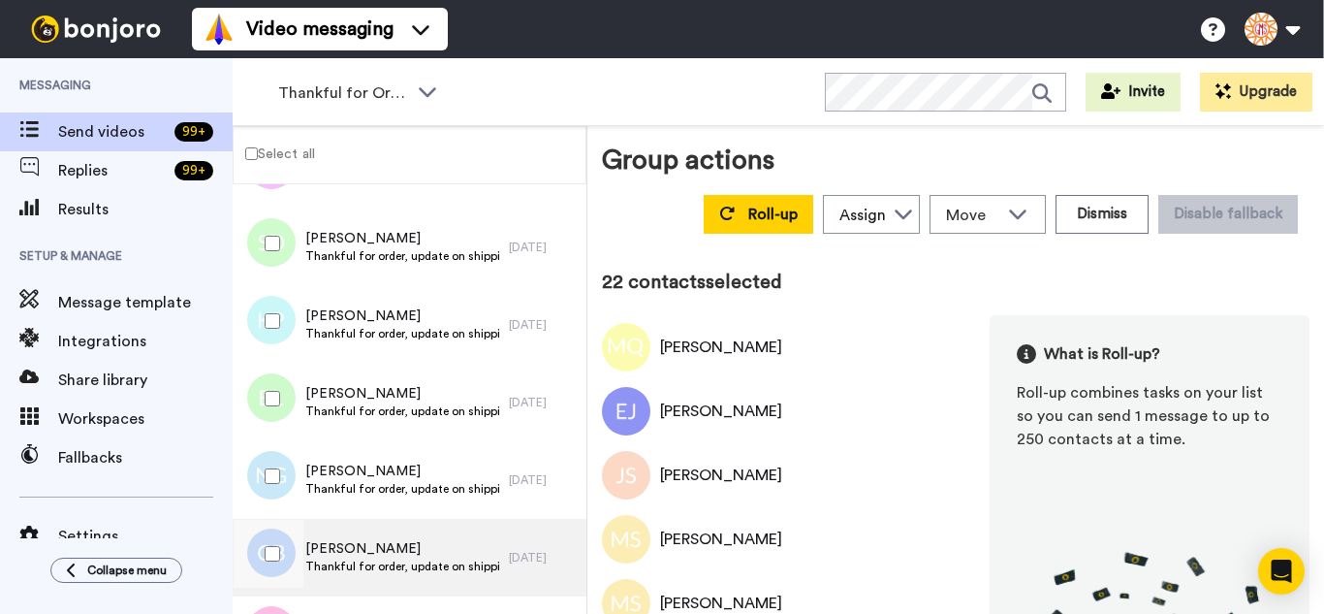
scroll to position [1529, 0]
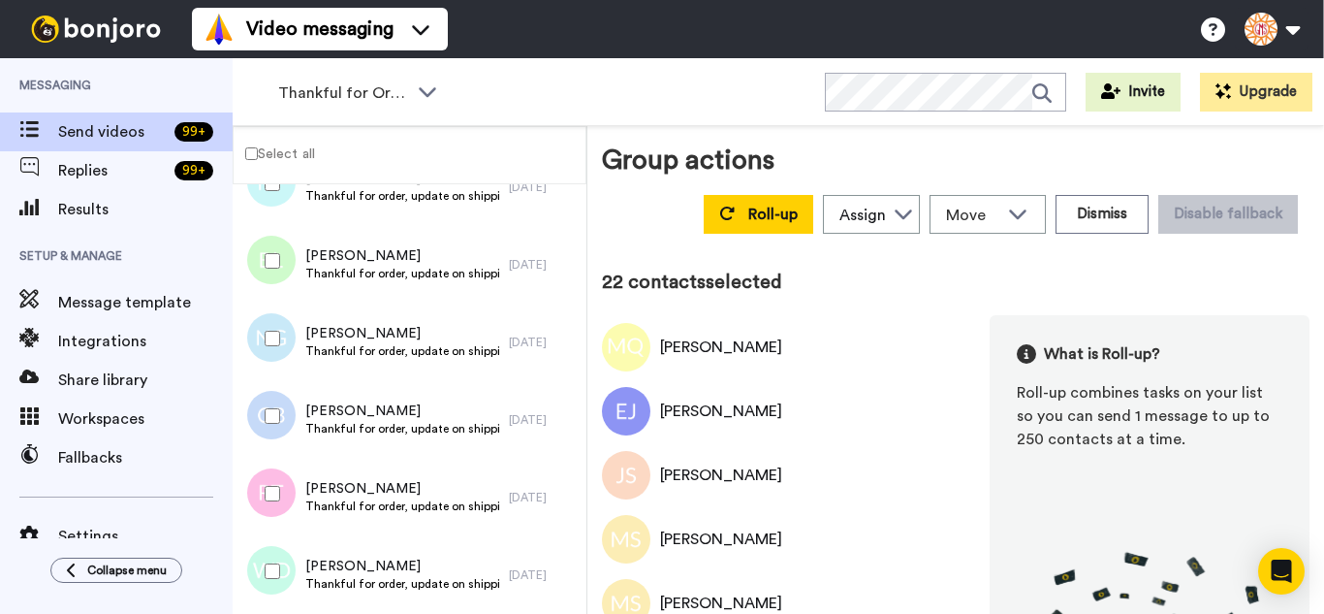
drag, startPoint x: 274, startPoint y: 430, endPoint x: 274, endPoint y: 447, distance: 16.5
click at [274, 431] on div at bounding box center [269, 416] width 70 height 68
drag, startPoint x: 276, startPoint y: 557, endPoint x: 287, endPoint y: 537, distance: 23.0
click at [275, 558] on div at bounding box center [269, 571] width 70 height 68
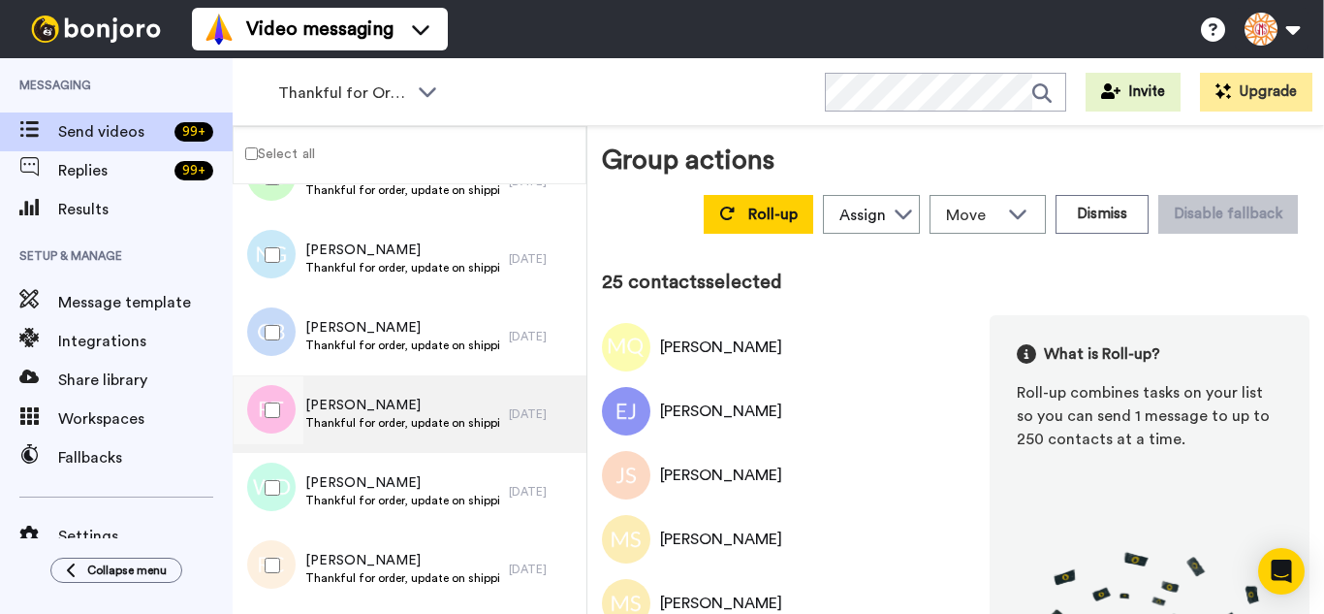
scroll to position [1723, 0]
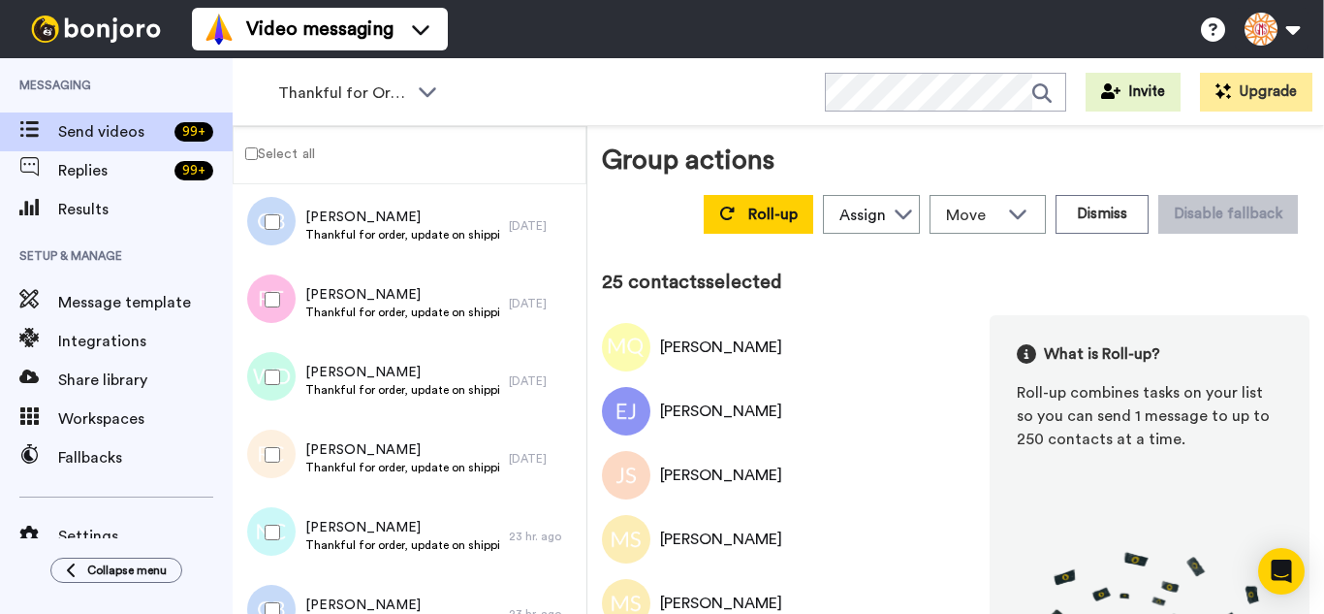
drag, startPoint x: 273, startPoint y: 467, endPoint x: 276, endPoint y: 542, distance: 74.7
click at [273, 470] on div at bounding box center [269, 455] width 70 height 68
click at [276, 542] on div at bounding box center [269, 532] width 70 height 68
click at [271, 601] on div at bounding box center [269, 610] width 70 height 68
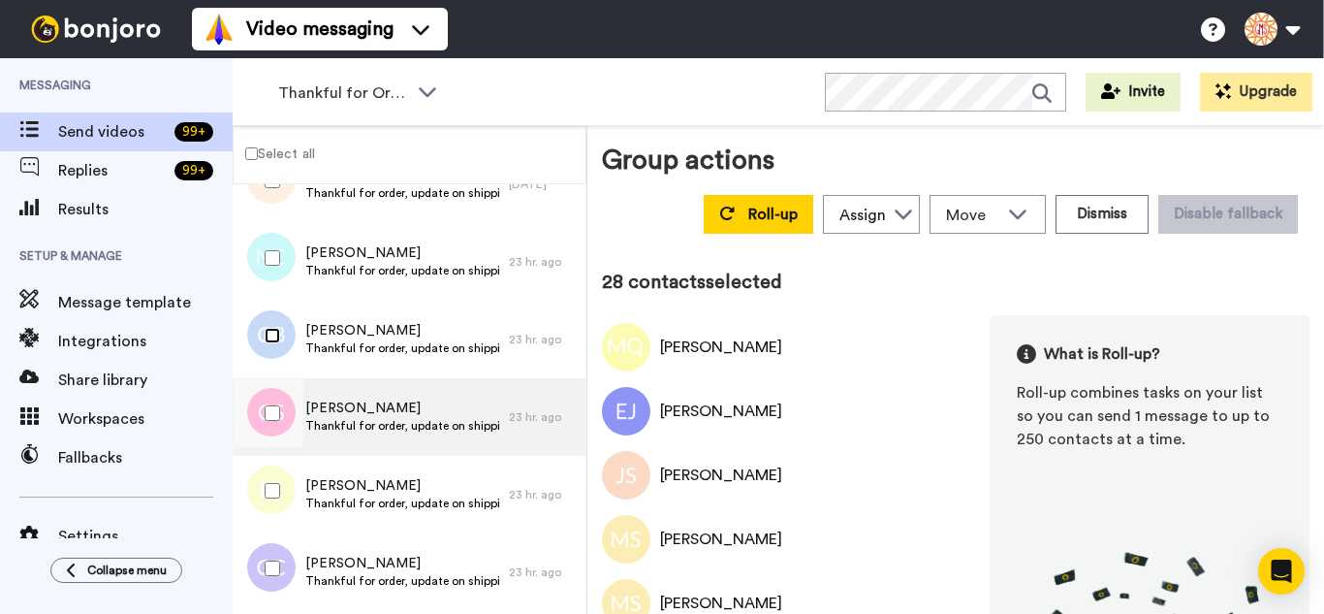
scroll to position [2014, 0]
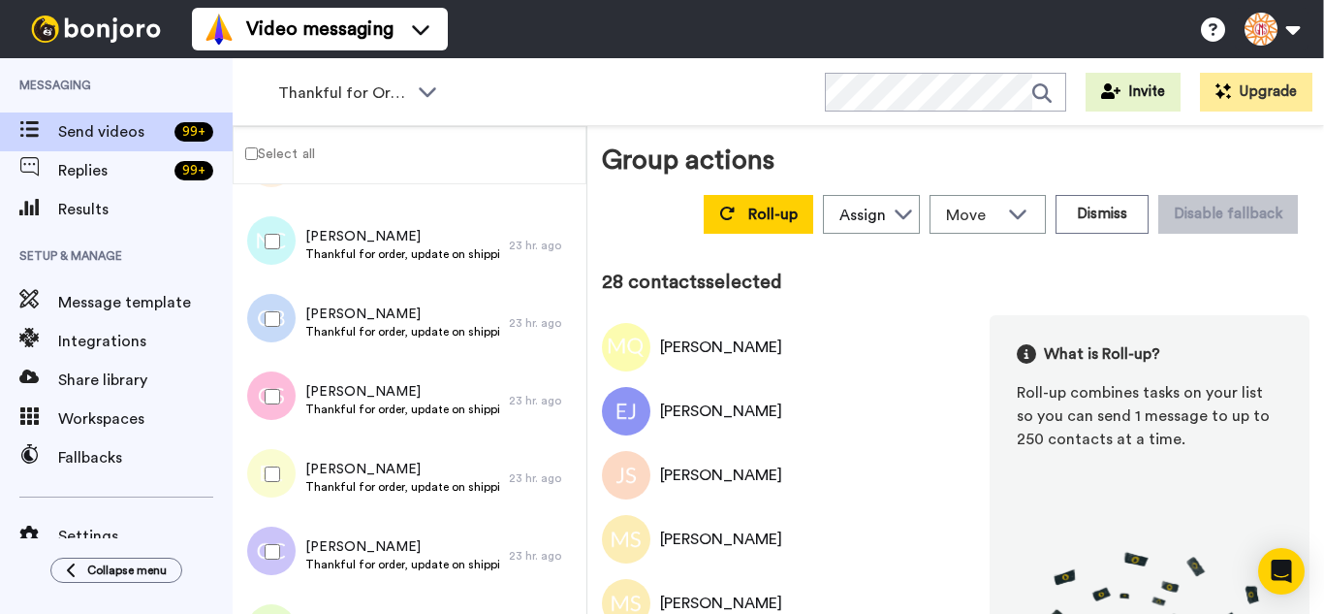
click at [281, 394] on div at bounding box center [269, 397] width 70 height 68
click at [290, 459] on div at bounding box center [269, 474] width 70 height 68
drag, startPoint x: 284, startPoint y: 538, endPoint x: 302, endPoint y: 503, distance: 39.0
click at [282, 538] on div at bounding box center [269, 552] width 70 height 68
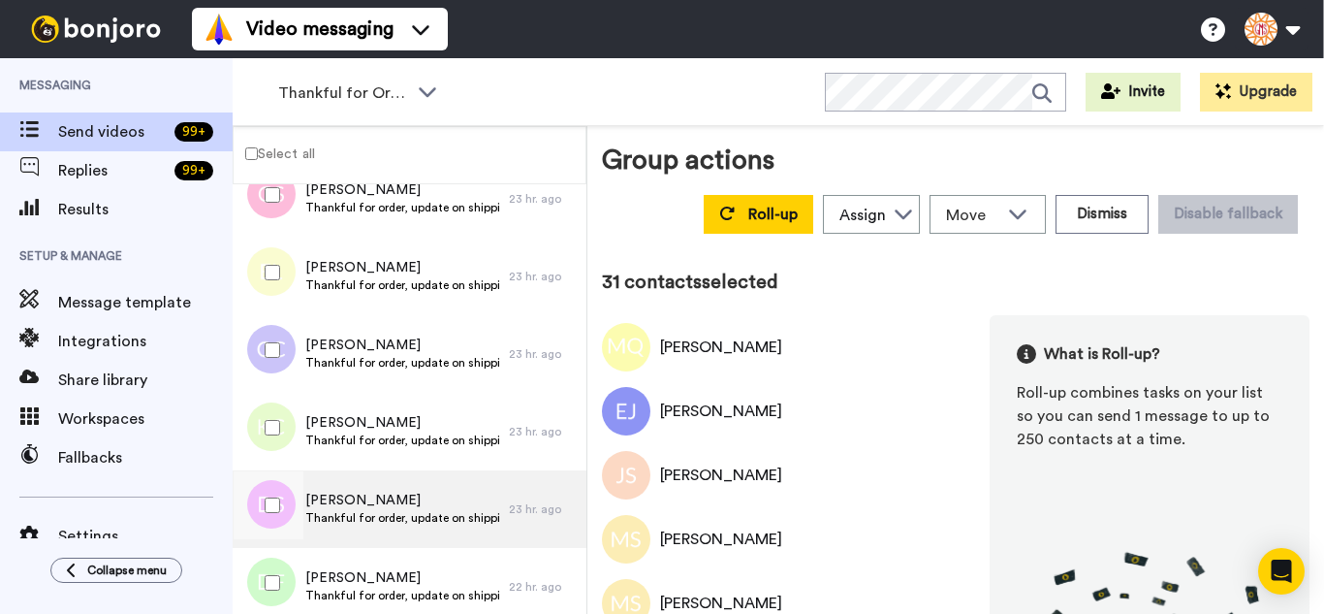
scroll to position [2304, 0]
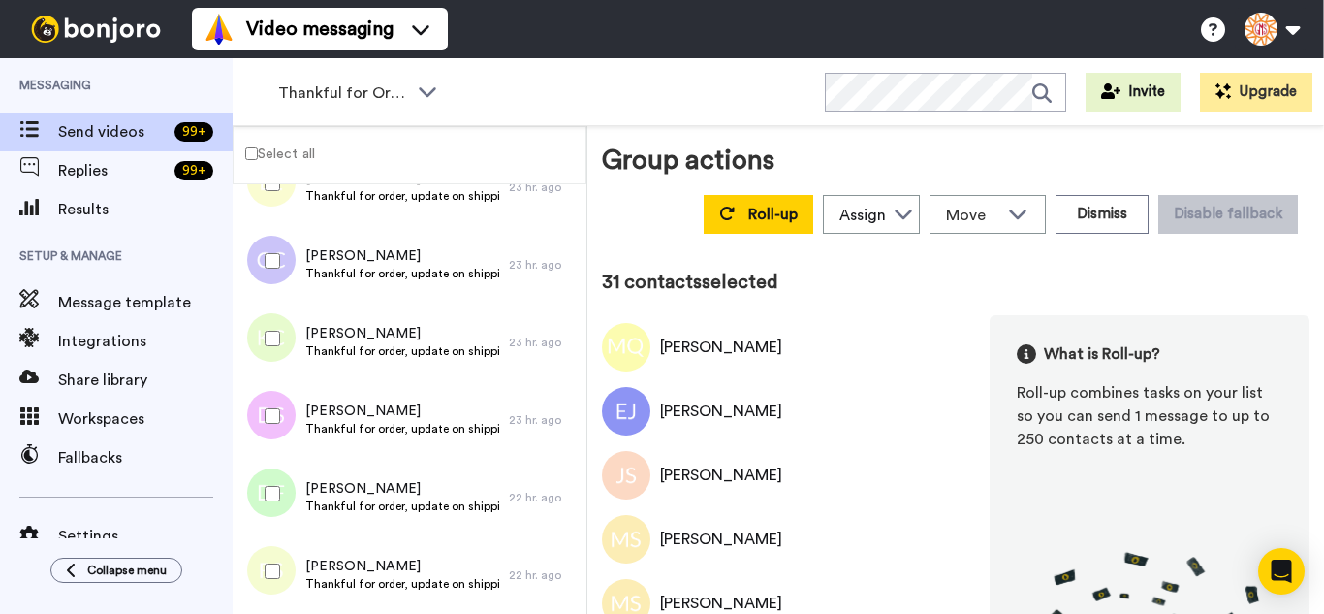
drag, startPoint x: 275, startPoint y: 346, endPoint x: 271, endPoint y: 386, distance: 39.9
click at [274, 352] on div at bounding box center [269, 338] width 70 height 68
click at [279, 567] on div at bounding box center [269, 571] width 70 height 68
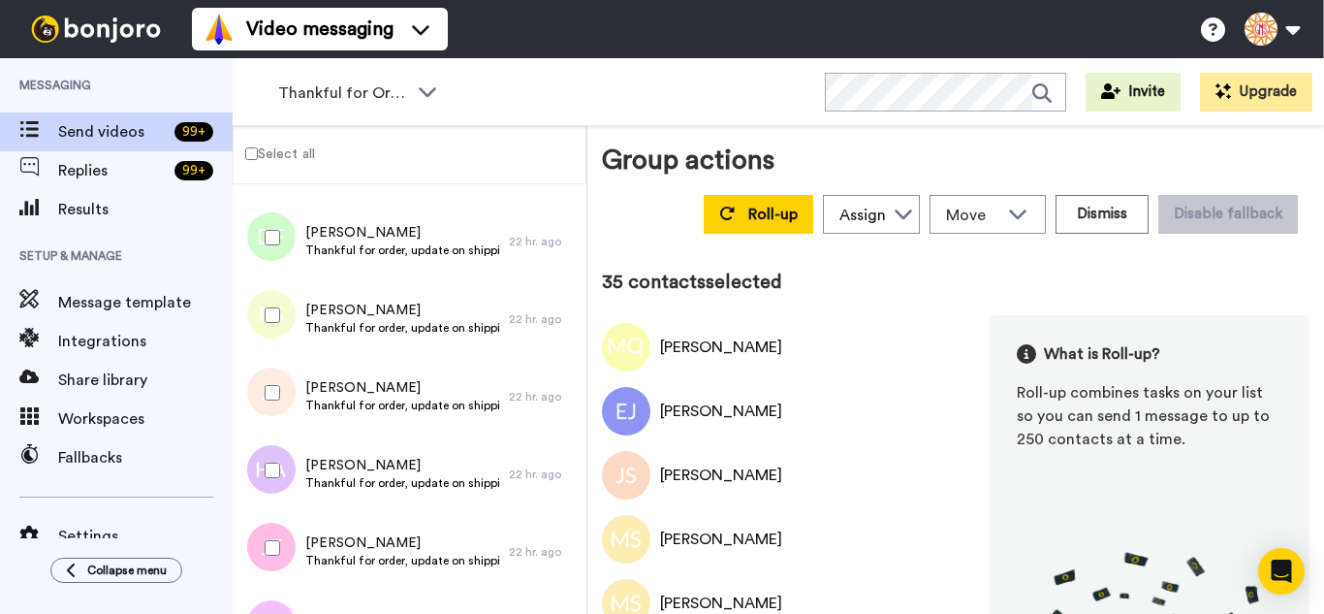
scroll to position [2692, 0]
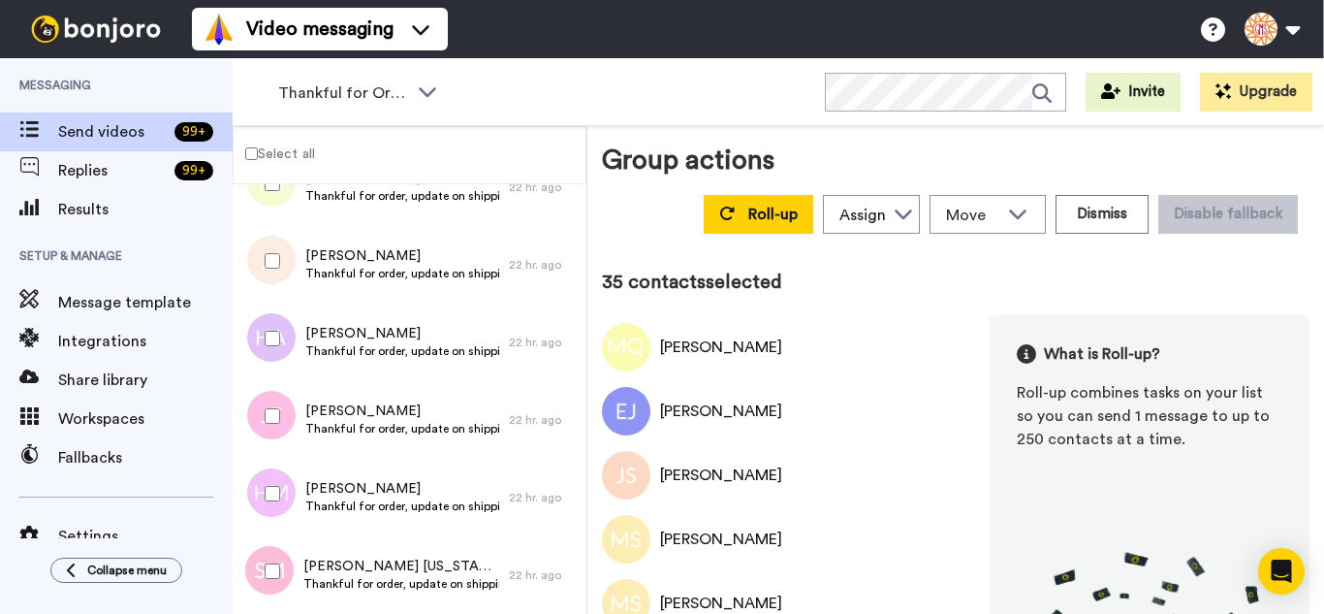
click at [276, 289] on div at bounding box center [269, 261] width 70 height 68
drag, startPoint x: 284, startPoint y: 351, endPoint x: 285, endPoint y: 382, distance: 31.0
click at [284, 352] on div at bounding box center [269, 338] width 70 height 68
drag, startPoint x: 279, startPoint y: 444, endPoint x: 281, endPoint y: 476, distance: 32.1
click at [280, 447] on div at bounding box center [269, 416] width 70 height 68
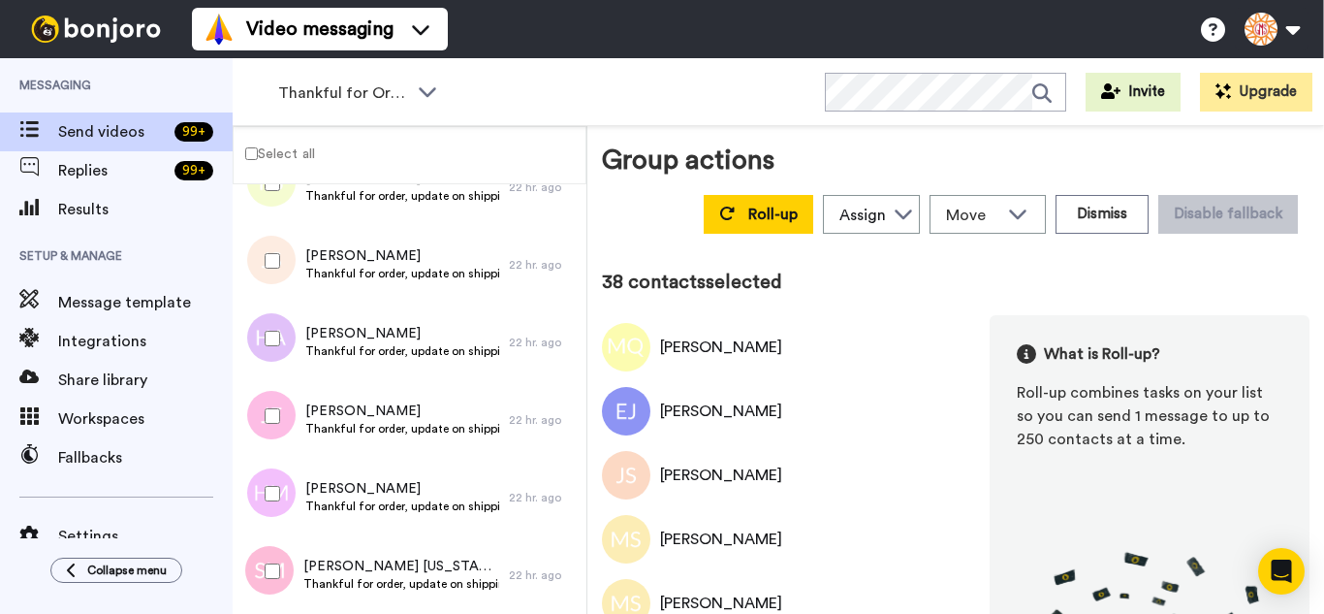
drag, startPoint x: 279, startPoint y: 503, endPoint x: 278, endPoint y: 546, distance: 42.7
click at [278, 517] on div at bounding box center [269, 494] width 70 height 68
click at [278, 557] on div at bounding box center [269, 571] width 70 height 68
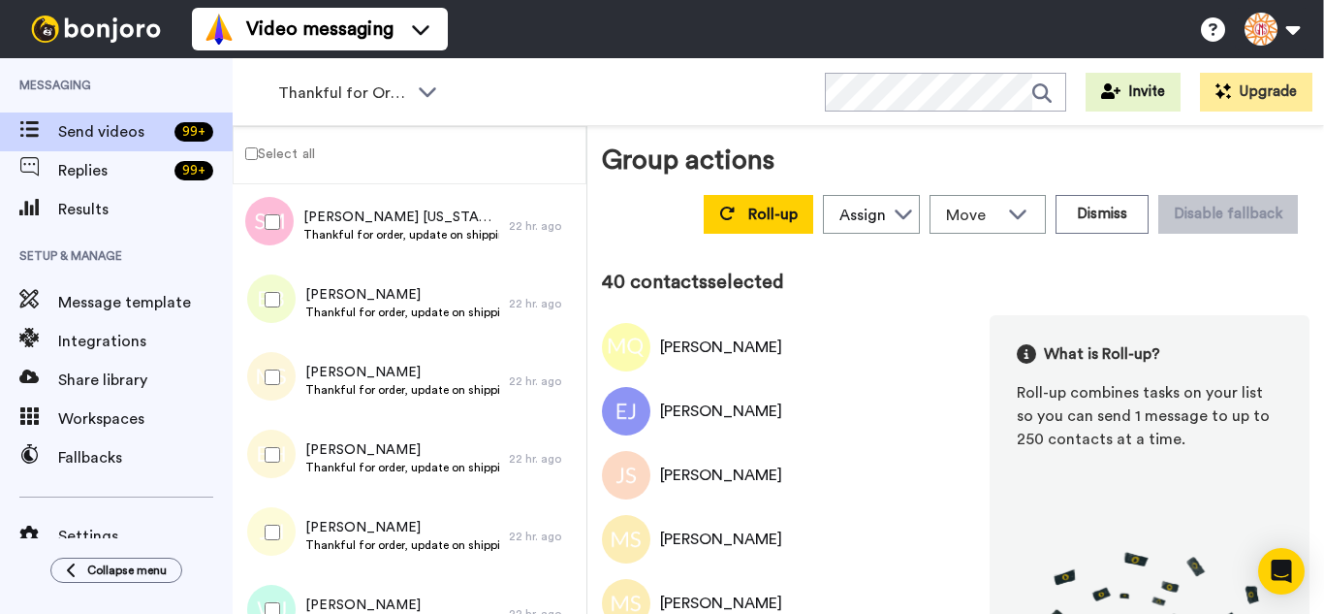
scroll to position [3080, 0]
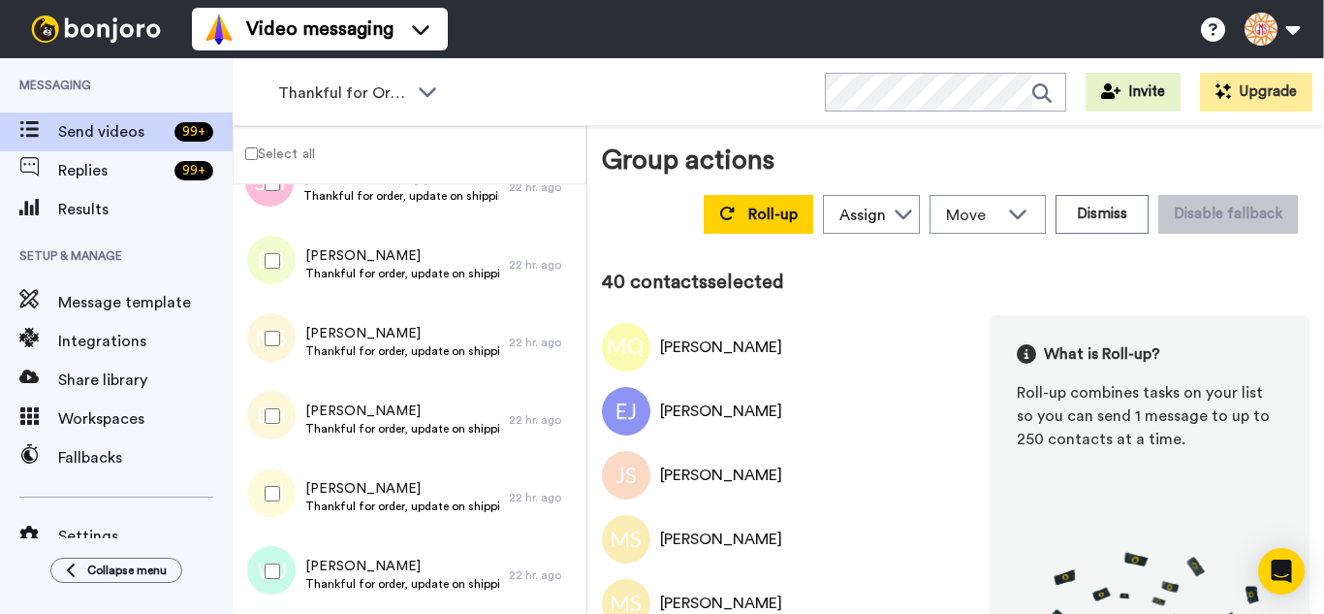
click at [274, 265] on div at bounding box center [269, 261] width 70 height 68
drag, startPoint x: 285, startPoint y: 411, endPoint x: 282, endPoint y: 481, distance: 69.9
click at [284, 422] on div at bounding box center [269, 416] width 70 height 68
click at [282, 487] on div at bounding box center [269, 494] width 70 height 68
click at [285, 551] on div at bounding box center [269, 571] width 70 height 68
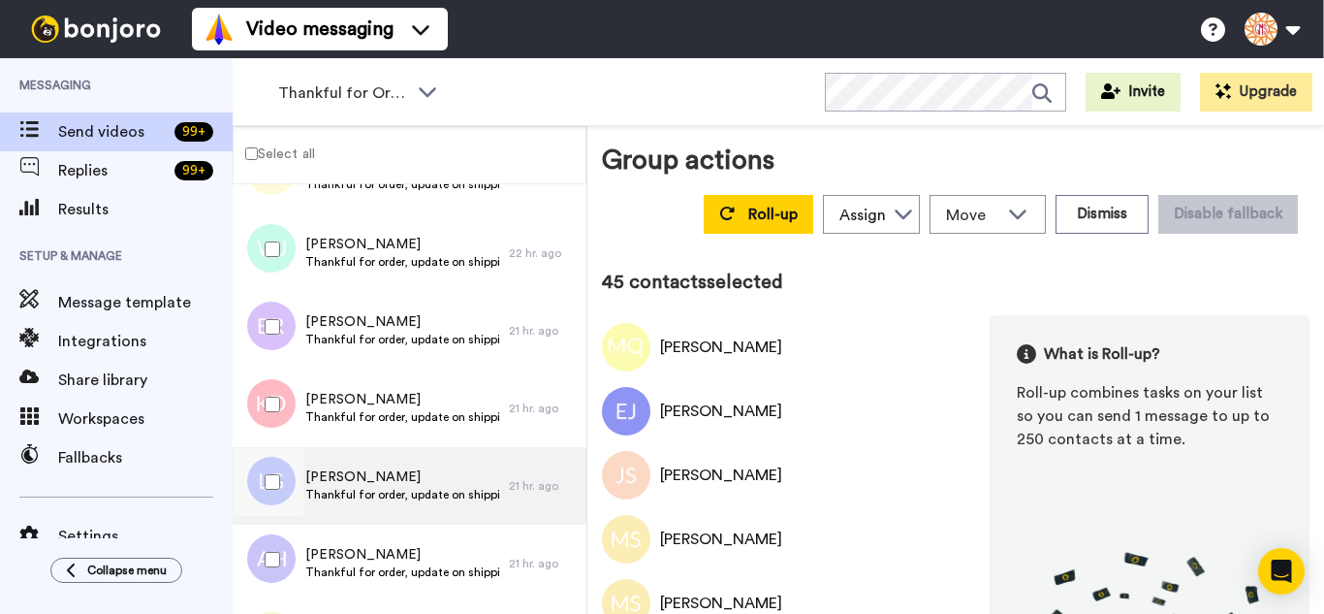
scroll to position [3468, 0]
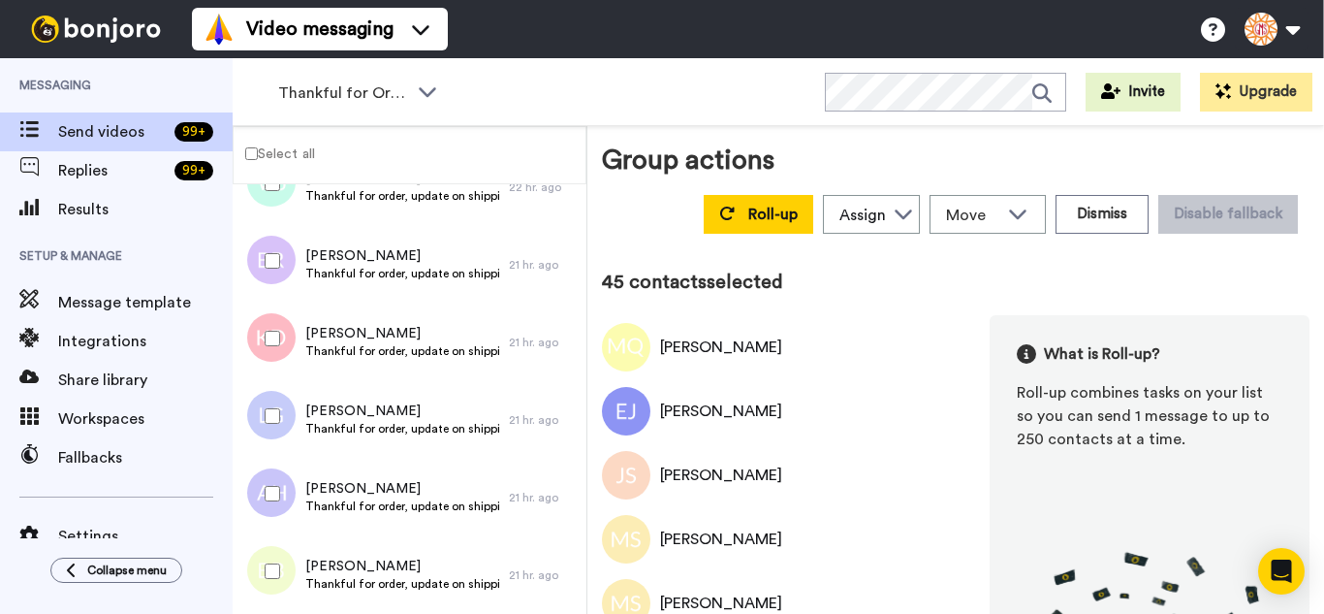
drag, startPoint x: 265, startPoint y: 240, endPoint x: 262, endPoint y: 281, distance: 40.8
click at [265, 243] on div at bounding box center [269, 261] width 70 height 68
click at [271, 346] on div at bounding box center [269, 338] width 70 height 68
drag, startPoint x: 278, startPoint y: 386, endPoint x: 277, endPoint y: 427, distance: 40.7
click at [278, 397] on div at bounding box center [269, 416] width 70 height 68
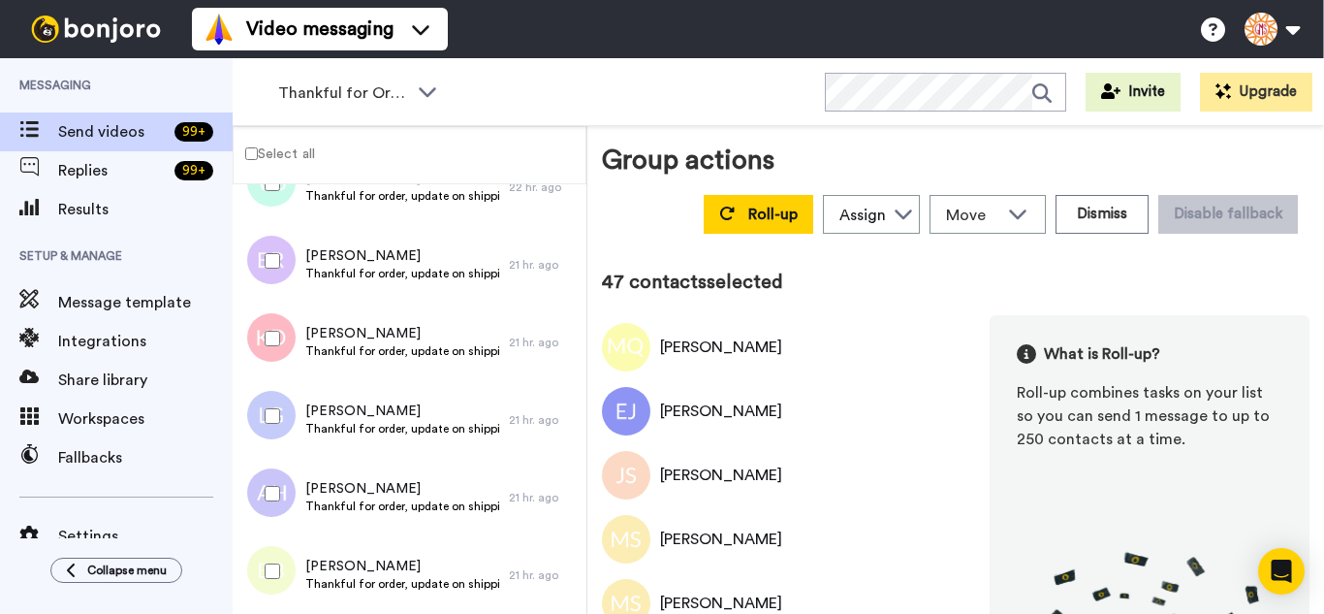
drag, startPoint x: 274, startPoint y: 461, endPoint x: 274, endPoint y: 482, distance: 21.3
click at [274, 472] on div at bounding box center [269, 494] width 70 height 68
click at [280, 546] on div at bounding box center [269, 571] width 70 height 68
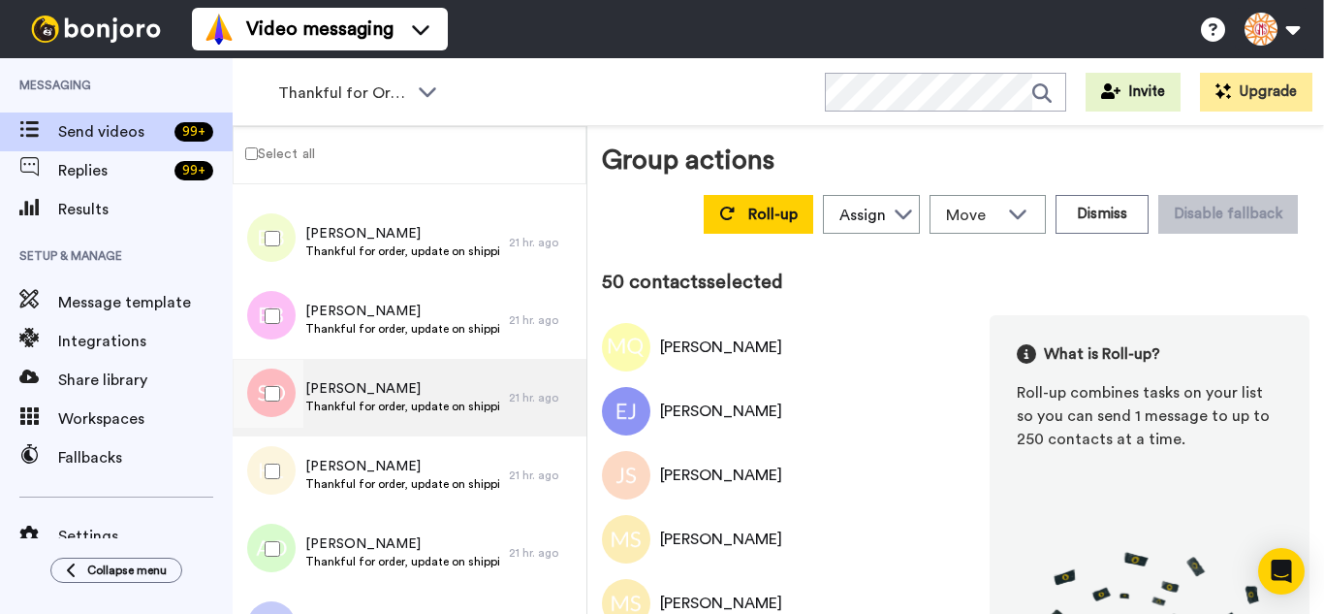
scroll to position [3856, 0]
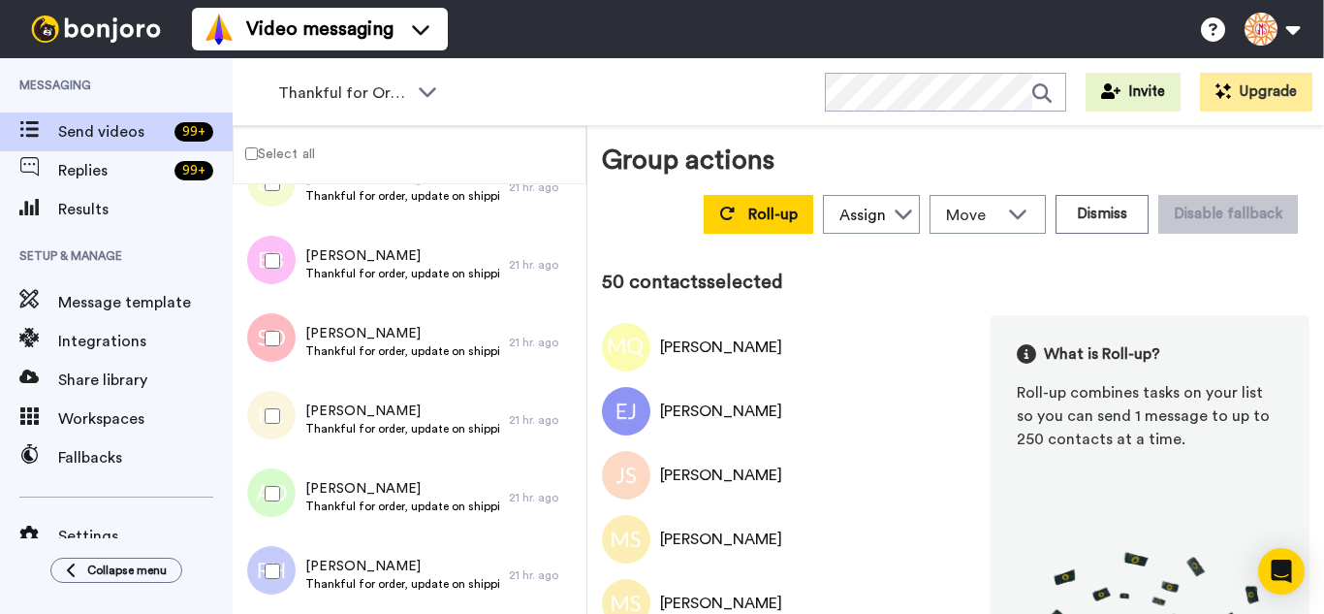
click at [265, 259] on div at bounding box center [269, 261] width 70 height 68
click at [280, 348] on div at bounding box center [269, 338] width 70 height 68
drag, startPoint x: 280, startPoint y: 394, endPoint x: 277, endPoint y: 424, distance: 30.2
click at [280, 399] on div at bounding box center [269, 416] width 70 height 68
click at [276, 456] on div at bounding box center [267, 420] width 58 height 78
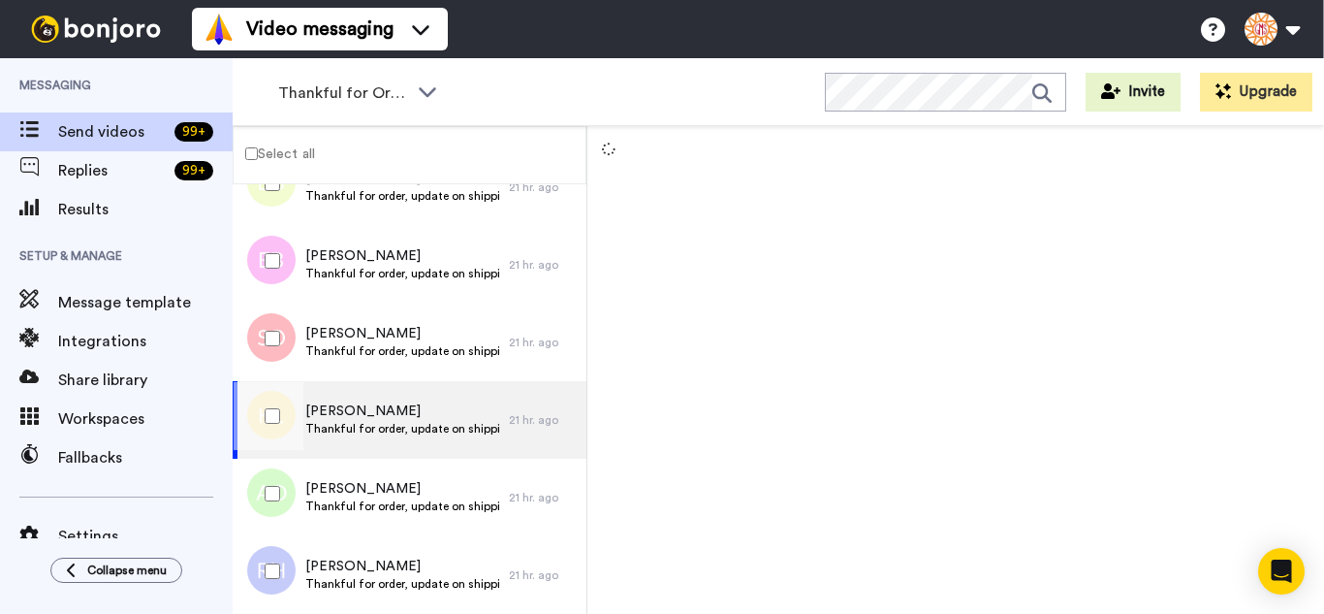
click at [271, 549] on div at bounding box center [269, 571] width 70 height 68
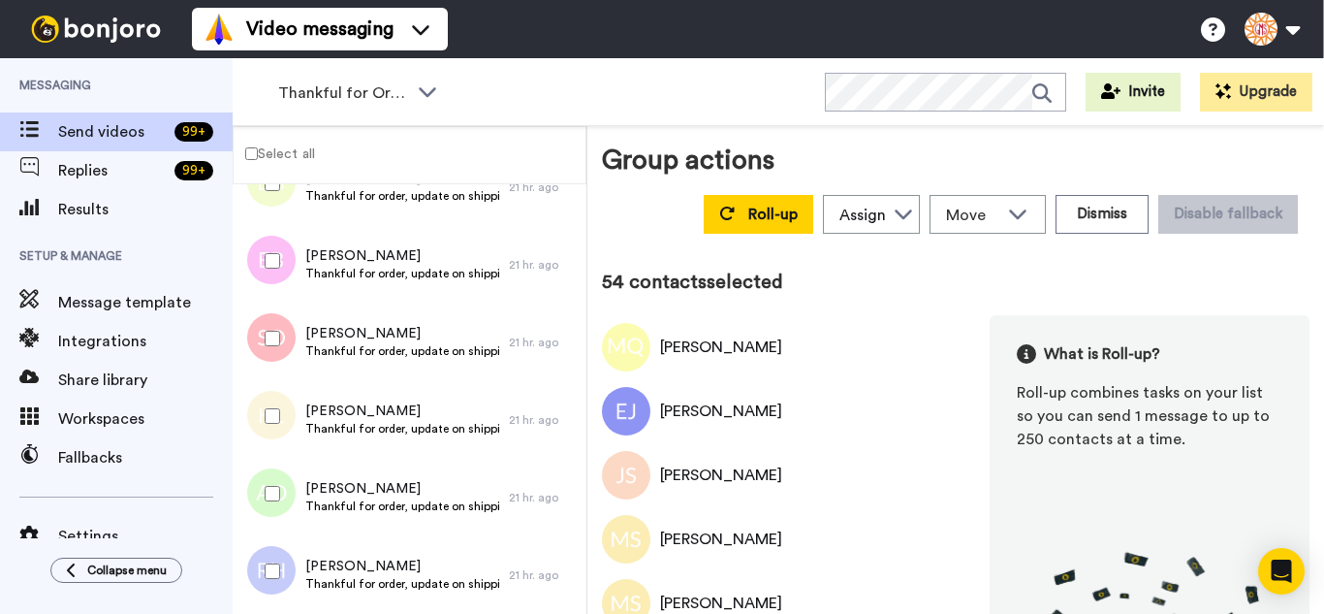
drag, startPoint x: 275, startPoint y: 501, endPoint x: 280, endPoint y: 511, distance: 10.8
click at [276, 502] on div at bounding box center [269, 494] width 70 height 68
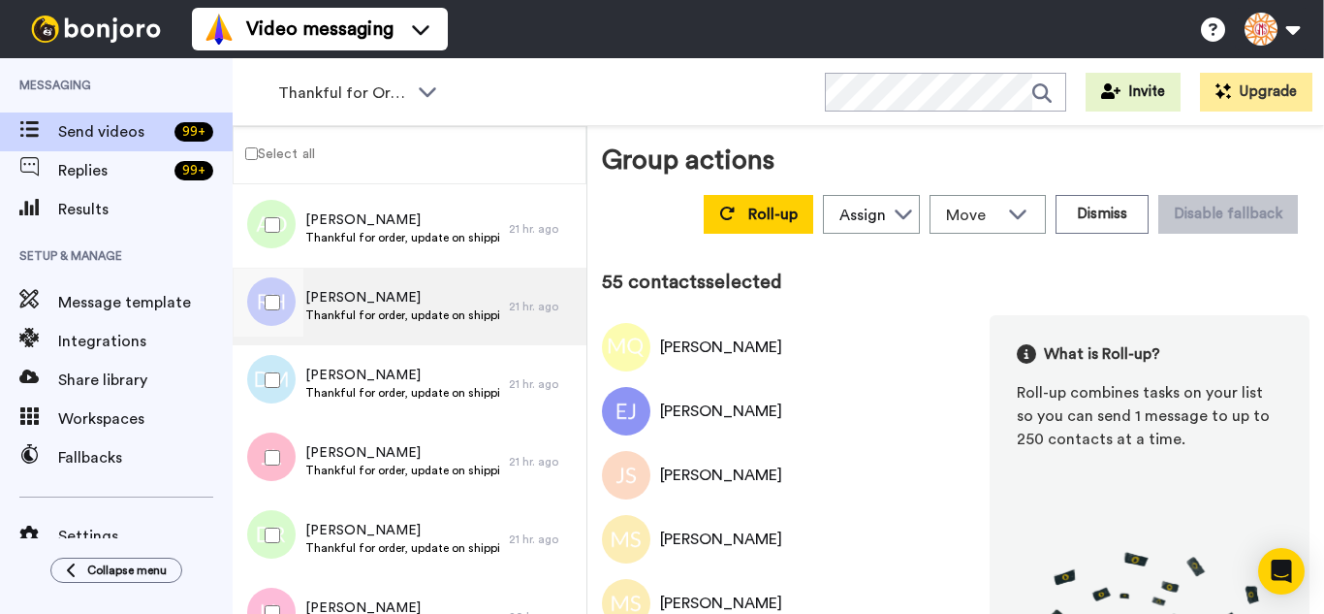
scroll to position [4146, 0]
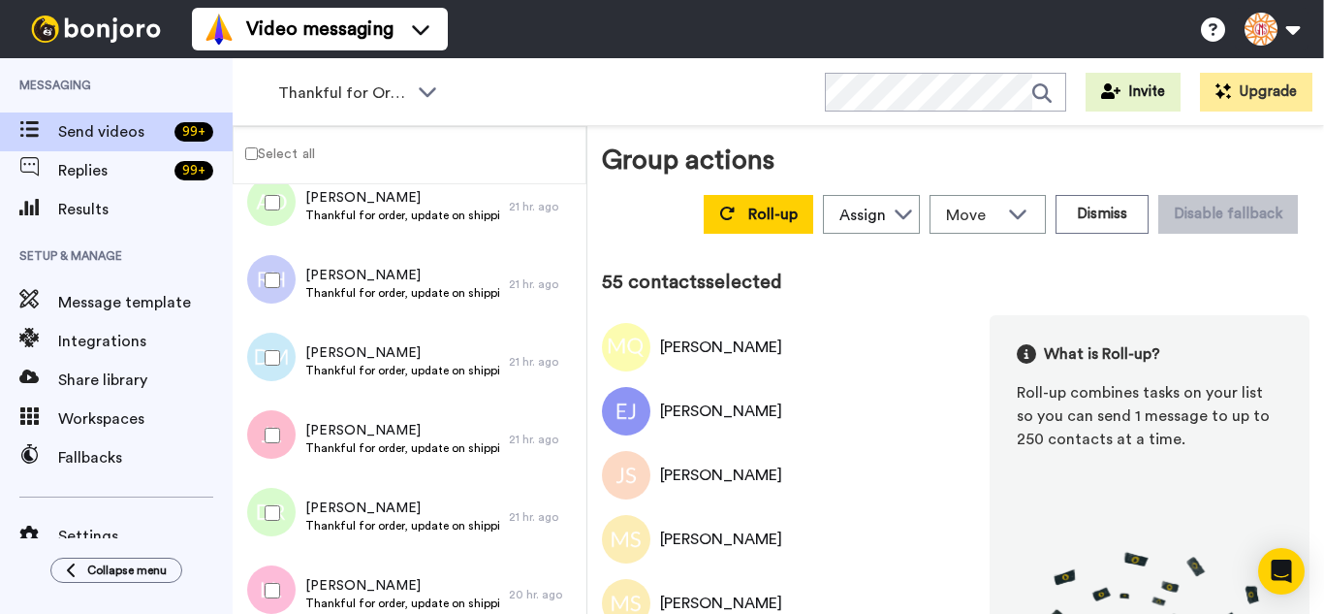
drag, startPoint x: 282, startPoint y: 370, endPoint x: 271, endPoint y: 425, distance: 55.3
click at [280, 382] on div at bounding box center [269, 358] width 70 height 68
click at [273, 446] on div at bounding box center [269, 435] width 70 height 68
click at [274, 505] on div at bounding box center [269, 513] width 70 height 68
click at [275, 569] on div at bounding box center [269, 590] width 70 height 68
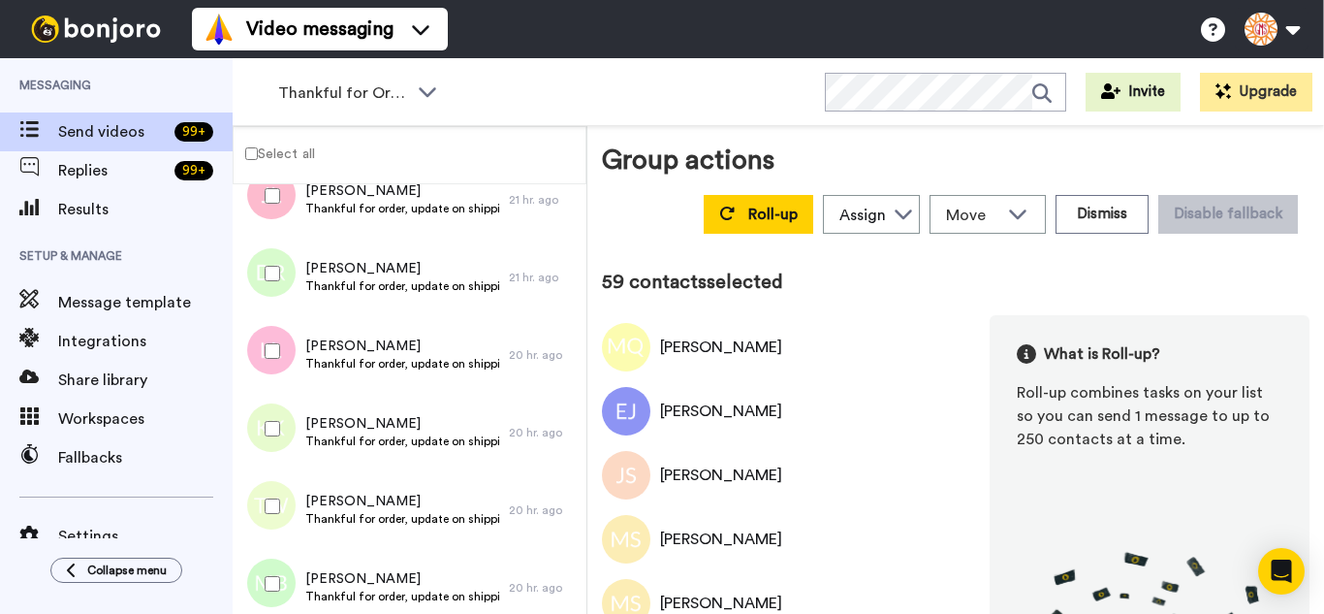
scroll to position [4437, 0]
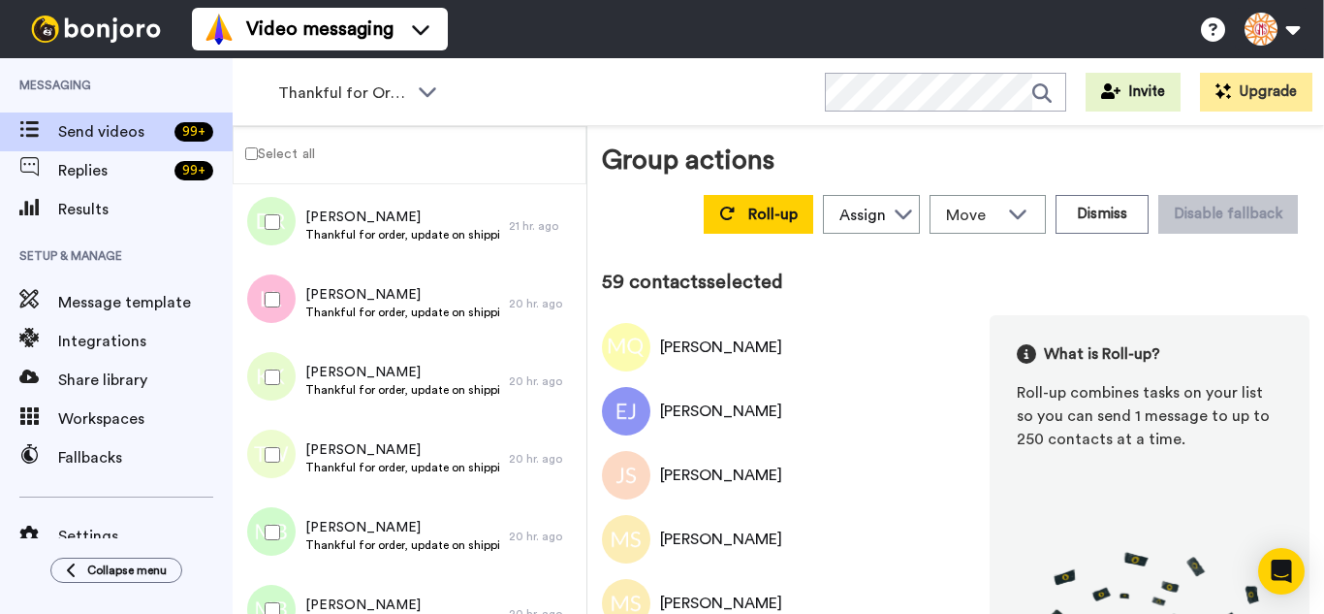
drag, startPoint x: 268, startPoint y: 368, endPoint x: 265, endPoint y: 437, distance: 68.9
click at [269, 385] on div at bounding box center [269, 377] width 70 height 68
click at [264, 461] on div at bounding box center [269, 455] width 70 height 68
click at [262, 531] on div at bounding box center [269, 532] width 70 height 68
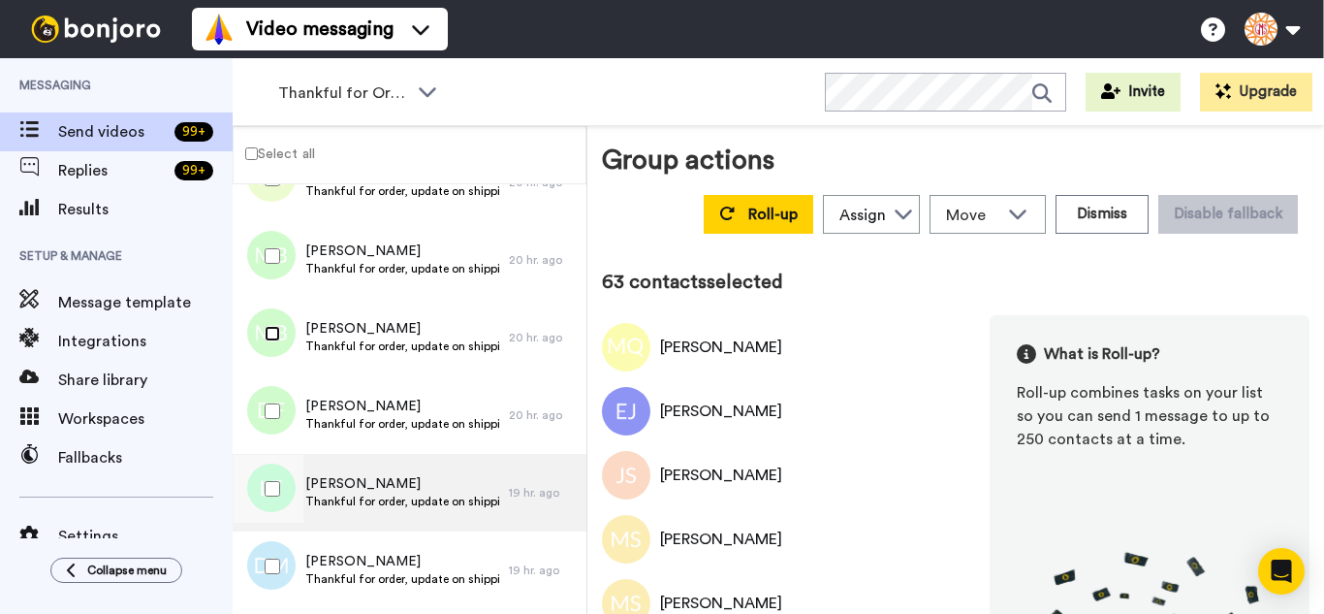
scroll to position [4825, 0]
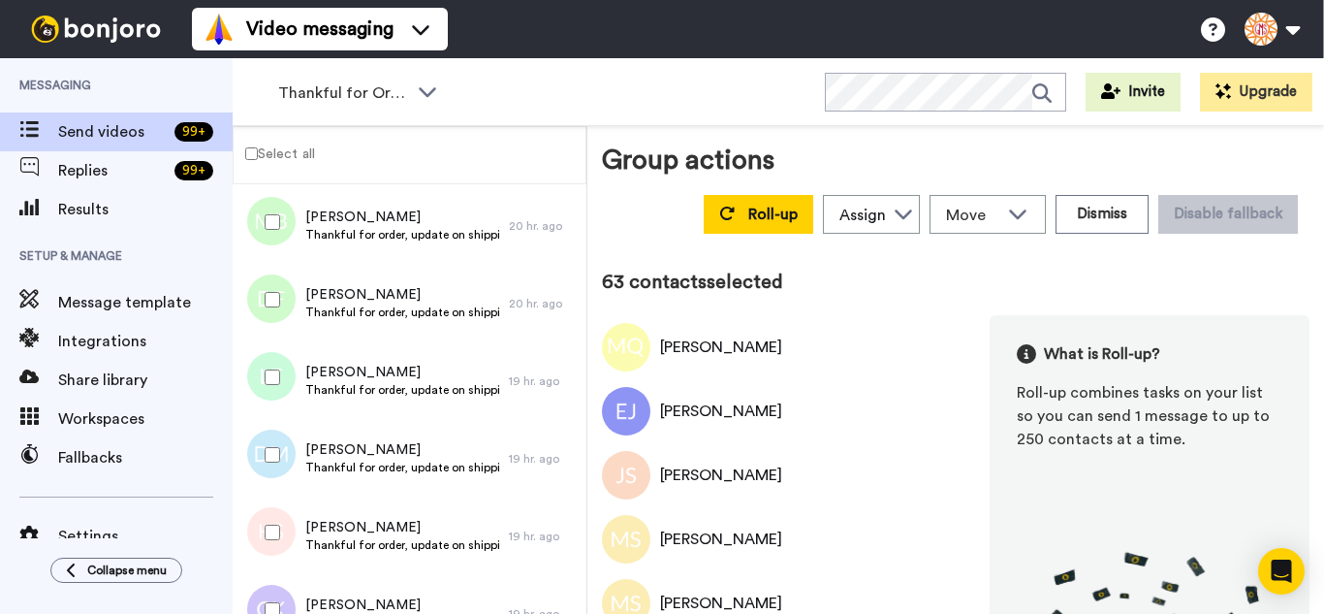
click at [269, 296] on div at bounding box center [269, 300] width 70 height 68
click at [275, 404] on div at bounding box center [269, 377] width 70 height 68
click at [274, 462] on div at bounding box center [269, 455] width 70 height 68
drag, startPoint x: 270, startPoint y: 519, endPoint x: 270, endPoint y: 543, distance: 24.2
click at [270, 520] on div at bounding box center [269, 532] width 70 height 68
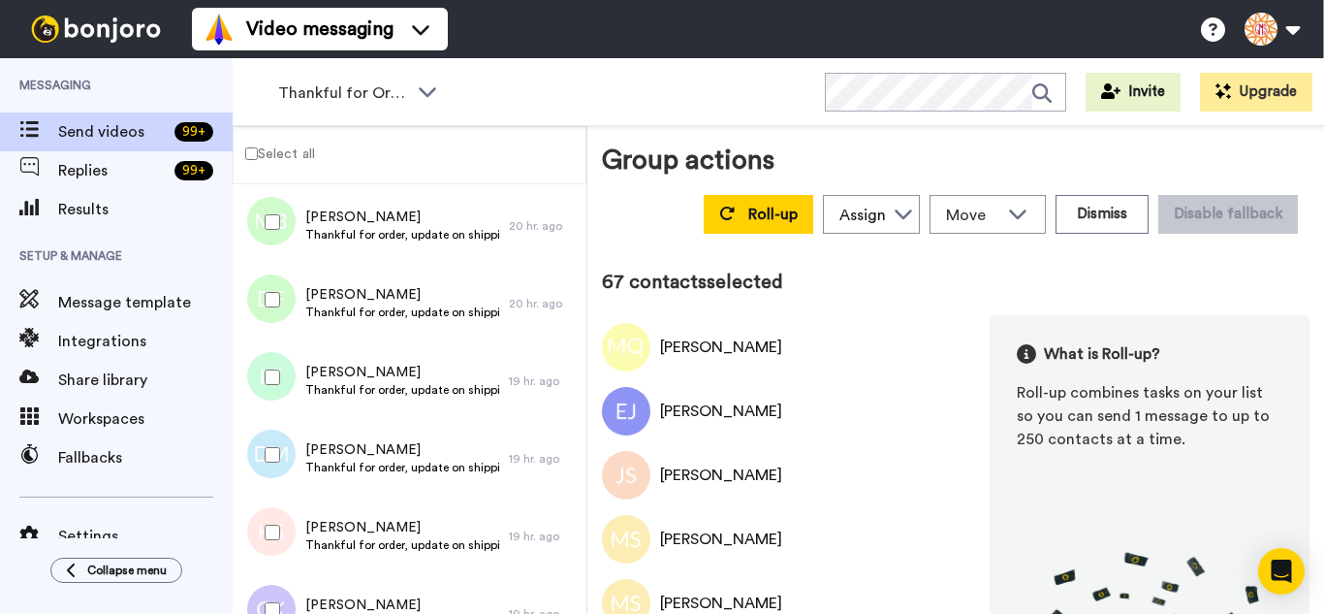
drag, startPoint x: 271, startPoint y: 589, endPoint x: 289, endPoint y: 522, distance: 70.1
click at [271, 588] on div at bounding box center [269, 610] width 70 height 68
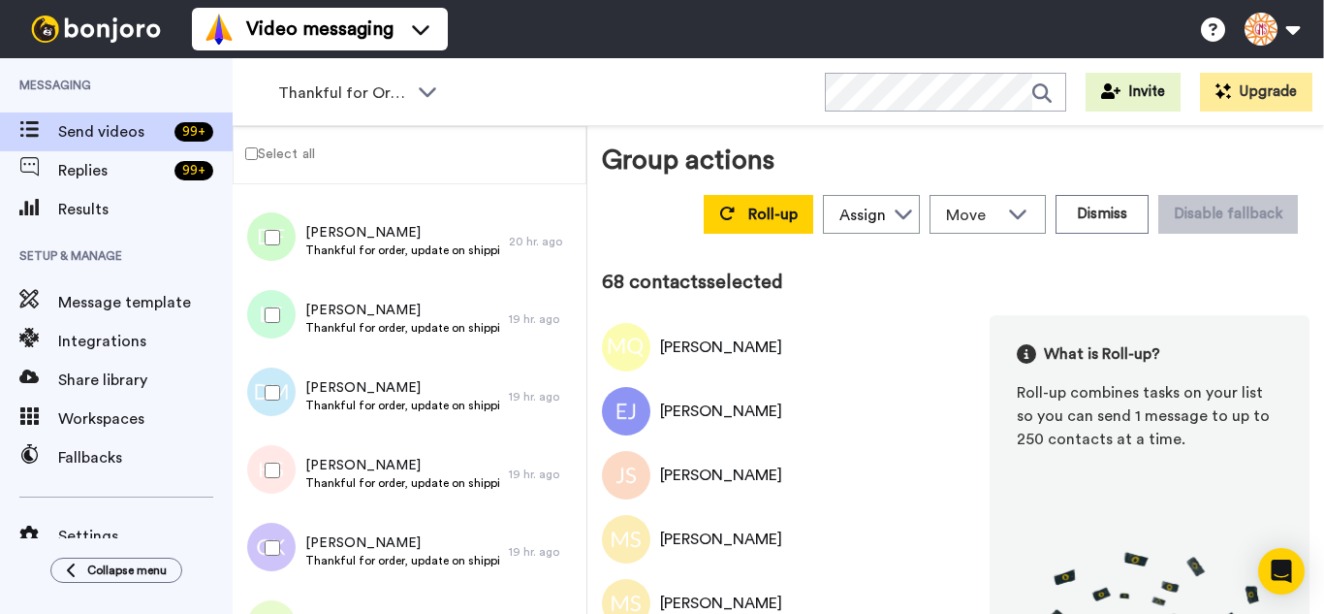
scroll to position [5213, 0]
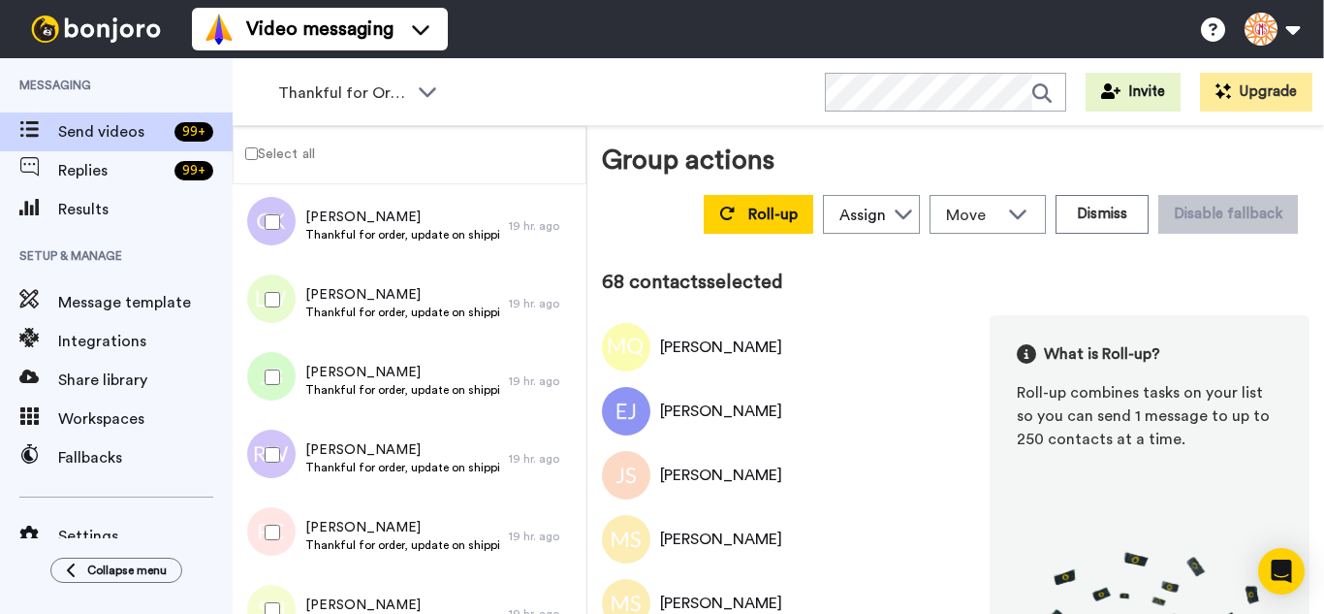
drag, startPoint x: 269, startPoint y: 307, endPoint x: 271, endPoint y: 367, distance: 60.2
click at [268, 318] on div at bounding box center [269, 300] width 70 height 68
drag, startPoint x: 284, startPoint y: 442, endPoint x: 280, endPoint y: 516, distance: 73.8
click at [283, 457] on div at bounding box center [269, 455] width 70 height 68
click at [279, 528] on div at bounding box center [269, 532] width 70 height 68
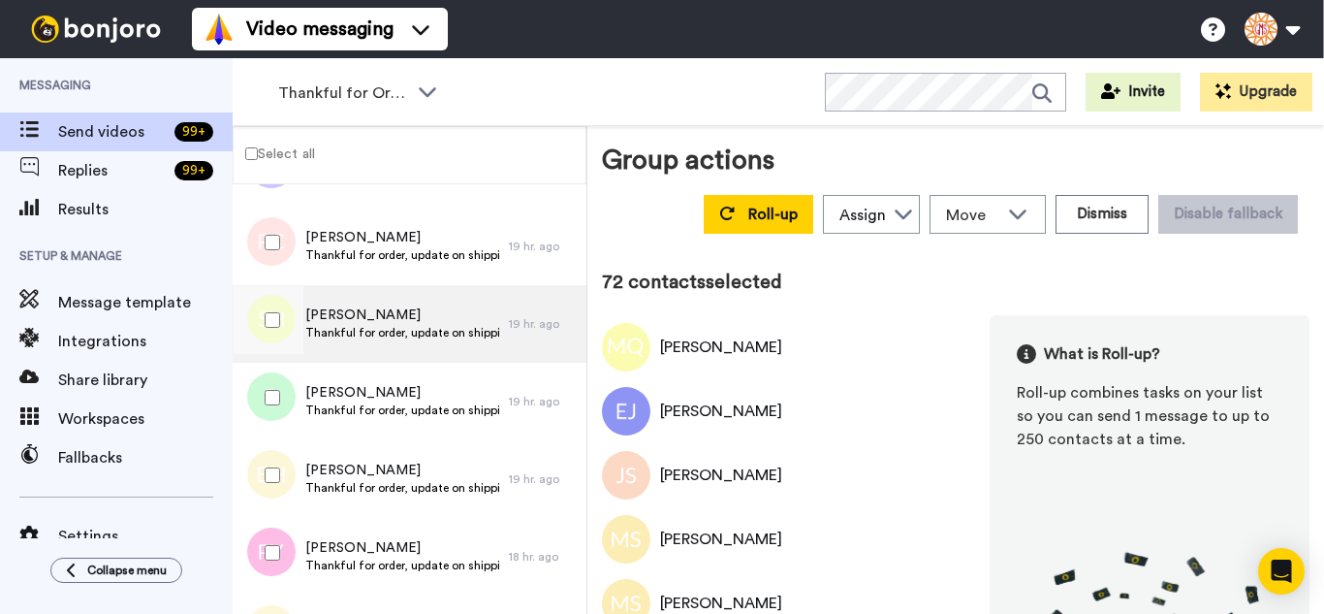
scroll to position [5504, 0]
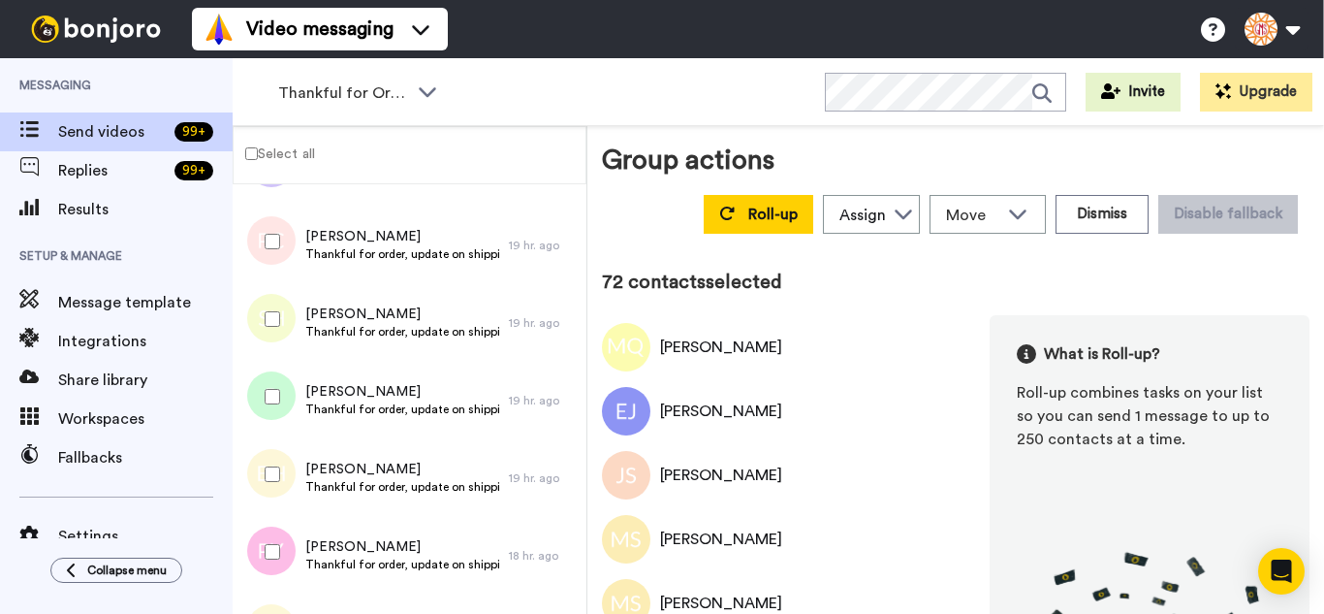
drag, startPoint x: 295, startPoint y: 307, endPoint x: 277, endPoint y: 386, distance: 80.4
click at [292, 315] on div at bounding box center [269, 319] width 70 height 68
click at [273, 408] on div at bounding box center [269, 397] width 70 height 68
click at [278, 474] on div at bounding box center [269, 474] width 70 height 68
drag, startPoint x: 278, startPoint y: 464, endPoint x: 297, endPoint y: 520, distance: 58.2
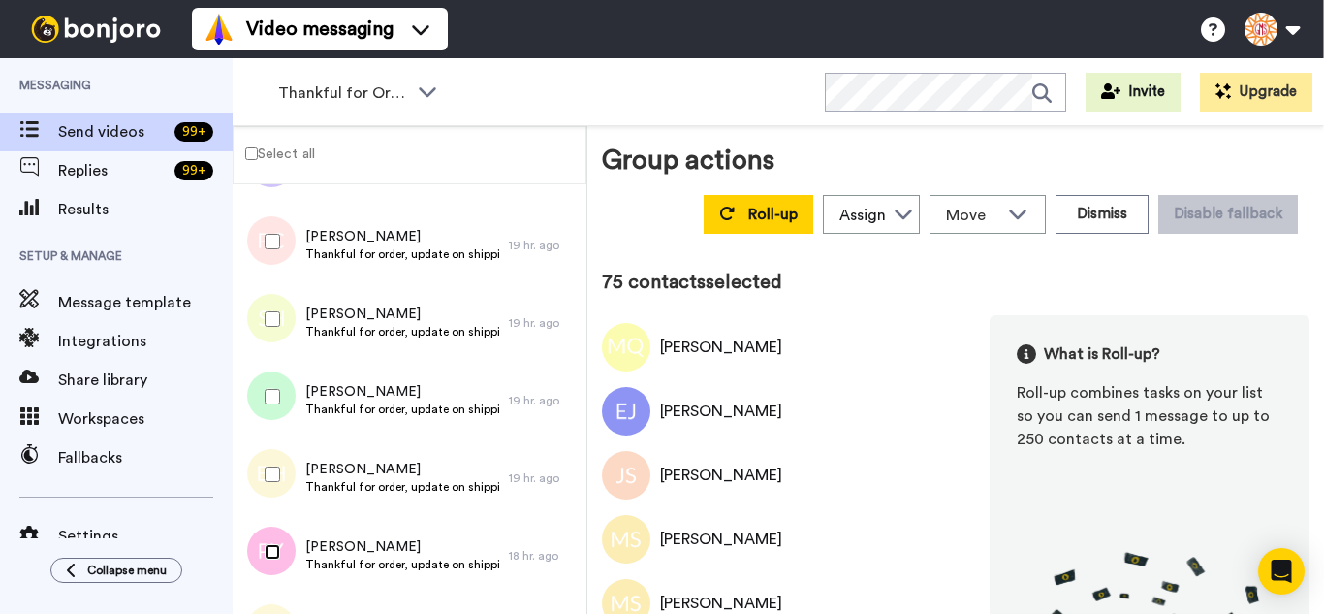
click at [281, 547] on div at bounding box center [269, 552] width 70 height 68
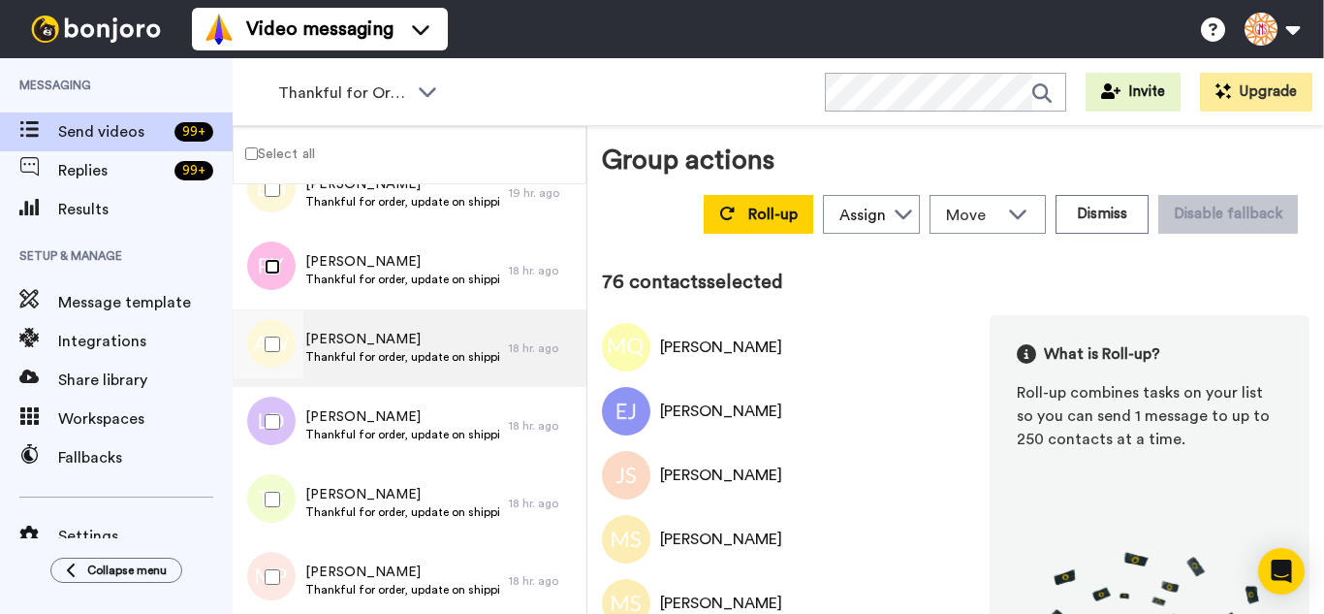
scroll to position [5795, 0]
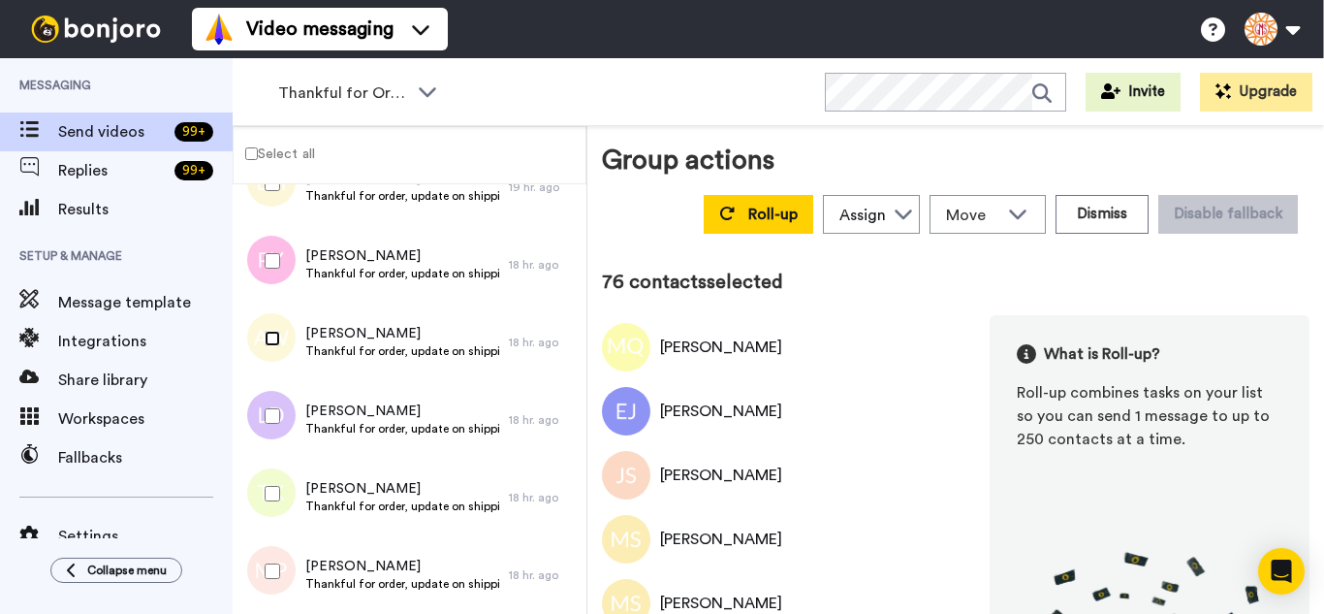
click at [275, 346] on div at bounding box center [269, 338] width 70 height 68
drag, startPoint x: 277, startPoint y: 463, endPoint x: 275, endPoint y: 537, distance: 73.7
click at [277, 483] on div at bounding box center [269, 494] width 70 height 68
click at [272, 560] on div at bounding box center [269, 571] width 70 height 68
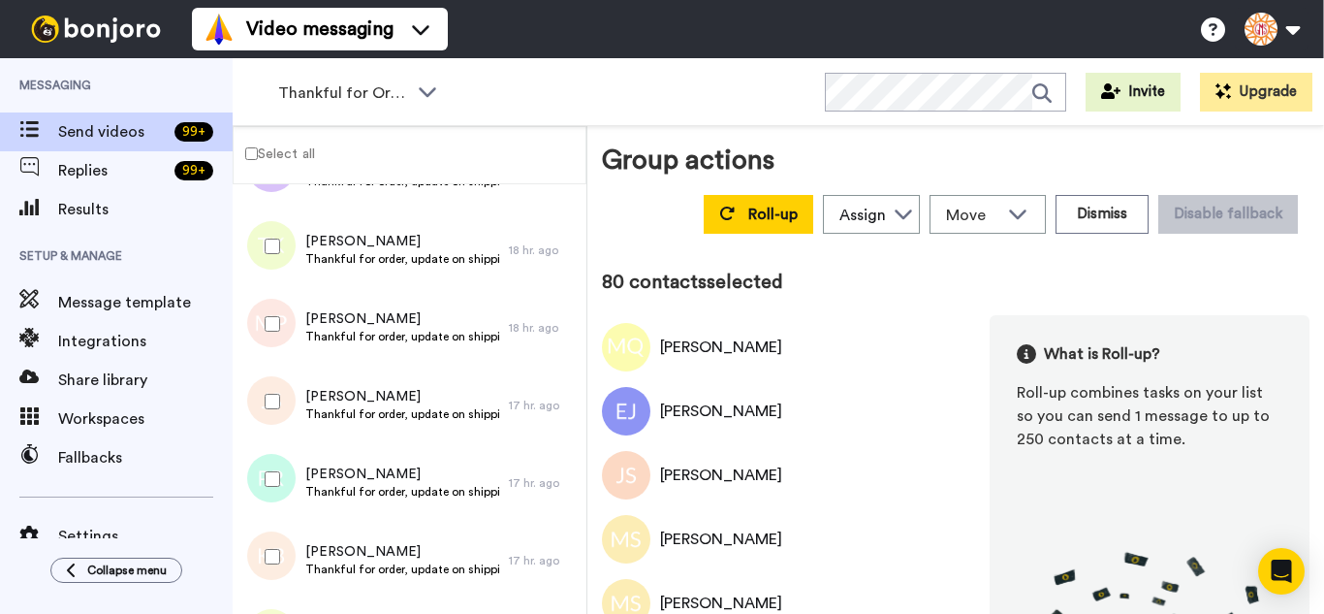
scroll to position [6085, 0]
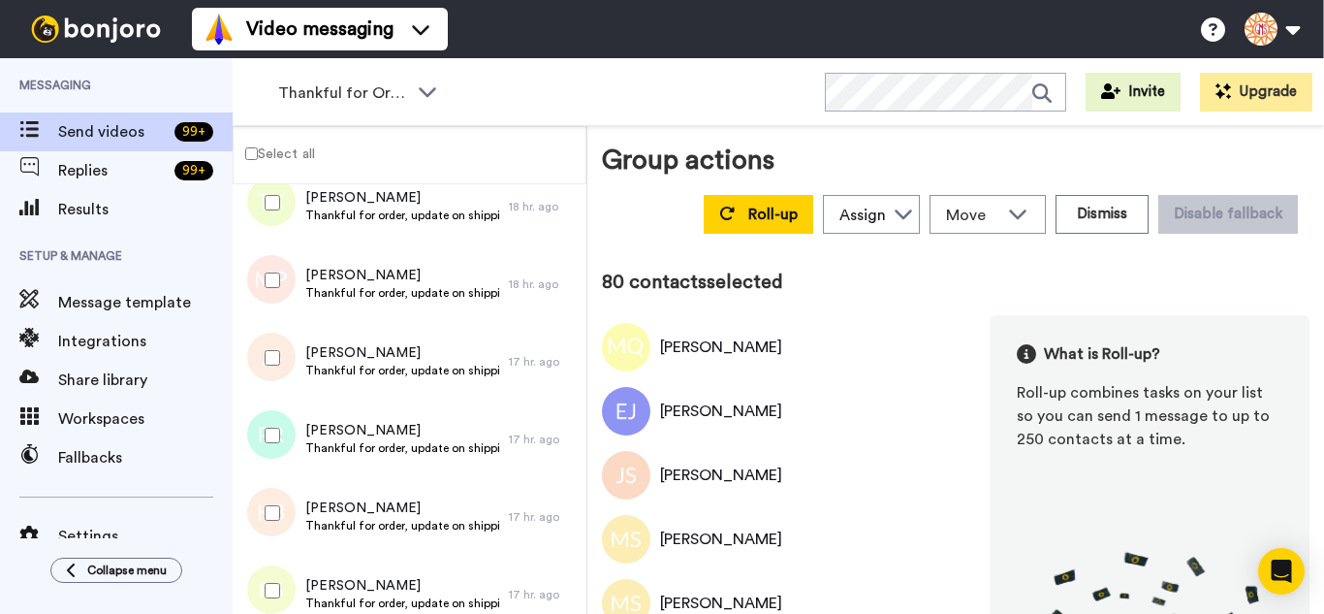
drag
click at [266, 389] on div at bounding box center [269, 358] width 70 height 68
click at [271, 497] on div at bounding box center [269, 513] width 70 height 68
click at [271, 563] on div at bounding box center [269, 590] width 70 height 68
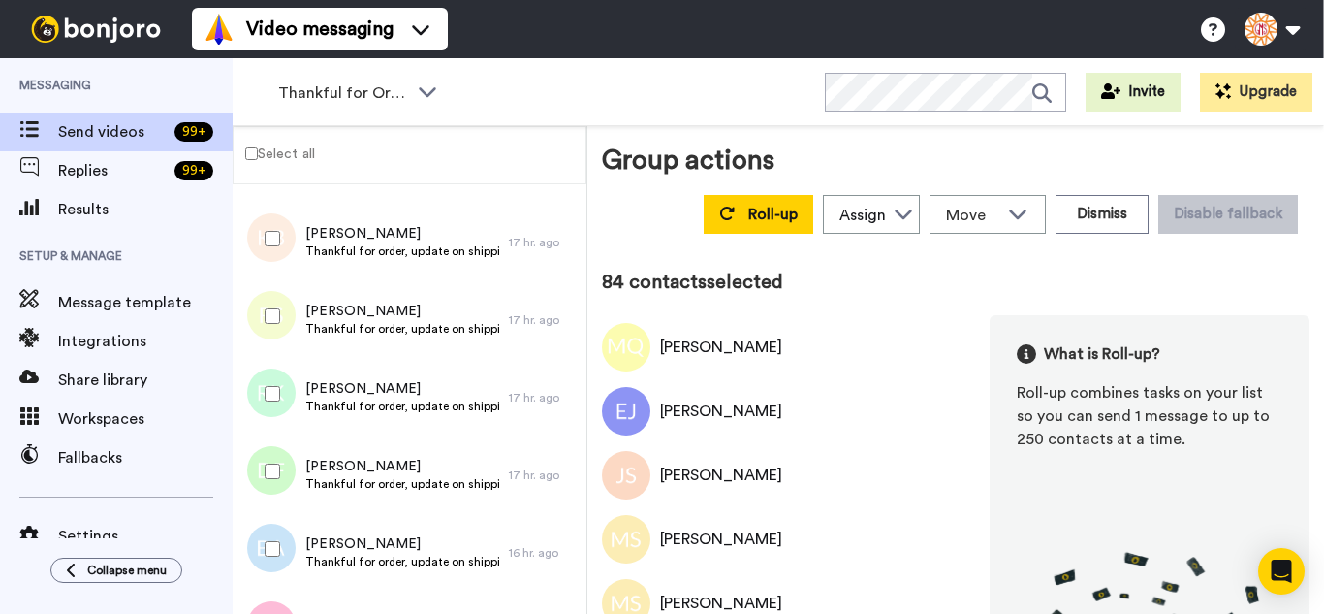
scroll to position [6376, 0]
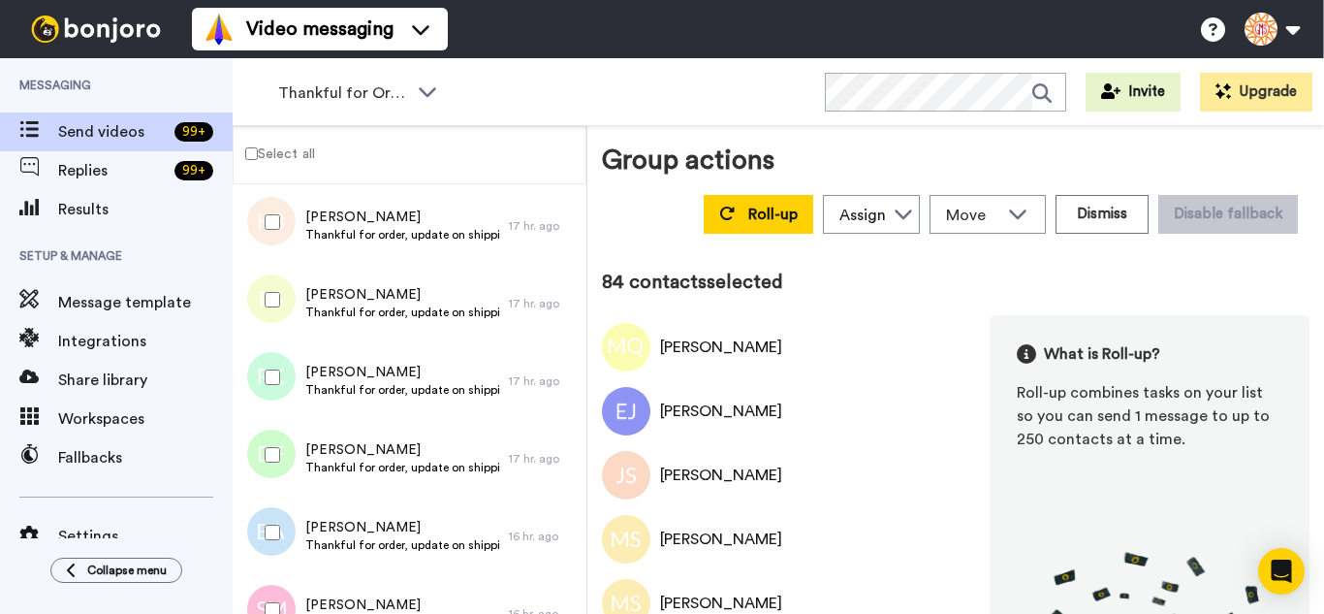
click at [280, 394] on div at bounding box center [269, 377] width 70 height 68
click at [285, 459] on div at bounding box center [269, 455] width 70 height 68
click at [286, 520] on div at bounding box center [269, 532] width 70 height 68
click at [280, 566] on div at bounding box center [267, 536] width 58 height 78
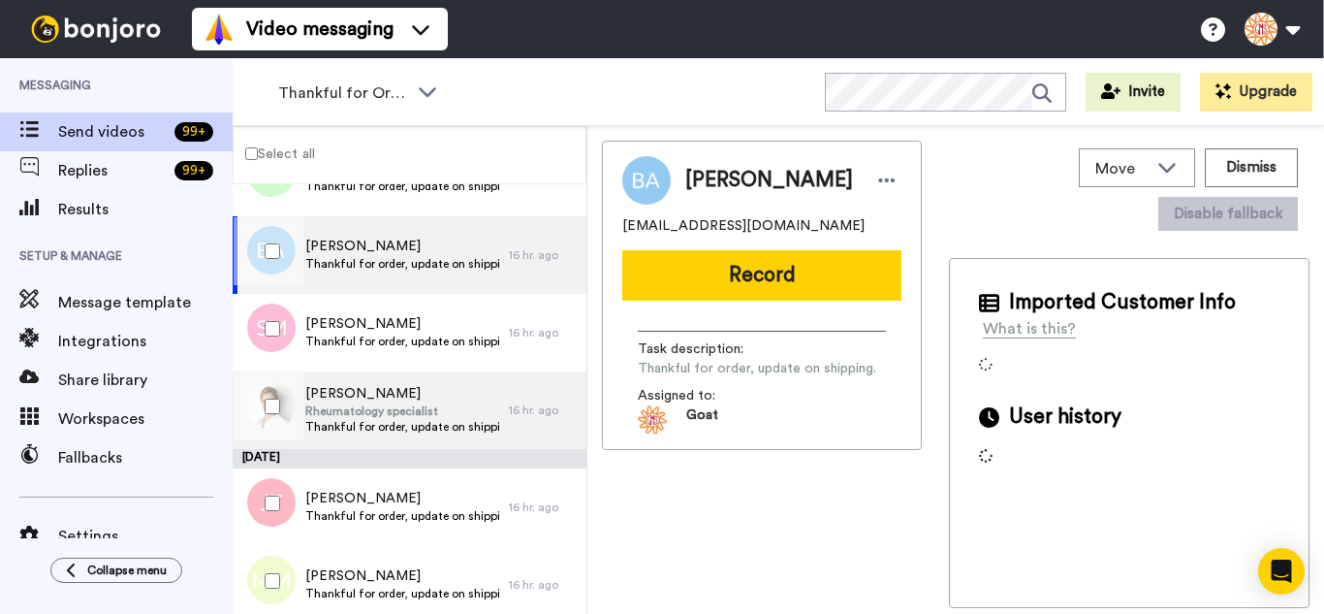
scroll to position [6667, 0]
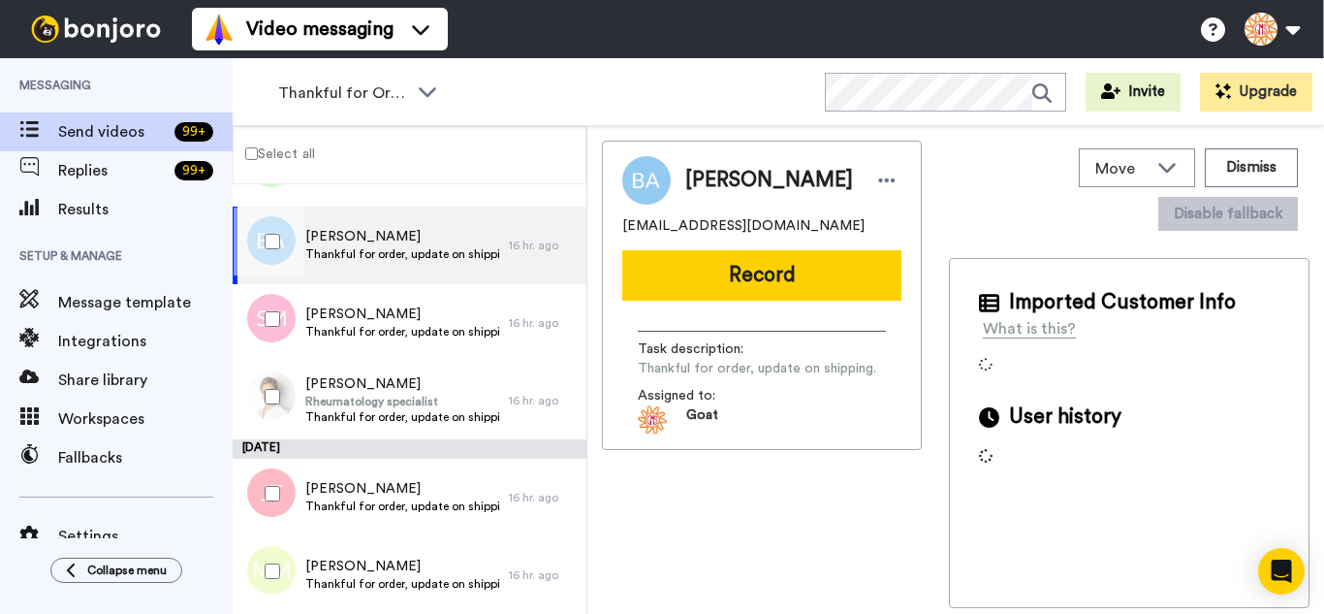
click at [286, 326] on div at bounding box center [269, 319] width 70 height 68
click at [290, 390] on div at bounding box center [269, 397] width 70 height 68
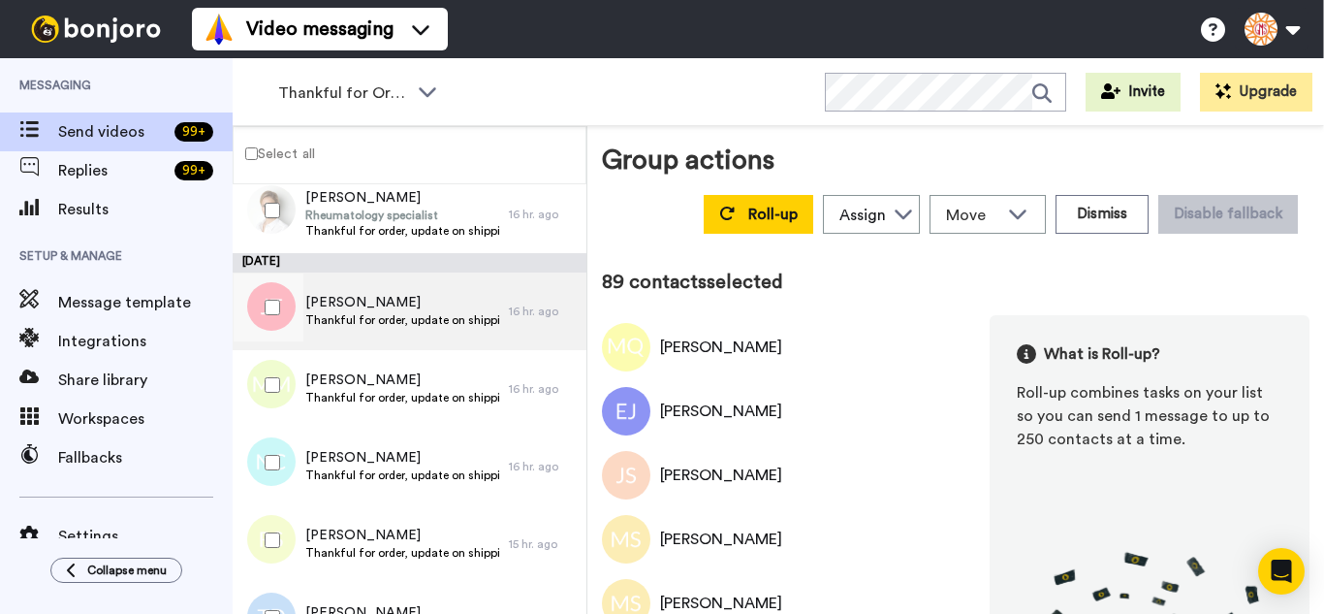
scroll to position [6861, 0]
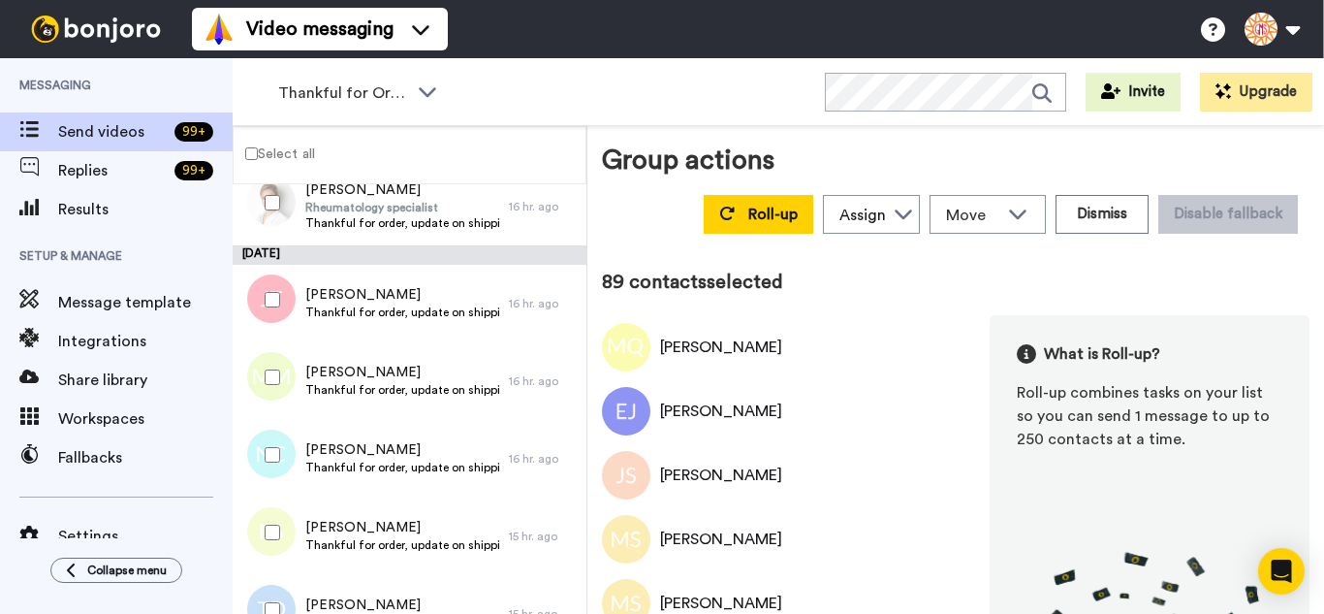
click at [278, 305] on div at bounding box center [269, 300] width 70 height 68
click at [260, 375] on div at bounding box center [269, 377] width 70 height 68
click at [290, 483] on div at bounding box center [269, 455] width 70 height 68
click at [283, 547] on div at bounding box center [269, 532] width 70 height 68
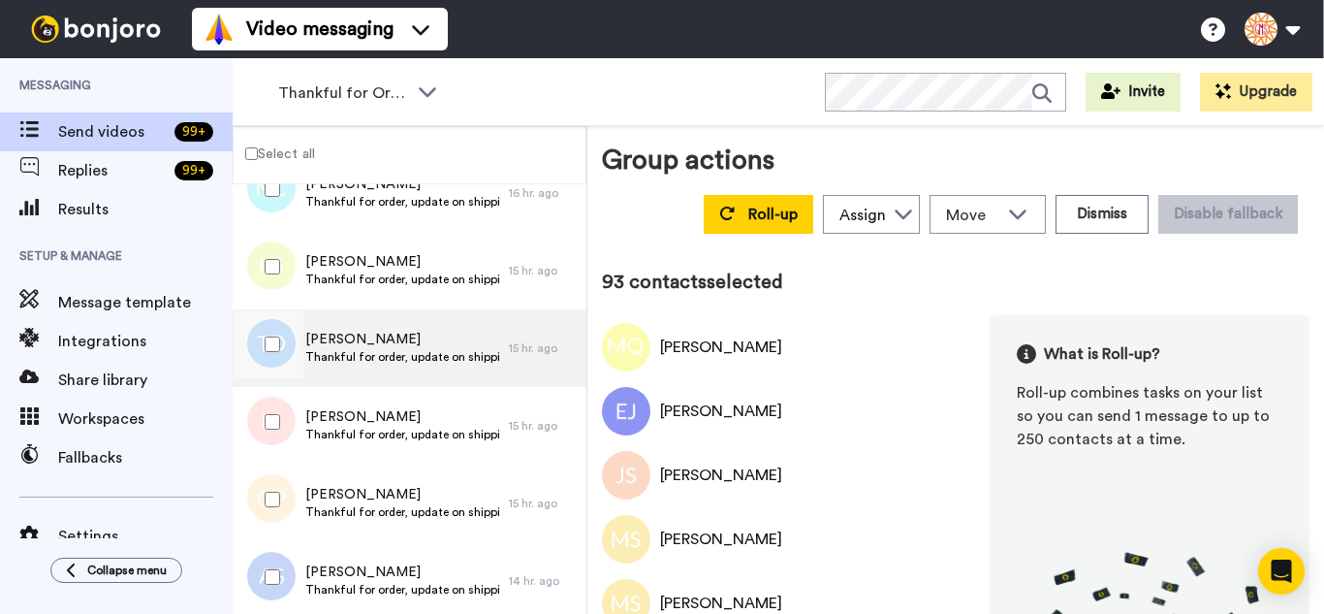
scroll to position [7152, 0]
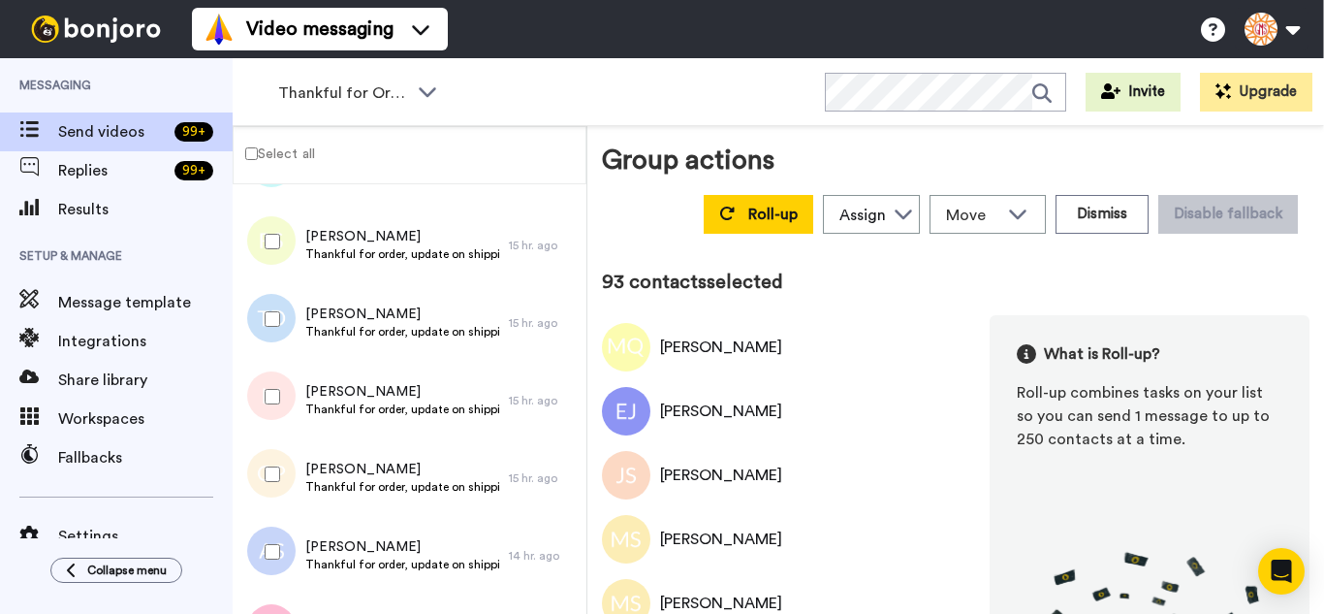
click at [282, 334] on div at bounding box center [269, 319] width 70 height 68
click at [272, 426] on div at bounding box center [269, 397] width 70 height 68
click at [278, 507] on div at bounding box center [269, 474] width 70 height 68
click at [280, 571] on div at bounding box center [269, 552] width 70 height 68
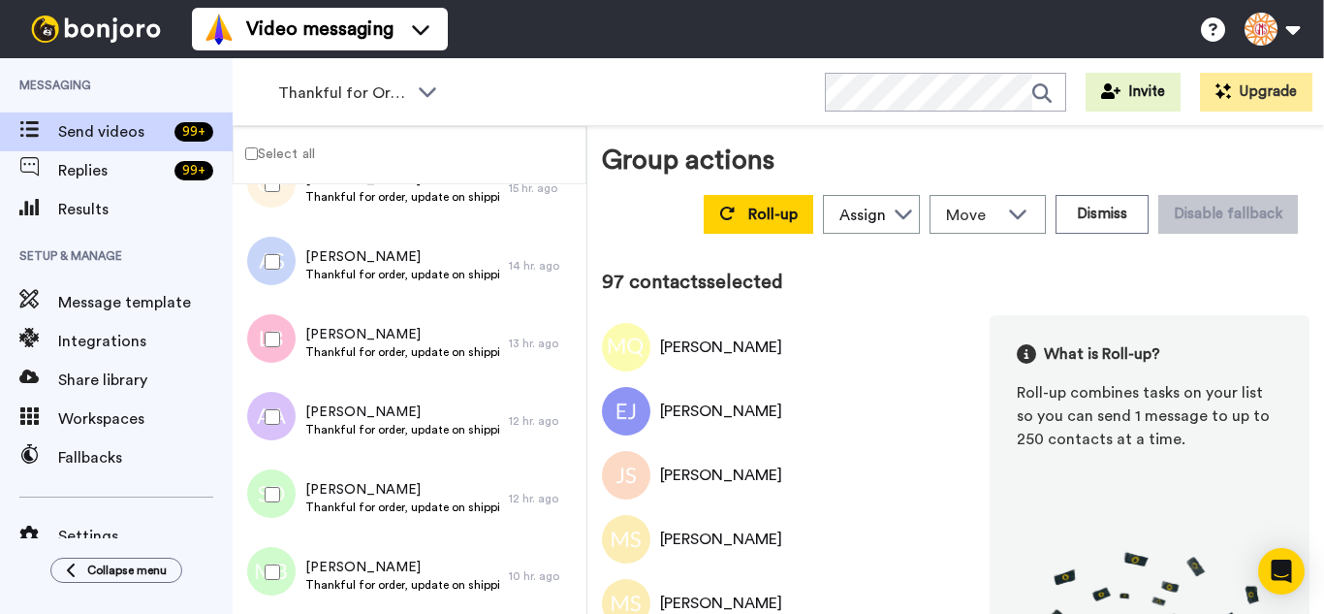
scroll to position [7443, 0]
click at [270, 358] on div at bounding box center [269, 338] width 70 height 68
click at [270, 430] on div at bounding box center [269, 416] width 70 height 68
click at [272, 508] on div at bounding box center [269, 494] width 70 height 68
click at [271, 555] on div at bounding box center [269, 571] width 70 height 68
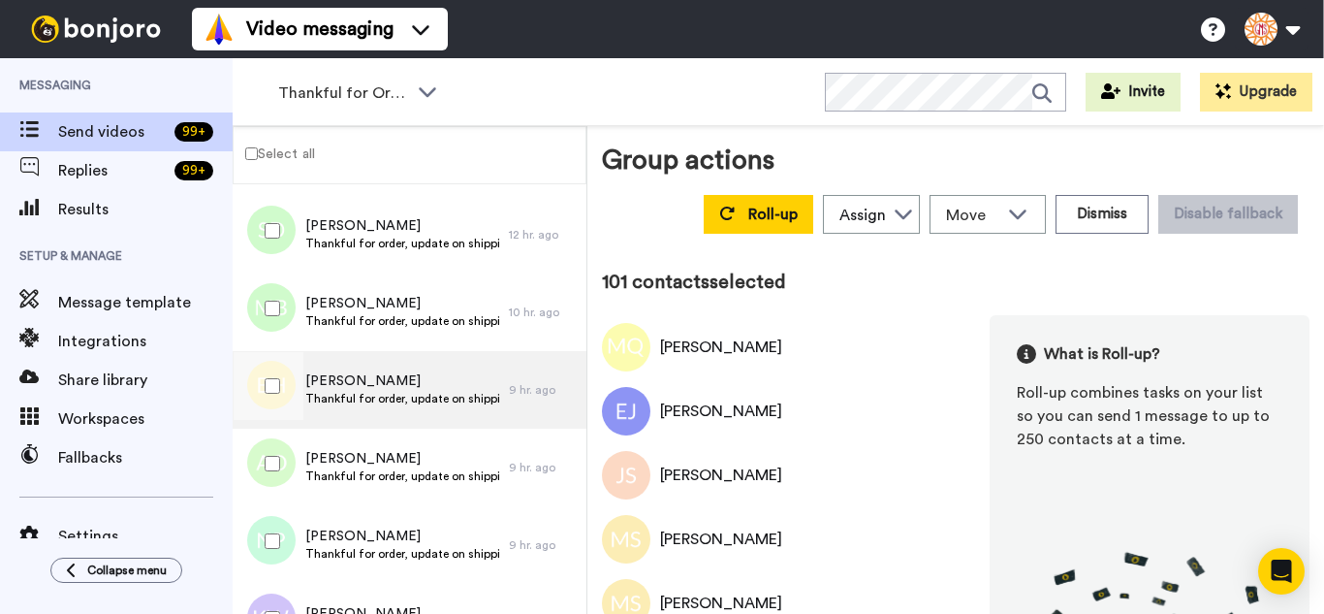
scroll to position [7734, 0]
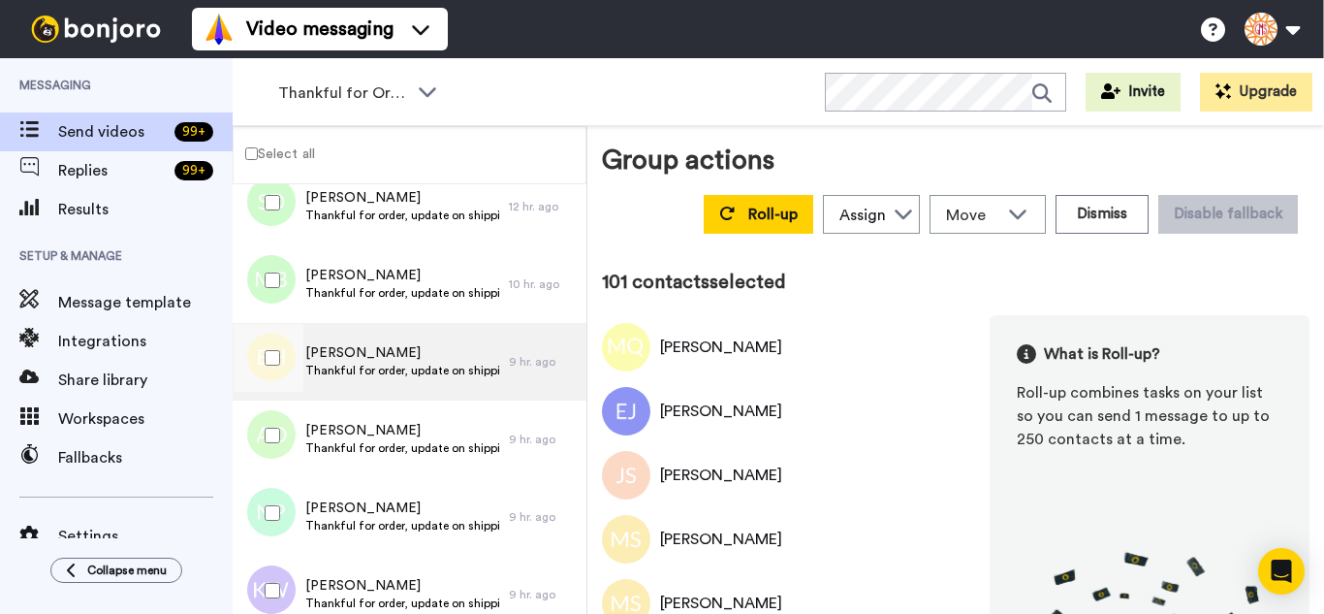
click at [269, 343] on div at bounding box center [269, 358] width 70 height 68
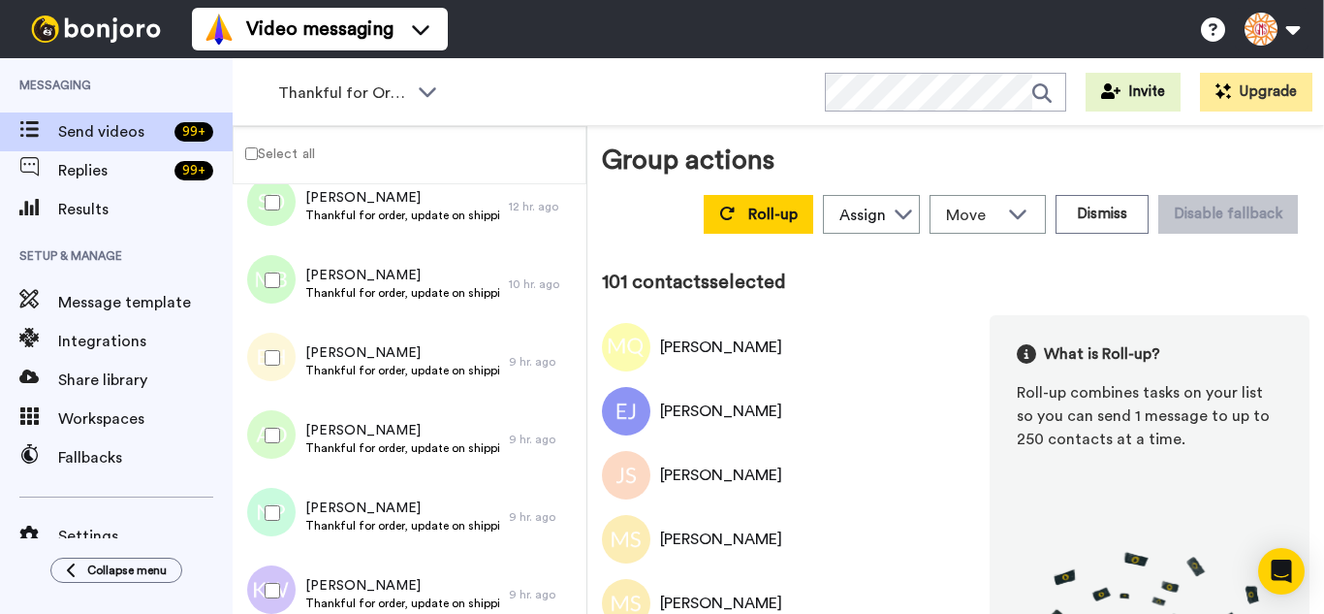
click at [281, 443] on div at bounding box center [269, 435] width 70 height 68
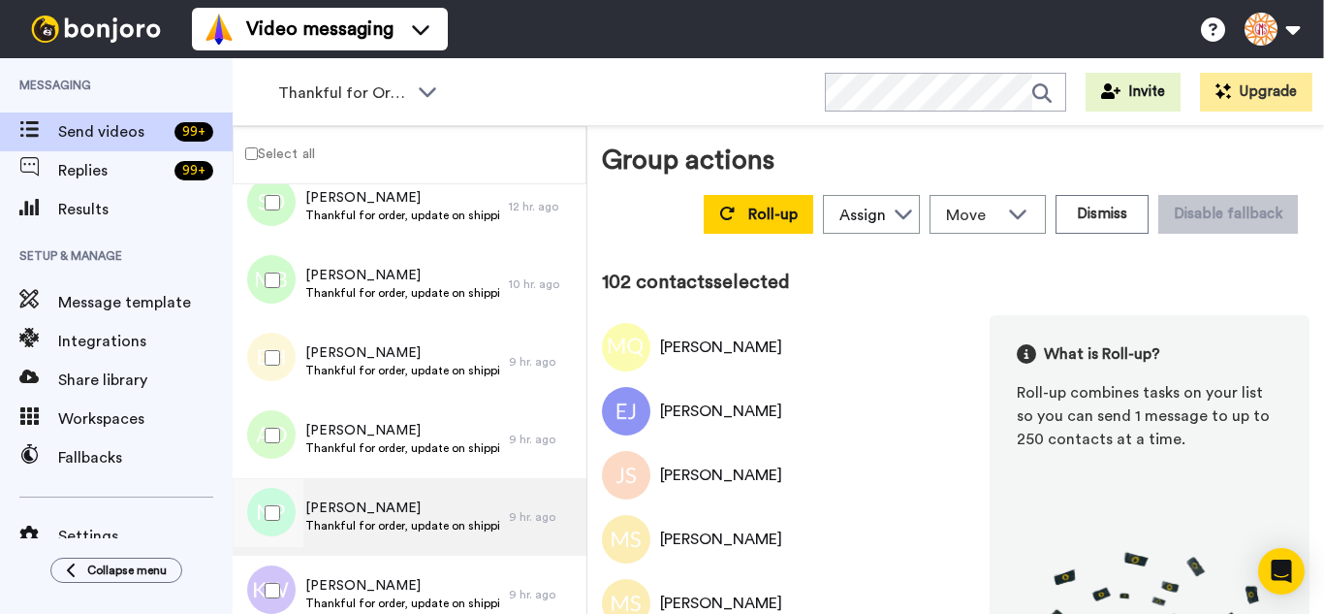
click at [282, 508] on div at bounding box center [269, 513] width 70 height 68
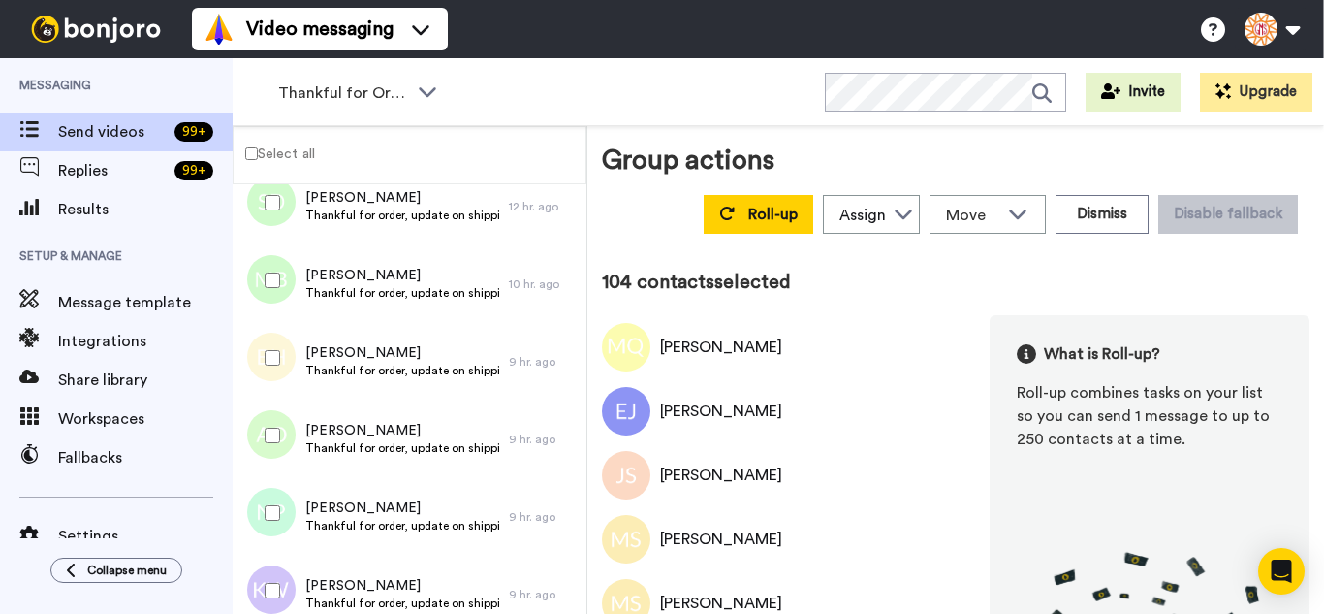
click at [276, 575] on div at bounding box center [269, 590] width 70 height 68
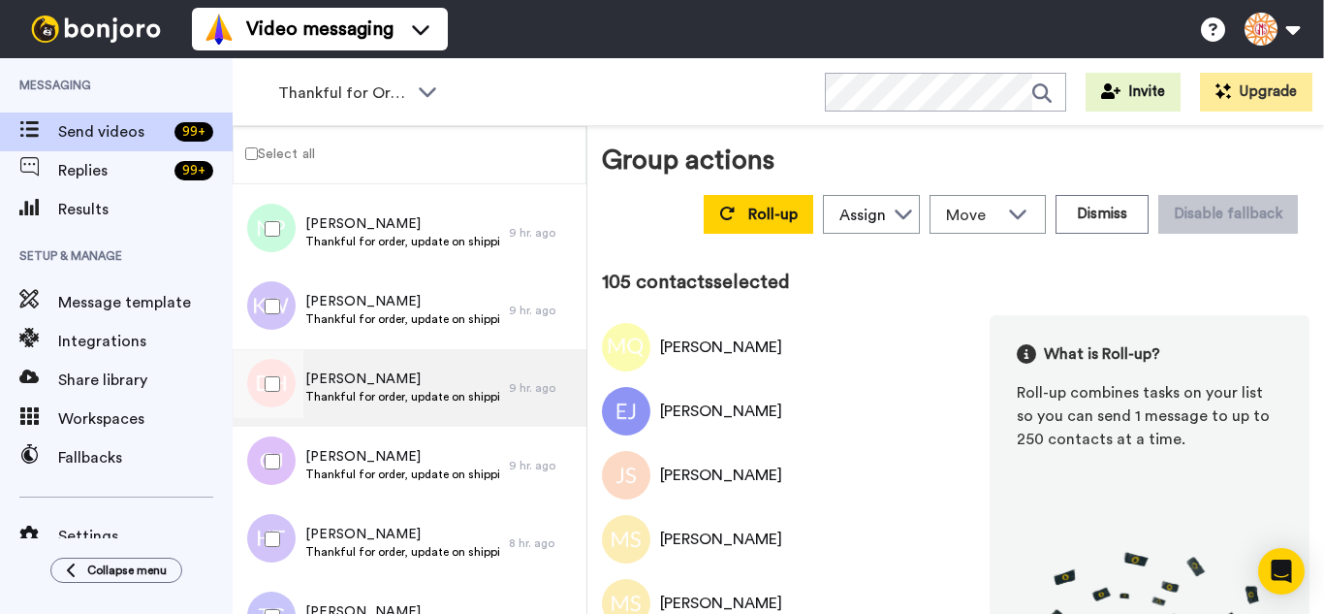
scroll to position [8024, 0]
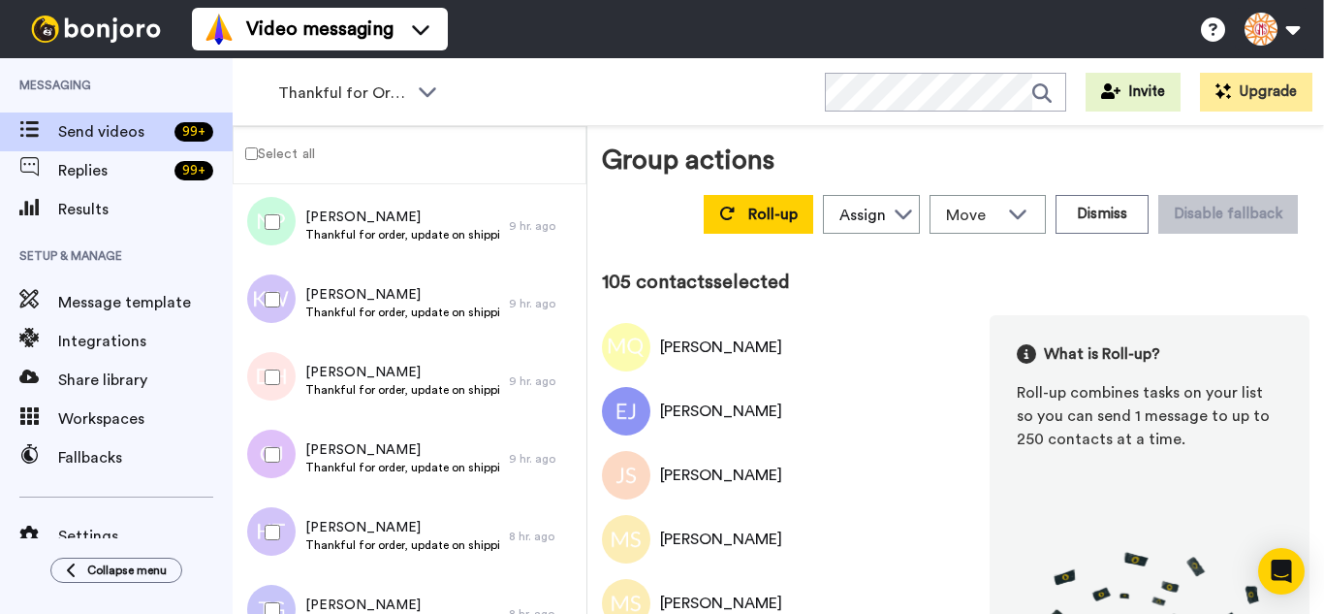
click at [280, 381] on div at bounding box center [269, 377] width 70 height 68
click at [272, 468] on div at bounding box center [269, 455] width 70 height 68
click at [273, 531] on div at bounding box center [269, 532] width 70 height 68
click at [273, 587] on div at bounding box center [269, 610] width 70 height 68
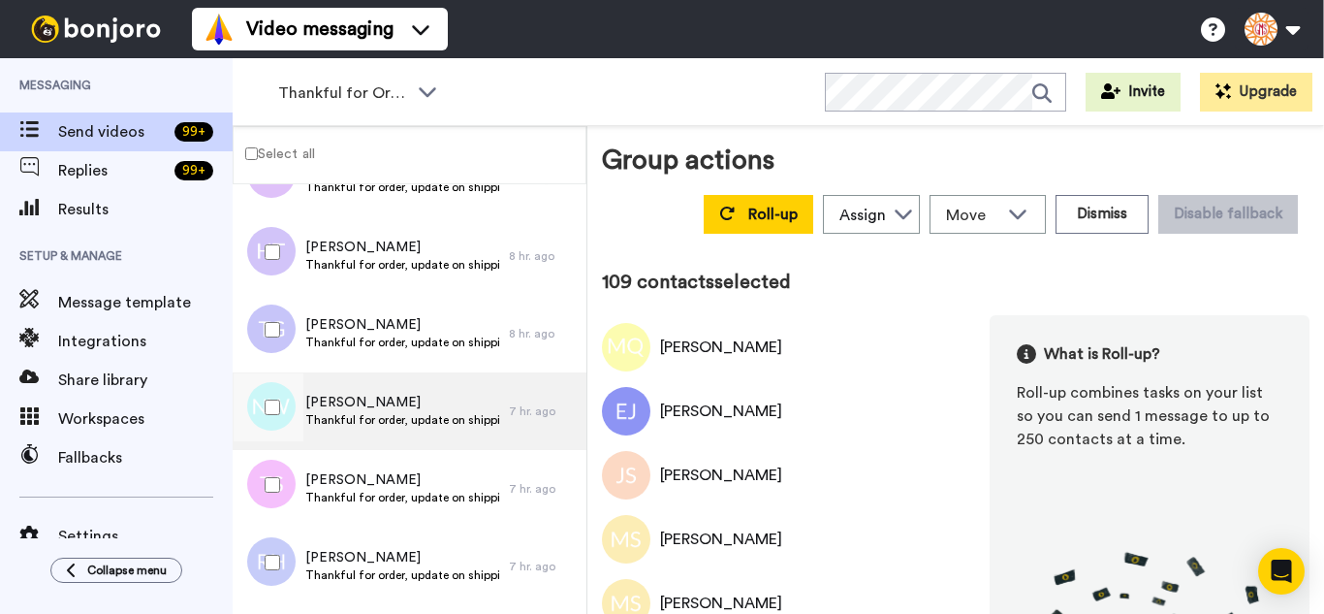
scroll to position [8315, 0]
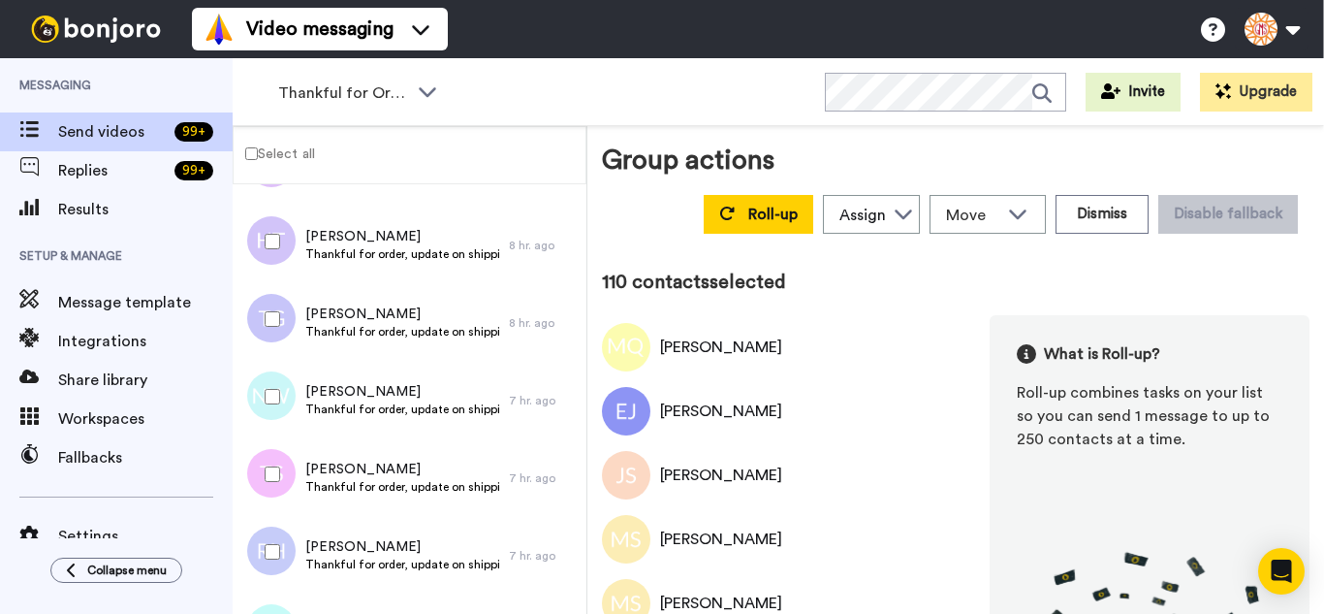
click at [282, 492] on div at bounding box center [269, 474] width 70 height 68
click at [281, 559] on div at bounding box center [269, 552] width 70 height 68
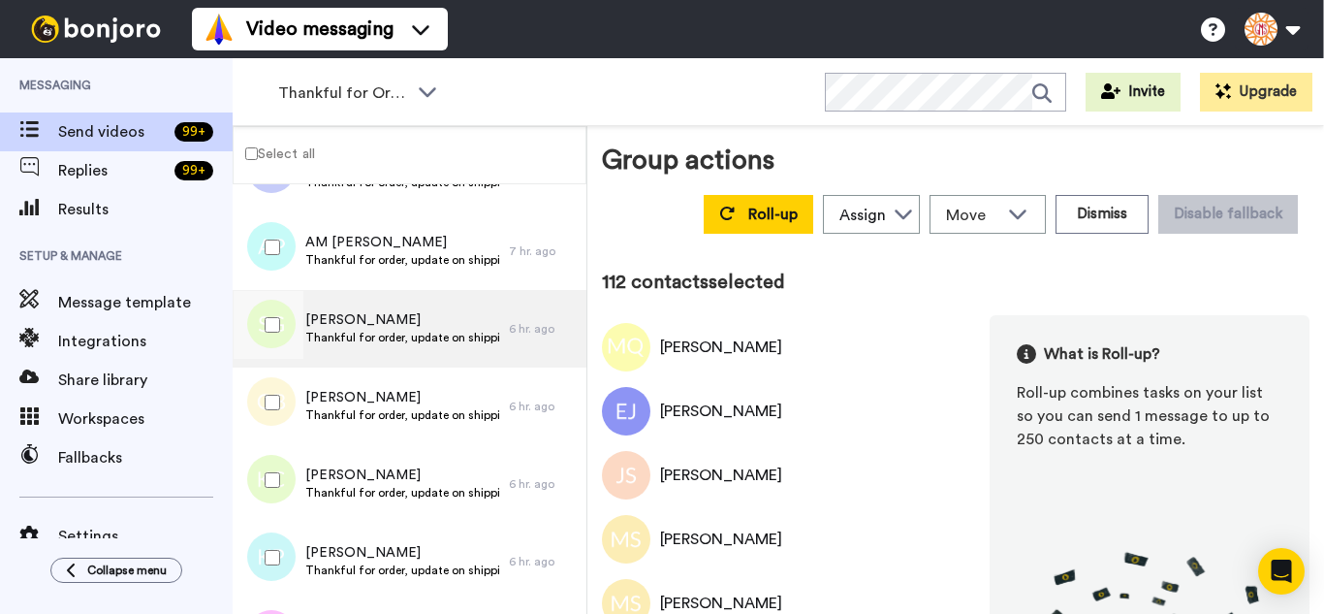
scroll to position [8703, 0]
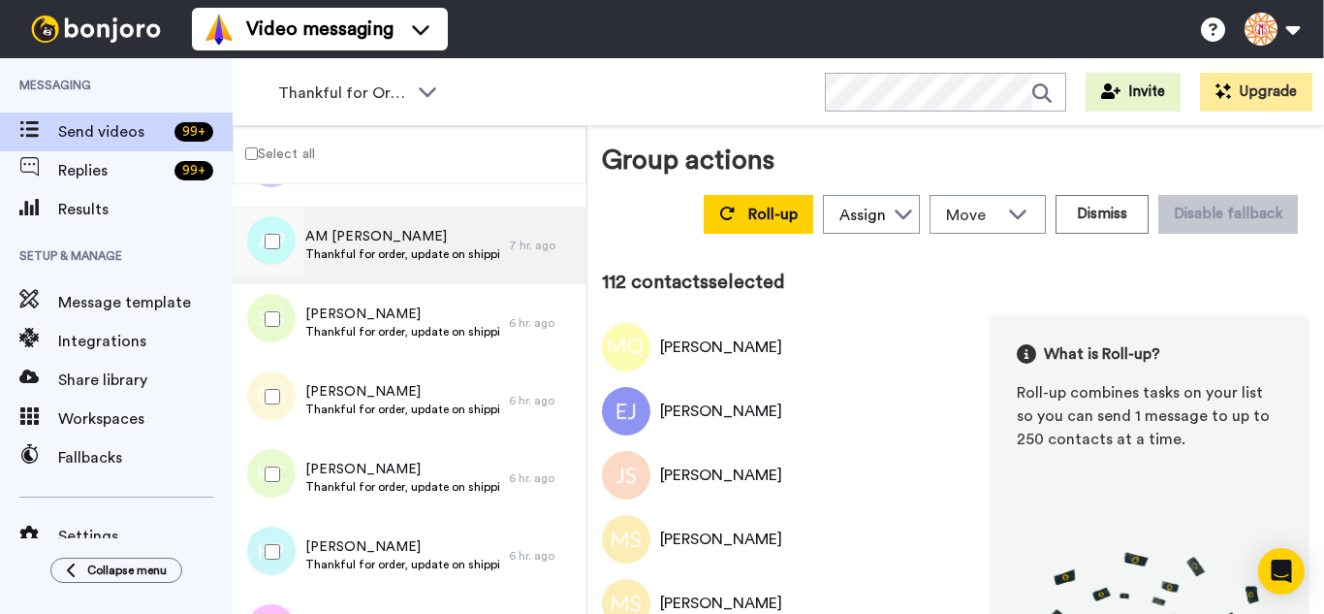
click at [292, 231] on div at bounding box center [269, 241] width 70 height 68
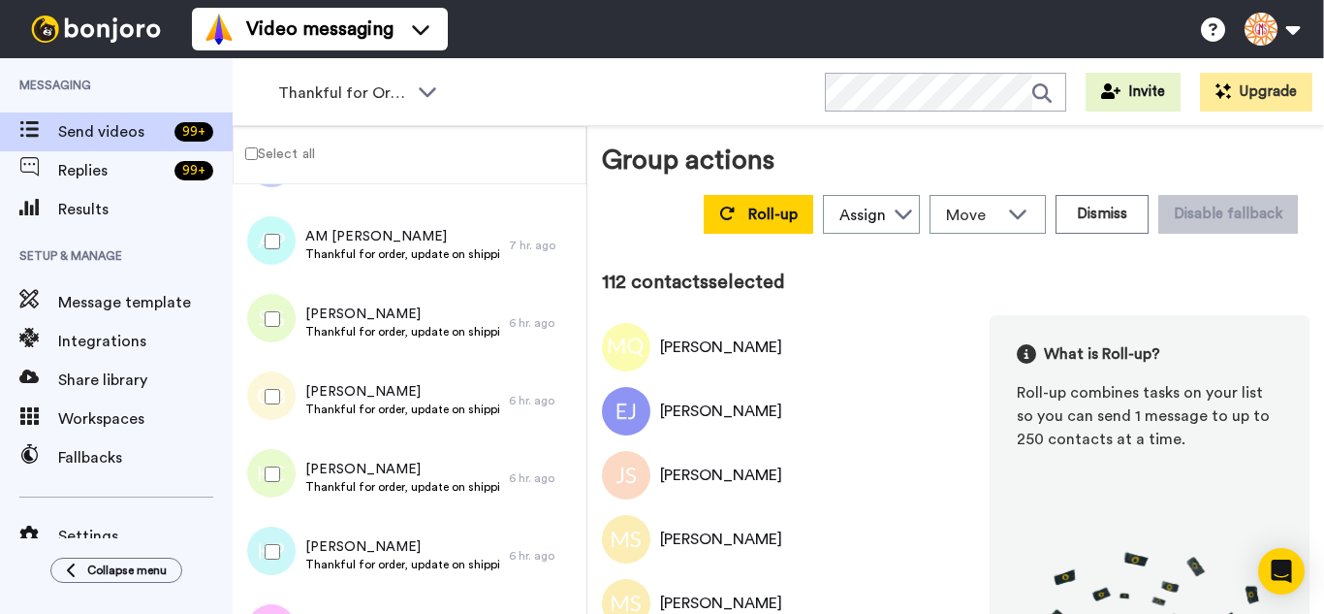
click at [283, 333] on div at bounding box center [269, 319] width 70 height 68
click at [278, 402] on div at bounding box center [269, 397] width 70 height 68
click at [266, 559] on div at bounding box center [269, 552] width 70 height 68
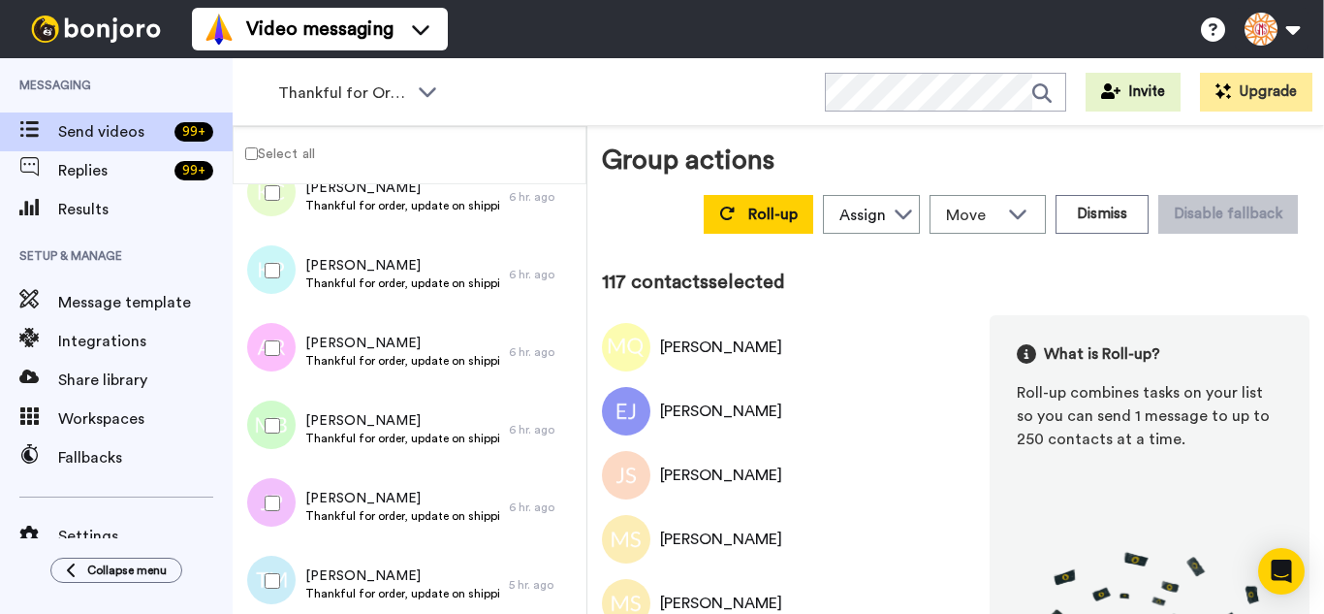
scroll to position [8994, 0]
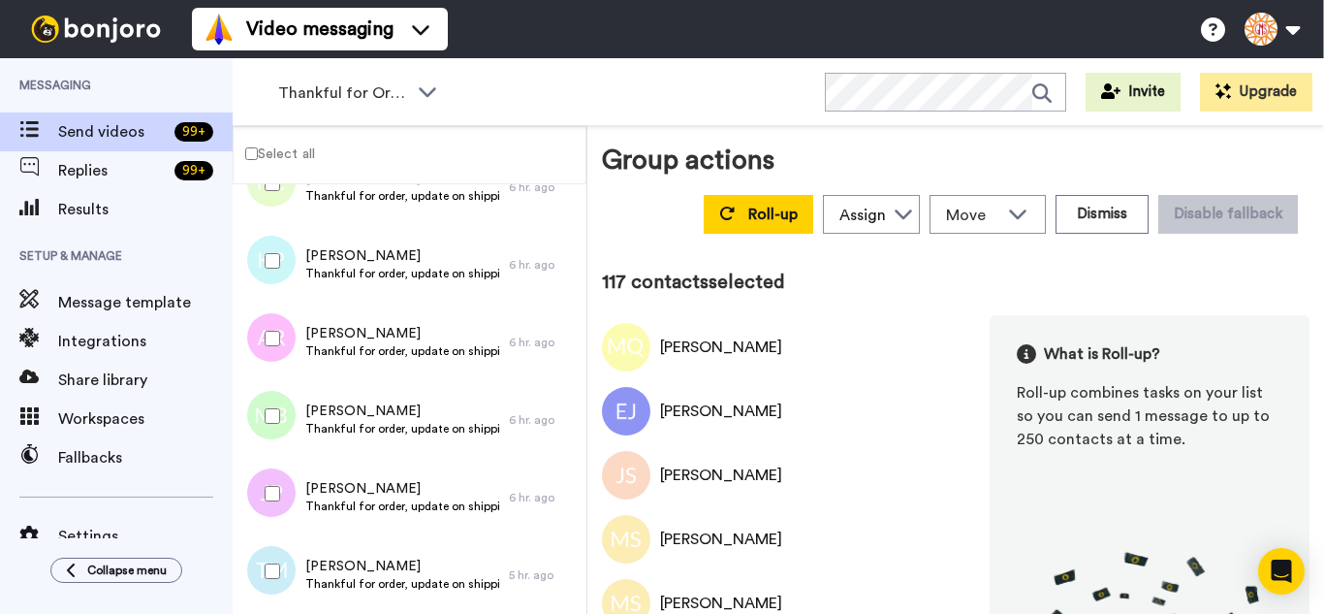
click at [266, 346] on div at bounding box center [269, 338] width 70 height 68
click at [276, 429] on div at bounding box center [269, 416] width 70 height 68
click at [278, 498] on div at bounding box center [269, 494] width 70 height 68
click at [278, 559] on div at bounding box center [269, 571] width 70 height 68
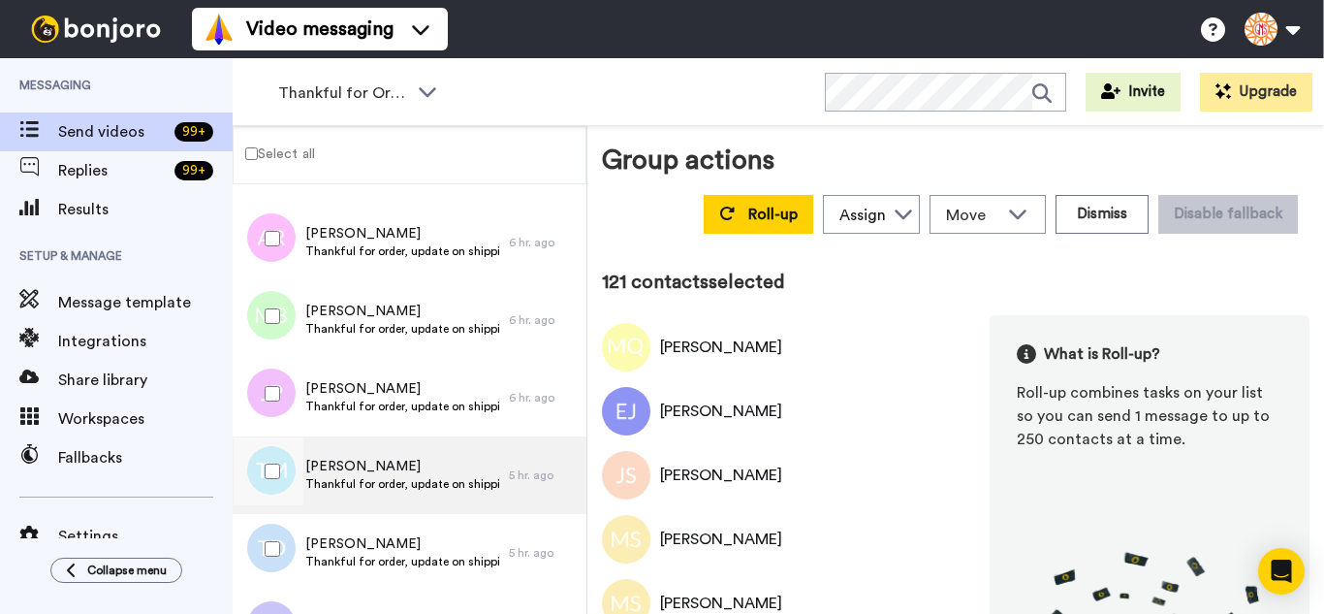
scroll to position [9285, 0]
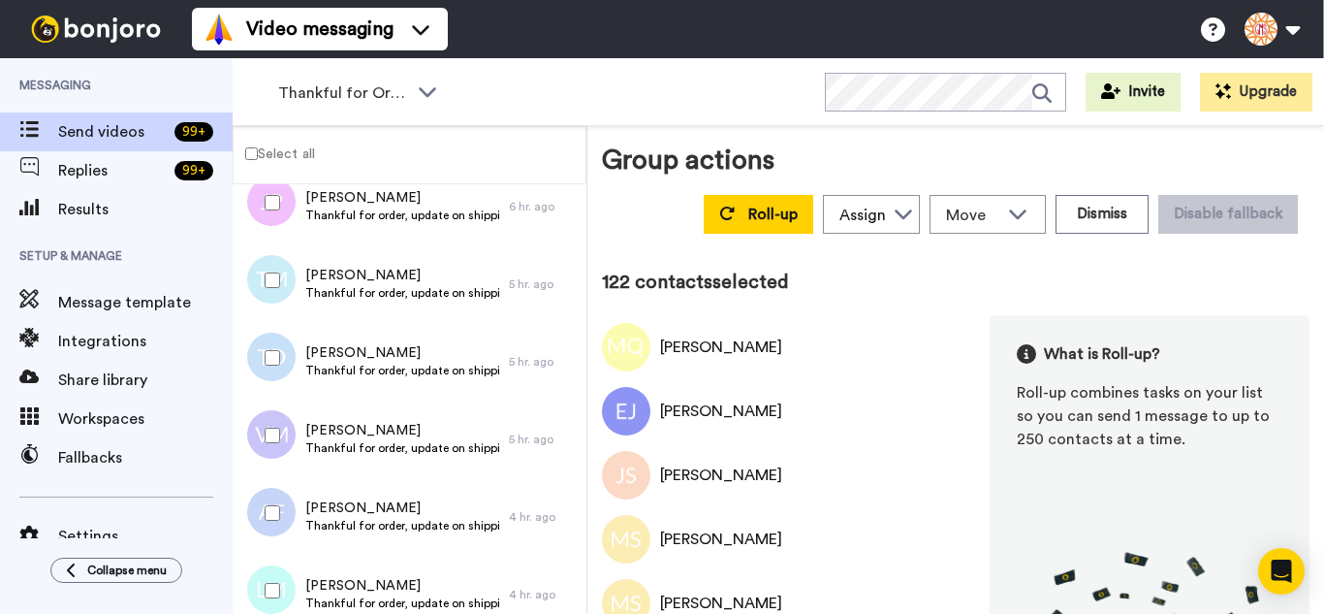
click at [271, 449] on div at bounding box center [269, 435] width 70 height 68
click at [292, 505] on div at bounding box center [269, 513] width 70 height 68
click at [287, 560] on div at bounding box center [269, 590] width 70 height 68
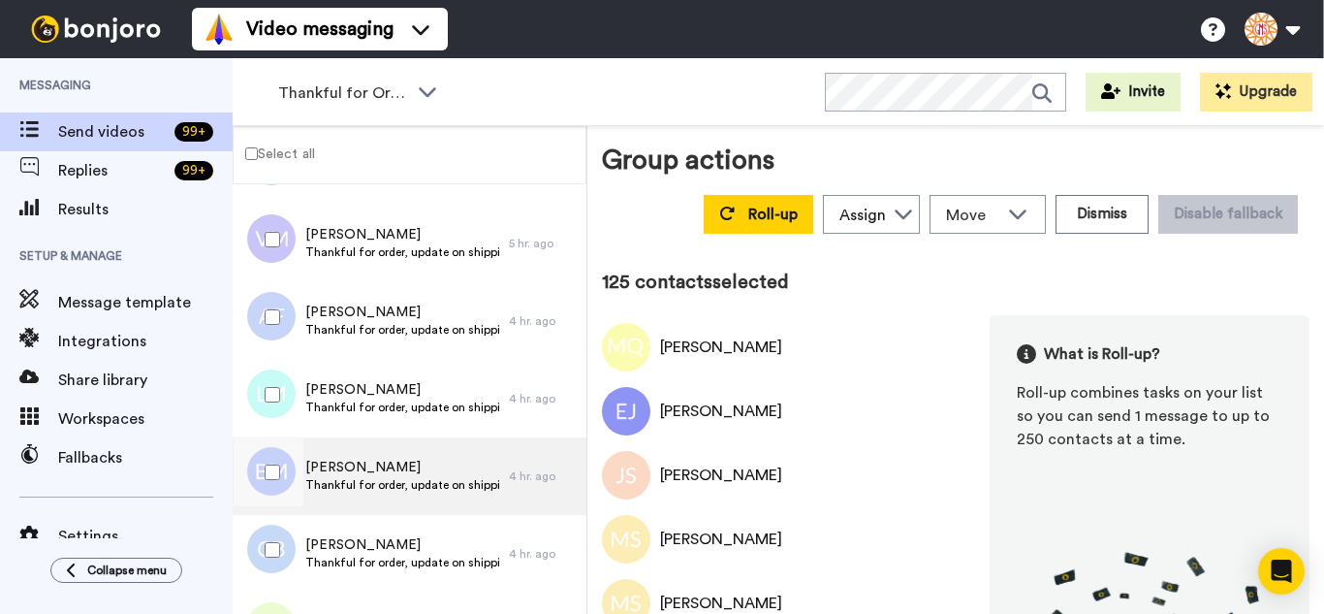
scroll to position [9576, 0]
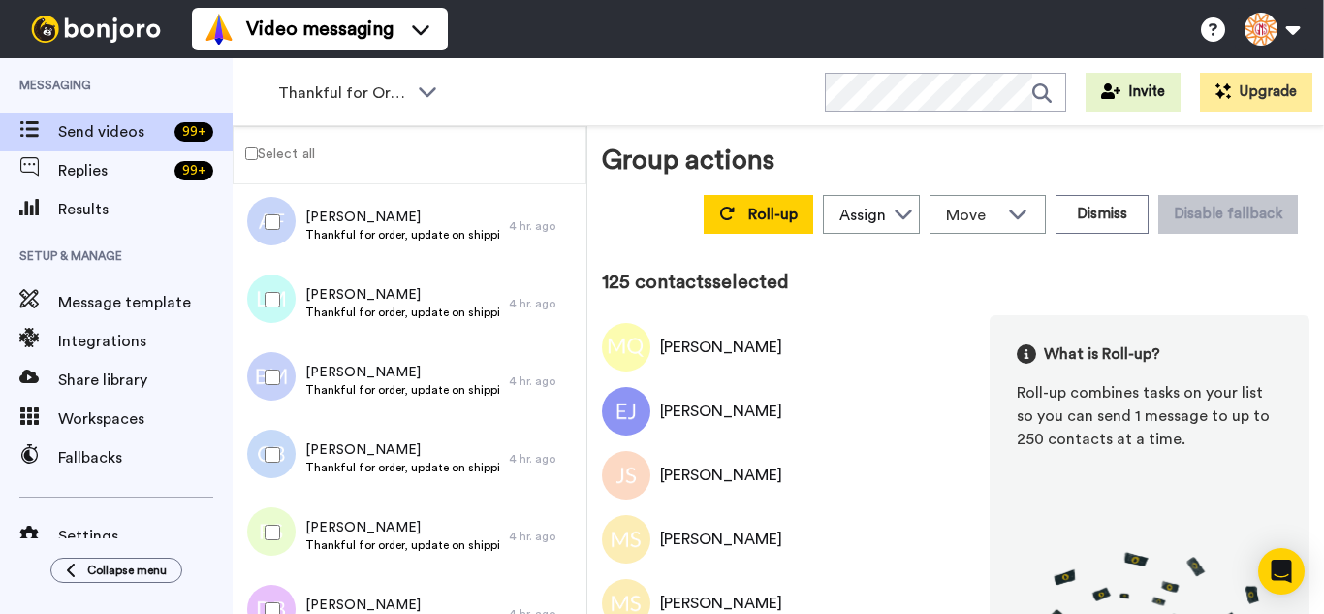
click at [267, 445] on div at bounding box center [269, 455] width 70 height 68
click at [264, 511] on div at bounding box center [269, 532] width 70 height 68
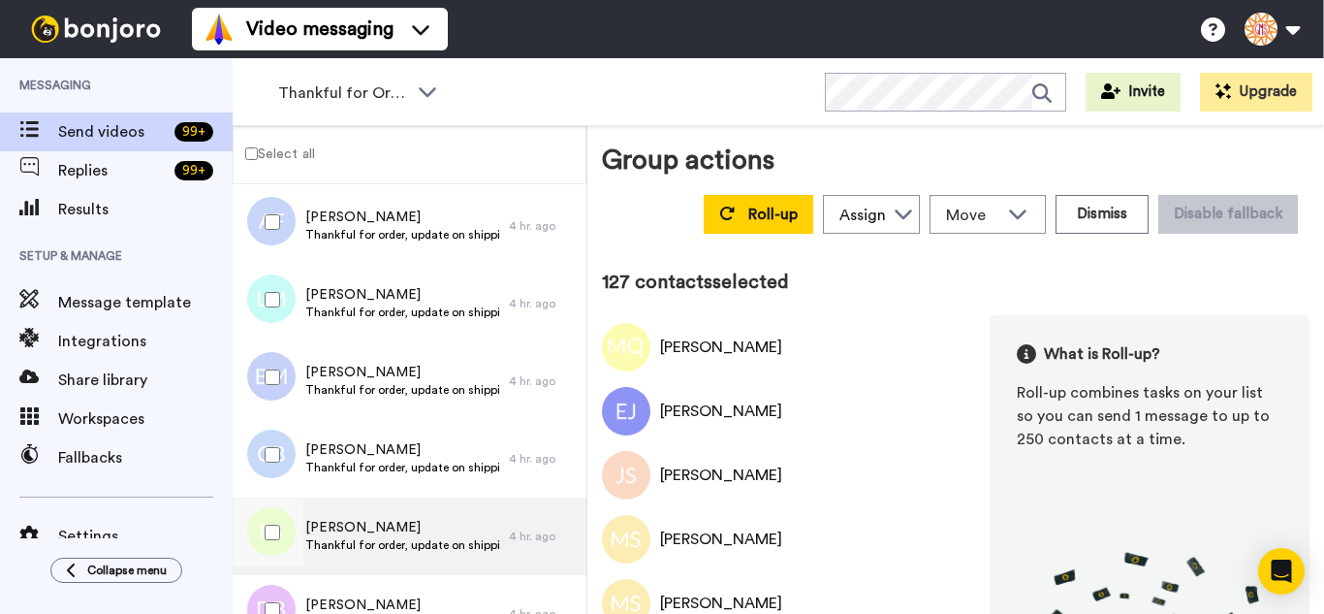
click at [274, 570] on div at bounding box center [267, 536] width 58 height 78
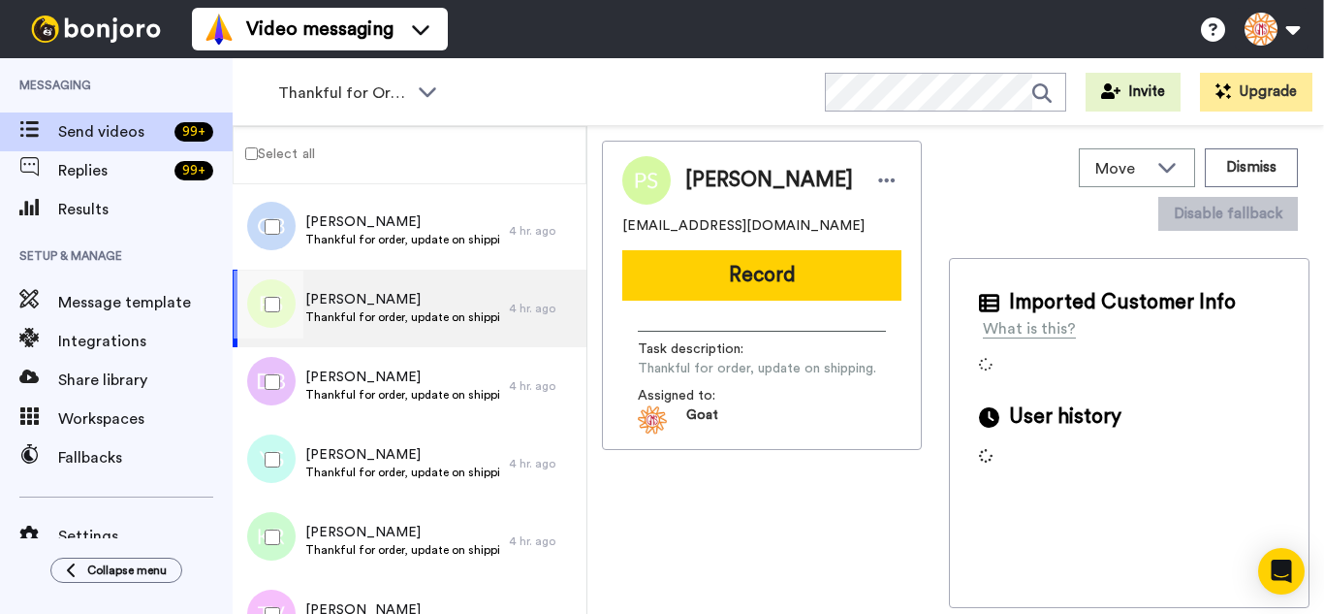
scroll to position [9866, 0]
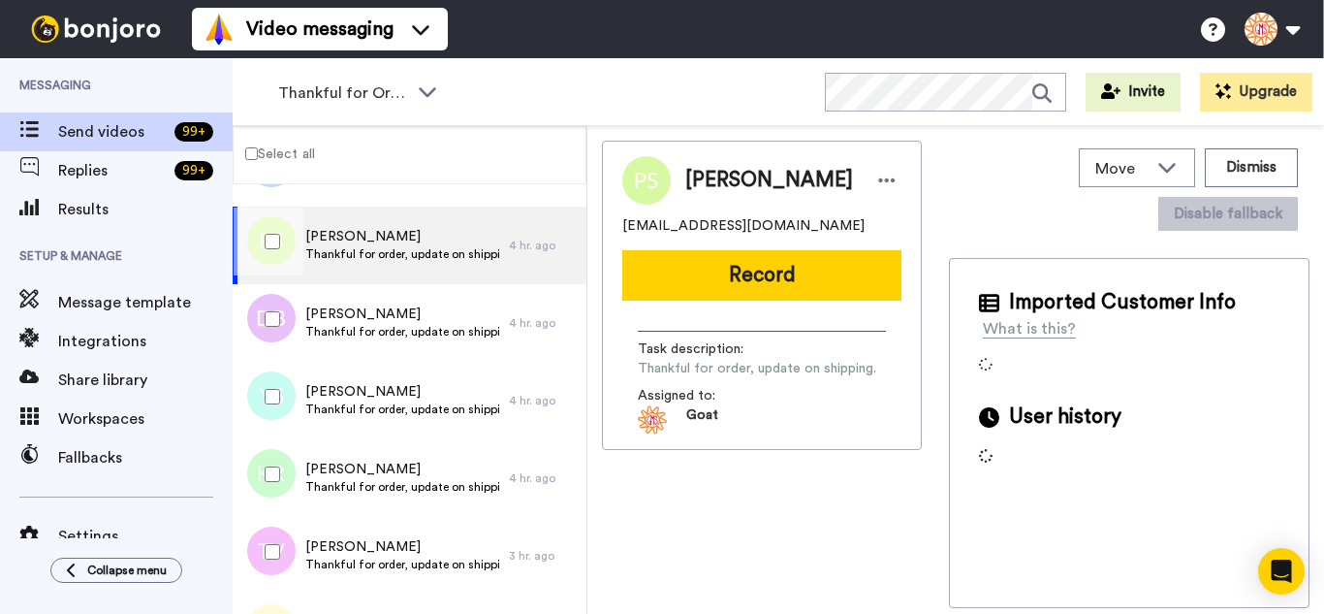
click at [280, 328] on div at bounding box center [269, 319] width 70 height 68
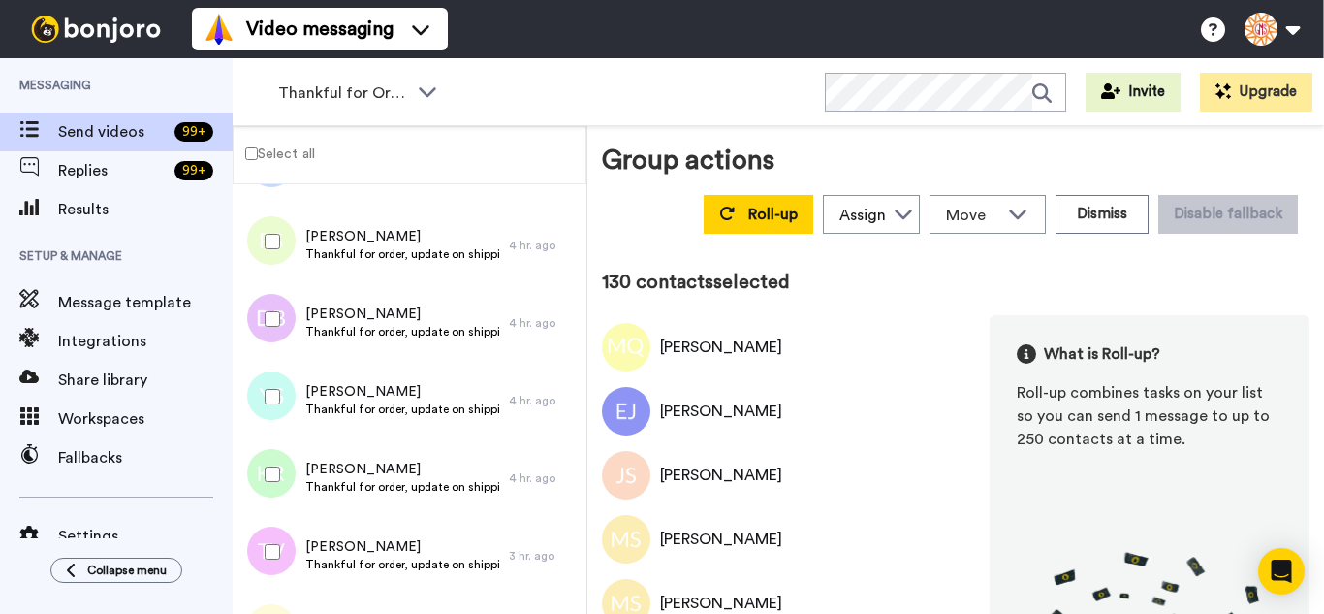
click at [267, 472] on div at bounding box center [269, 474] width 70 height 68
click at [270, 560] on div at bounding box center [269, 552] width 70 height 68
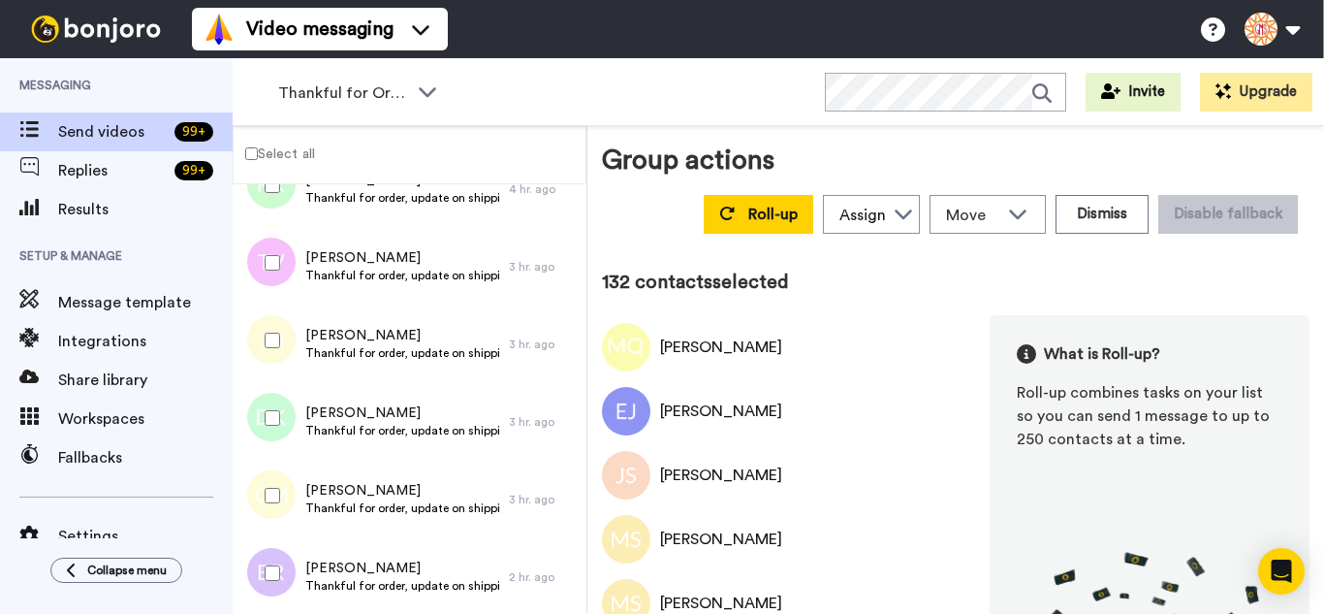
scroll to position [10157, 0]
click at [269, 325] on div at bounding box center [269, 338] width 70 height 68
click at [278, 435] on div at bounding box center [269, 416] width 70 height 68
click at [280, 505] on div at bounding box center [269, 494] width 70 height 68
click at [286, 567] on div at bounding box center [269, 571] width 70 height 68
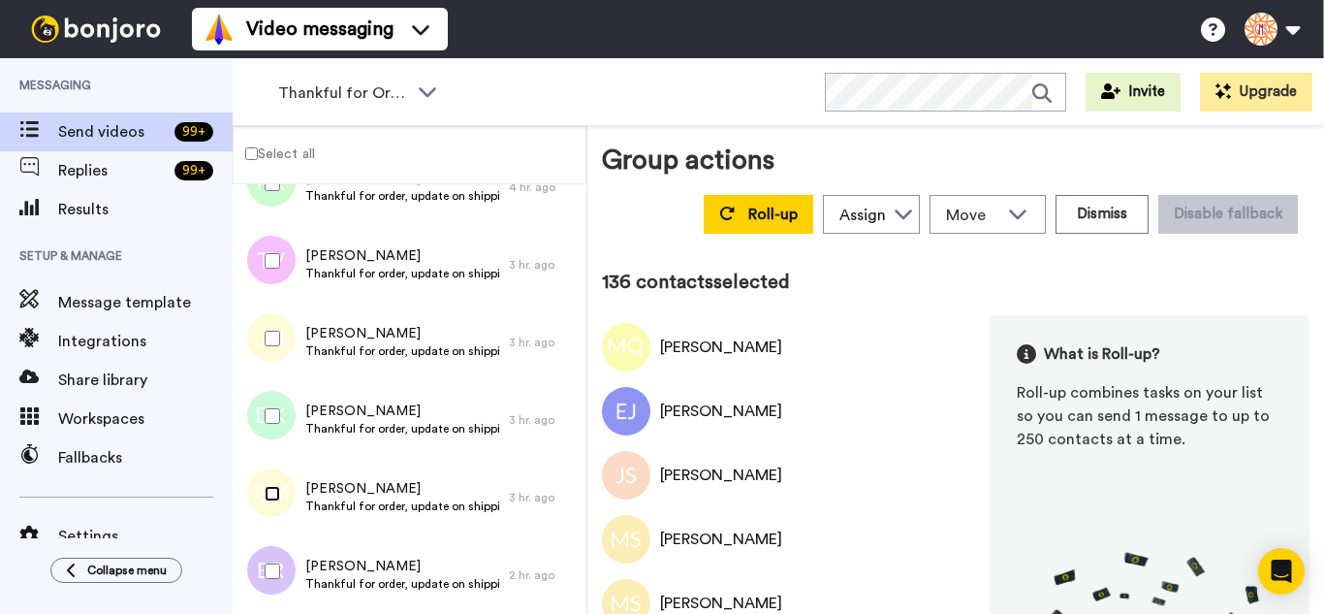
click at [275, 513] on div at bounding box center [269, 494] width 70 height 68
click at [762, 217] on span "Roll-up" at bounding box center [772, 215] width 49 height 16
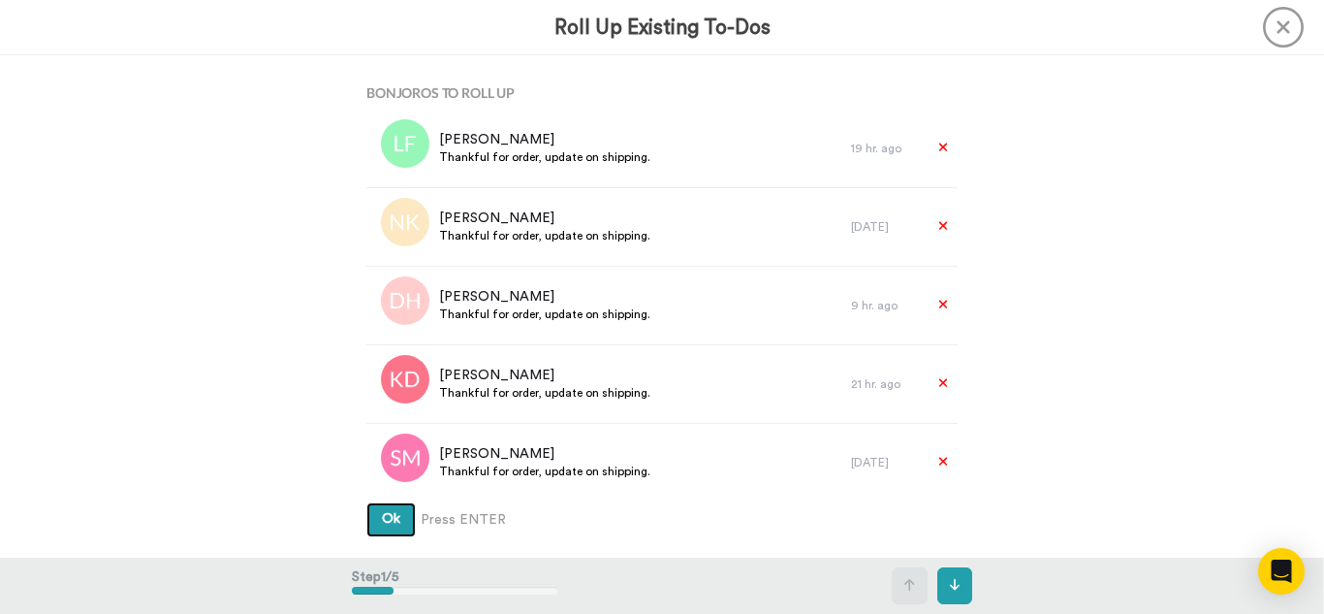
click at [366, 502] on button "Ok" at bounding box center [390, 519] width 49 height 35
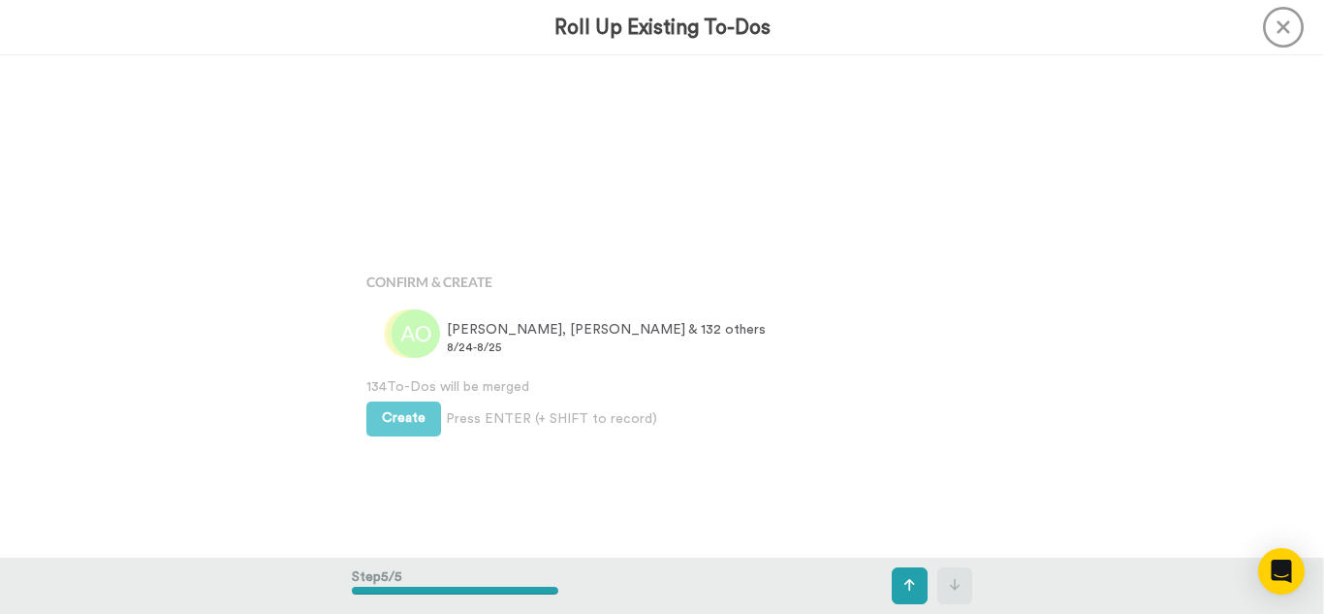
scroll to position [2007, 0]
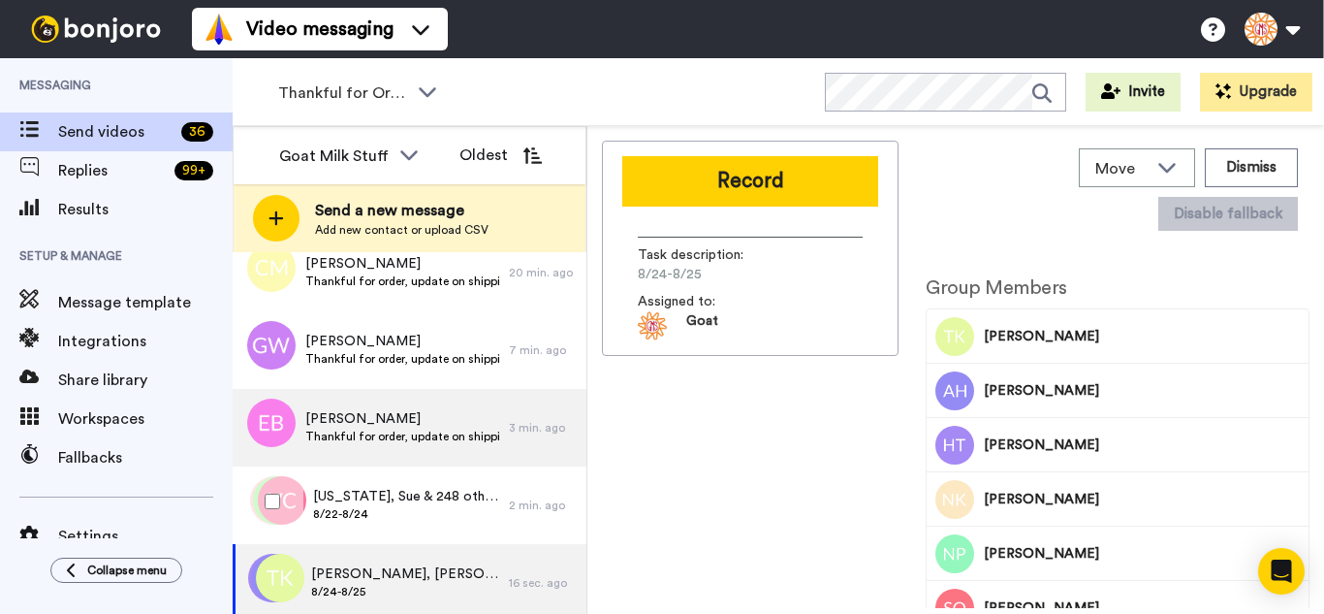
scroll to position [1287, 0]
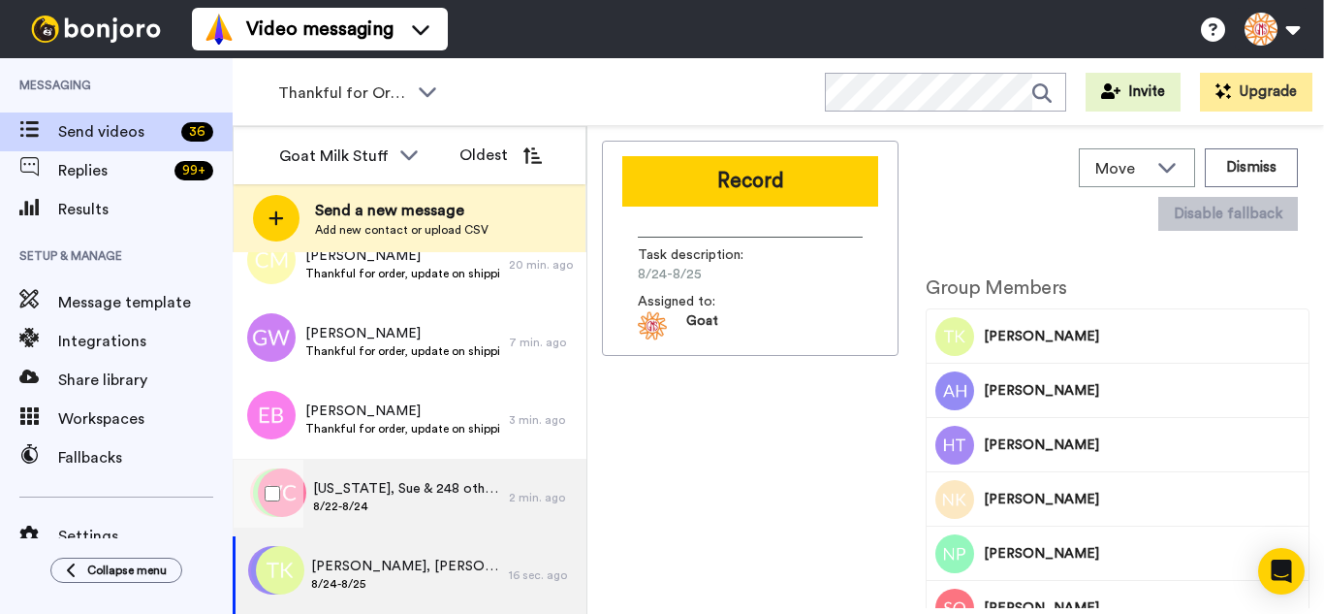
drag, startPoint x: 483, startPoint y: 485, endPoint x: 562, endPoint y: 499, distance: 80.8
click at [483, 486] on div "[US_STATE], [PERSON_NAME] & 248 others 8/22-8/24" at bounding box center [371, 498] width 276 height 78
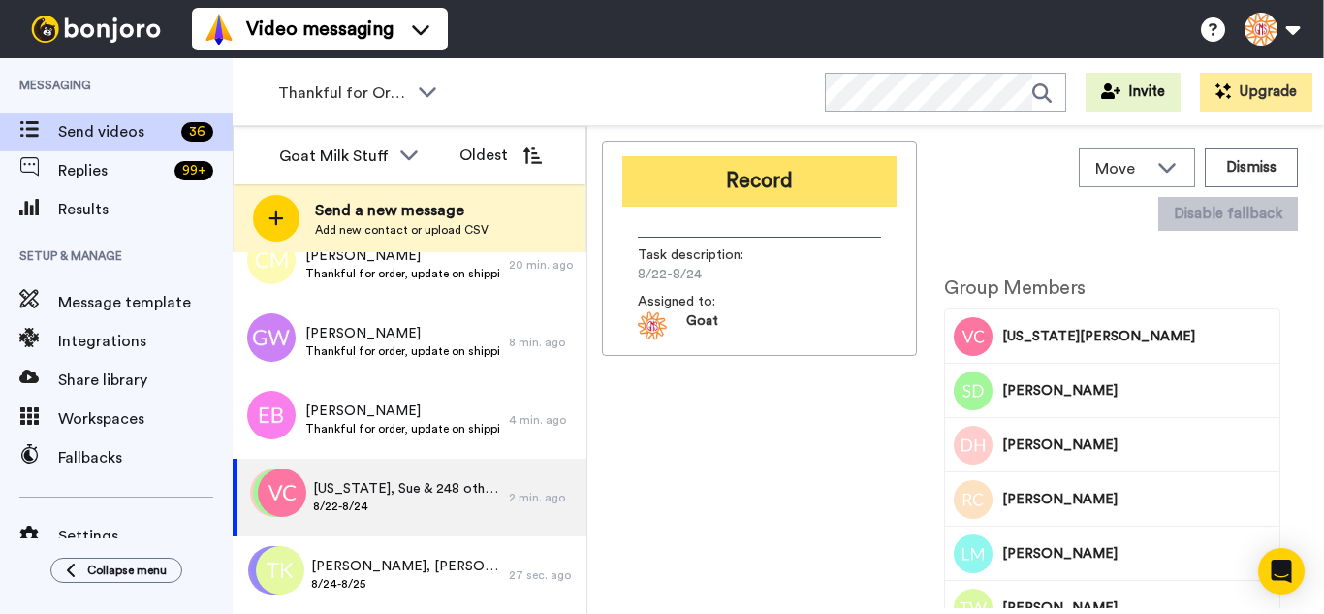
click at [770, 195] on button "Record" at bounding box center [759, 181] width 274 height 50
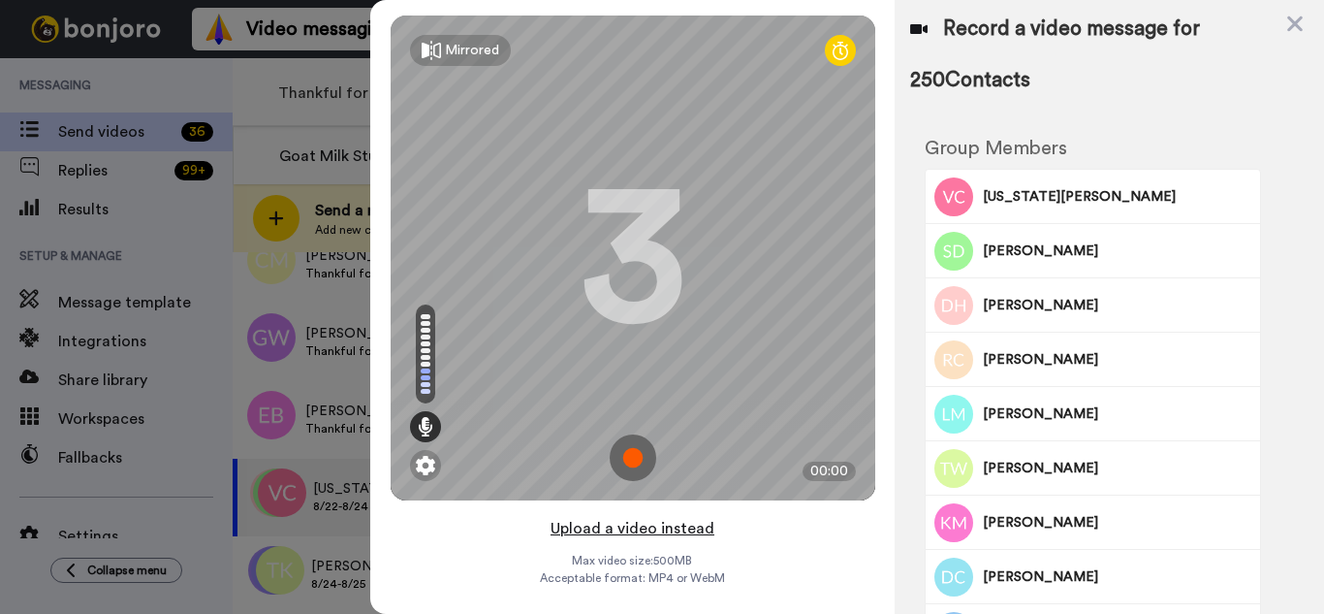
click at [671, 527] on button "Upload a video instead" at bounding box center [632, 528] width 175 height 25
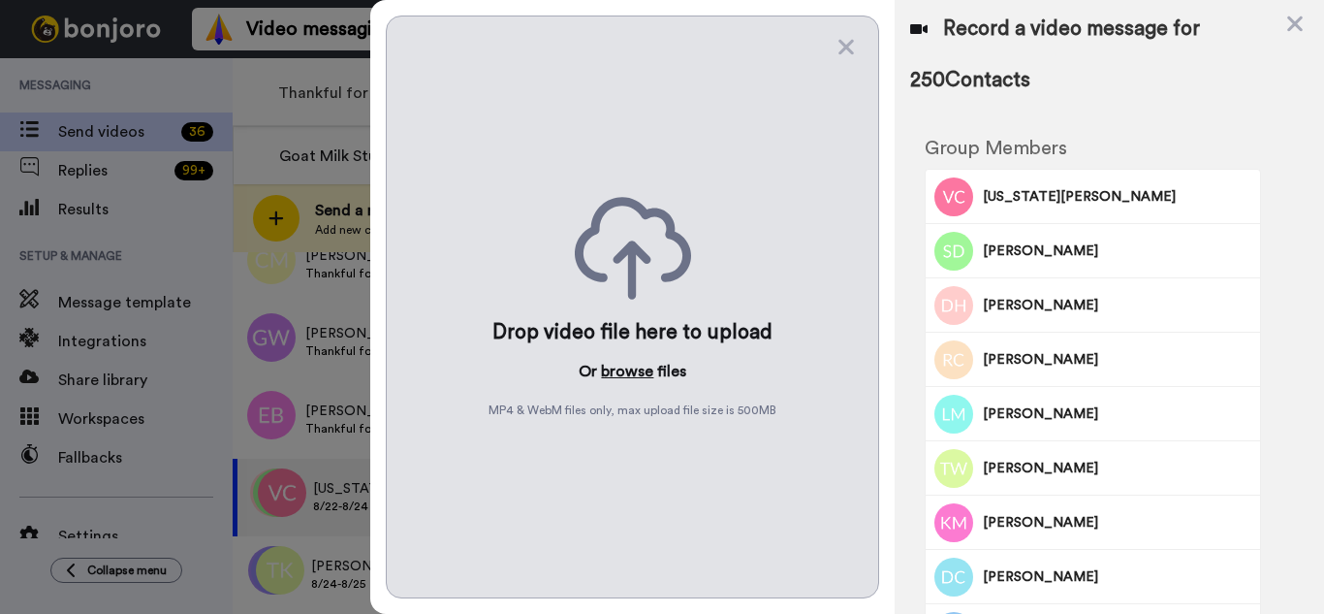
click at [617, 370] on button "browse" at bounding box center [627, 371] width 52 height 23
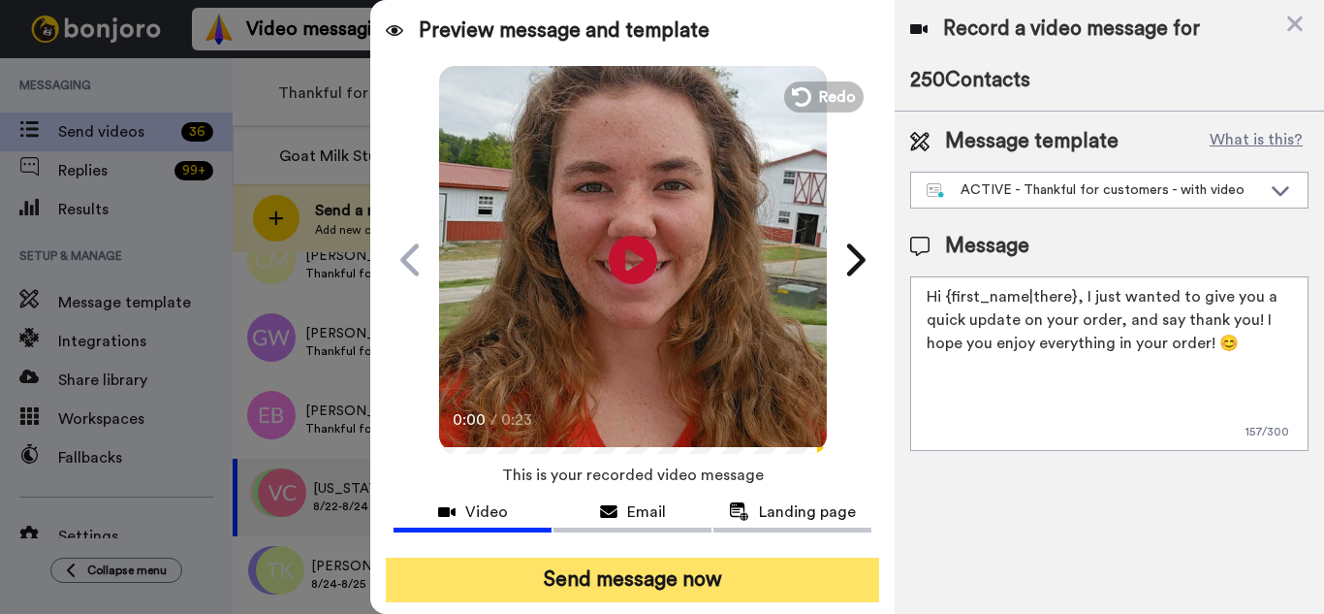
click at [805, 582] on button "Send message now" at bounding box center [632, 579] width 493 height 45
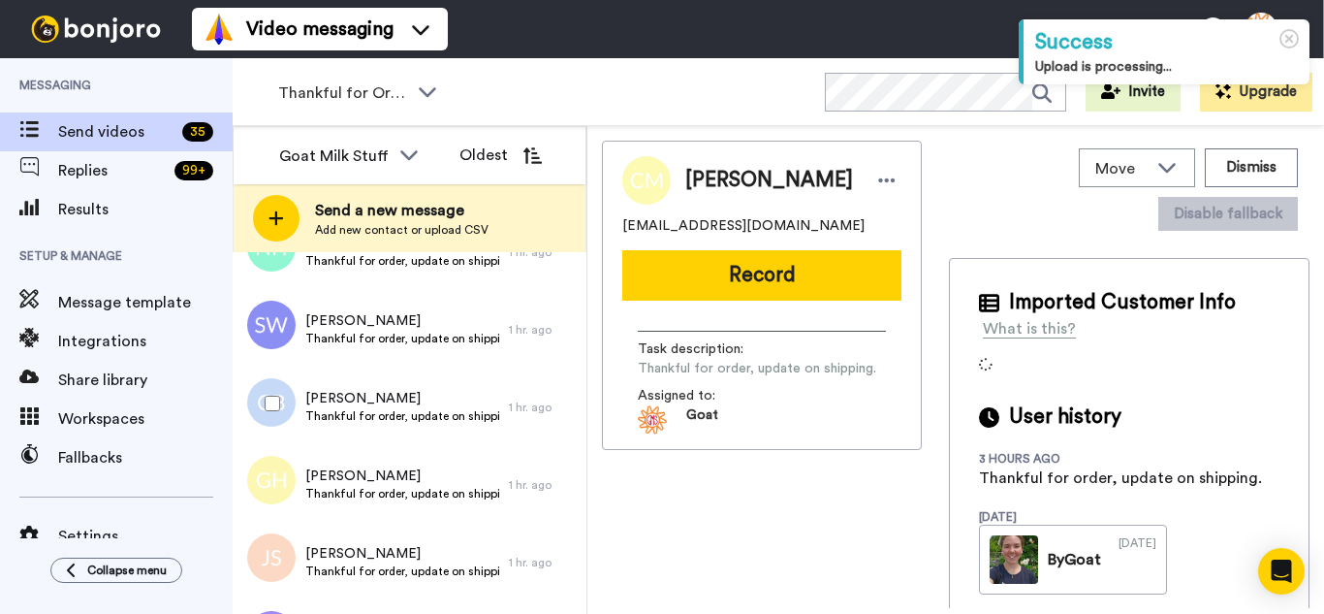
scroll to position [1209, 0]
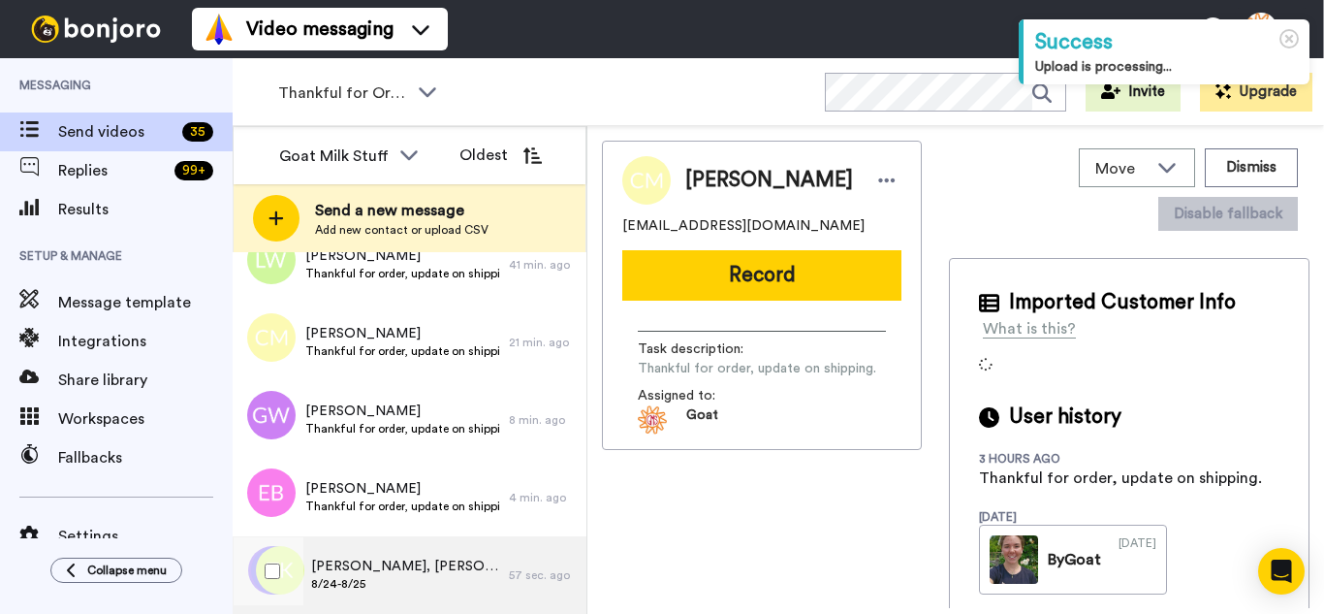
click at [451, 547] on div "[PERSON_NAME], [PERSON_NAME] & 132 others 8/24-8/25" at bounding box center [371, 575] width 276 height 78
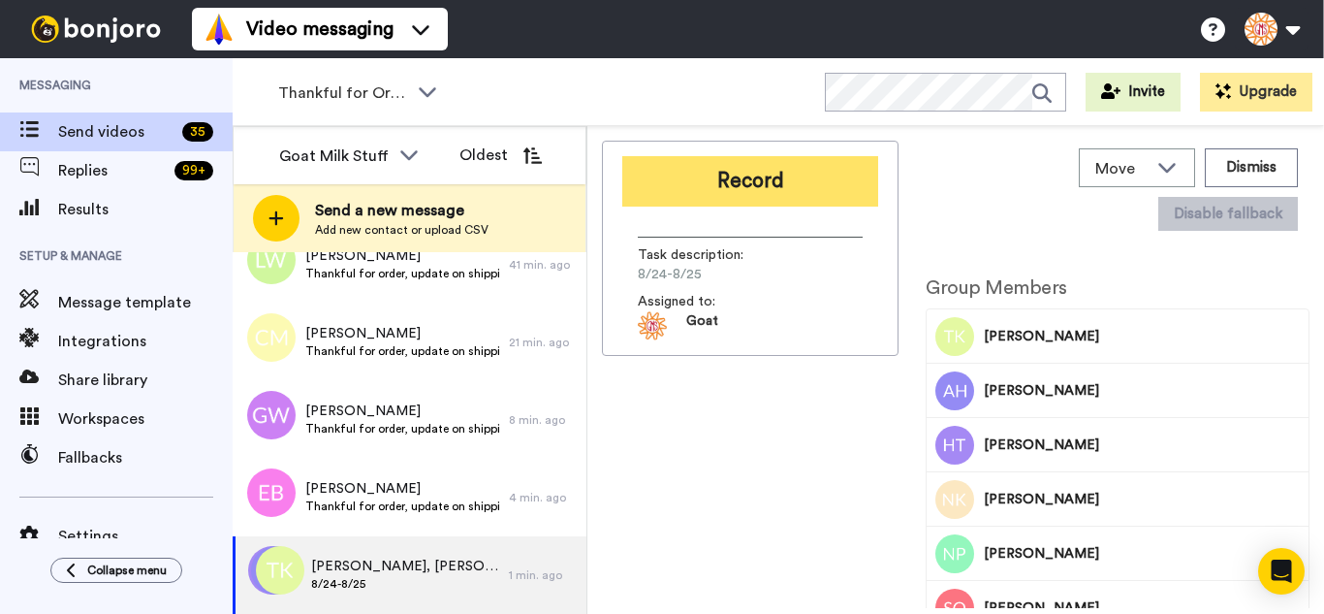
click at [733, 184] on button "Record" at bounding box center [750, 181] width 256 height 50
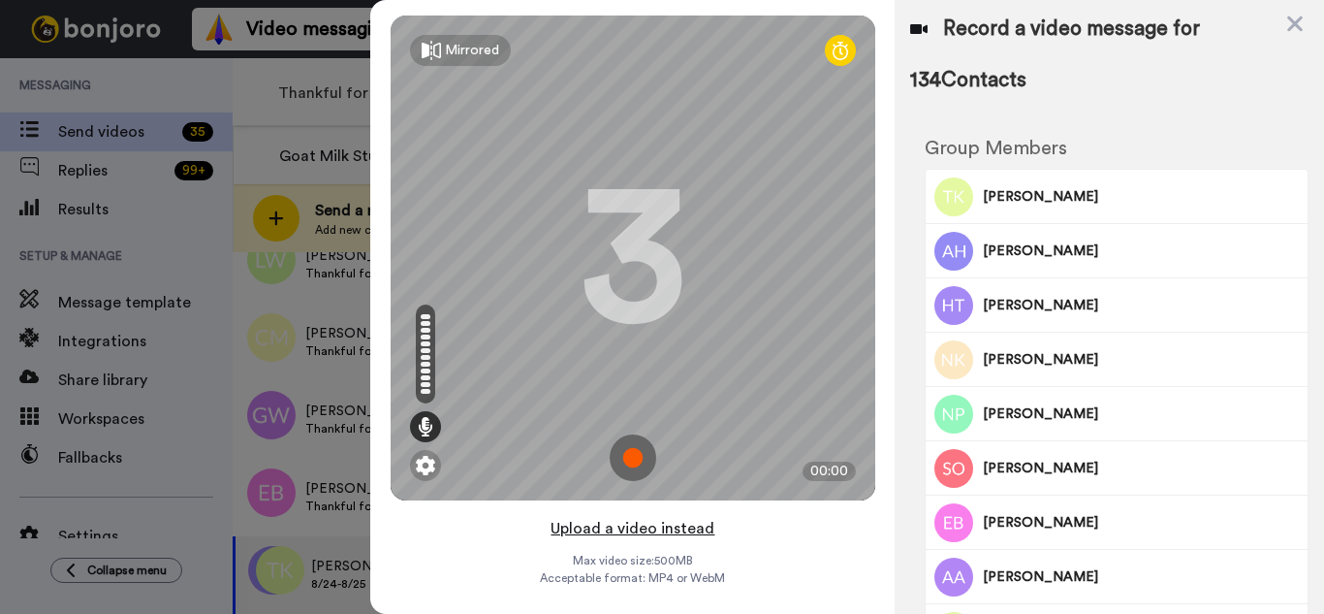
click at [691, 525] on button "Upload a video instead" at bounding box center [632, 528] width 175 height 25
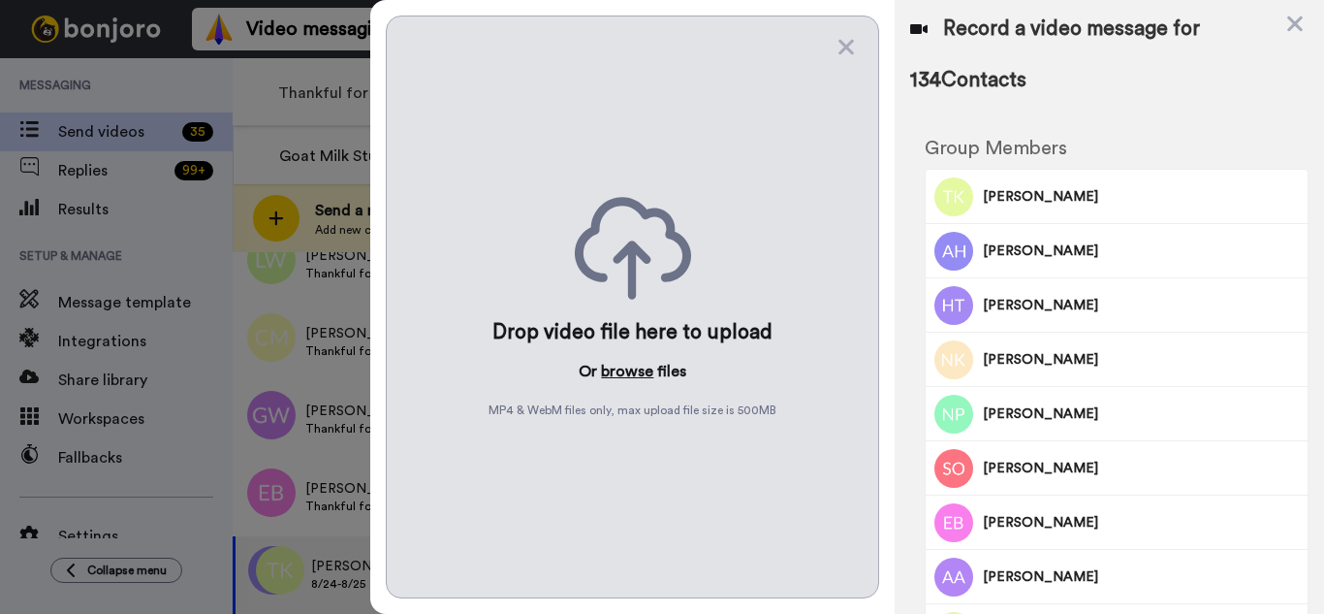
click at [610, 370] on button "browse" at bounding box center [627, 371] width 52 height 23
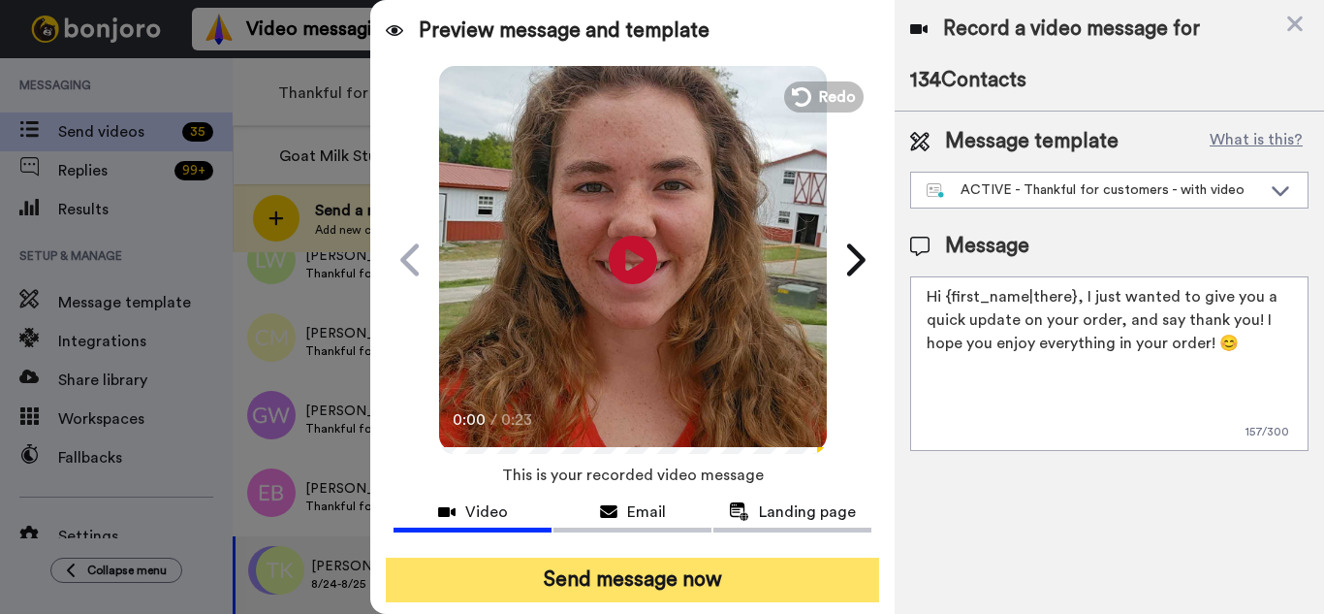
click at [590, 572] on button "Send message now" at bounding box center [632, 579] width 493 height 45
